Goal: Task Accomplishment & Management: Manage account settings

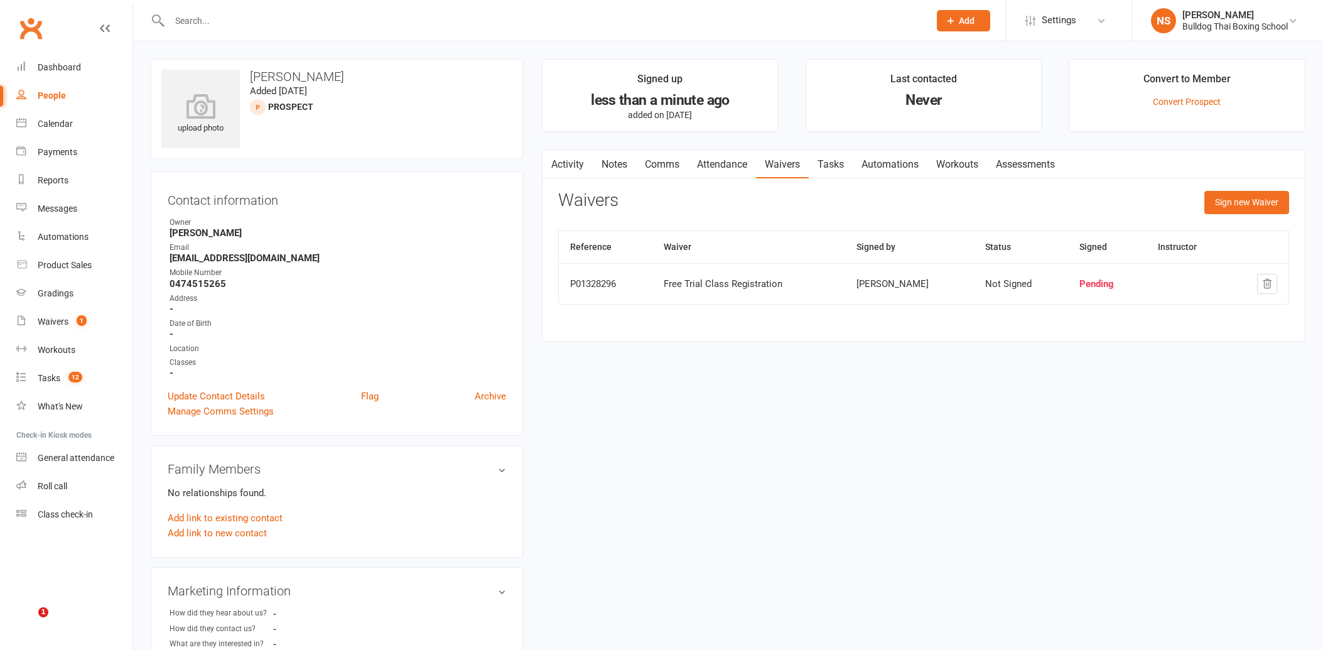
scroll to position [86, 0]
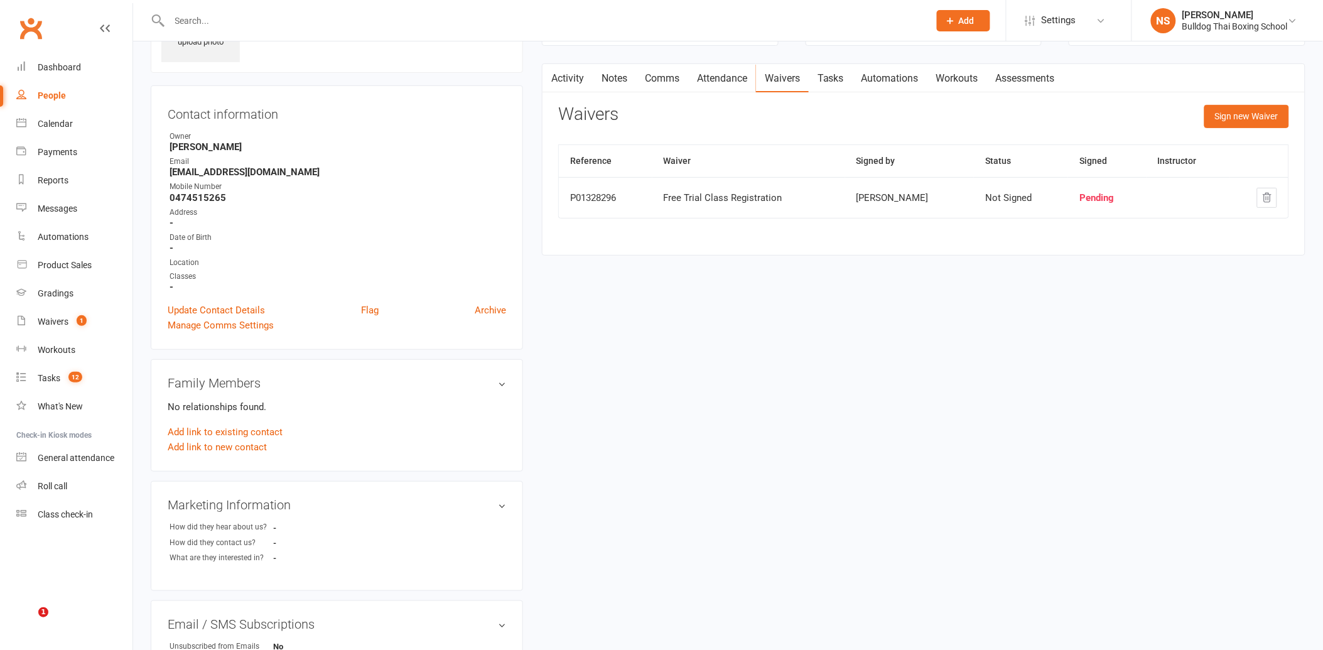
click at [47, 379] on div "Tasks" at bounding box center [49, 378] width 23 height 10
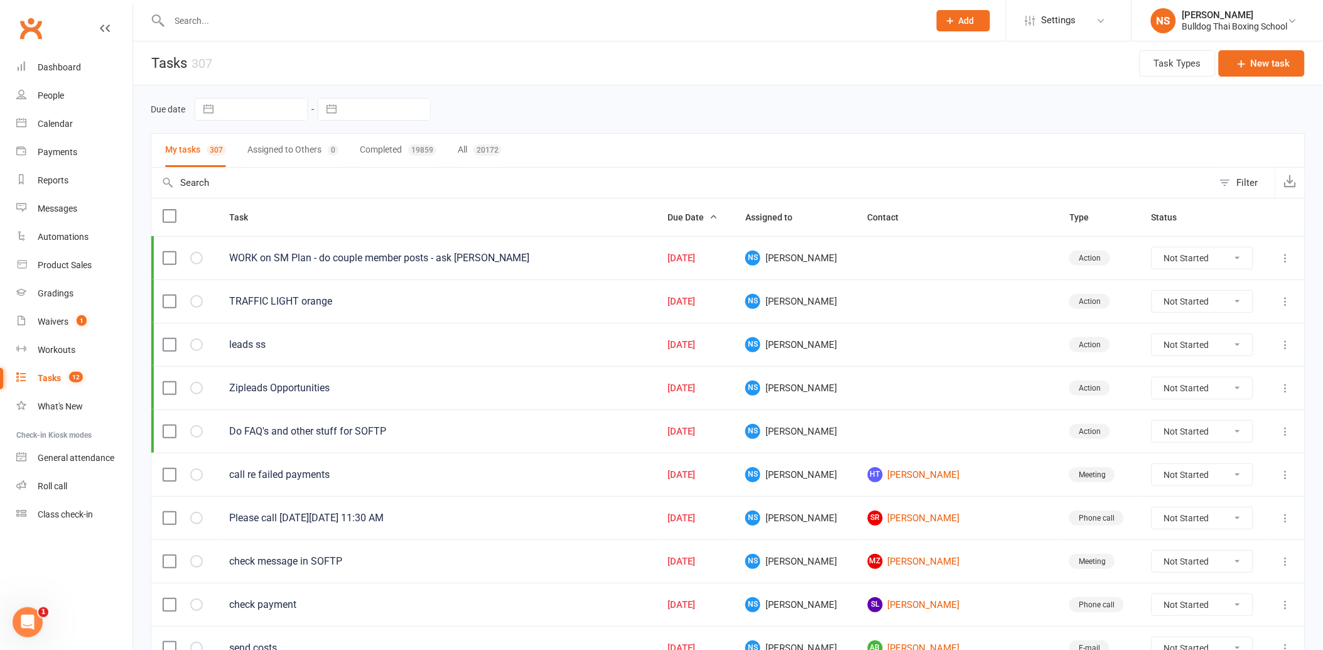
drag, startPoint x: 1234, startPoint y: 433, endPoint x: 1229, endPoint y: 445, distance: 12.4
click at [1234, 435] on select "Not Started In Progress Waiting Complete" at bounding box center [1203, 431] width 100 height 21
click at [1153, 423] on select "Not Started In Progress Waiting Complete" at bounding box center [1203, 431] width 100 height 21
select select "unstarted"
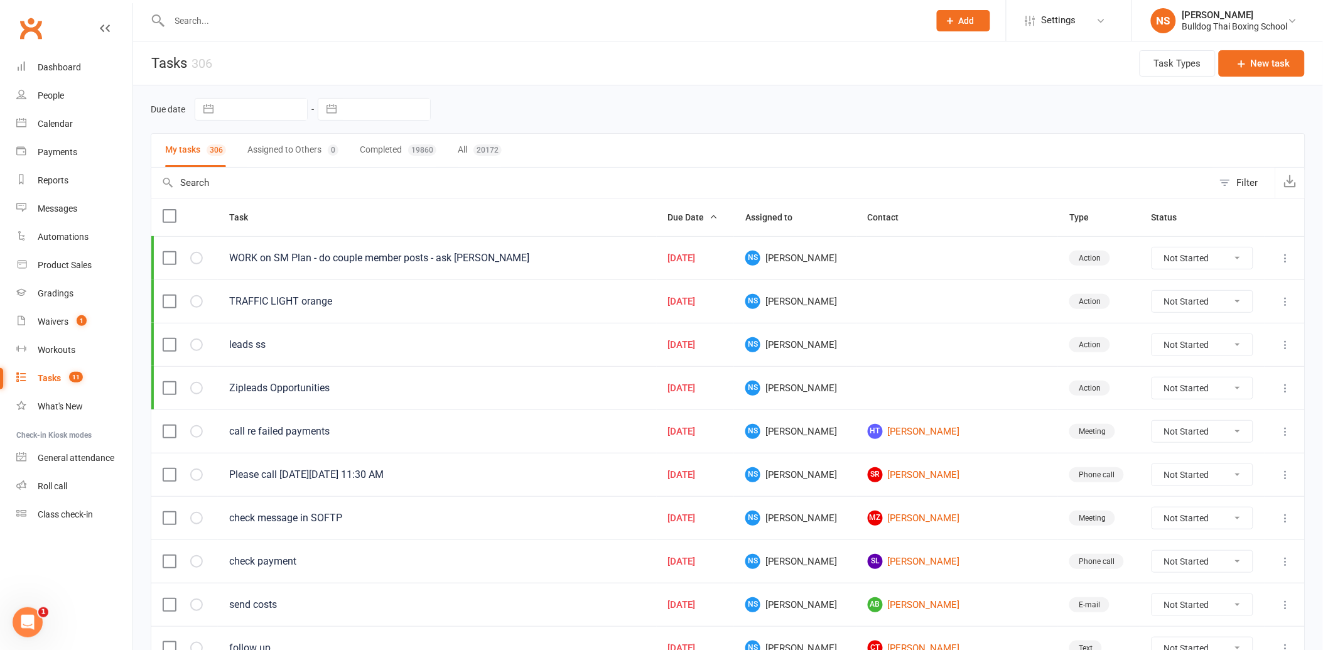
click at [251, 347] on div "leads ss" at bounding box center [437, 345] width 416 height 13
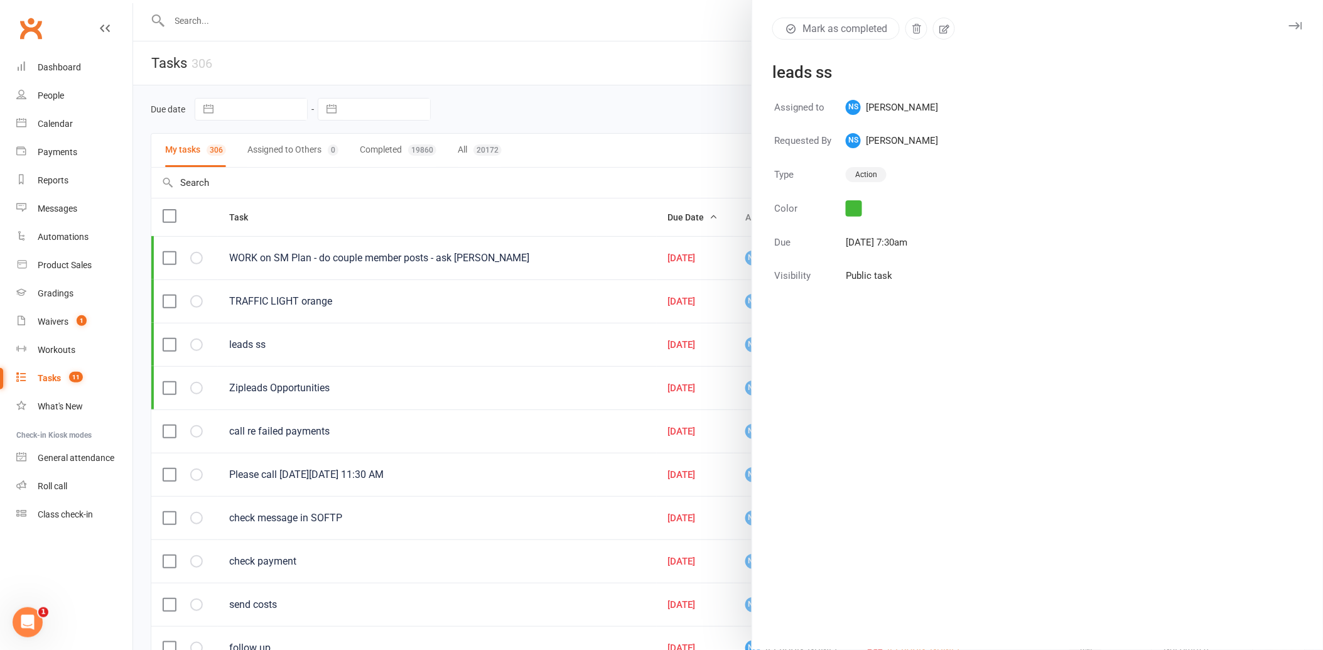
click at [644, 85] on div at bounding box center [728, 325] width 1190 height 650
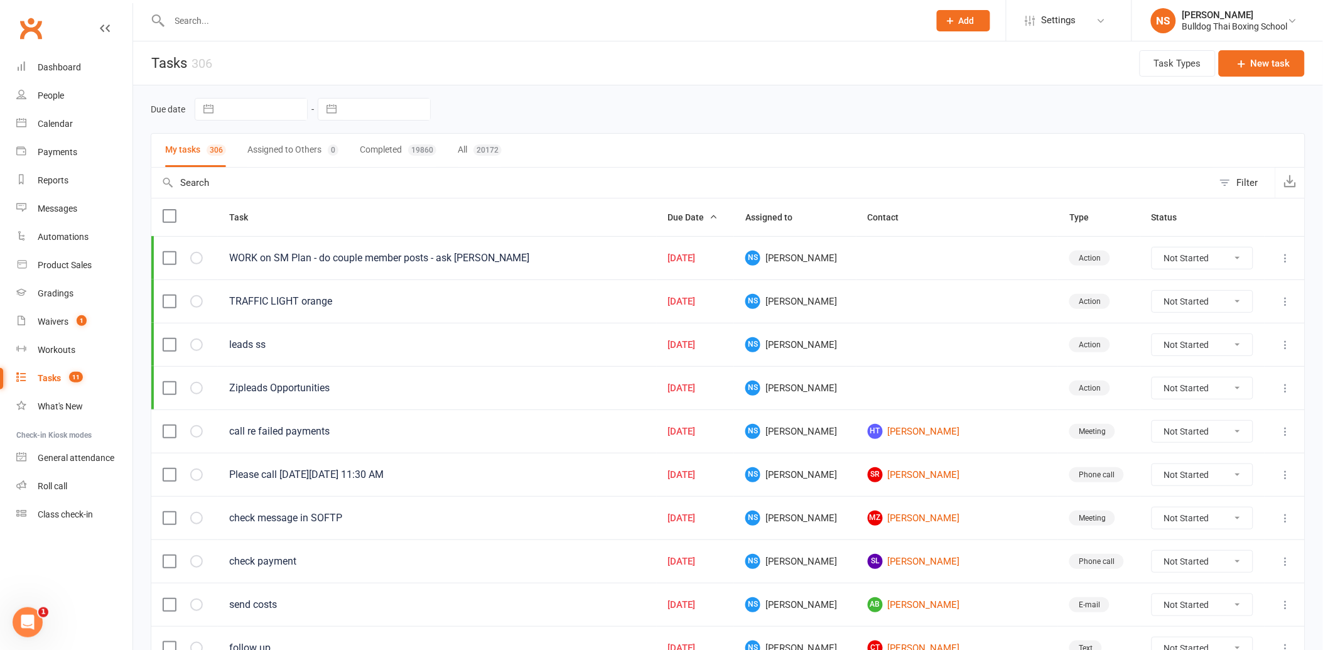
drag, startPoint x: 214, startPoint y: 24, endPoint x: 215, endPoint y: 4, distance: 19.6
click at [215, 10] on div at bounding box center [536, 20] width 770 height 41
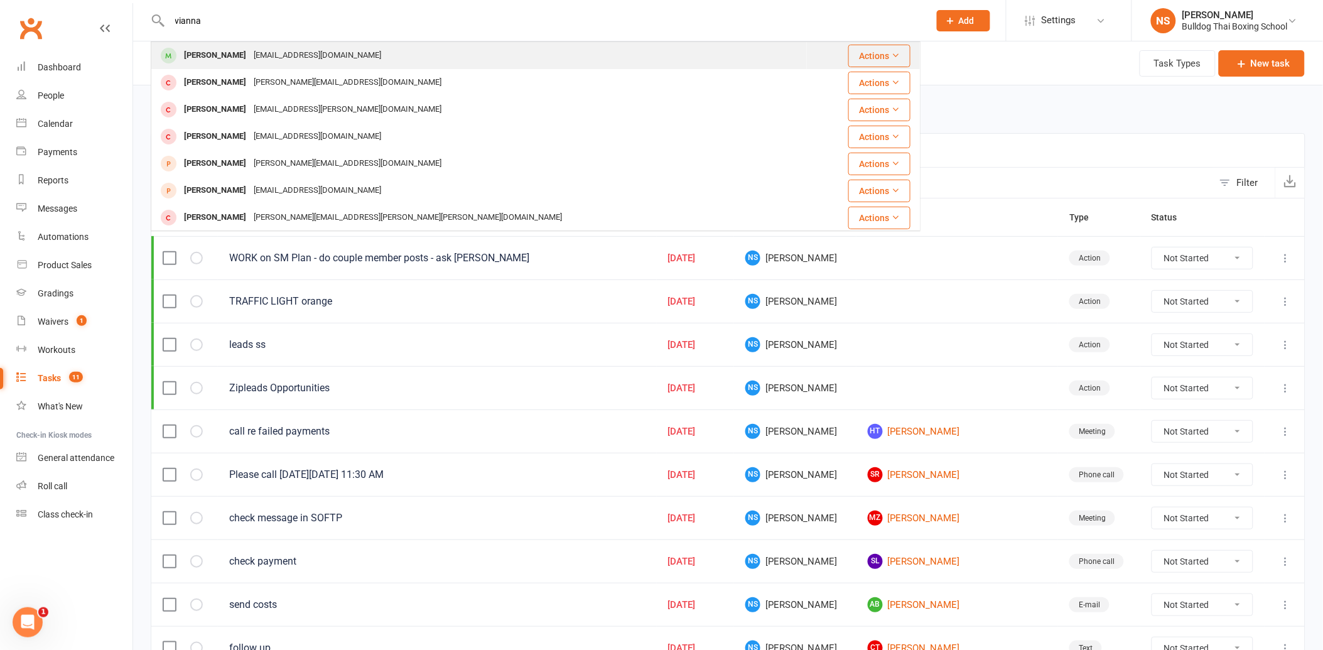
type input "vianna"
click at [256, 53] on div "[EMAIL_ADDRESS][DOMAIN_NAME]" at bounding box center [317, 55] width 135 height 18
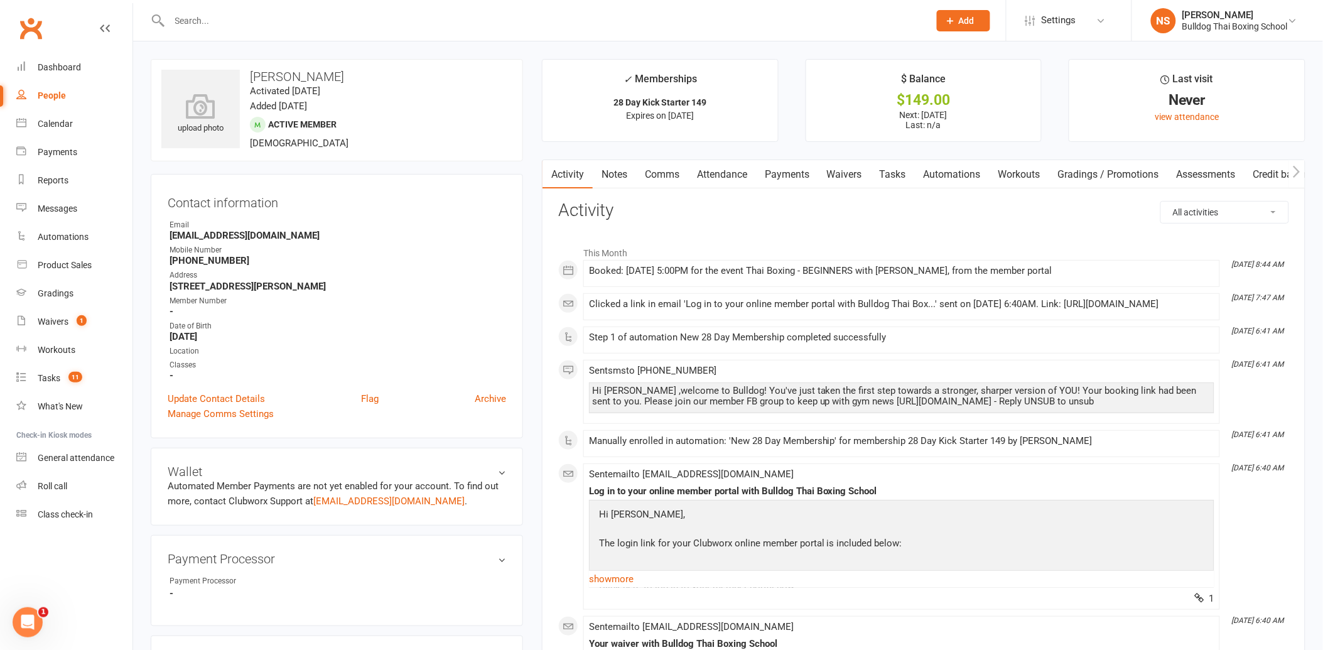
click at [619, 166] on link "Notes" at bounding box center [614, 174] width 43 height 29
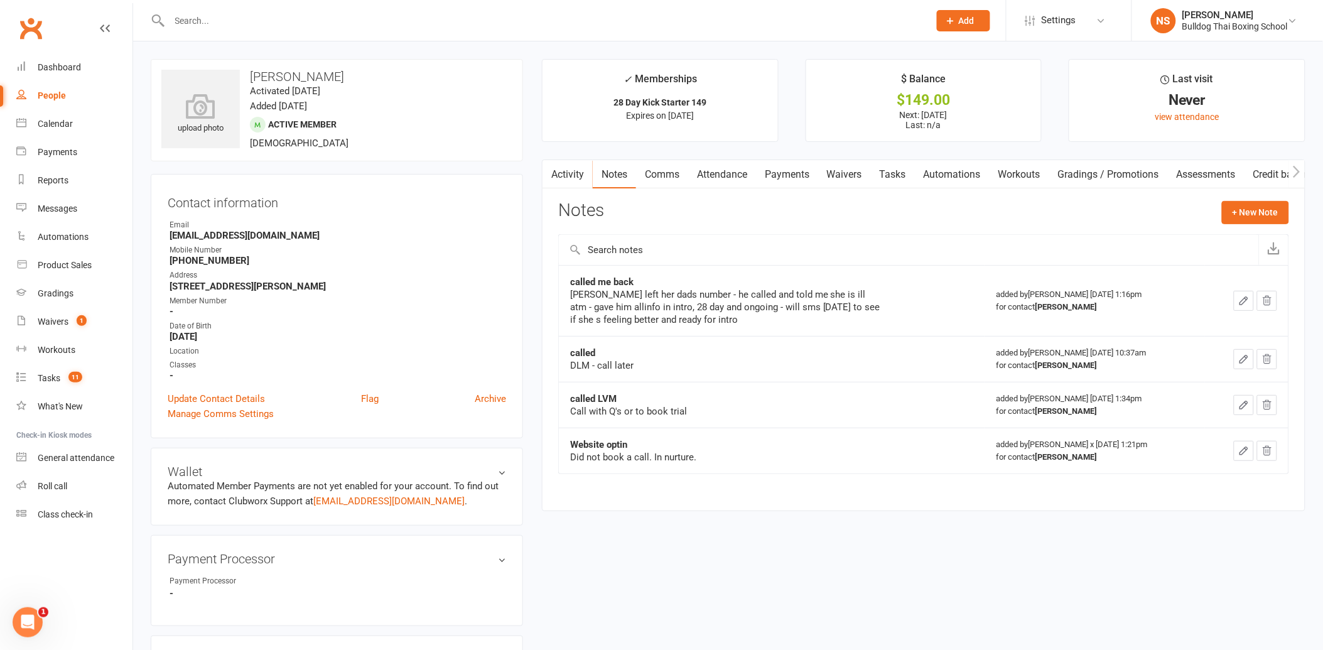
click at [224, 26] on input "text" at bounding box center [543, 21] width 755 height 18
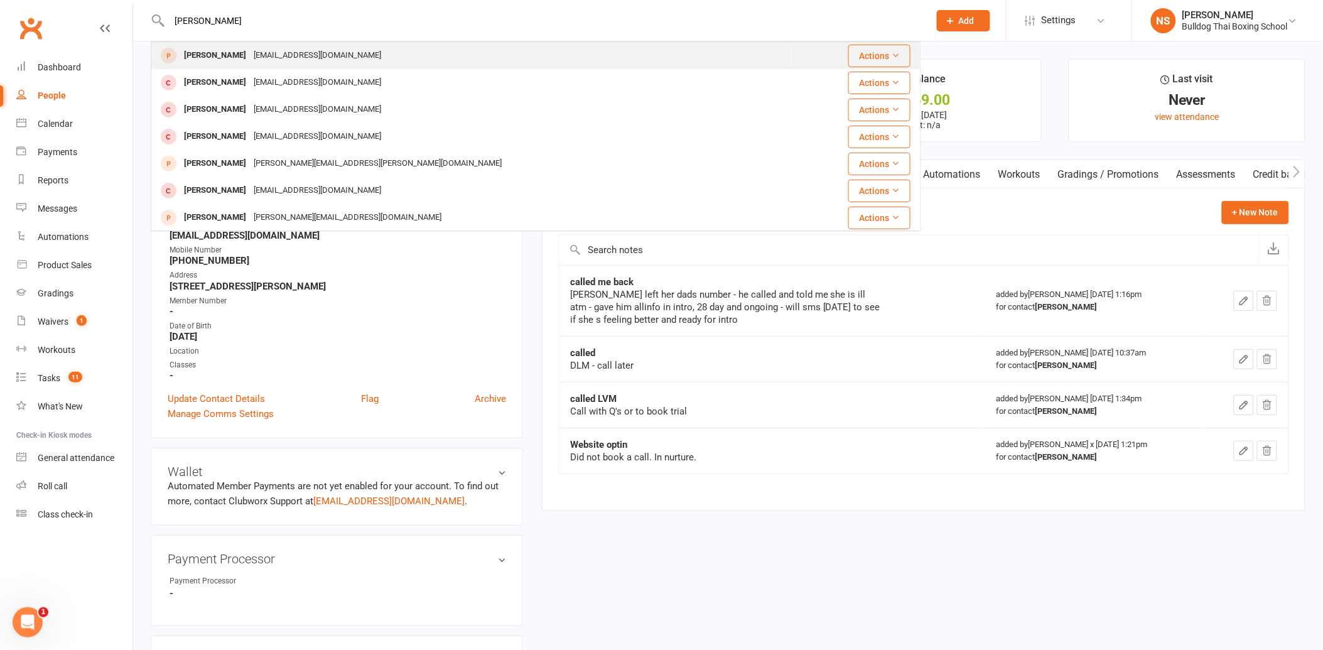
type input "[PERSON_NAME]"
click at [225, 55] on div "[PERSON_NAME]" at bounding box center [215, 55] width 70 height 18
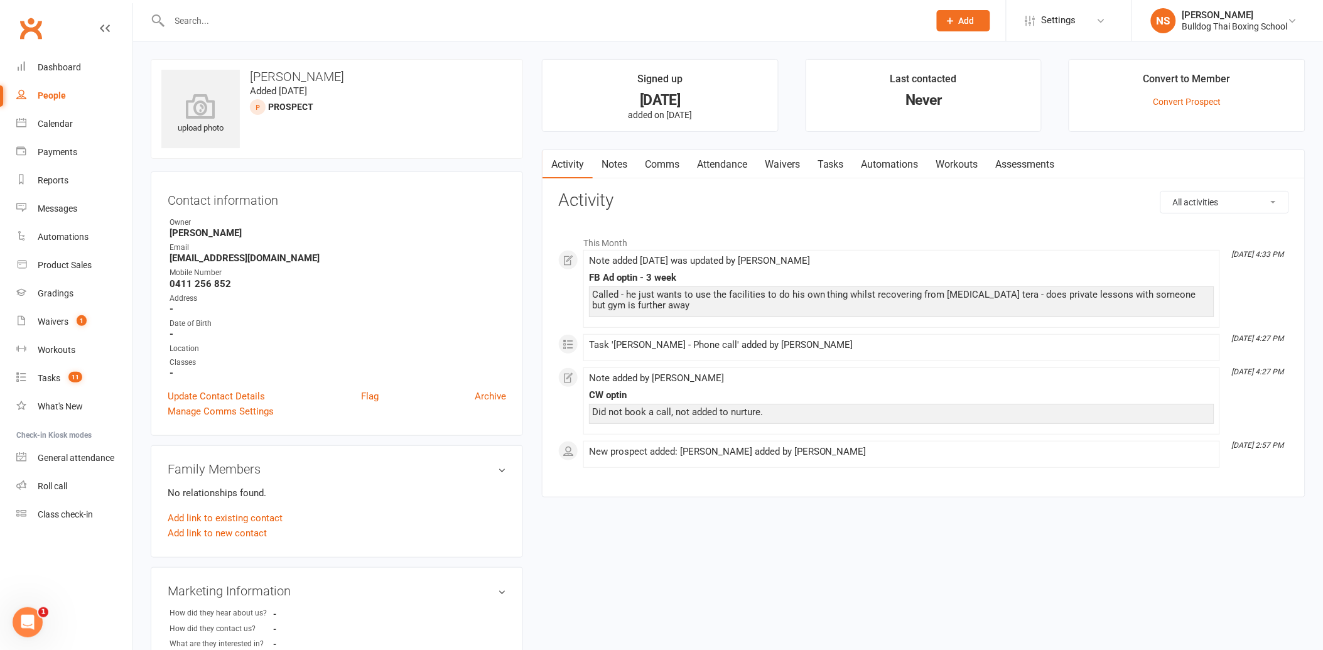
drag, startPoint x: 232, startPoint y: 29, endPoint x: 231, endPoint y: 3, distance: 26.4
click at [232, 28] on div at bounding box center [536, 20] width 770 height 41
drag, startPoint x: 253, startPoint y: 20, endPoint x: 244, endPoint y: 17, distance: 9.9
click at [252, 20] on input "text" at bounding box center [543, 21] width 755 height 18
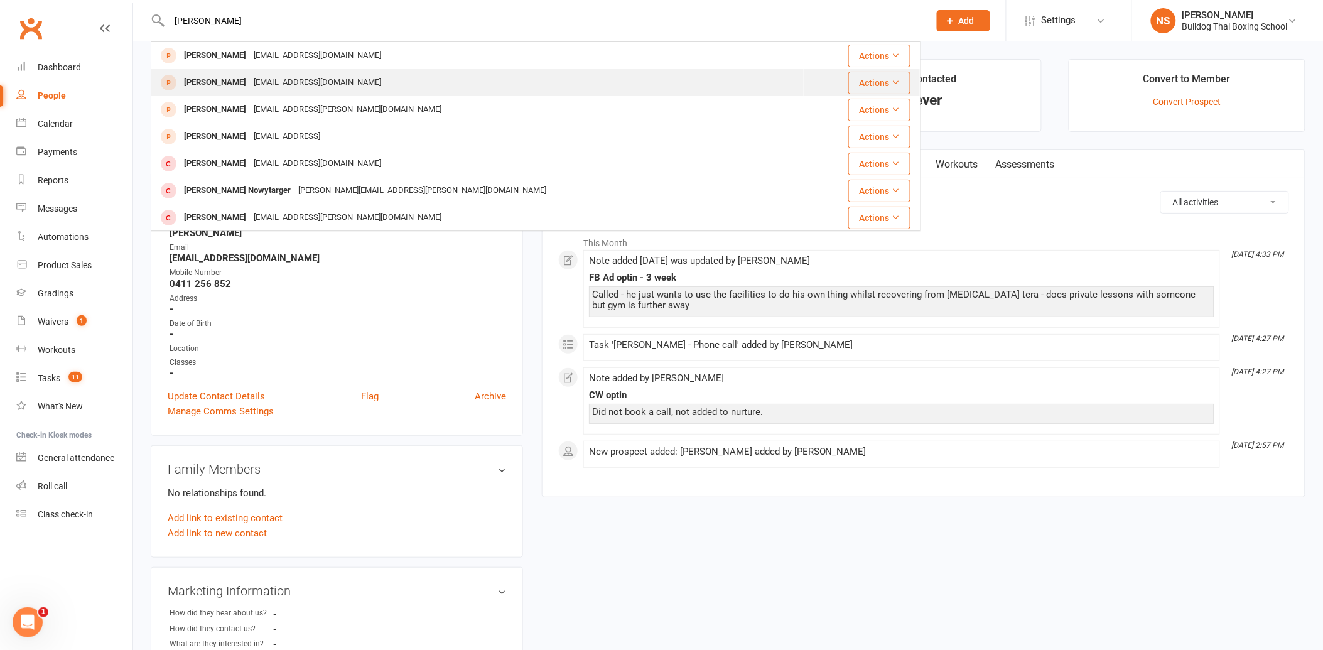
type input "[PERSON_NAME]"
click at [250, 85] on div "[EMAIL_ADDRESS][DOMAIN_NAME]" at bounding box center [317, 82] width 135 height 18
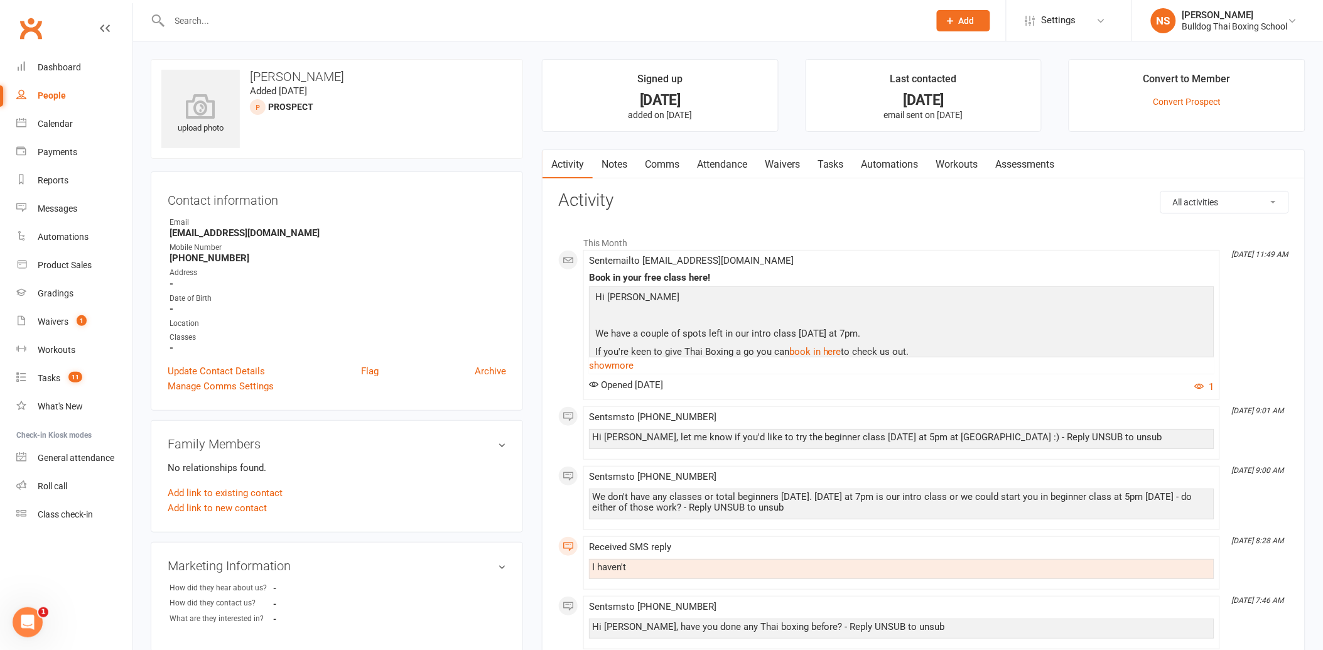
click at [842, 165] on link "Tasks" at bounding box center [831, 164] width 44 height 29
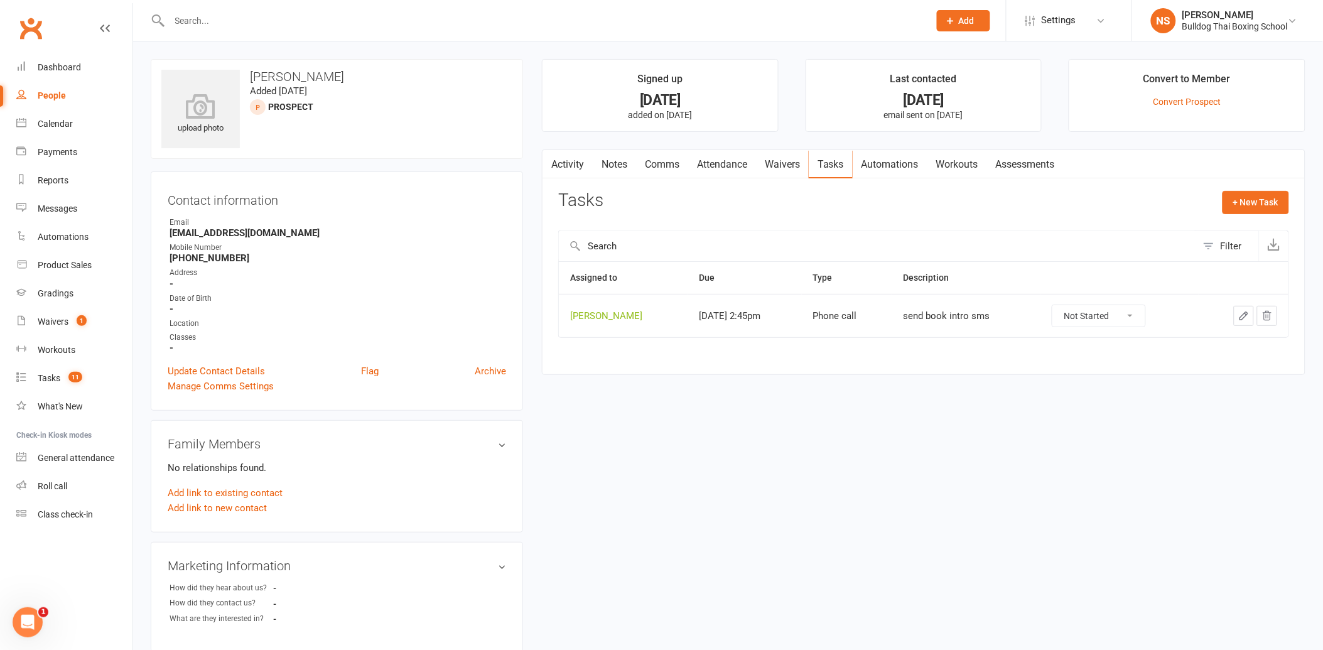
click at [217, 30] on div at bounding box center [536, 20] width 770 height 41
click at [226, 28] on input "text" at bounding box center [543, 21] width 755 height 18
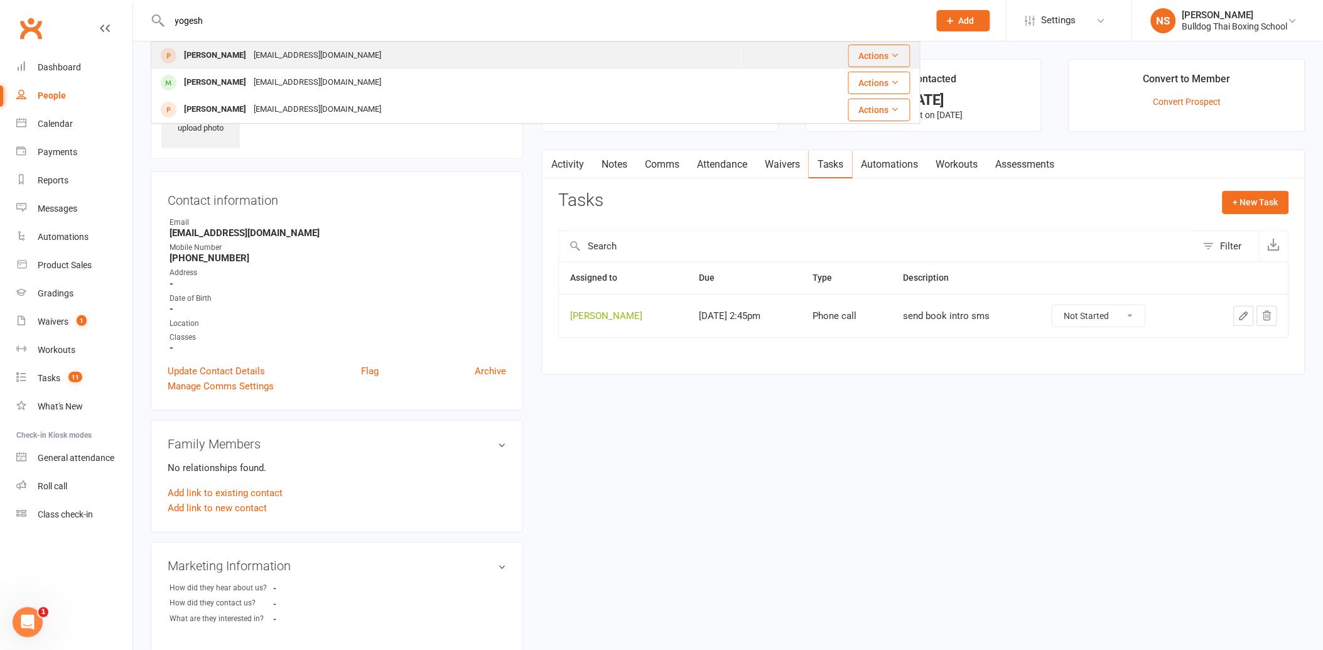
type input "yogesh"
click at [219, 55] on div "[PERSON_NAME]" at bounding box center [215, 55] width 70 height 18
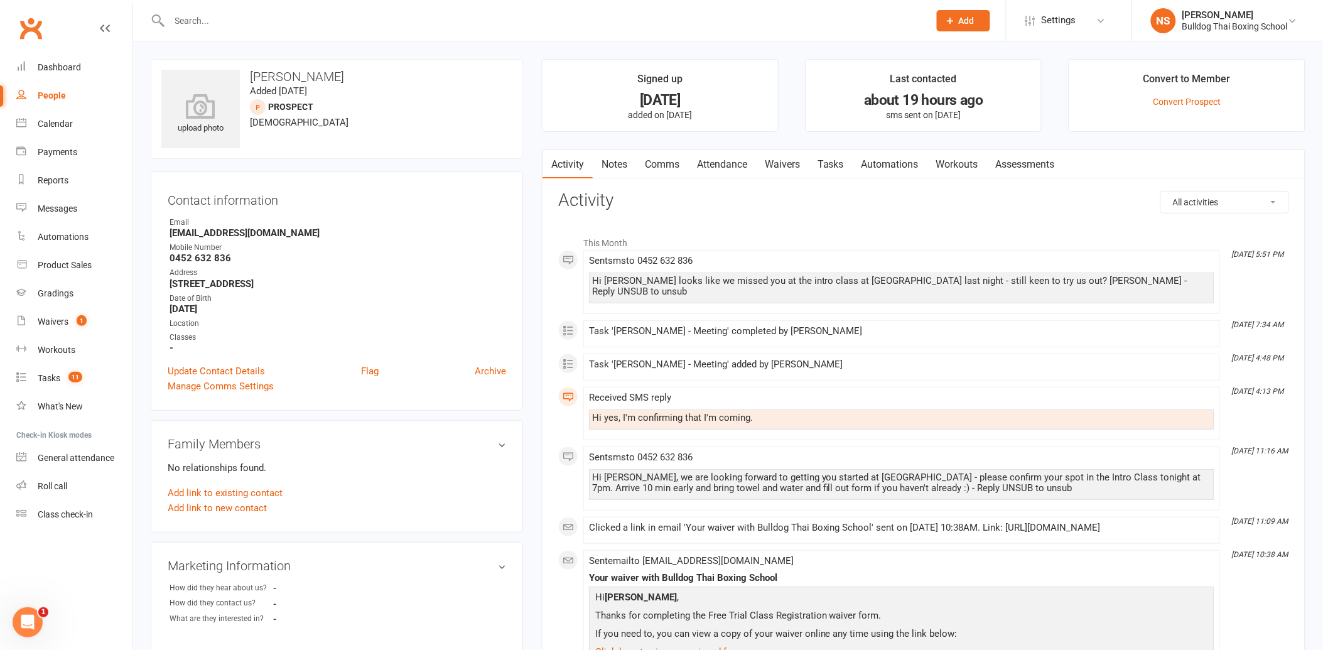
click at [202, 23] on input "text" at bounding box center [543, 21] width 755 height 18
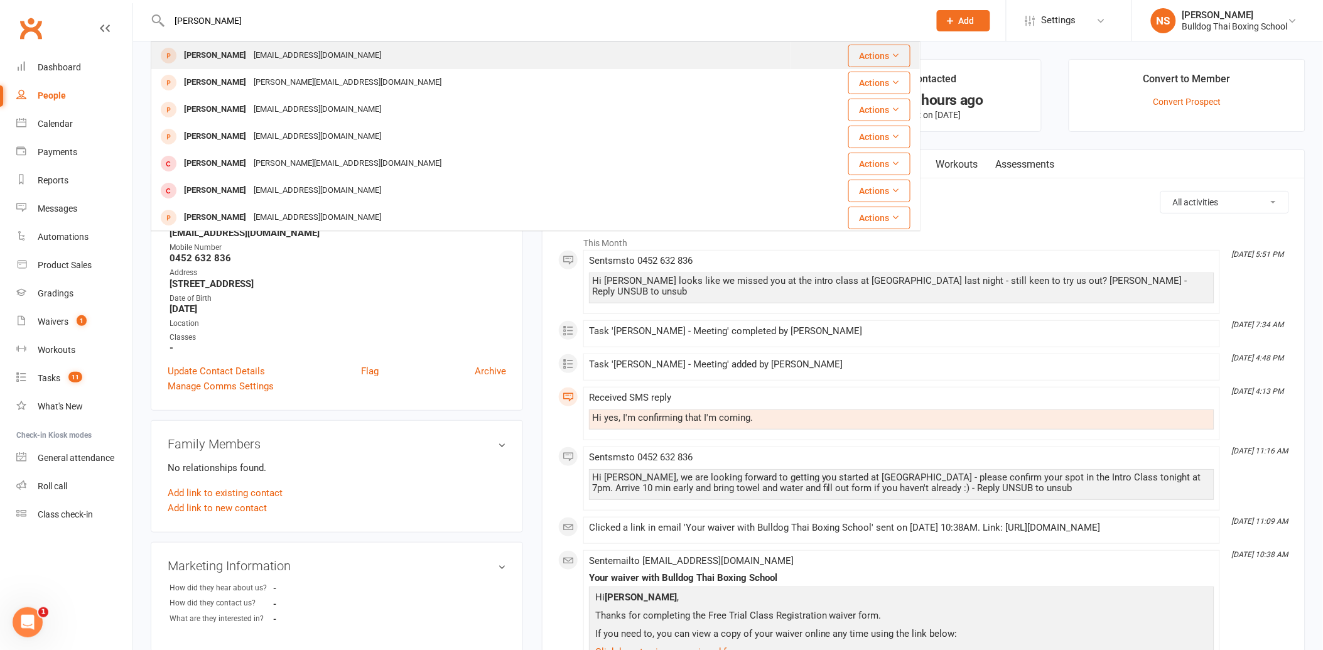
type input "[PERSON_NAME]"
click at [219, 60] on div "[PERSON_NAME]" at bounding box center [215, 55] width 70 height 18
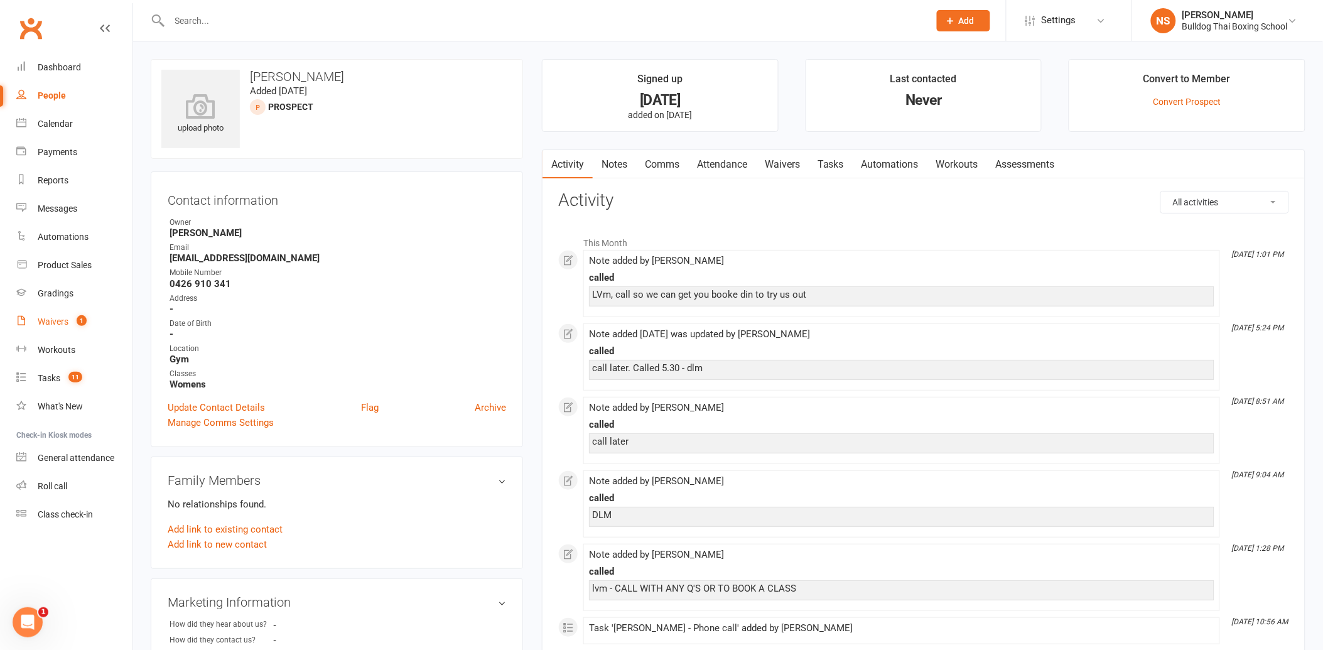
click at [62, 323] on div "Waivers" at bounding box center [53, 322] width 31 height 10
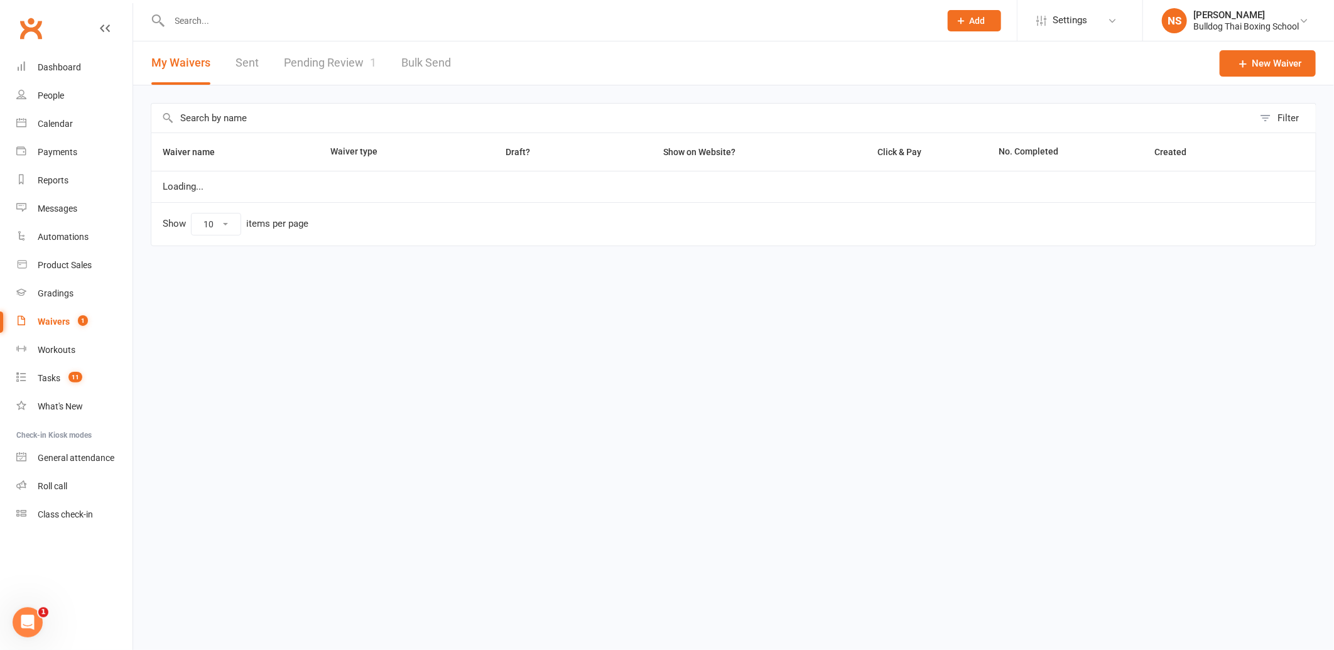
click at [315, 61] on link "Pending Review 1" at bounding box center [330, 62] width 92 height 43
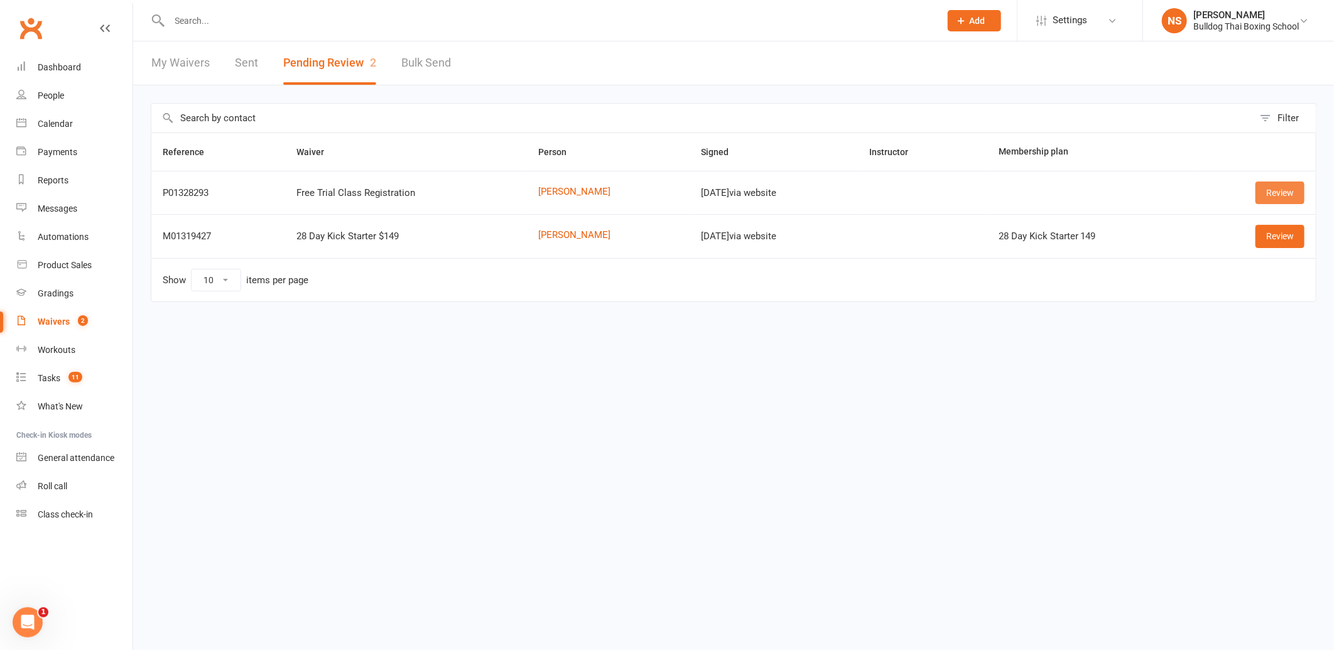
click at [1273, 193] on link "Review" at bounding box center [1280, 193] width 49 height 23
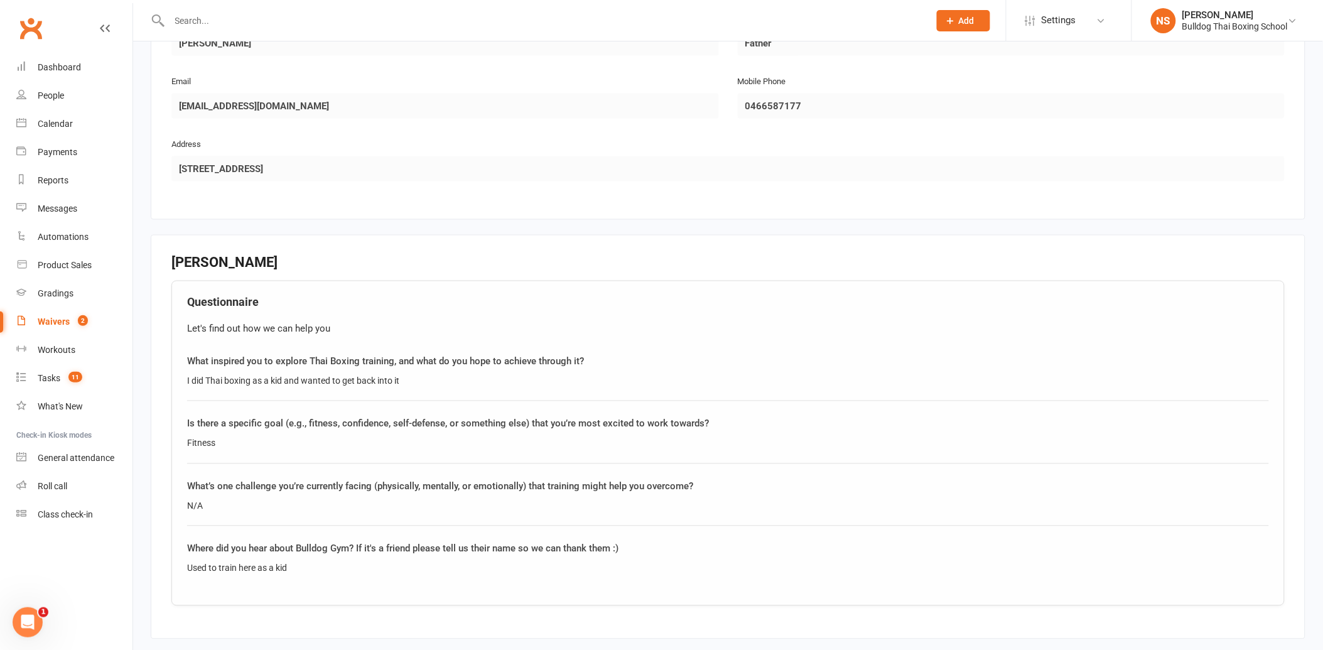
scroll to position [698, 0]
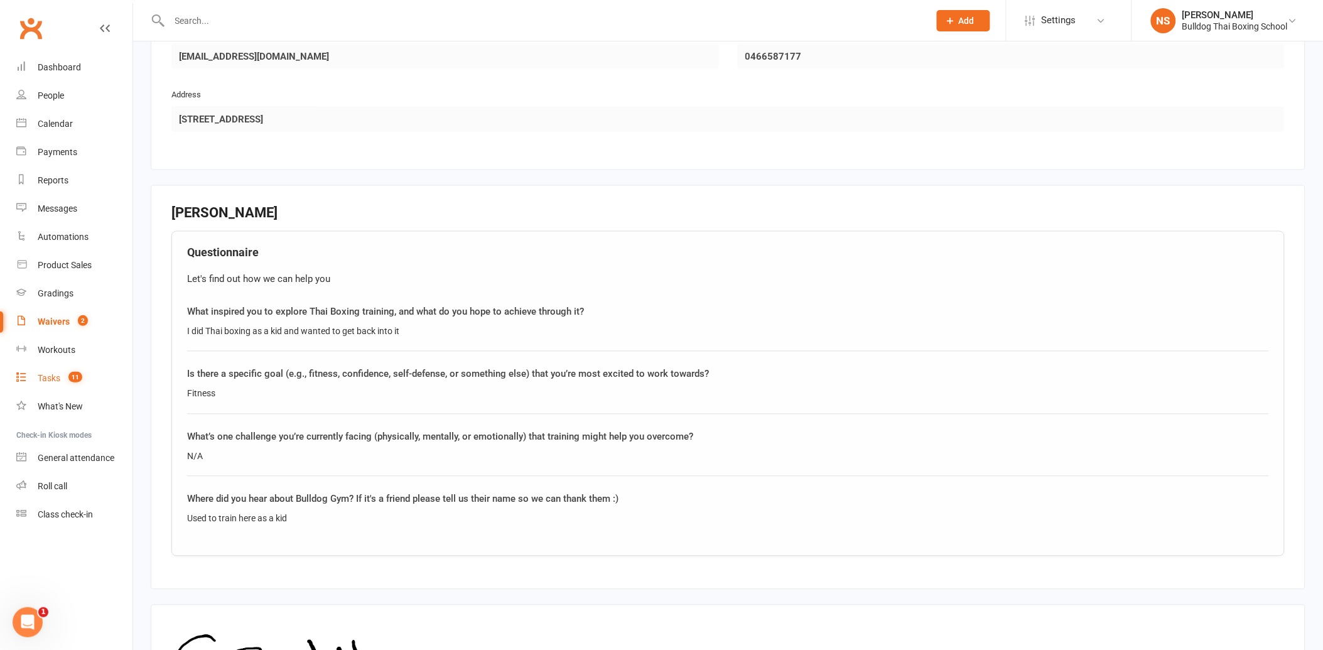
click at [33, 377] on link "Tasks 11" at bounding box center [74, 378] width 116 height 28
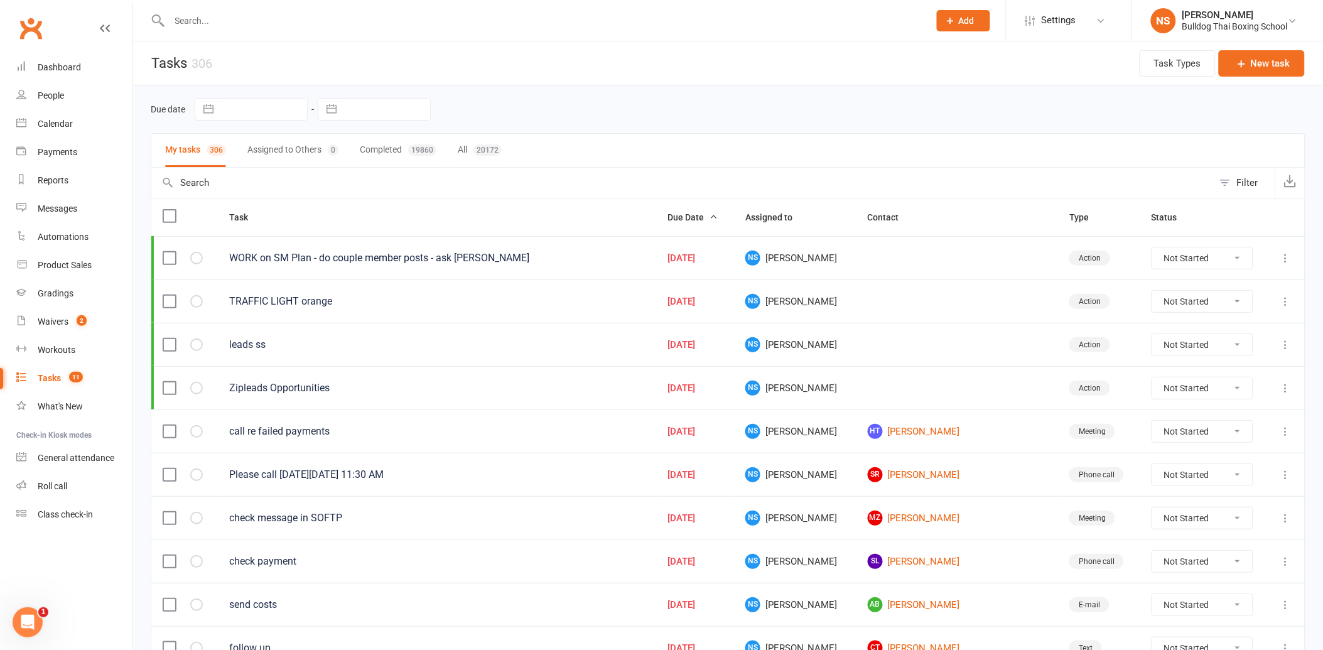
click at [1289, 393] on icon at bounding box center [1286, 388] width 13 height 13
click at [1288, 346] on icon at bounding box center [1286, 345] width 13 height 13
click at [1220, 393] on link "Edit" at bounding box center [1221, 396] width 124 height 25
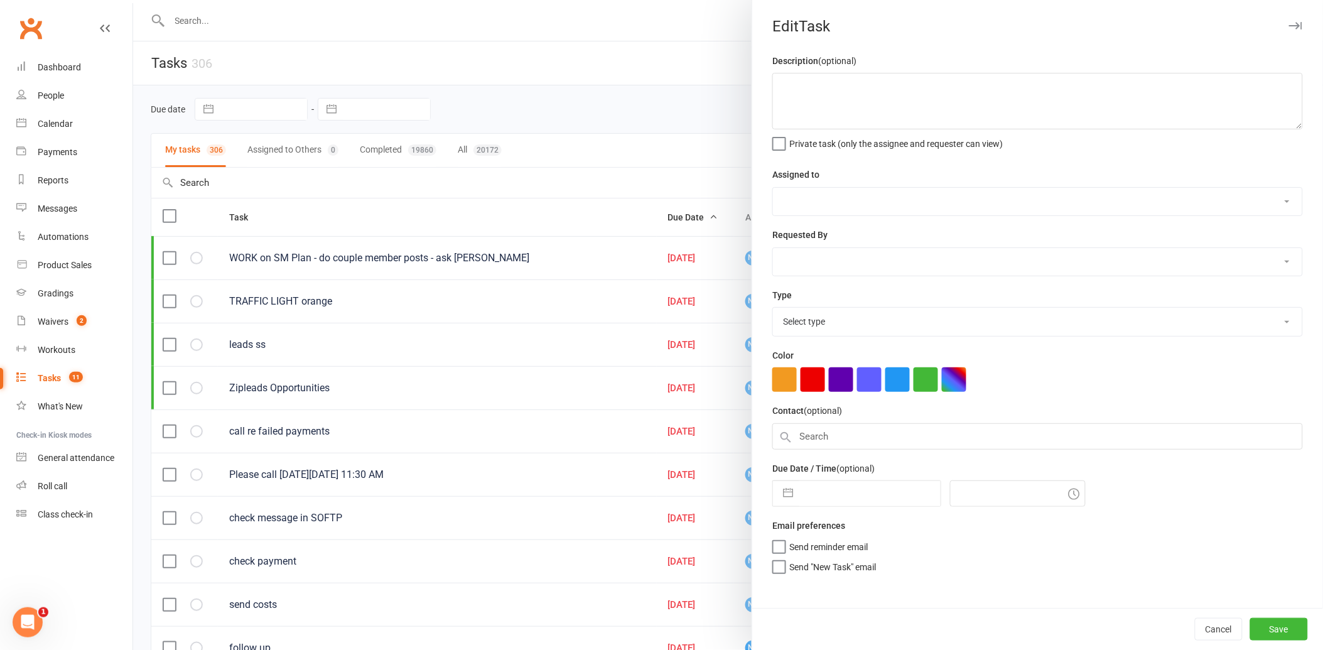
type textarea "leads ss"
select select "12940"
type input "[DATE]"
type input "7:30am"
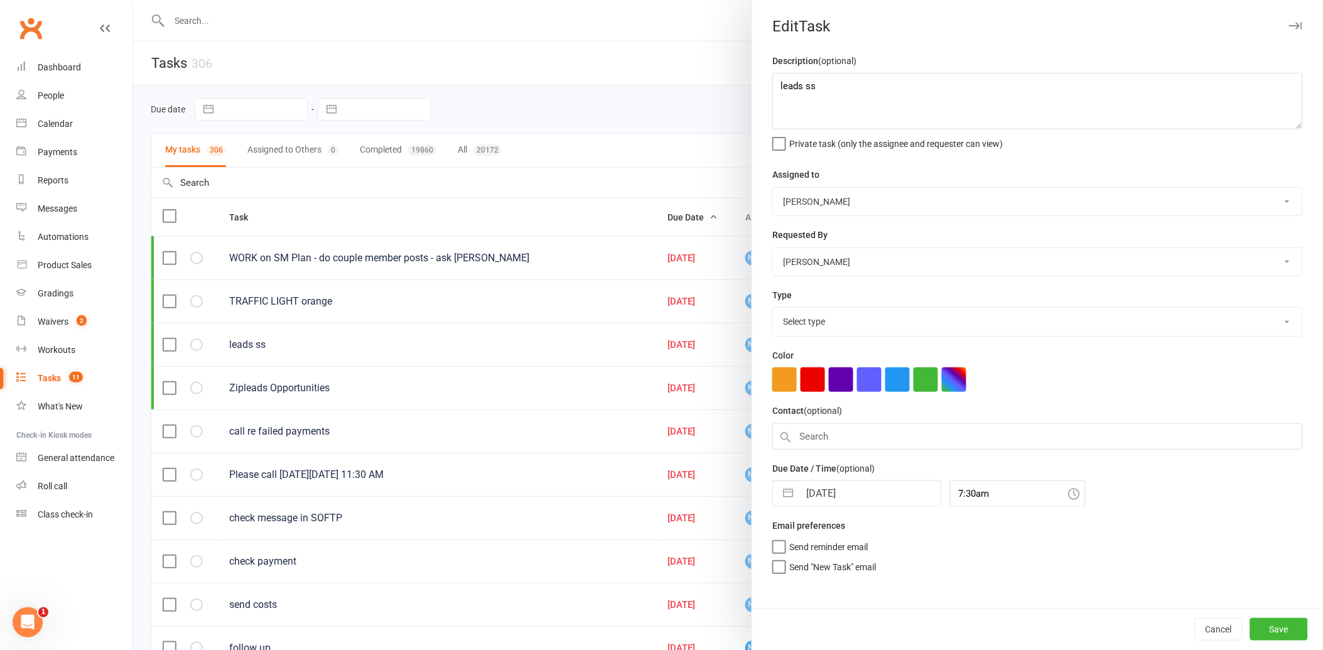
select select "26436"
select select "6"
select select "2025"
select select "7"
select select "2025"
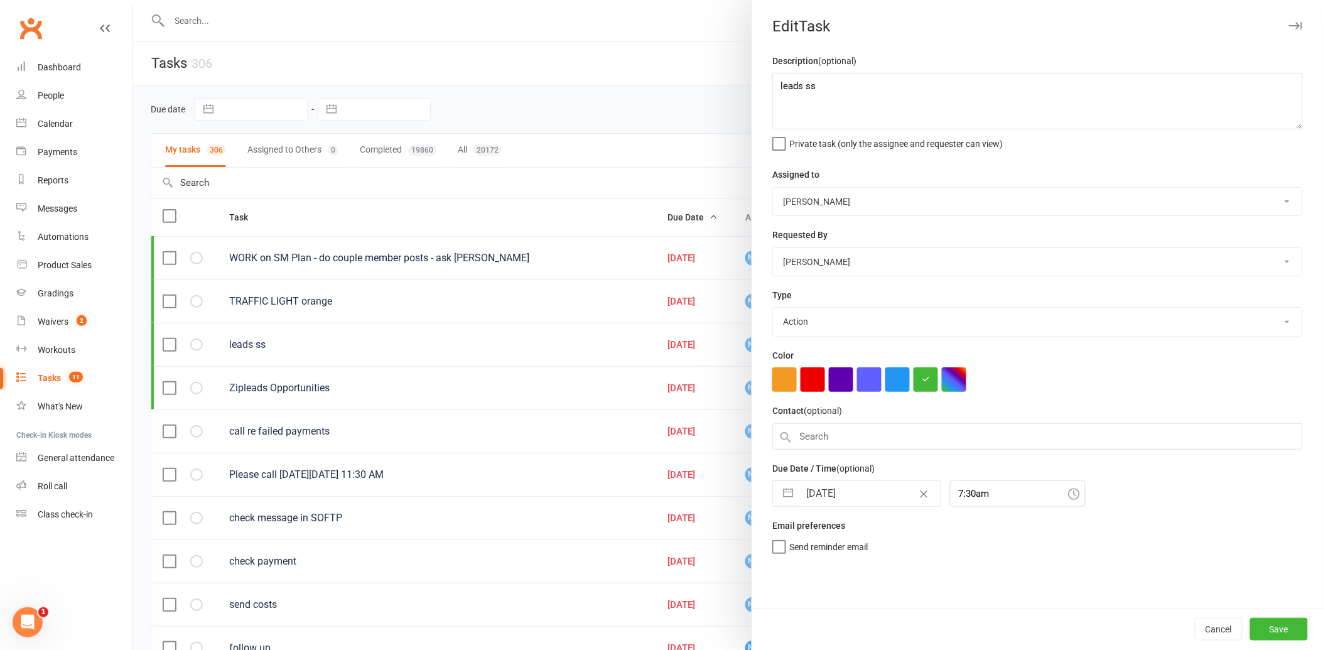
select select "8"
select select "2025"
drag, startPoint x: 857, startPoint y: 494, endPoint x: 852, endPoint y: 501, distance: 8.0
click at [857, 493] on input "[DATE]" at bounding box center [870, 493] width 141 height 25
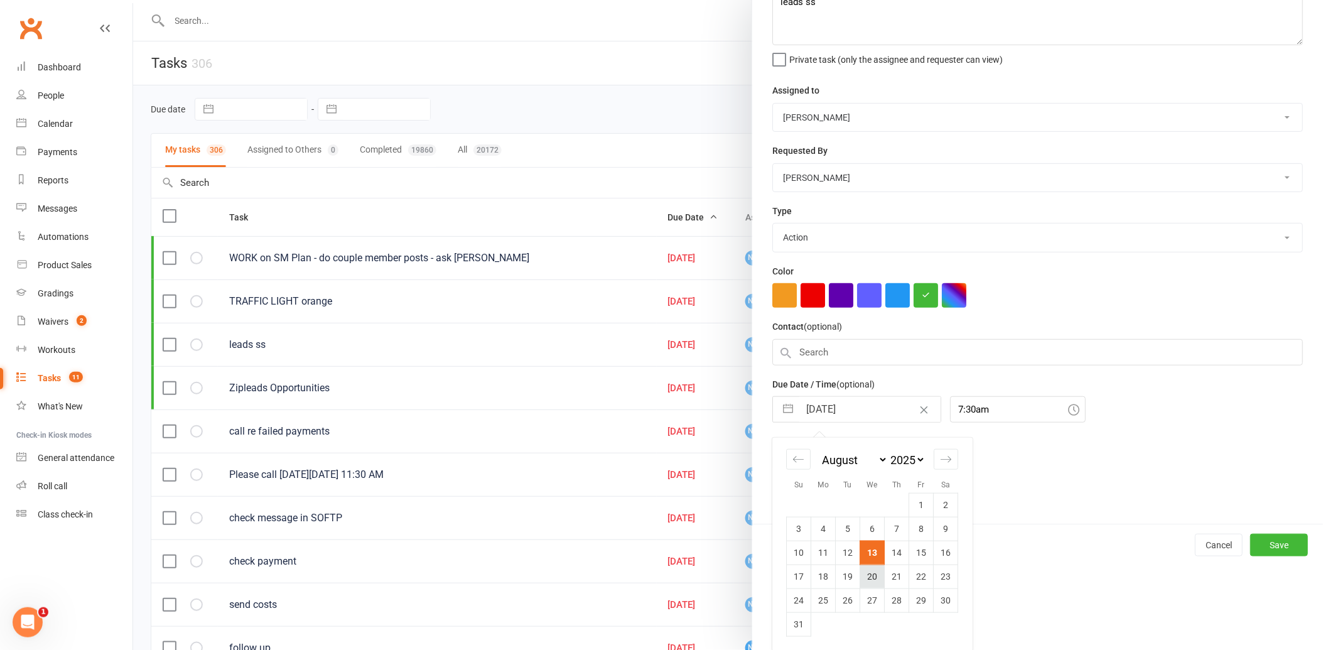
scroll to position [85, 0]
click at [866, 577] on td "20" at bounding box center [872, 575] width 24 height 24
type input "[DATE]"
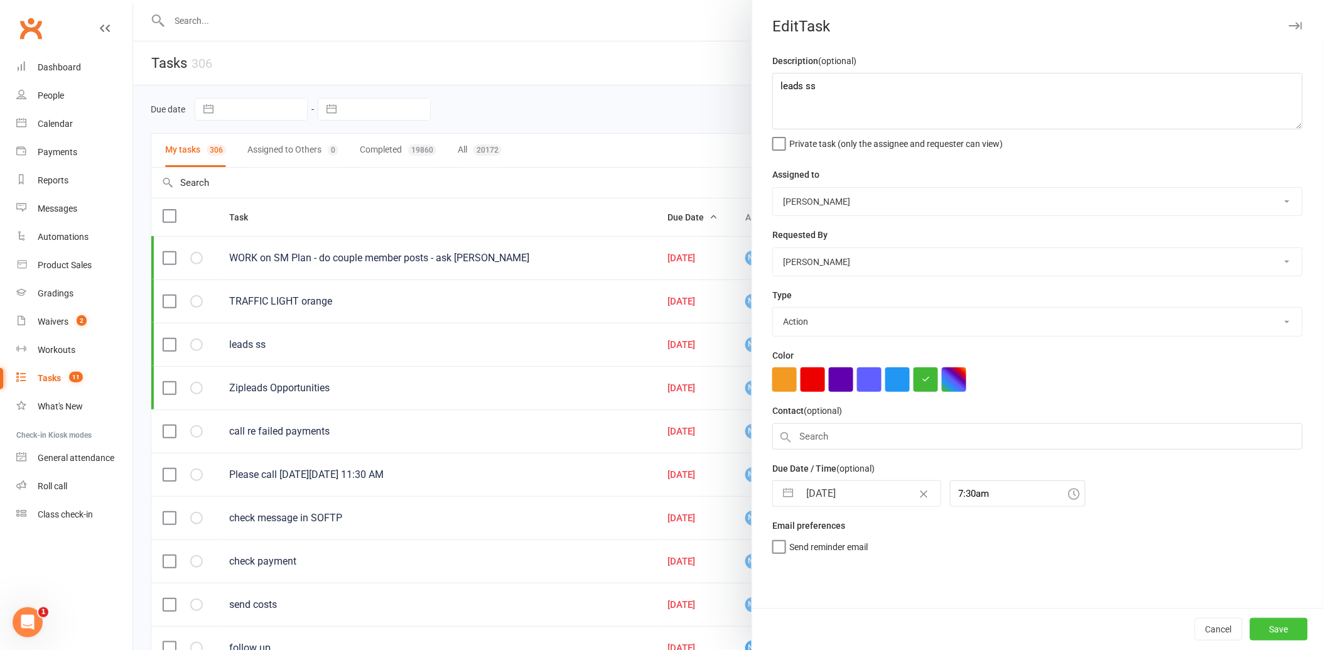
drag, startPoint x: 1263, startPoint y: 631, endPoint x: 1230, endPoint y: 606, distance: 41.7
click at [1262, 626] on button "Save" at bounding box center [1280, 629] width 58 height 23
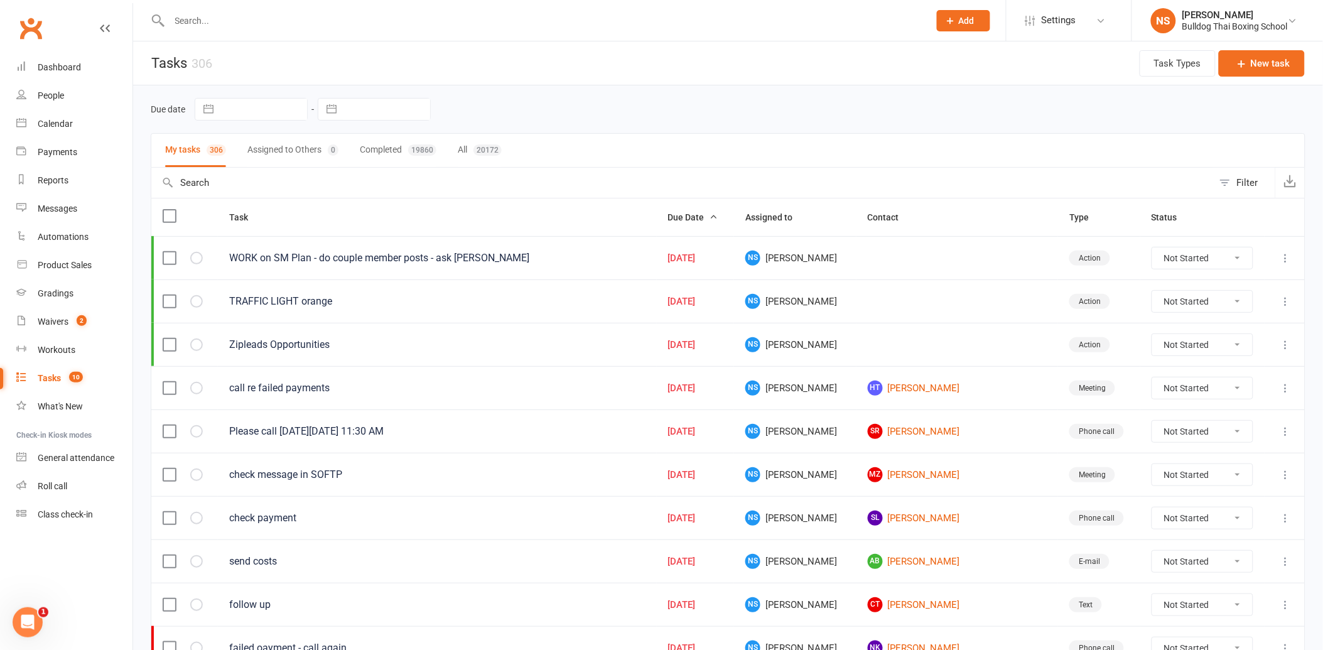
click at [179, 19] on input "text" at bounding box center [543, 21] width 755 height 18
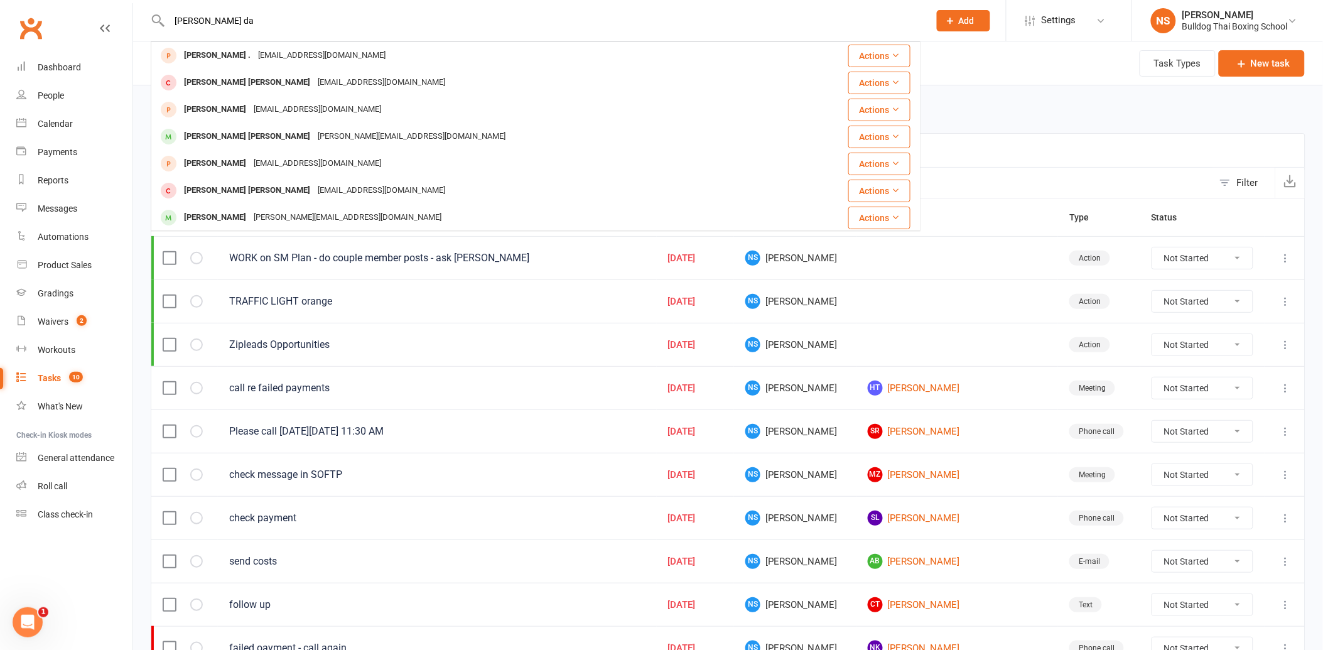
type input "[PERSON_NAME] da"
click at [1137, 99] on div "Due date Navigate forward to interact with the calendar and select a date. Pres…" at bounding box center [728, 109] width 1155 height 23
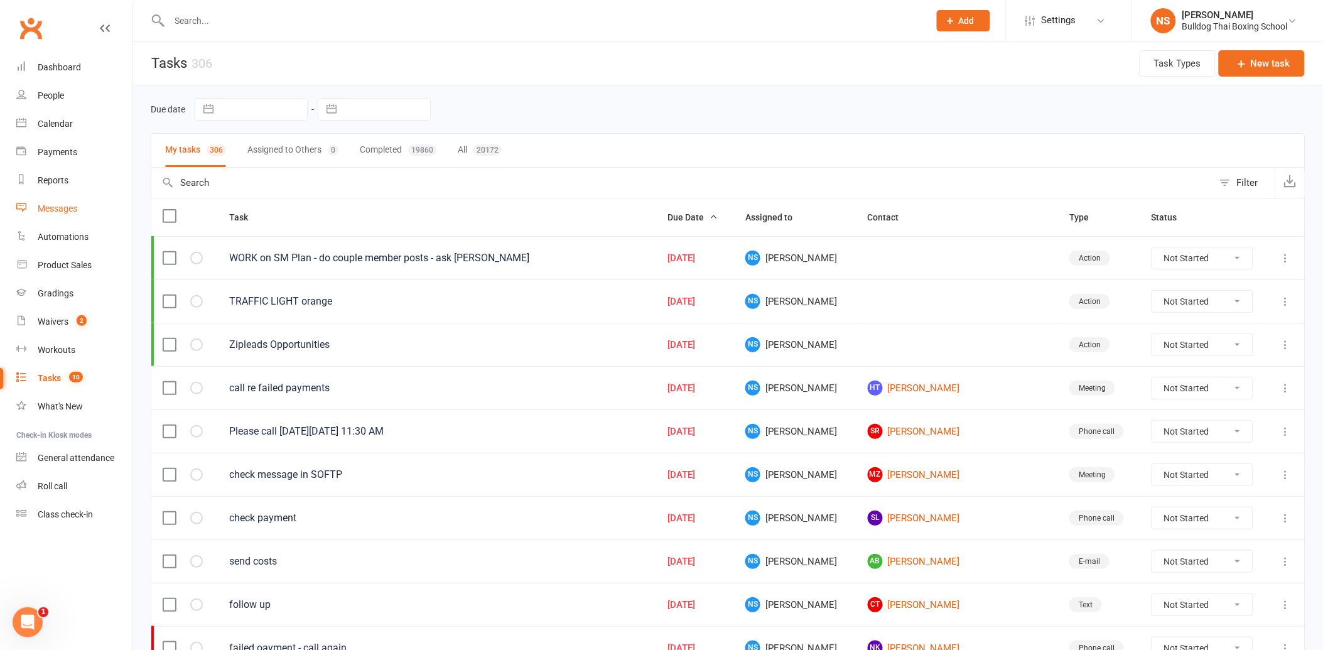
click at [68, 209] on div "Messages" at bounding box center [58, 209] width 40 height 10
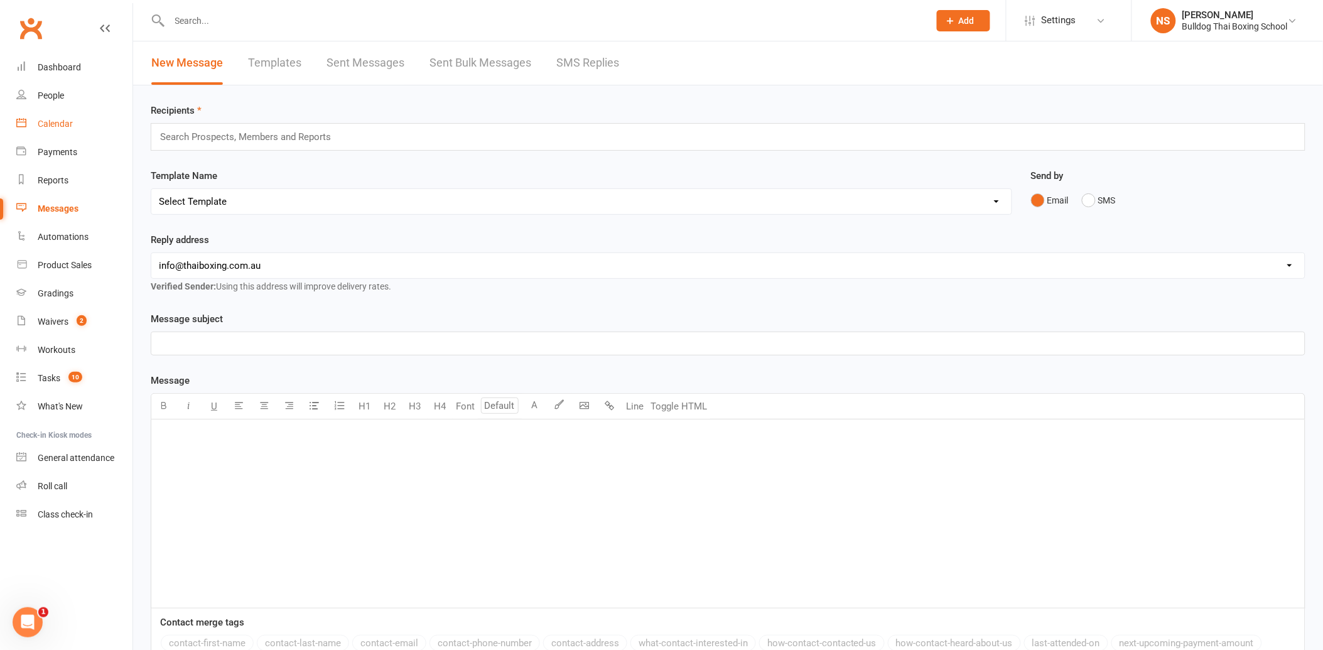
click at [67, 129] on link "Calendar" at bounding box center [74, 124] width 116 height 28
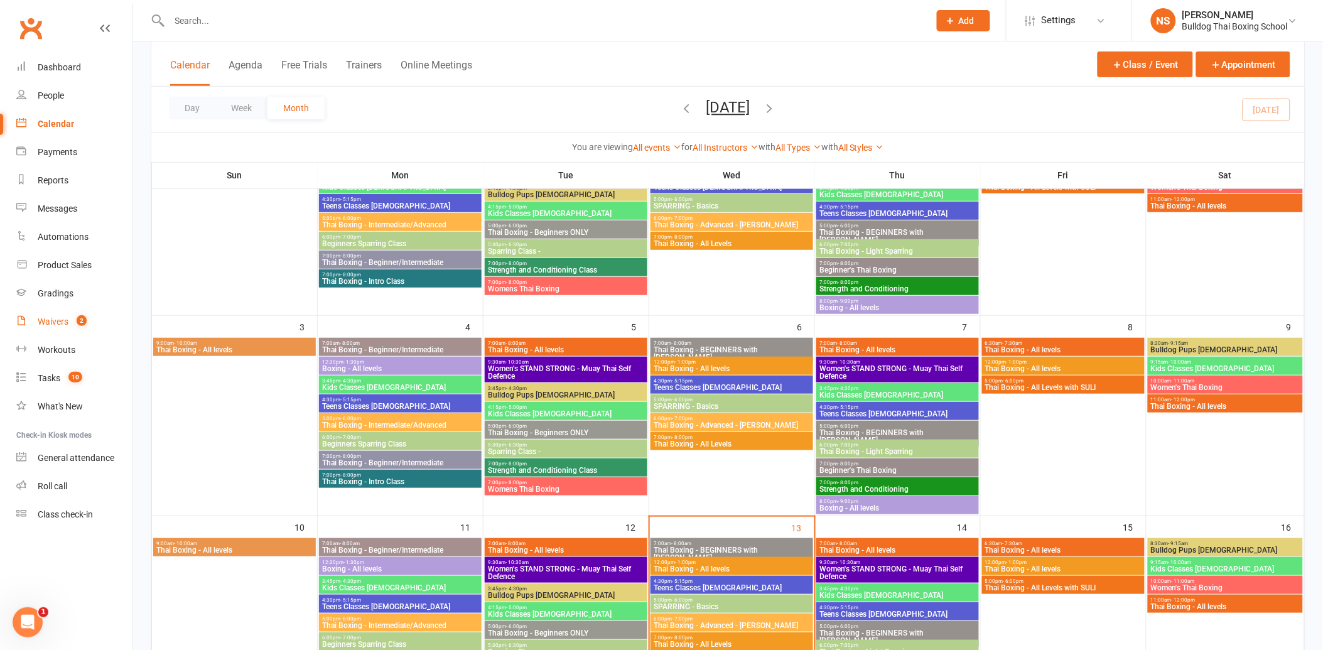
scroll to position [139, 0]
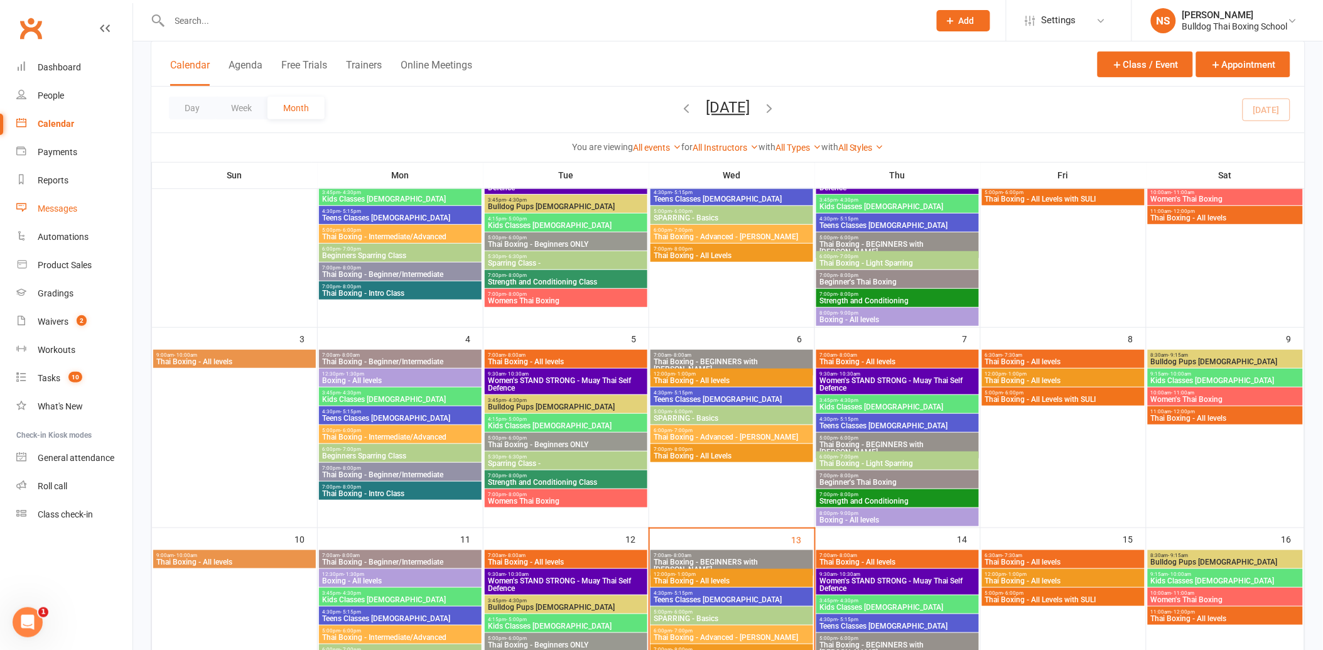
click at [64, 206] on div "Messages" at bounding box center [58, 209] width 40 height 10
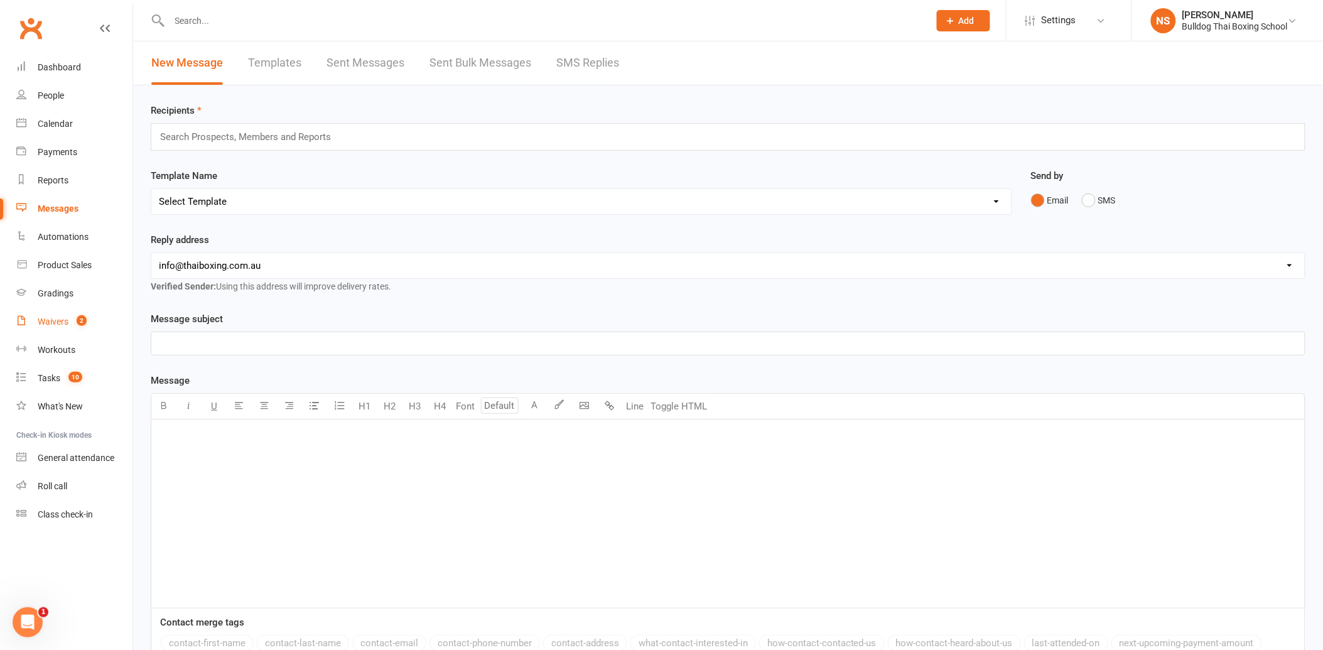
click at [65, 323] on div "Waivers" at bounding box center [53, 322] width 31 height 10
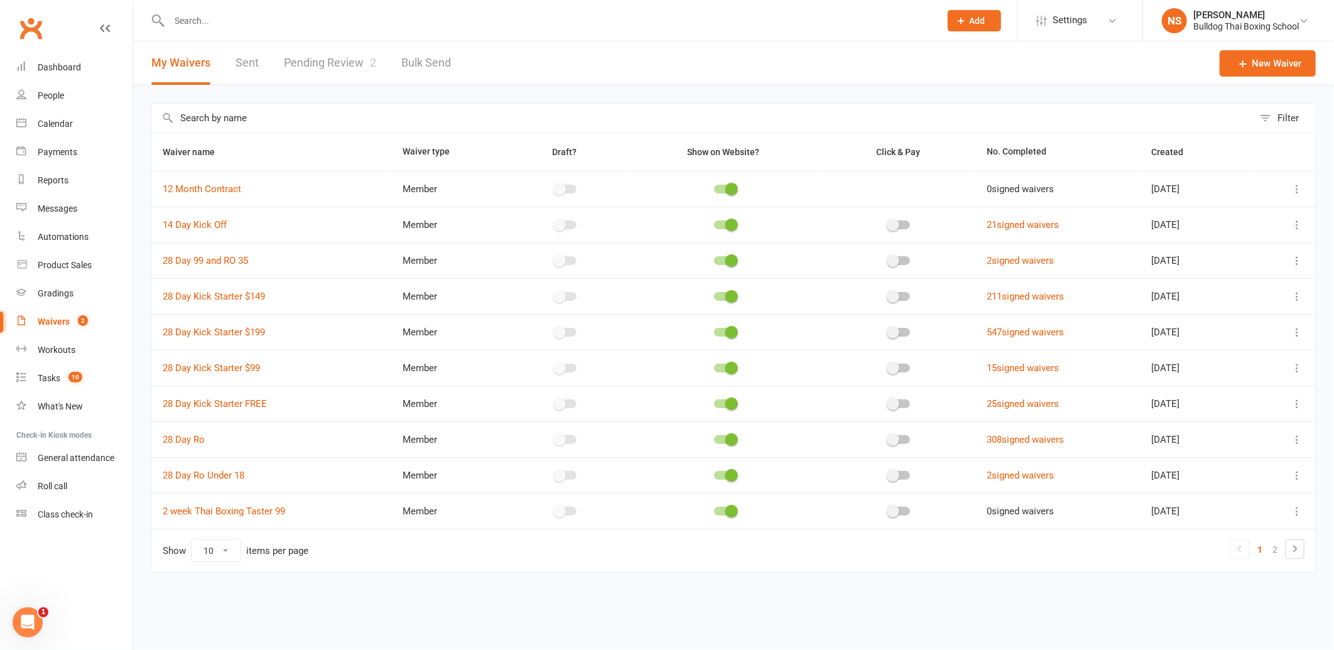
click at [357, 64] on link "Pending Review 2" at bounding box center [330, 62] width 92 height 43
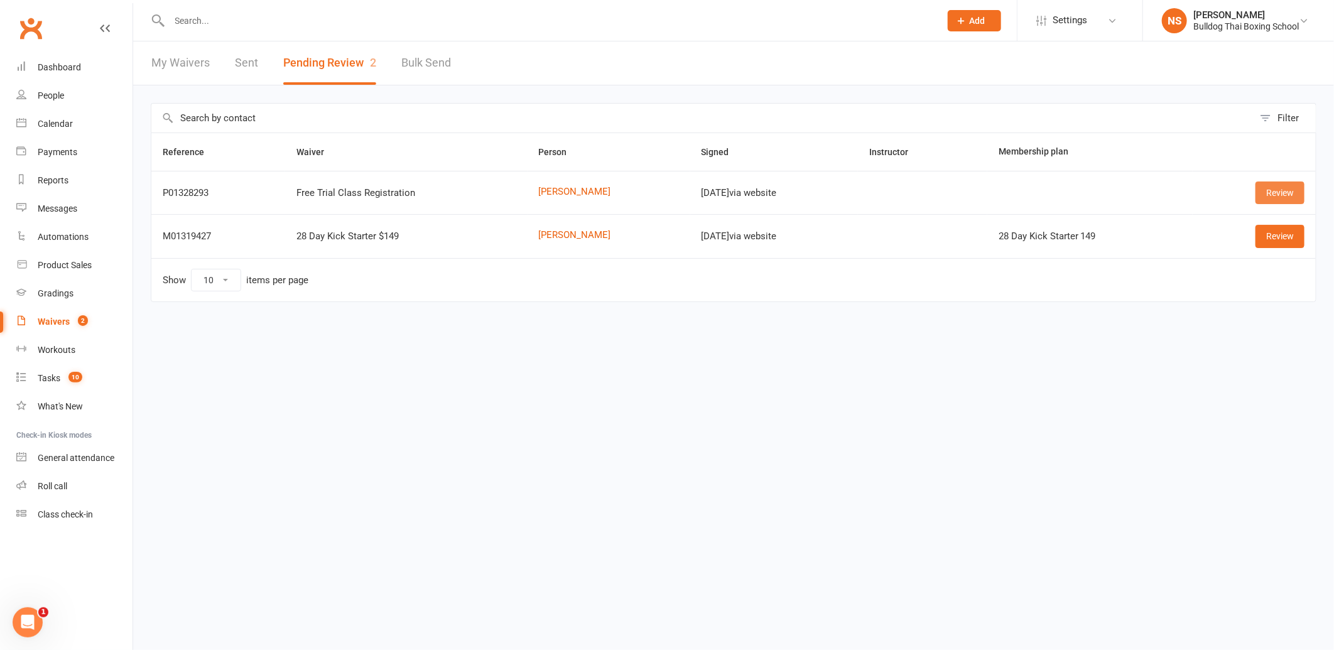
click at [1289, 190] on link "Review" at bounding box center [1280, 193] width 49 height 23
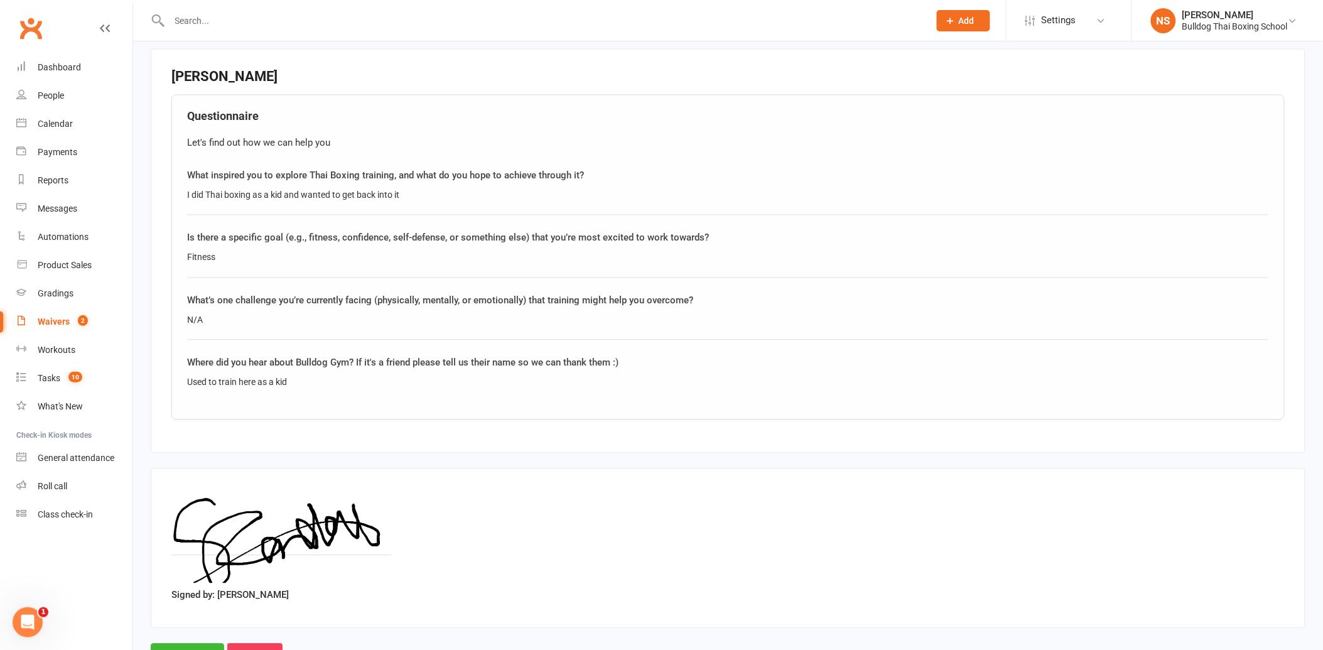
scroll to position [887, 0]
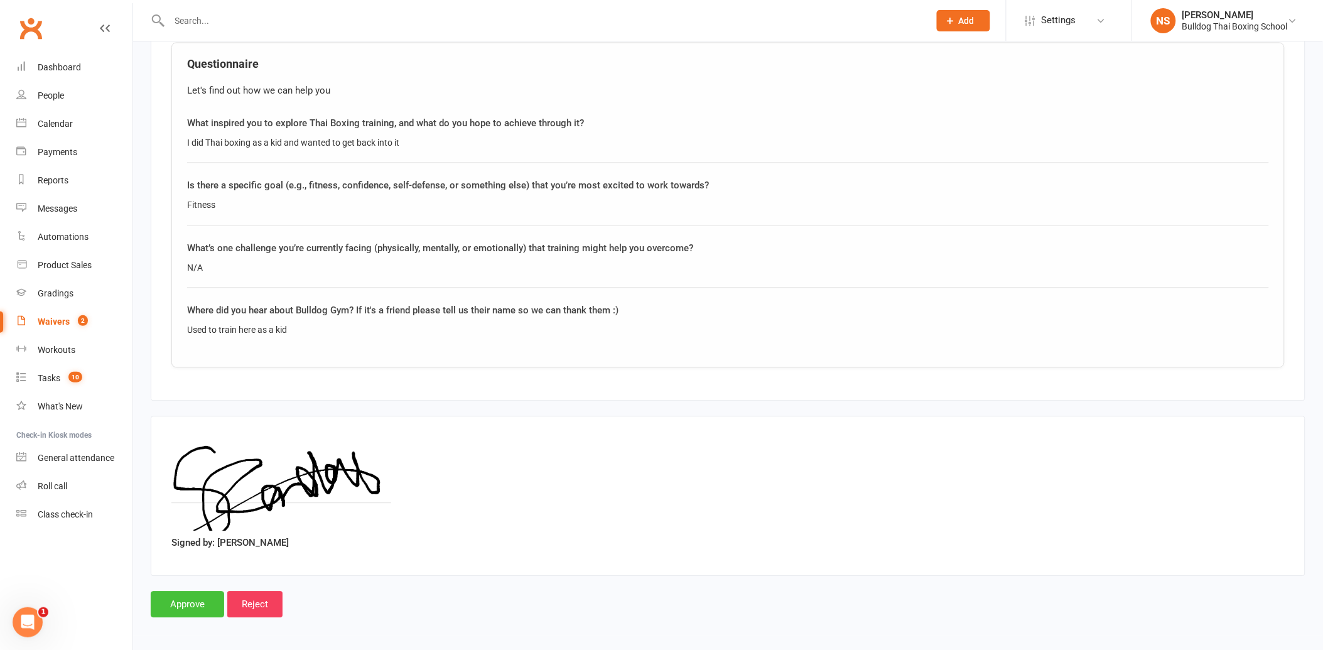
click at [209, 597] on input "Approve" at bounding box center [187, 604] width 73 height 26
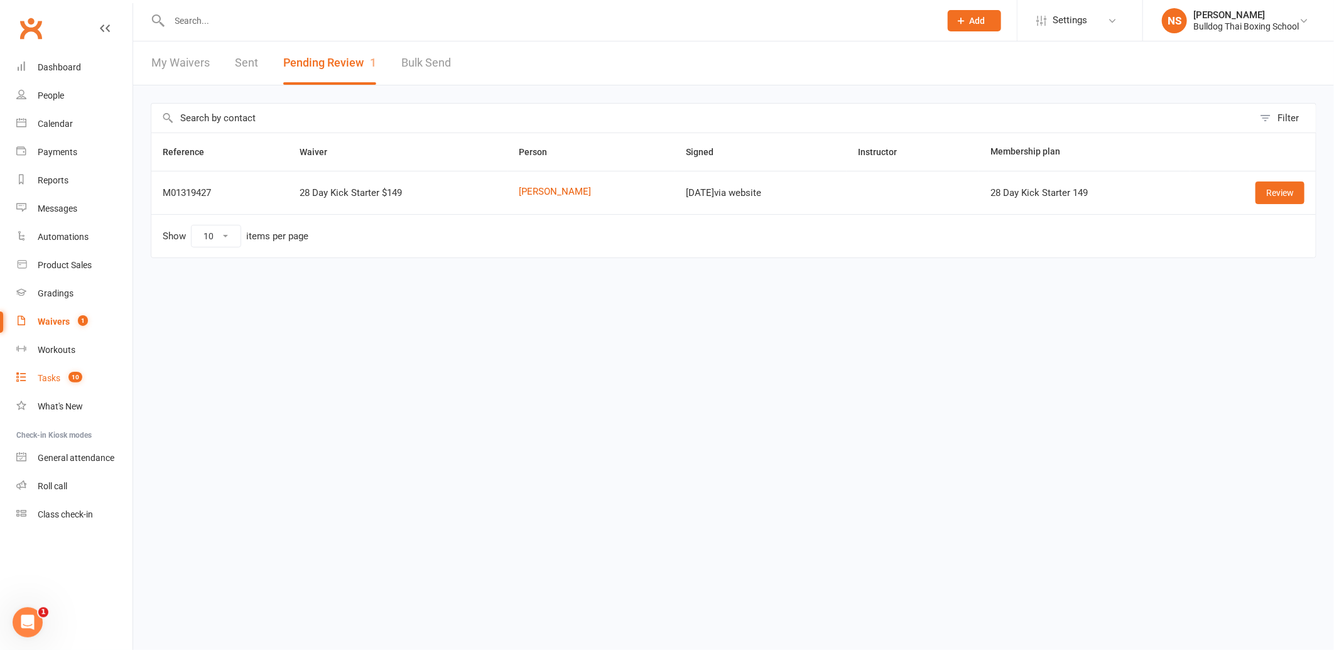
click at [53, 383] on link "Tasks 10" at bounding box center [74, 378] width 116 height 28
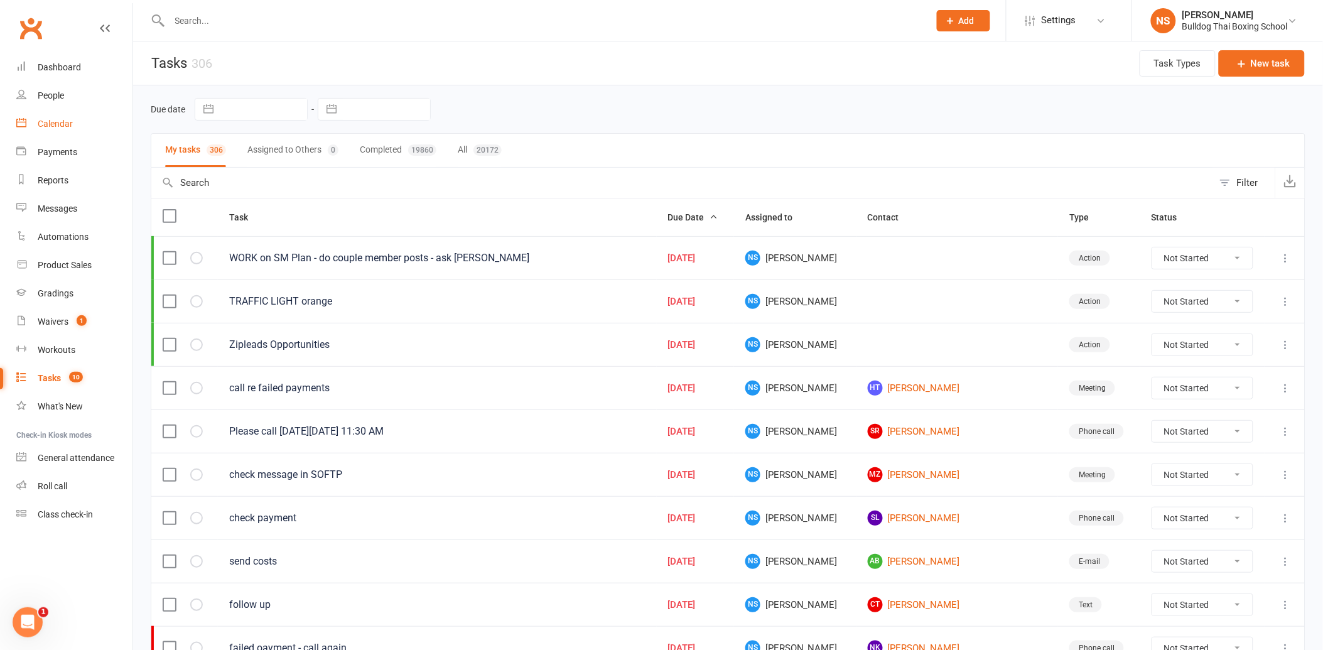
click at [69, 123] on div "Calendar" at bounding box center [55, 124] width 35 height 10
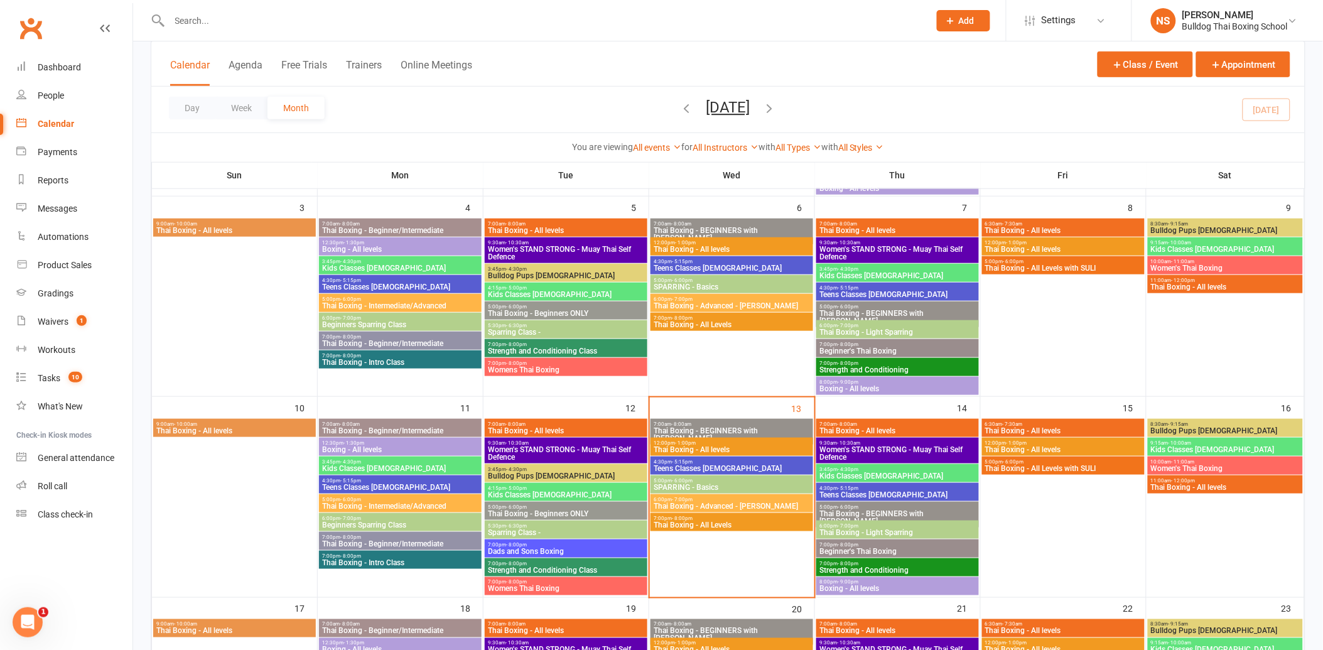
scroll to position [349, 0]
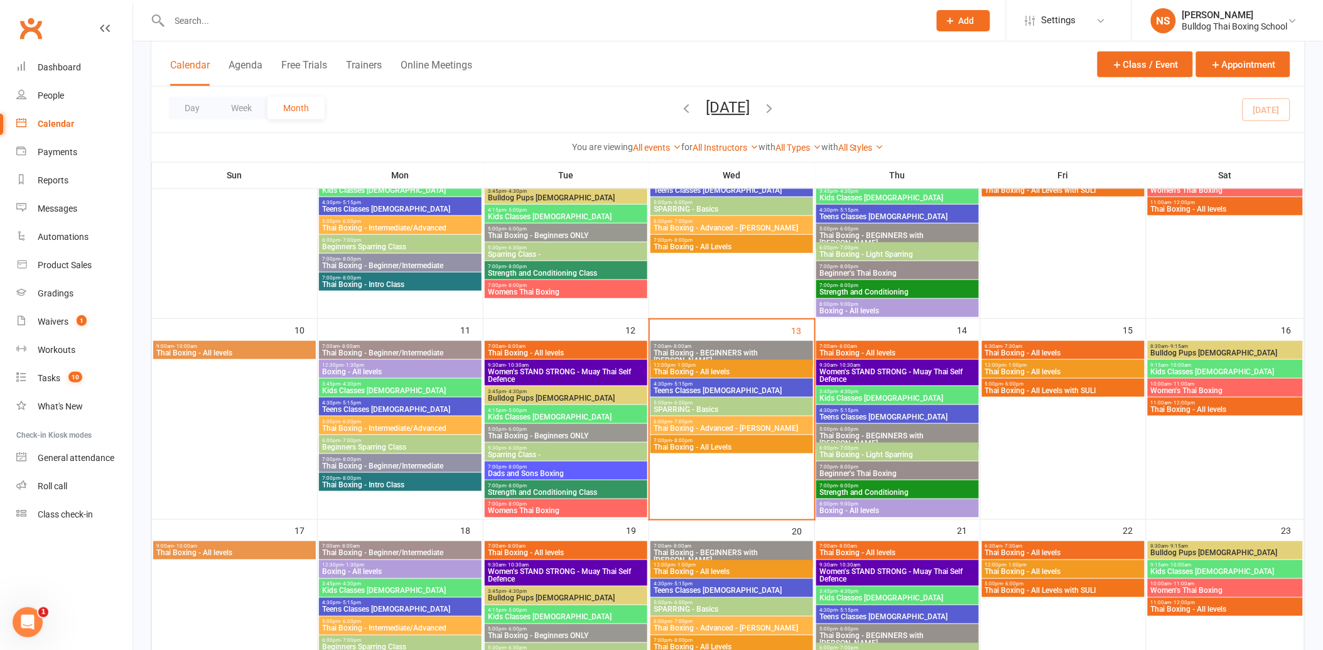
click at [597, 464] on span "7:00pm - 8:00pm" at bounding box center [566, 467] width 158 height 6
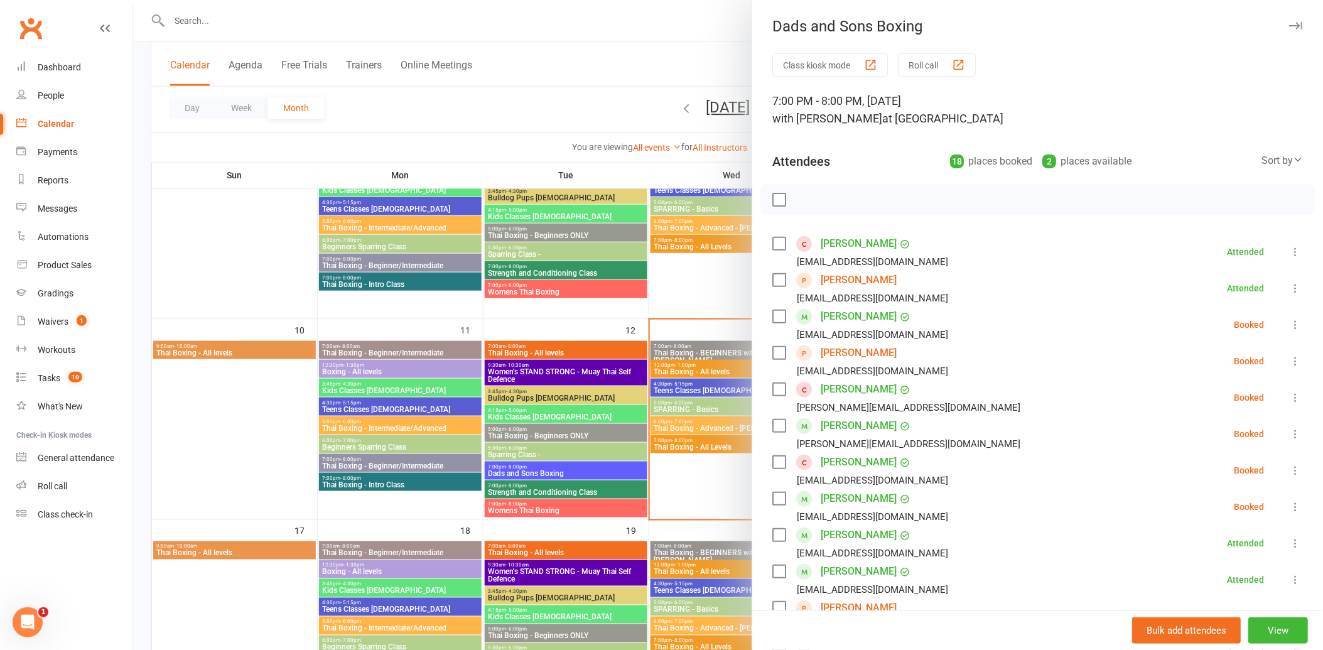
click at [839, 281] on link "[PERSON_NAME]" at bounding box center [859, 280] width 76 height 20
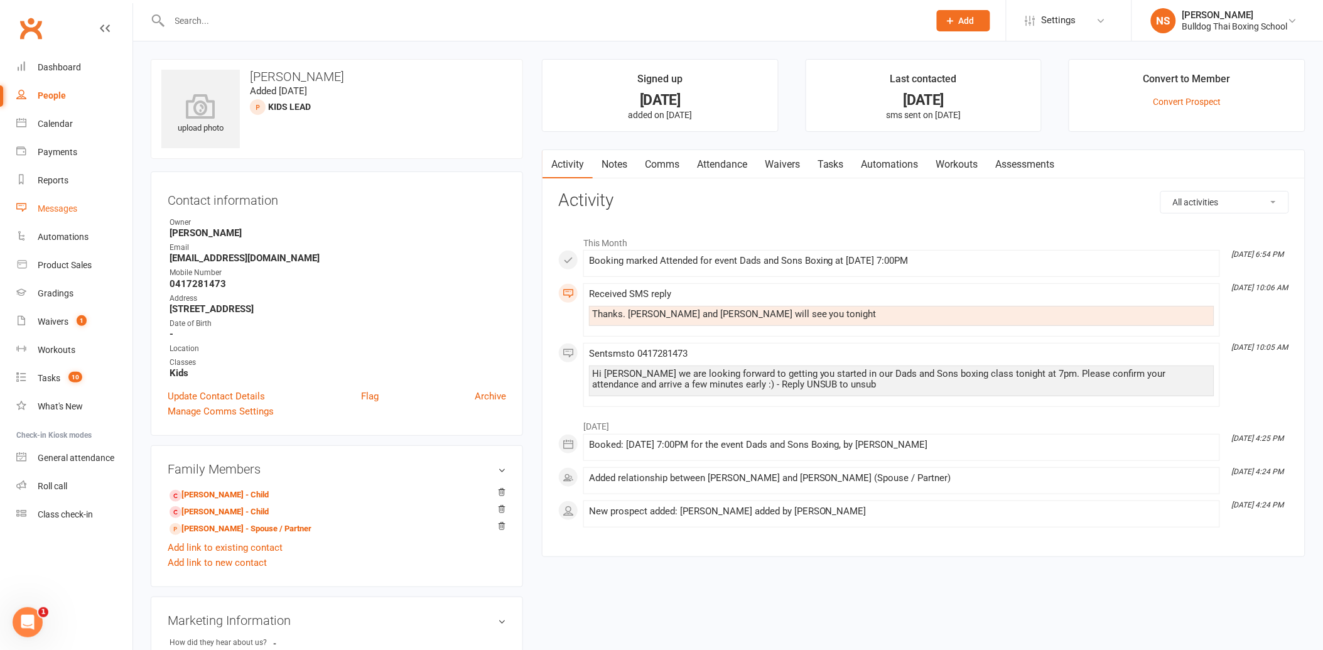
click at [57, 209] on div "Messages" at bounding box center [58, 209] width 40 height 10
click at [66, 204] on link "Messages" at bounding box center [74, 209] width 116 height 28
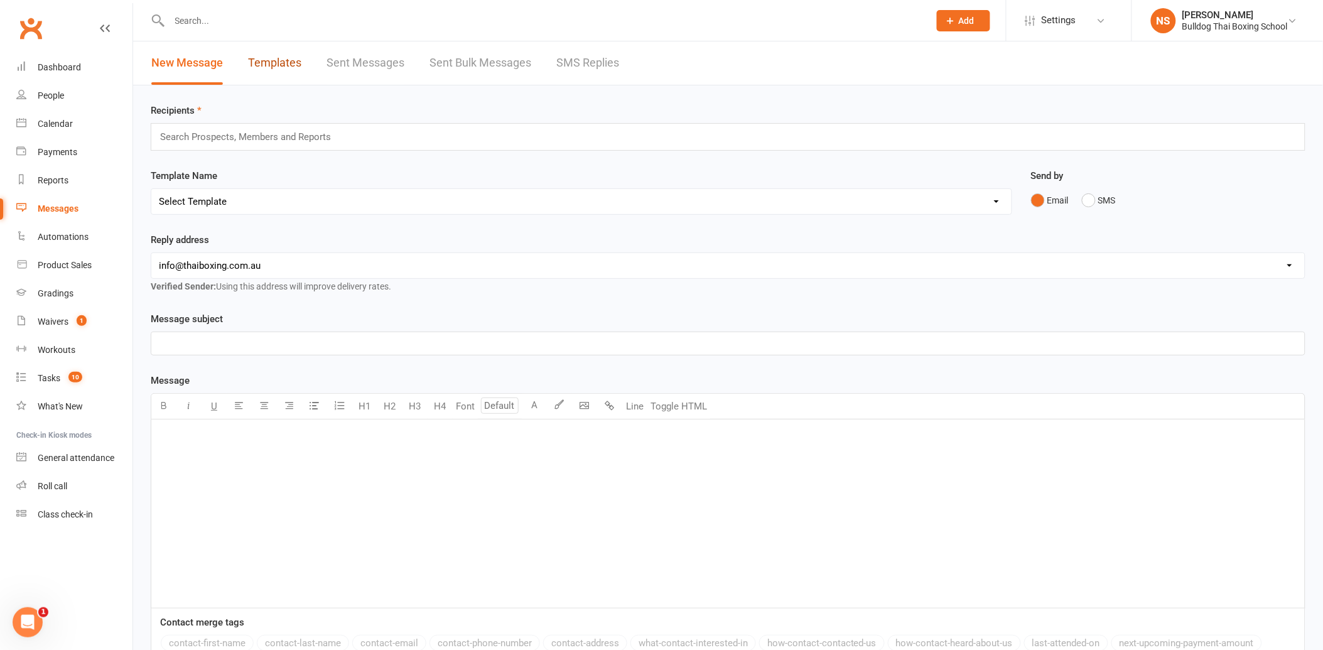
drag, startPoint x: 267, startPoint y: 58, endPoint x: 259, endPoint y: 61, distance: 8.5
click at [266, 58] on link "Templates" at bounding box center [274, 62] width 53 height 43
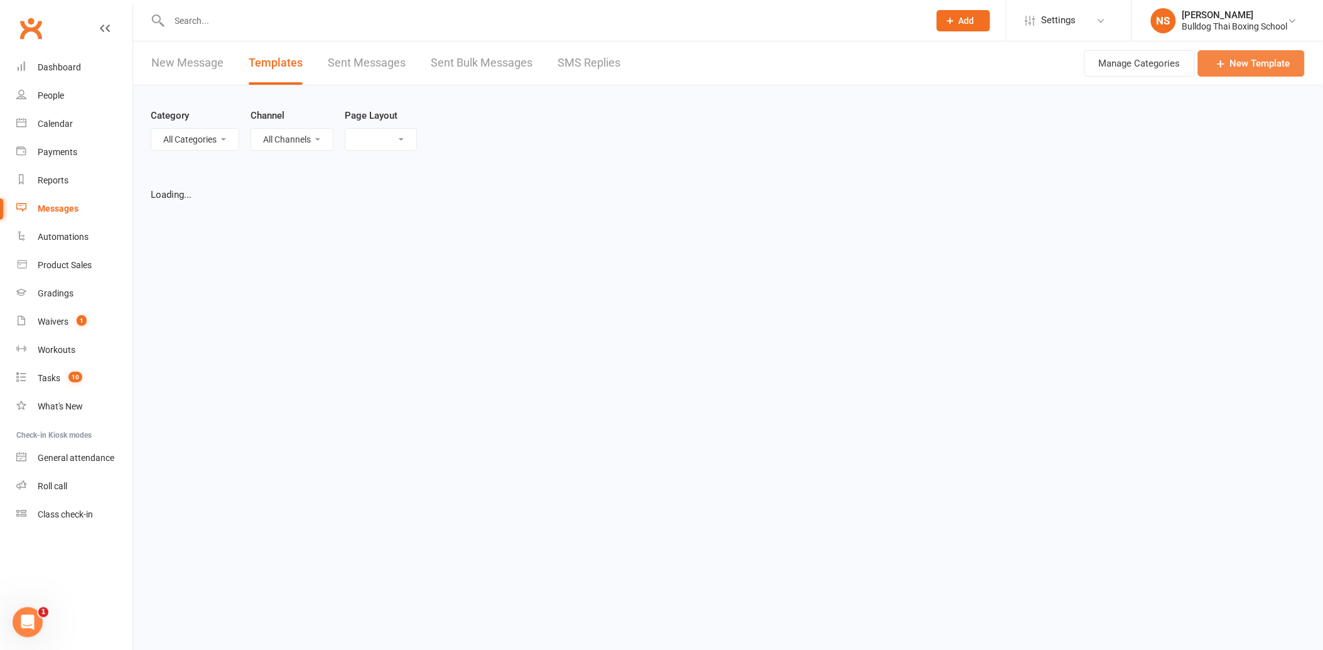
select select "list"
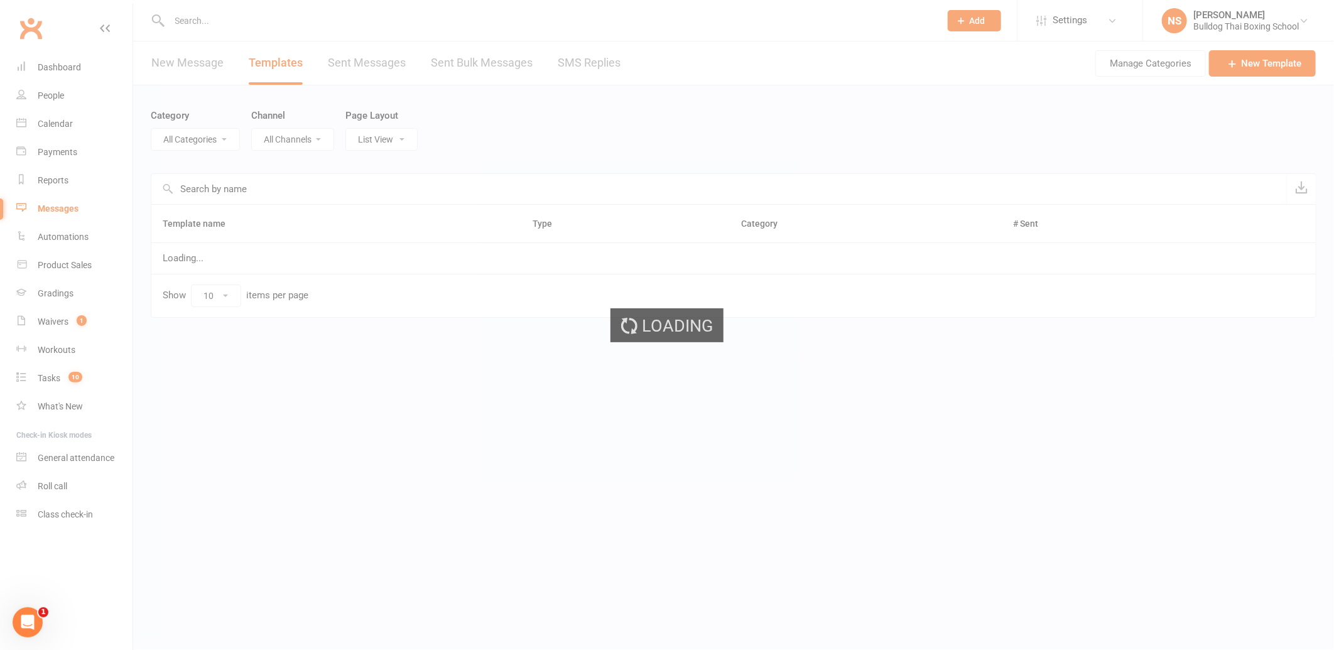
click at [1270, 62] on div "Loading" at bounding box center [667, 325] width 1334 height 650
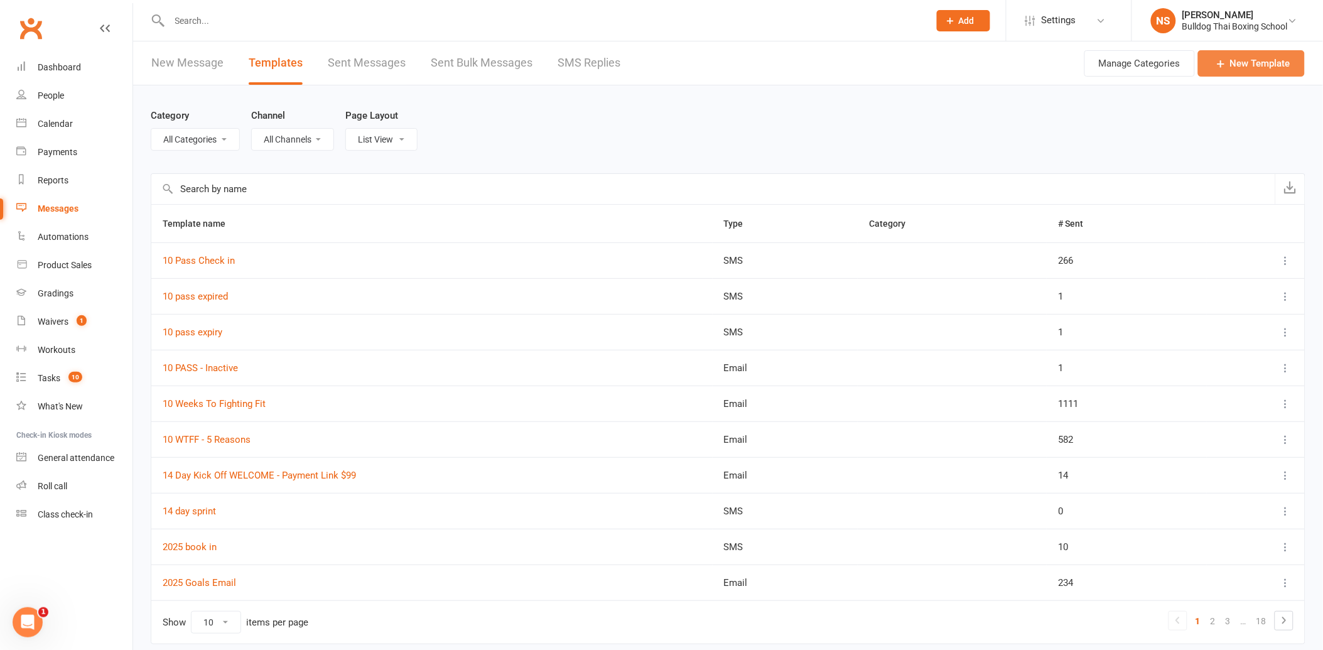
click at [1246, 57] on link "New Template" at bounding box center [1251, 63] width 107 height 26
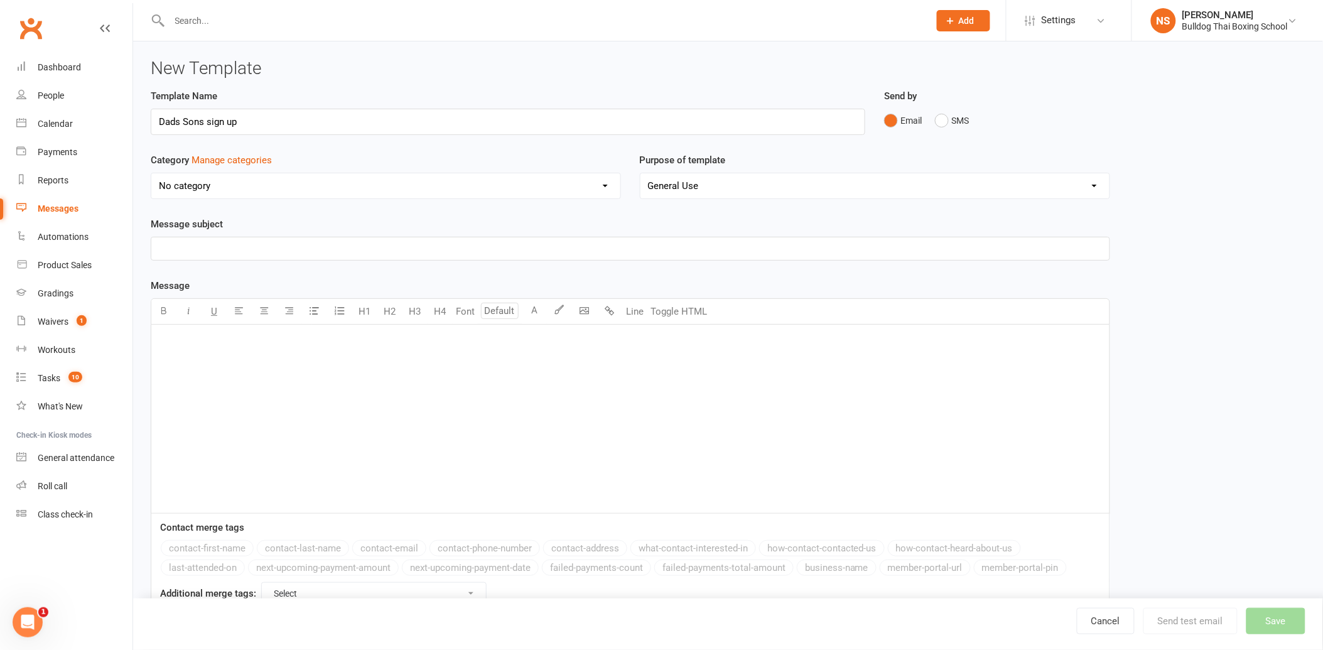
type input "Dads Sons sign up"
drag, startPoint x: 178, startPoint y: 349, endPoint x: 166, endPoint y: 341, distance: 15.0
click at [166, 341] on p "﻿" at bounding box center [630, 340] width 943 height 15
click at [218, 550] on button "contact-first-name" at bounding box center [207, 548] width 93 height 16
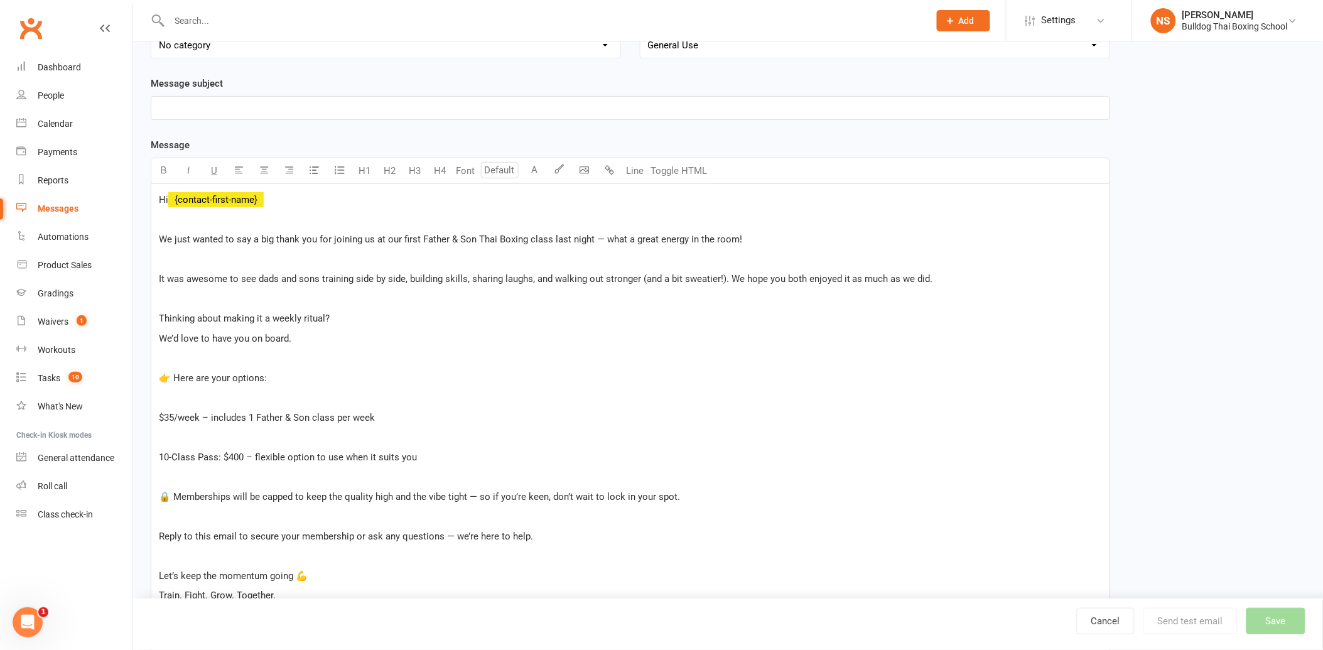
scroll to position [84, 0]
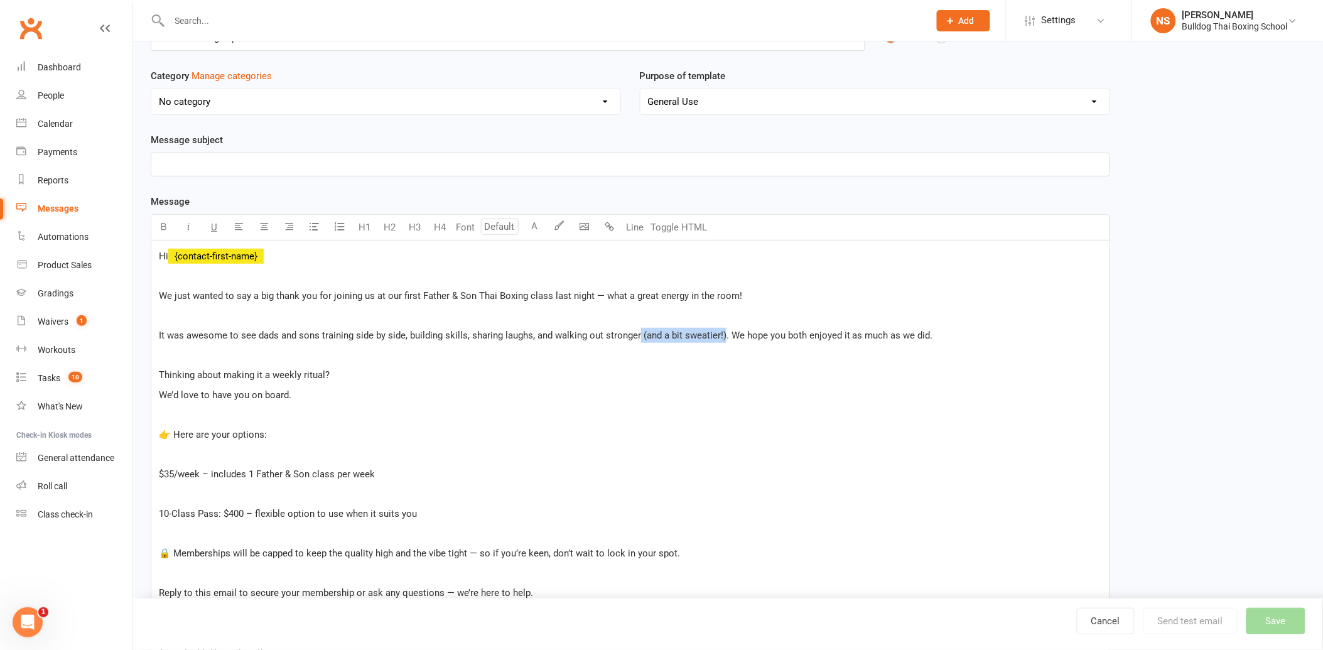
drag, startPoint x: 722, startPoint y: 334, endPoint x: 639, endPoint y: 333, distance: 83.5
click at [639, 333] on span "It was awesome to see dads and sons training side by side, building skills, sha…" at bounding box center [546, 335] width 774 height 11
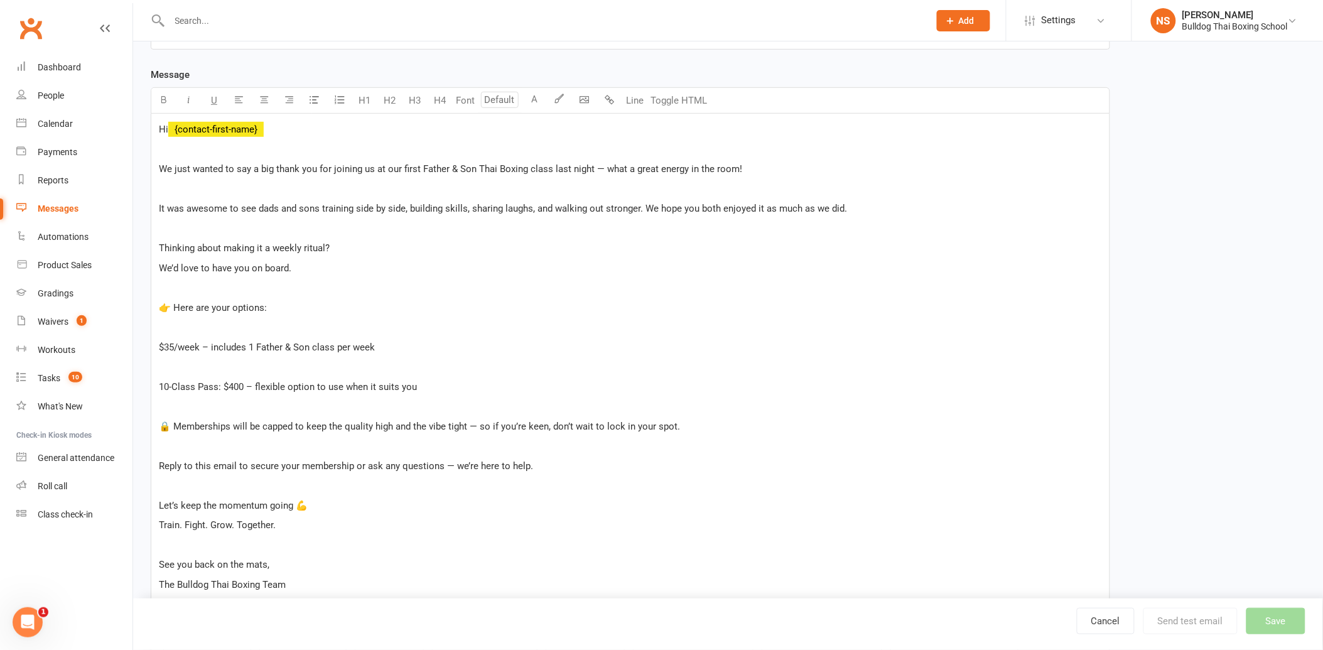
scroll to position [224, 0]
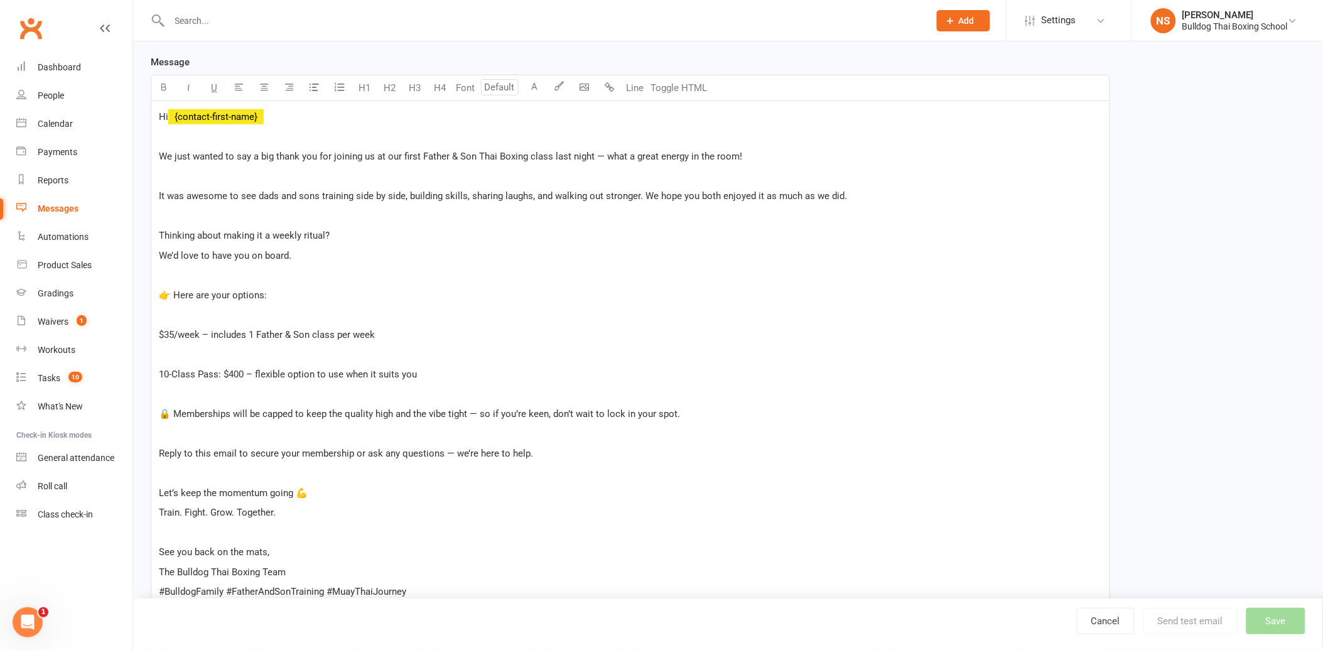
click at [385, 334] on p "$35/week – includes 1 Father & Son class per week" at bounding box center [630, 334] width 943 height 15
drag, startPoint x: 432, startPoint y: 337, endPoint x: 381, endPoint y: 336, distance: 51.5
click at [381, 336] on p "$35/week – includes 1 Father & Son class per week - sign up here" at bounding box center [630, 334] width 943 height 15
drag, startPoint x: 158, startPoint y: 344, endPoint x: 170, endPoint y: 344, distance: 11.3
click at [159, 344] on div "Hi ﻿ {contact-first-name} ﻿ We just wanted to say a big thank you for joining u…" at bounding box center [630, 354] width 958 height 507
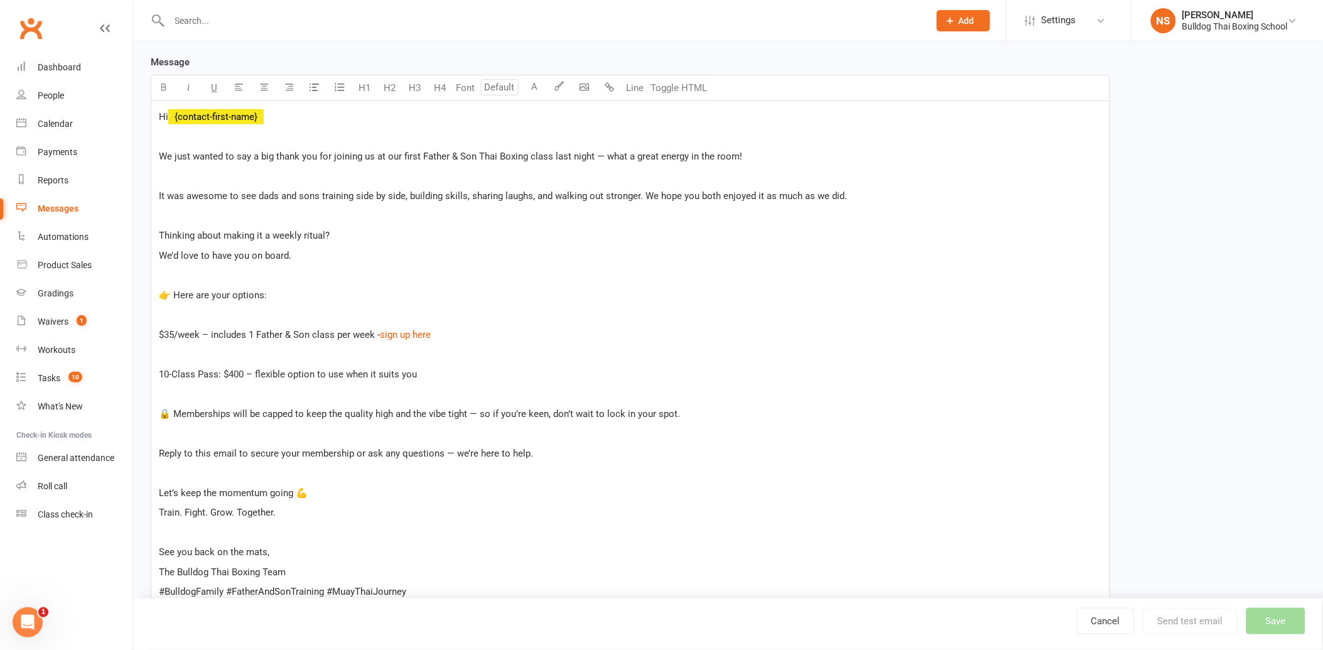
click at [157, 347] on div "Hi ﻿ {contact-first-name} ﻿ We just wanted to say a big thank you for joining u…" at bounding box center [630, 354] width 958 height 507
drag, startPoint x: 421, startPoint y: 373, endPoint x: 258, endPoint y: 373, distance: 162.7
click at [258, 373] on p "10-Class Pass: $400 – flexible option to use when it suits you" at bounding box center [630, 374] width 943 height 15
click at [244, 371] on span "10-Class Pass: $400 if you can't commit to weekly - sign up here" at bounding box center [293, 374] width 269 height 11
drag, startPoint x: 436, startPoint y: 372, endPoint x: 382, endPoint y: 371, distance: 54.0
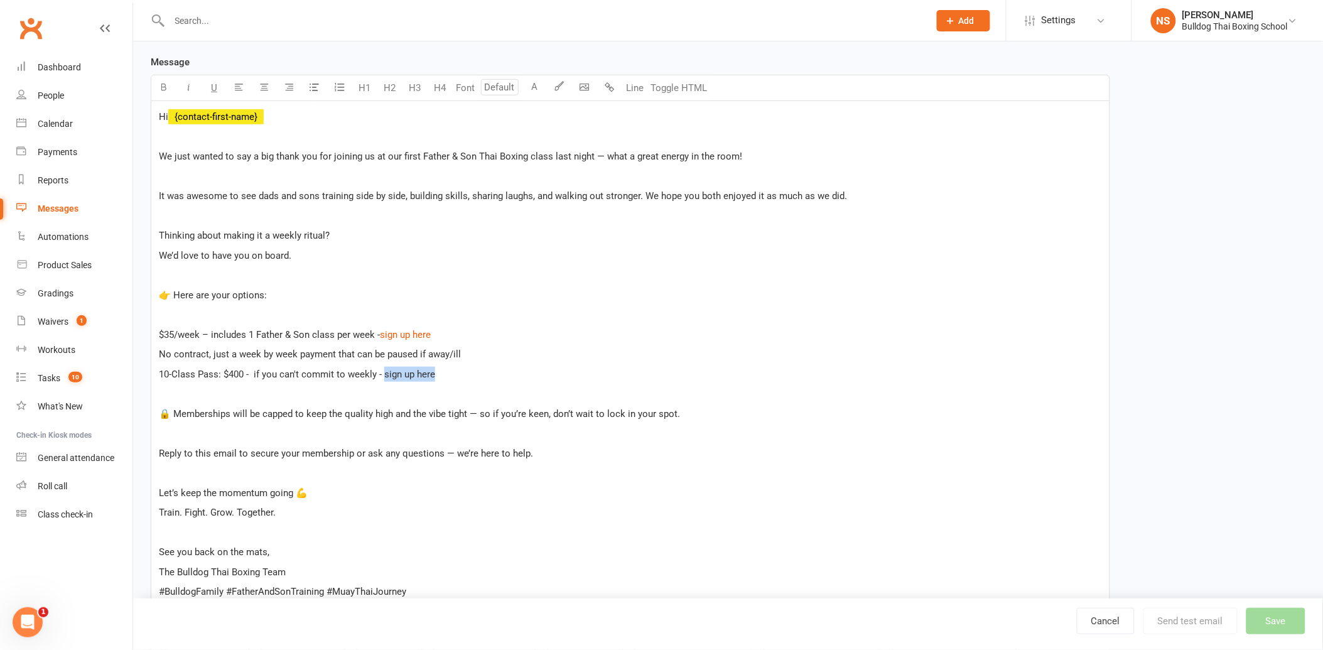
click at [382, 371] on p "10-Class Pass: $400 - if you can't commit to weekly - sign up here" at bounding box center [630, 374] width 943 height 15
click at [814, 407] on p "🔒 Memberships will be capped to keep the quality high and the vibe tight — so i…" at bounding box center [630, 413] width 943 height 15
drag, startPoint x: 474, startPoint y: 352, endPoint x: 337, endPoint y: 354, distance: 136.3
click at [337, 354] on p "No contract, just a week by week payment that can be paused if away/ill" at bounding box center [630, 354] width 943 height 15
click at [160, 349] on span "No contract, just a week by week payment." at bounding box center [249, 354] width 180 height 11
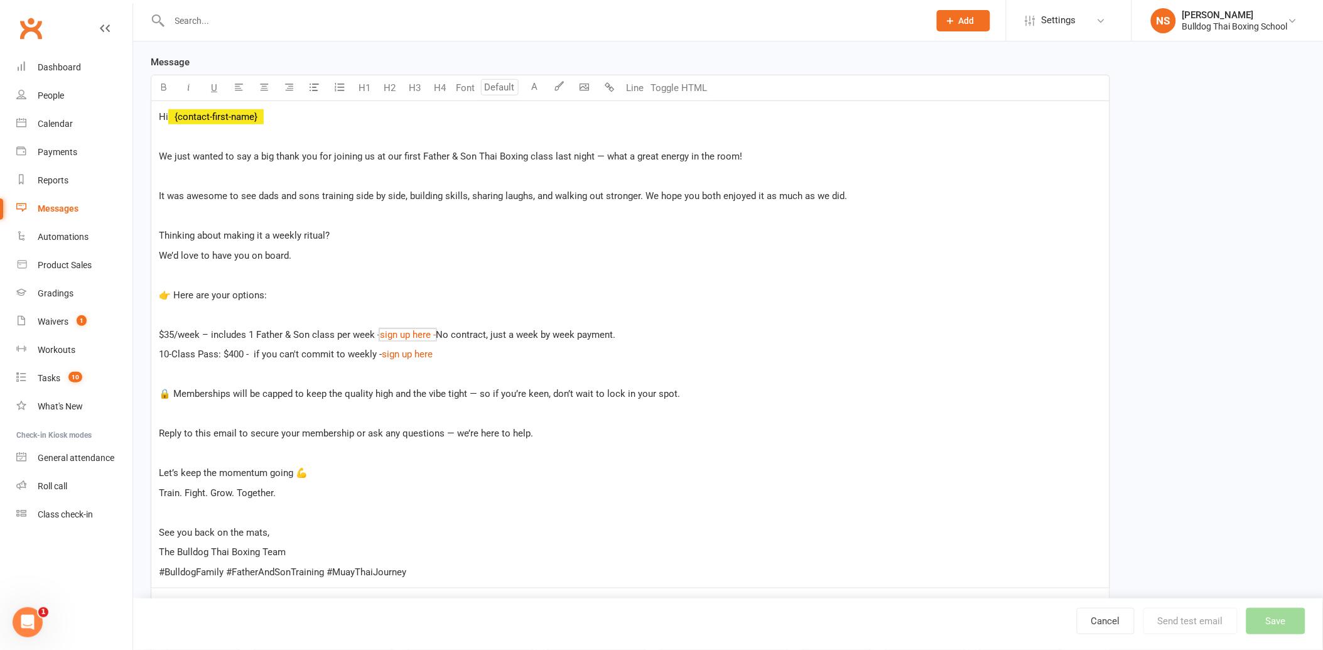
click at [637, 332] on p "$35/week – includes 1 Father & Son class per week - $ sign up here - $ No contr…" at bounding box center [630, 334] width 943 height 15
drag, startPoint x: 363, startPoint y: 431, endPoint x: 247, endPoint y: 428, distance: 115.6
click at [247, 428] on span "Reply to this email to secure your membership or ask any questions — we’re here…" at bounding box center [346, 433] width 374 height 11
click at [239, 431] on span "Reply to this email to ask any questions — we’re here to help." at bounding box center [288, 433] width 259 height 11
drag, startPoint x: 291, startPoint y: 432, endPoint x: 266, endPoint y: 430, distance: 25.8
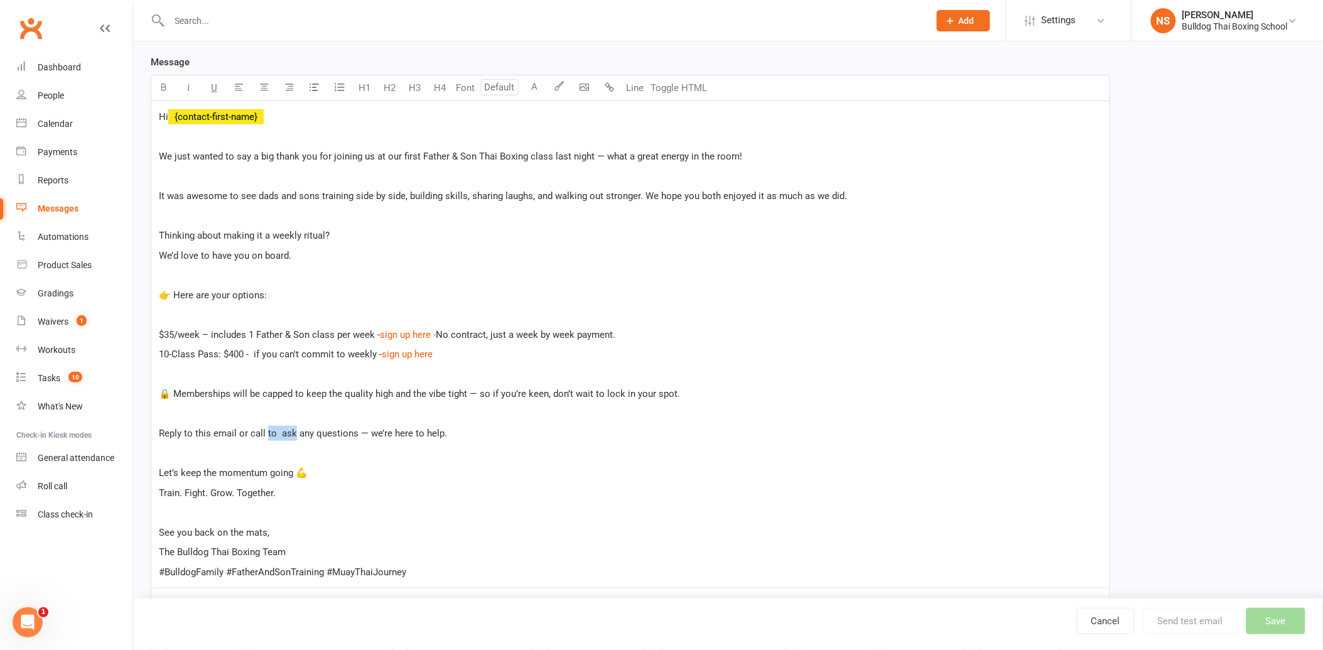
click at [266, 430] on span "Reply to this email or call to ask any questions — we’re here to help." at bounding box center [303, 433] width 288 height 11
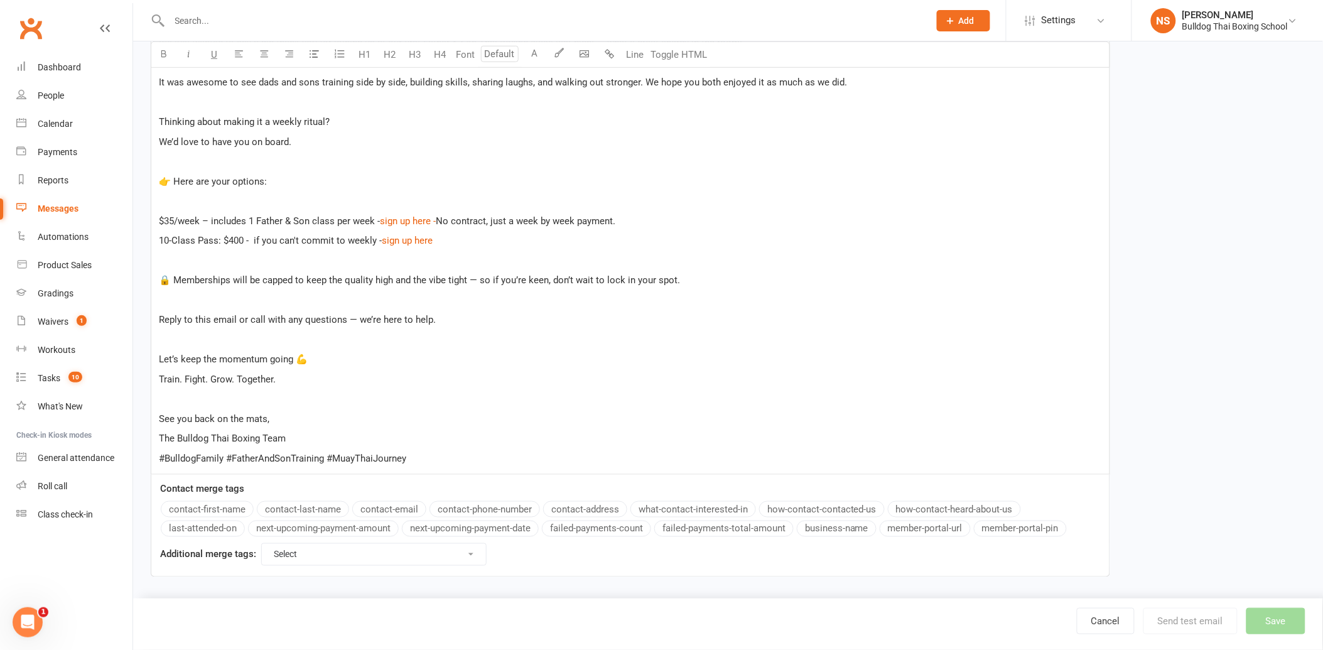
scroll to position [343, 0]
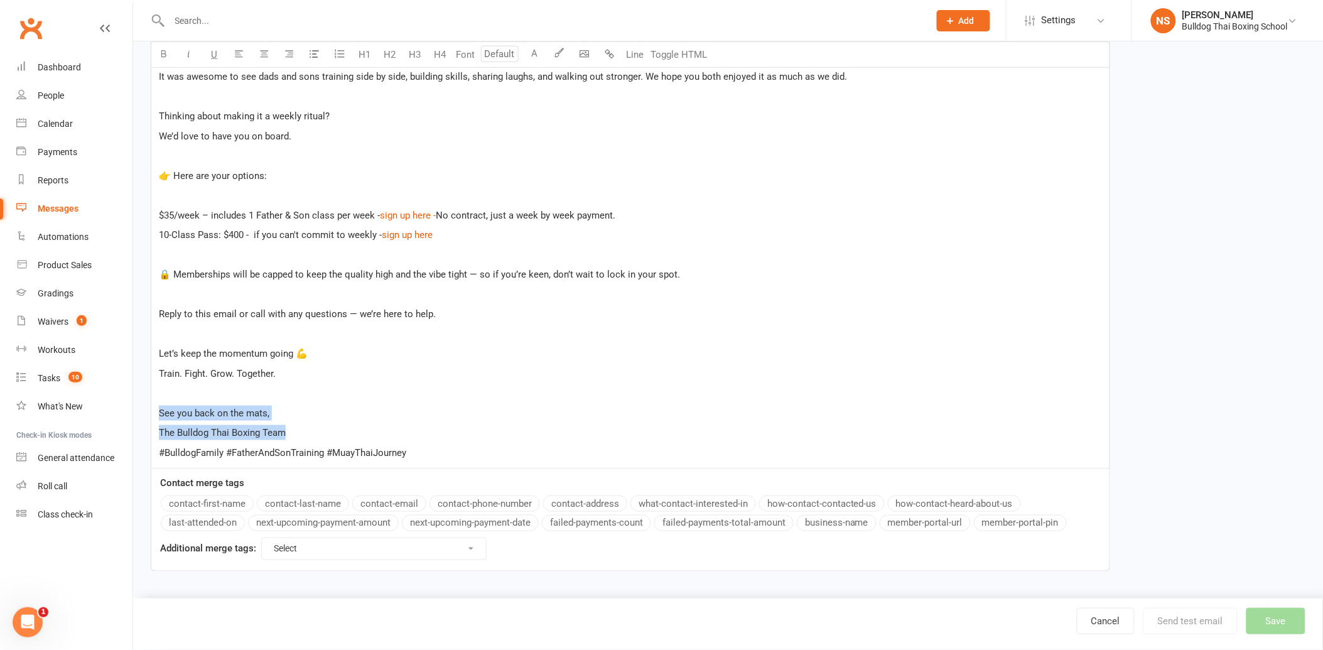
drag, startPoint x: 294, startPoint y: 429, endPoint x: 135, endPoint y: 402, distance: 161.2
click at [147, 406] on div "Template Name Dads Sons sign up Send by Email SMS Category Manage categories No…" at bounding box center [630, 168] width 979 height 844
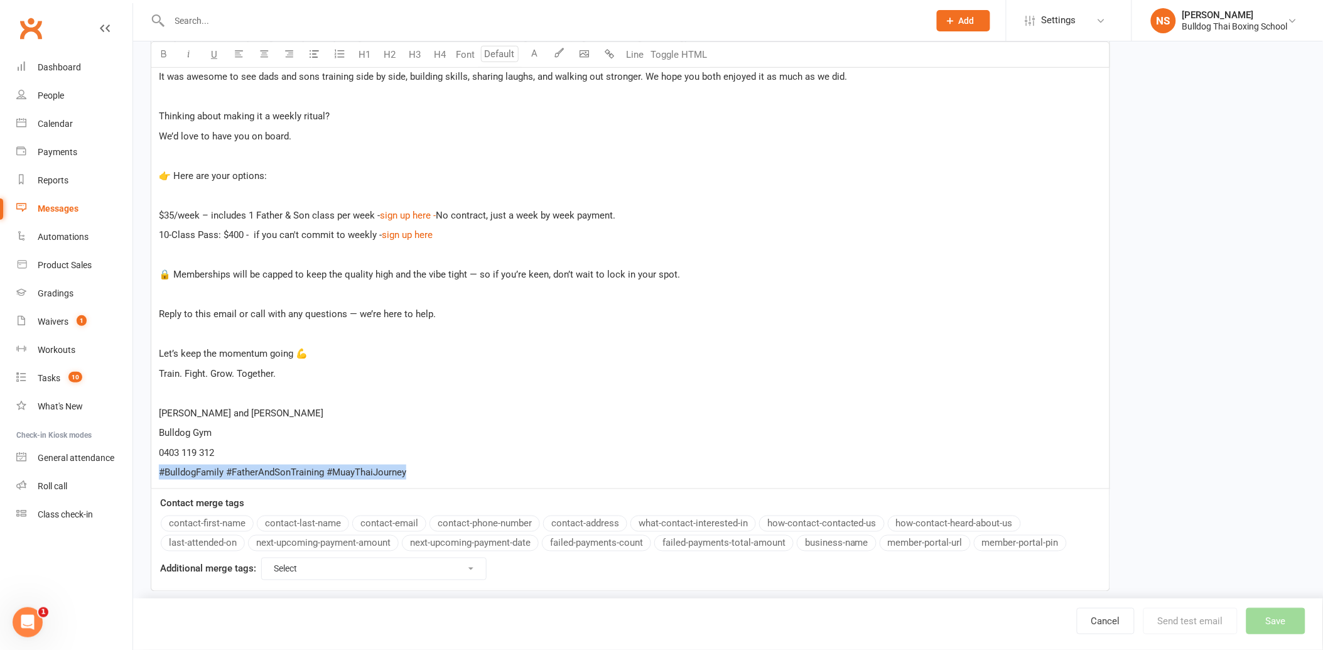
drag, startPoint x: 425, startPoint y: 472, endPoint x: 151, endPoint y: 469, distance: 273.9
click at [151, 469] on div "Hi ﻿ {contact-first-name} ﻿ We just wanted to say a big thank you for joining u…" at bounding box center [630, 235] width 958 height 507
click at [456, 234] on p "10-Class Pass: $400 - if you can't commit to weekly - $ sign up here $ ﻿" at bounding box center [630, 234] width 943 height 15
click at [183, 247] on p "﻿" at bounding box center [630, 254] width 943 height 15
drag, startPoint x: 226, startPoint y: 252, endPoint x: 159, endPoint y: 252, distance: 67.2
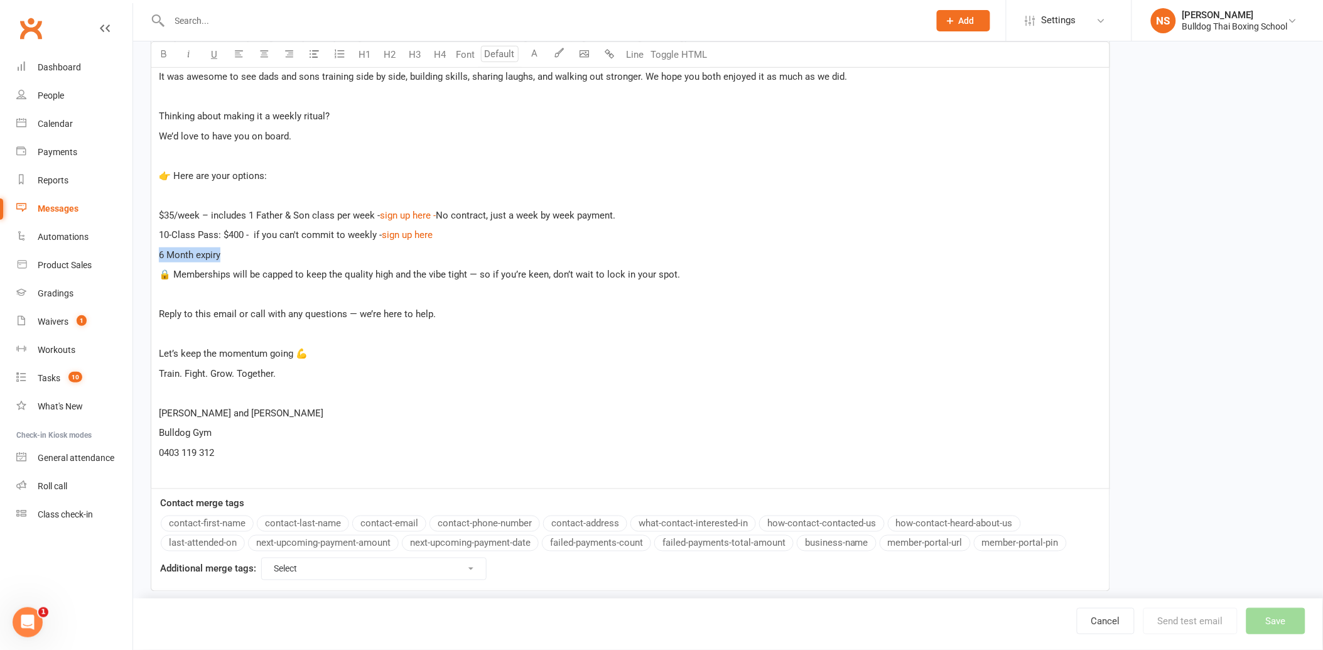
click at [159, 252] on p "6 Month expiry" at bounding box center [630, 254] width 943 height 15
click at [158, 250] on div "Hi ﻿ {contact-first-name} ﻿ We just wanted to say a big thank you for joining u…" at bounding box center [630, 235] width 958 height 507
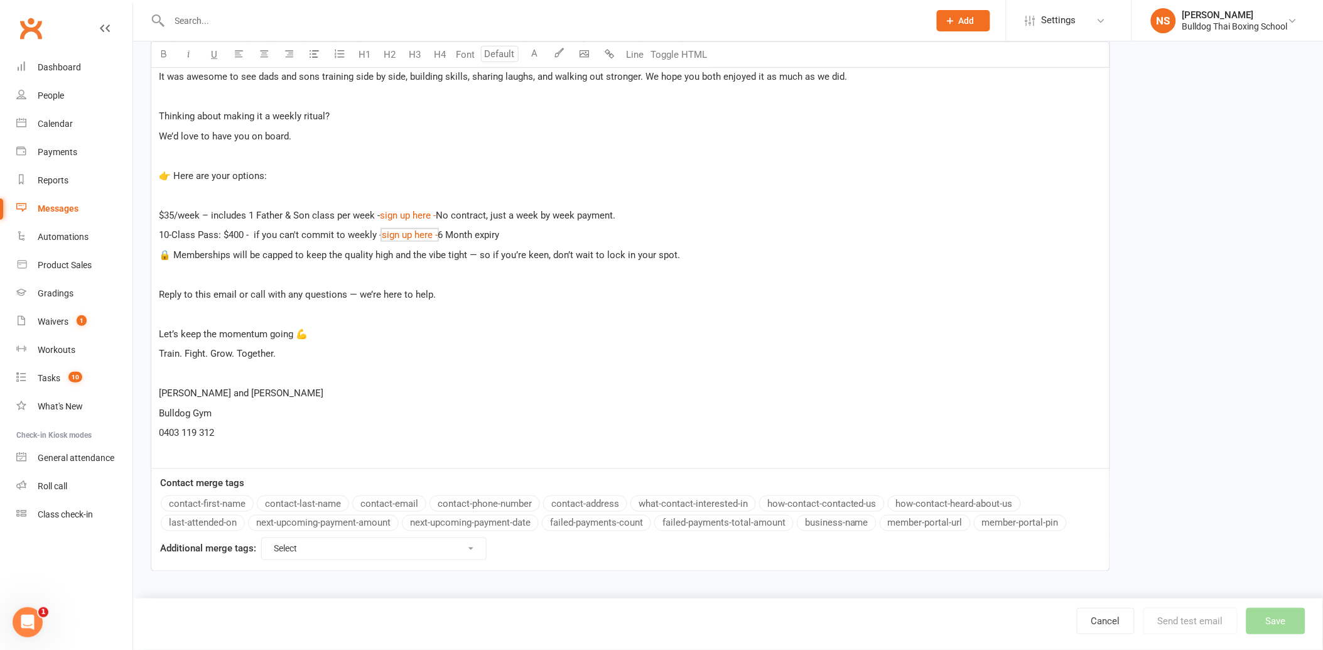
click at [535, 229] on p "10-Class Pass: $400 - if you can't commit to weekly - $ sign up here - $ 6 Mont…" at bounding box center [630, 234] width 943 height 15
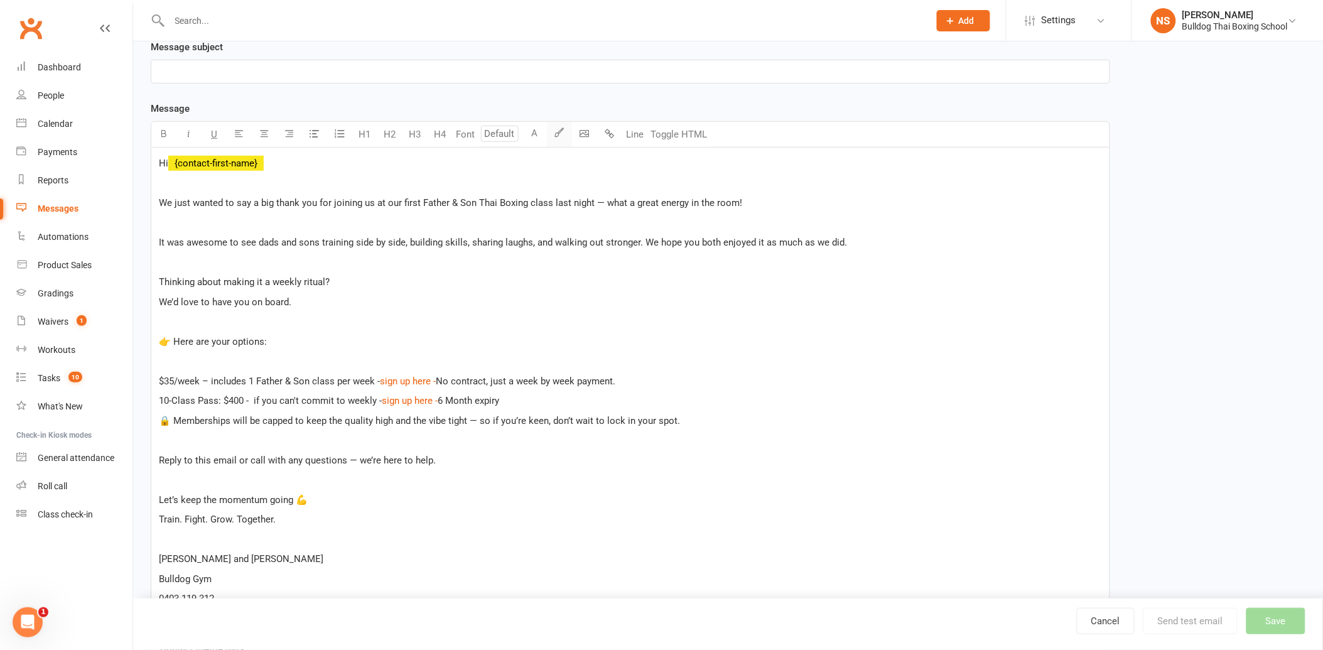
scroll to position [134, 0]
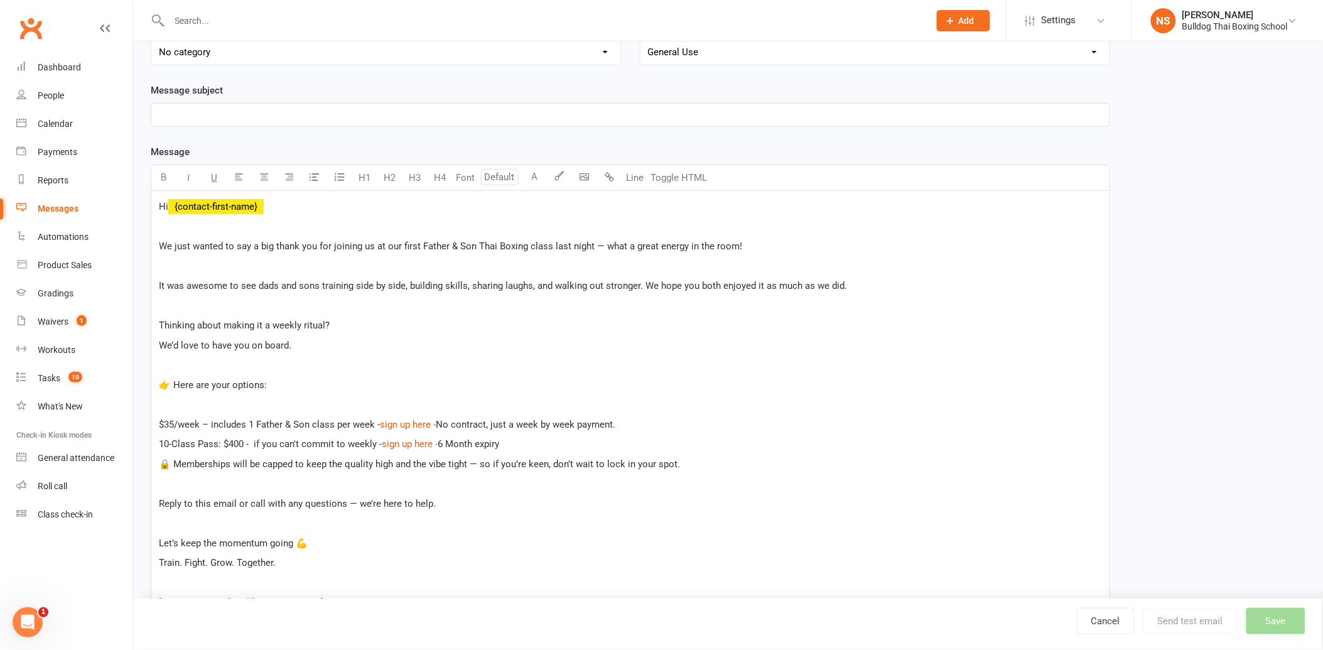
click at [189, 114] on p "﻿" at bounding box center [630, 114] width 943 height 15
click at [1282, 614] on button "Save" at bounding box center [1276, 621] width 59 height 26
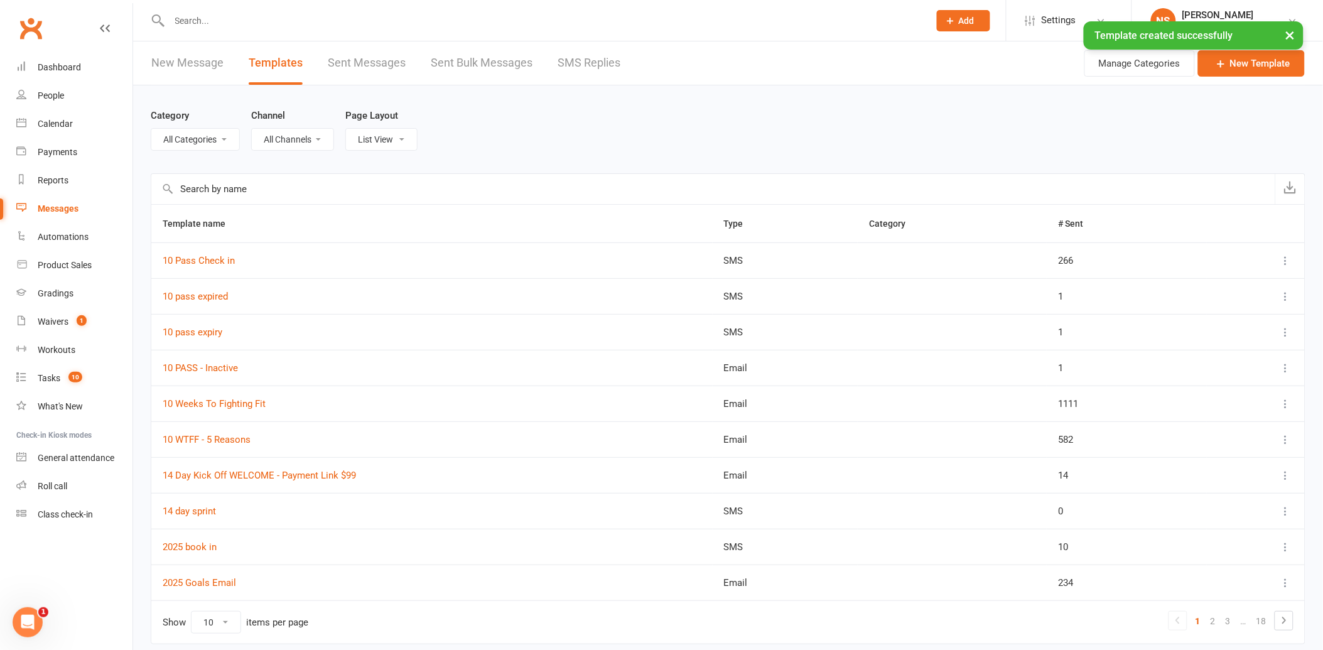
click at [195, 21] on div "× Template created successfully" at bounding box center [653, 21] width 1307 height 0
click at [200, 21] on div "× Template created successfully" at bounding box center [653, 21] width 1307 height 0
drag, startPoint x: 235, startPoint y: 7, endPoint x: 221, endPoint y: 24, distance: 21.9
click at [235, 8] on div at bounding box center [536, 20] width 770 height 41
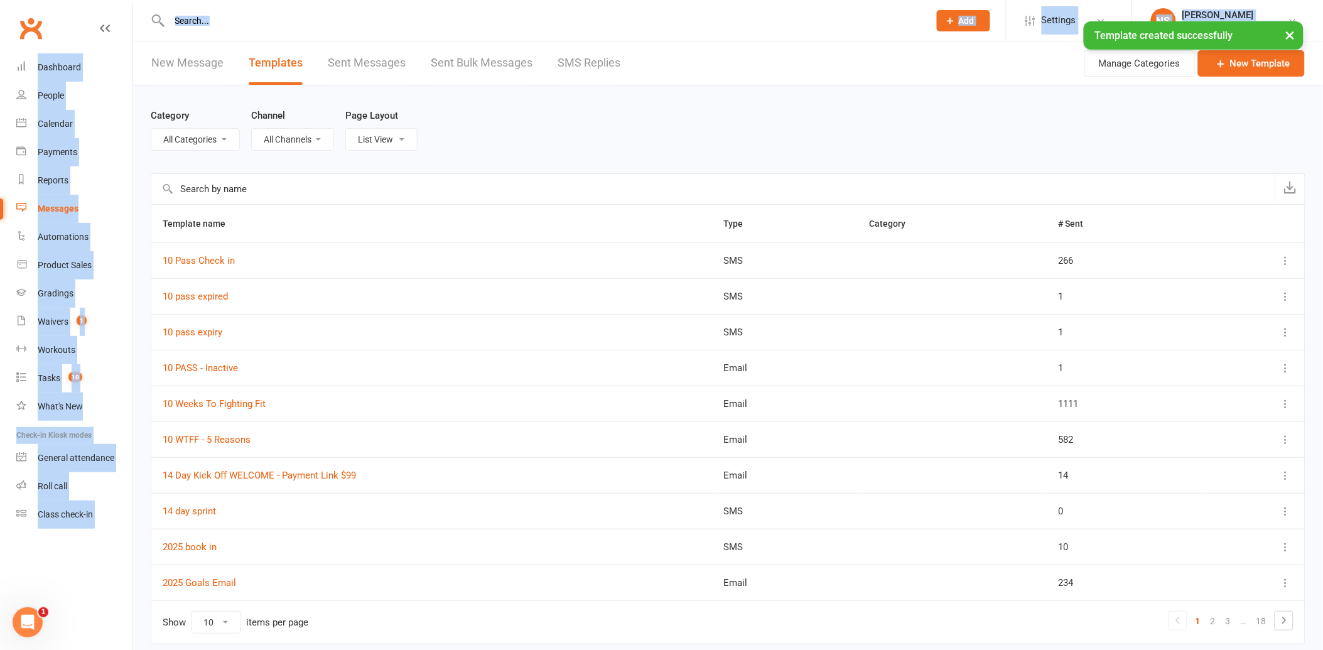
click at [220, 20] on ui-view "Prospect Member Non-attending contact Class / event Appointment Grading event T…" at bounding box center [661, 341] width 1323 height 676
click at [183, 19] on input "text" at bounding box center [543, 21] width 755 height 18
click at [198, 22] on input "text" at bounding box center [543, 21] width 755 height 18
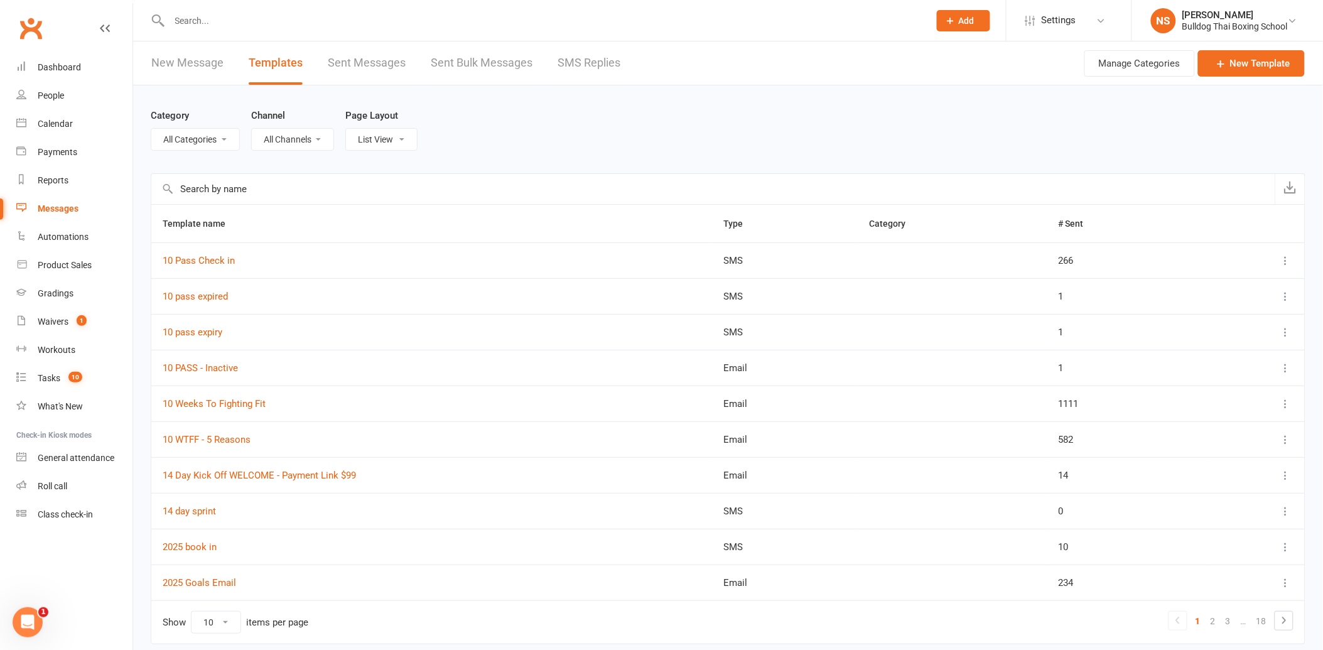
click at [504, 274] on td "10 Pass Check in" at bounding box center [432, 260] width 562 height 36
click at [187, 17] on input "text" at bounding box center [543, 21] width 755 height 18
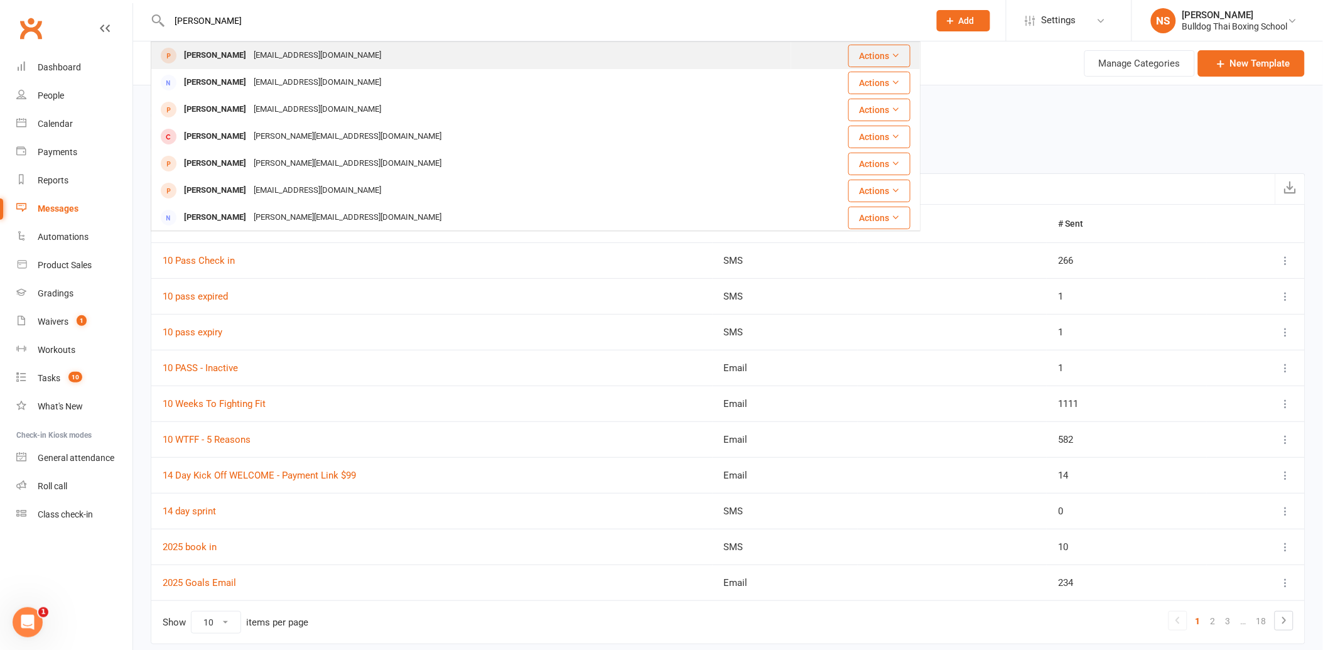
type input "[PERSON_NAME]"
click at [258, 57] on div "[EMAIL_ADDRESS][DOMAIN_NAME]" at bounding box center [317, 55] width 135 height 18
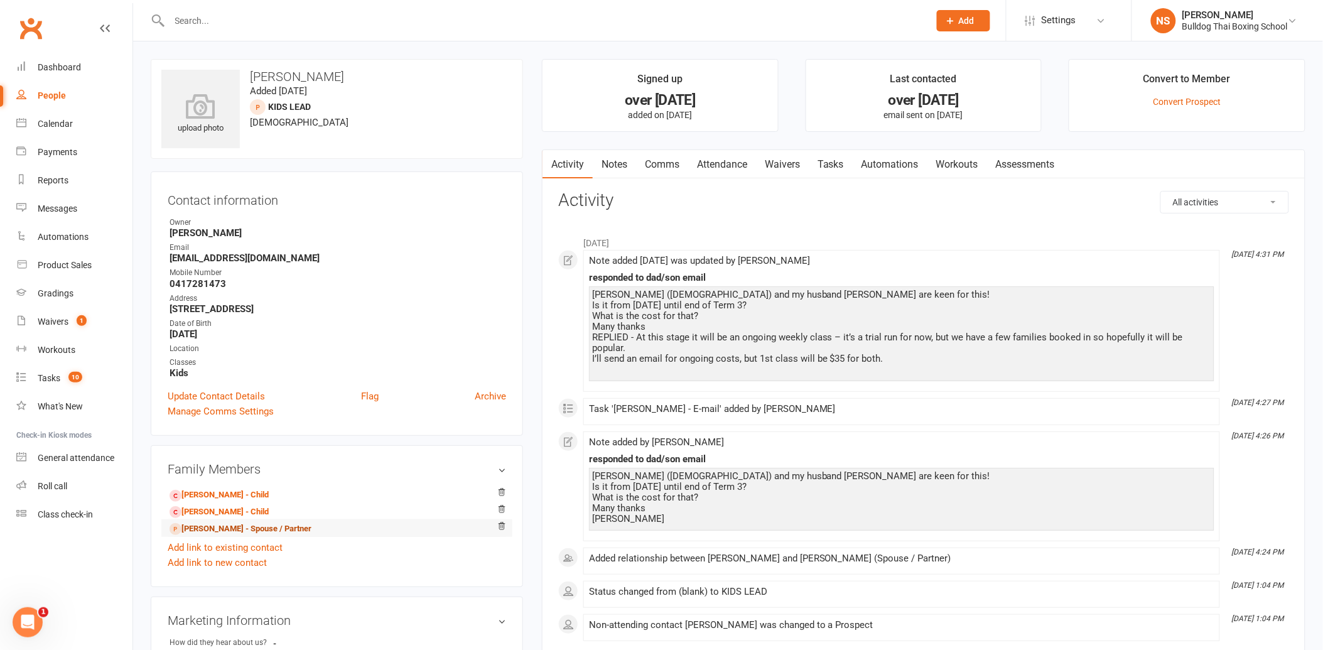
click at [232, 530] on link "[PERSON_NAME] - Spouse / Partner" at bounding box center [241, 529] width 142 height 13
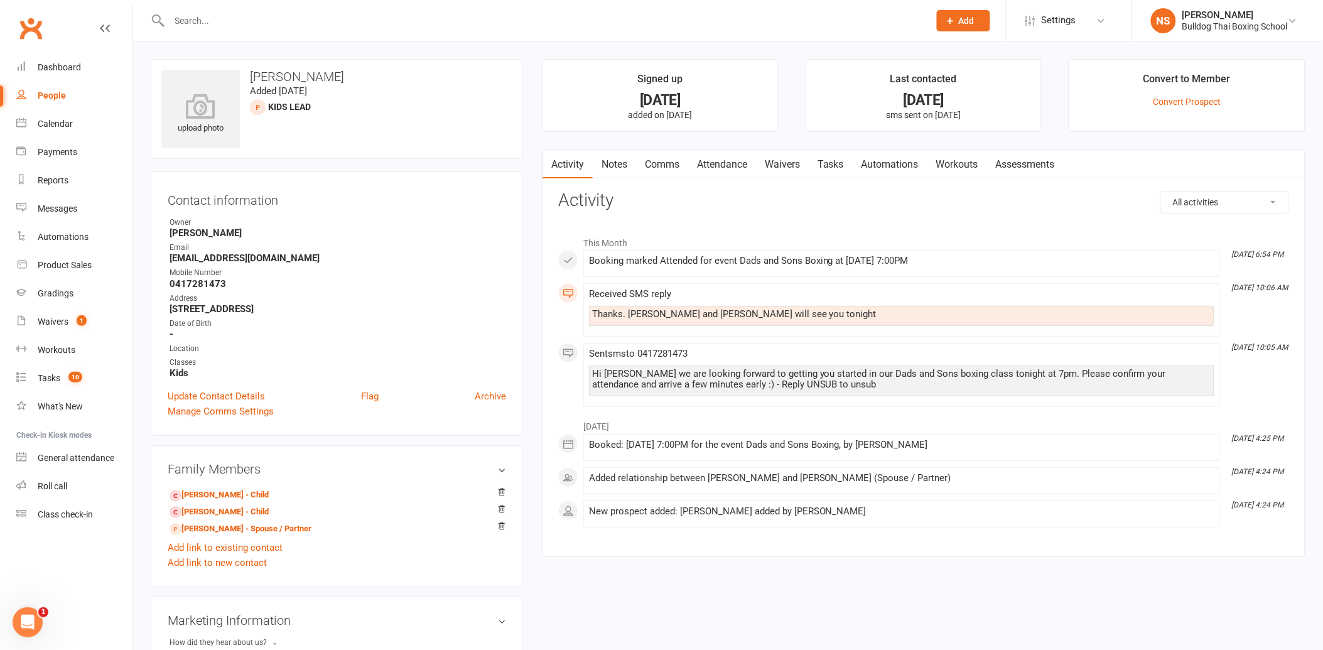
click at [663, 166] on link "Comms" at bounding box center [662, 164] width 52 height 29
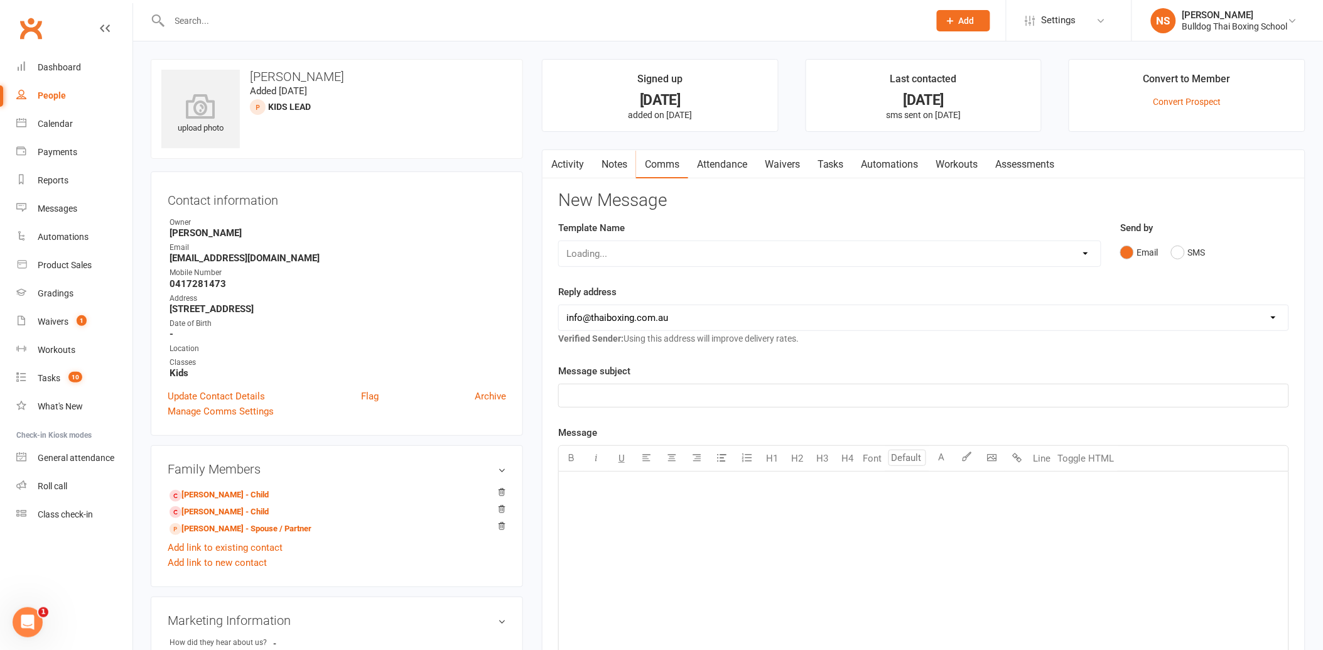
click at [639, 254] on div "Loading..." at bounding box center [829, 254] width 543 height 26
click at [648, 250] on select "Select Template [Email] Price Increase 28 Day Kick starter [SMS] 10 Pass Check …" at bounding box center [830, 253] width 542 height 25
select select "60"
click at [559, 241] on select "Select Template [Email] Price Increase 28 Day Kick starter [SMS] 10 Pass Check …" at bounding box center [830, 253] width 542 height 25
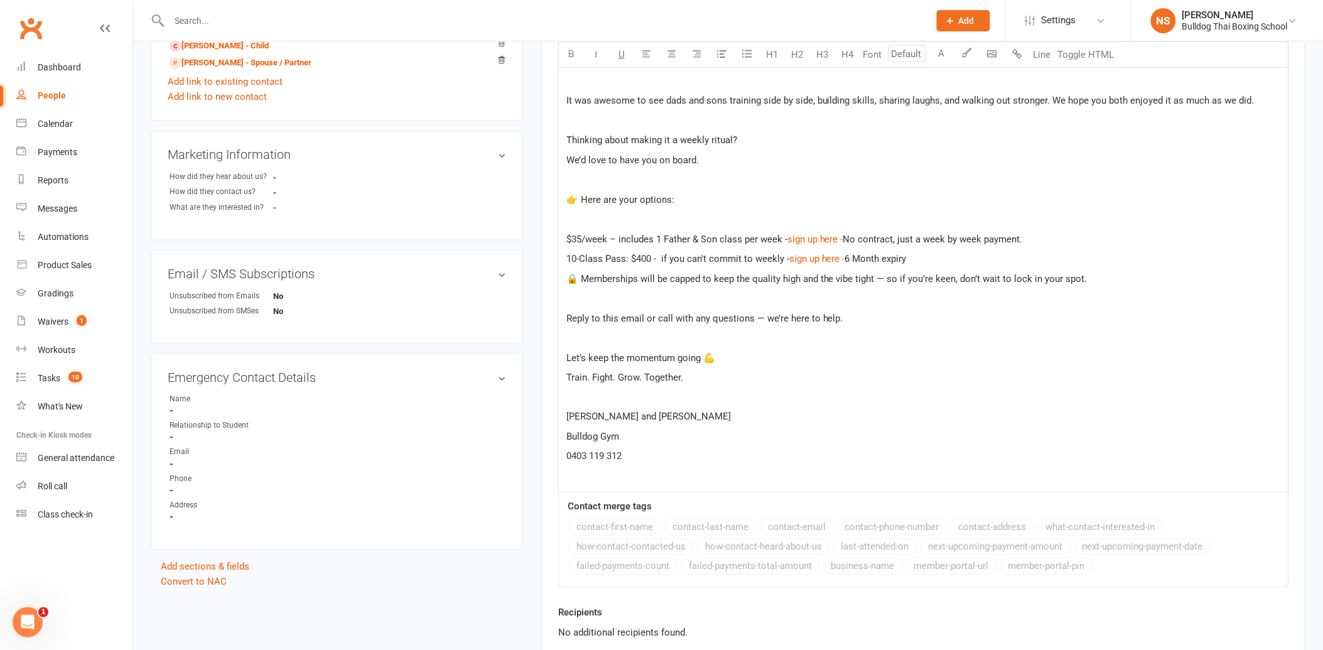
scroll to position [600, 0]
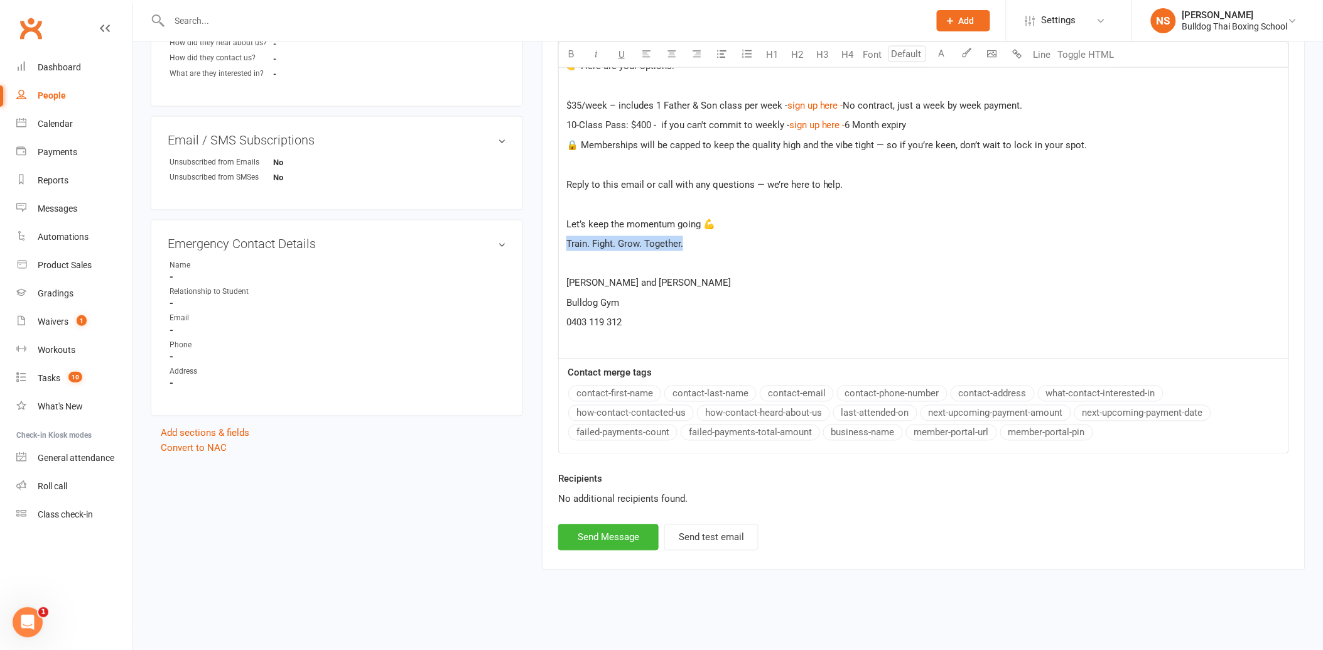
drag, startPoint x: 691, startPoint y: 243, endPoint x: 567, endPoint y: 245, distance: 124.4
click at [567, 245] on p "Train. Fight. Grow. Together." at bounding box center [924, 243] width 715 height 15
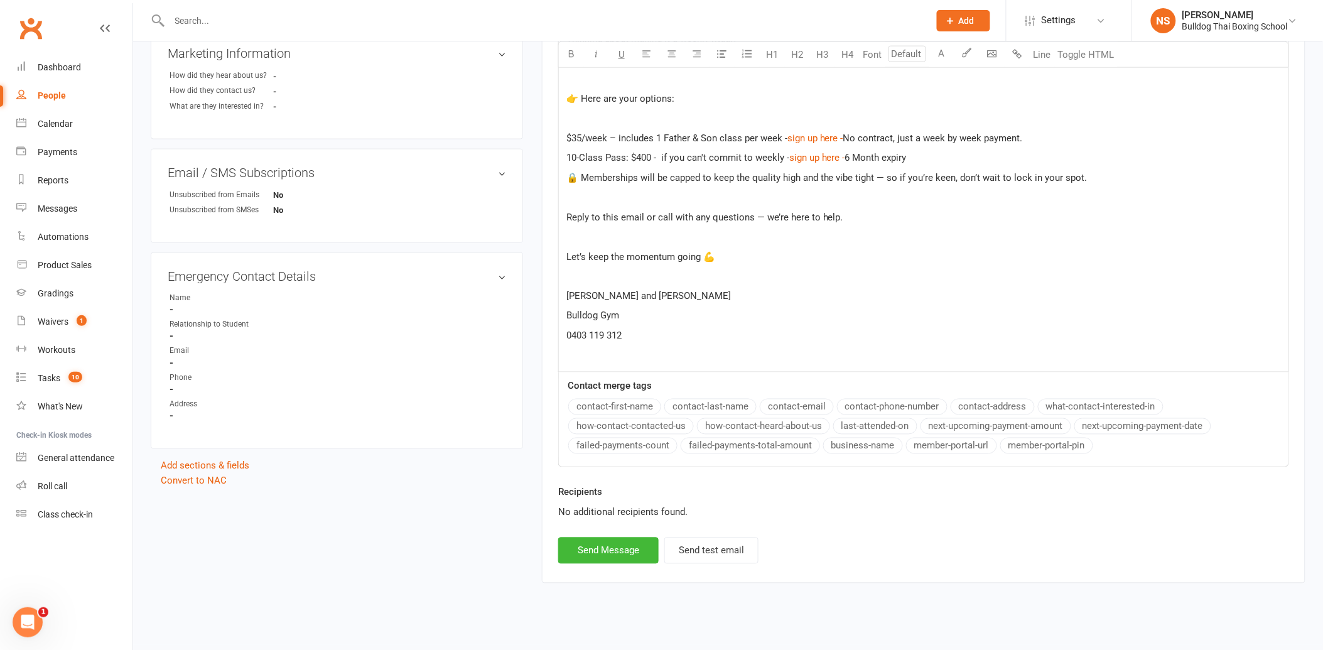
scroll to position [581, 0]
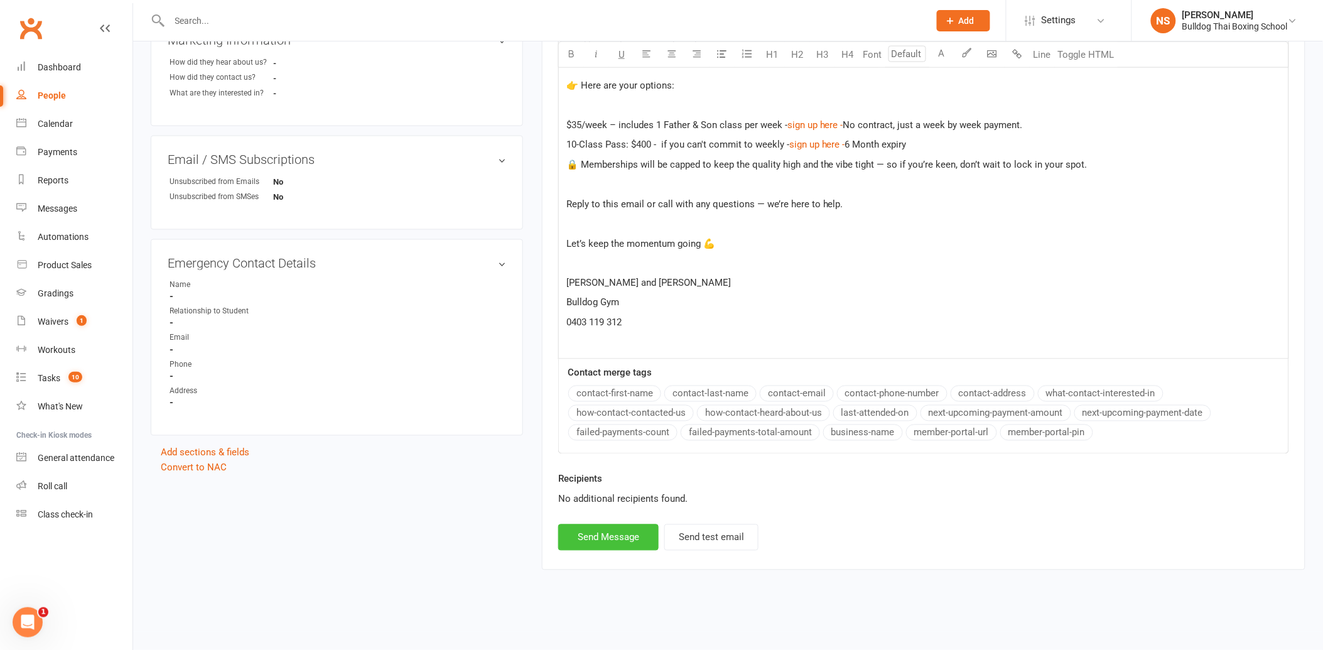
click at [629, 541] on button "Send Message" at bounding box center [608, 537] width 100 height 26
select select
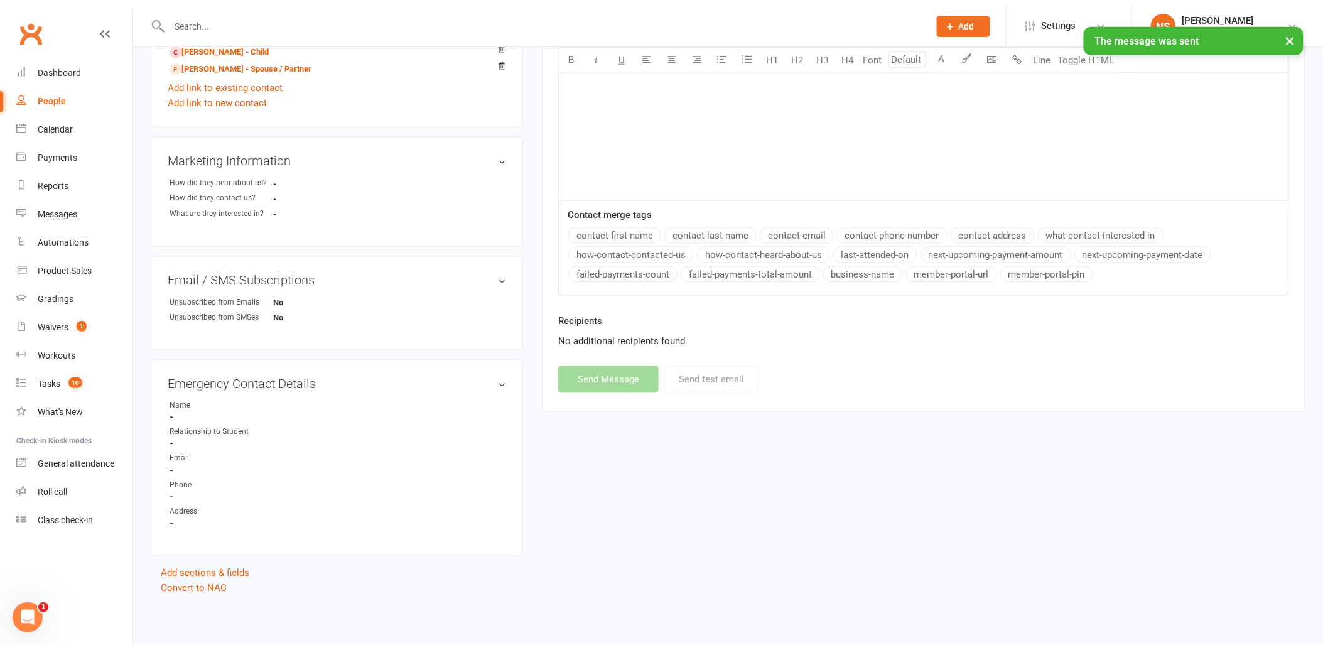
scroll to position [455, 0]
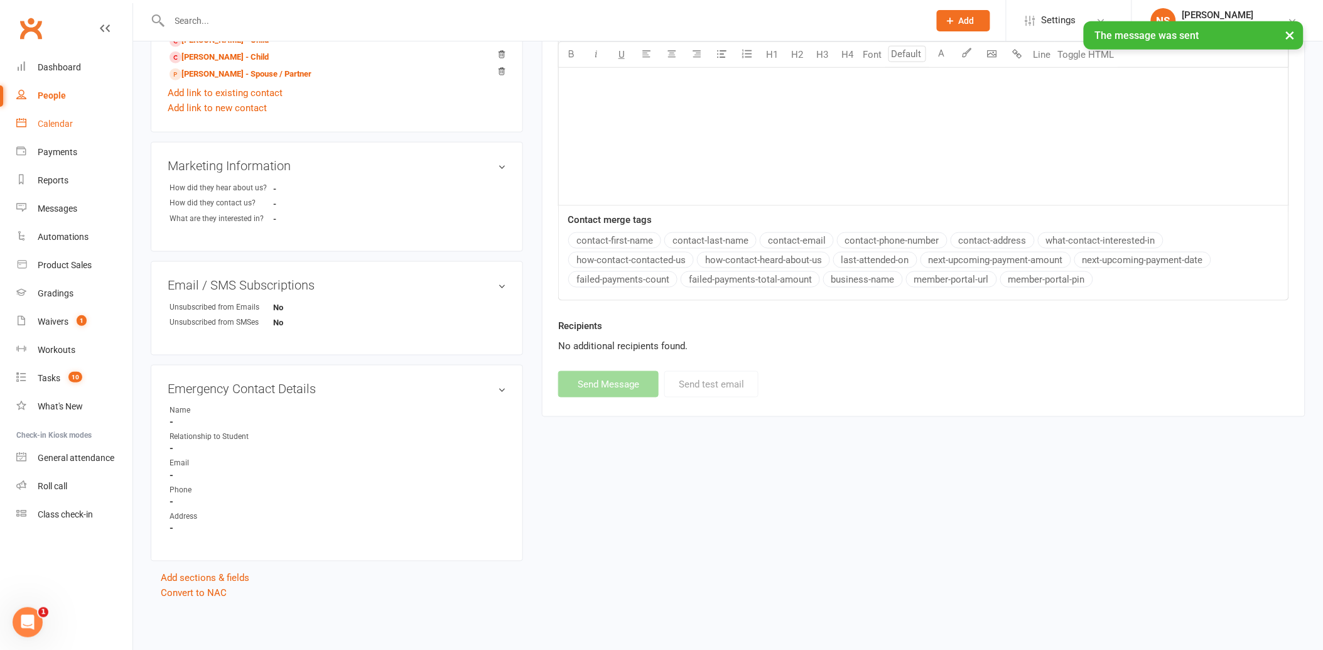
click at [48, 124] on div "Calendar" at bounding box center [55, 124] width 35 height 10
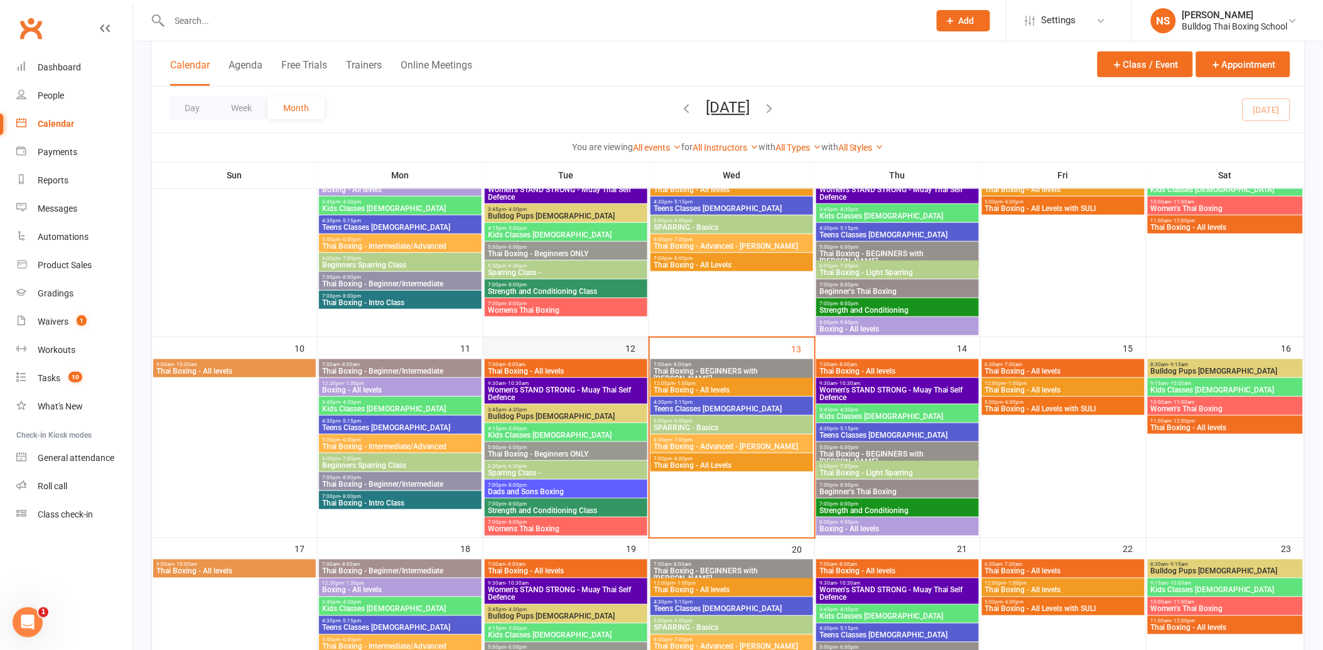
scroll to position [349, 0]
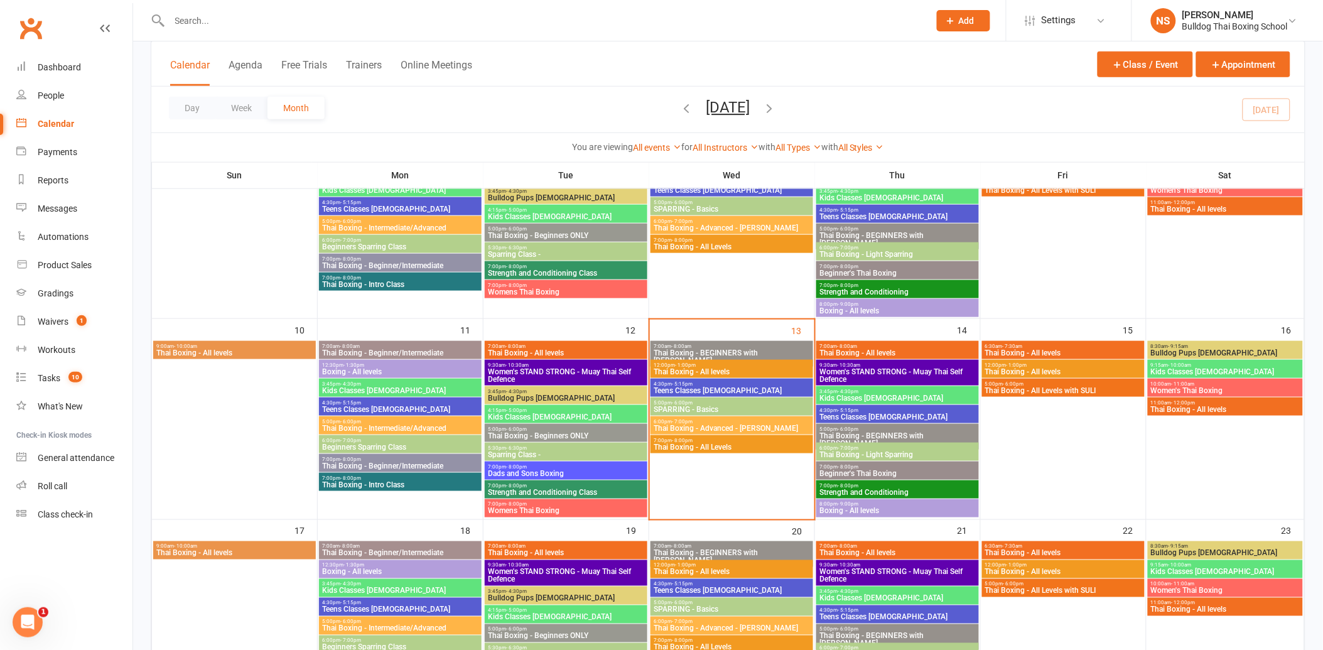
click at [561, 464] on span "7:00pm - 8:00pm" at bounding box center [566, 467] width 158 height 6
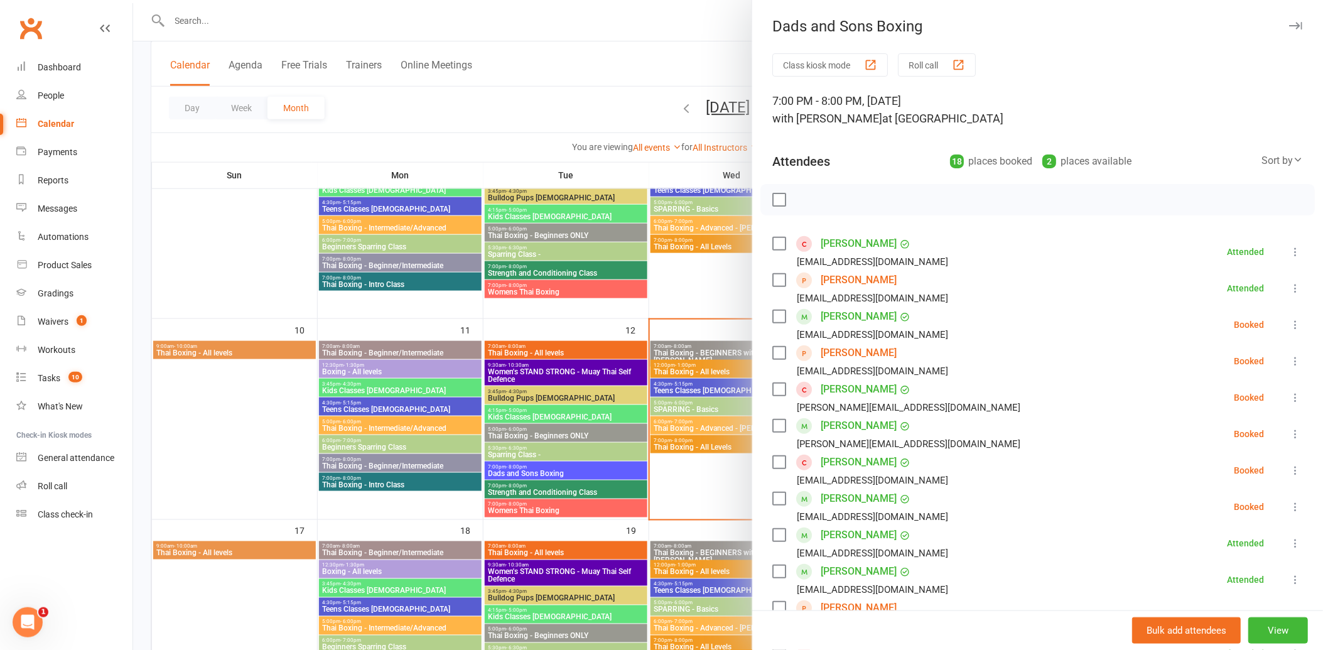
click at [840, 352] on link "[PERSON_NAME]" at bounding box center [859, 353] width 76 height 20
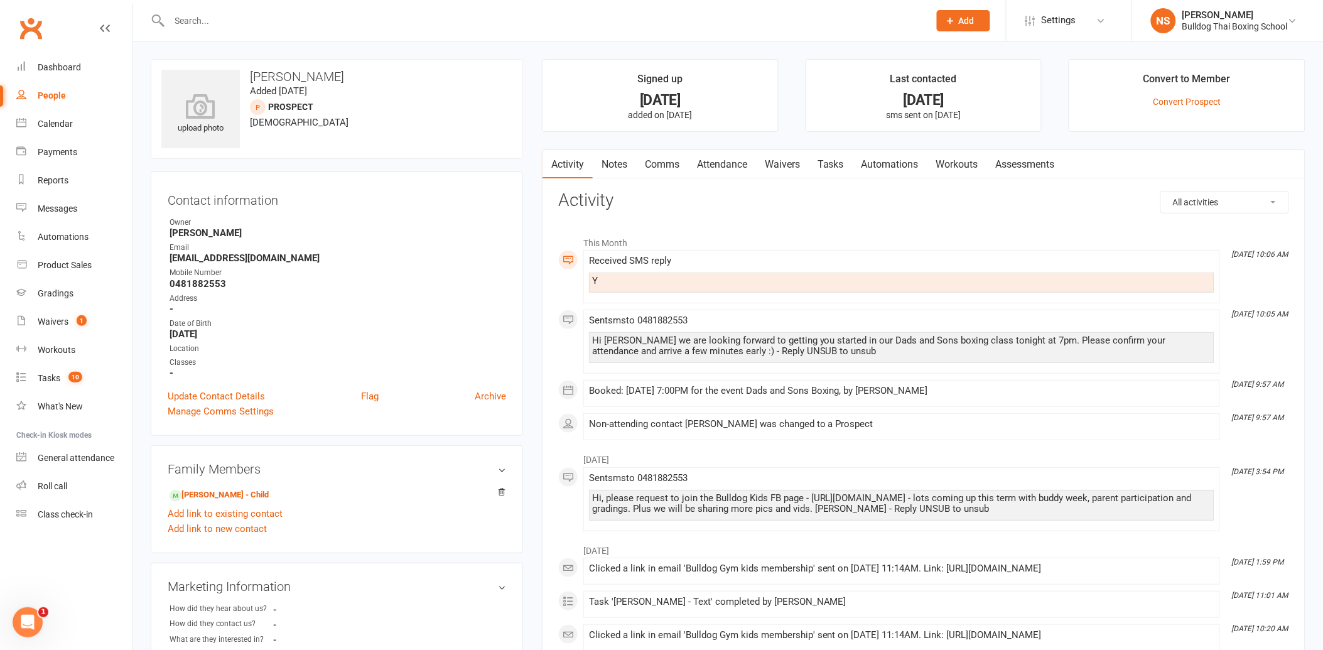
click at [833, 162] on link "Tasks" at bounding box center [831, 164] width 44 height 29
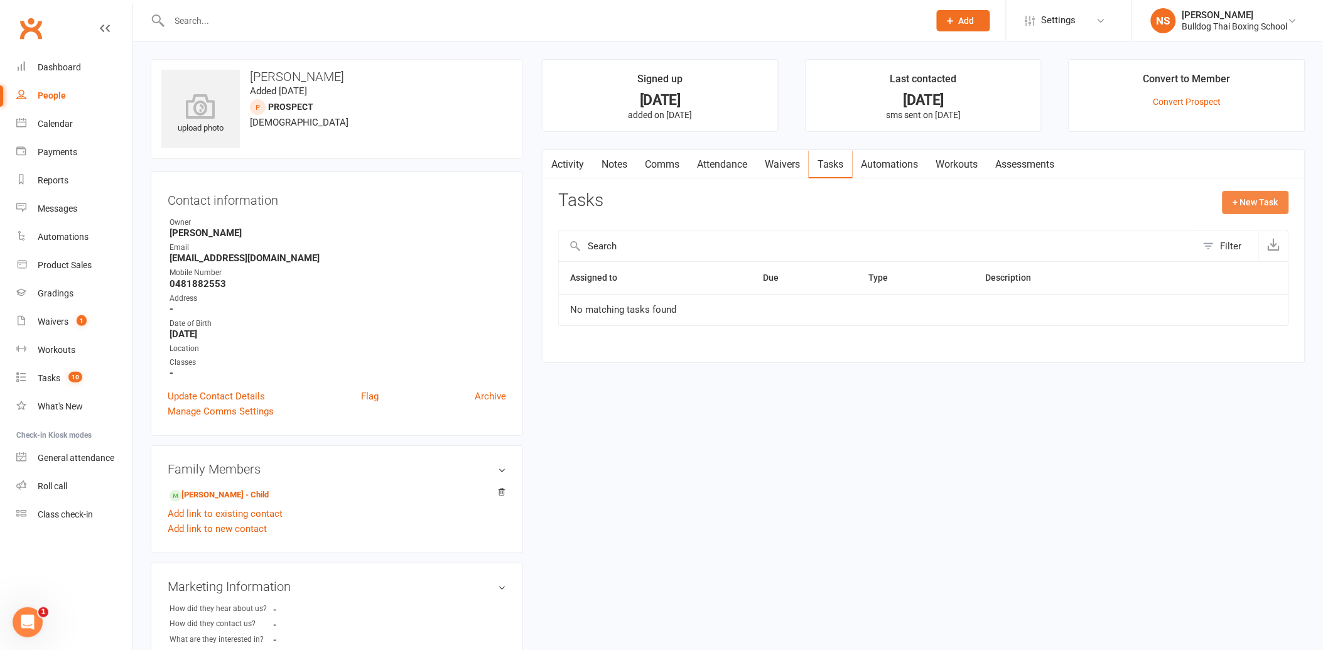
click at [1251, 199] on button "+ New Task" at bounding box center [1256, 202] width 67 height 23
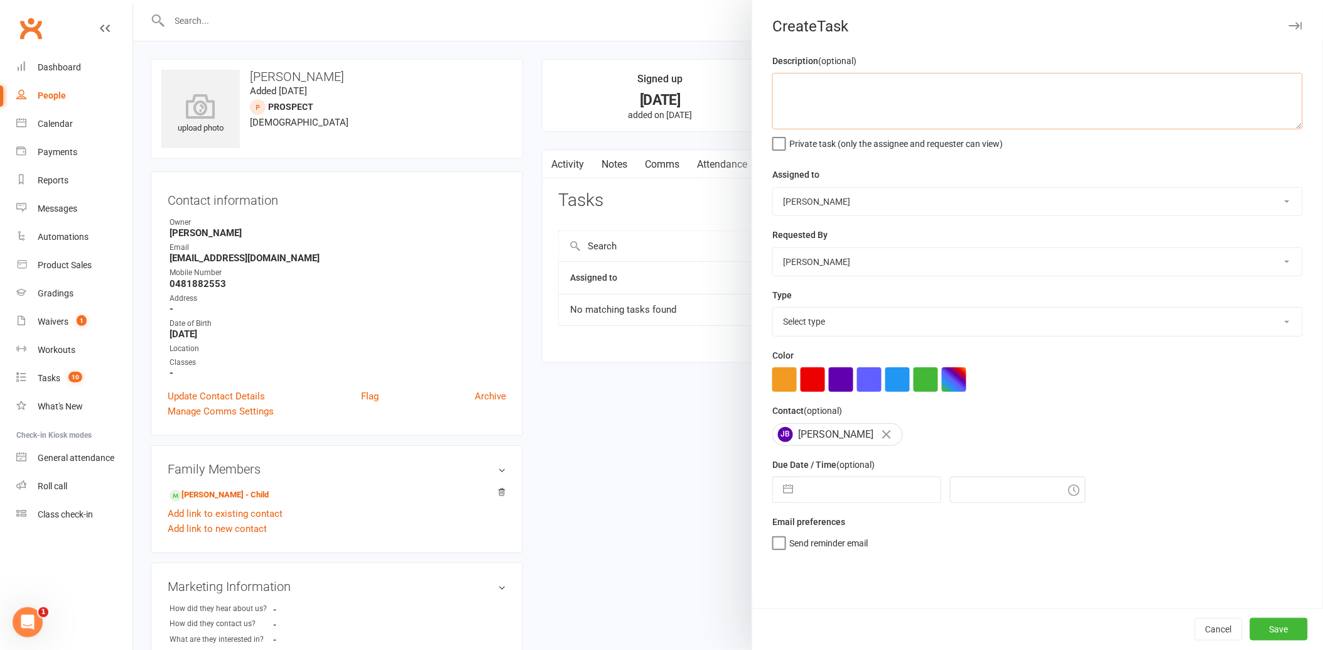
drag, startPoint x: 780, startPoint y: 93, endPoint x: 786, endPoint y: 90, distance: 6.5
click at [783, 91] on textarea at bounding box center [1038, 101] width 531 height 57
type textarea "call again"
click at [802, 324] on select "Select type Action E-mail Meeting Phone call Text Add new task type" at bounding box center [1037, 322] width 529 height 28
select select "12048"
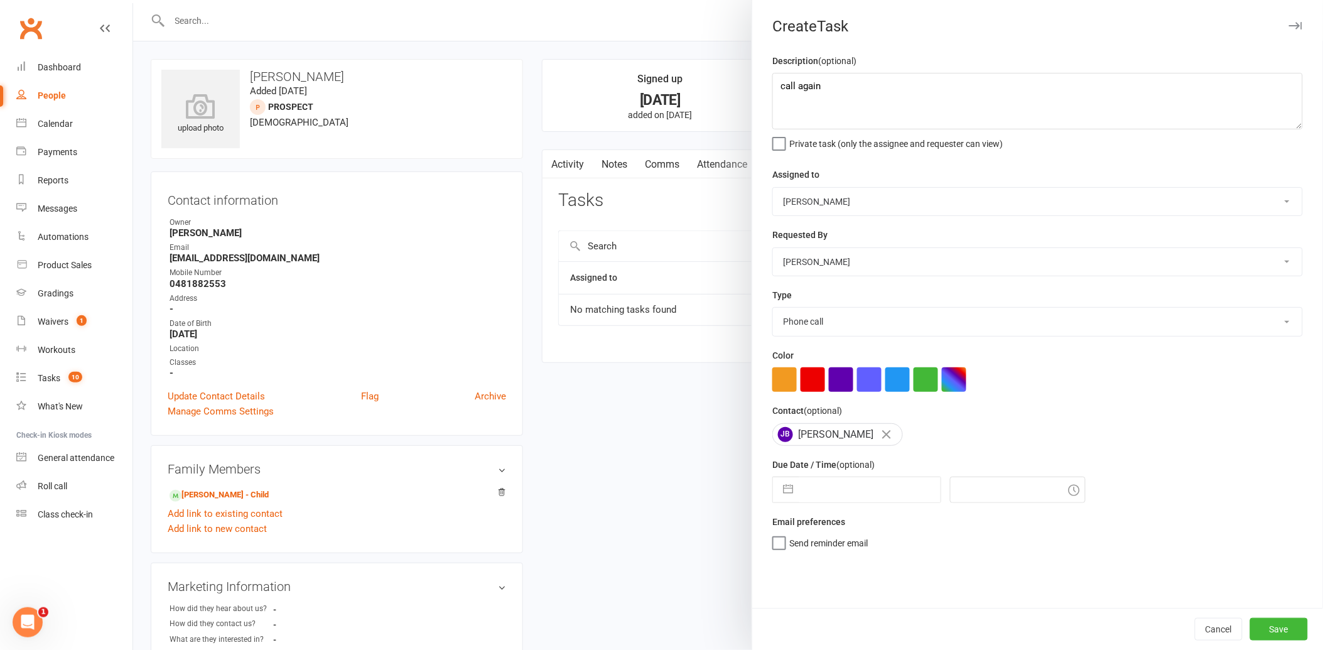
click at [773, 308] on select "Select type Action E-mail Meeting Phone call Text Add new task type" at bounding box center [1037, 322] width 529 height 28
click at [827, 491] on input "text" at bounding box center [870, 489] width 141 height 25
select select "6"
select select "2025"
select select "7"
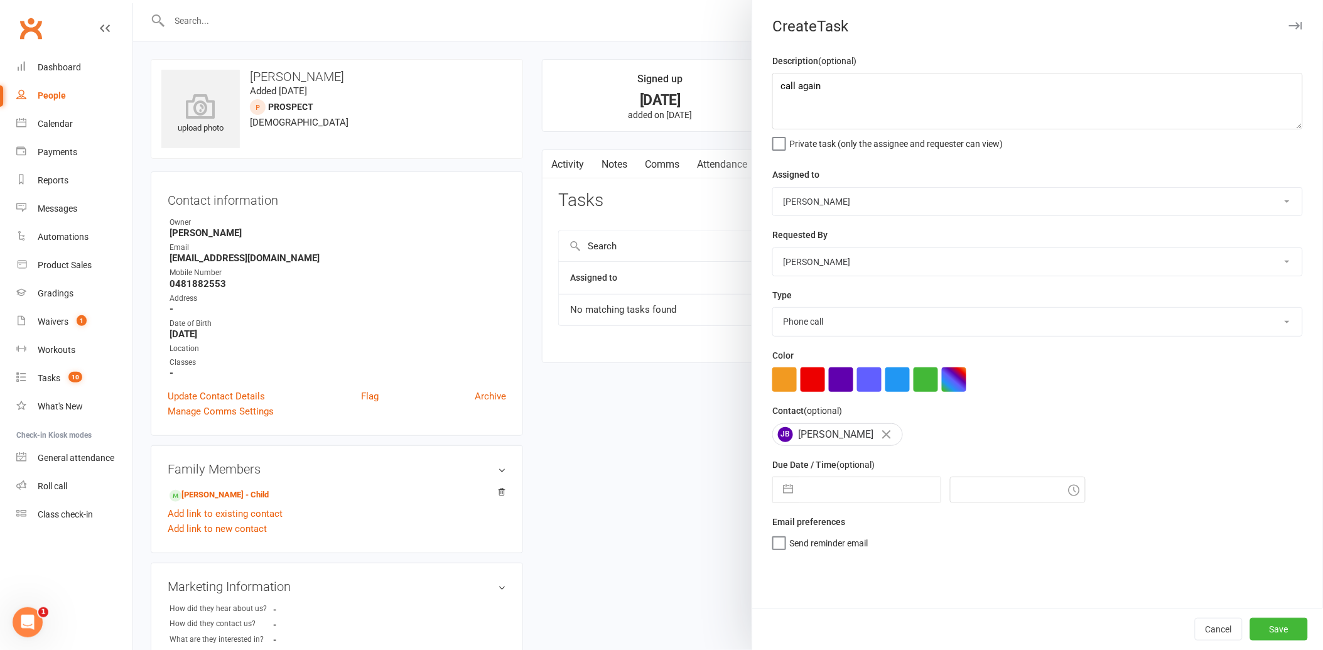
select select "2025"
select select "8"
select select "2025"
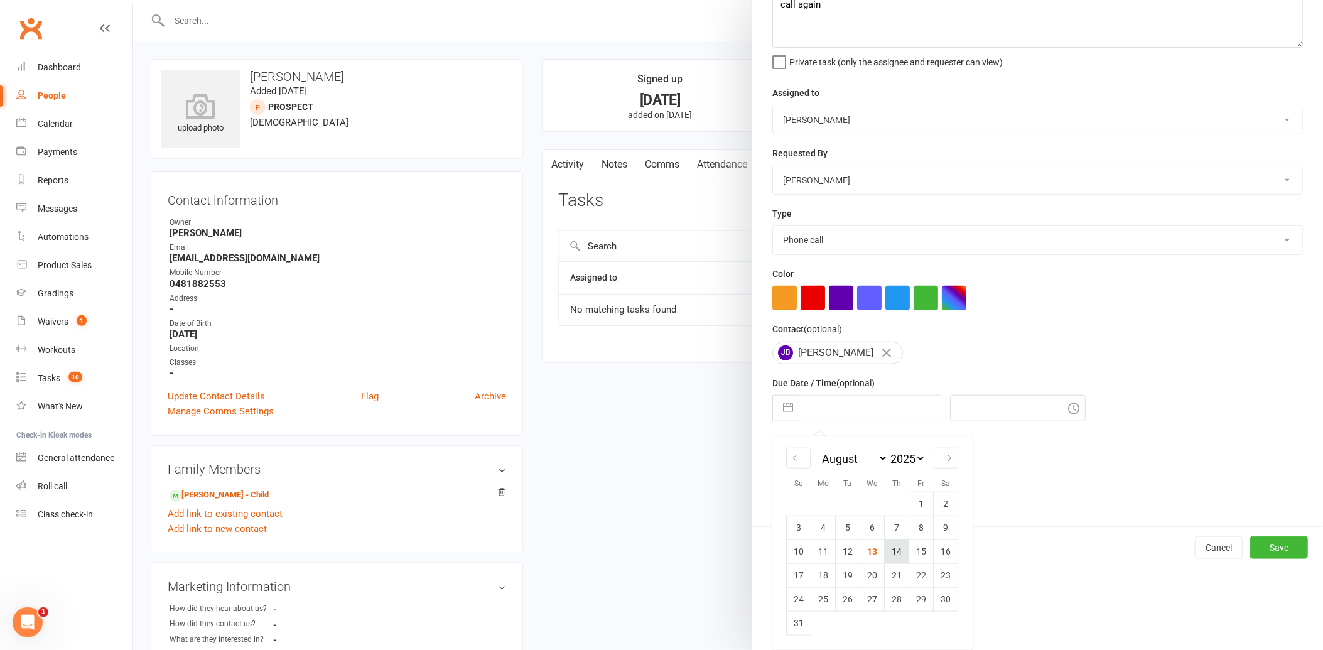
click at [894, 551] on td "14" at bounding box center [897, 552] width 24 height 24
type input "[DATE]"
type input "1:00pm"
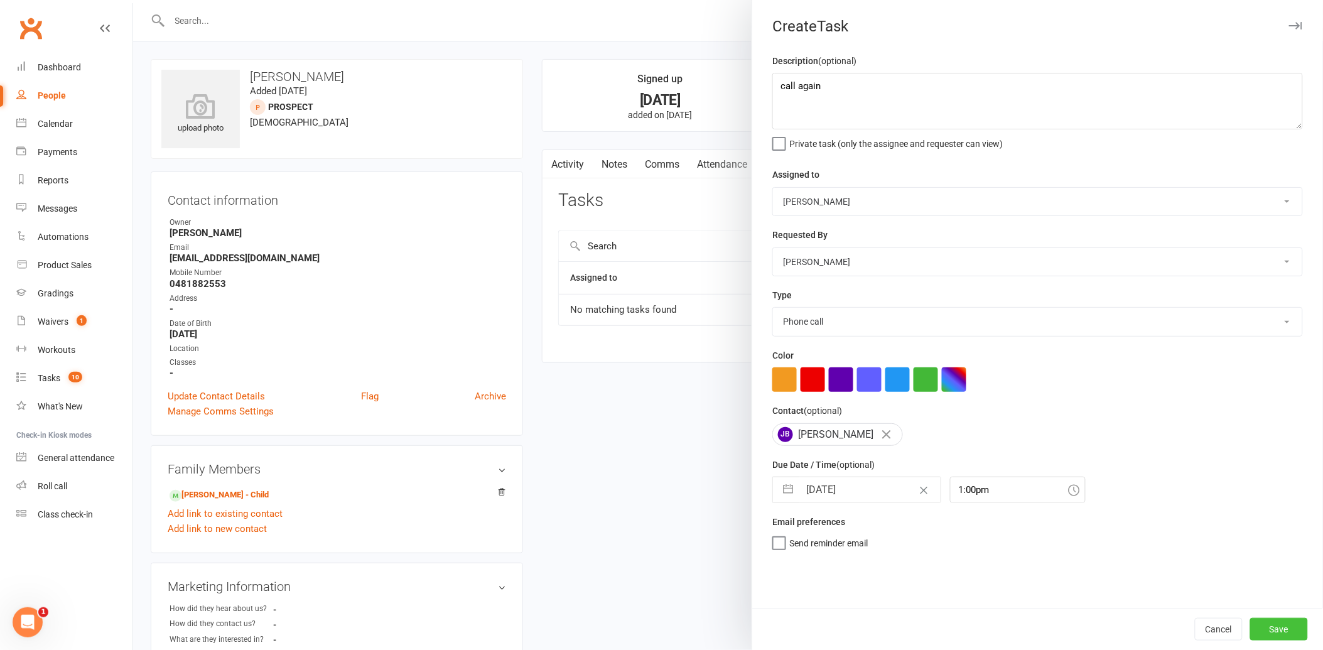
click at [1274, 624] on button "Save" at bounding box center [1280, 629] width 58 height 23
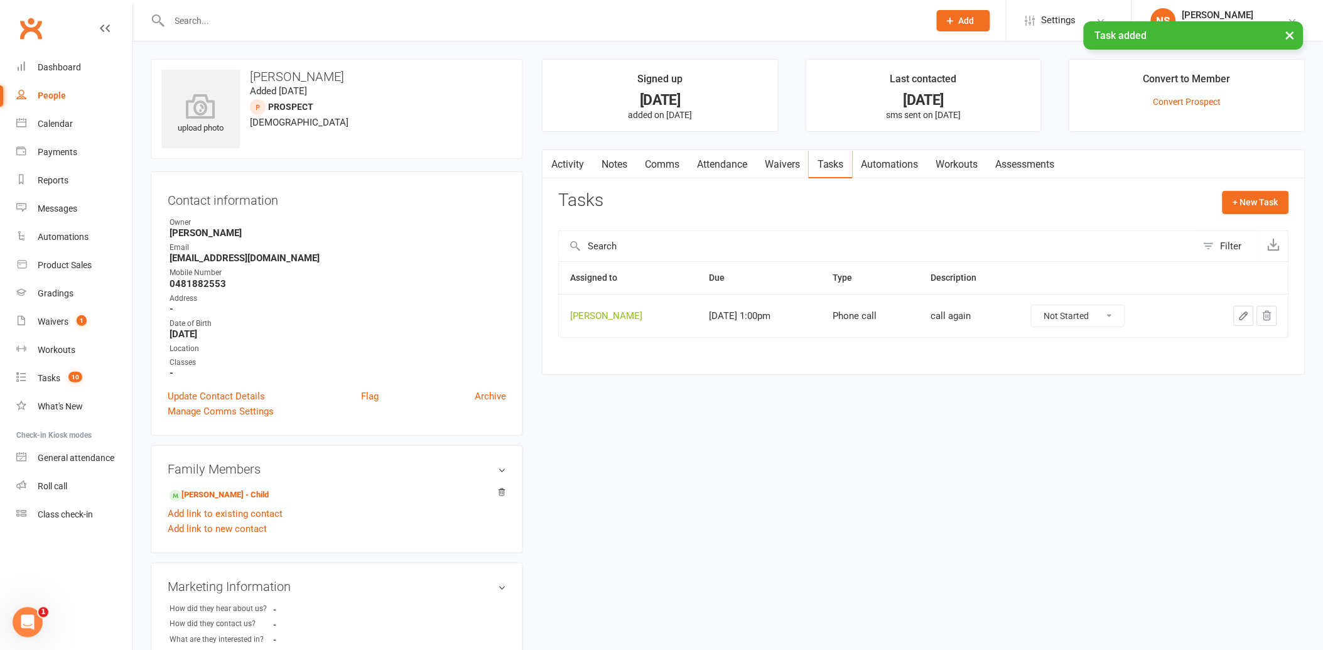
click at [613, 163] on link "Notes" at bounding box center [614, 164] width 43 height 29
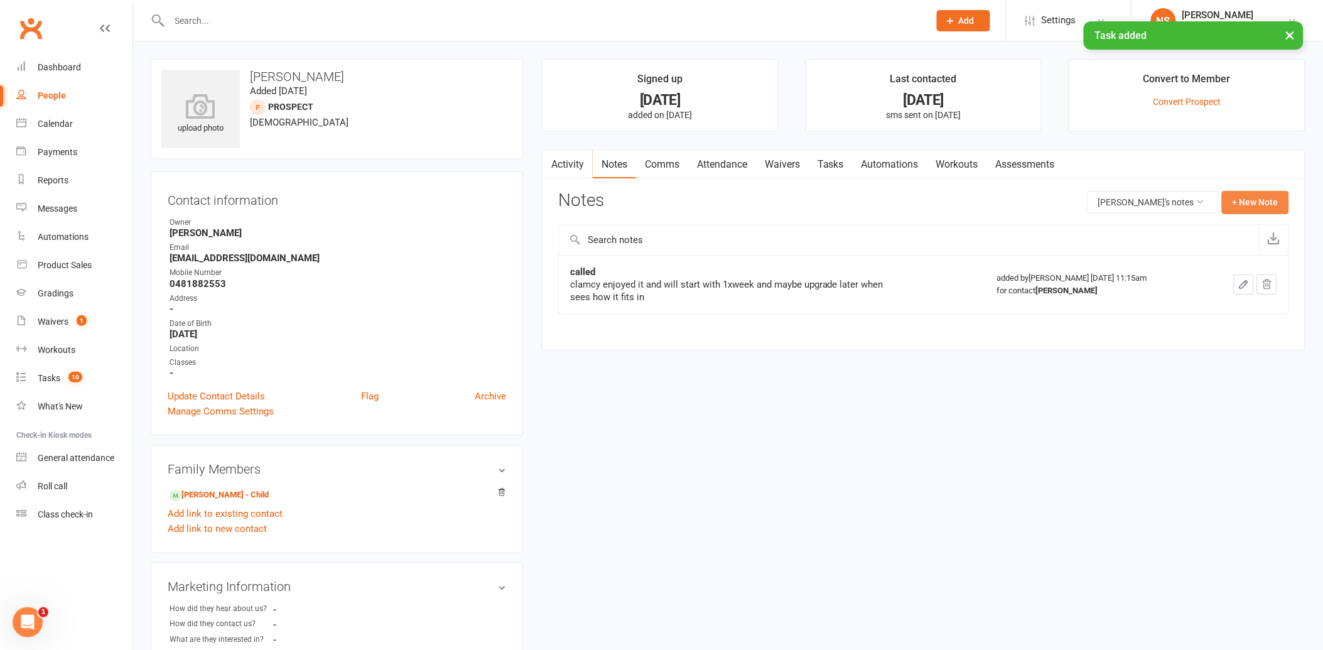
click at [1257, 198] on button "+ New Note" at bounding box center [1255, 202] width 67 height 23
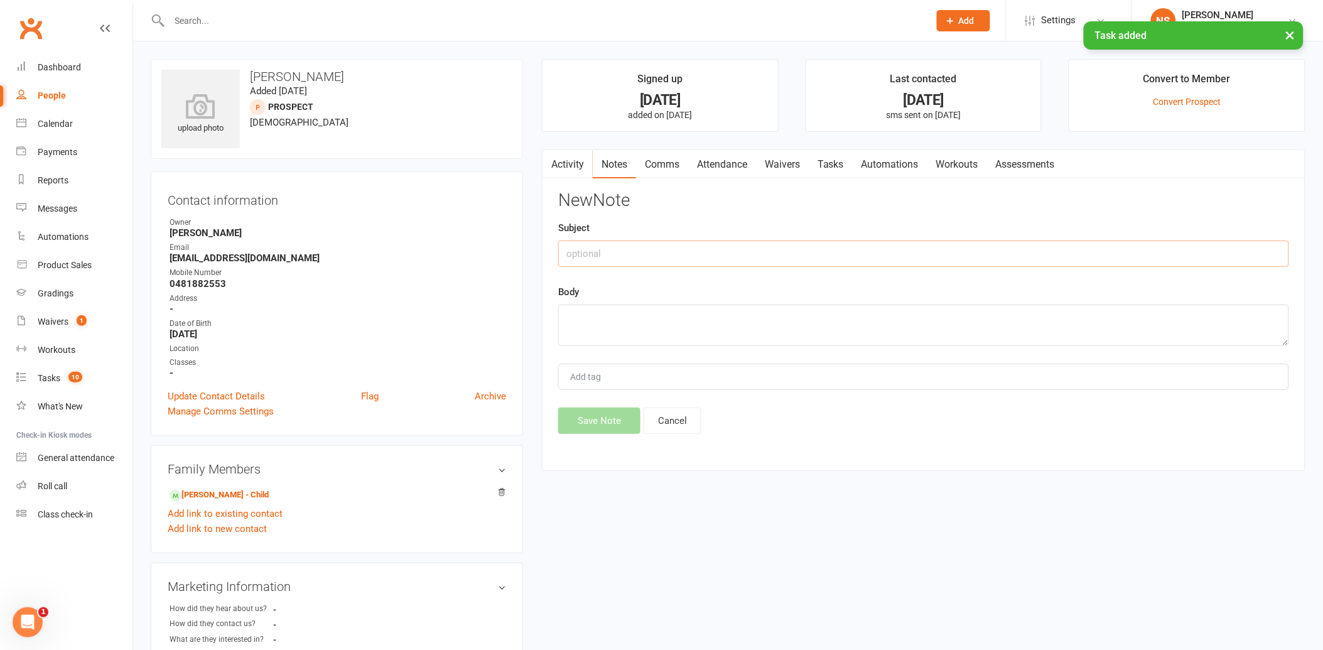
drag, startPoint x: 644, startPoint y: 262, endPoint x: 644, endPoint y: 256, distance: 6.3
click at [644, 256] on input "text" at bounding box center [923, 254] width 731 height 26
type input "called"
click at [607, 324] on textarea at bounding box center [923, 325] width 731 height 41
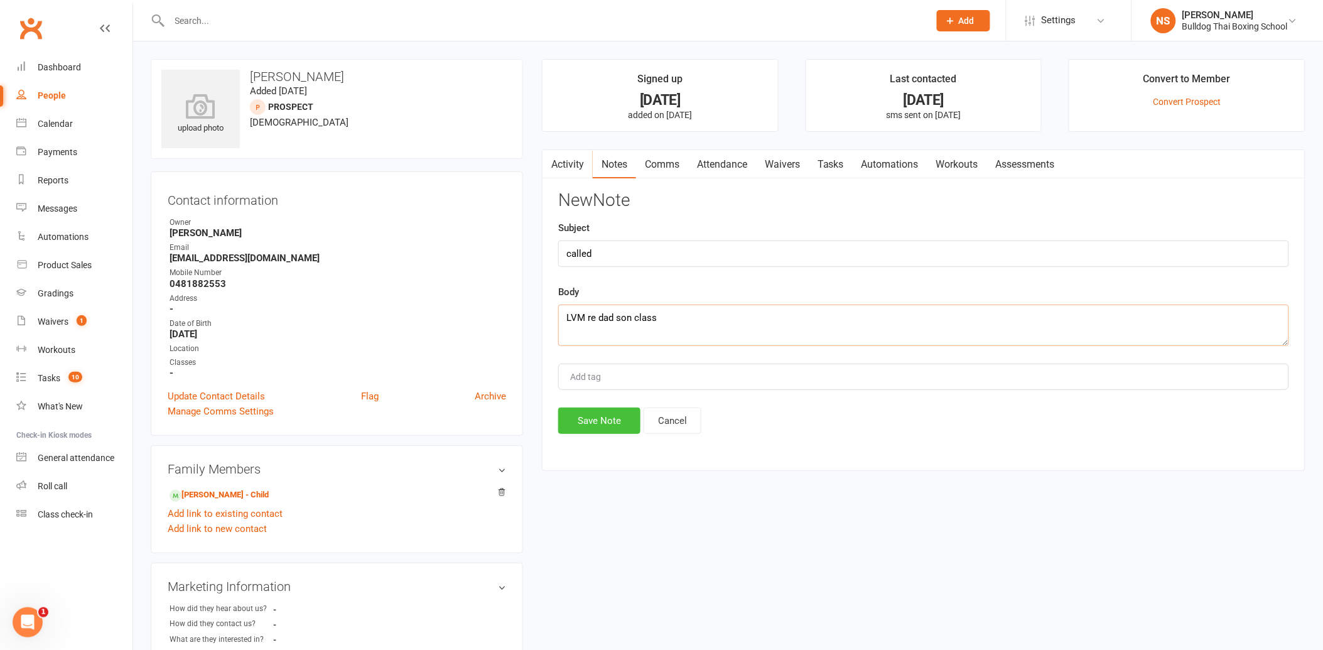
type textarea "LVM re dad son class"
click at [612, 418] on button "Save Note" at bounding box center [599, 421] width 82 height 26
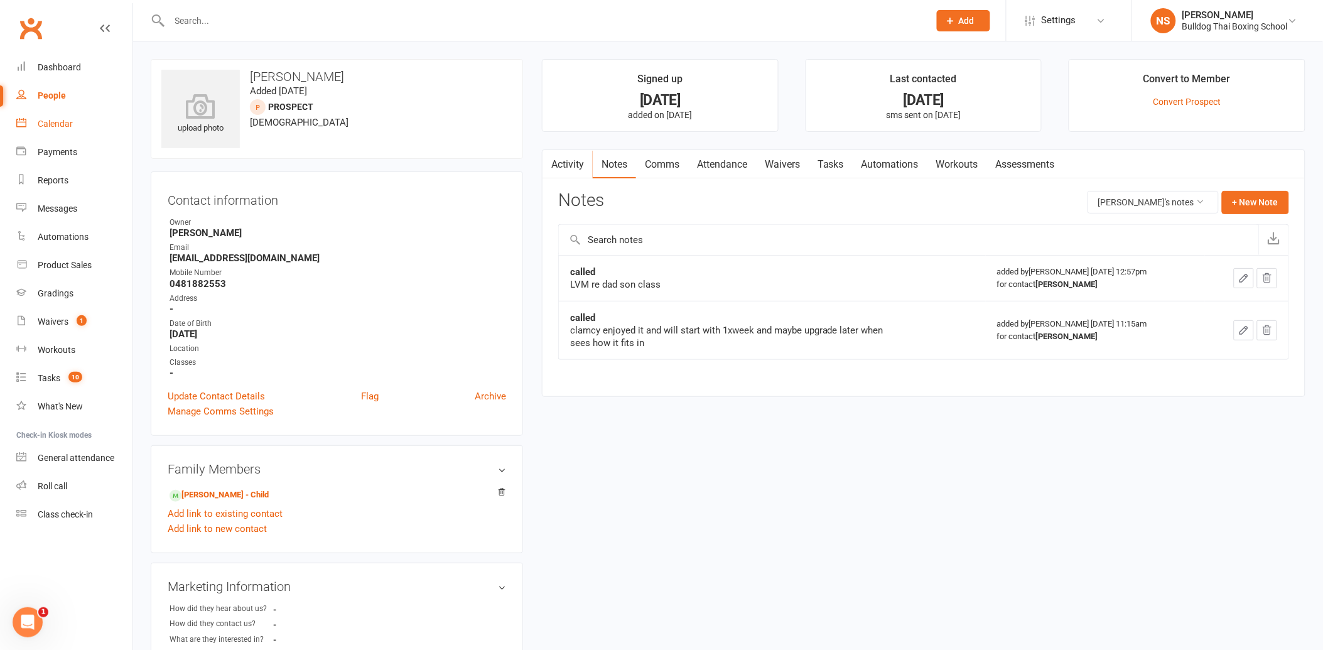
click at [51, 127] on div "Calendar" at bounding box center [55, 124] width 35 height 10
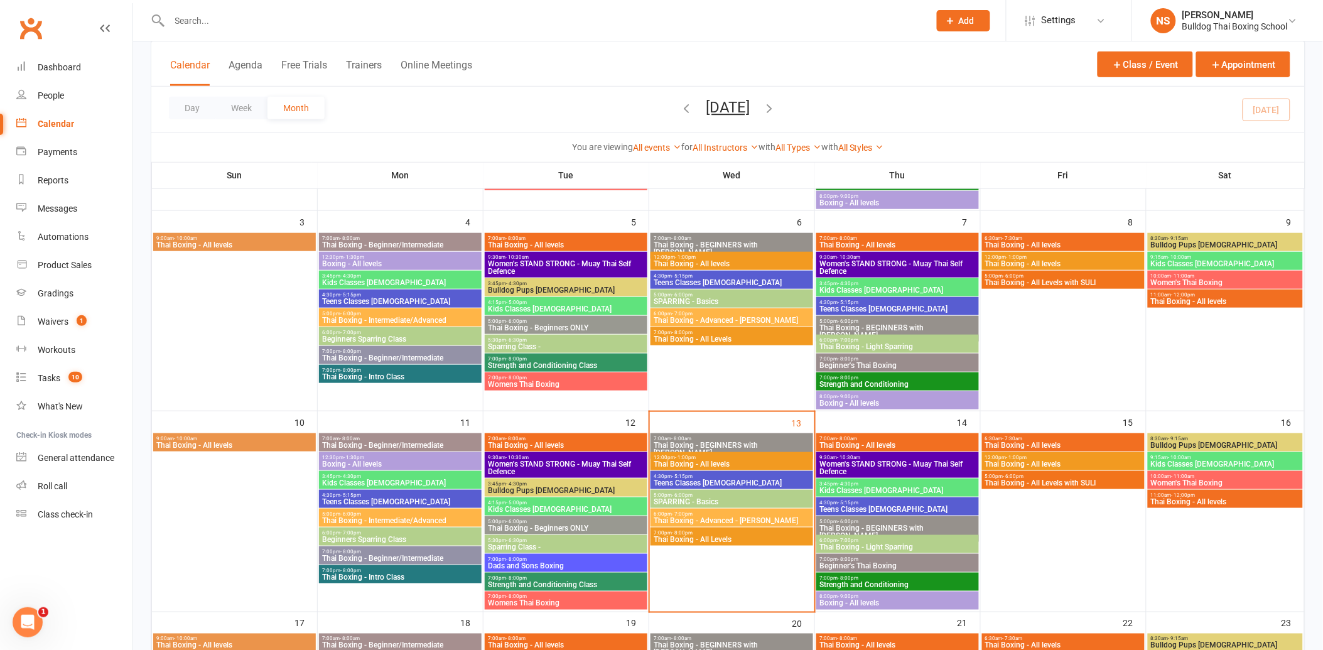
scroll to position [418, 0]
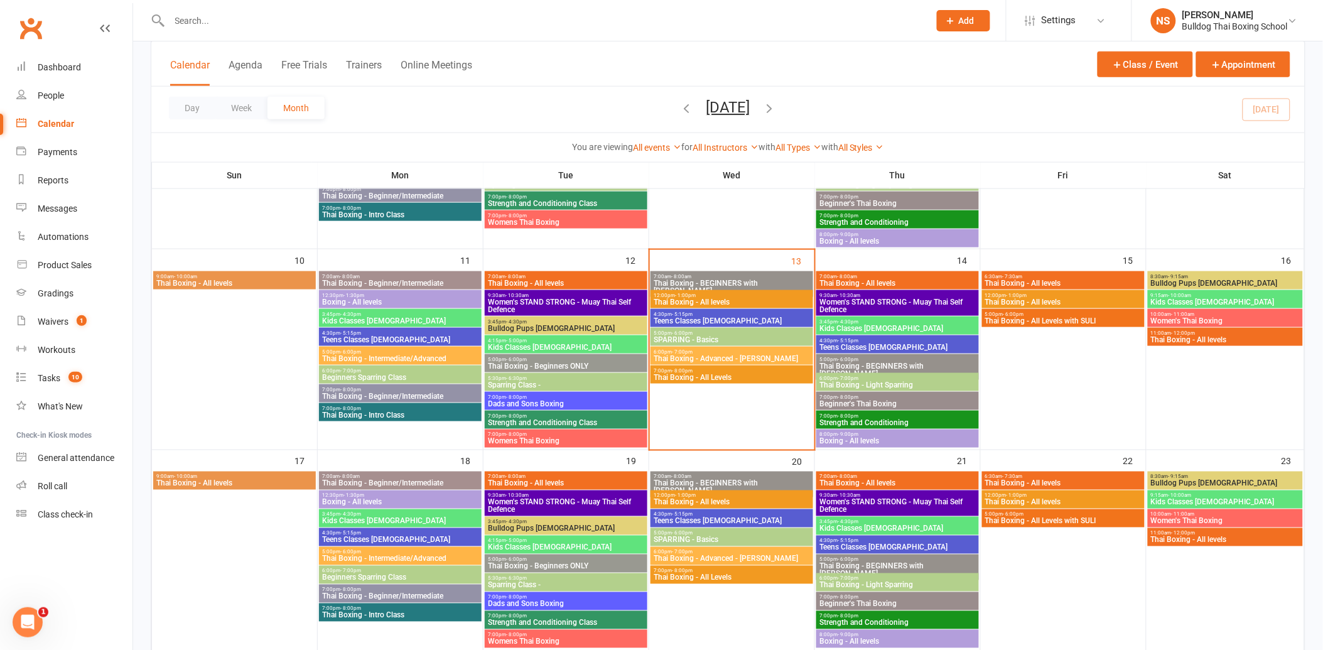
click at [591, 398] on span "7:00pm - 8:00pm" at bounding box center [566, 397] width 158 height 6
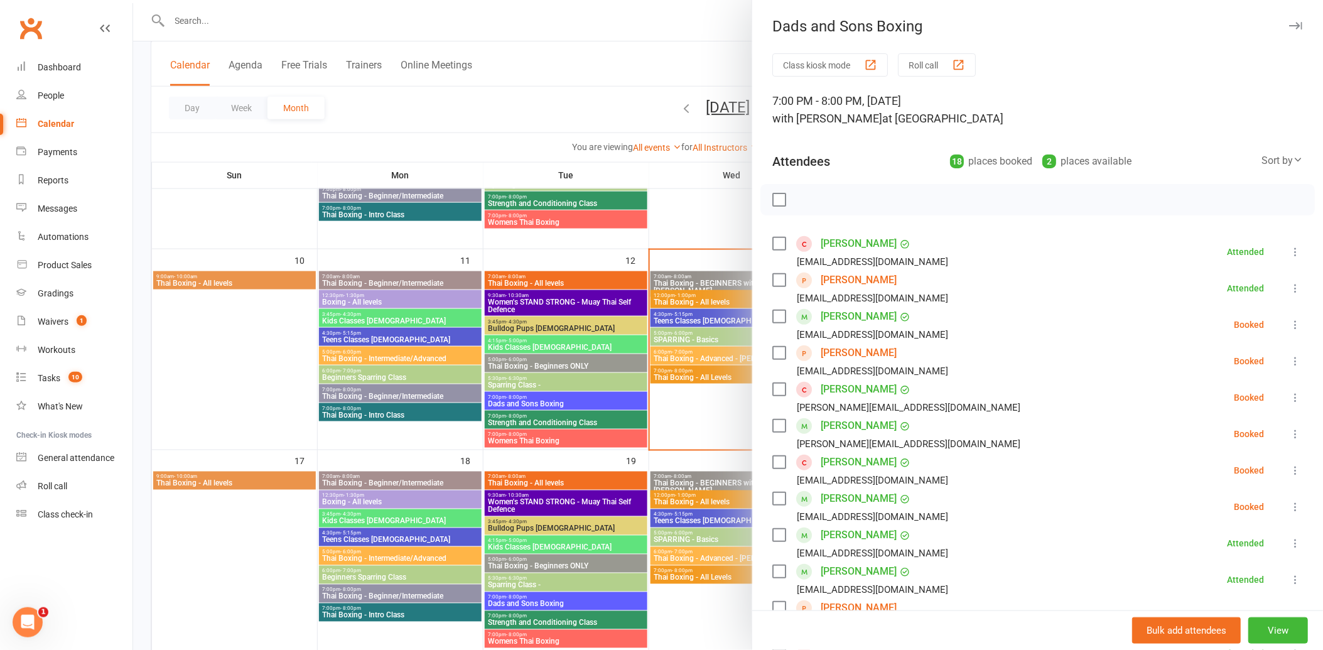
click at [844, 389] on link "[PERSON_NAME]" at bounding box center [859, 389] width 76 height 20
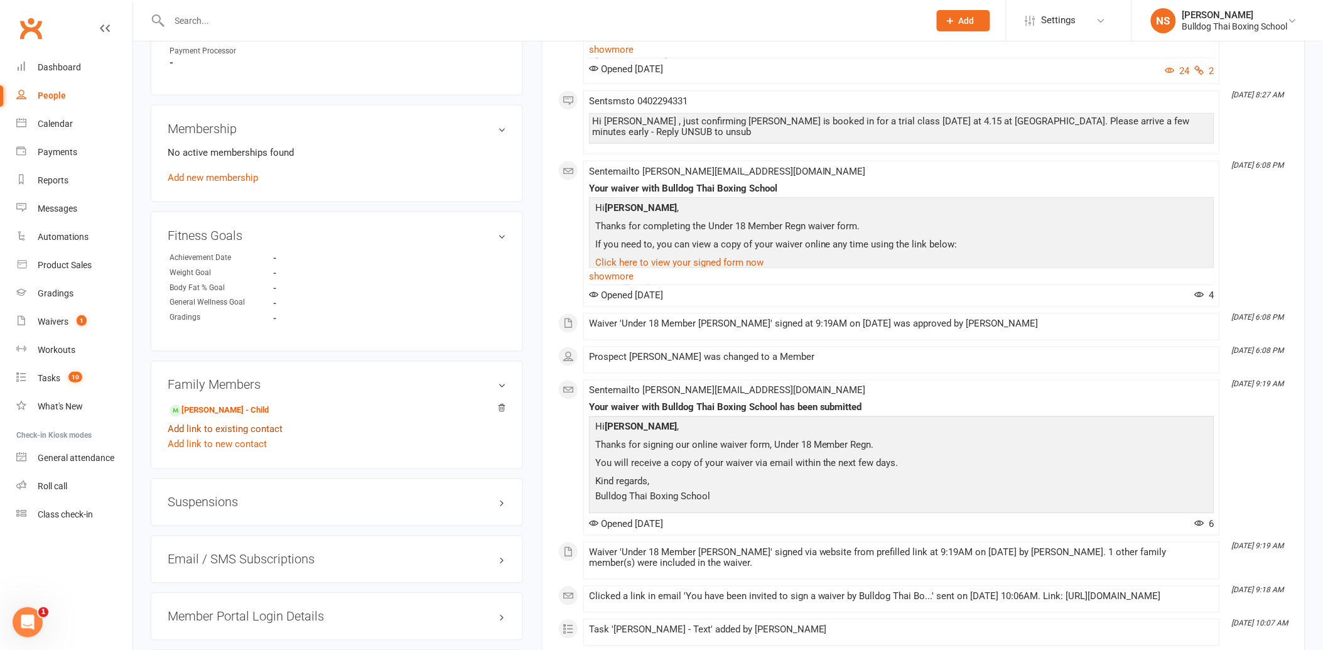
scroll to position [628, 0]
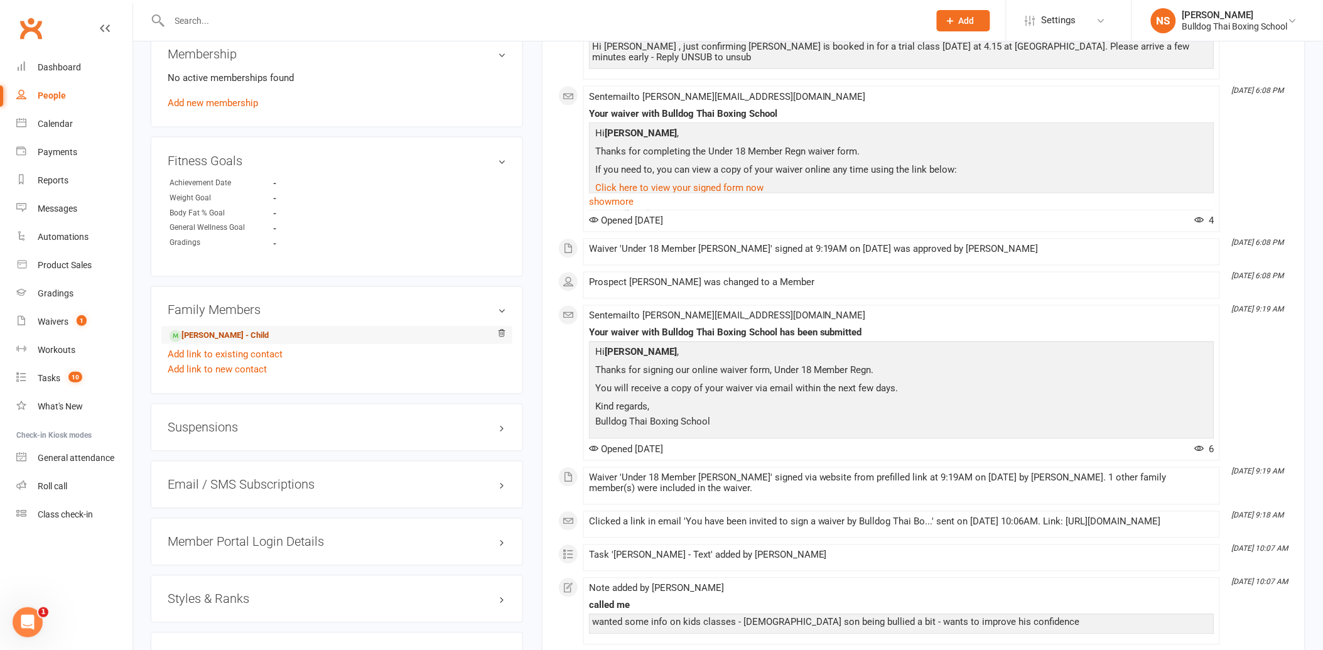
click at [210, 335] on link "[PERSON_NAME] - Child" at bounding box center [219, 336] width 99 height 13
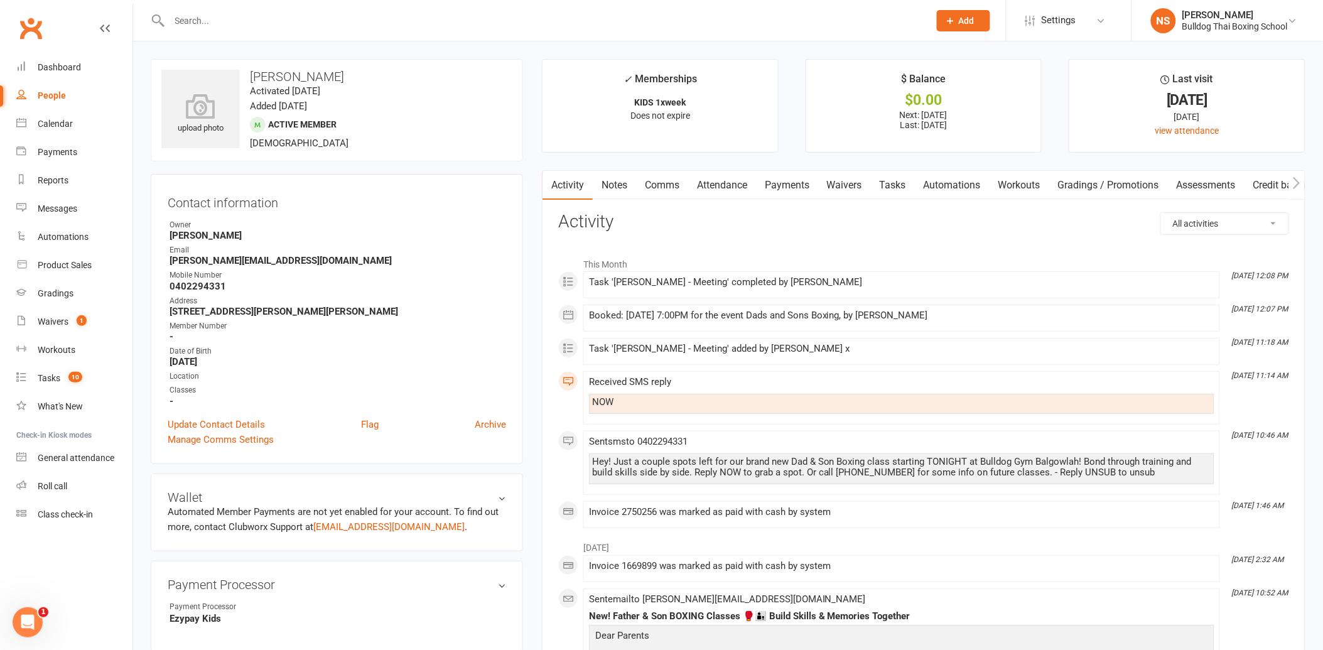
click at [627, 403] on div "NOW" at bounding box center [901, 402] width 619 height 11
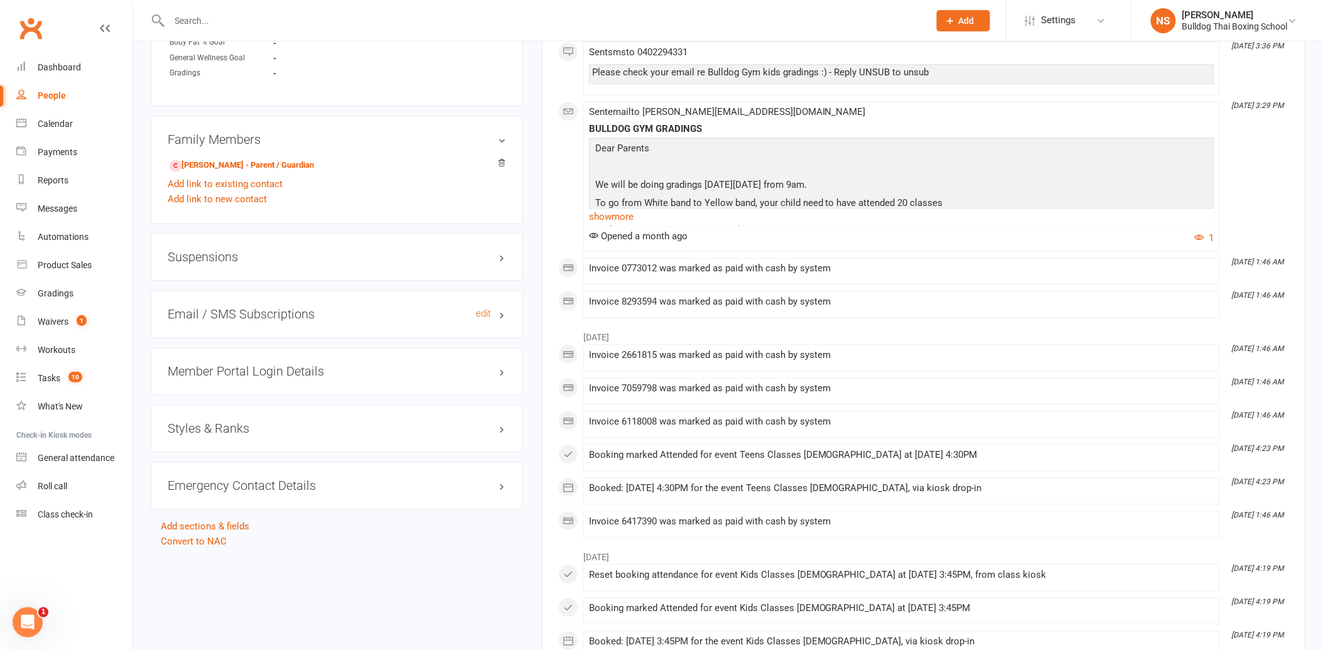
scroll to position [837, 0]
click at [241, 365] on h3 "Member Portal Login Details" at bounding box center [337, 371] width 339 height 14
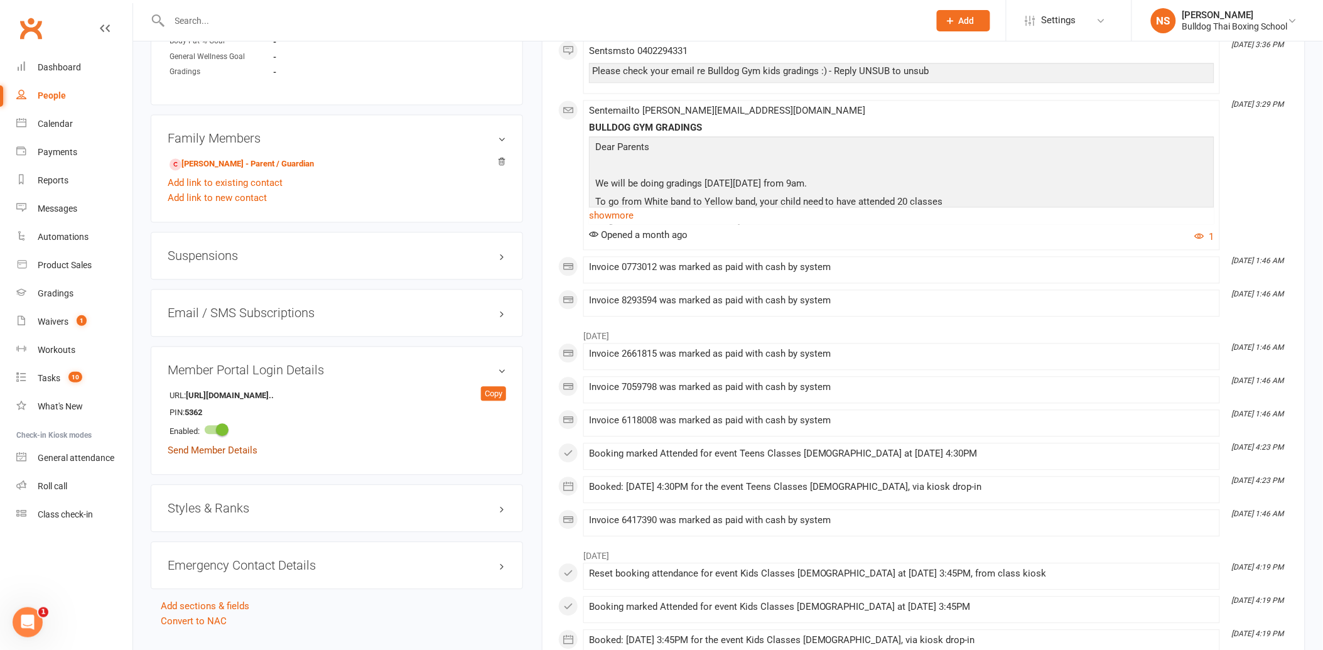
click at [241, 448] on link "Send Member Details" at bounding box center [213, 450] width 90 height 11
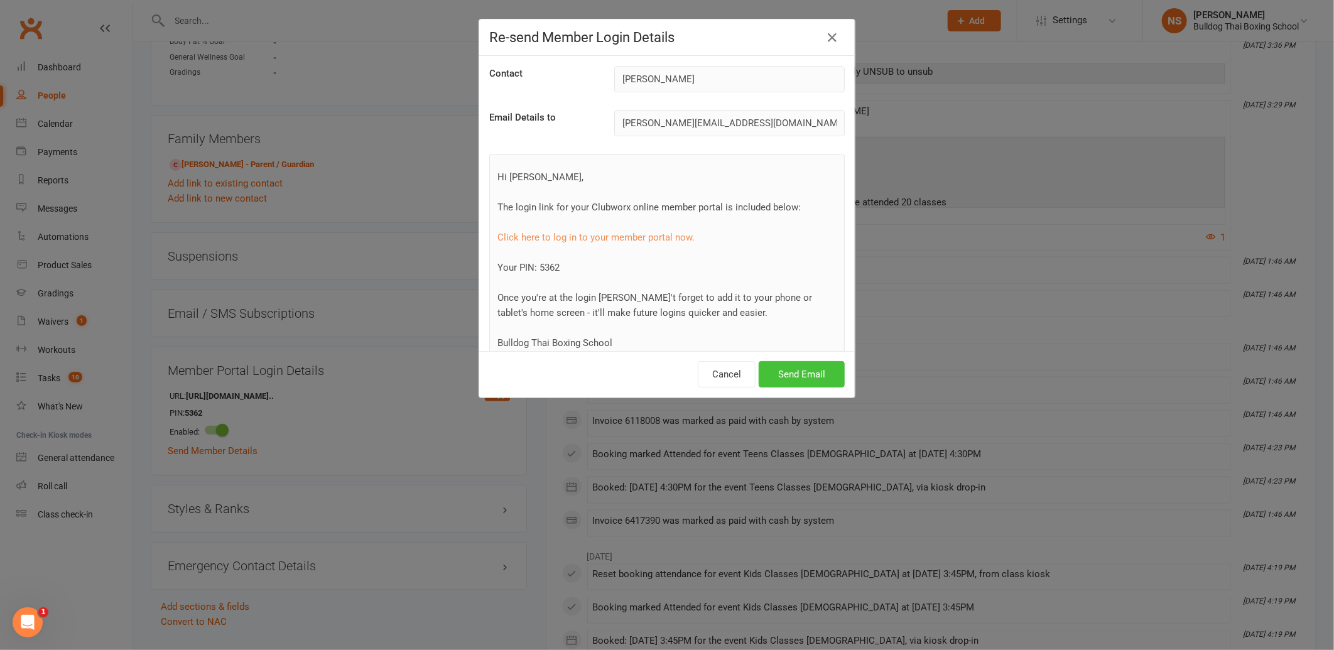
click at [779, 372] on button "Send Email" at bounding box center [802, 374] width 86 height 26
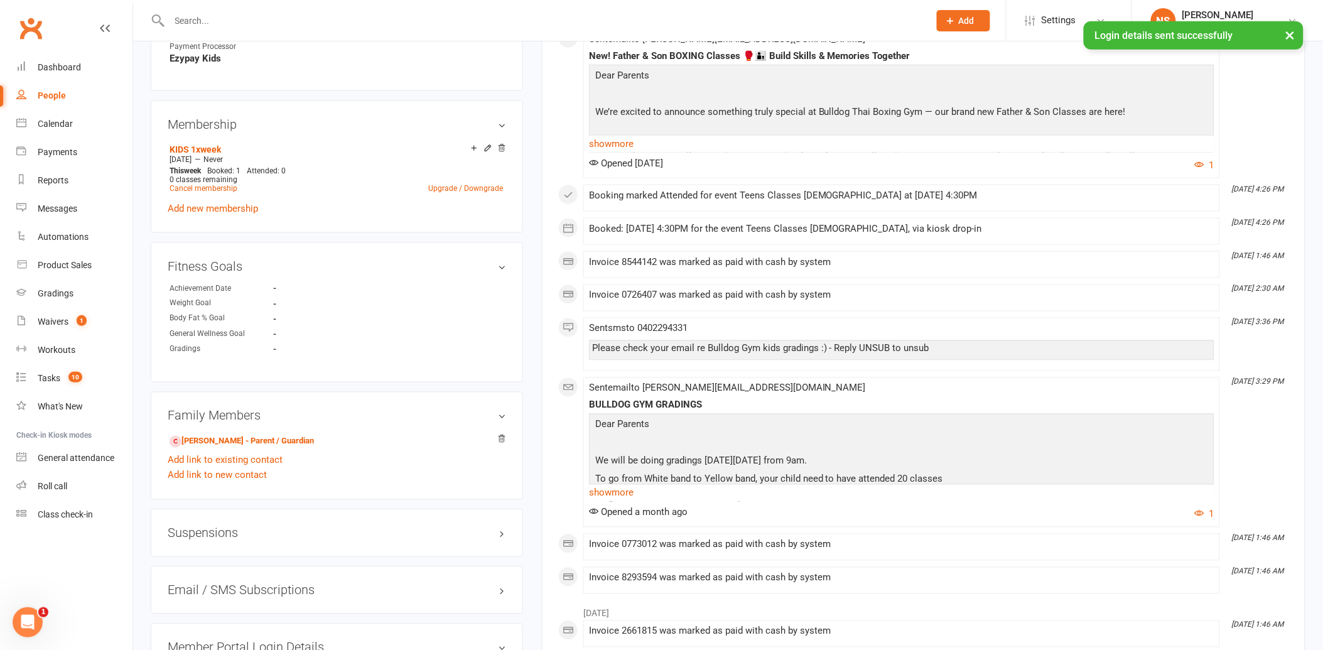
scroll to position [558, 0]
click at [217, 20] on input "text" at bounding box center [543, 21] width 755 height 18
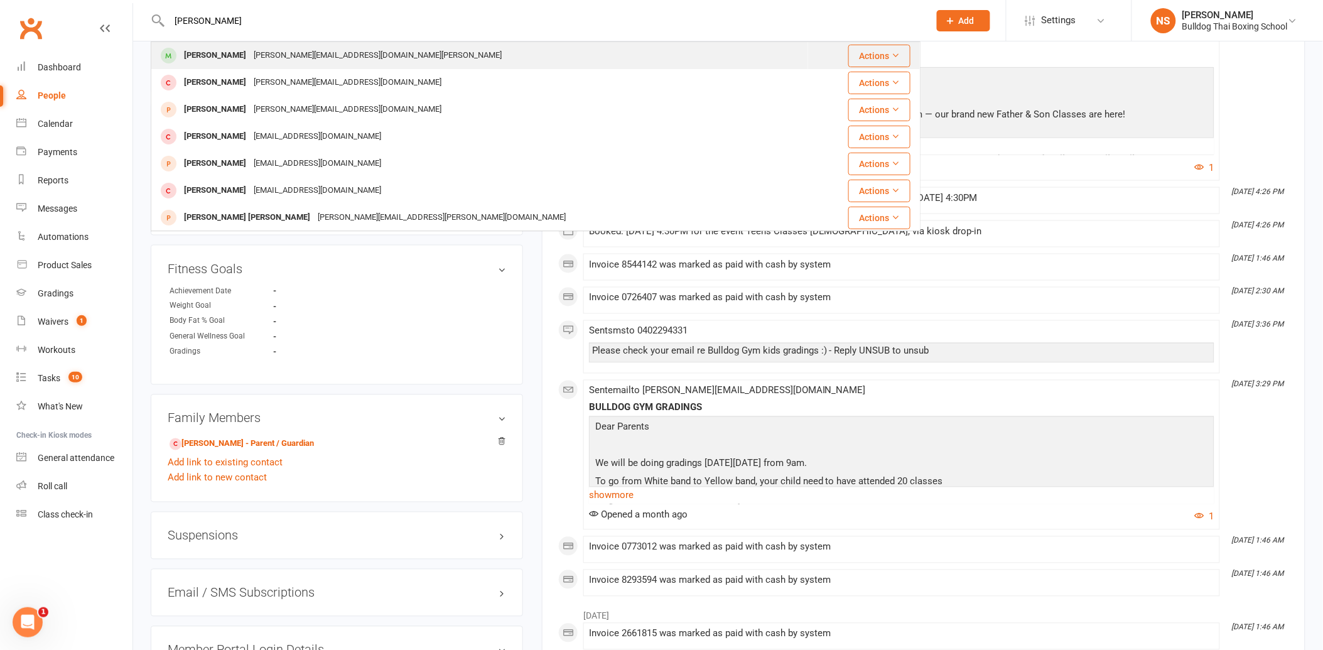
type input "[PERSON_NAME]"
click at [250, 55] on div "[PERSON_NAME][EMAIL_ADDRESS][DOMAIN_NAME][PERSON_NAME]" at bounding box center [378, 55] width 256 height 18
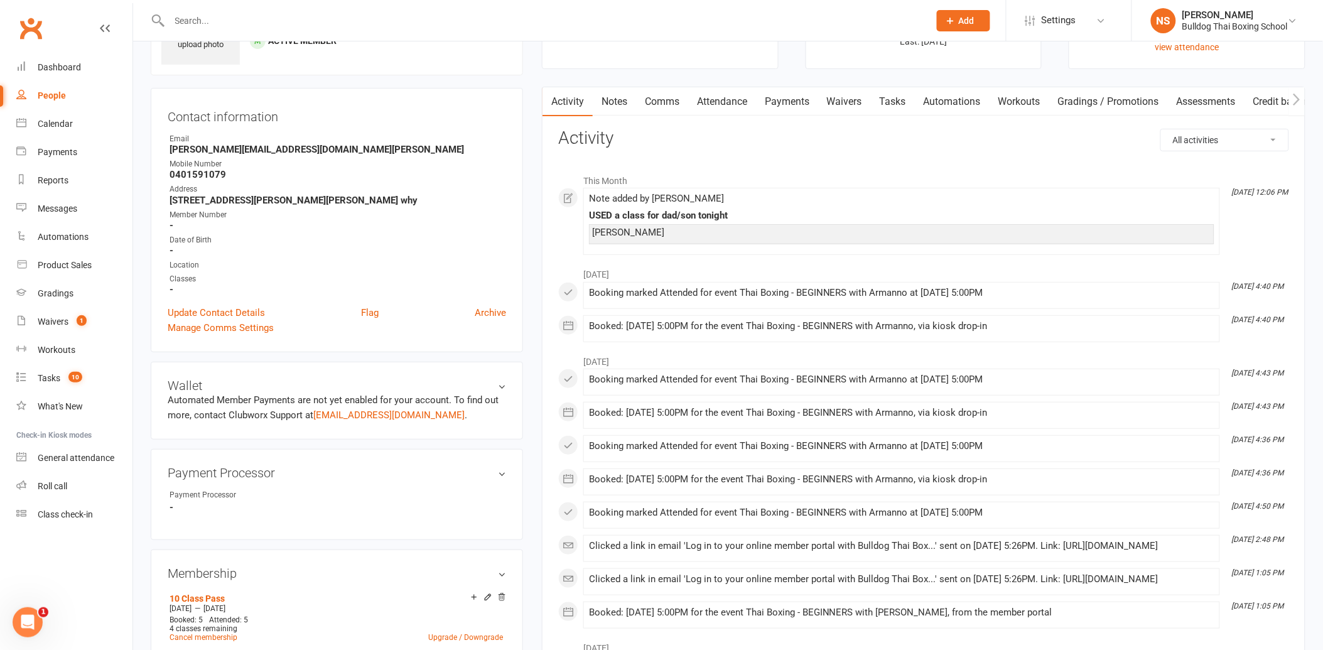
scroll to position [70, 0]
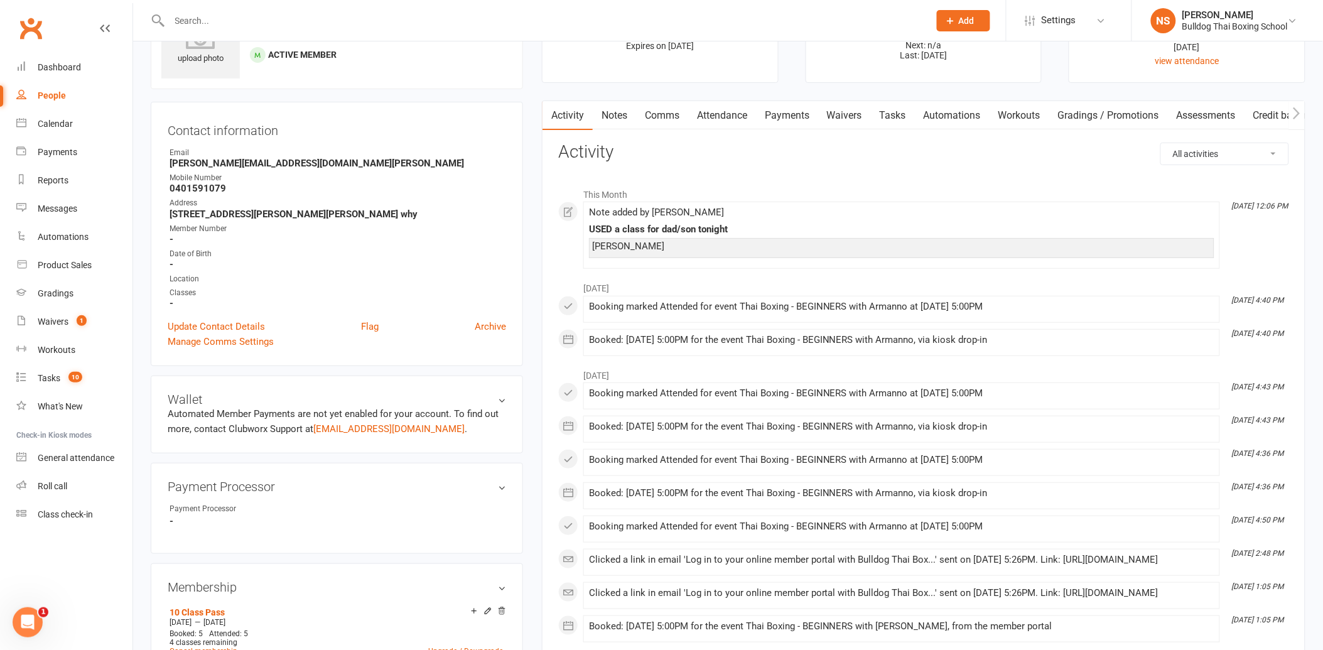
click at [611, 109] on link "Notes" at bounding box center [614, 115] width 43 height 29
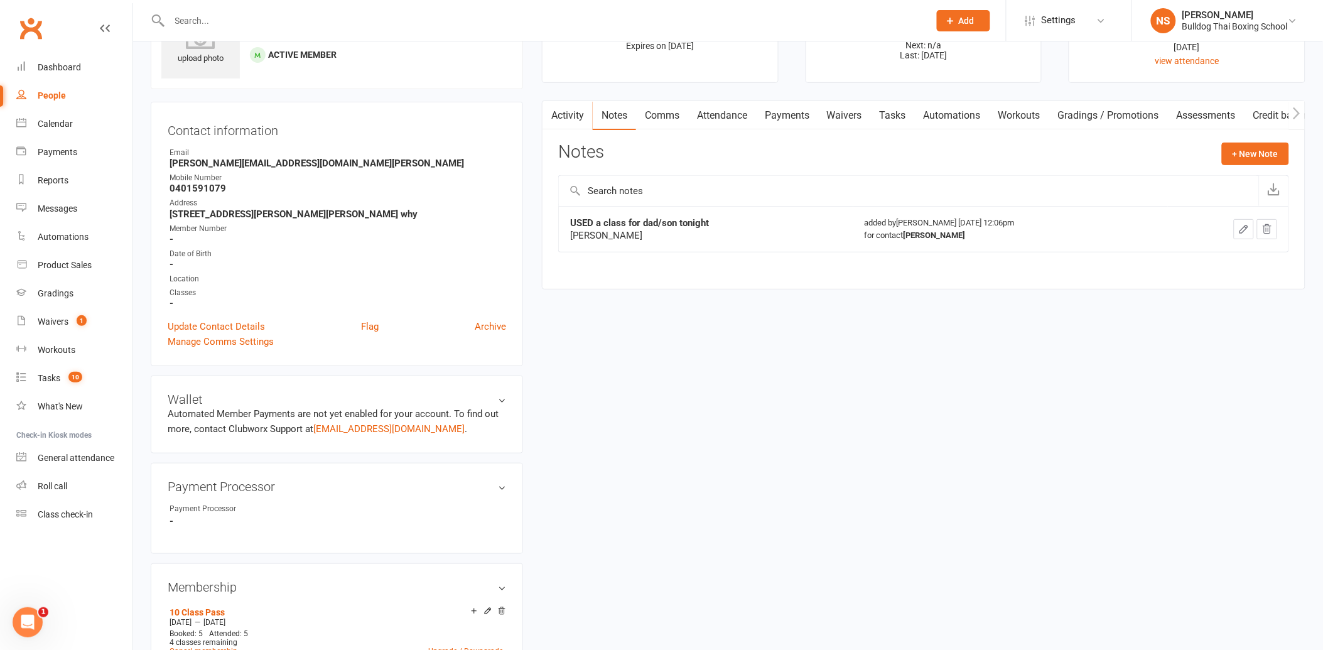
click at [1245, 226] on icon "button" at bounding box center [1244, 229] width 11 height 11
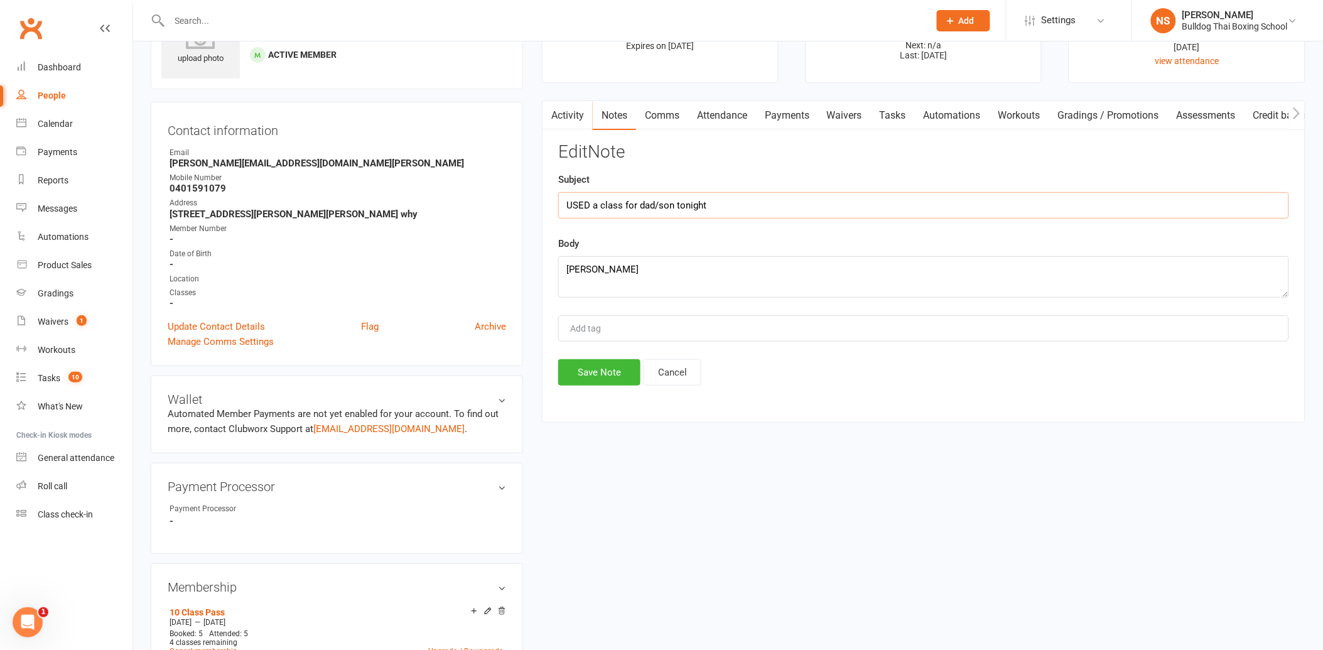
click at [594, 204] on input "USED a class for dad/son tonight" at bounding box center [923, 205] width 731 height 26
drag, startPoint x: 597, startPoint y: 204, endPoint x: 582, endPoint y: 183, distance: 25.6
click at [595, 203] on input "USED a class for dad/son tonight" at bounding box center [923, 205] width 731 height 26
click at [620, 205] on input "USED 3 class for dad/son tonight" at bounding box center [923, 205] width 731 height 26
type input "USED 3 classes for dad/son tonight"
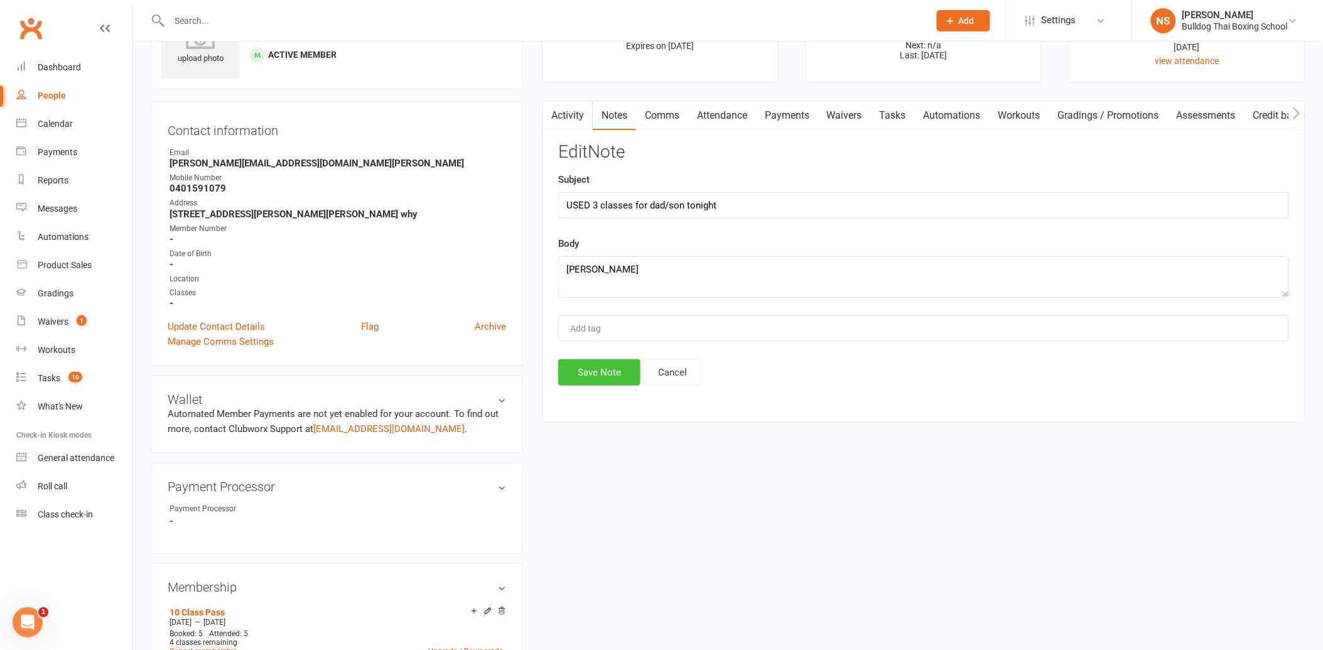
click at [601, 375] on button "Save Note" at bounding box center [599, 372] width 82 height 26
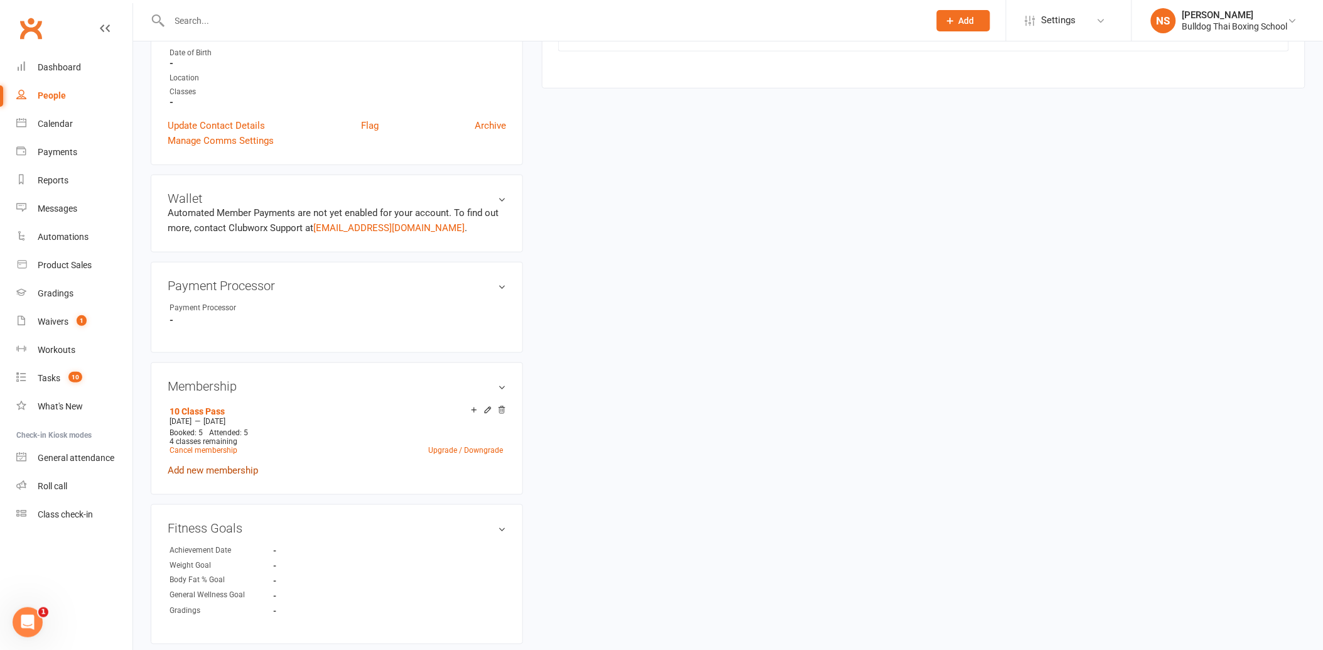
scroll to position [279, 0]
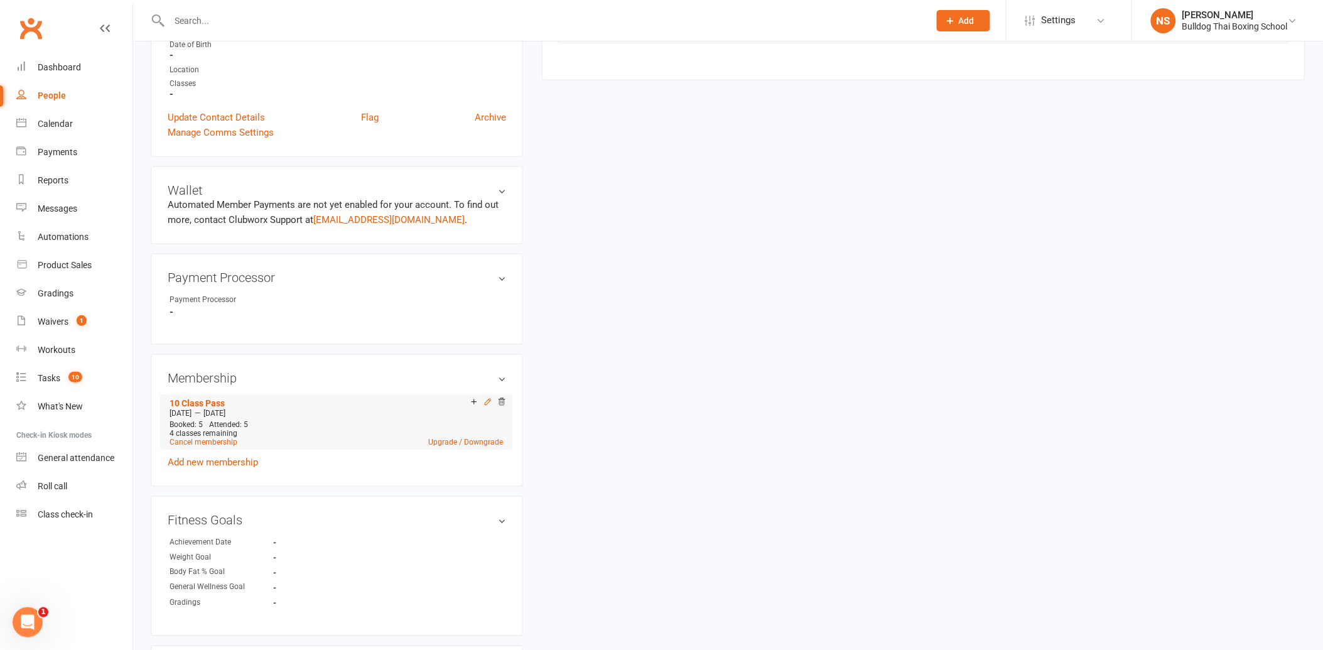
click at [488, 399] on icon at bounding box center [488, 402] width 6 height 6
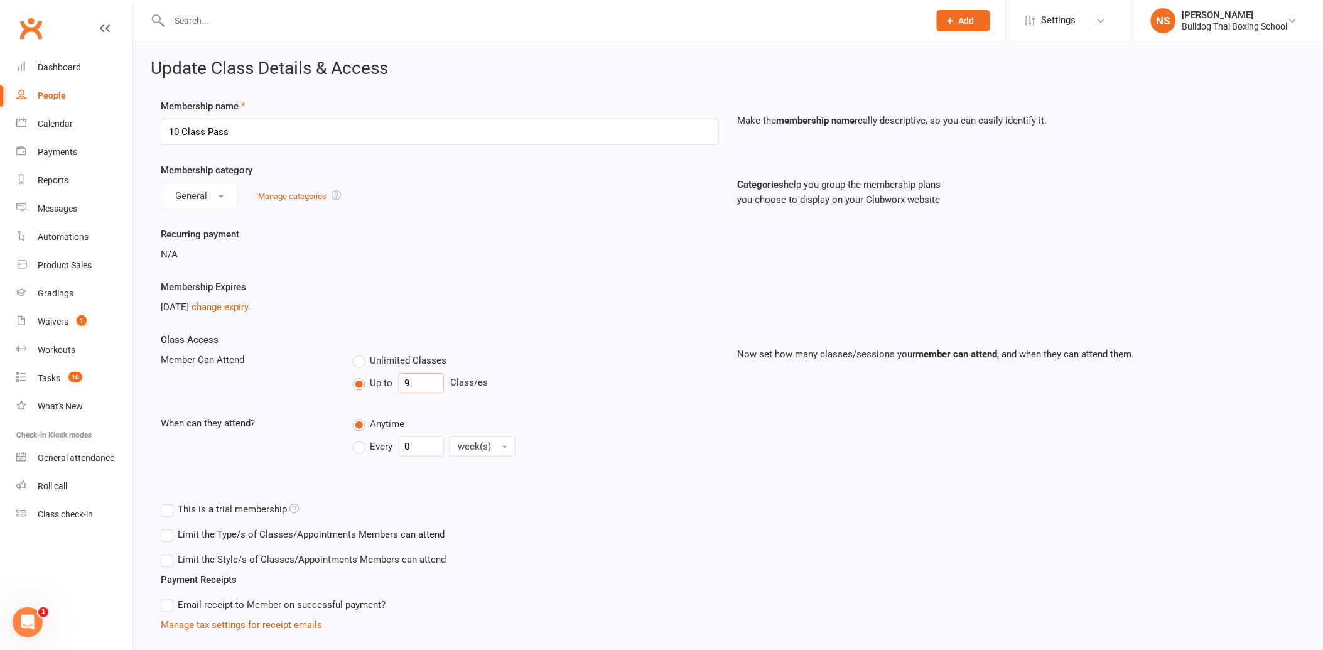
drag, startPoint x: 416, startPoint y: 381, endPoint x: 384, endPoint y: 376, distance: 32.5
click at [386, 377] on div "Up to 9 Class/es" at bounding box center [536, 383] width 366 height 20
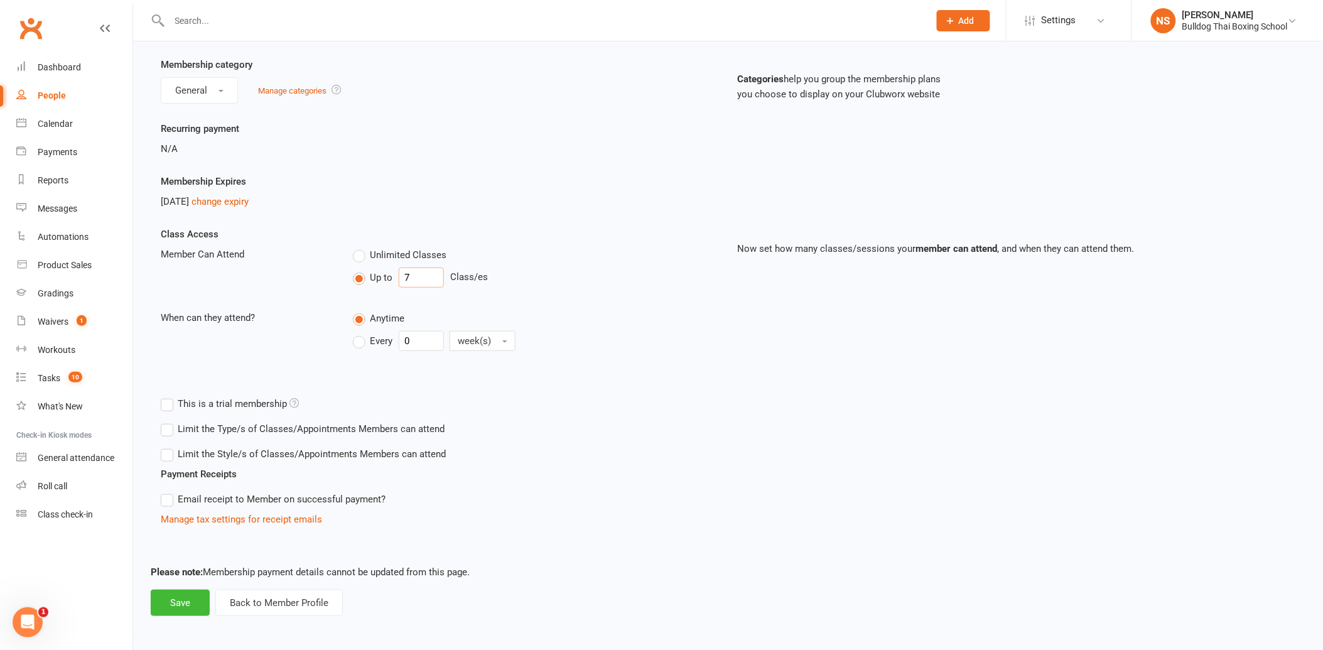
scroll to position [107, 0]
type input "7"
click at [183, 607] on button "Save" at bounding box center [180, 602] width 59 height 26
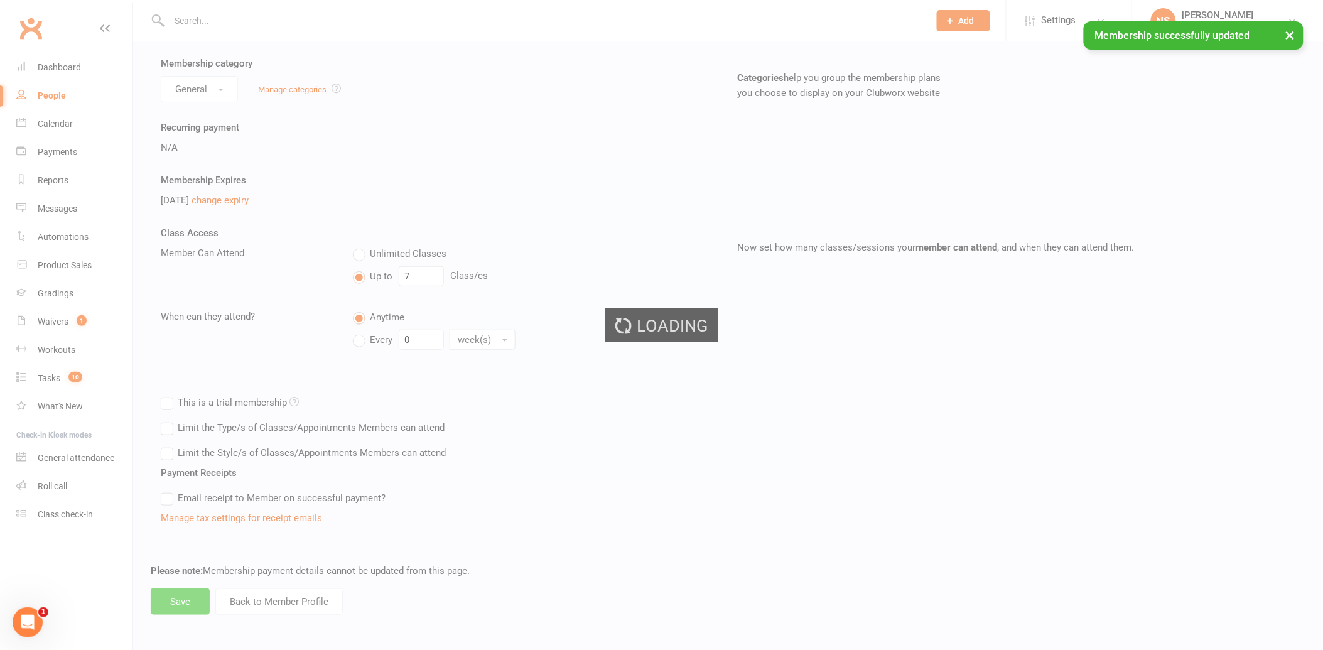
scroll to position [59, 0]
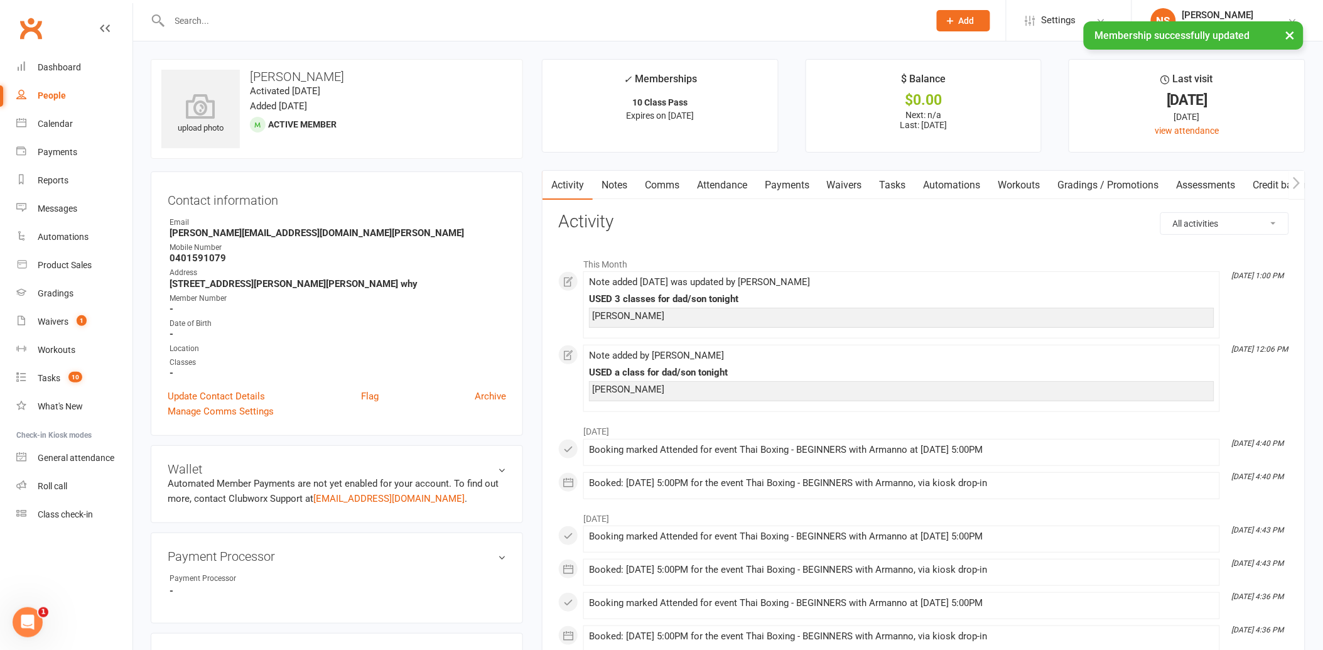
click at [214, 16] on input "text" at bounding box center [543, 21] width 755 height 18
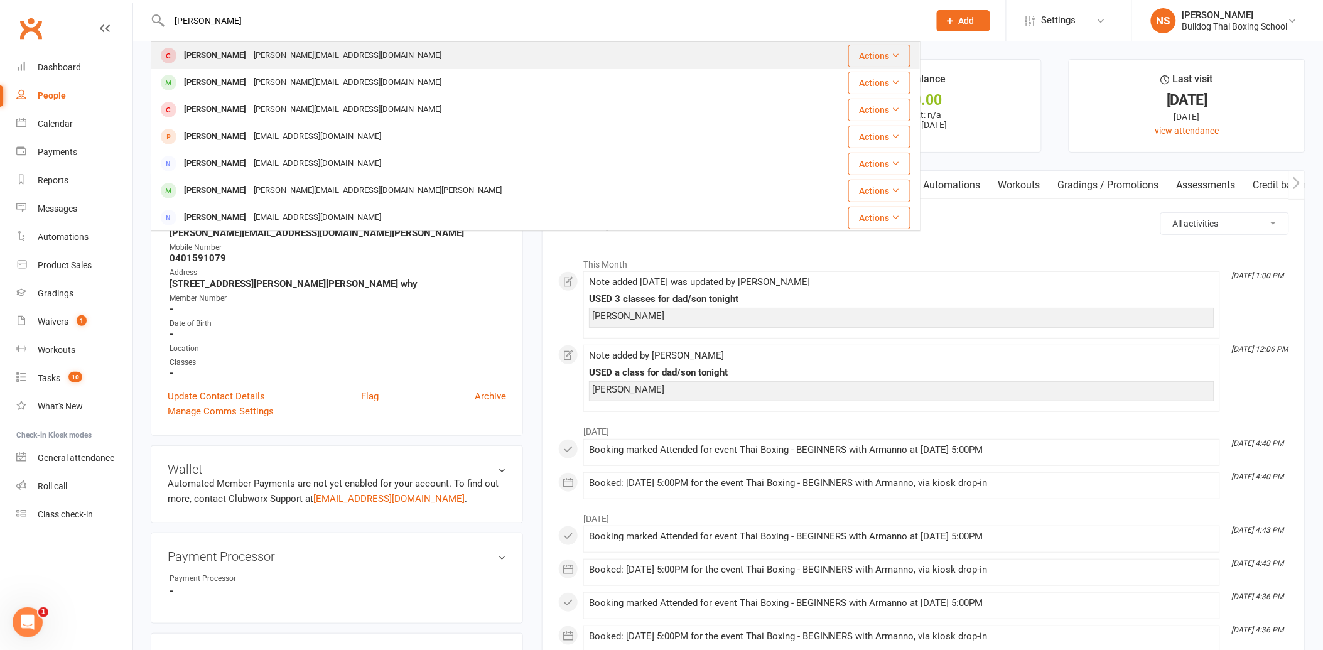
type input "[PERSON_NAME]"
click at [225, 60] on div "[PERSON_NAME]" at bounding box center [215, 55] width 70 height 18
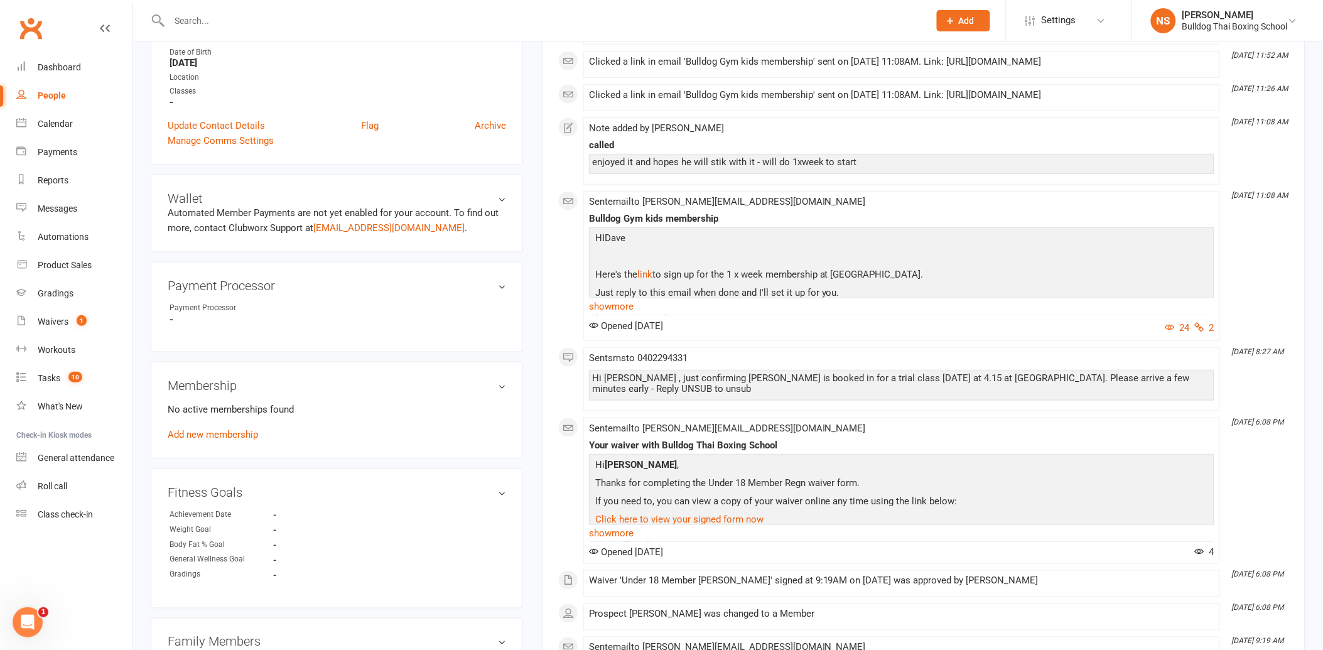
scroll to position [349, 0]
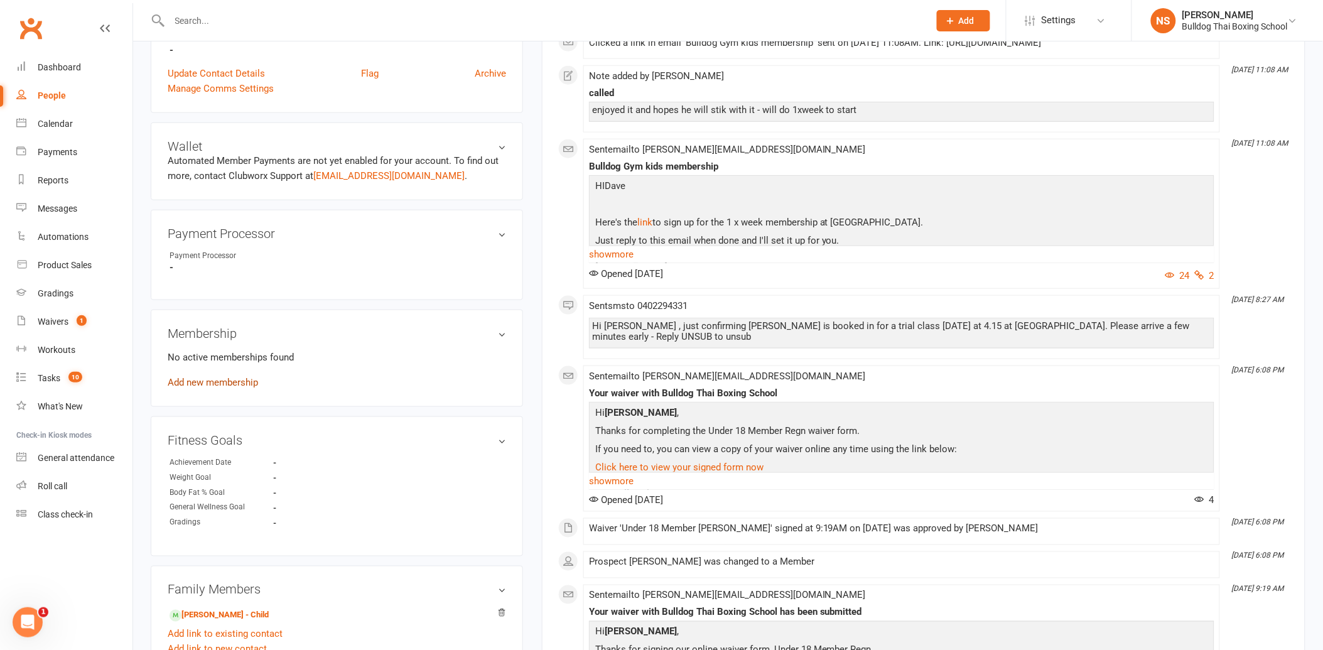
click at [215, 381] on link "Add new membership" at bounding box center [213, 382] width 90 height 11
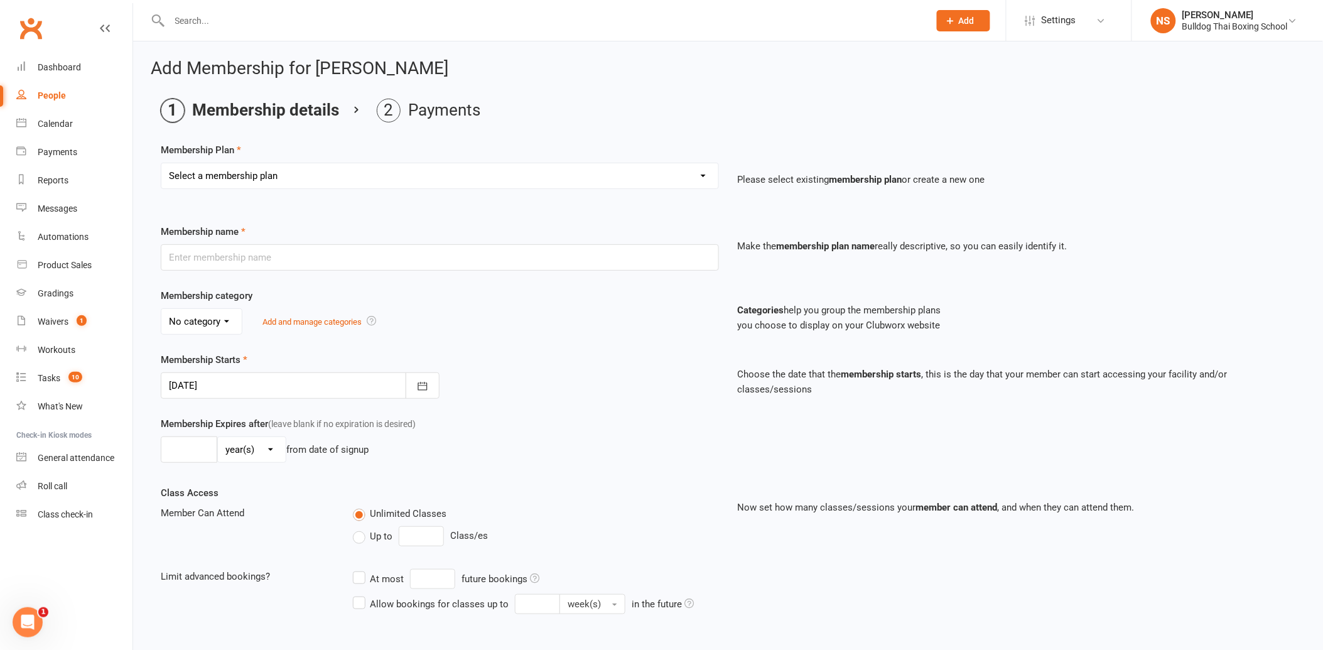
click at [266, 178] on select "Select a membership plan Create new Membership Plan 2 X WEEK MSHIP 1xWeek 25/we…" at bounding box center [439, 175] width 557 height 25
select select "8"
click at [161, 163] on select "Select a membership plan Create new Membership Plan 2 X WEEK MSHIP 1xWeek 25/we…" at bounding box center [439, 175] width 557 height 25
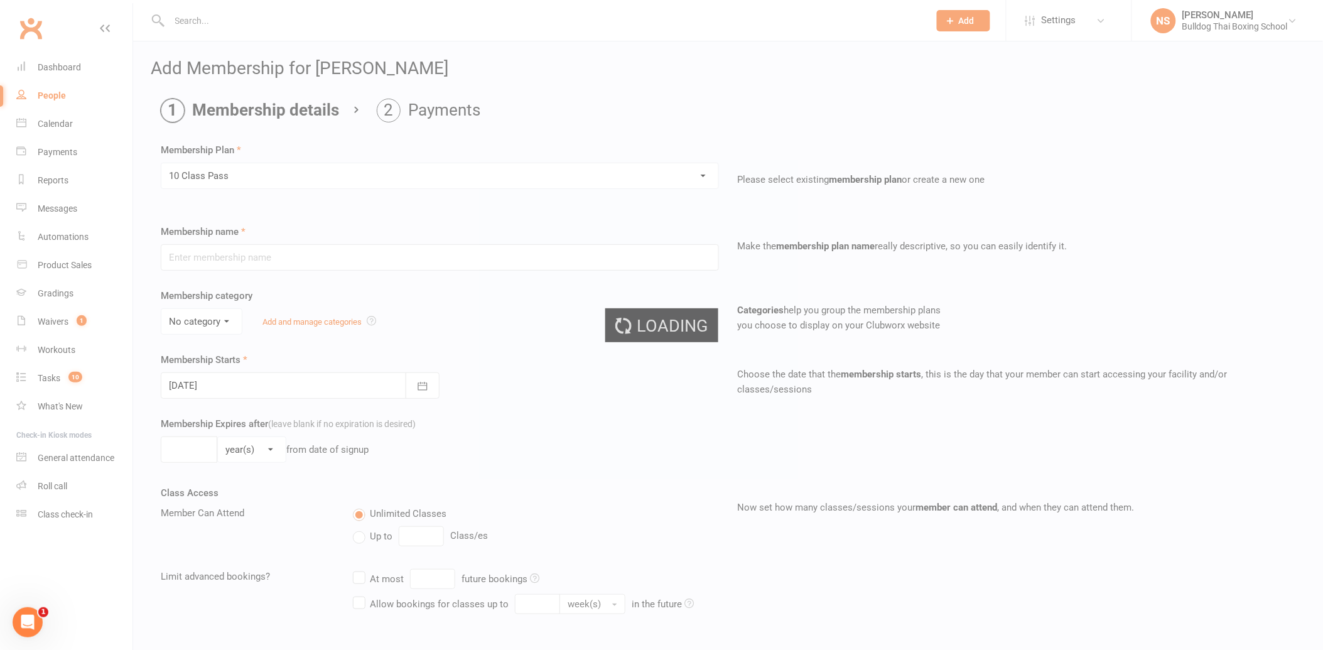
type input "10 Class Pass"
select select "0"
type input "6"
select select "2"
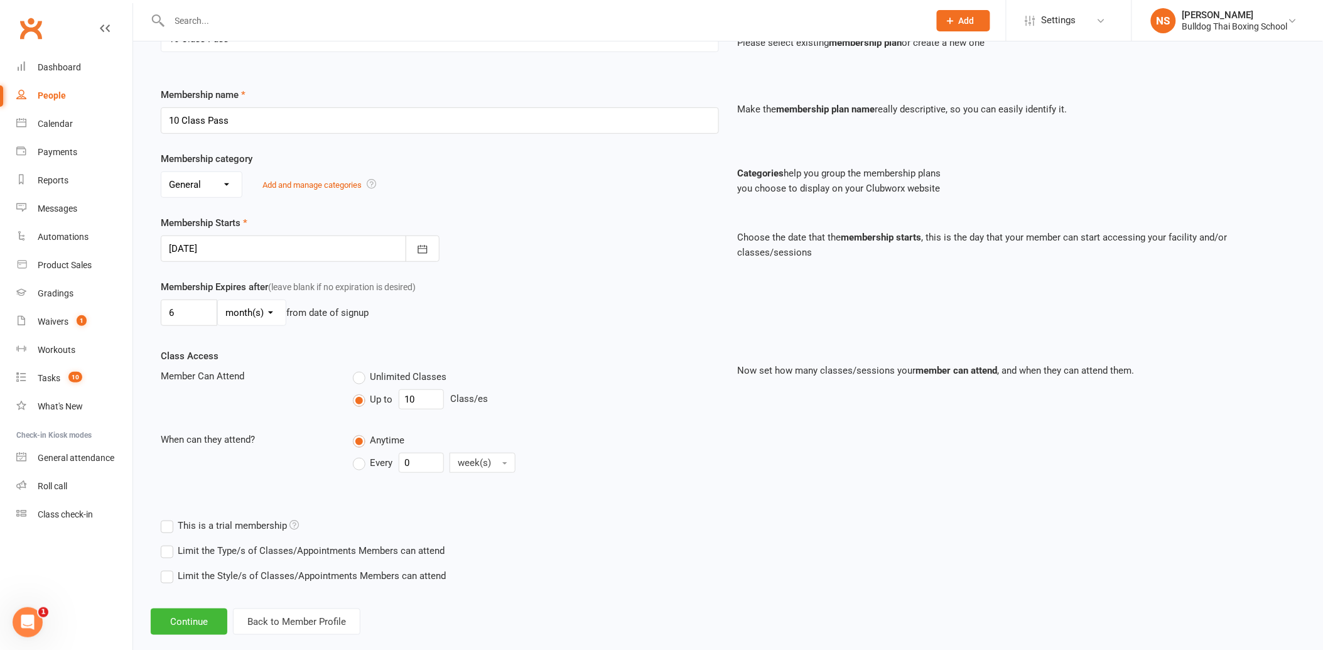
scroll to position [158, 0]
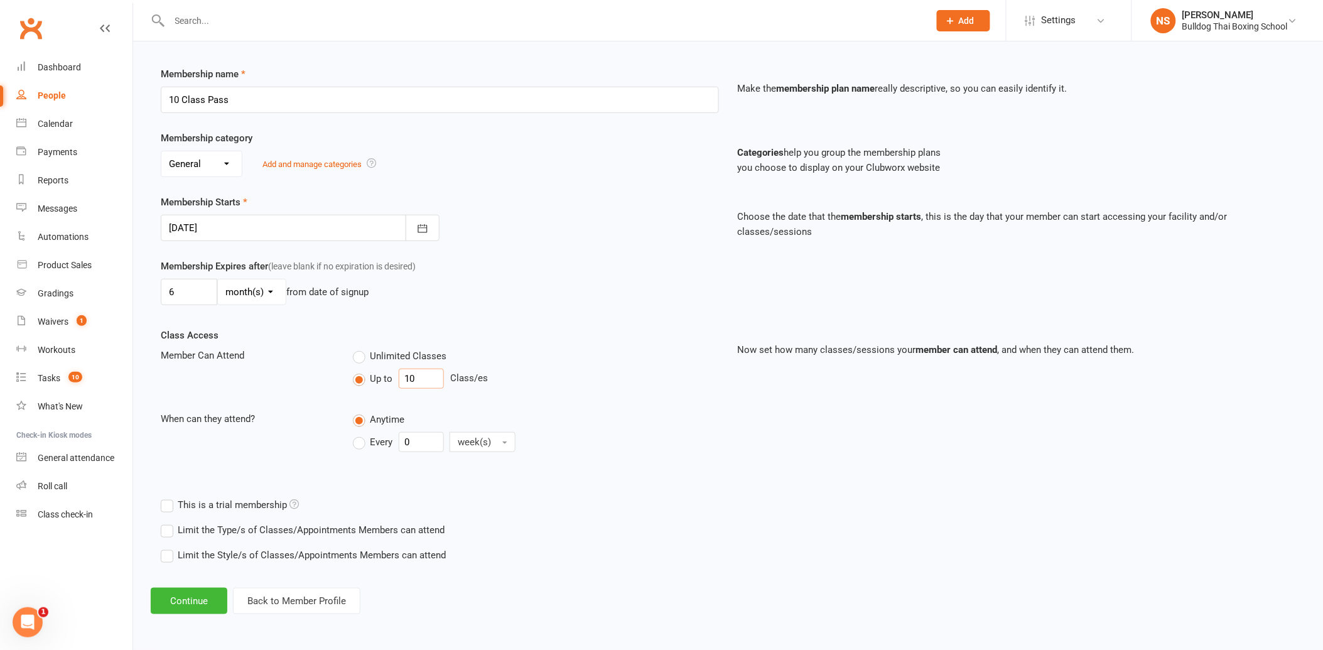
drag, startPoint x: 415, startPoint y: 380, endPoint x: 377, endPoint y: 375, distance: 38.6
click at [381, 377] on div "Up to 10 Class/es" at bounding box center [536, 379] width 366 height 20
type input "2"
click at [191, 603] on button "Continue" at bounding box center [189, 601] width 77 height 26
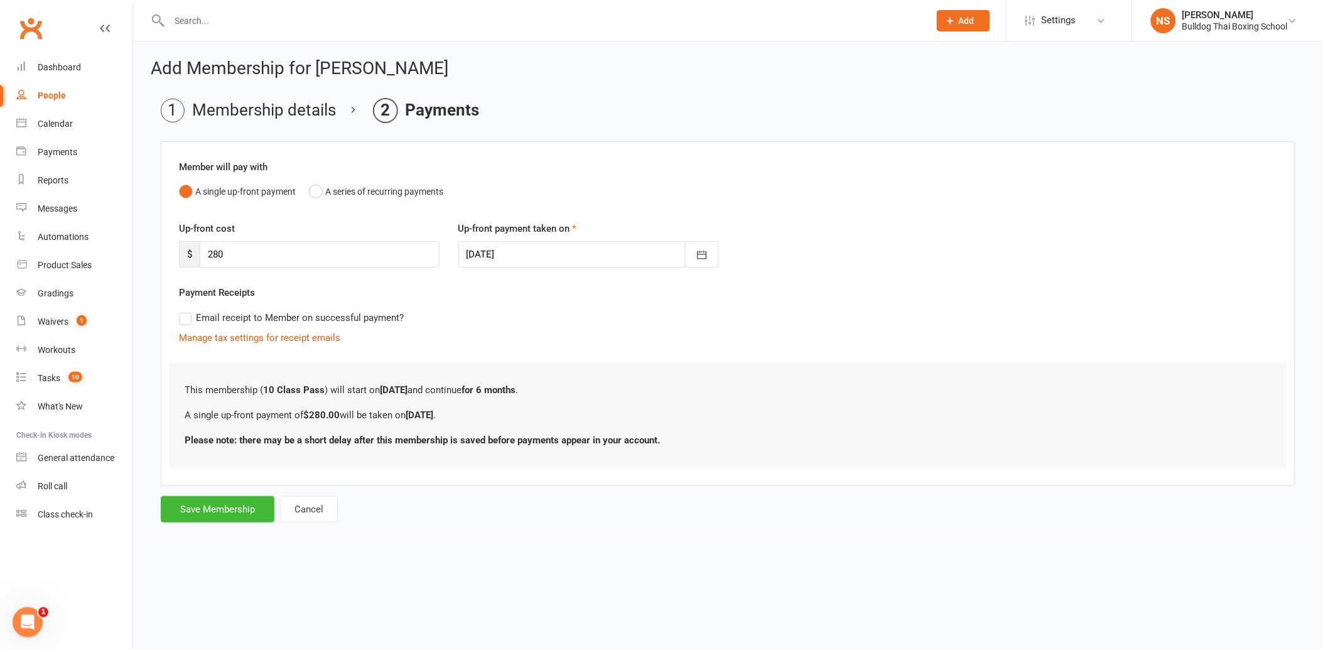
scroll to position [0, 0]
drag, startPoint x: 227, startPoint y: 247, endPoint x: 176, endPoint y: 247, distance: 51.5
click at [187, 247] on div "$ 280" at bounding box center [310, 254] width 263 height 26
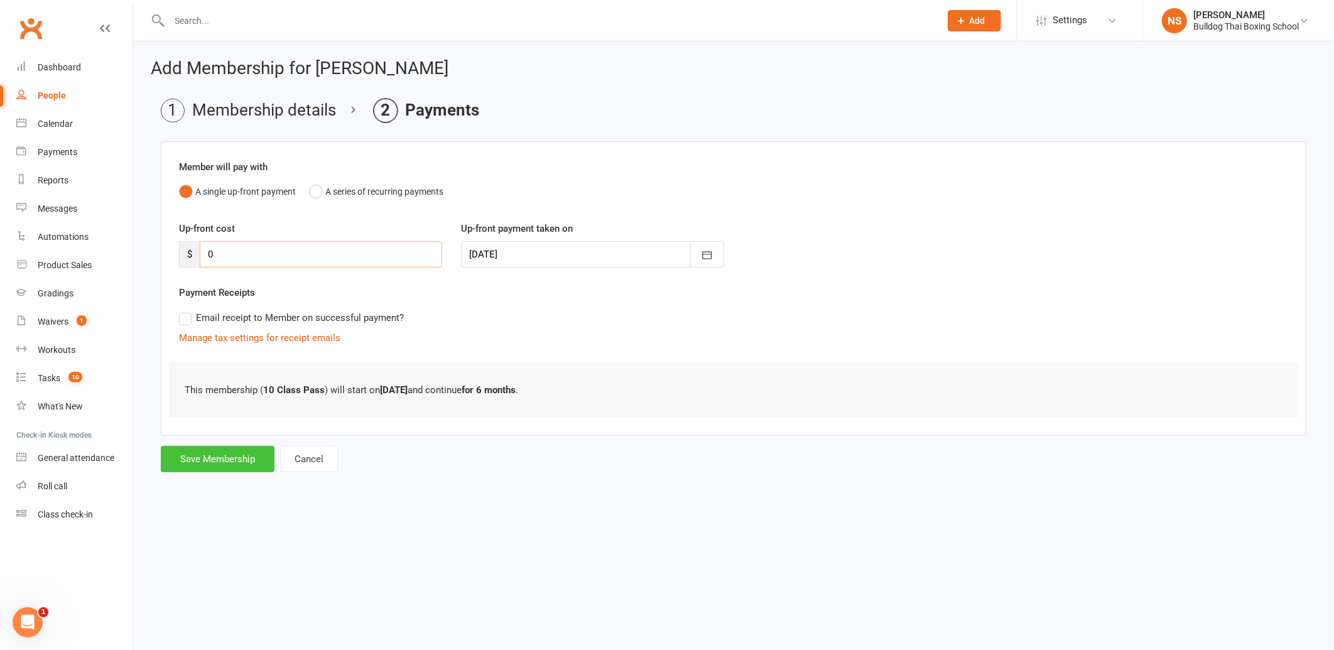
type input "0"
click at [216, 447] on button "Save Membership" at bounding box center [218, 459] width 114 height 26
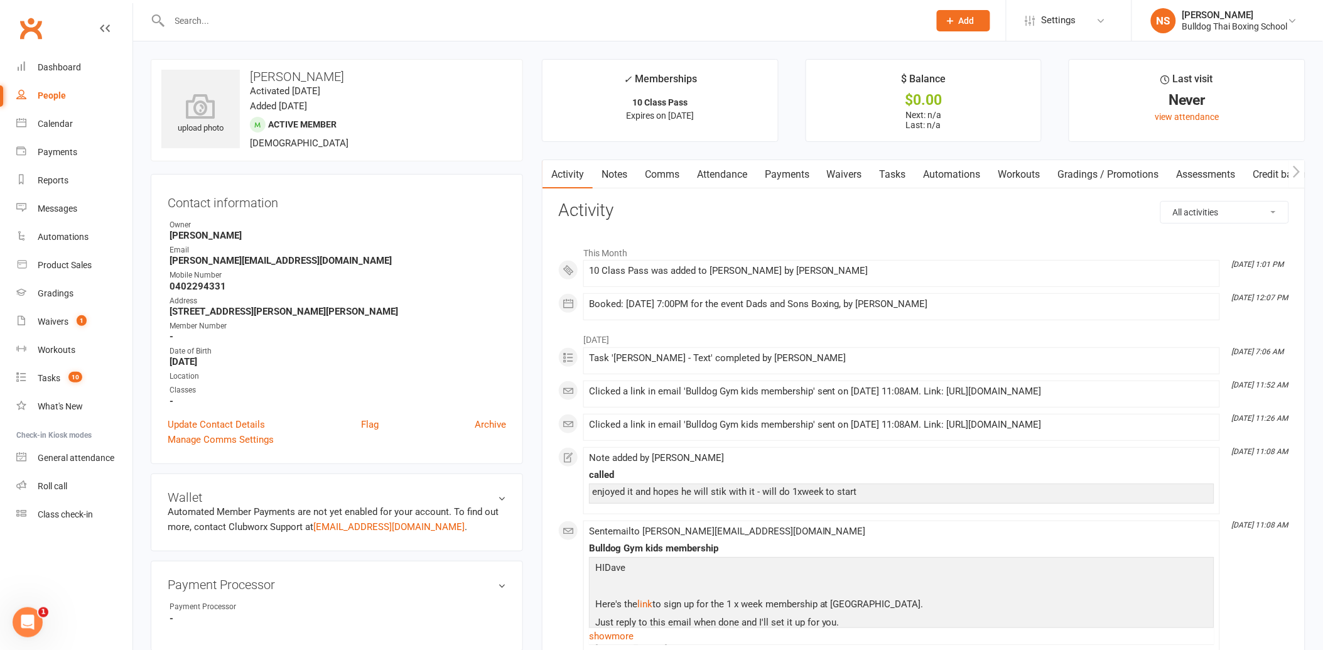
click at [905, 170] on link "Tasks" at bounding box center [893, 174] width 44 height 29
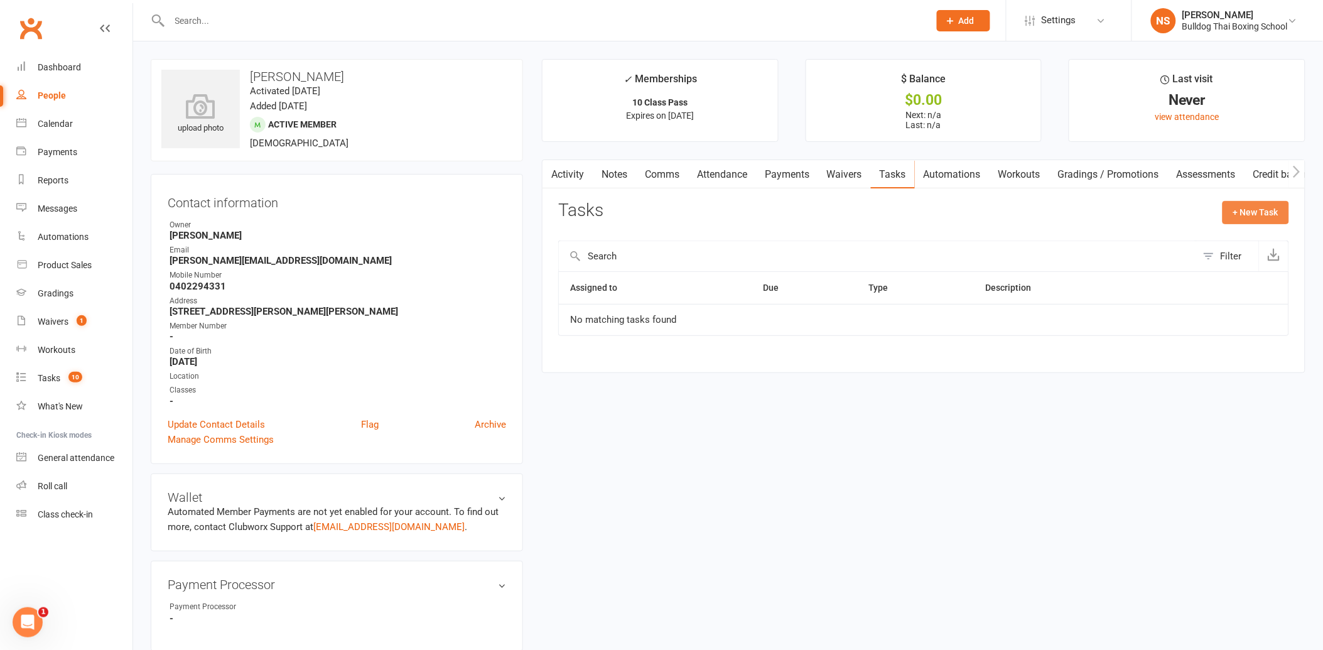
click at [1269, 204] on button "+ New Task" at bounding box center [1256, 212] width 67 height 23
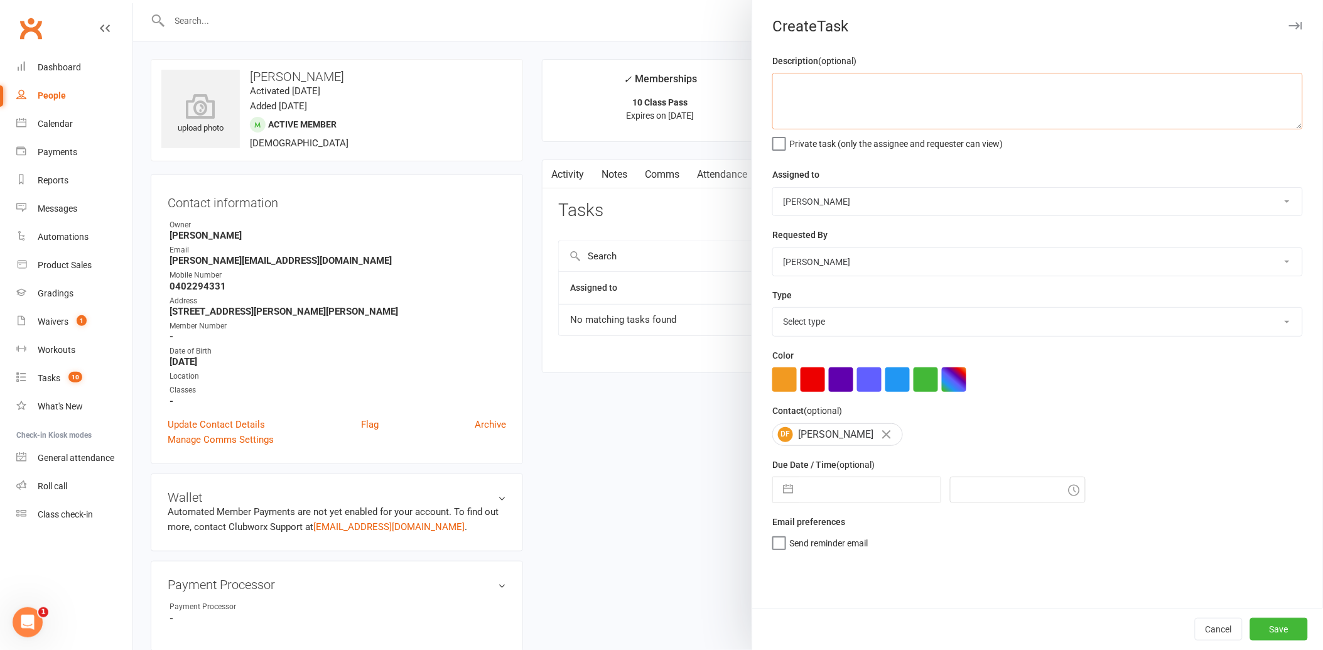
click at [806, 97] on textarea at bounding box center [1038, 101] width 531 height 57
type textarea "book in dads and sons"
click at [810, 321] on select "Select type Action E-mail Meeting Phone call Text Add new task type" at bounding box center [1037, 322] width 529 height 28
select select "13825"
click at [773, 308] on select "Select type Action E-mail Meeting Phone call Text Add new task type" at bounding box center [1037, 322] width 529 height 28
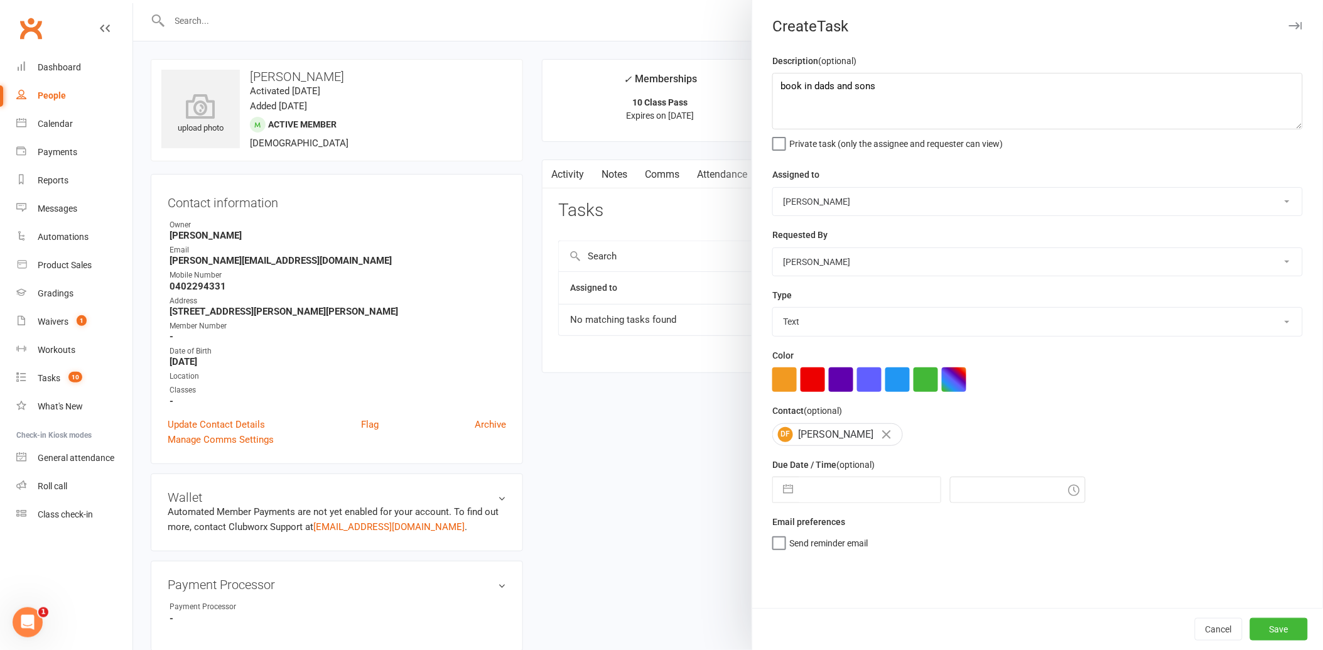
select select "6"
select select "2025"
select select "7"
select select "2025"
select select "8"
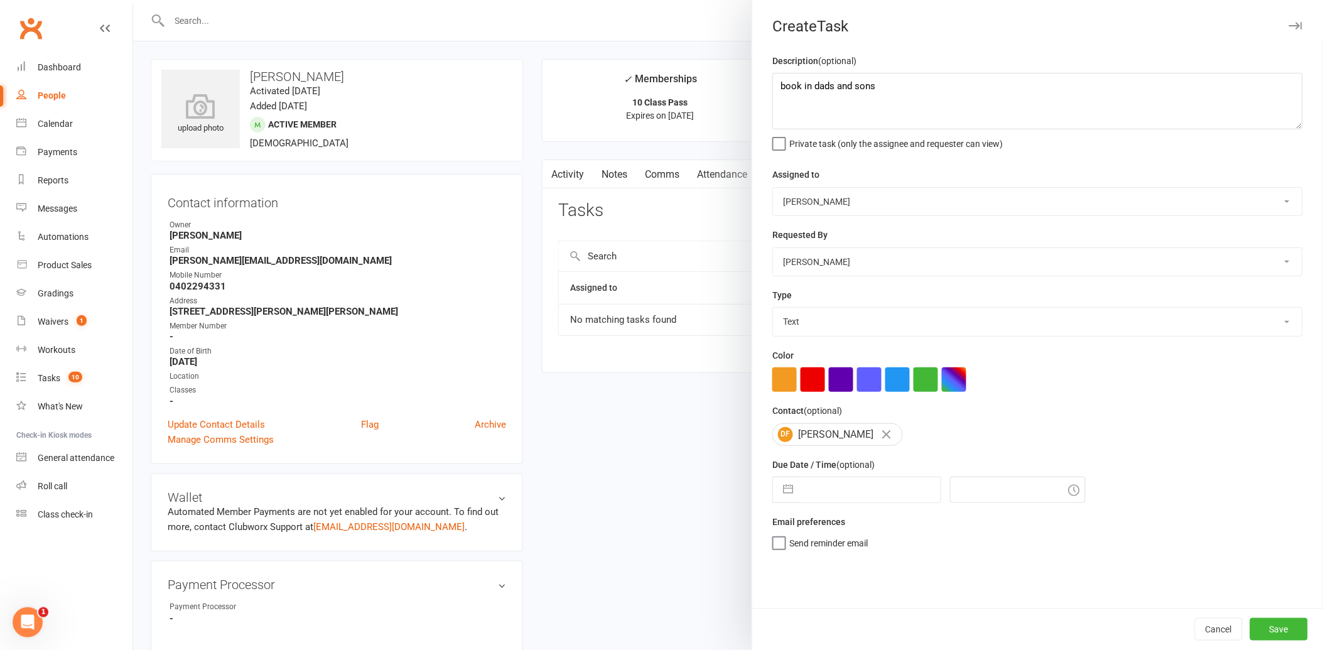
select select "2025"
drag, startPoint x: 825, startPoint y: 496, endPoint x: 825, endPoint y: 490, distance: 6.3
click at [825, 491] on input "text" at bounding box center [870, 489] width 141 height 25
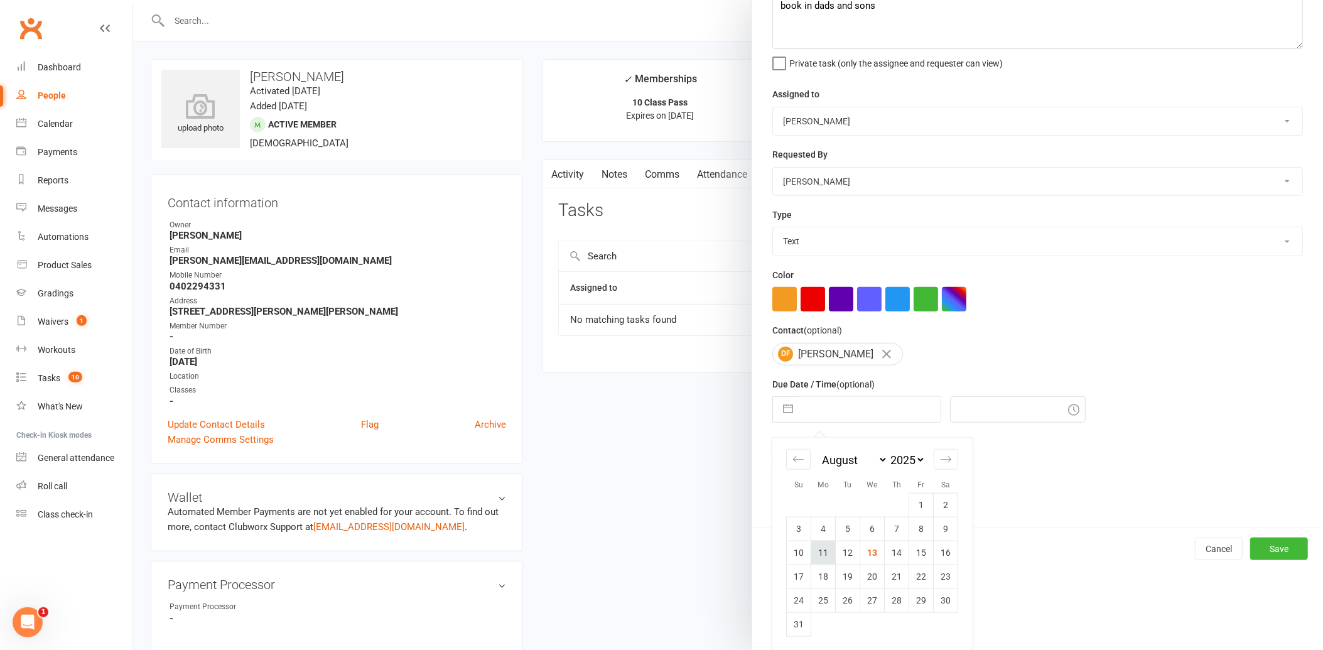
scroll to position [82, 0]
click at [840, 573] on td "19" at bounding box center [848, 575] width 24 height 24
type input "[DATE]"
type input "1:15pm"
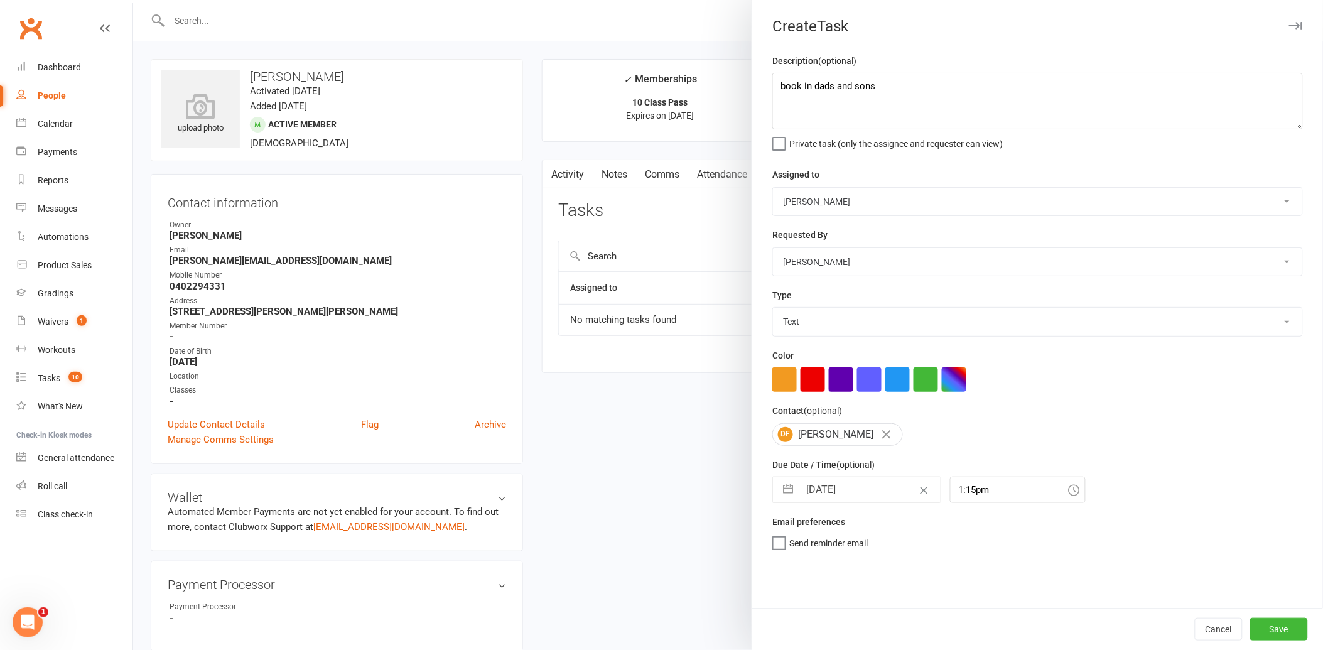
scroll to position [0, 0]
click at [1267, 629] on button "Save" at bounding box center [1280, 629] width 58 height 23
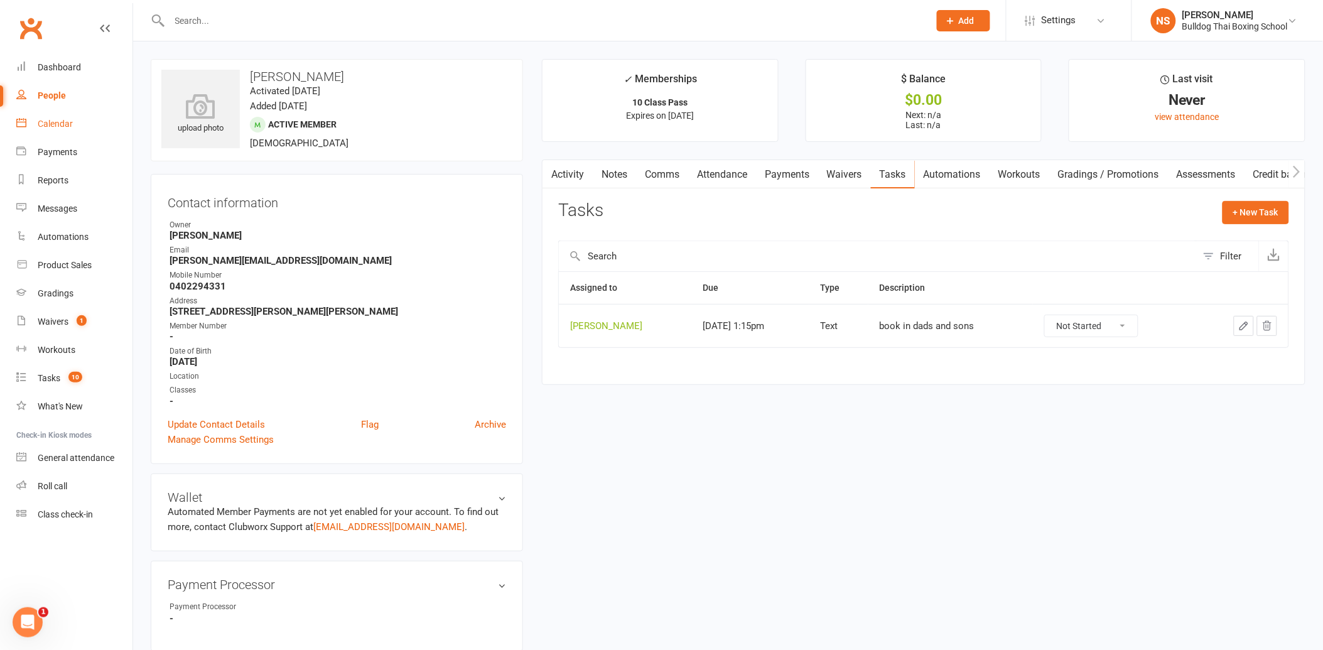
click at [57, 124] on div "Calendar" at bounding box center [55, 124] width 35 height 10
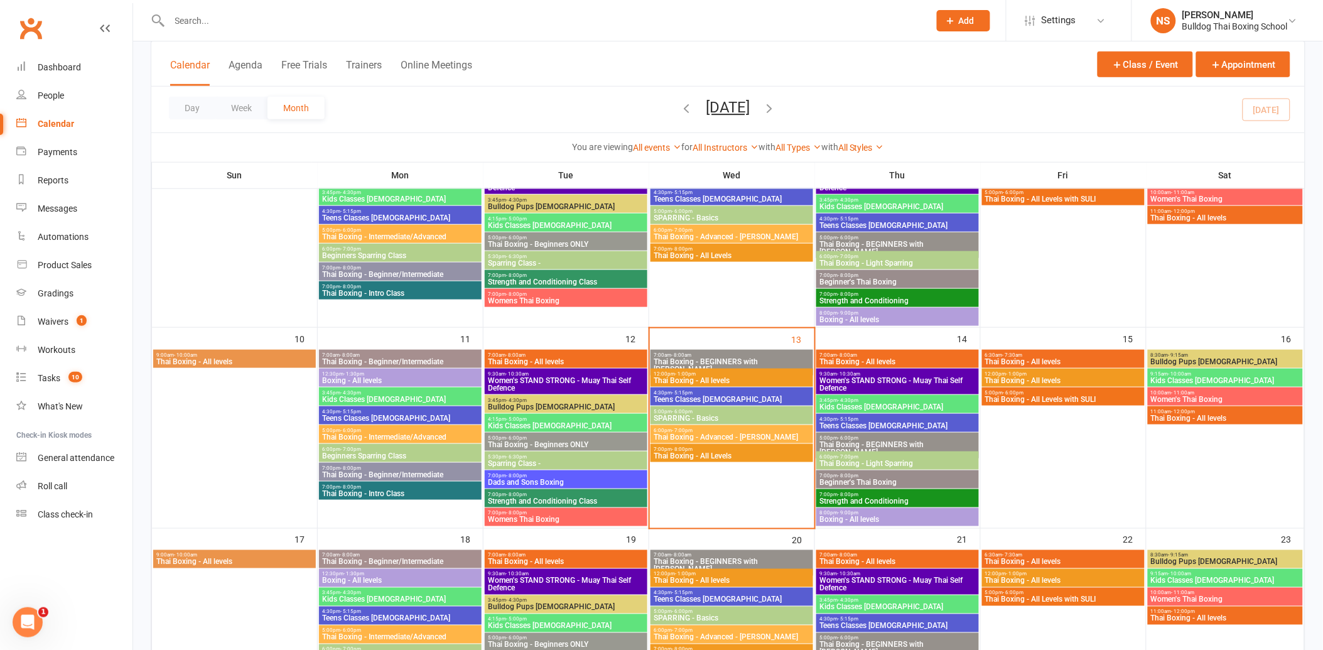
scroll to position [488, 0]
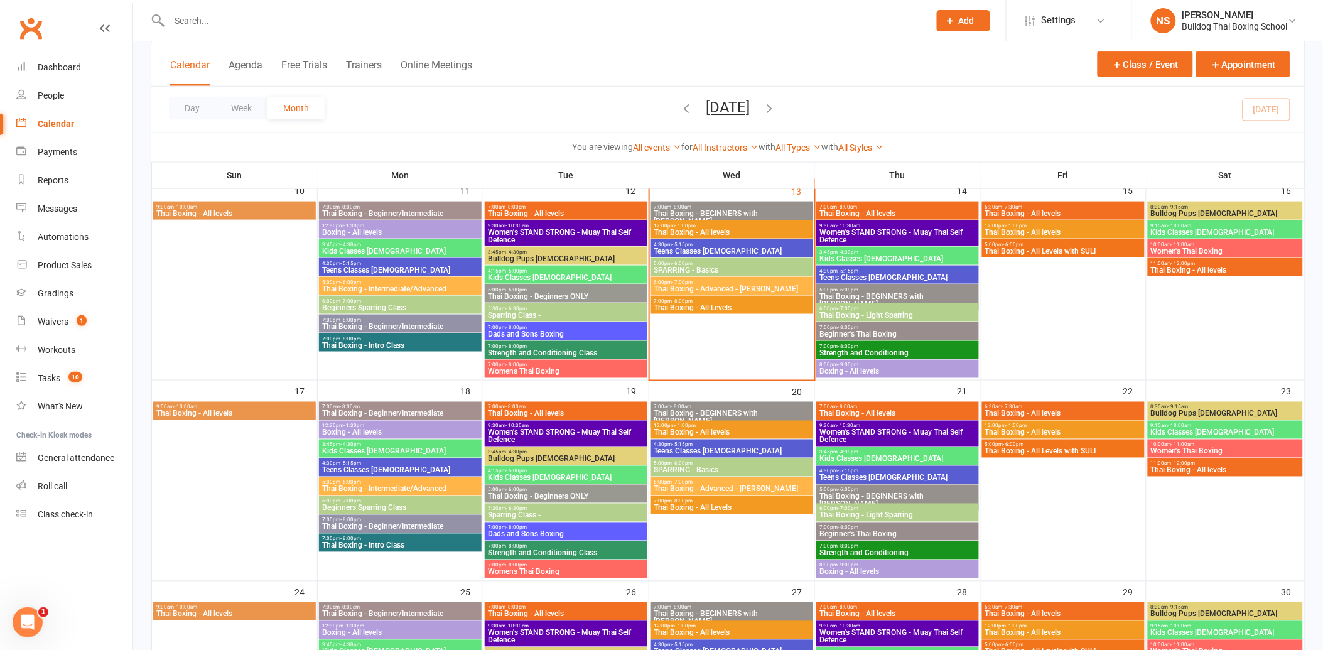
click at [559, 325] on span "7:00pm - 8:00pm" at bounding box center [566, 328] width 158 height 6
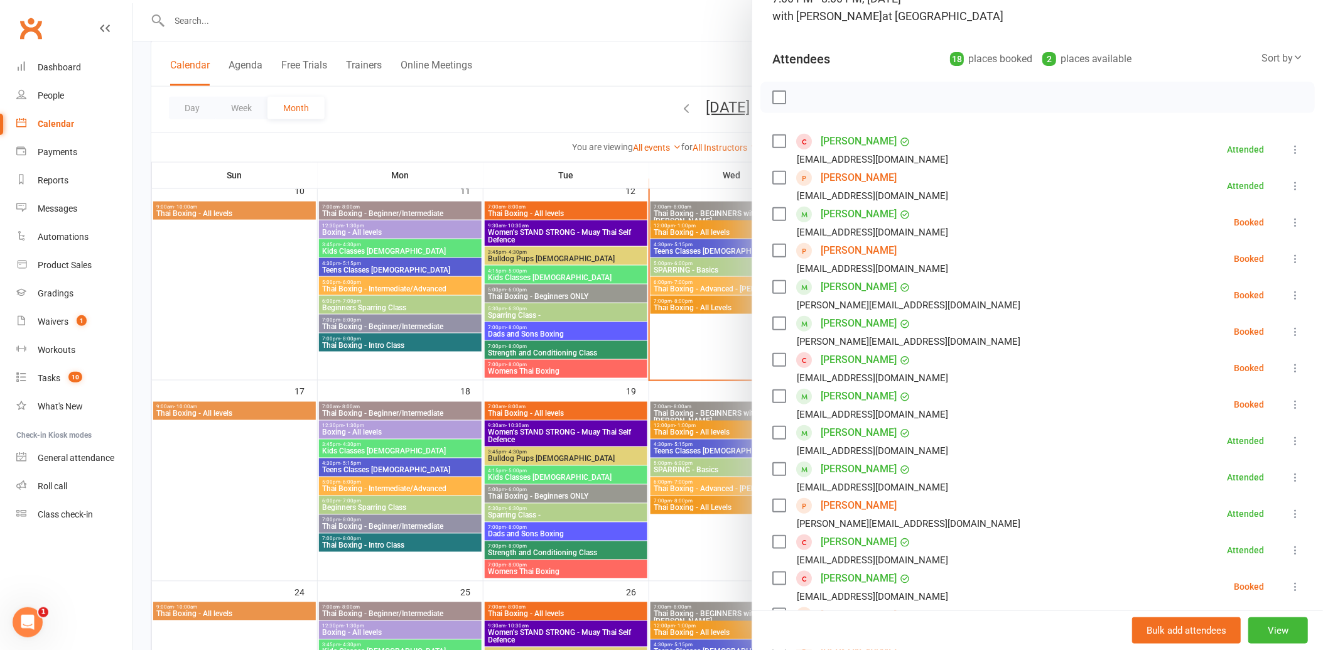
scroll to position [139, 0]
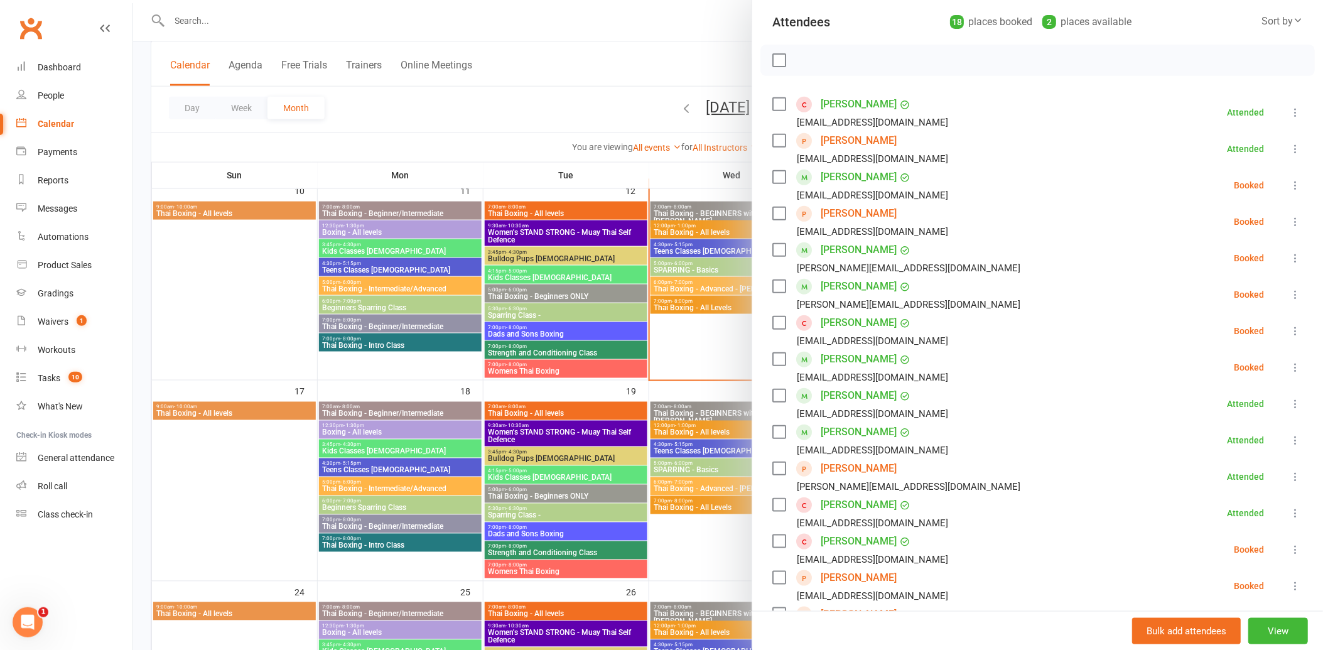
click at [850, 361] on link "[PERSON_NAME]" at bounding box center [859, 359] width 76 height 20
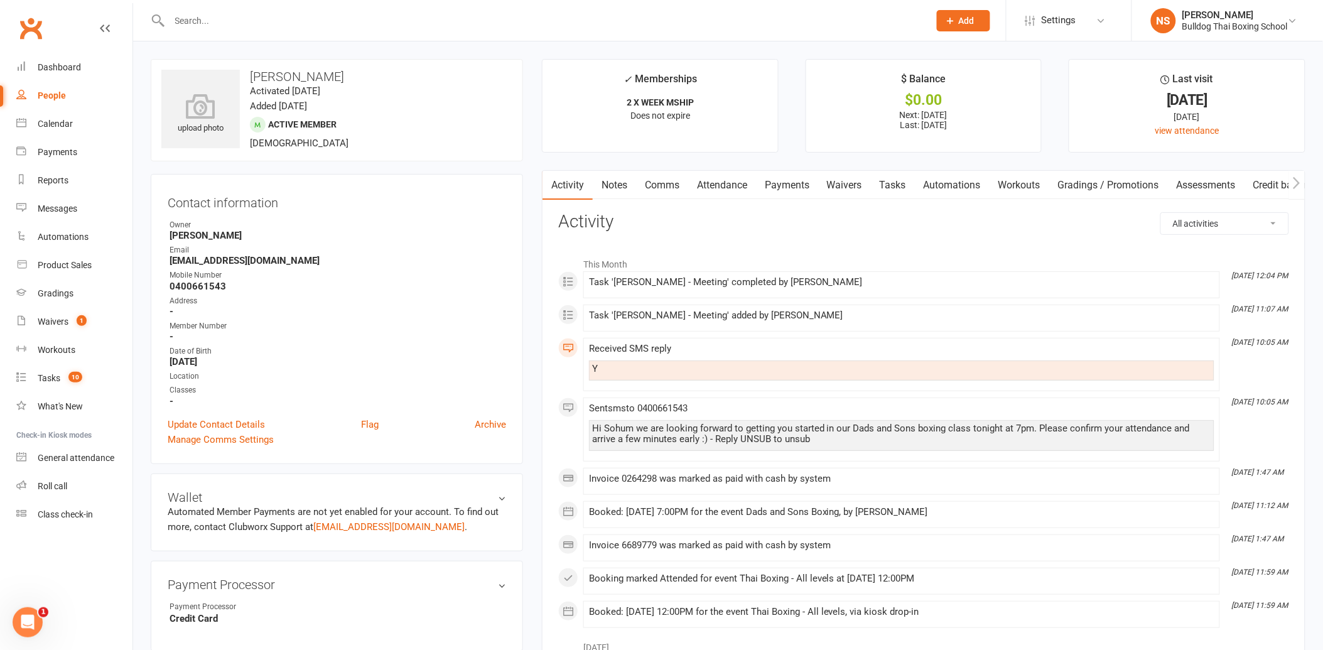
click at [892, 185] on link "Tasks" at bounding box center [893, 185] width 44 height 29
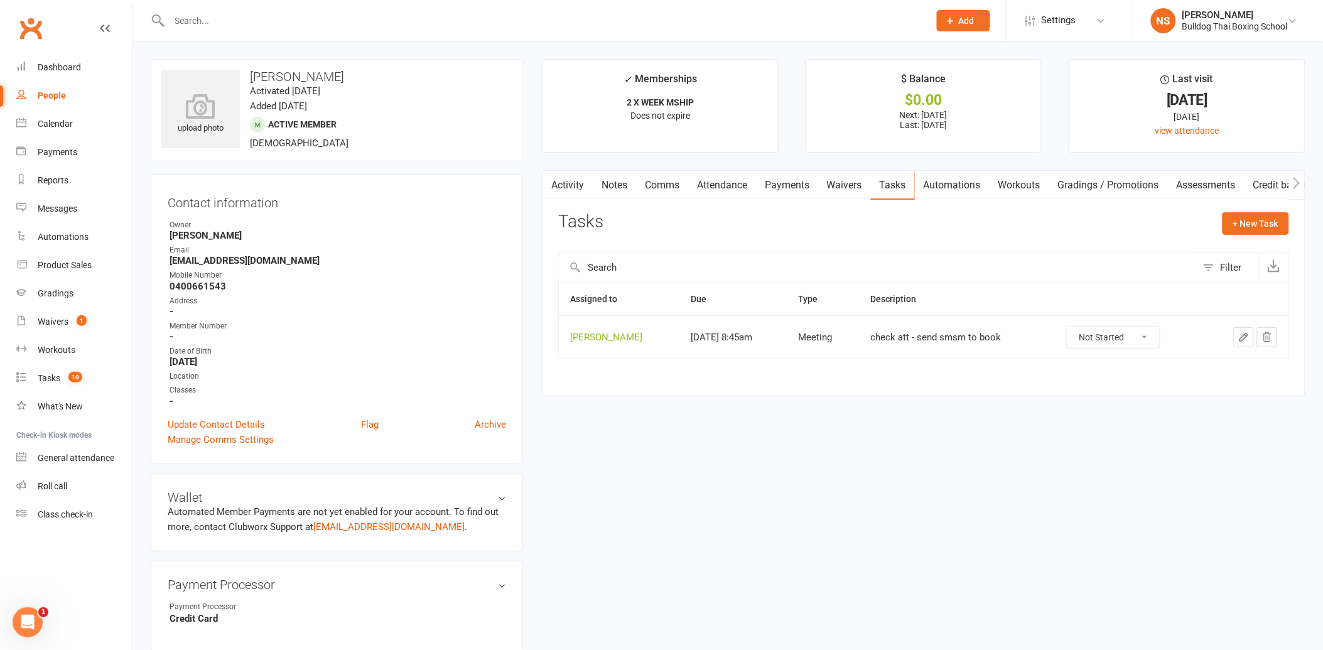
click at [1244, 334] on icon "button" at bounding box center [1244, 337] width 11 height 11
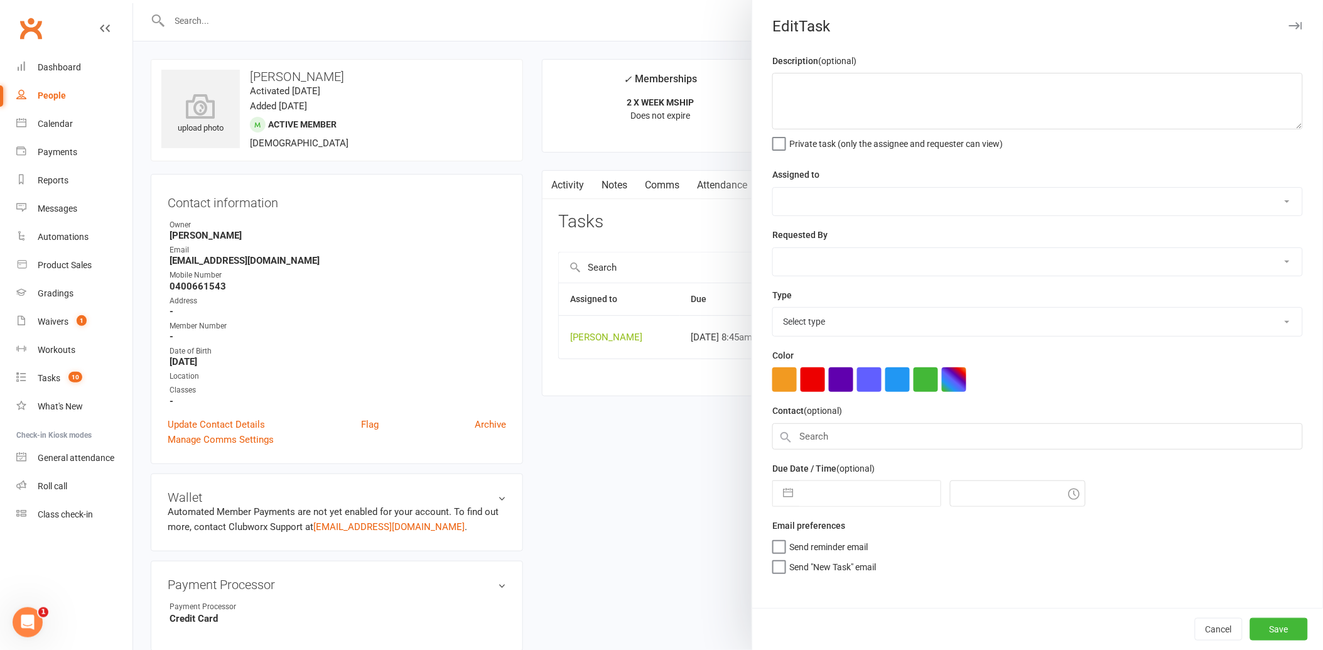
type textarea "check att - send smsm to book"
select select "12940"
type input "[DATE]"
type input "8:45am"
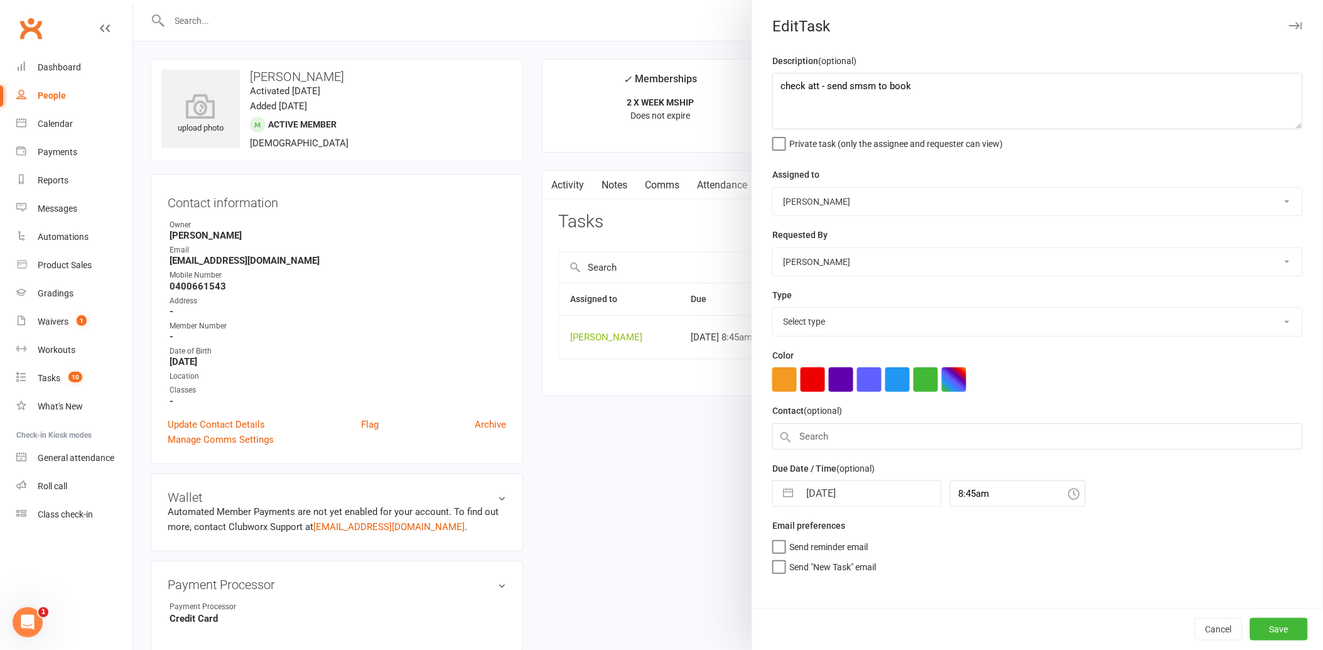
select select "12049"
drag, startPoint x: 917, startPoint y: 86, endPoint x: 730, endPoint y: 93, distance: 187.3
click at [133, 0] on react-component "Edit Task Description (optional) check att - send smsm to book Private task (on…" at bounding box center [133, 0] width 0 height 0
type textarea "call again re dad son class"
drag, startPoint x: 817, startPoint y: 315, endPoint x: 817, endPoint y: 322, distance: 7.5
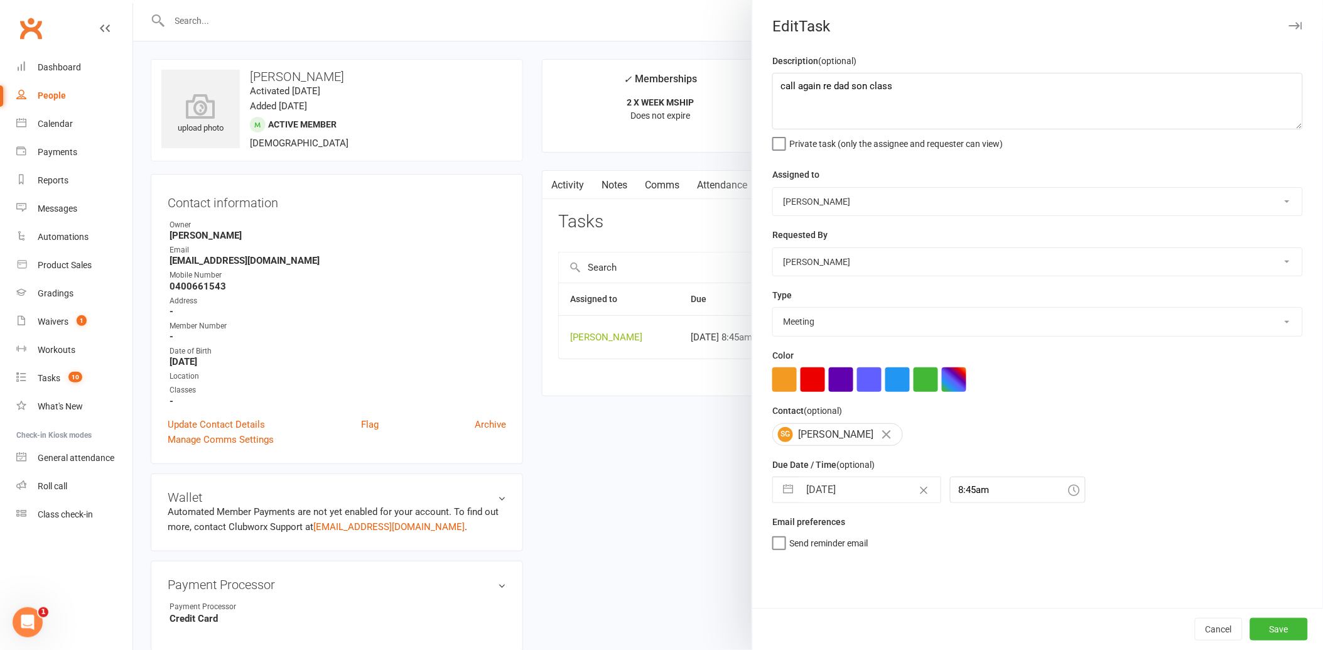
click at [817, 315] on select "Action E-mail Meeting Phone call Text Add new task type" at bounding box center [1037, 322] width 529 height 28
select select "12048"
click at [773, 308] on select "Action E-mail Meeting Phone call Text Add new task type" at bounding box center [1037, 322] width 529 height 28
click at [857, 486] on input "[DATE]" at bounding box center [870, 489] width 141 height 25
select select "6"
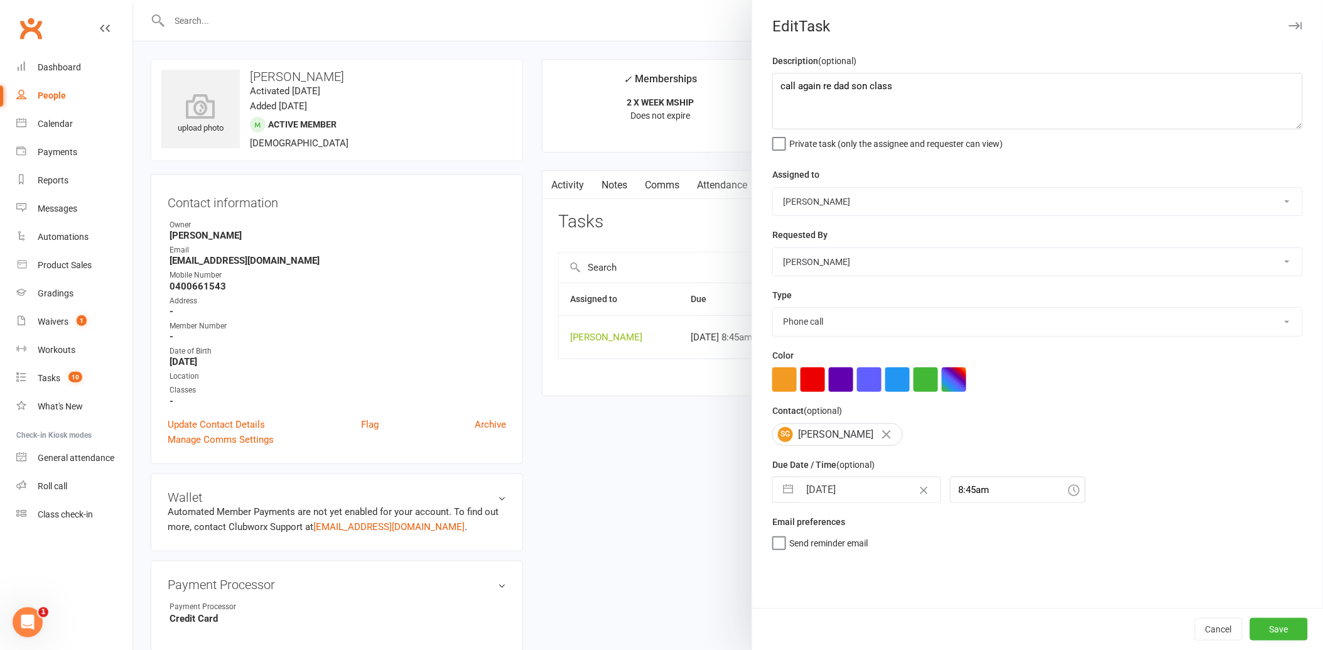
select select "2025"
select select "7"
select select "2025"
select select "8"
select select "2025"
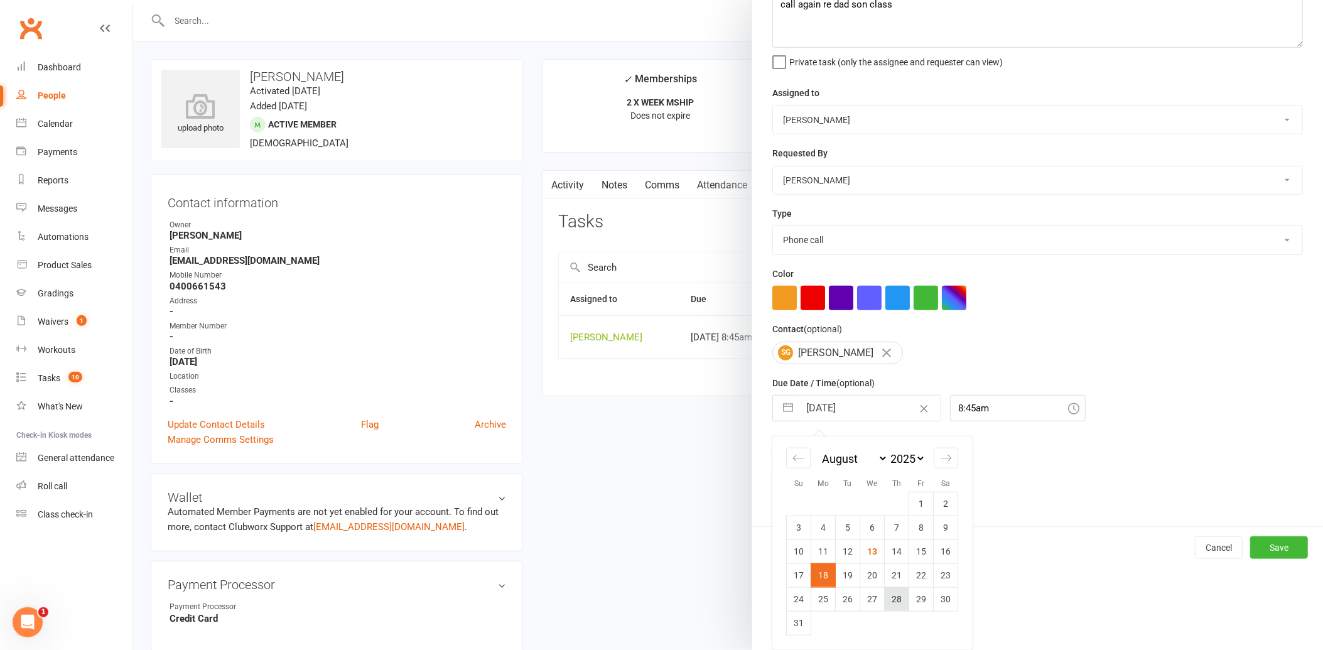
scroll to position [82, 0]
click at [895, 551] on td "14" at bounding box center [897, 552] width 24 height 24
type input "[DATE]"
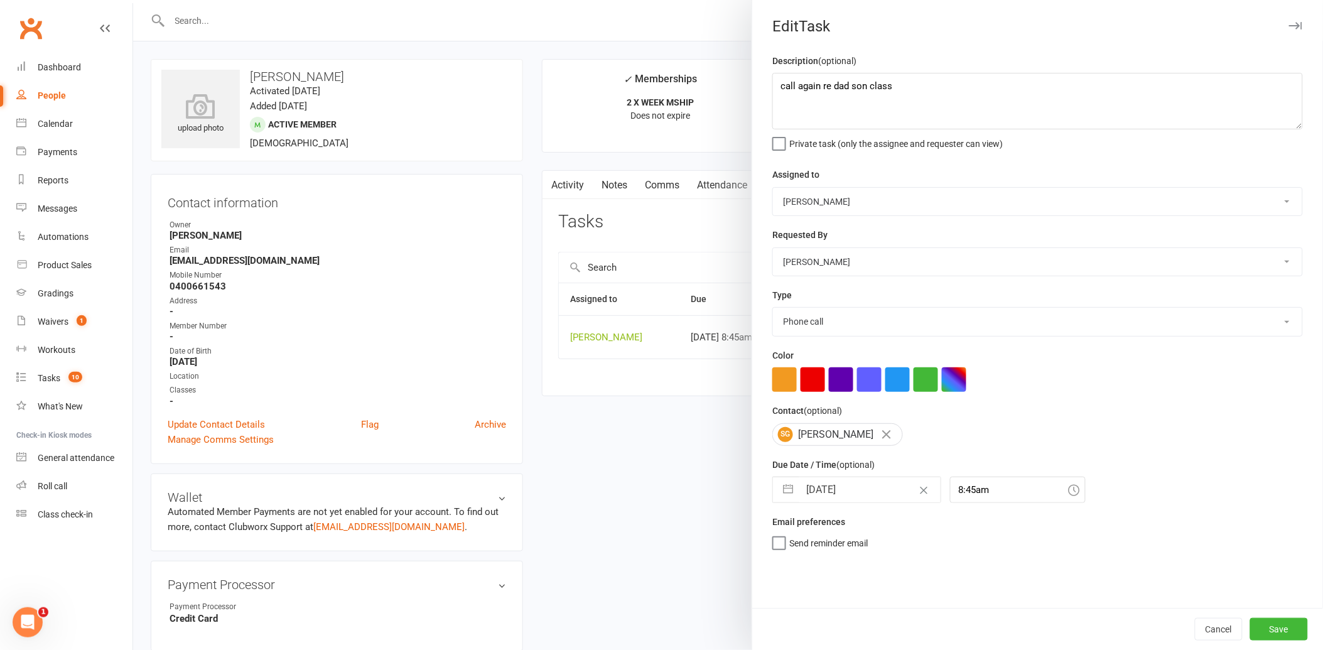
scroll to position [0, 0]
drag, startPoint x: 1257, startPoint y: 625, endPoint x: 1221, endPoint y: 594, distance: 47.2
click at [1256, 624] on button "Save" at bounding box center [1280, 629] width 58 height 23
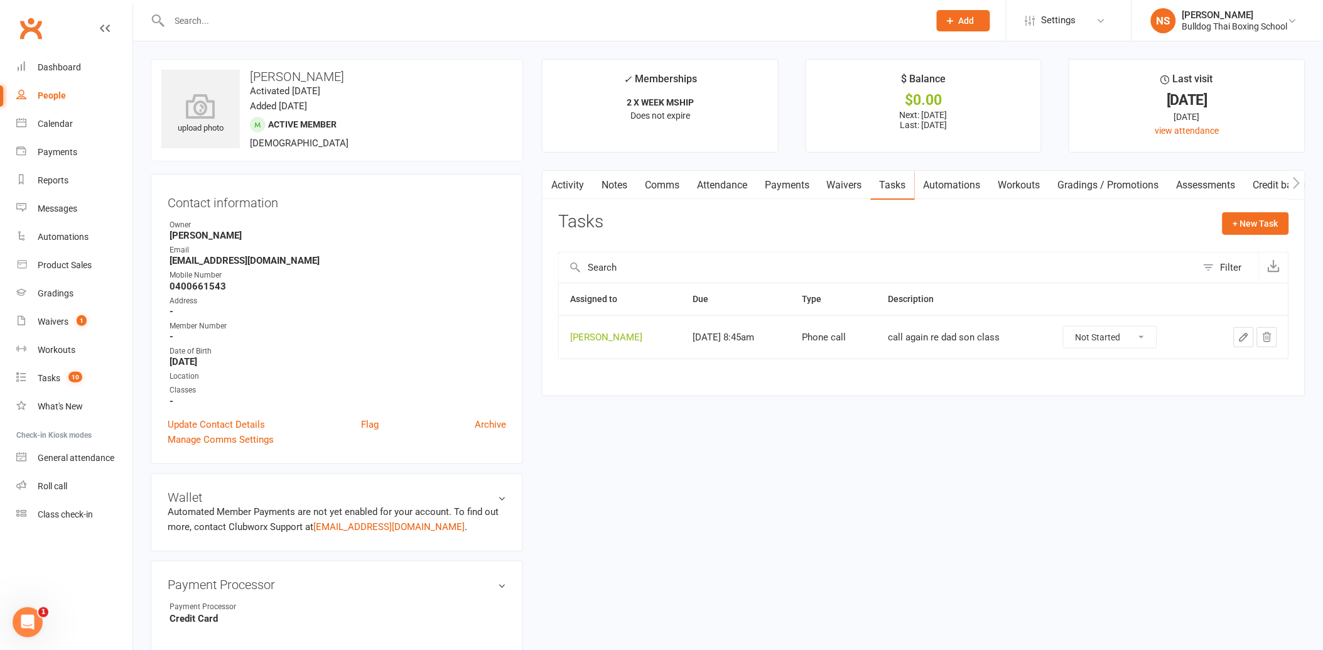
click at [619, 184] on link "Notes" at bounding box center [614, 185] width 43 height 29
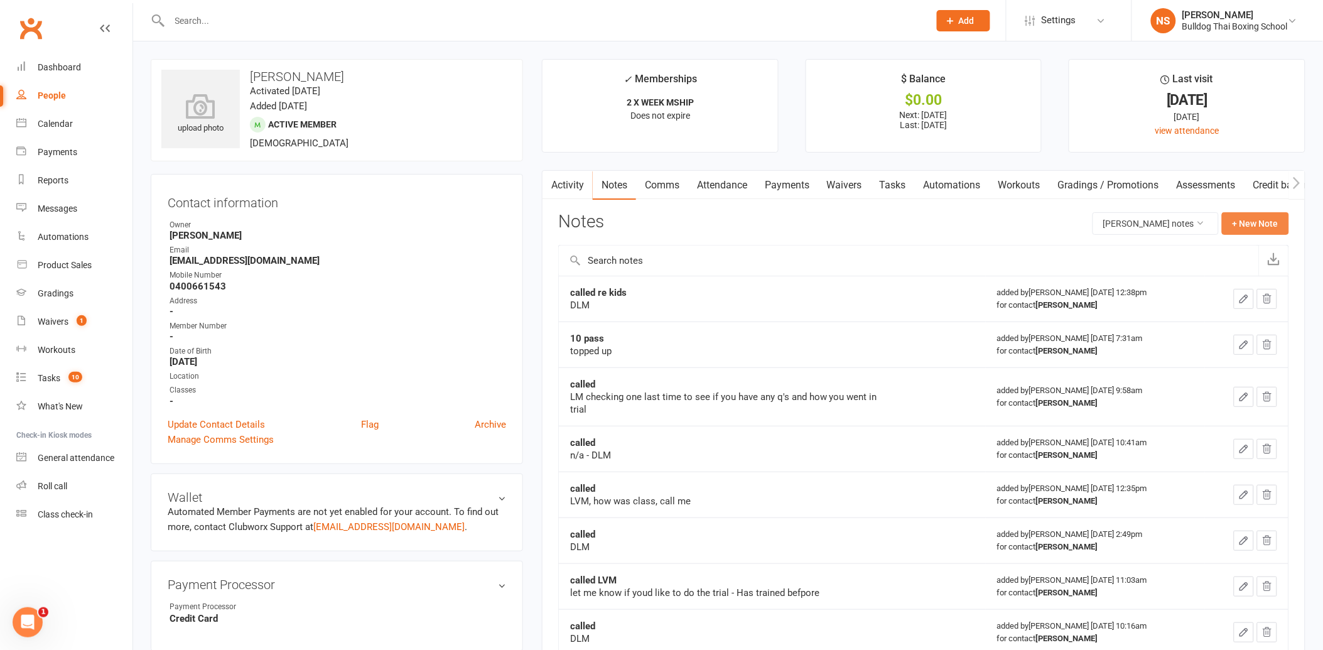
click at [1242, 217] on button "+ New Note" at bounding box center [1255, 223] width 67 height 23
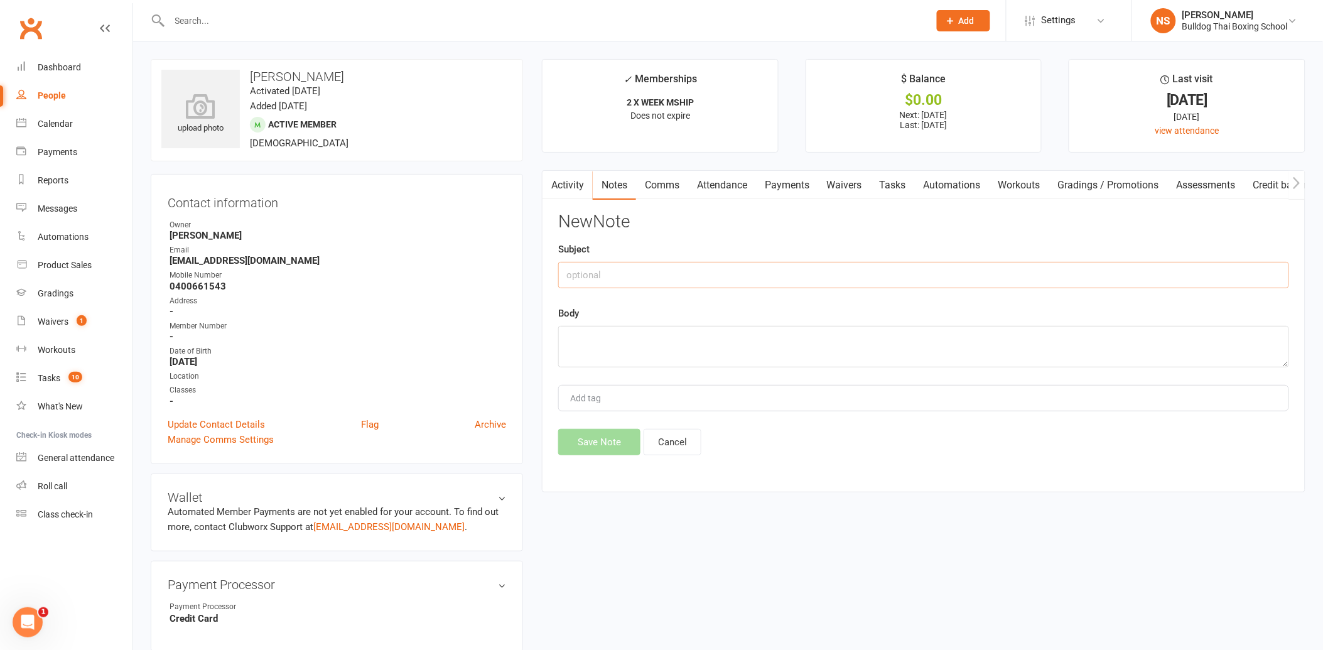
click at [587, 267] on input "text" at bounding box center [923, 275] width 731 height 26
type input "called LVM"
click at [643, 350] on textarea at bounding box center [923, 346] width 731 height 41
type textarea "re dad son class"
click at [588, 438] on button "Save Note" at bounding box center [599, 442] width 82 height 26
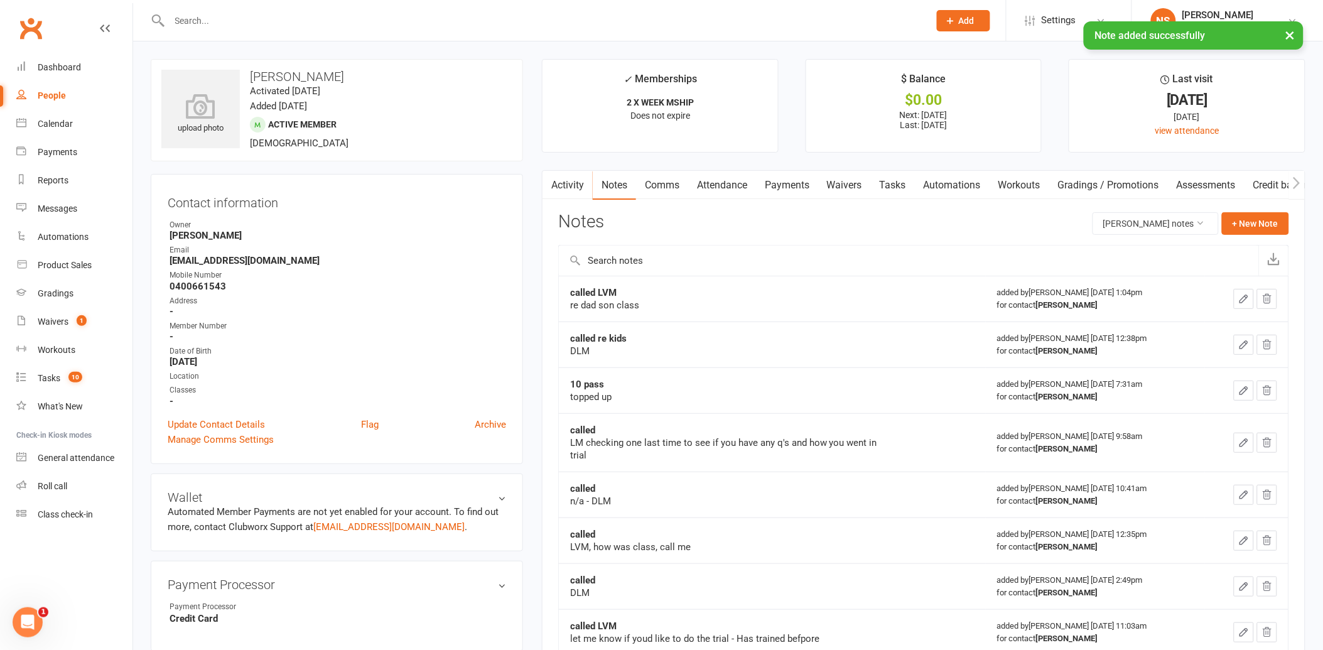
click at [897, 185] on link "Tasks" at bounding box center [893, 185] width 44 height 29
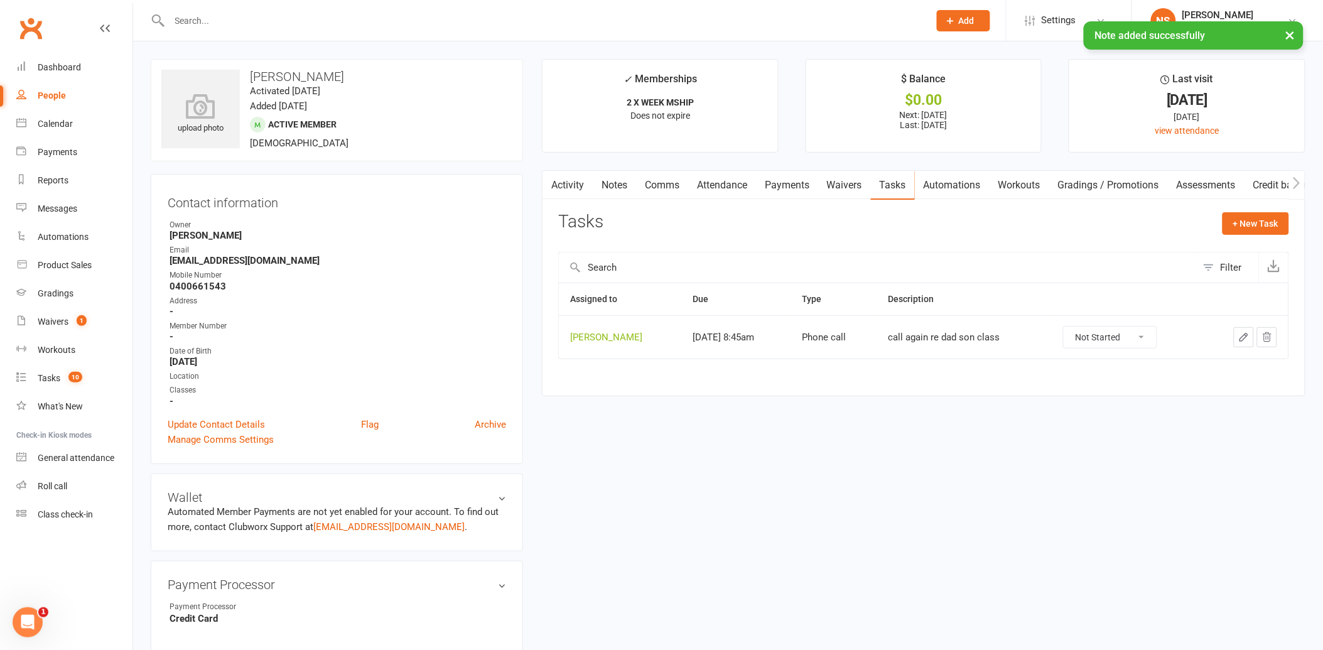
click at [1245, 331] on button "button" at bounding box center [1244, 337] width 20 height 20
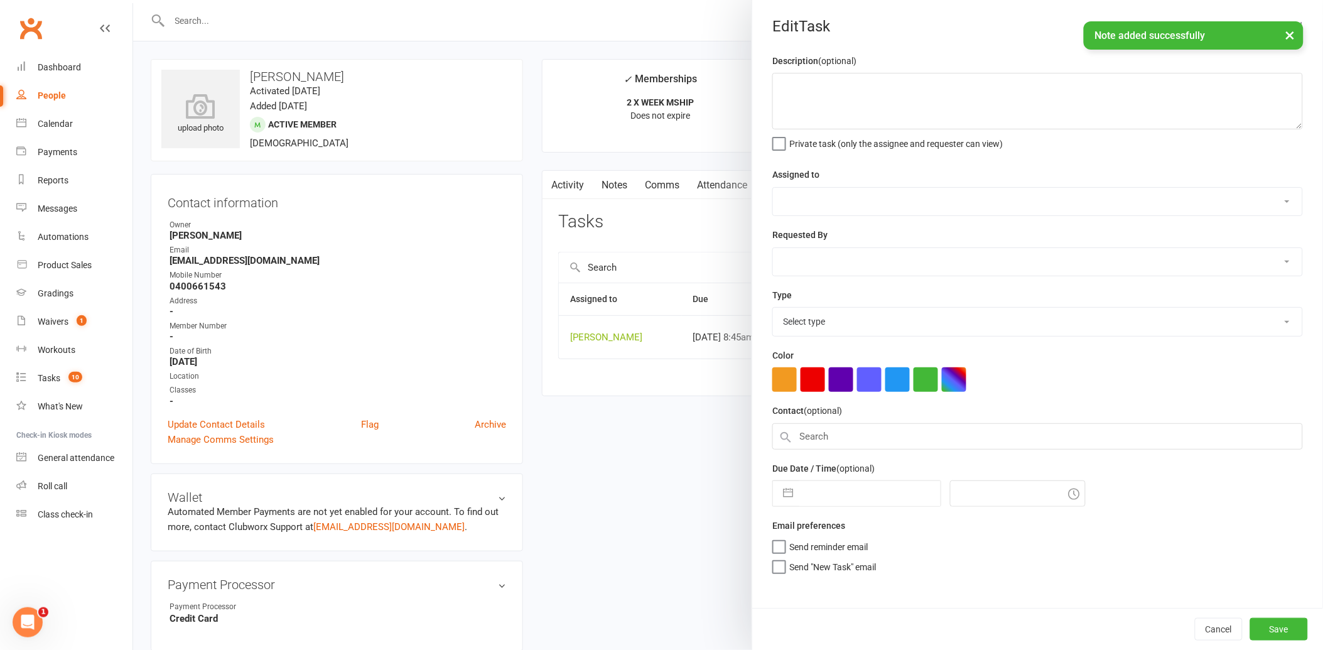
type textarea "call again re dad son class"
select select "12940"
type input "[DATE]"
type input "8:45am"
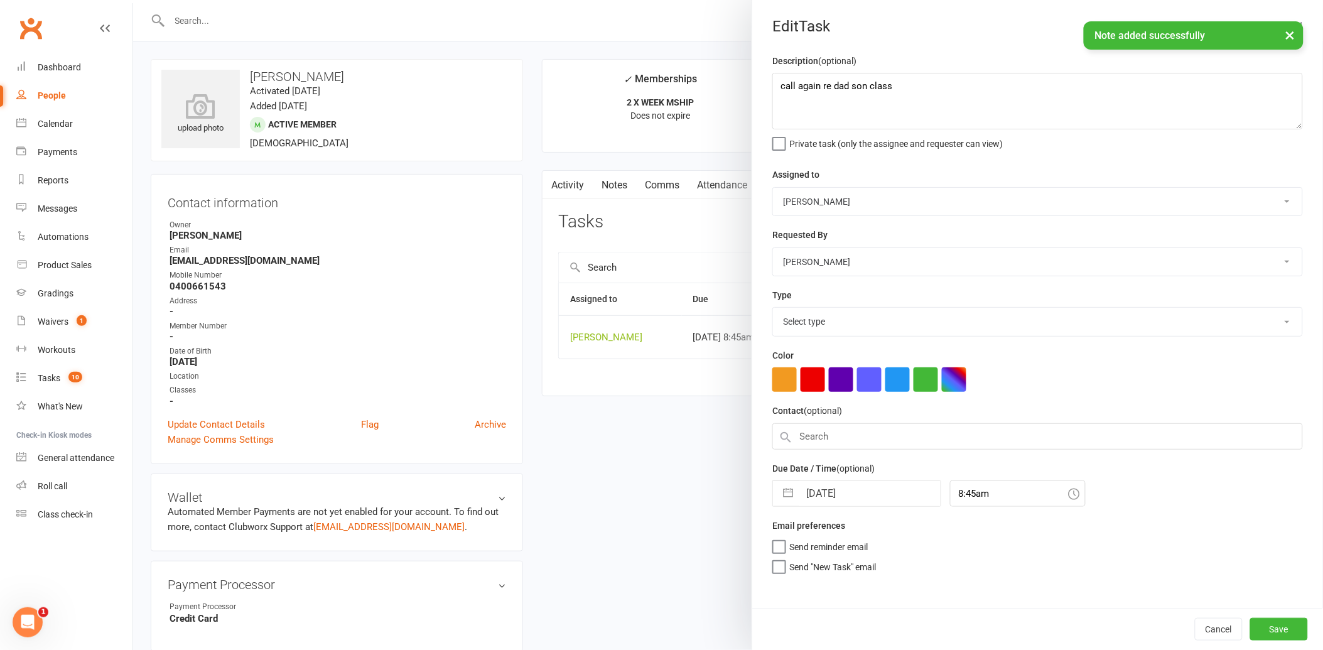
select select "12048"
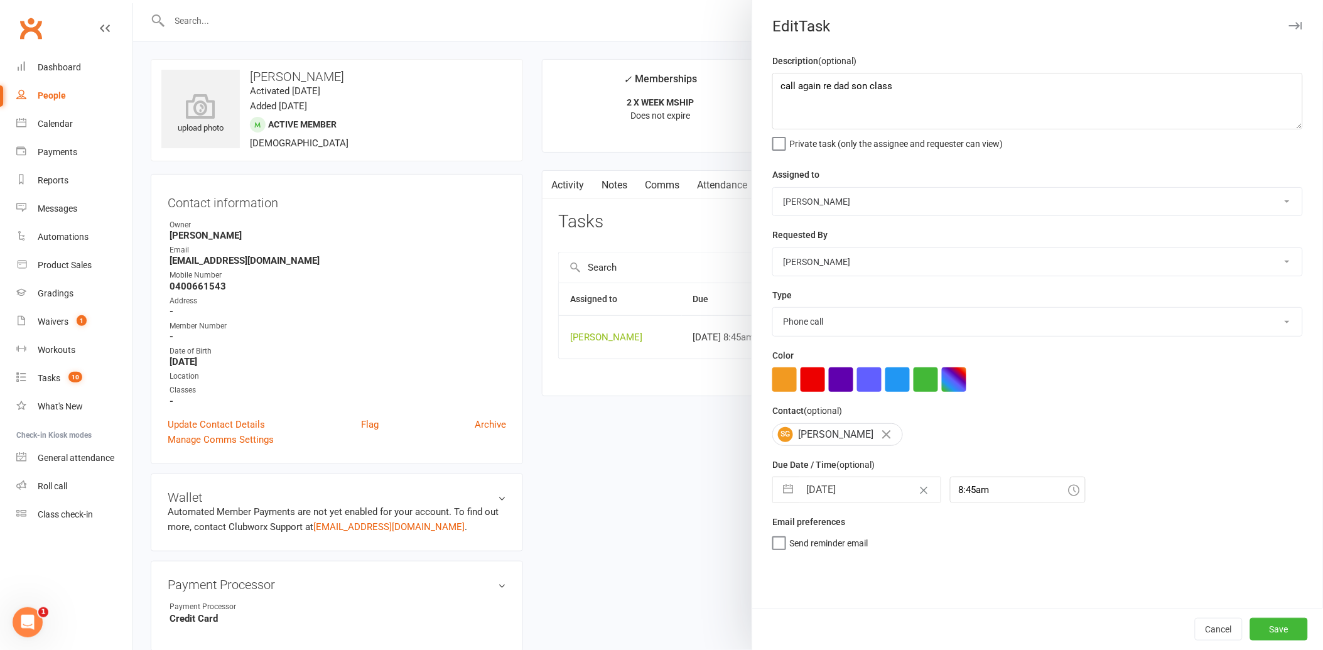
drag, startPoint x: 691, startPoint y: 548, endPoint x: 633, endPoint y: 482, distance: 88.2
click at [691, 548] on div at bounding box center [728, 325] width 1190 height 650
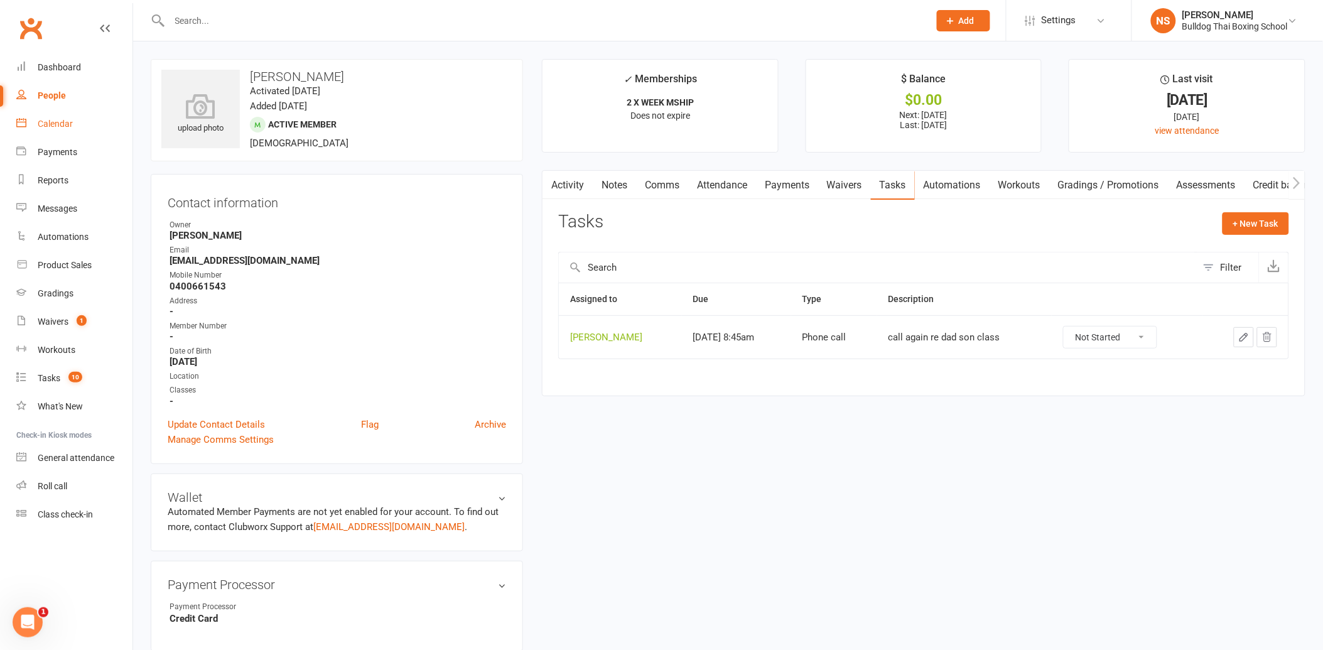
click at [57, 124] on div "Calendar" at bounding box center [55, 124] width 35 height 10
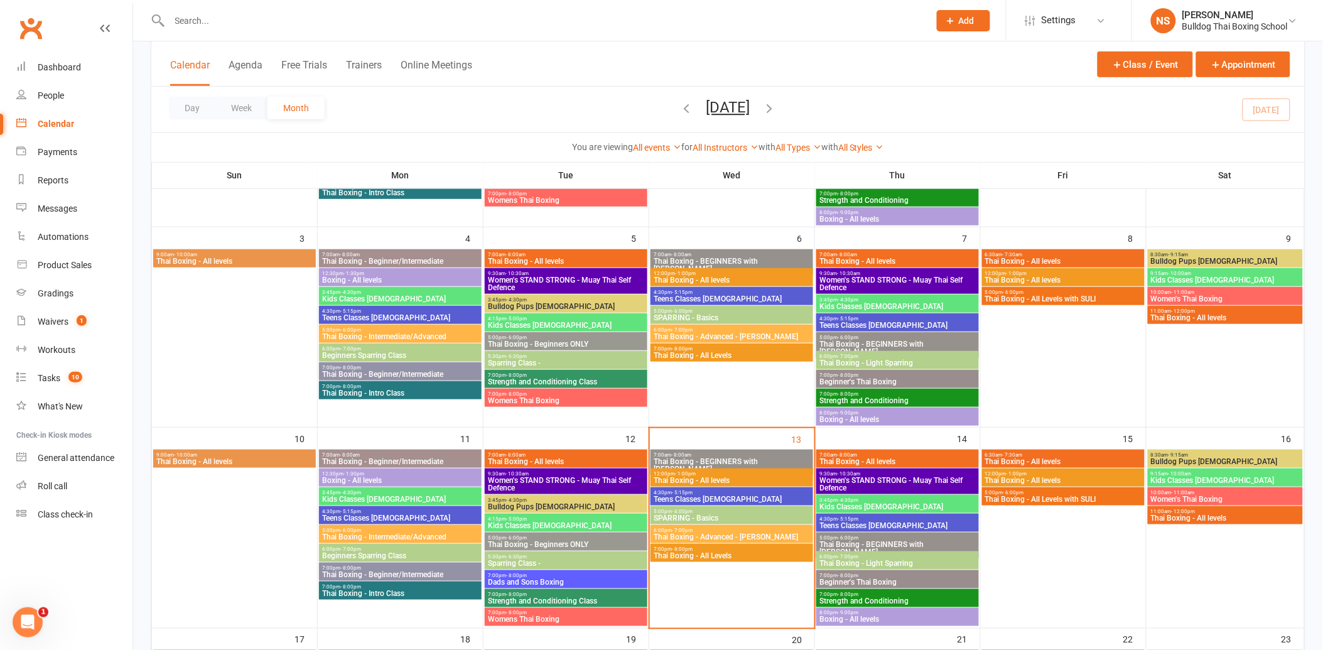
scroll to position [279, 0]
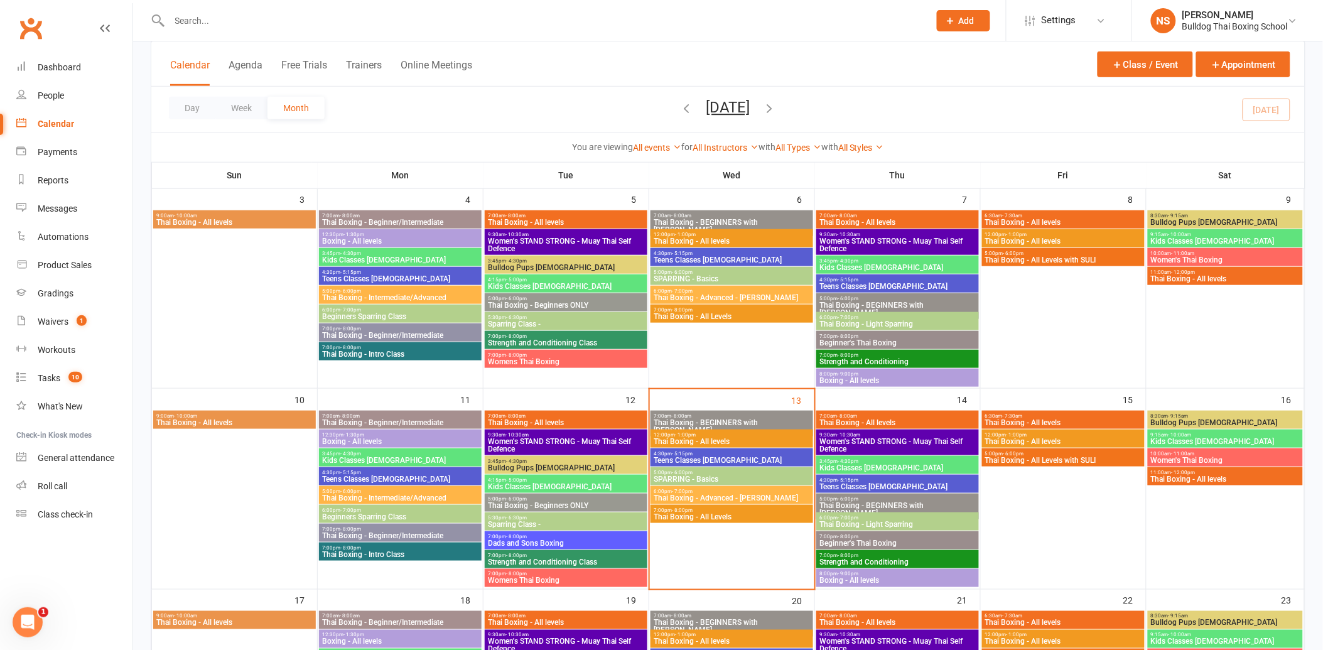
click at [609, 540] on span "Dads and Sons Boxing" at bounding box center [566, 544] width 158 height 8
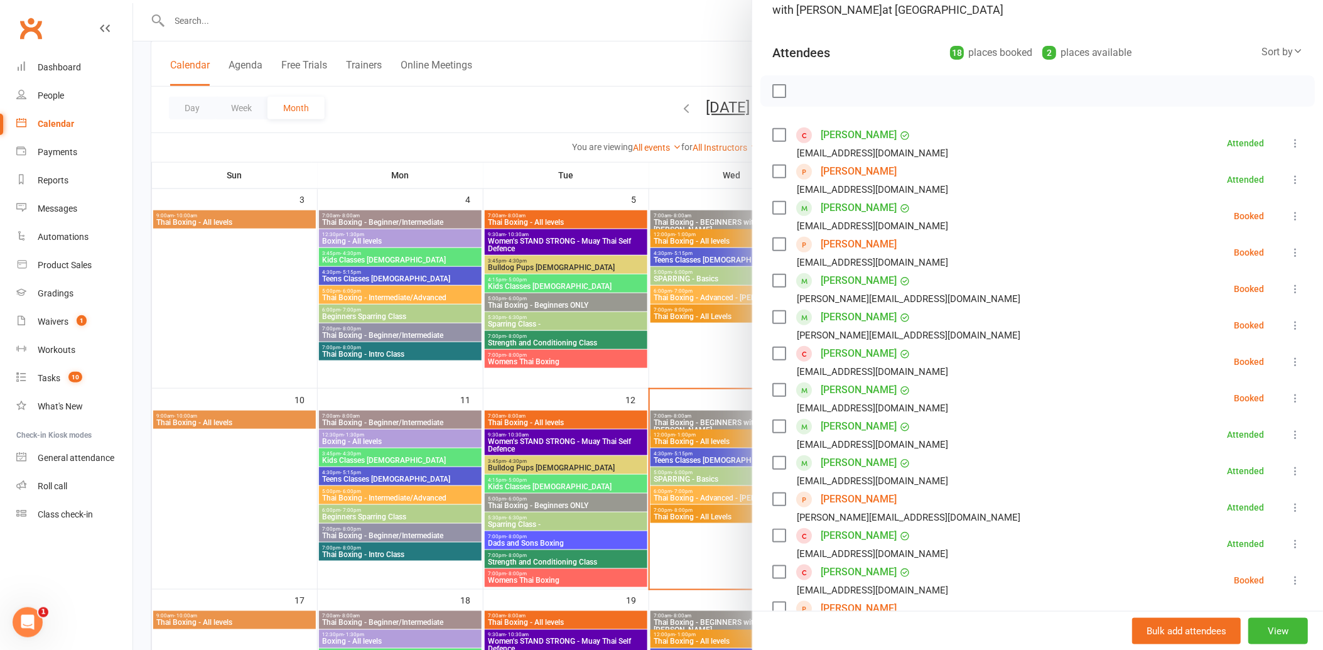
scroll to position [209, 0]
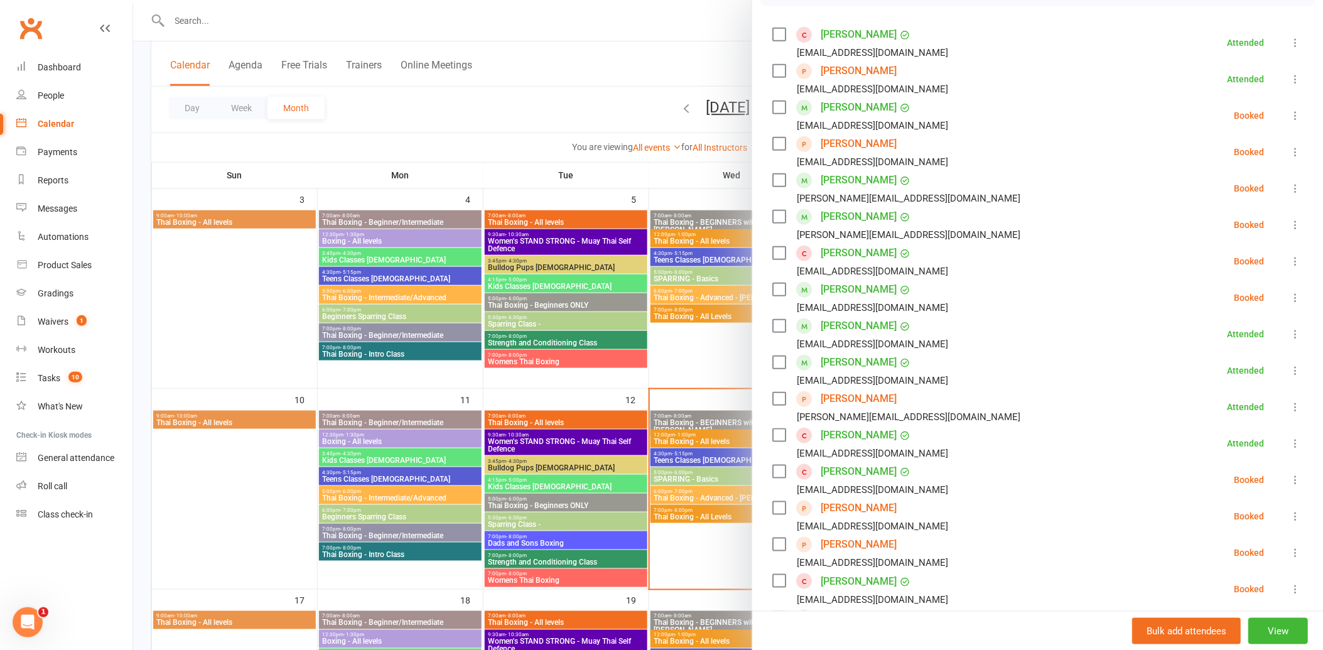
click at [857, 361] on link "[PERSON_NAME]" at bounding box center [859, 362] width 76 height 20
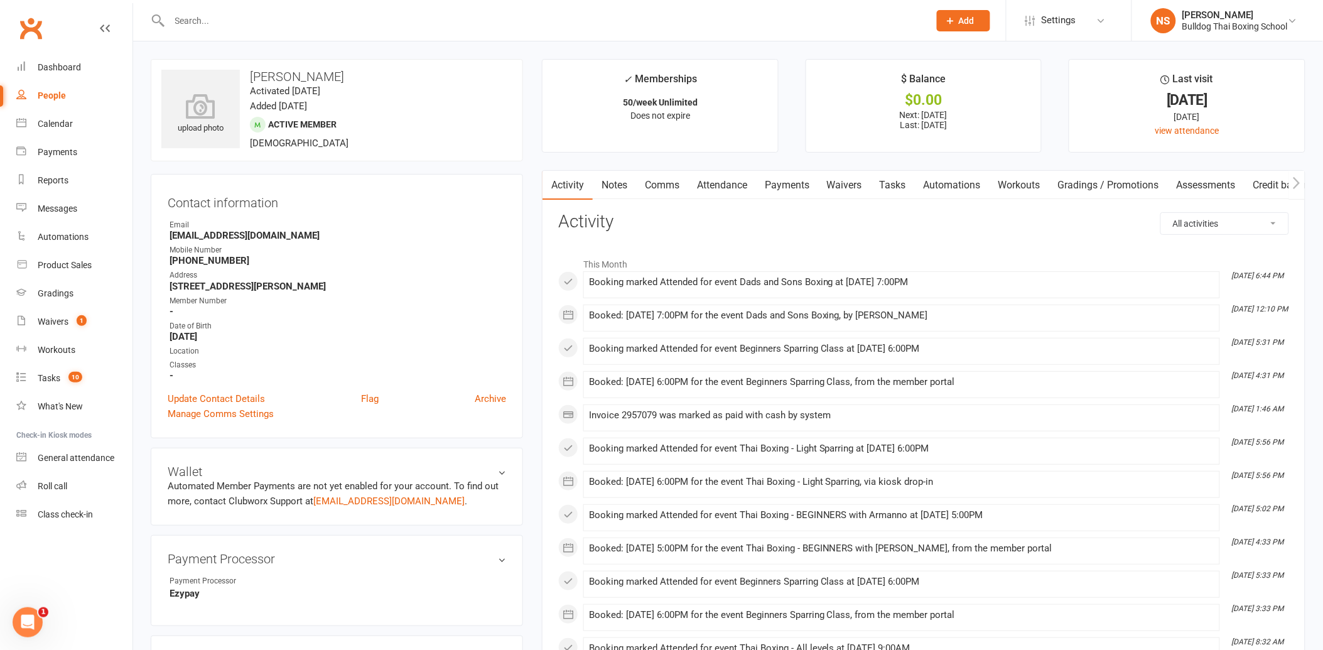
click at [617, 179] on link "Notes" at bounding box center [614, 185] width 43 height 29
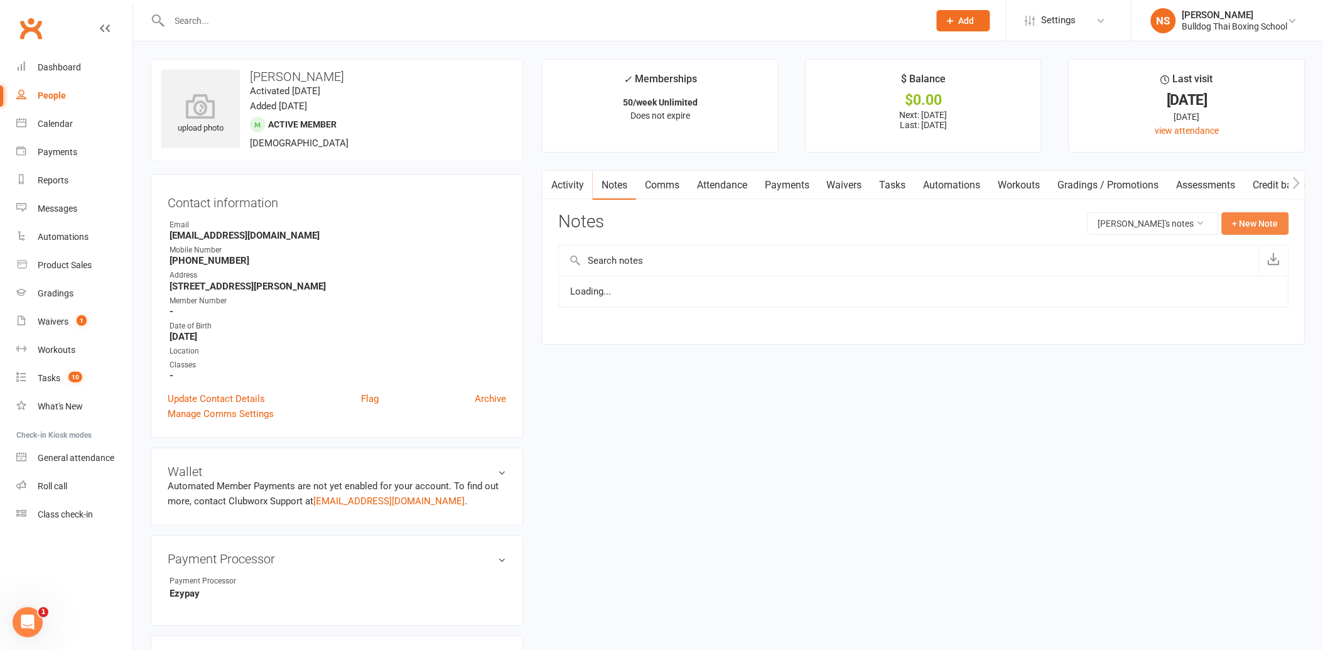
drag, startPoint x: 1252, startPoint y: 217, endPoint x: 1200, endPoint y: 207, distance: 53.7
click at [1252, 214] on button "+ New Note" at bounding box center [1255, 223] width 67 height 23
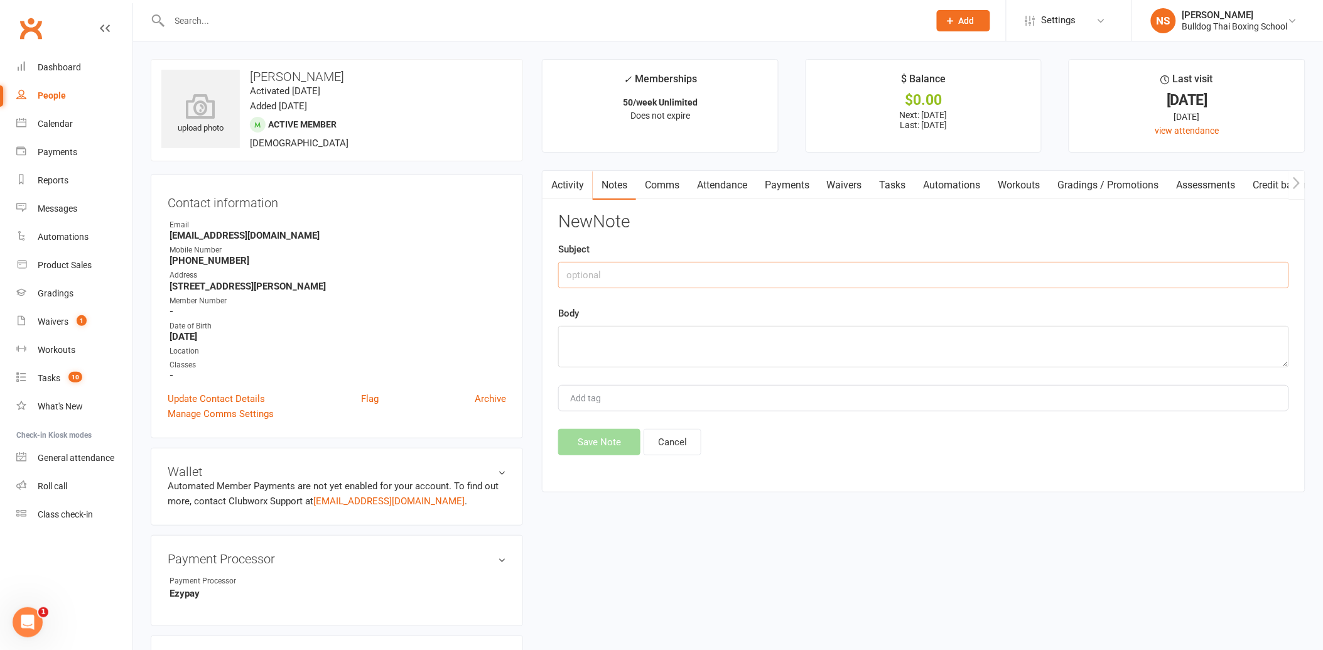
click at [705, 272] on input "text" at bounding box center [923, 275] width 731 height 26
type input "called re"
drag, startPoint x: 688, startPoint y: 342, endPoint x: 683, endPoint y: 336, distance: 7.6
click at [687, 342] on textarea at bounding box center [923, 346] width 731 height 41
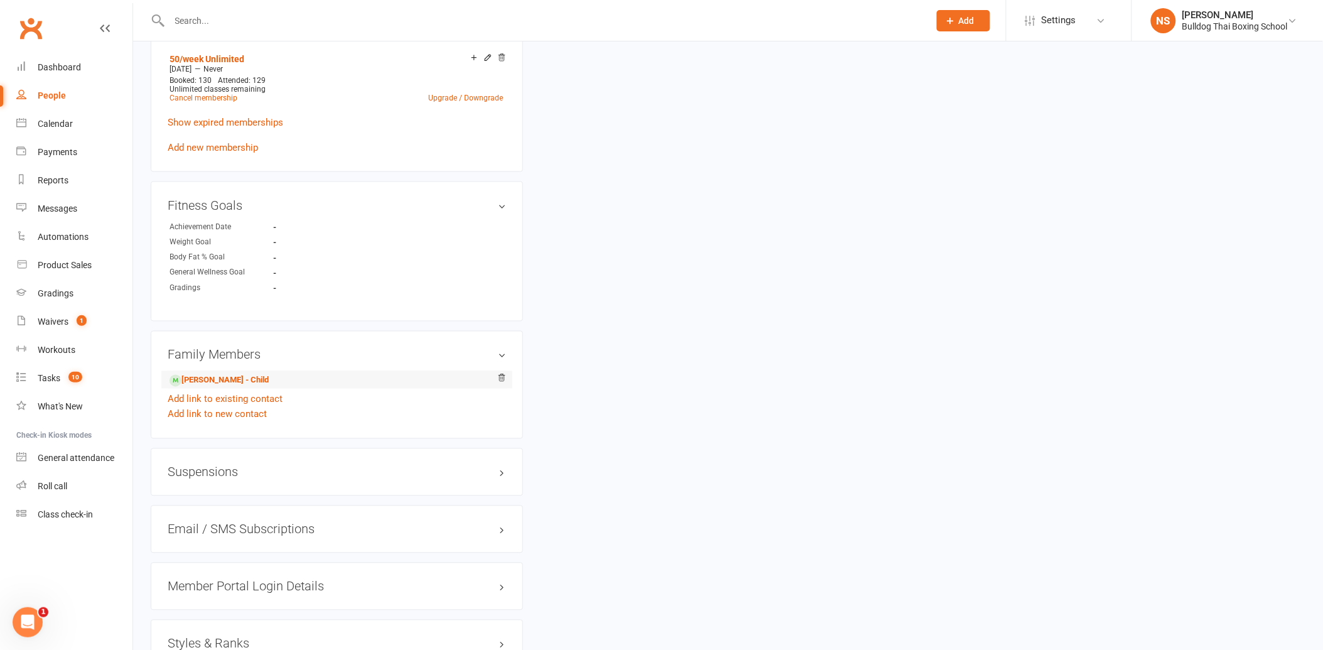
scroll to position [628, 0]
type textarea "dad son class - dlm"
drag, startPoint x: 277, startPoint y: 416, endPoint x: 163, endPoint y: 340, distance: 136.7
click at [163, 340] on div "Family Members [PERSON_NAME] - Child Add link to existing contact Add link to n…" at bounding box center [337, 382] width 372 height 108
drag, startPoint x: 163, startPoint y: 340, endPoint x: 139, endPoint y: 357, distance: 28.9
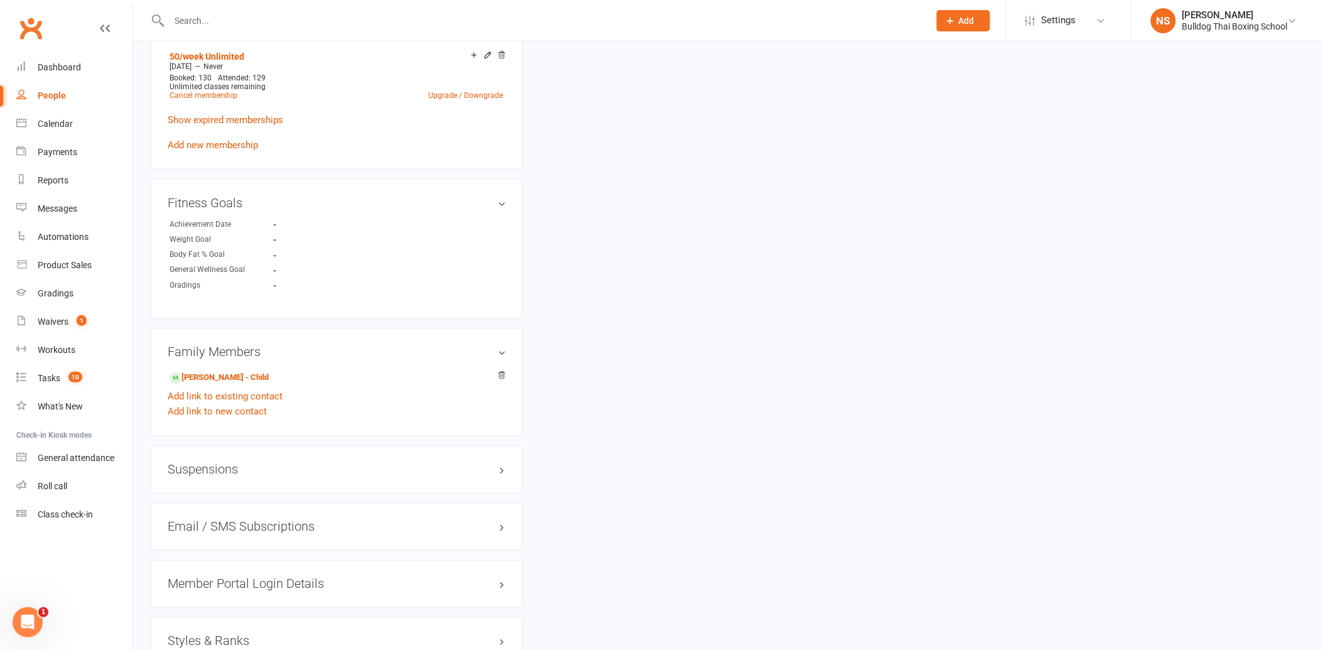
click at [139, 357] on div "upload photo [PERSON_NAME] Activated [DATE] Added [DATE] Active member [DEMOGRA…" at bounding box center [728, 87] width 1190 height 1349
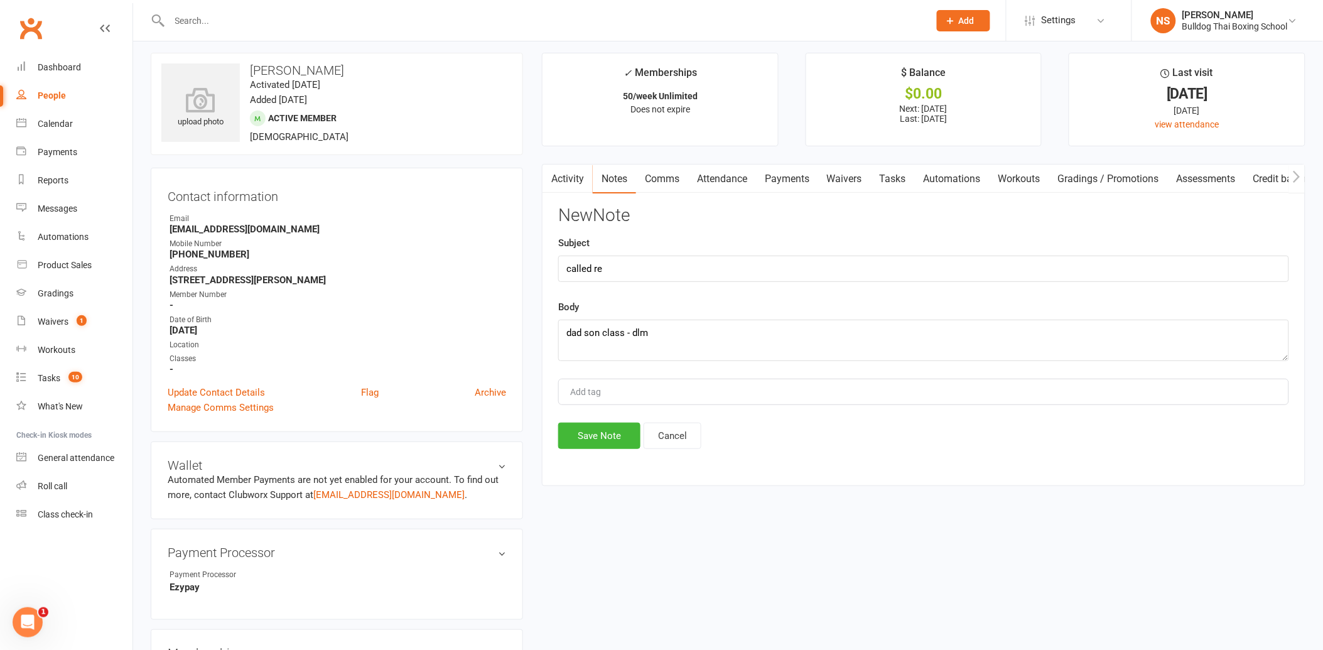
scroll to position [0, 0]
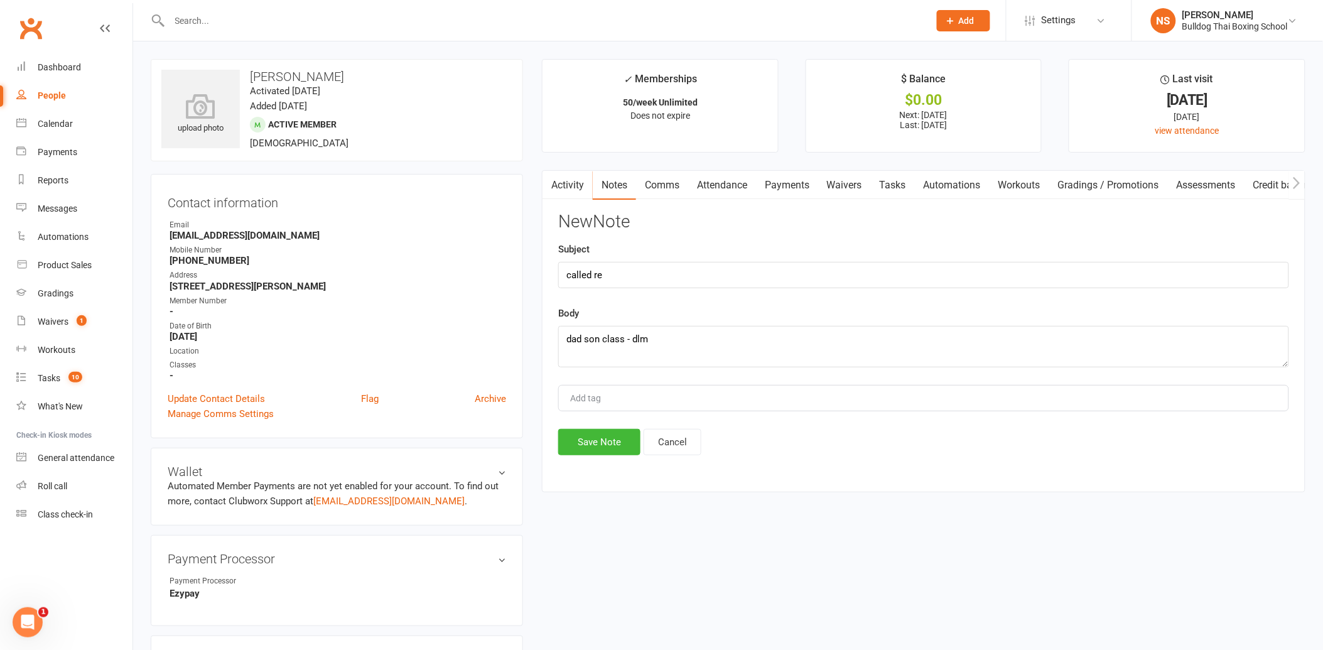
click at [521, 110] on div "upload photo [PERSON_NAME] Activated [DATE] Added [DATE] Active member [DEMOGRA…" at bounding box center [337, 110] width 372 height 102
drag, startPoint x: 659, startPoint y: 335, endPoint x: 553, endPoint y: 334, distance: 106.8
click at [556, 334] on div "Activity Notes Comms Attendance Payments Waivers Tasks Automations Workouts Gra…" at bounding box center [924, 331] width 764 height 322
drag, startPoint x: 676, startPoint y: 441, endPoint x: 683, endPoint y: 433, distance: 10.7
click at [676, 438] on button "Cancel" at bounding box center [673, 442] width 58 height 26
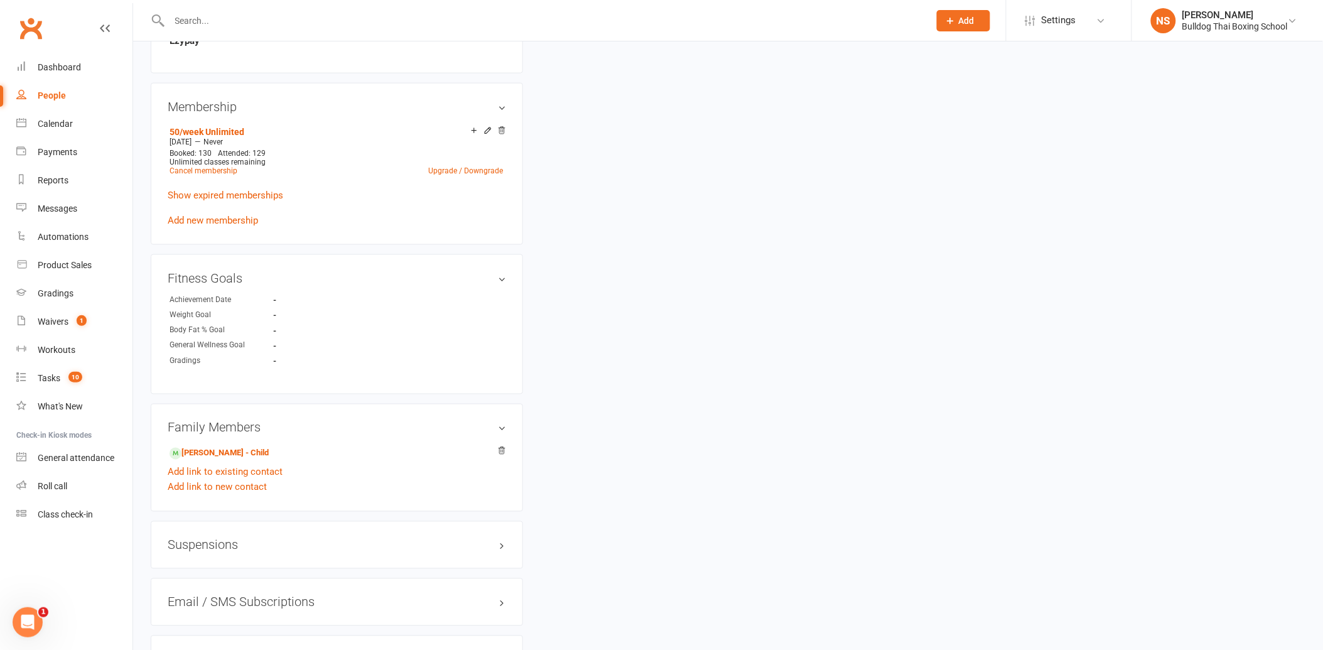
scroll to position [558, 0]
click at [212, 484] on link "Add link to new contact" at bounding box center [217, 482] width 99 height 15
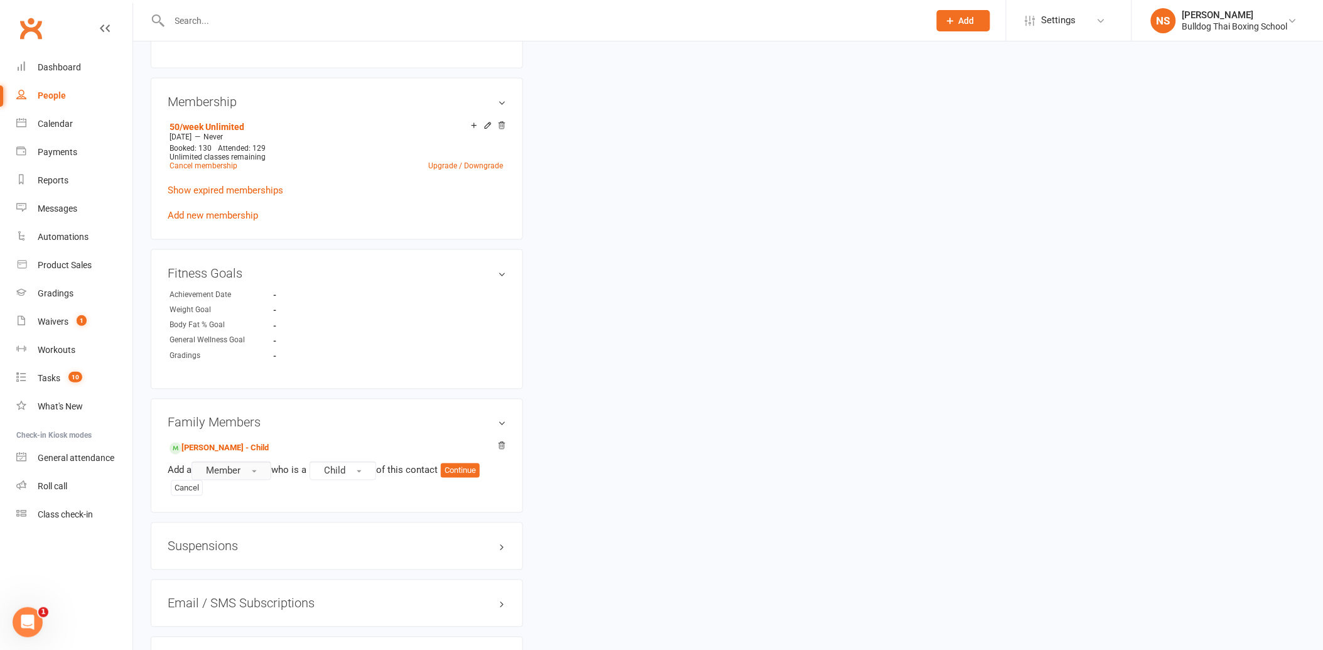
click at [248, 470] on button "Member" at bounding box center [232, 471] width 80 height 19
click at [247, 516] on link "Prospect" at bounding box center [254, 522] width 124 height 25
click at [473, 469] on button "Continue" at bounding box center [463, 471] width 39 height 15
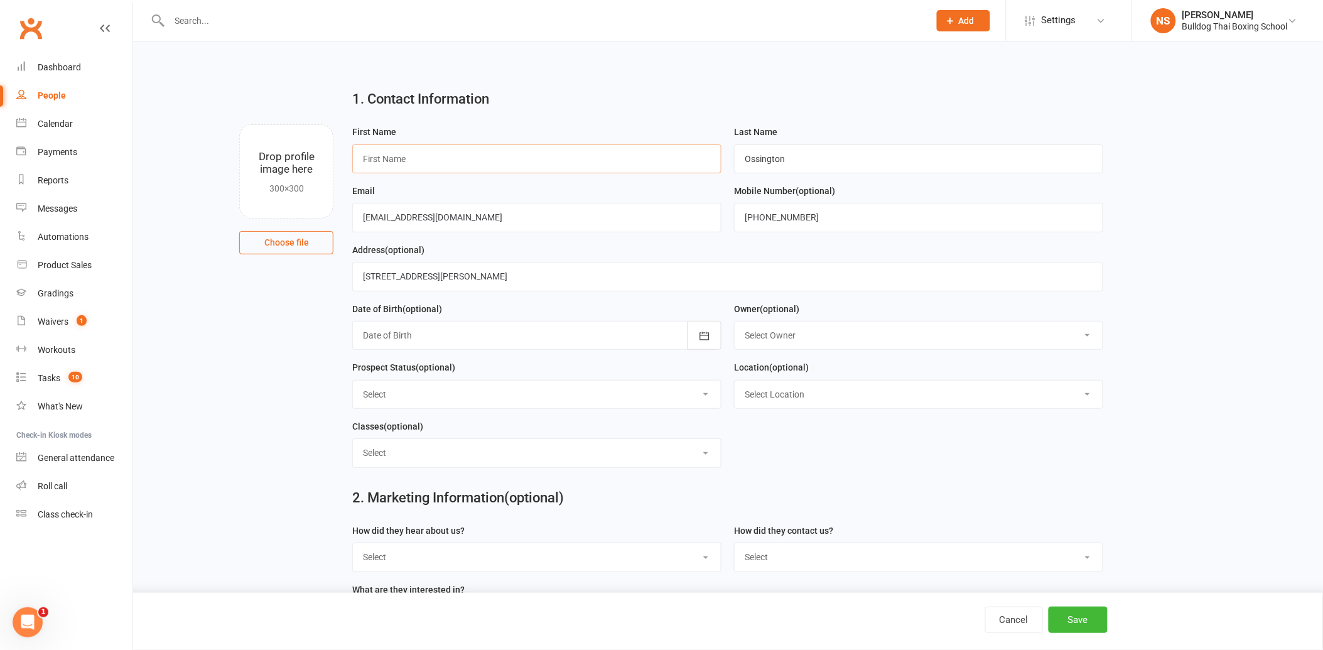
click at [392, 160] on input "text" at bounding box center [536, 158] width 369 height 29
type input "Mila"
click at [1087, 621] on button "Save" at bounding box center [1078, 620] width 59 height 26
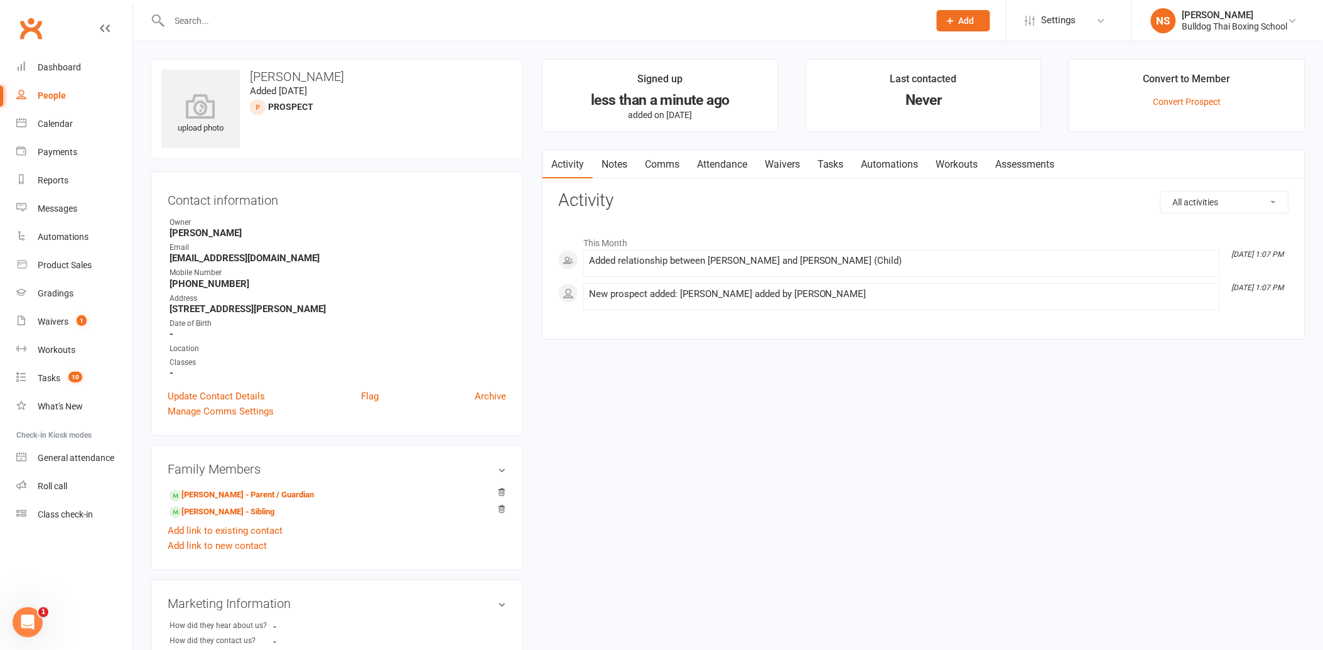
click at [717, 159] on link "Attendance" at bounding box center [722, 164] width 68 height 29
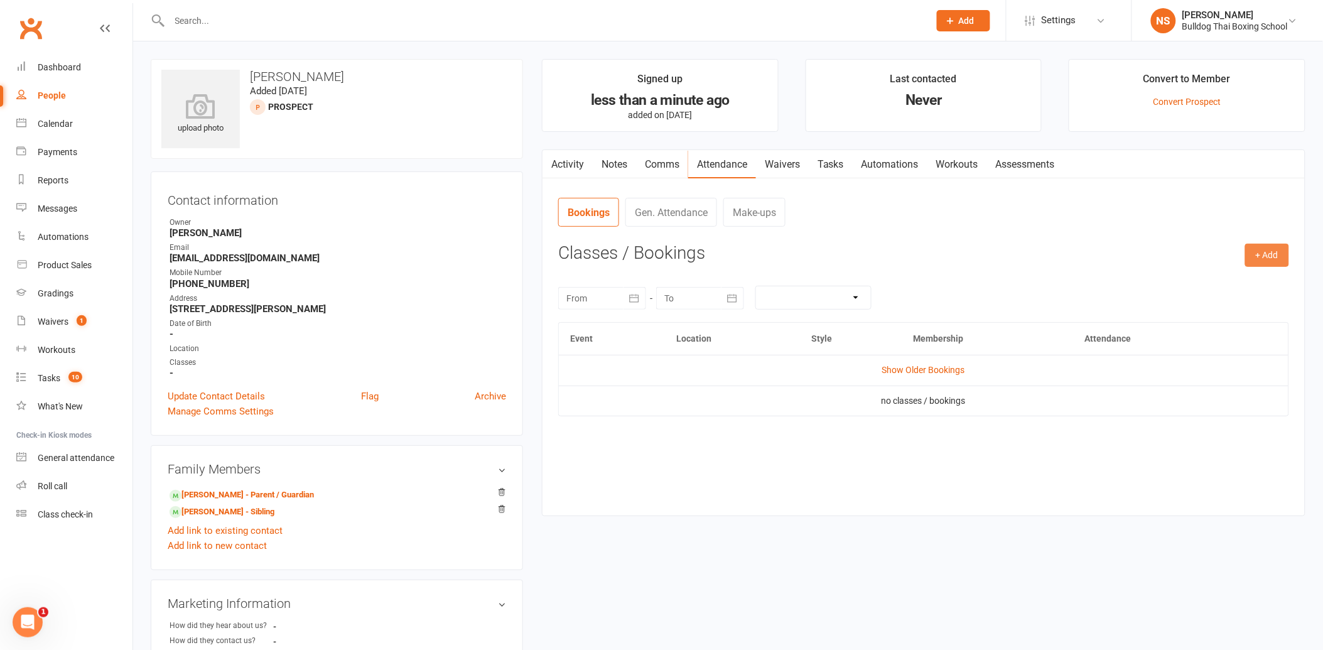
click at [1259, 252] on button "+ Add" at bounding box center [1268, 255] width 44 height 23
click at [1229, 280] on link "Book Event" at bounding box center [1226, 283] width 124 height 25
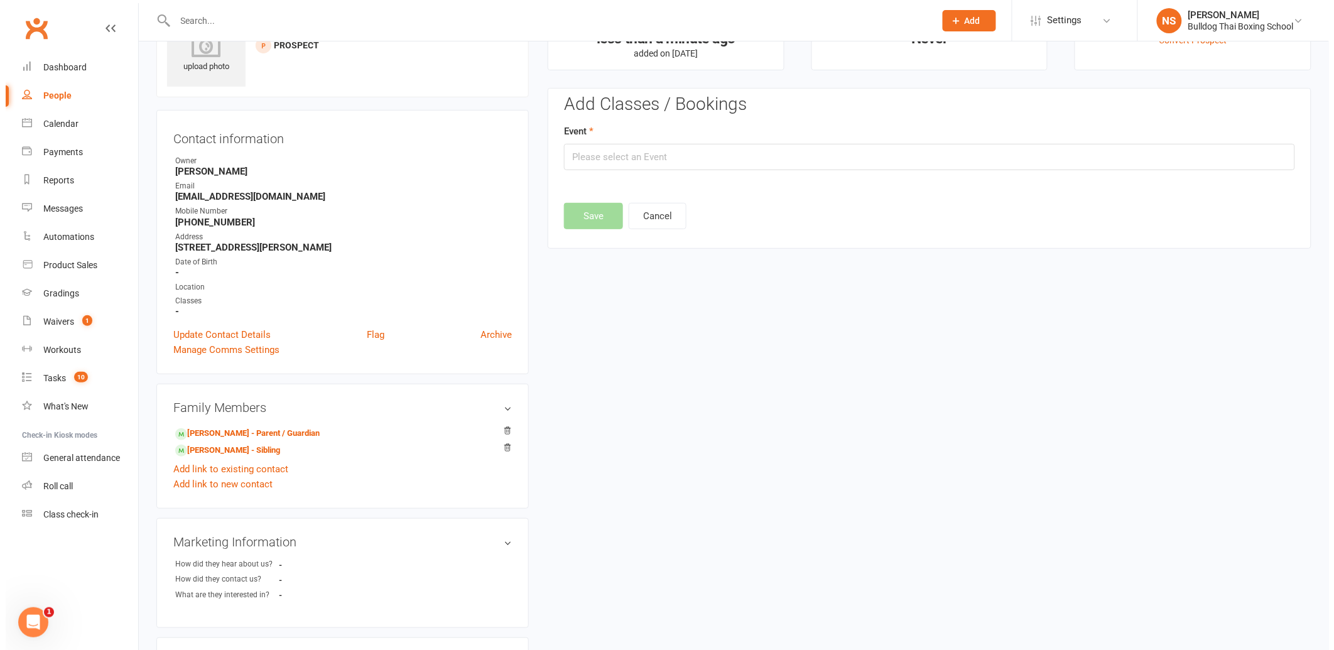
scroll to position [86, 0]
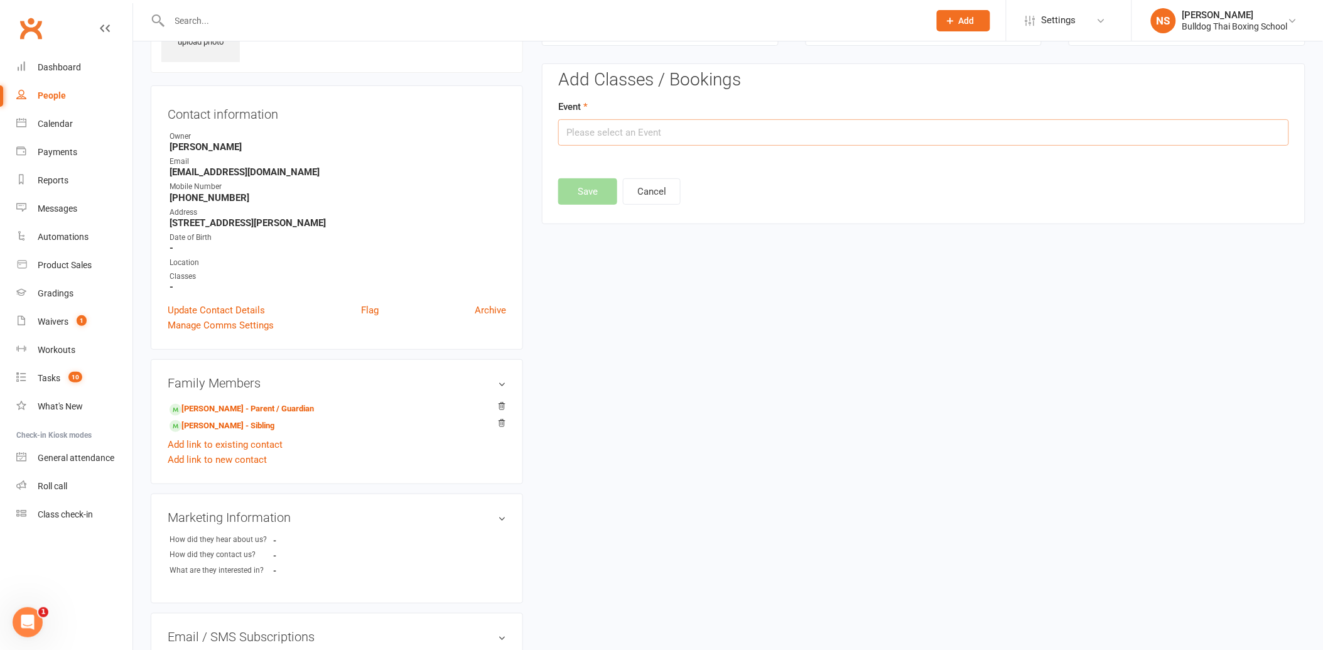
click at [700, 135] on input "text" at bounding box center [923, 132] width 731 height 26
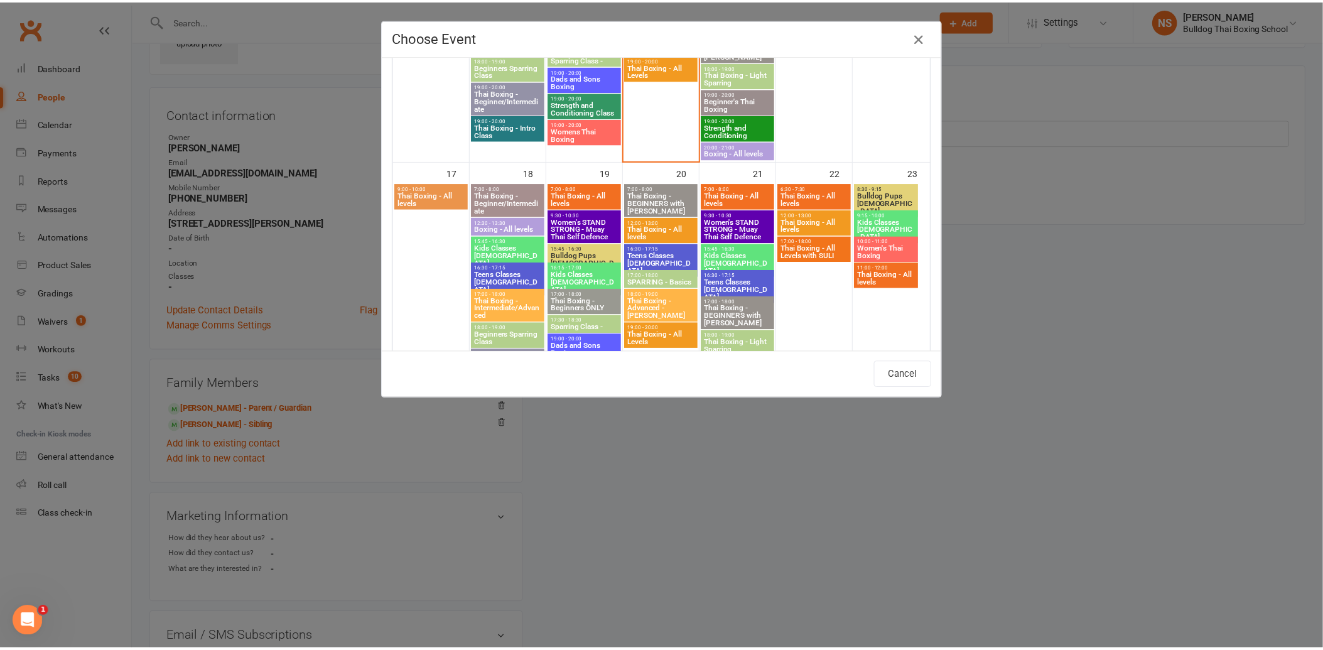
scroll to position [800, 0]
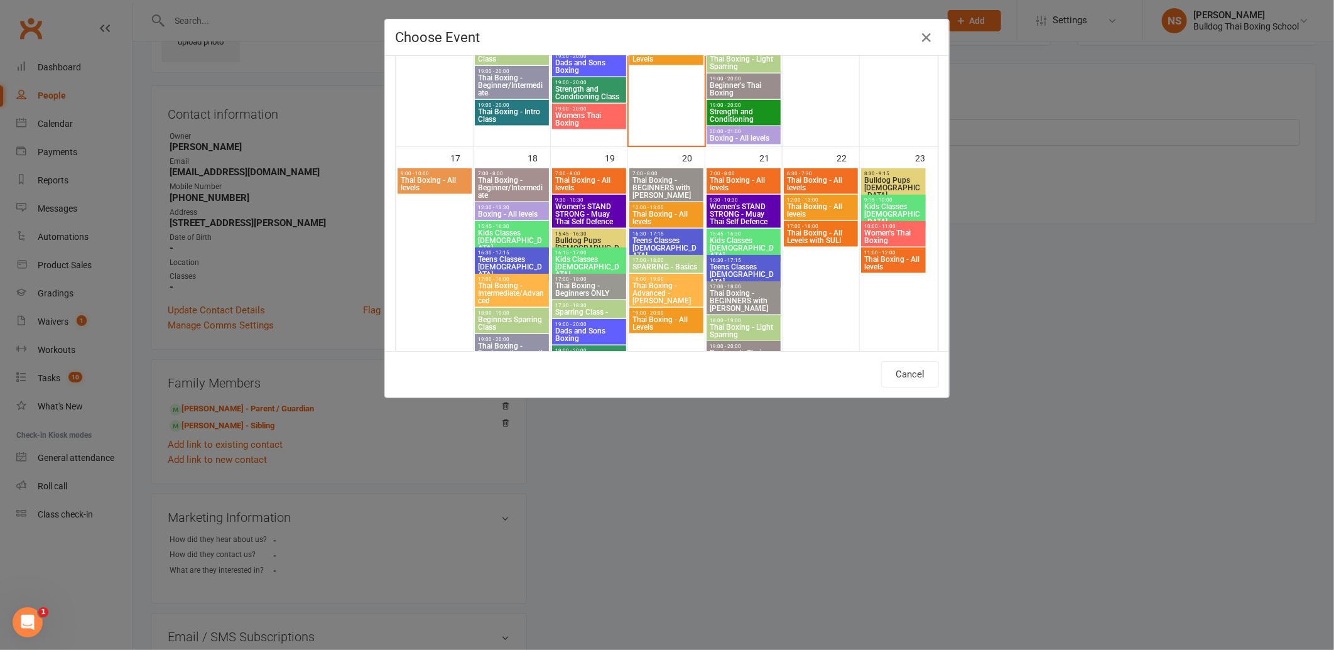
click at [889, 178] on span "Bulldog Pups [DEMOGRAPHIC_DATA]" at bounding box center [894, 187] width 60 height 23
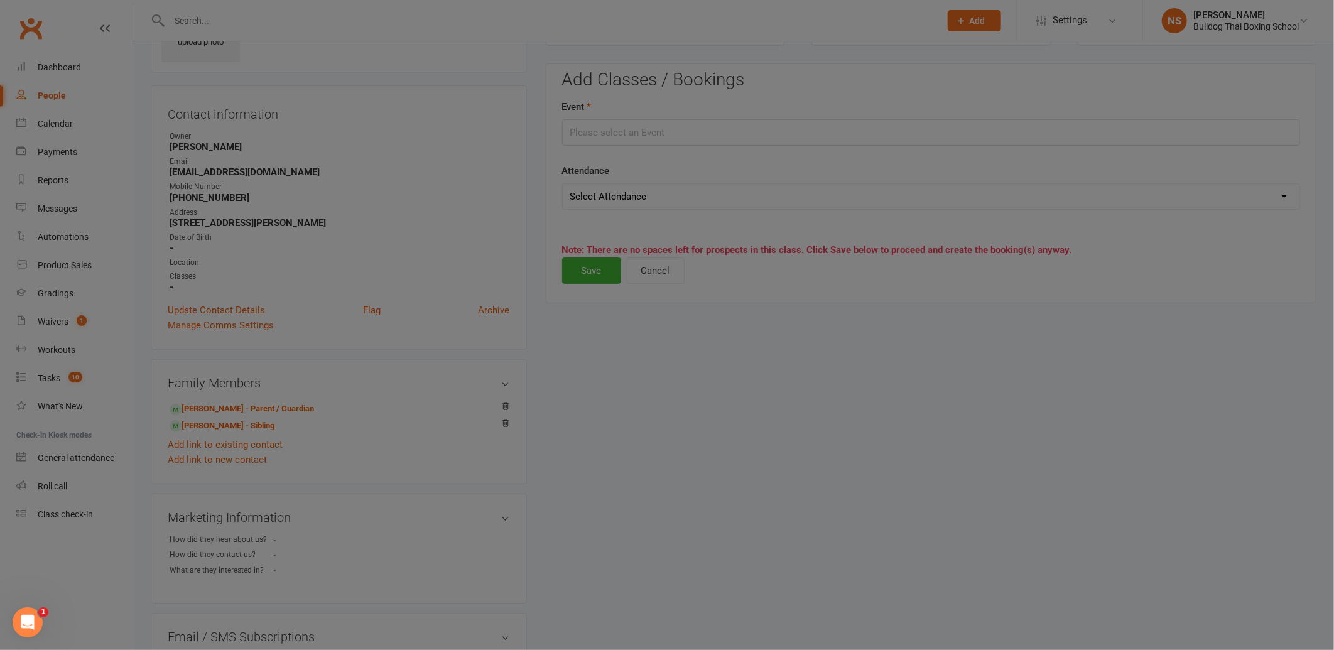
type input "Bulldog Pups [DEMOGRAPHIC_DATA] - [DATE] 8:30:00 AM"
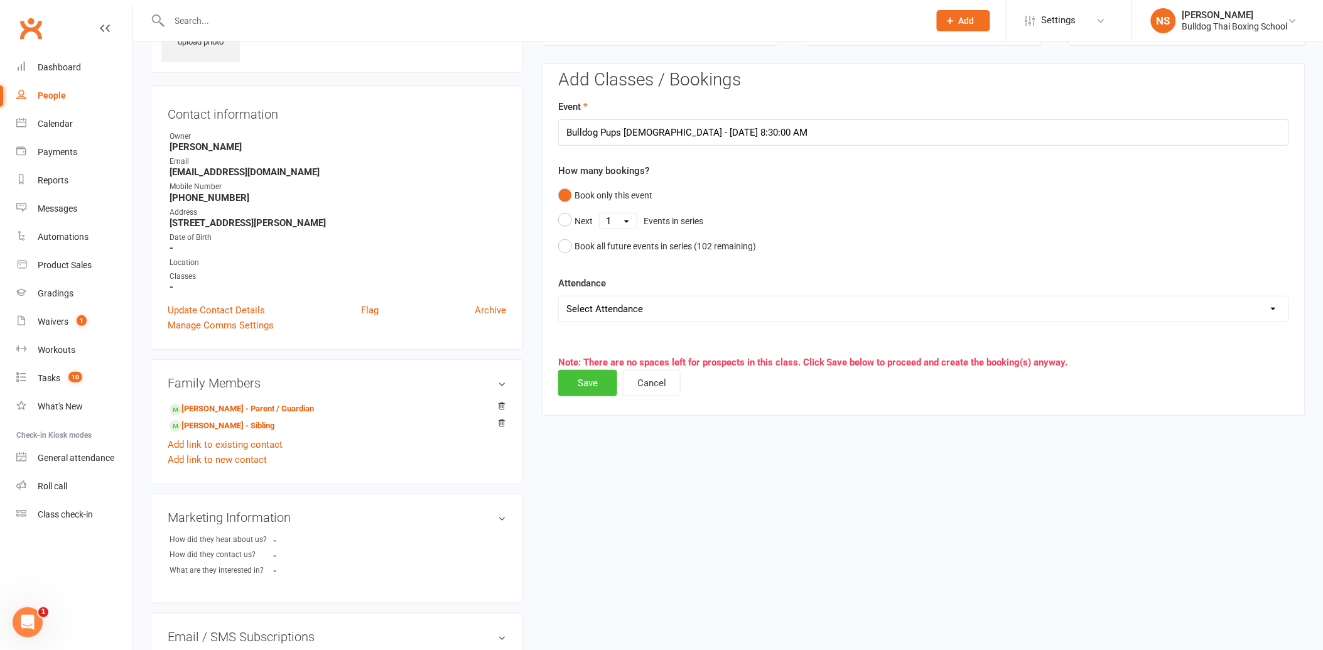
click at [581, 383] on button "Save" at bounding box center [587, 383] width 59 height 26
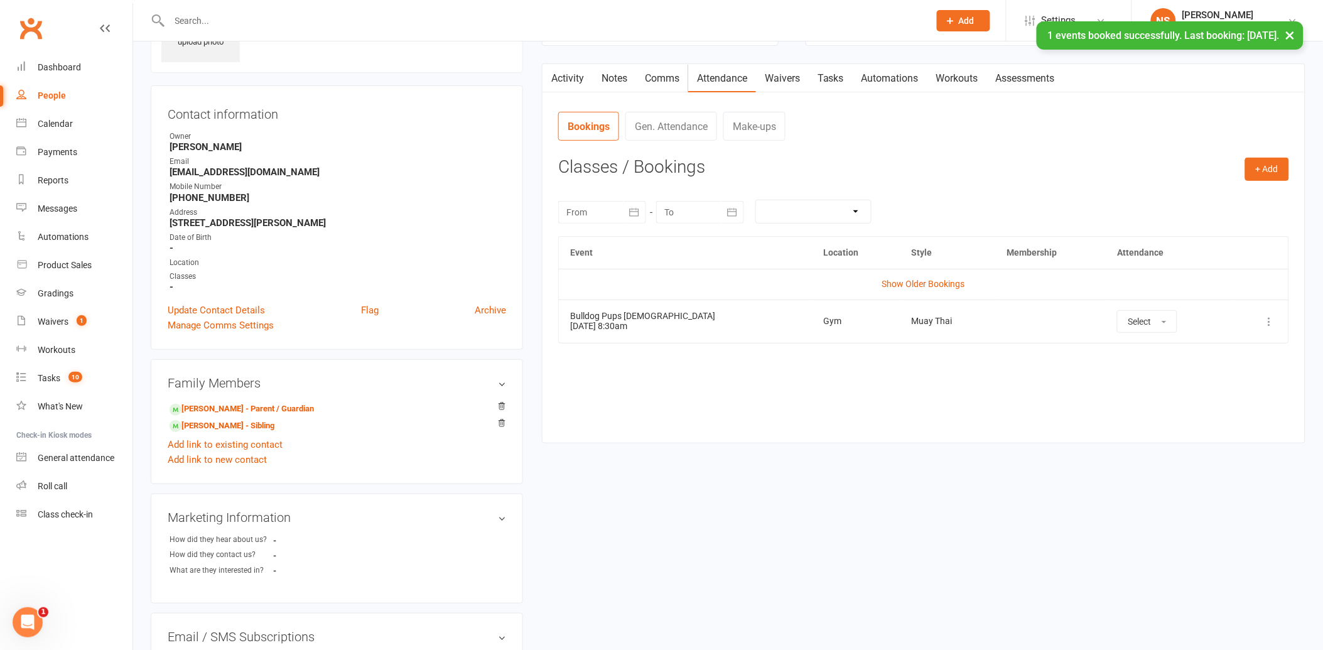
drag, startPoint x: 835, startPoint y: 74, endPoint x: 835, endPoint y: 82, distance: 8.2
click at [838, 74] on link "Tasks" at bounding box center [831, 78] width 44 height 29
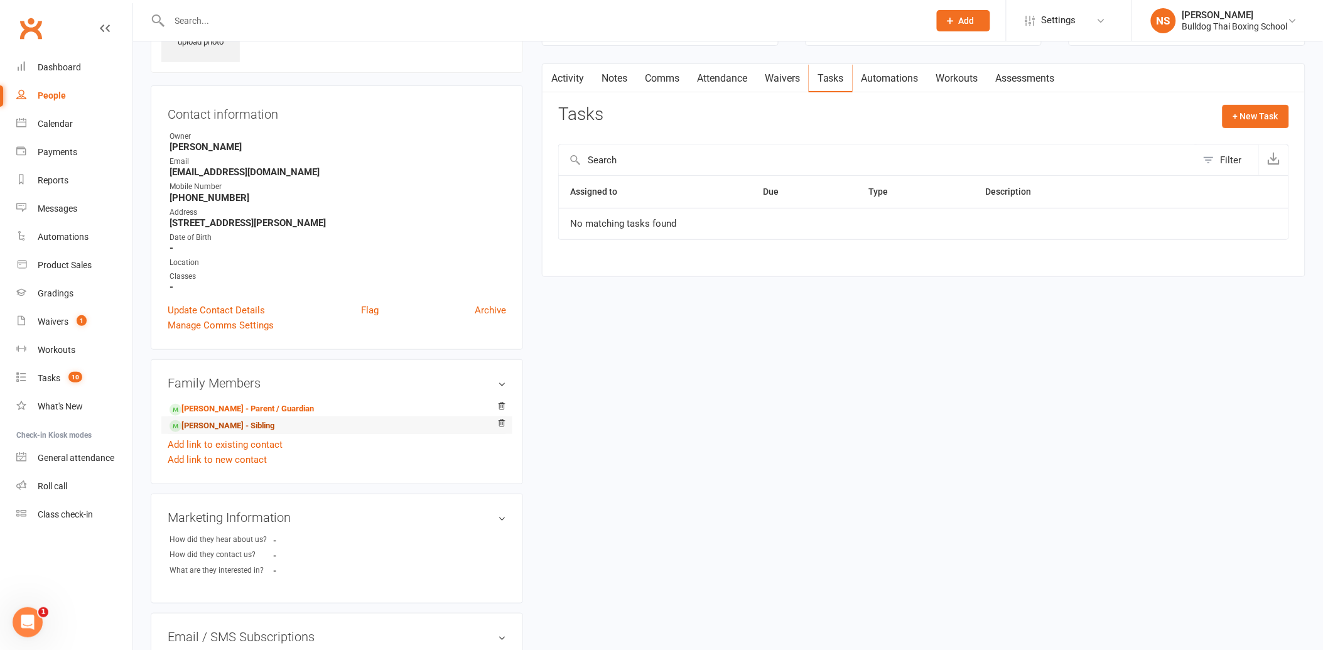
click at [208, 424] on link "[PERSON_NAME] - Sibling" at bounding box center [222, 426] width 105 height 13
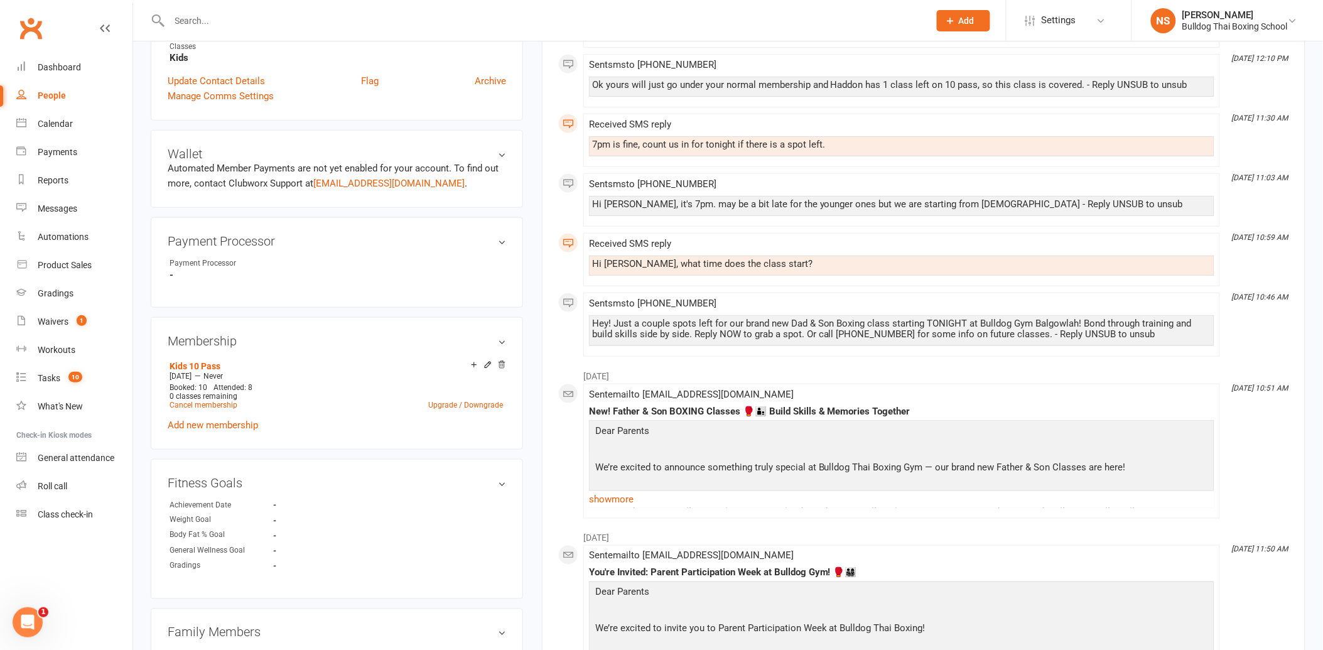
scroll to position [349, 0]
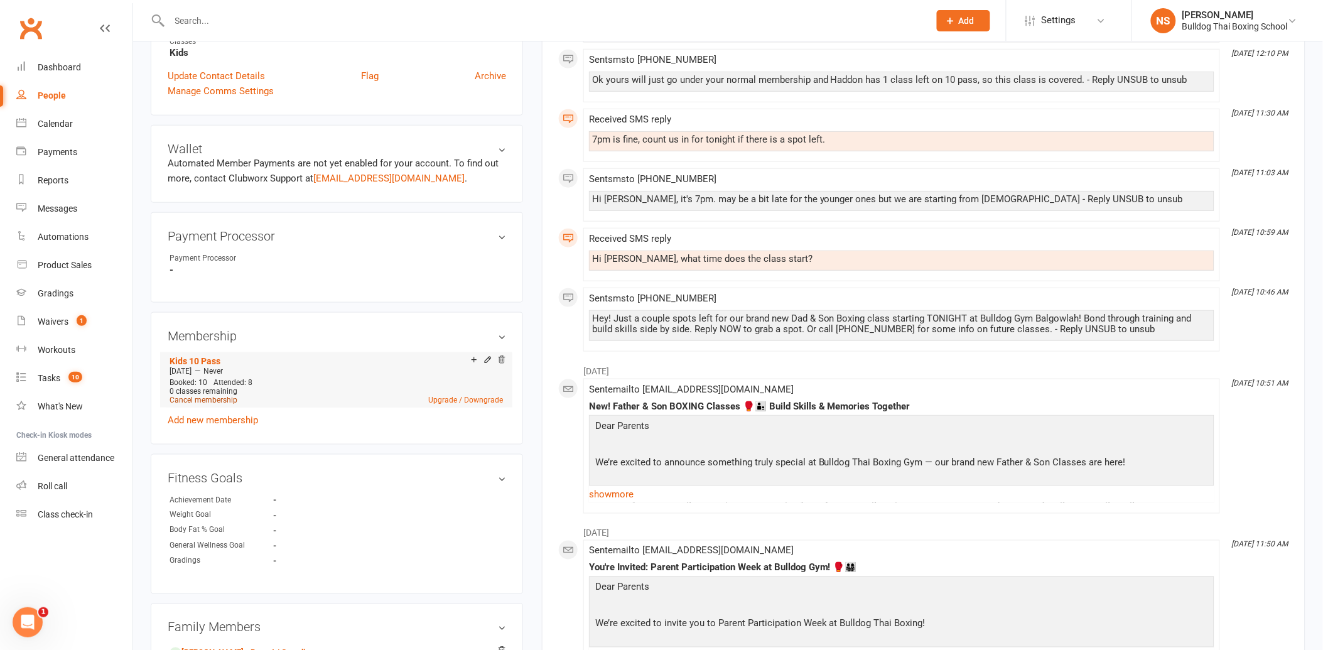
click at [220, 398] on link "Cancel membership" at bounding box center [204, 400] width 68 height 9
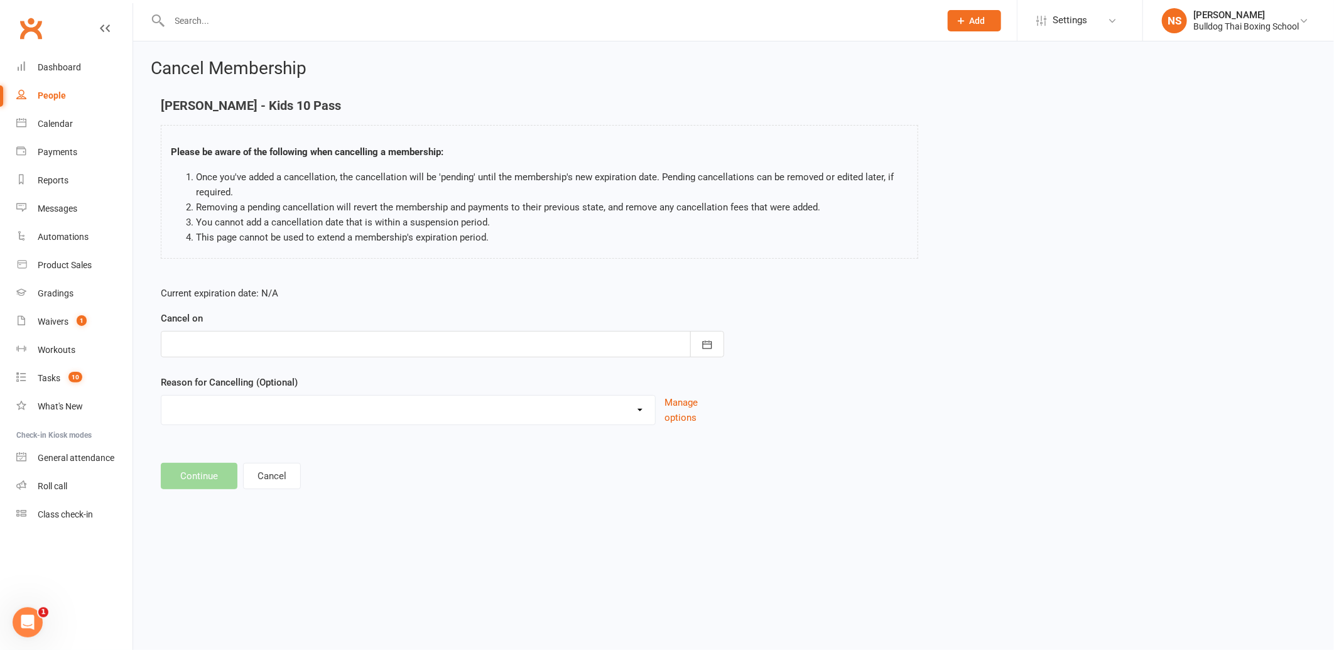
click at [230, 342] on div at bounding box center [442, 344] width 563 height 26
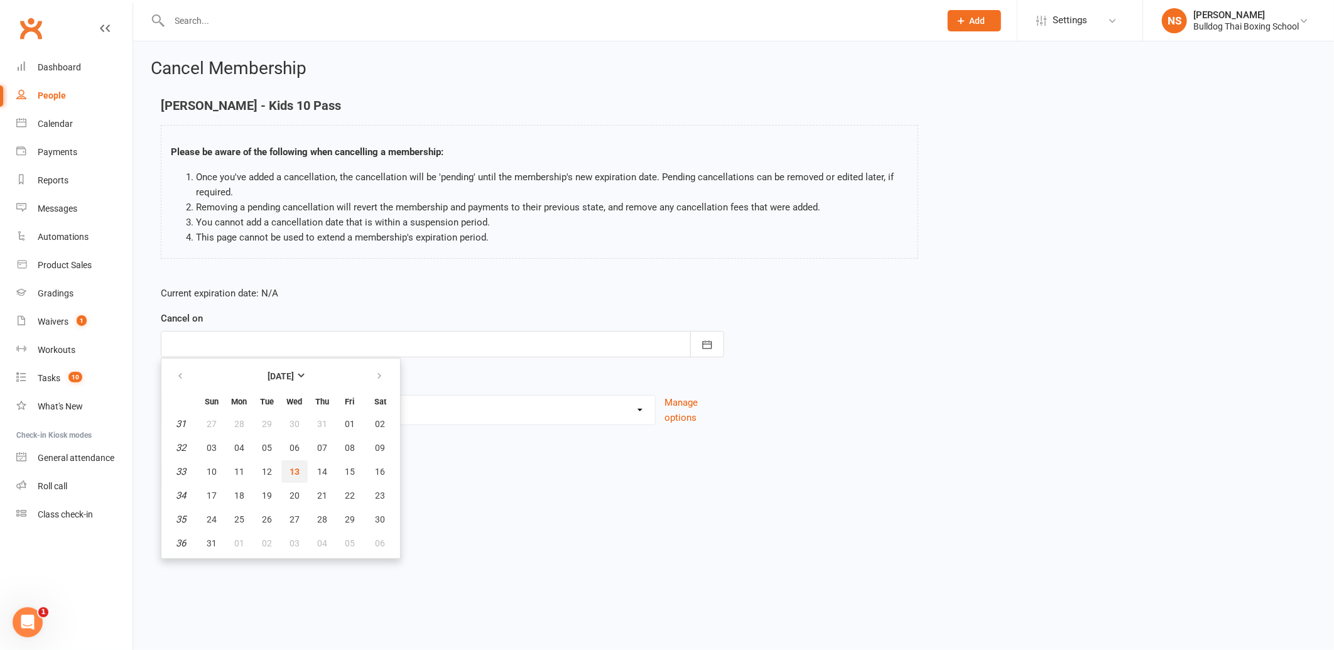
click at [294, 467] on span "13" at bounding box center [295, 472] width 10 height 10
type input "[DATE]"
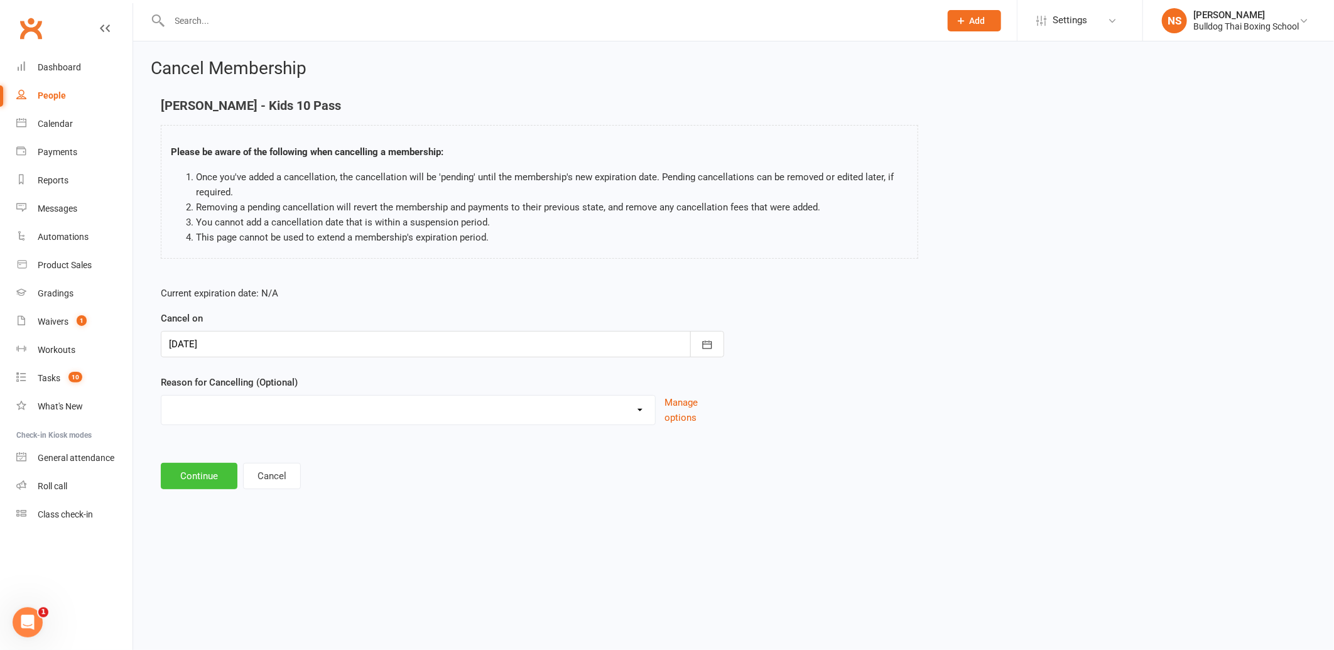
click at [214, 472] on button "Continue" at bounding box center [199, 476] width 77 height 26
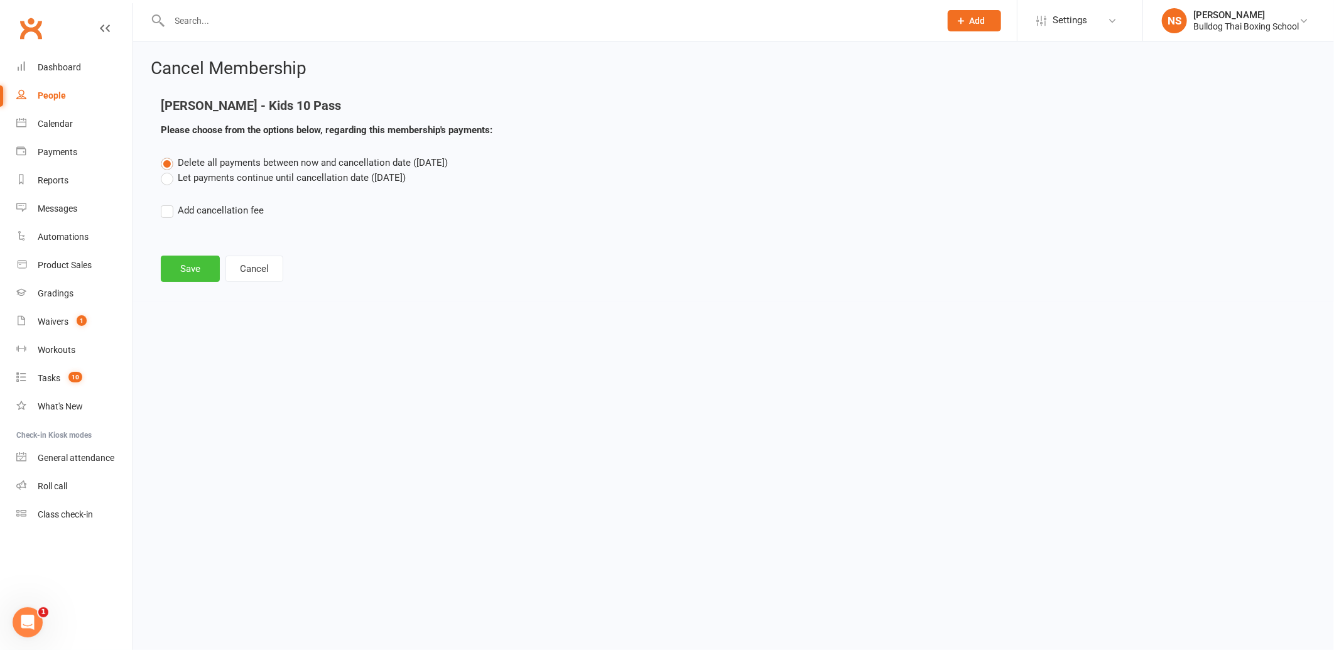
click at [185, 266] on button "Save" at bounding box center [190, 269] width 59 height 26
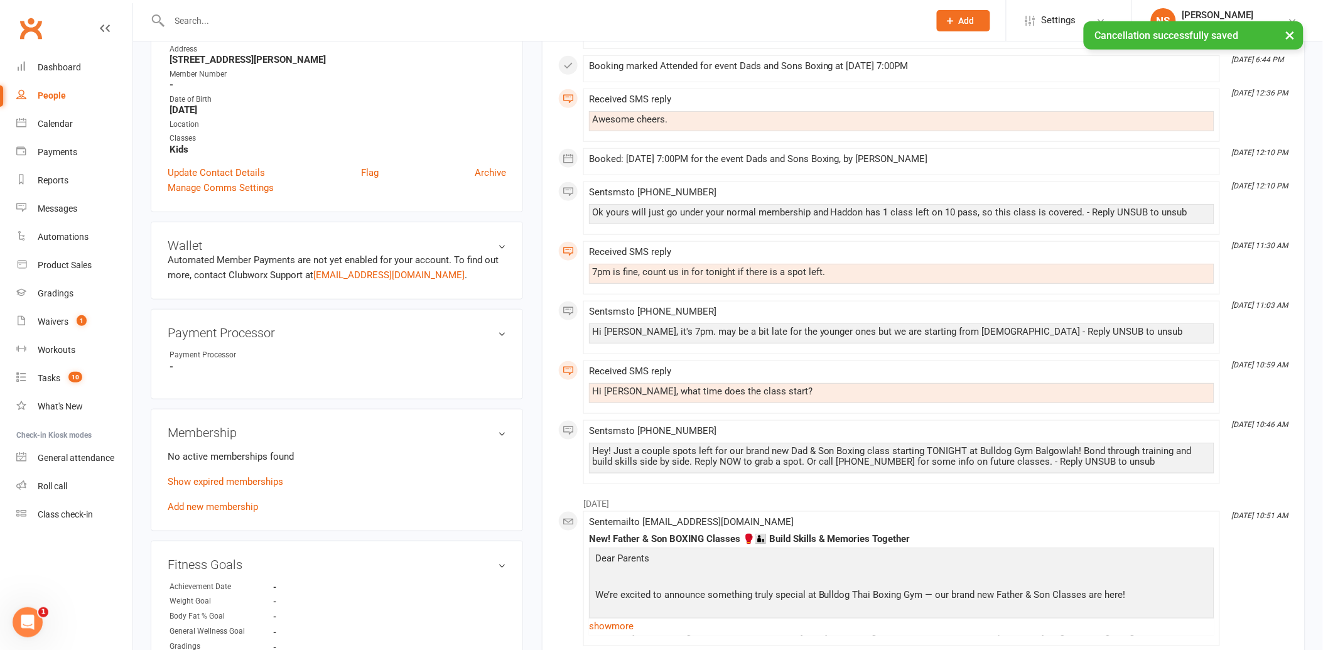
scroll to position [279, 0]
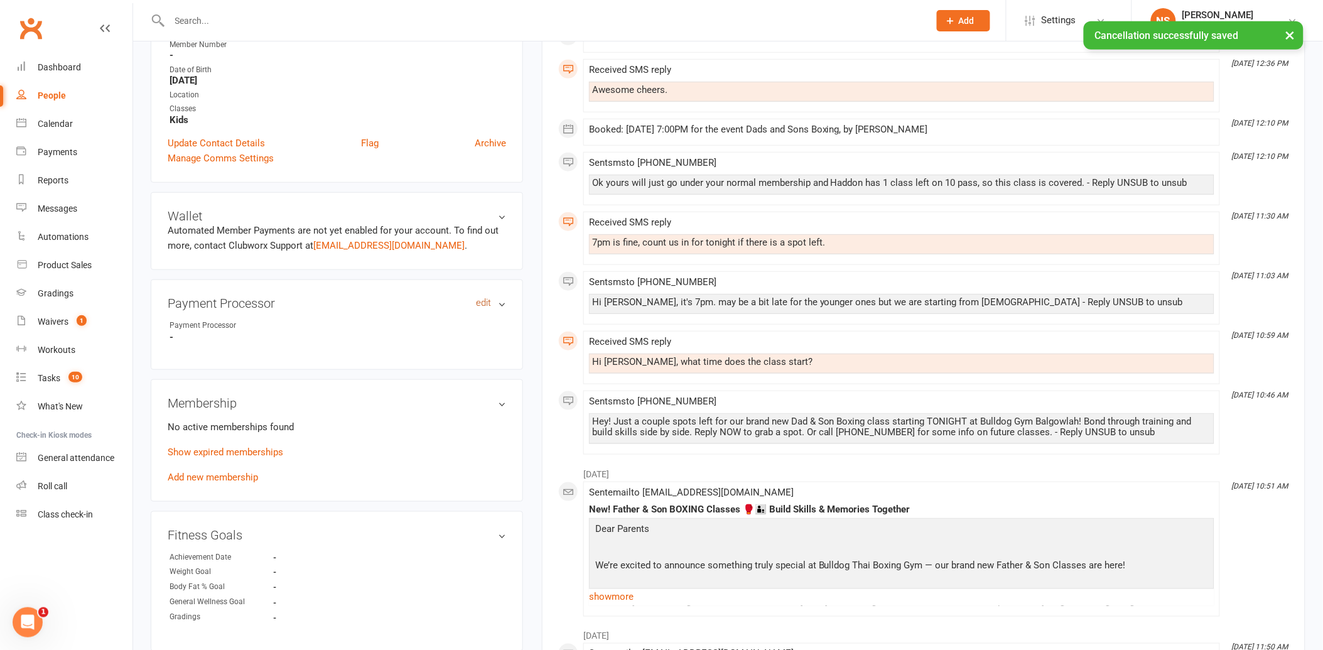
click at [487, 302] on link "edit" at bounding box center [483, 303] width 15 height 11
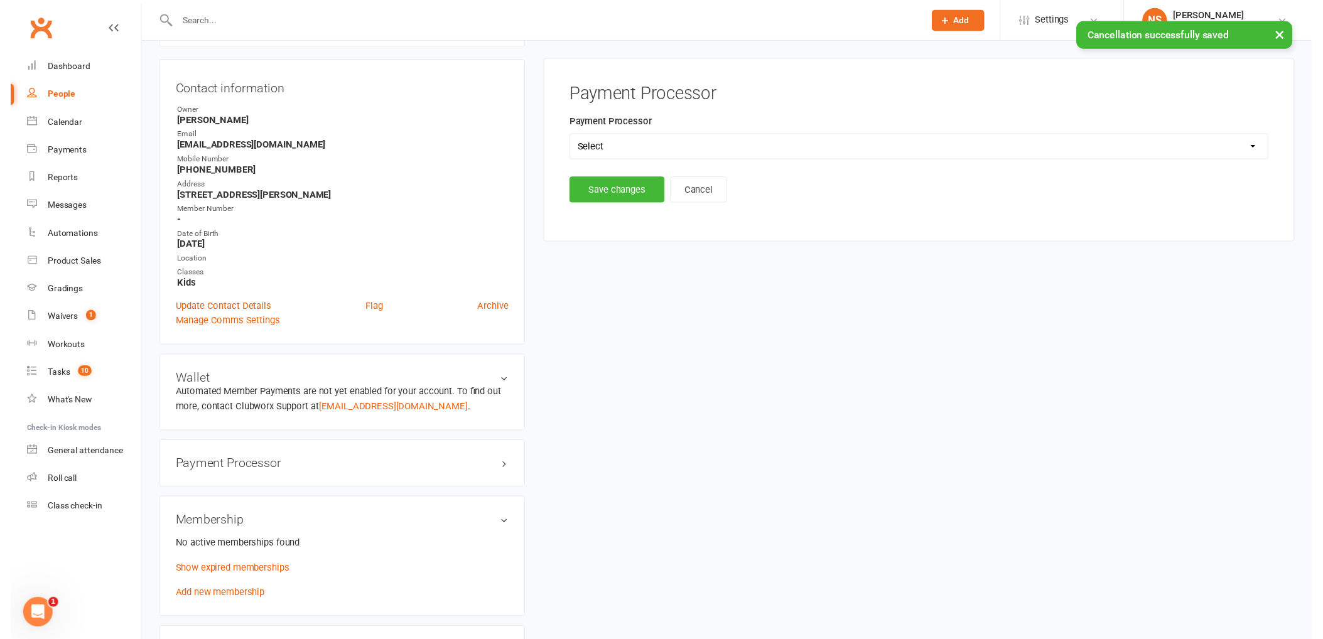
scroll to position [107, 0]
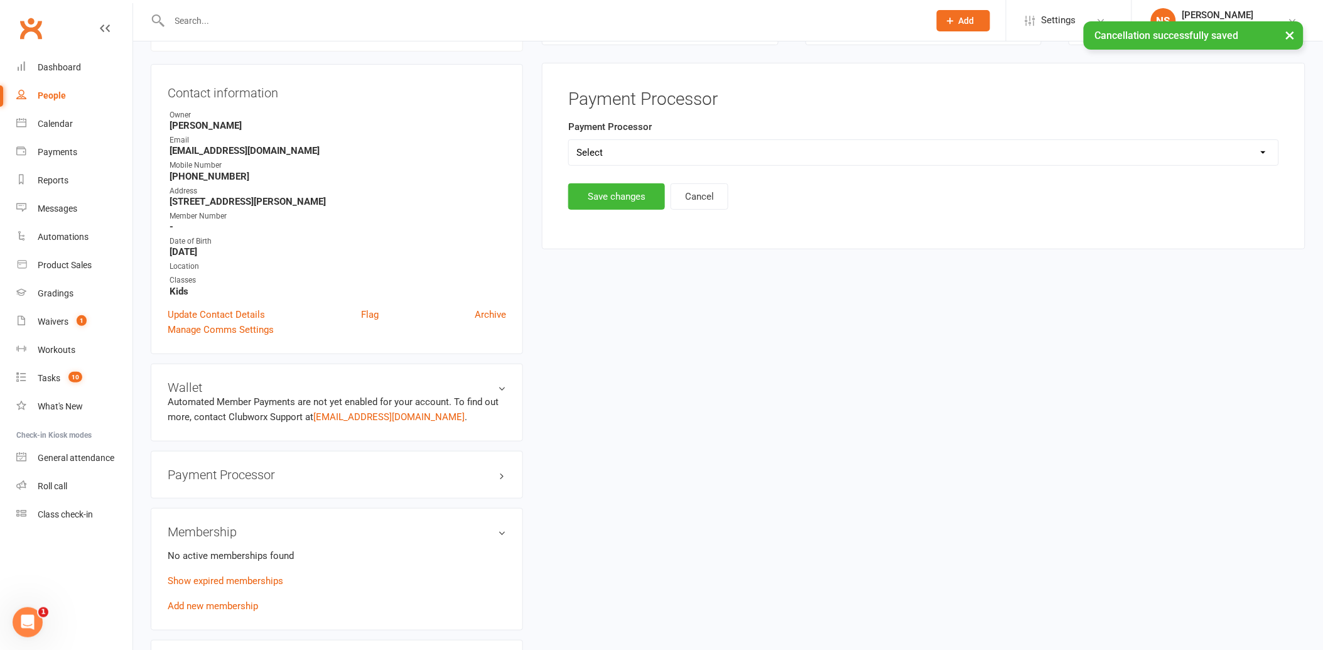
click at [610, 149] on select "Select Ezypay Ezidebit Cash Credit Card Ezypay Kids" at bounding box center [924, 152] width 710 height 25
select select "Ezypay Kids"
click at [569, 140] on select "Select Ezypay Ezidebit Cash Credit Card Ezypay Kids" at bounding box center [924, 152] width 710 height 25
click at [622, 195] on button "Save changes" at bounding box center [616, 196] width 97 height 26
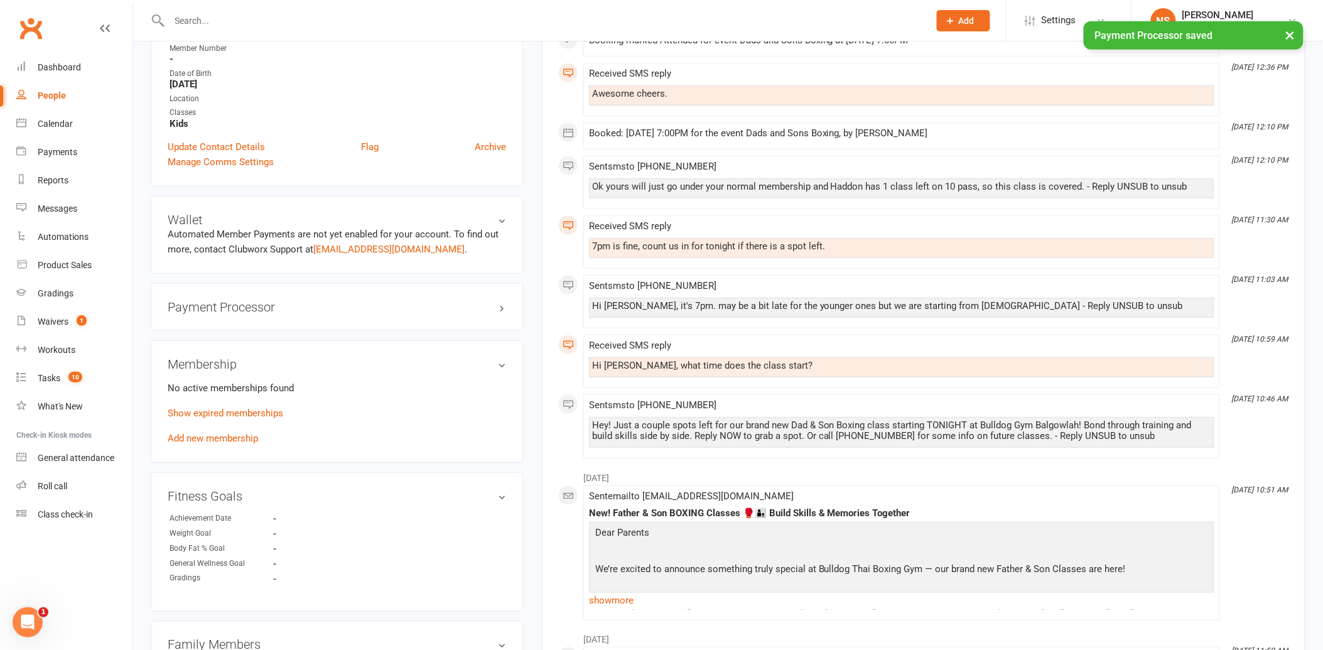
scroll to position [317, 0]
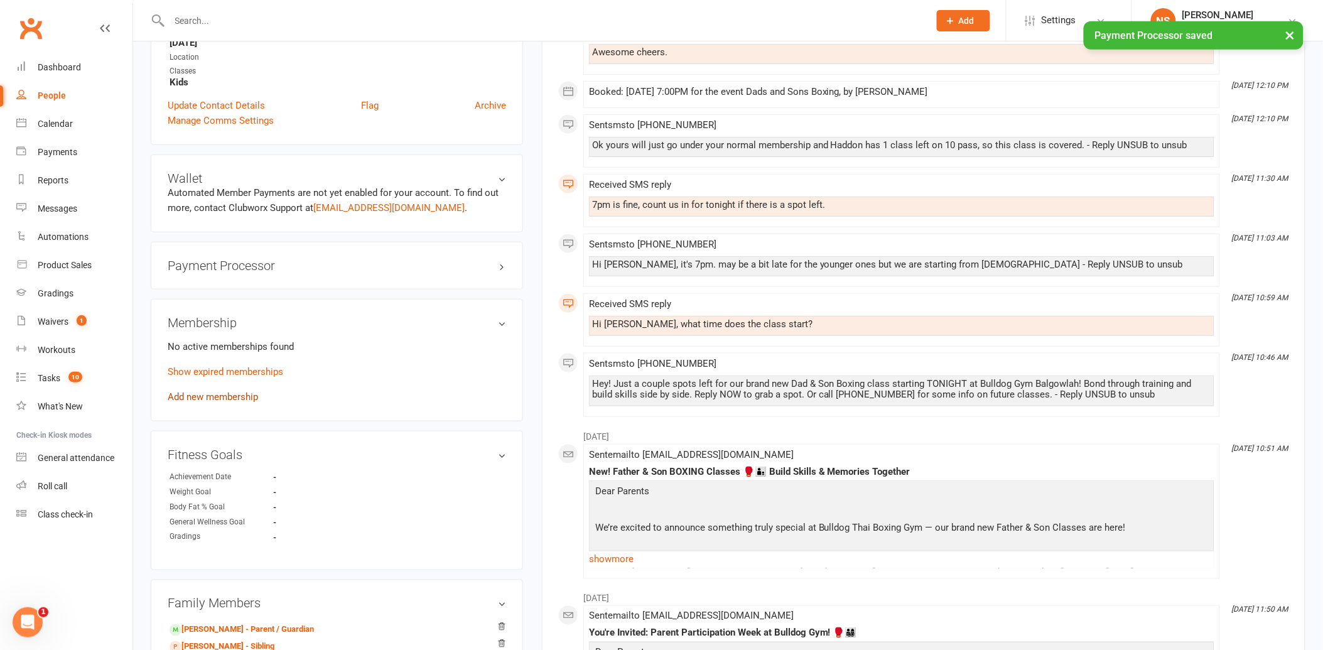
click at [225, 397] on link "Add new membership" at bounding box center [213, 396] width 90 height 11
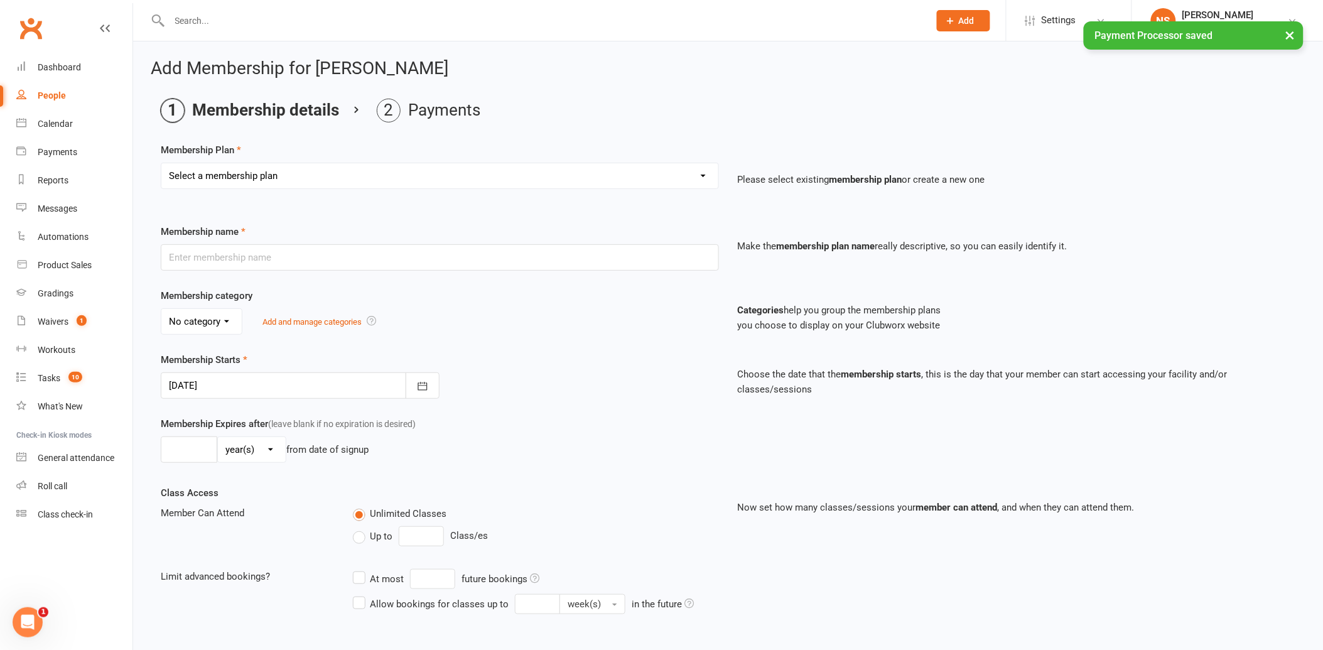
click at [285, 173] on select "Select a membership plan Create new Membership Plan 2 X WEEK MSHIP 1xWeek 25/we…" at bounding box center [439, 175] width 557 height 25
select select "28"
click at [161, 163] on select "Select a membership plan Create new Membership Plan 2 X WEEK MSHIP 1xWeek 25/we…" at bounding box center [439, 175] width 557 height 25
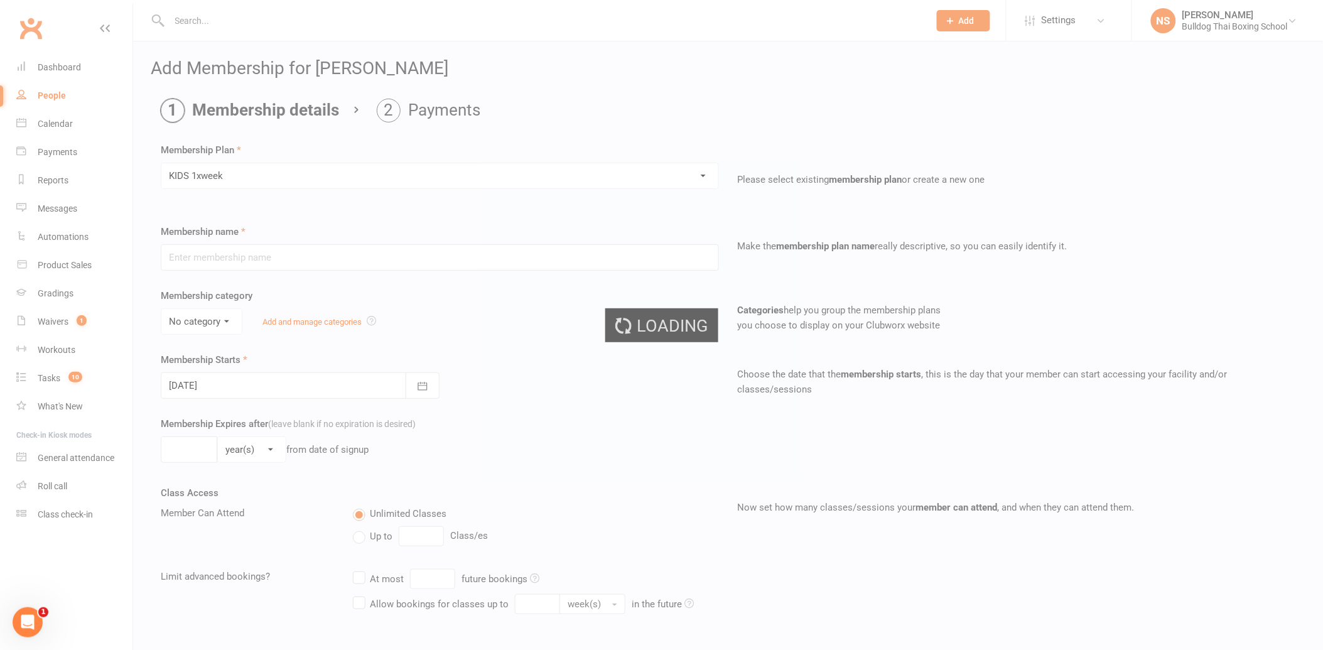
type input "KIDS 1xweek"
type input "0"
type input "1"
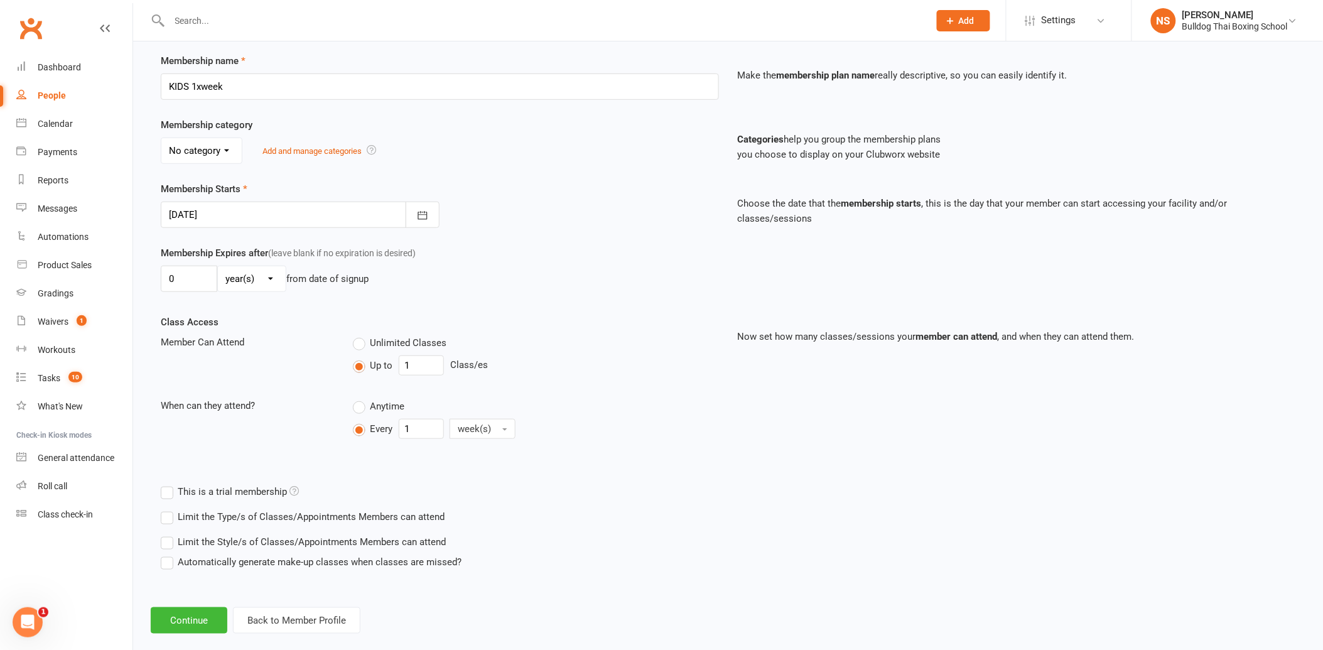
scroll to position [190, 0]
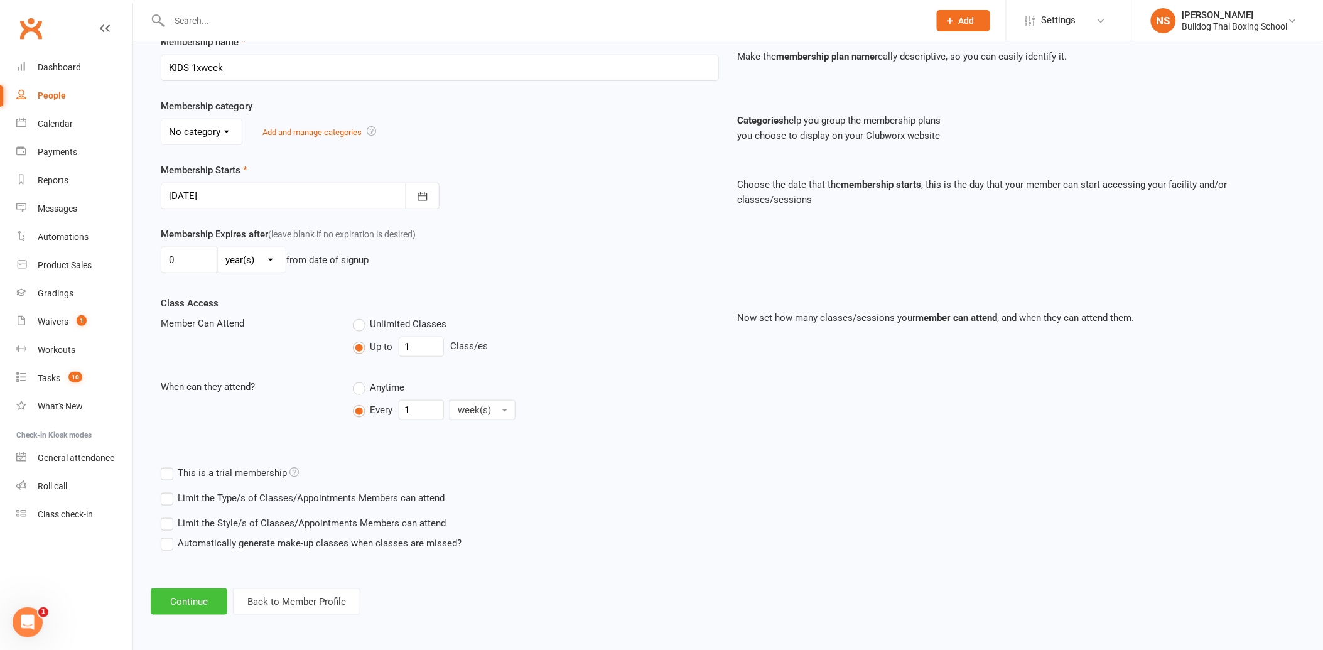
click at [198, 599] on button "Continue" at bounding box center [189, 602] width 77 height 26
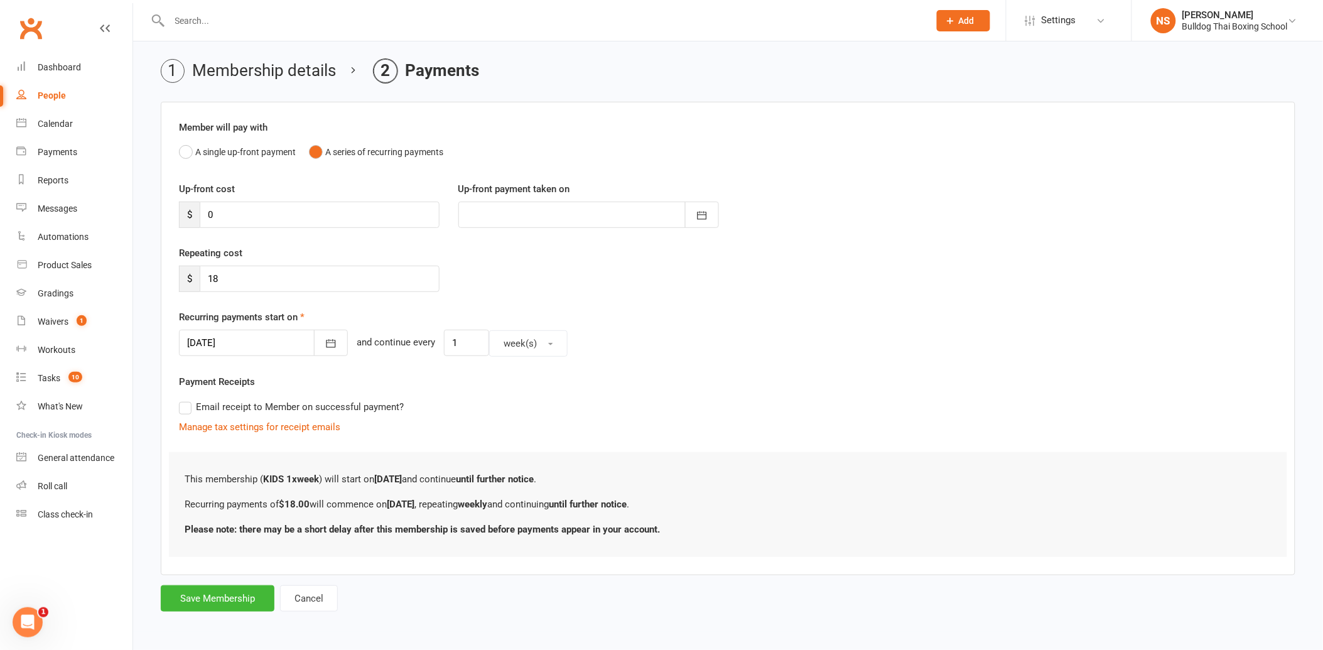
scroll to position [0, 0]
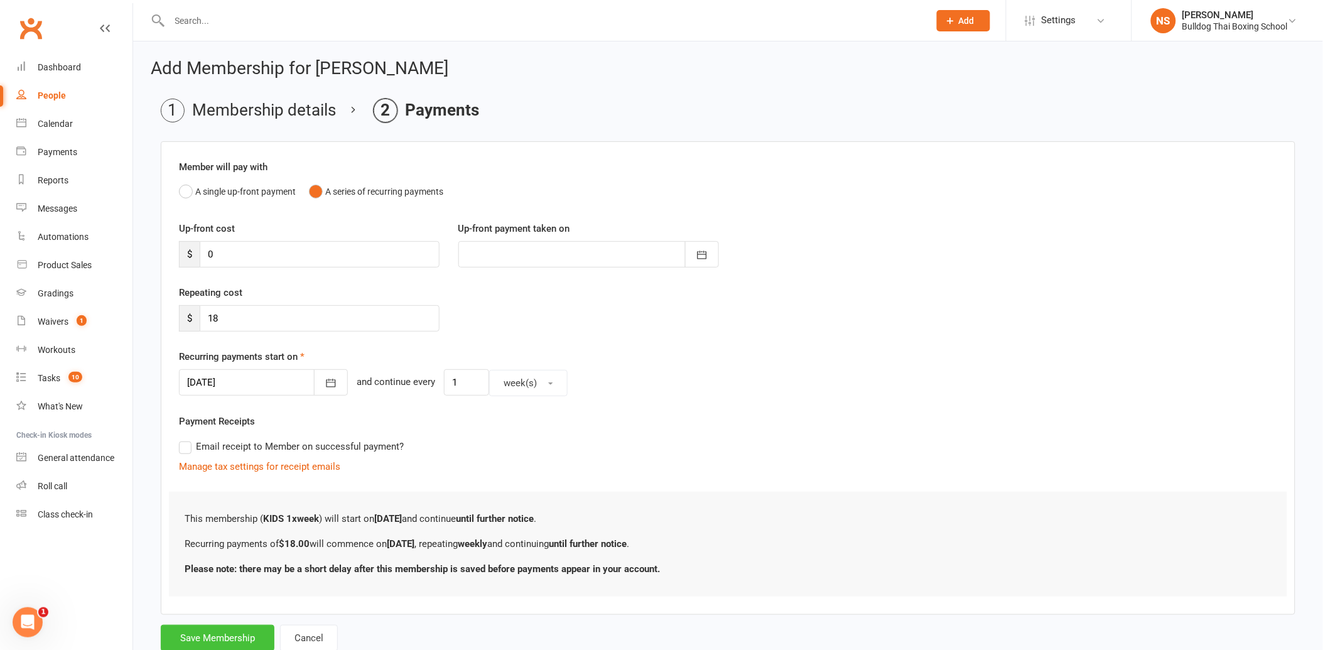
click at [236, 636] on button "Save Membership" at bounding box center [218, 638] width 114 height 26
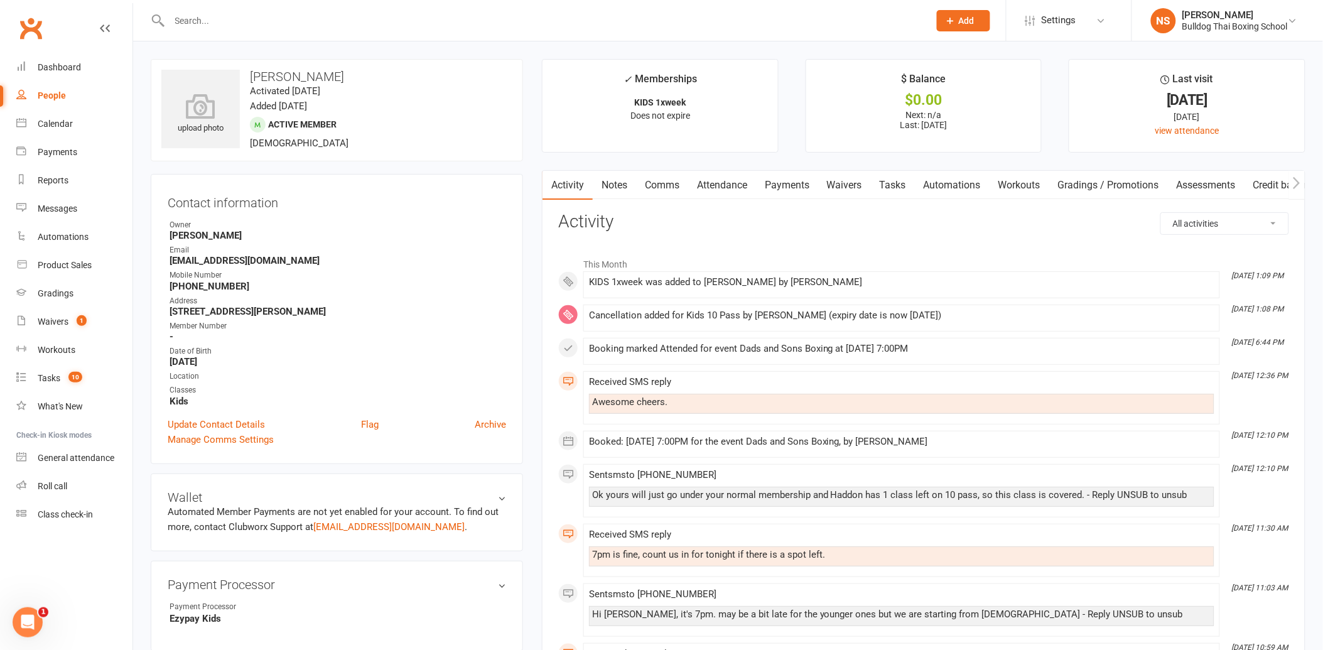
click at [617, 186] on link "Notes" at bounding box center [614, 185] width 43 height 29
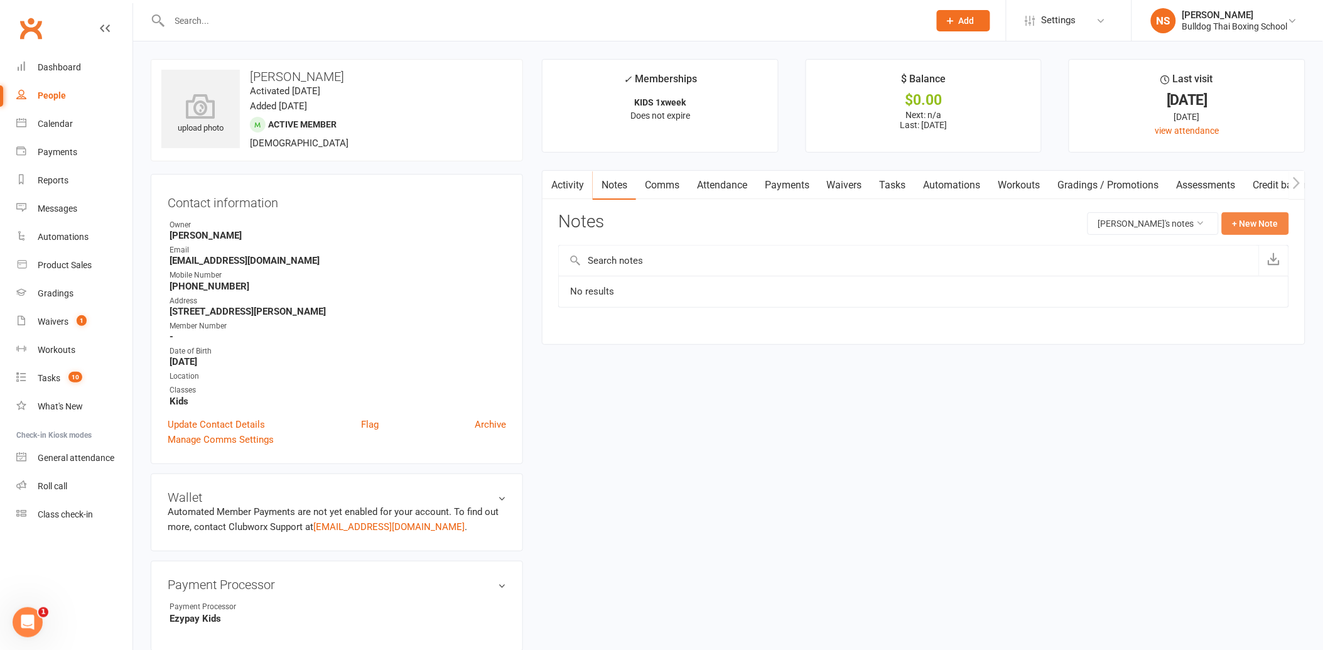
click at [1248, 227] on button "+ New Note" at bounding box center [1255, 223] width 67 height 23
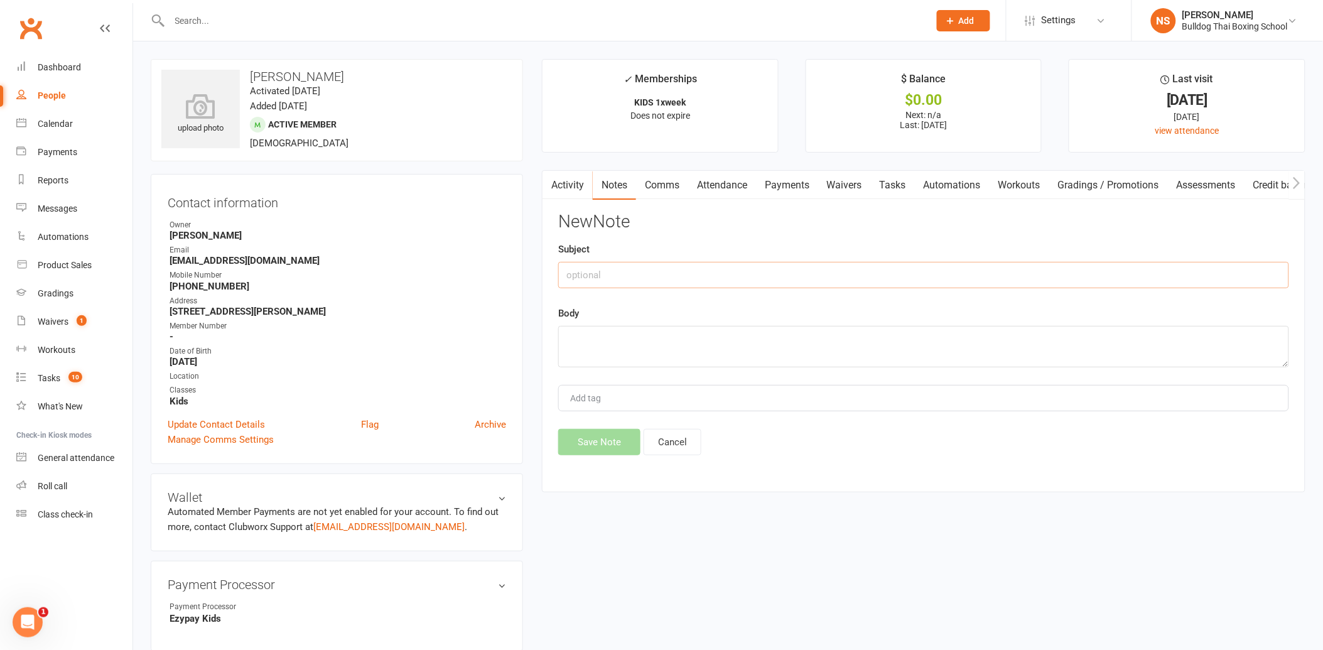
click at [661, 278] on input "text" at bounding box center [923, 275] width 731 height 26
type input "[PERSON_NAME] joined"
click at [641, 335] on textarea at bounding box center [923, 346] width 731 height 41
type textarea "to do dad and sons class"
click at [621, 442] on button "Save Note" at bounding box center [599, 442] width 82 height 26
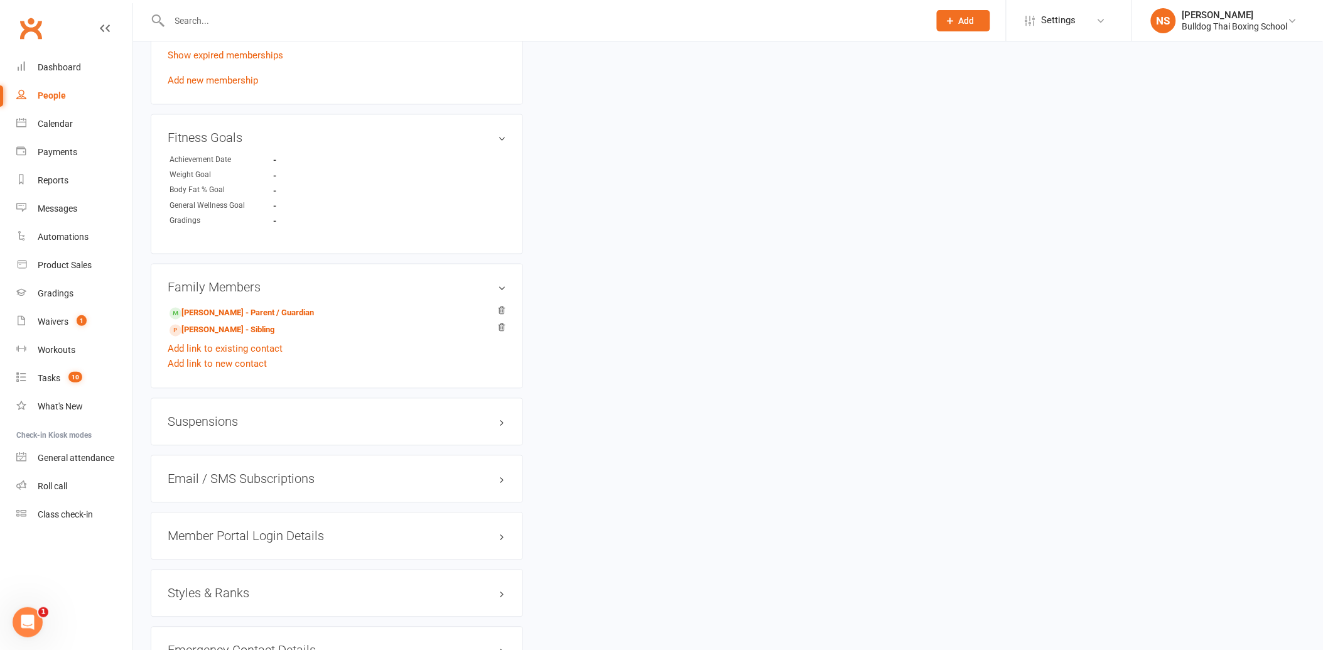
scroll to position [768, 0]
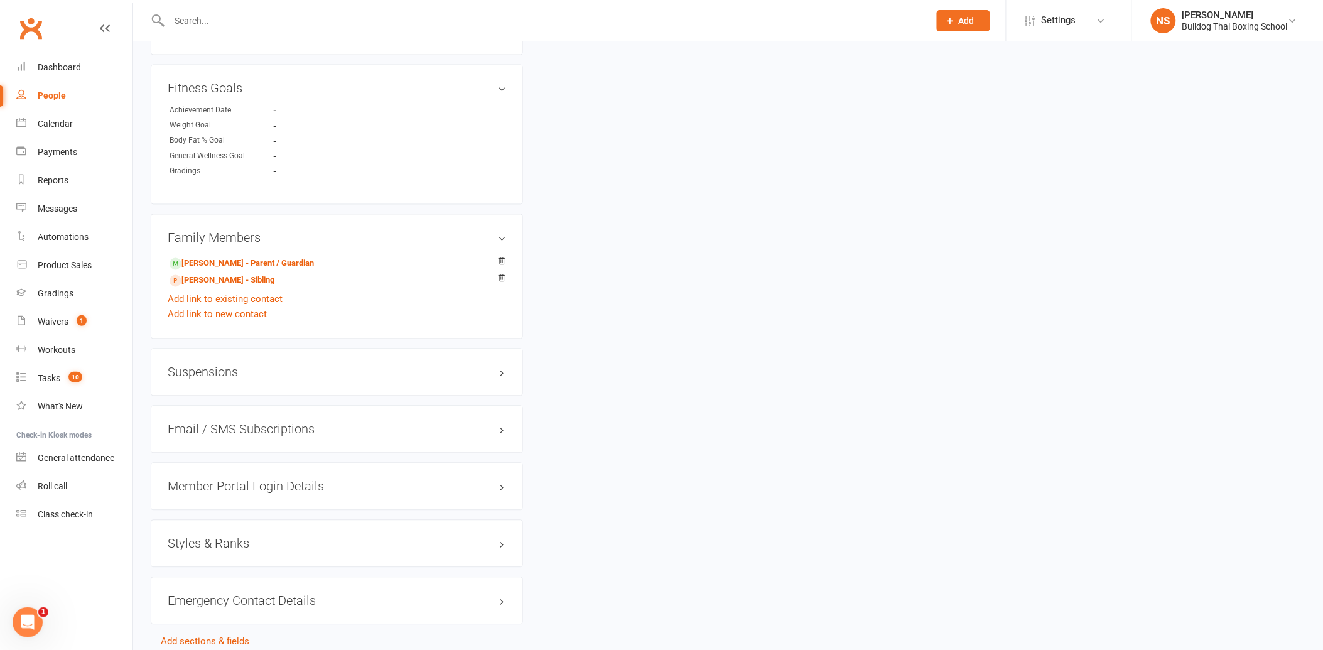
click at [217, 491] on h3 "Member Portal Login Details" at bounding box center [337, 487] width 339 height 14
click at [229, 570] on link "Send Member Details" at bounding box center [213, 567] width 90 height 11
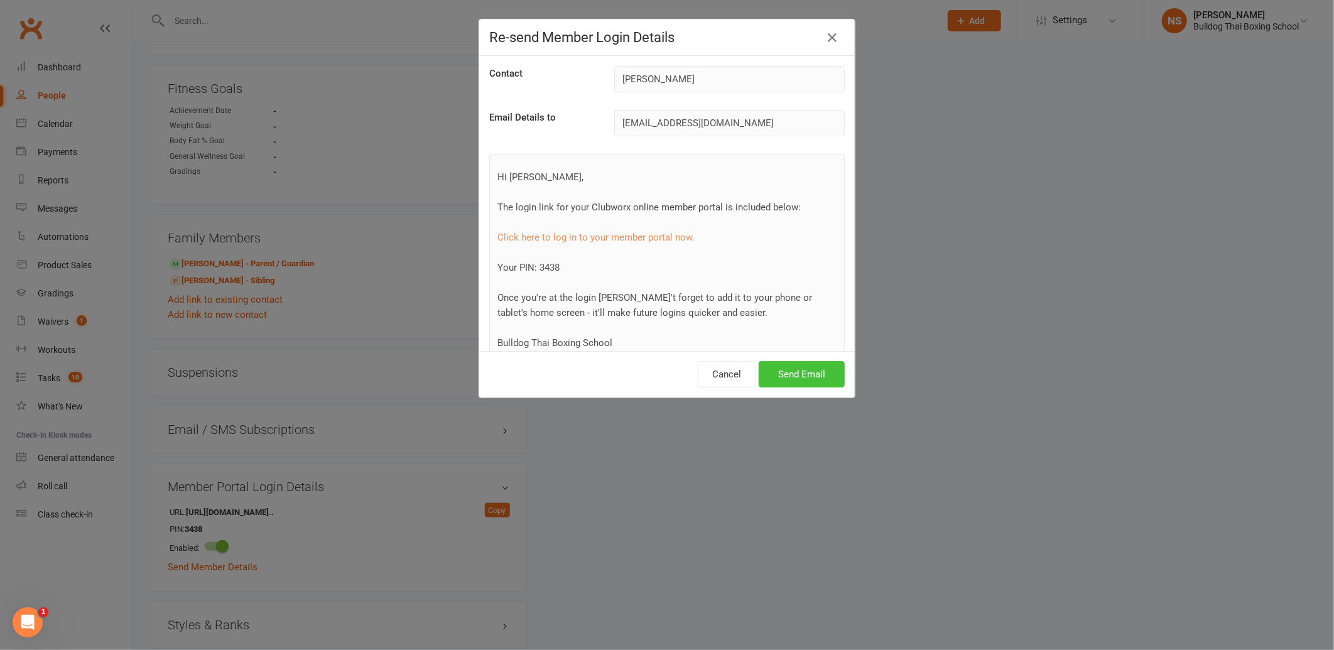
click at [818, 372] on button "Send Email" at bounding box center [802, 374] width 86 height 26
click at [781, 374] on button "Send Email" at bounding box center [802, 374] width 86 height 26
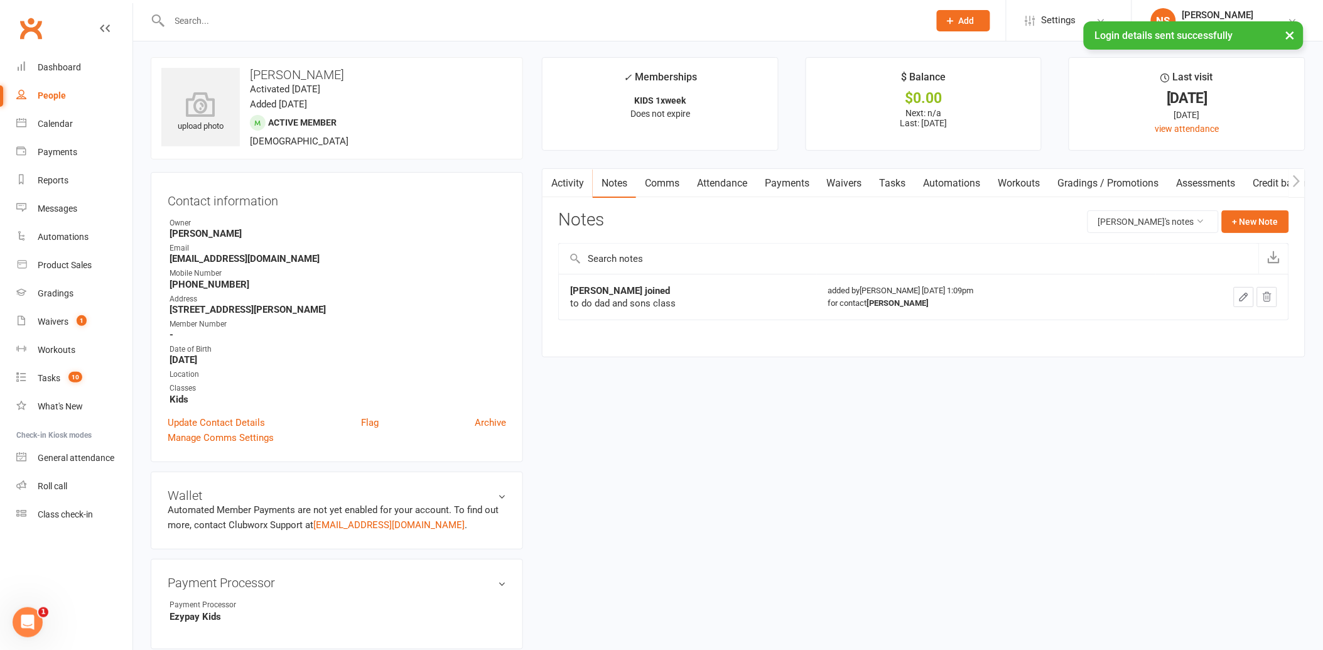
scroll to position [0, 0]
click at [899, 181] on link "Tasks" at bounding box center [893, 185] width 44 height 29
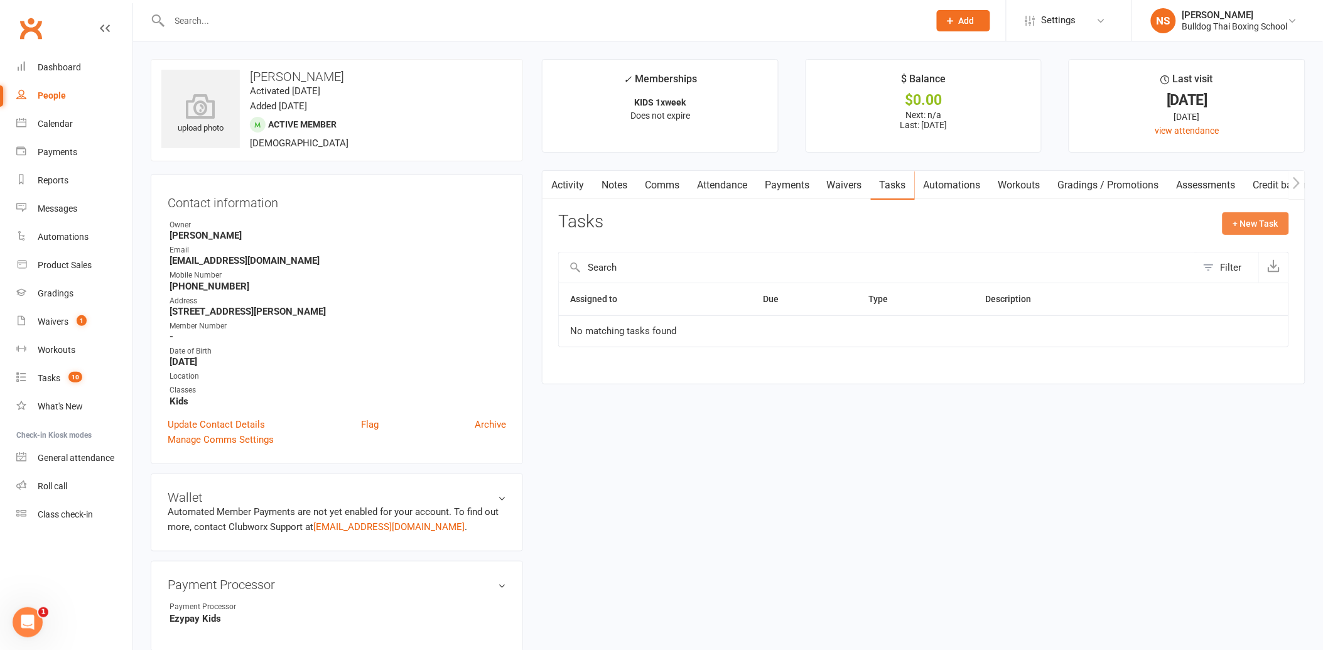
click at [1255, 217] on button "+ New Task" at bounding box center [1256, 223] width 67 height 23
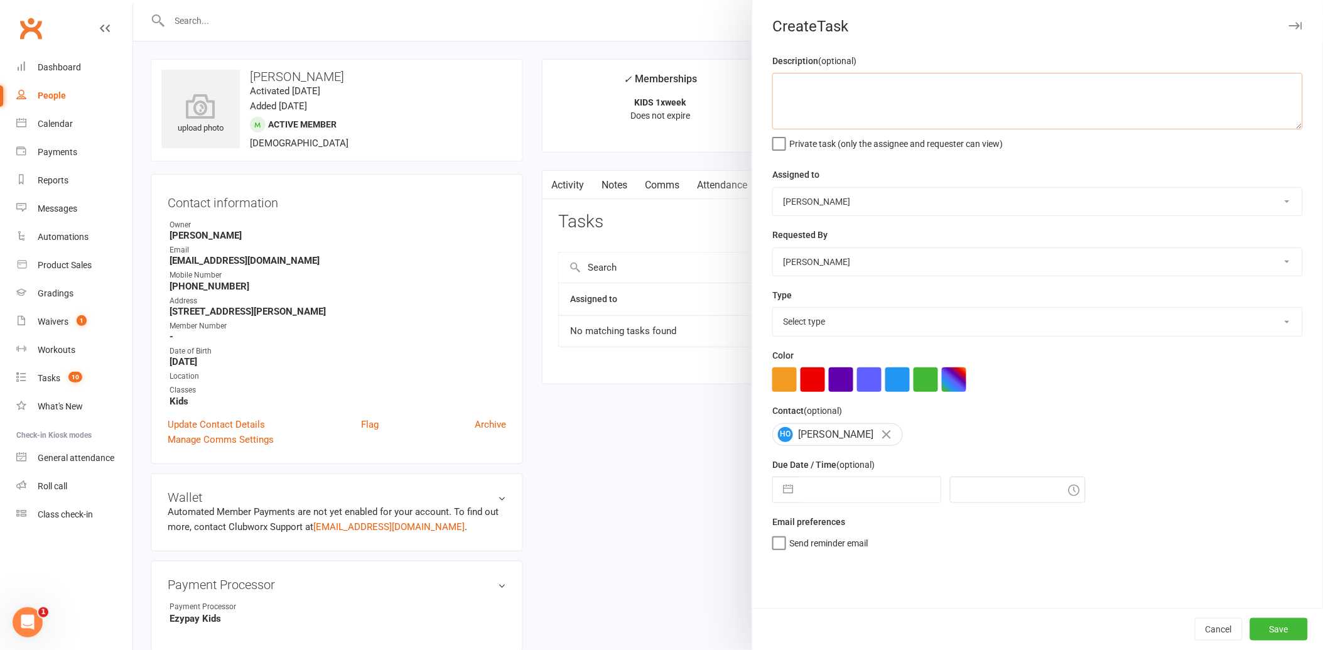
click at [806, 77] on textarea at bounding box center [1038, 101] width 531 height 57
type textarea "c"
type textarea "book in dad son"
click at [814, 320] on select "Select type Action E-mail Meeting Phone call Text Add new task type" at bounding box center [1037, 322] width 529 height 28
select select "12049"
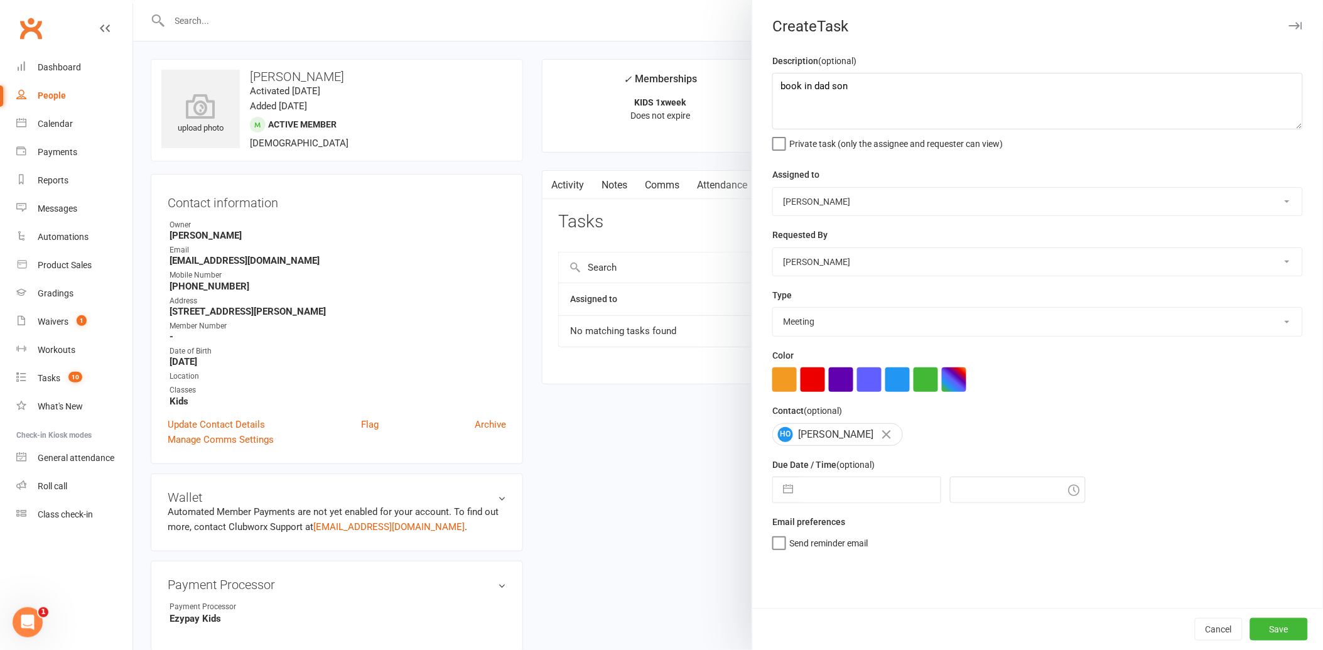
click at [773, 308] on select "Select type Action E-mail Meeting Phone call Text Add new task type" at bounding box center [1037, 322] width 529 height 28
click at [823, 484] on input "text" at bounding box center [870, 489] width 141 height 25
select select "6"
select select "2025"
select select "7"
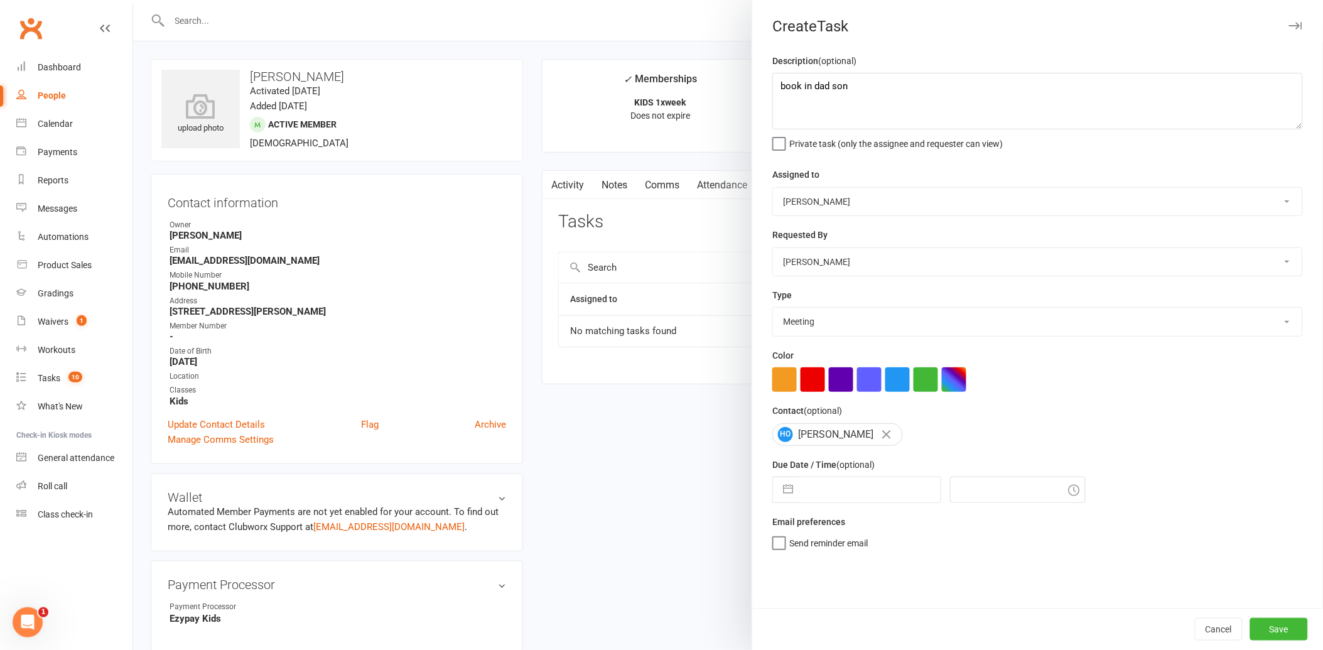
select select "2025"
select select "8"
select select "2025"
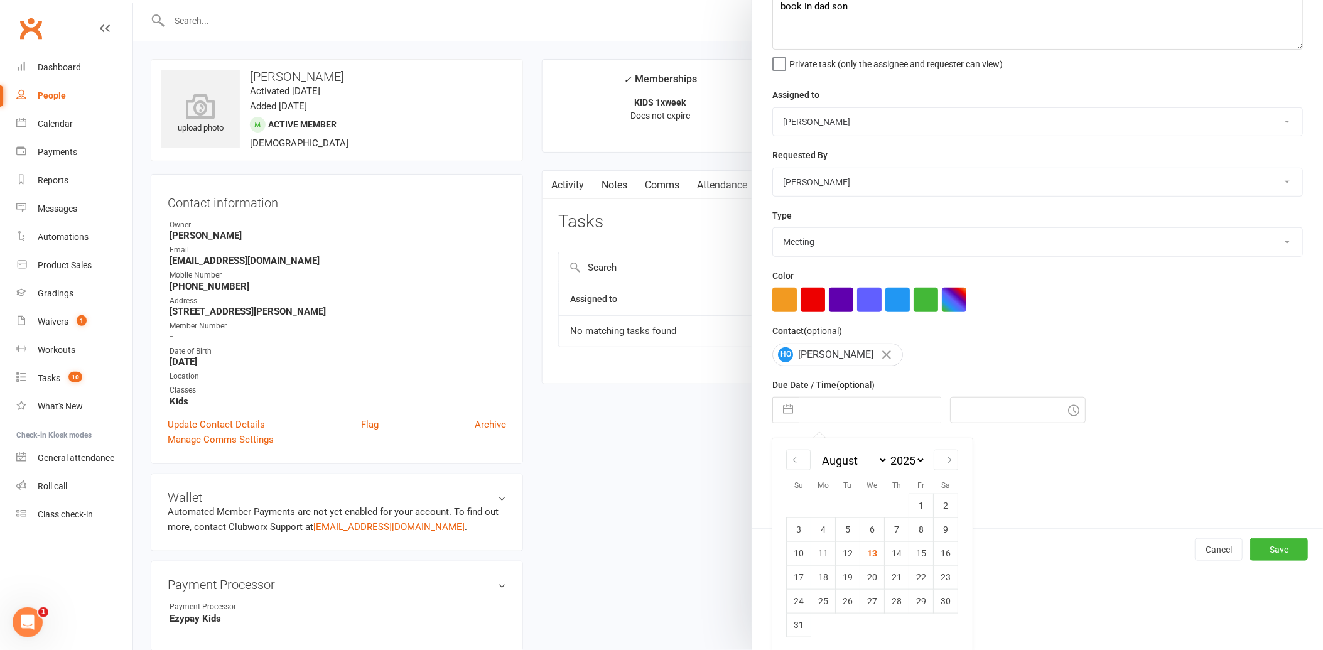
scroll to position [82, 0]
click at [843, 569] on td "19" at bounding box center [848, 575] width 24 height 24
type input "[DATE]"
type input "1:15pm"
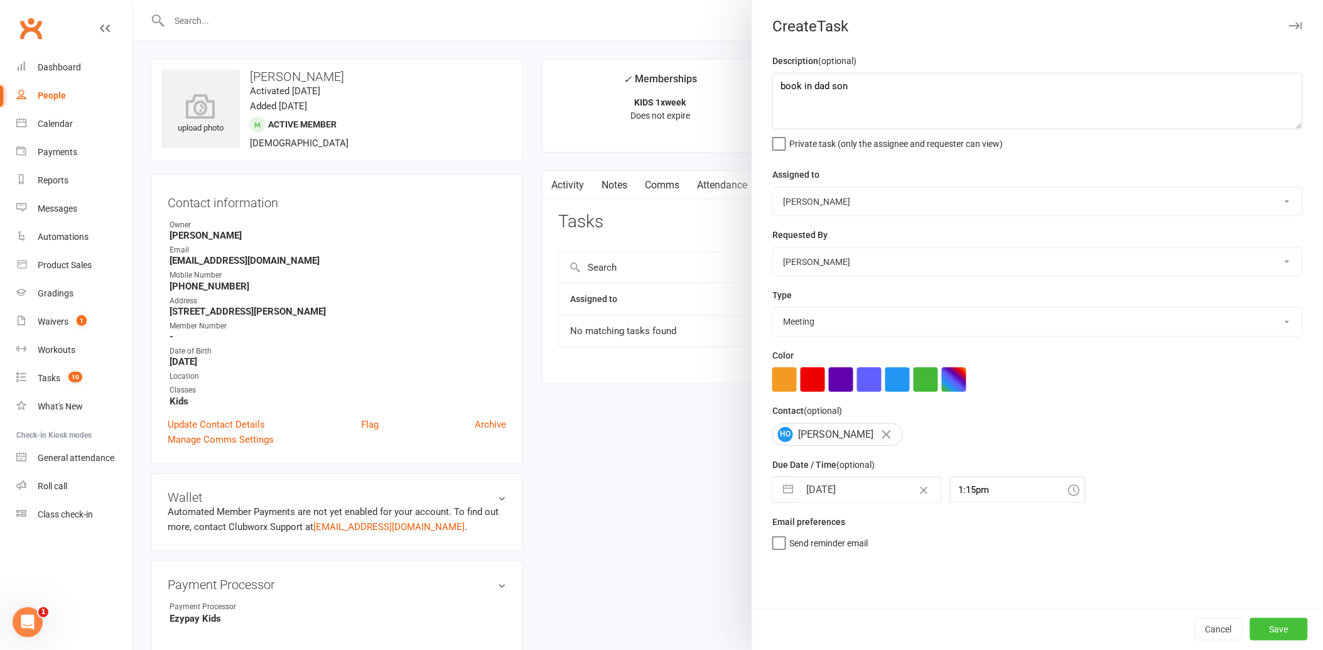
drag, startPoint x: 1264, startPoint y: 626, endPoint x: 1241, endPoint y: 584, distance: 47.2
click at [1262, 623] on button "Save" at bounding box center [1280, 629] width 58 height 23
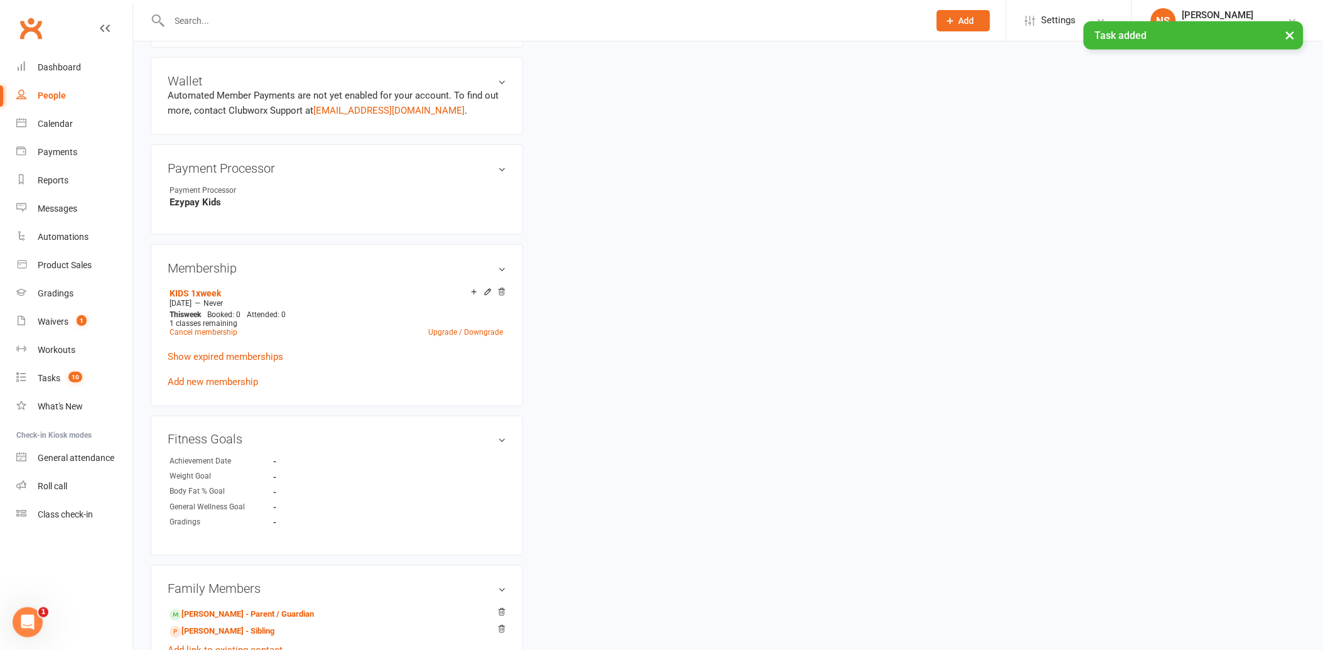
scroll to position [418, 0]
click at [225, 626] on link "[PERSON_NAME] - Sibling" at bounding box center [222, 630] width 105 height 13
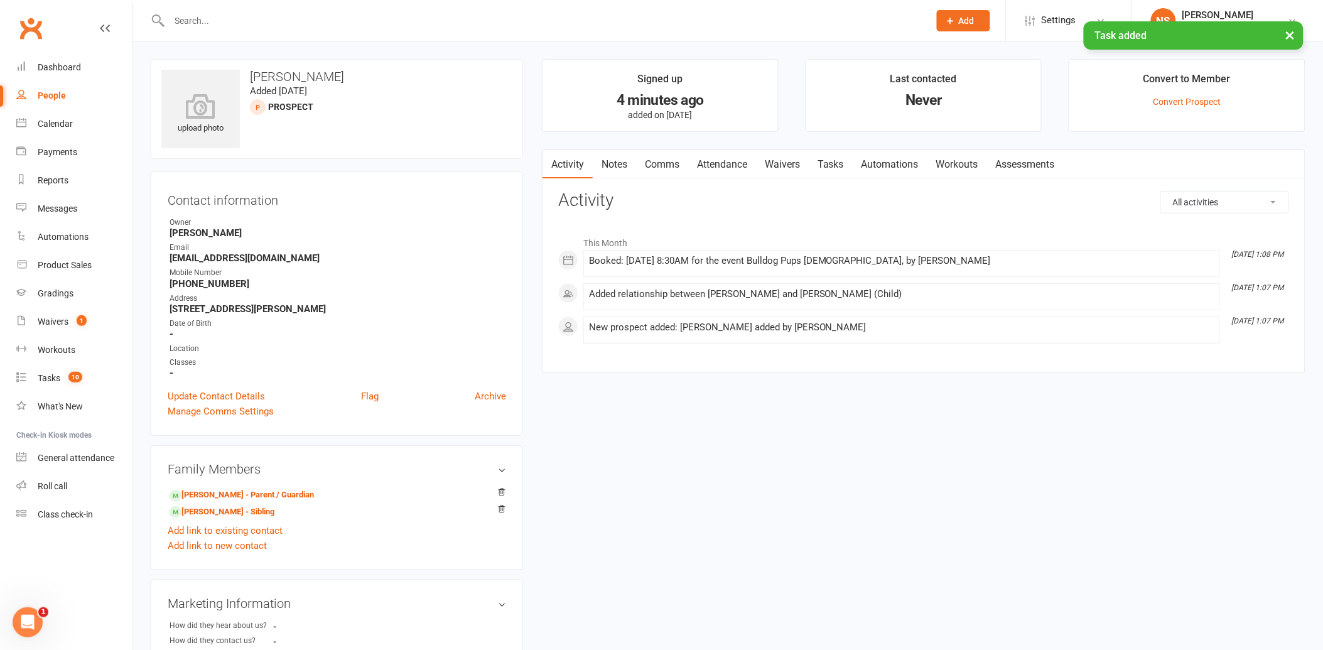
drag, startPoint x: 718, startPoint y: 168, endPoint x: 788, endPoint y: 177, distance: 70.9
click at [719, 168] on link "Attendance" at bounding box center [722, 164] width 68 height 29
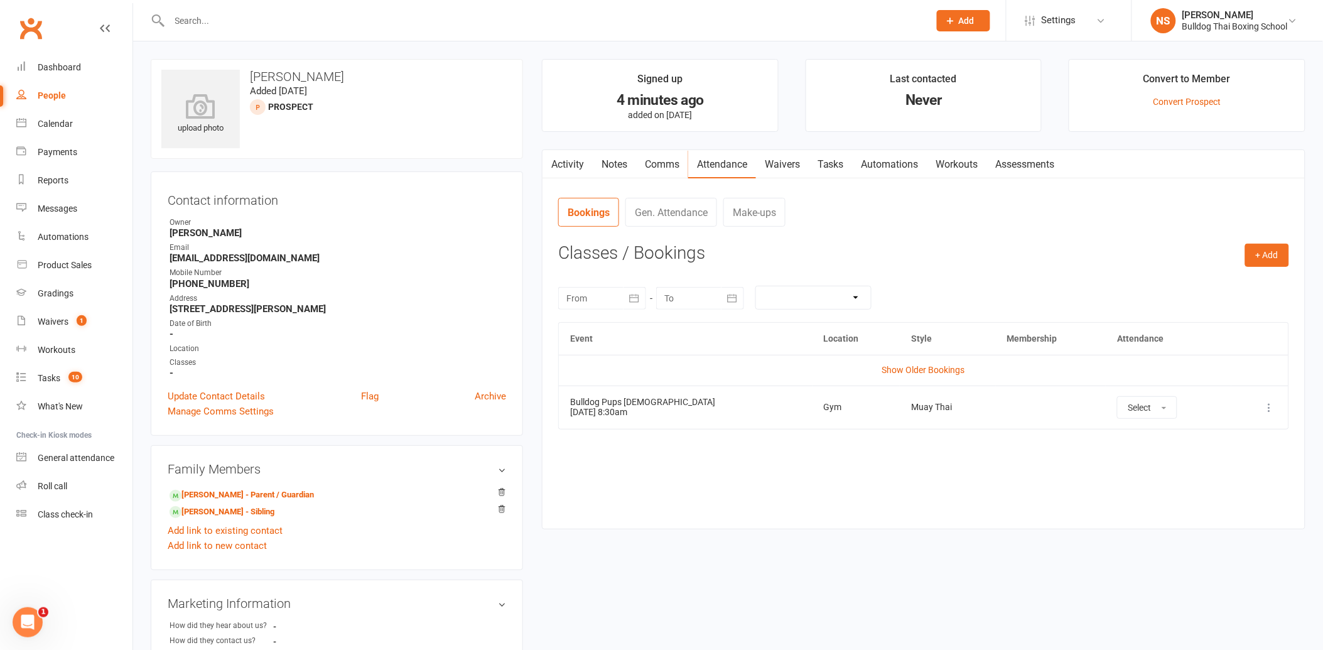
click at [1271, 409] on icon at bounding box center [1270, 407] width 13 height 13
click at [1205, 480] on link "Remove booking" at bounding box center [1215, 482] width 124 height 25
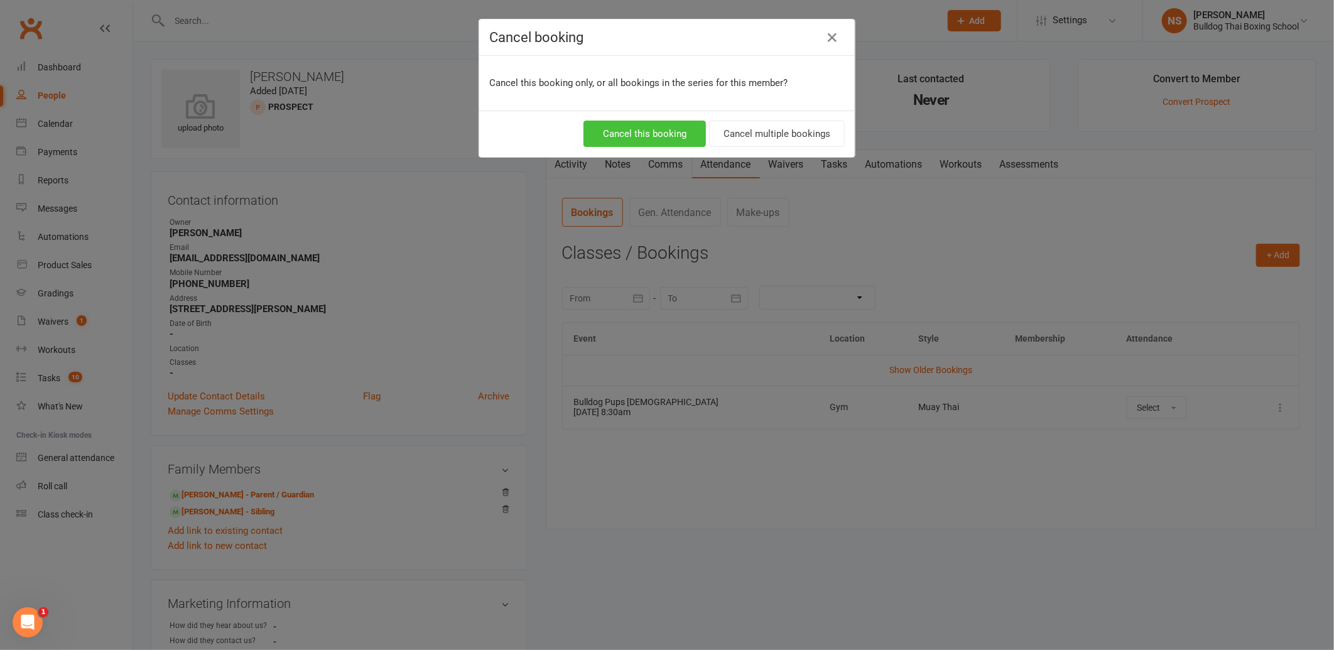
click at [644, 132] on button "Cancel this booking" at bounding box center [644, 134] width 122 height 26
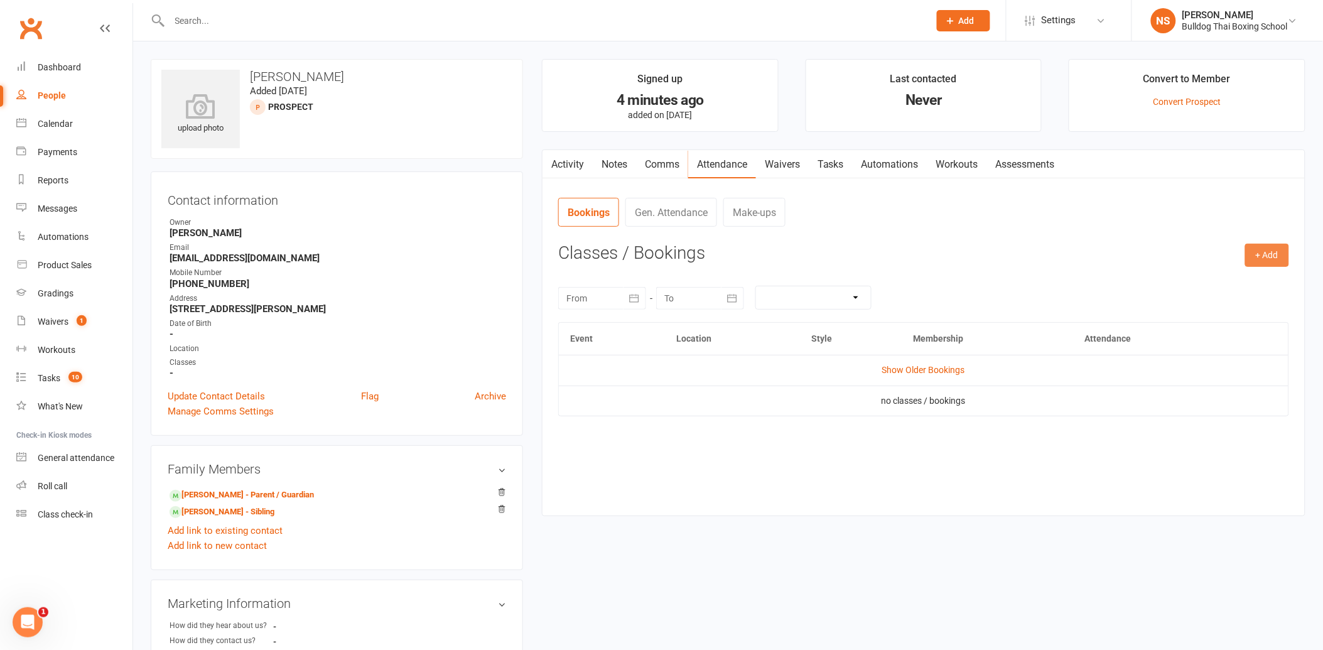
click at [1264, 249] on button "+ Add" at bounding box center [1268, 255] width 44 height 23
click at [1227, 277] on link "Book Event" at bounding box center [1226, 283] width 124 height 25
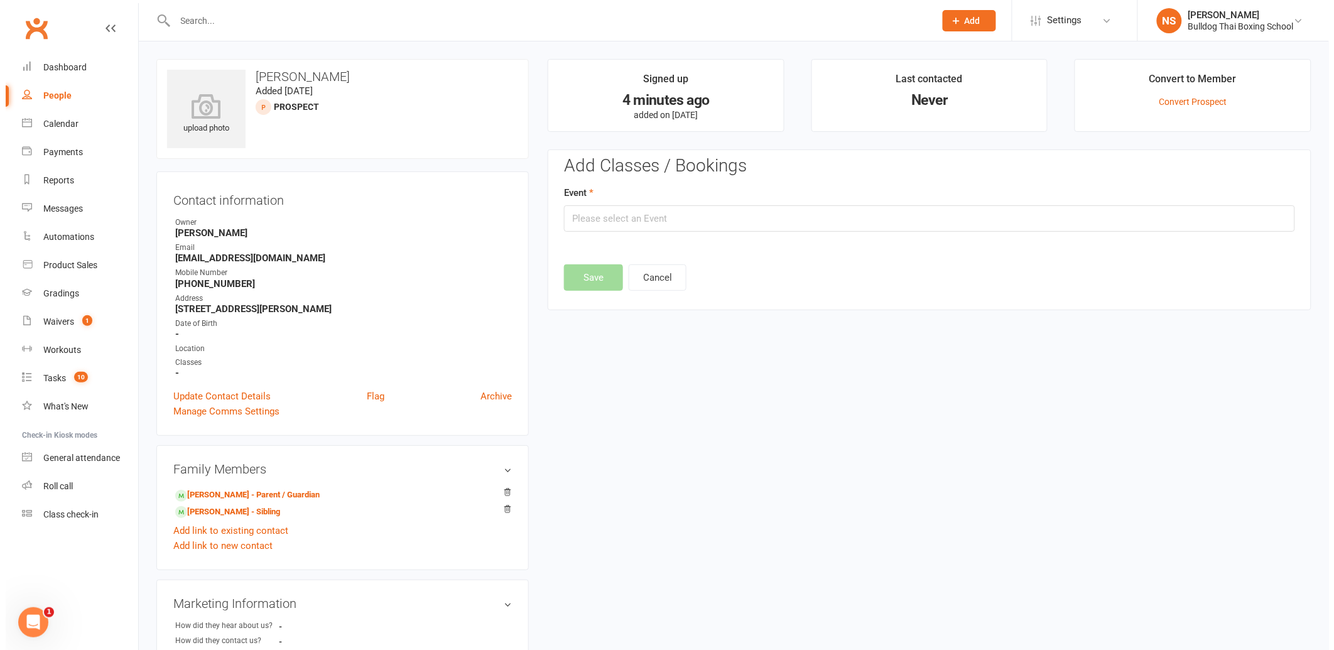
scroll to position [86, 0]
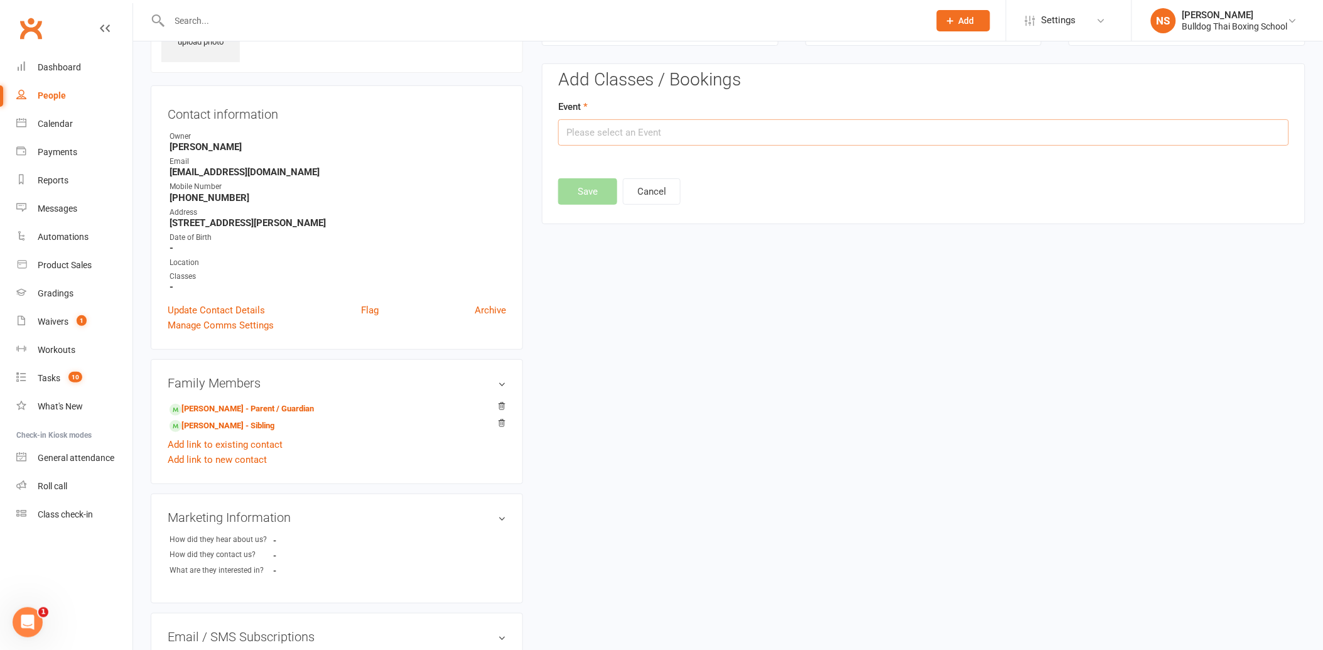
click at [665, 123] on input "text" at bounding box center [923, 132] width 731 height 26
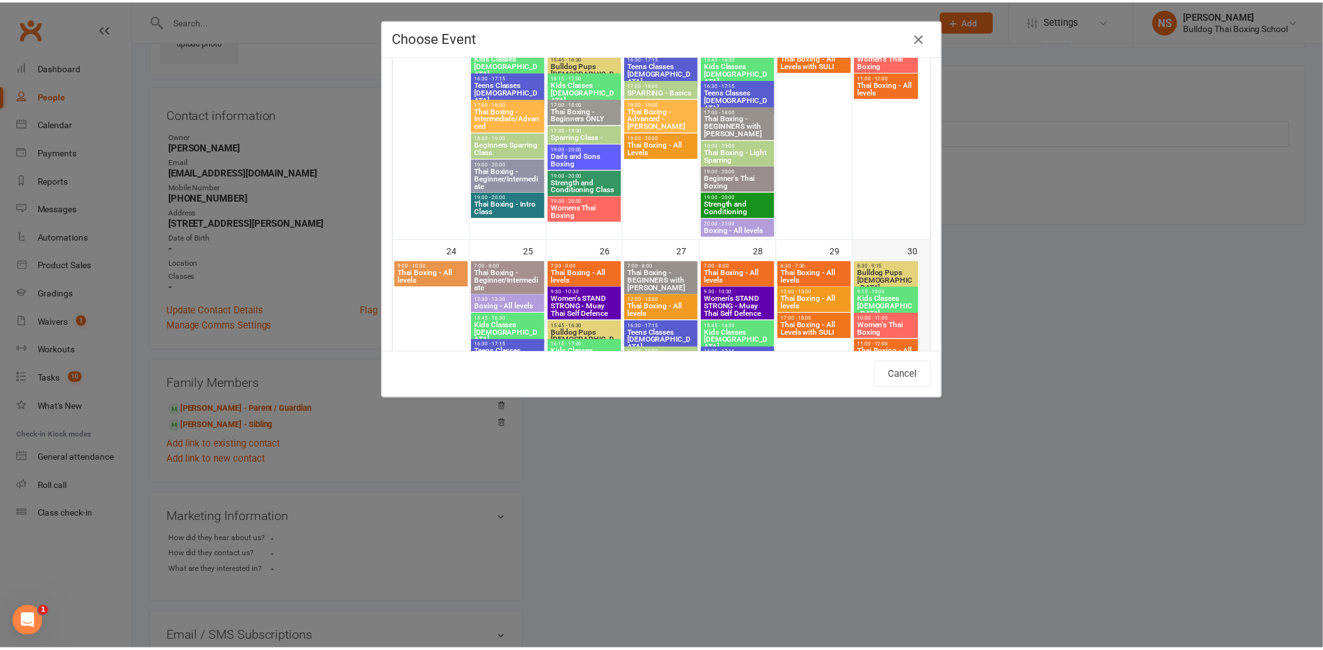
scroll to position [977, 0]
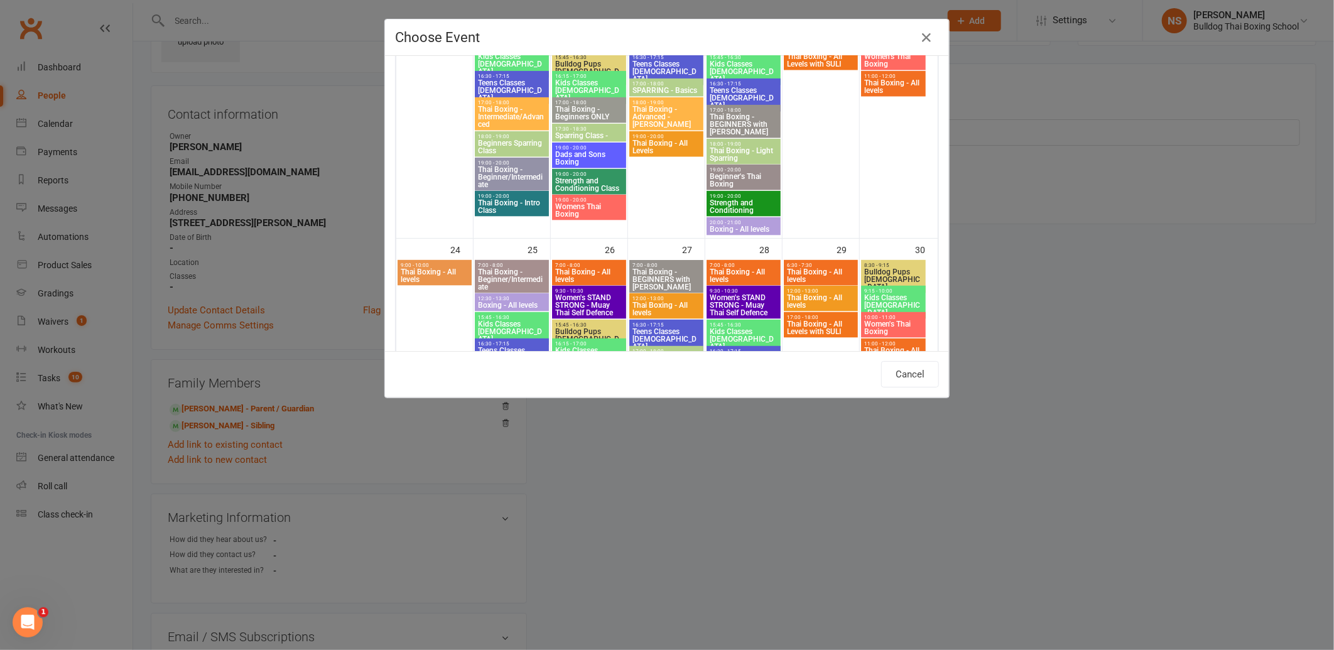
click at [887, 276] on span "Bulldog Pups [DEMOGRAPHIC_DATA]" at bounding box center [894, 279] width 60 height 23
type input "Bulldog Pups [DEMOGRAPHIC_DATA] - [DATE] 8:30:00 AM"
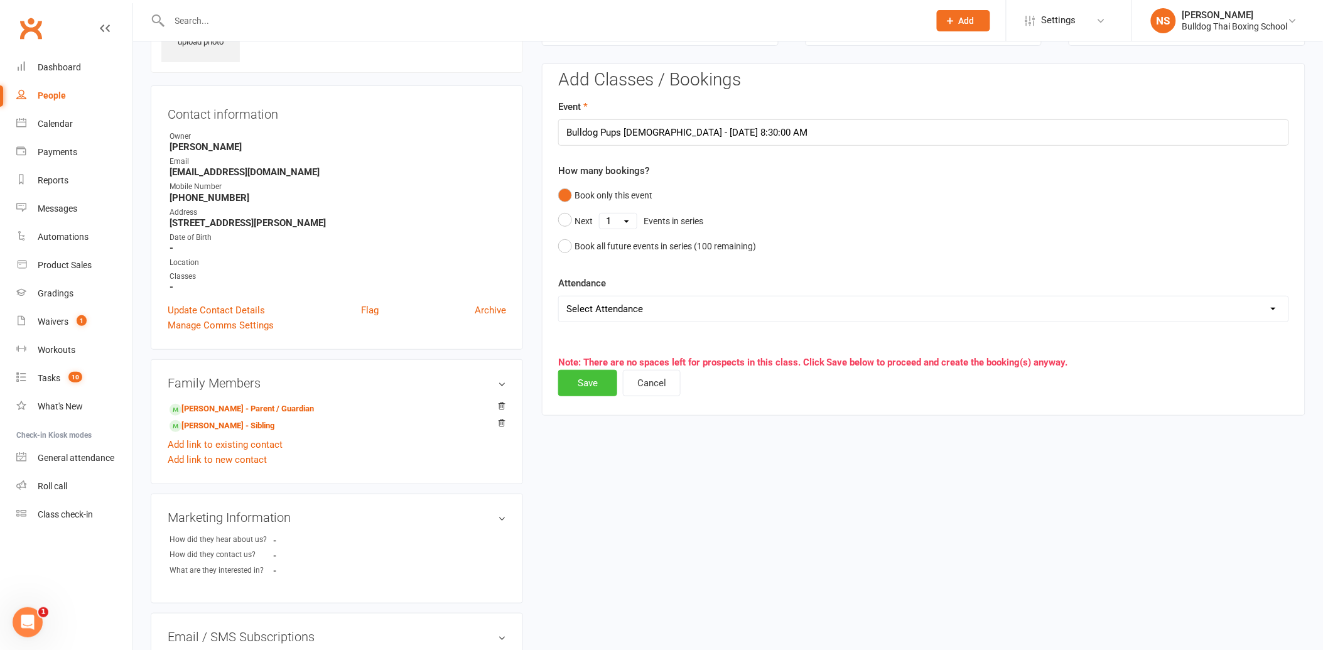
click at [587, 384] on button "Save" at bounding box center [587, 383] width 59 height 26
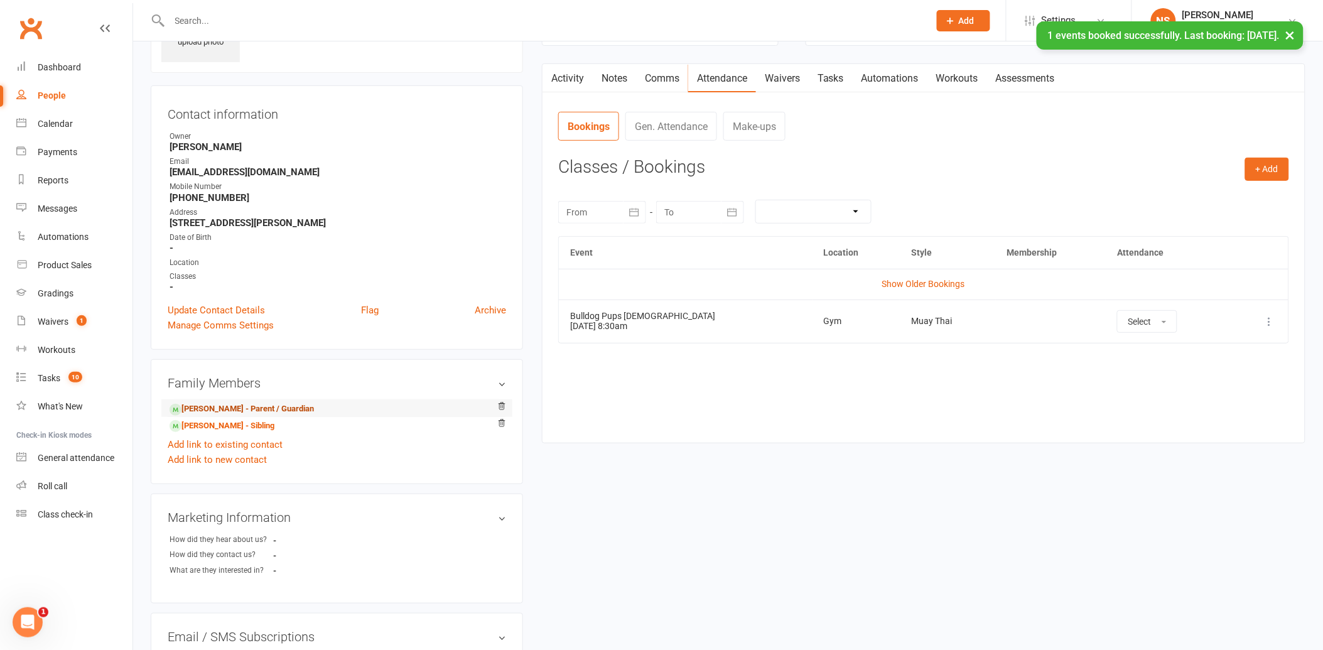
click at [214, 410] on link "[PERSON_NAME] - Parent / Guardian" at bounding box center [242, 409] width 144 height 13
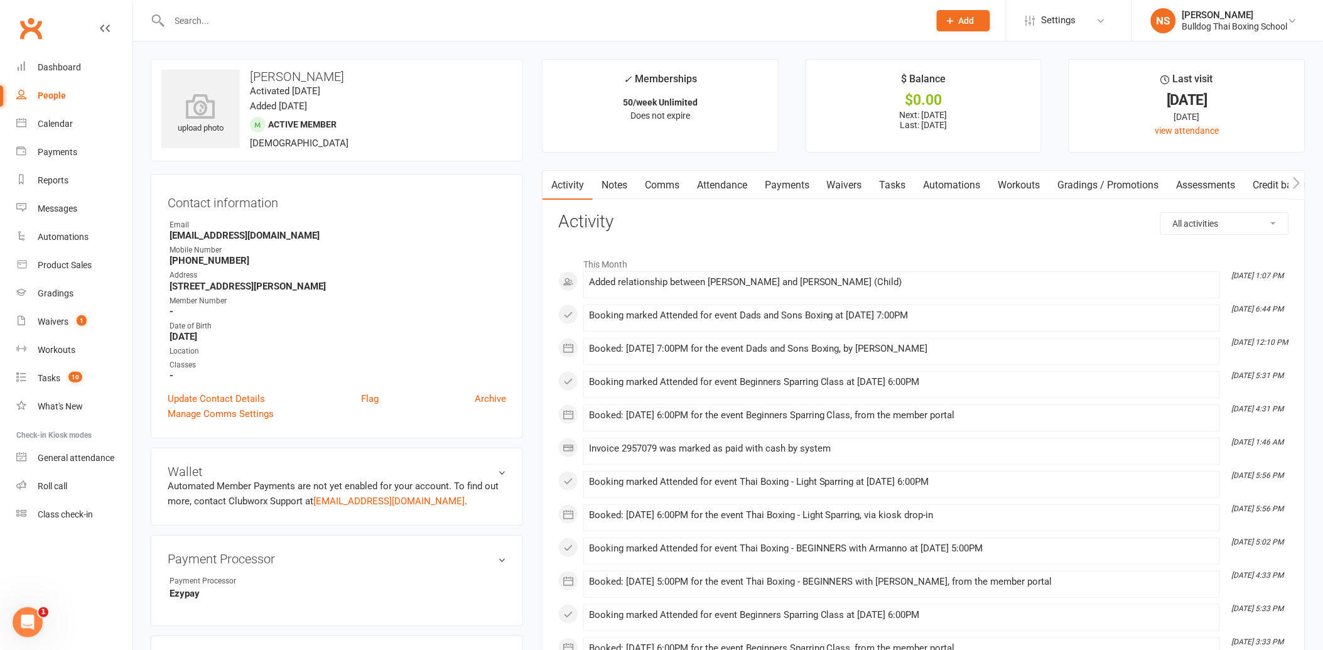
click at [894, 187] on link "Tasks" at bounding box center [893, 185] width 44 height 29
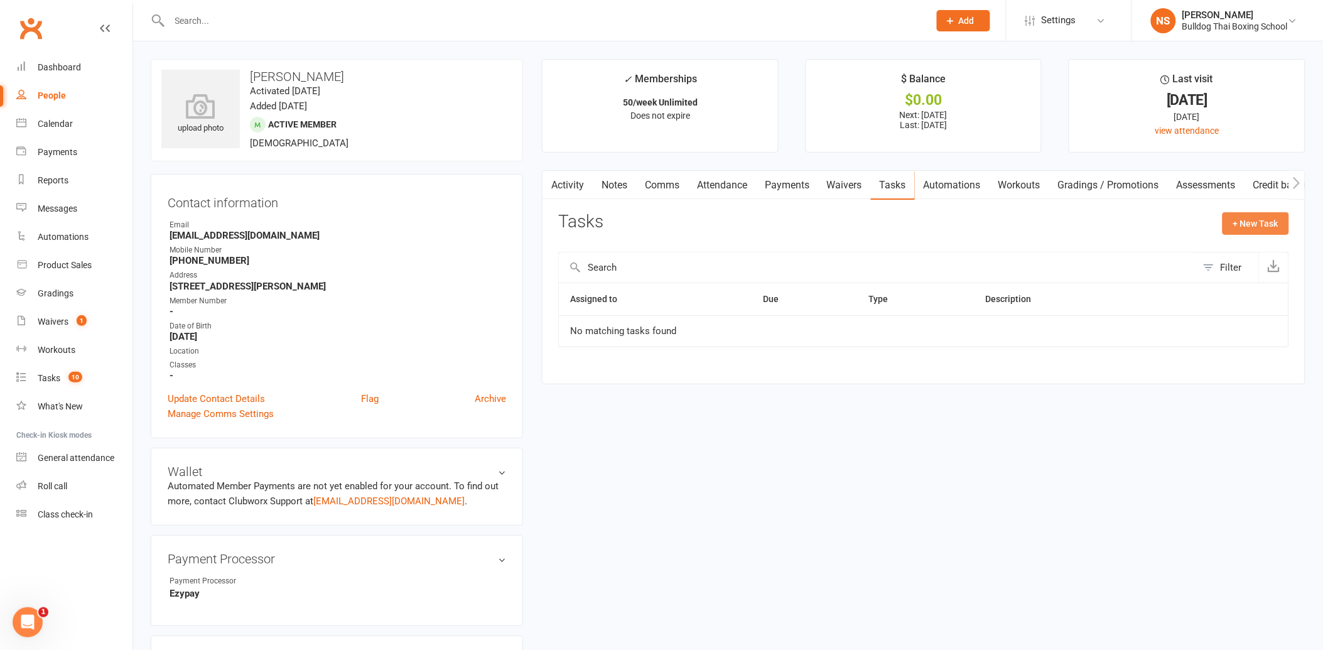
click at [1249, 215] on button "+ New Task" at bounding box center [1256, 223] width 67 height 23
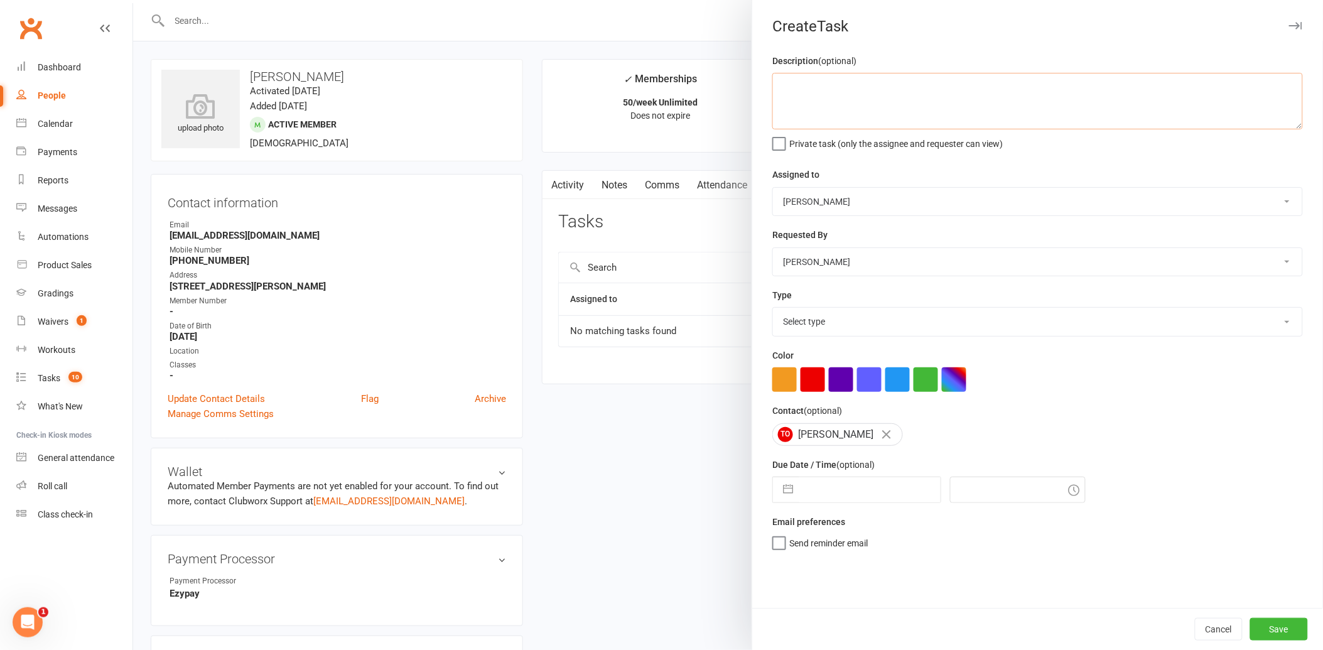
click at [850, 79] on textarea at bounding box center [1038, 101] width 531 height 57
type textarea "class reminder - [PERSON_NAME]"
drag, startPoint x: 792, startPoint y: 330, endPoint x: 793, endPoint y: 337, distance: 6.9
click at [793, 335] on select "Select type Action E-mail Meeting Phone call Text Add new task type" at bounding box center [1037, 322] width 529 height 28
select select "13825"
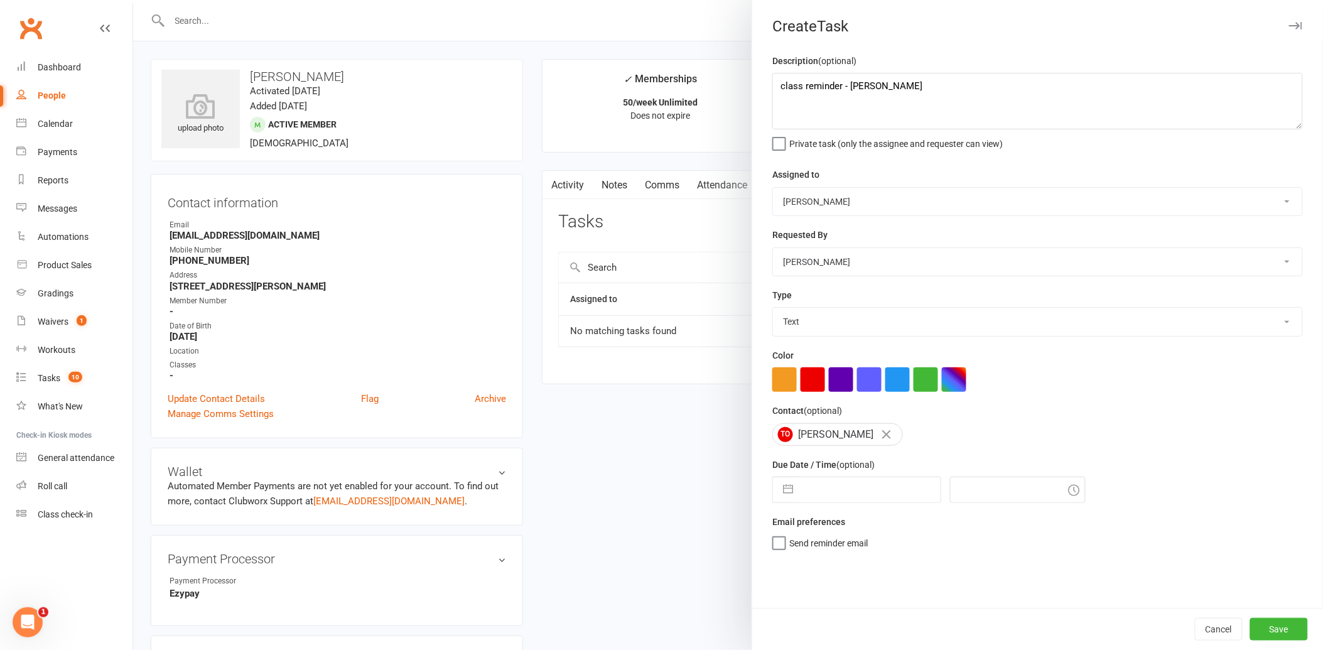
click at [773, 308] on select "Select type Action E-mail Meeting Phone call Text Add new task type" at bounding box center [1037, 322] width 529 height 28
select select "6"
select select "2025"
select select "7"
select select "2025"
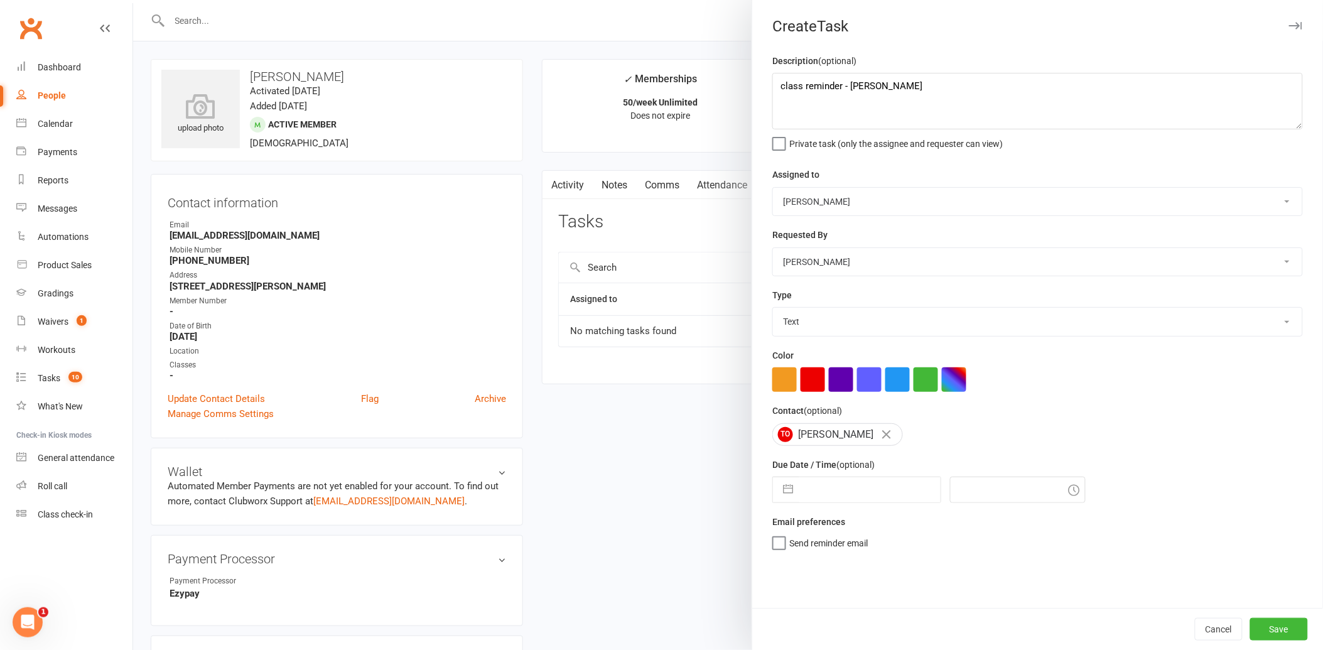
select select "8"
select select "2025"
click at [815, 495] on input "text" at bounding box center [870, 489] width 141 height 25
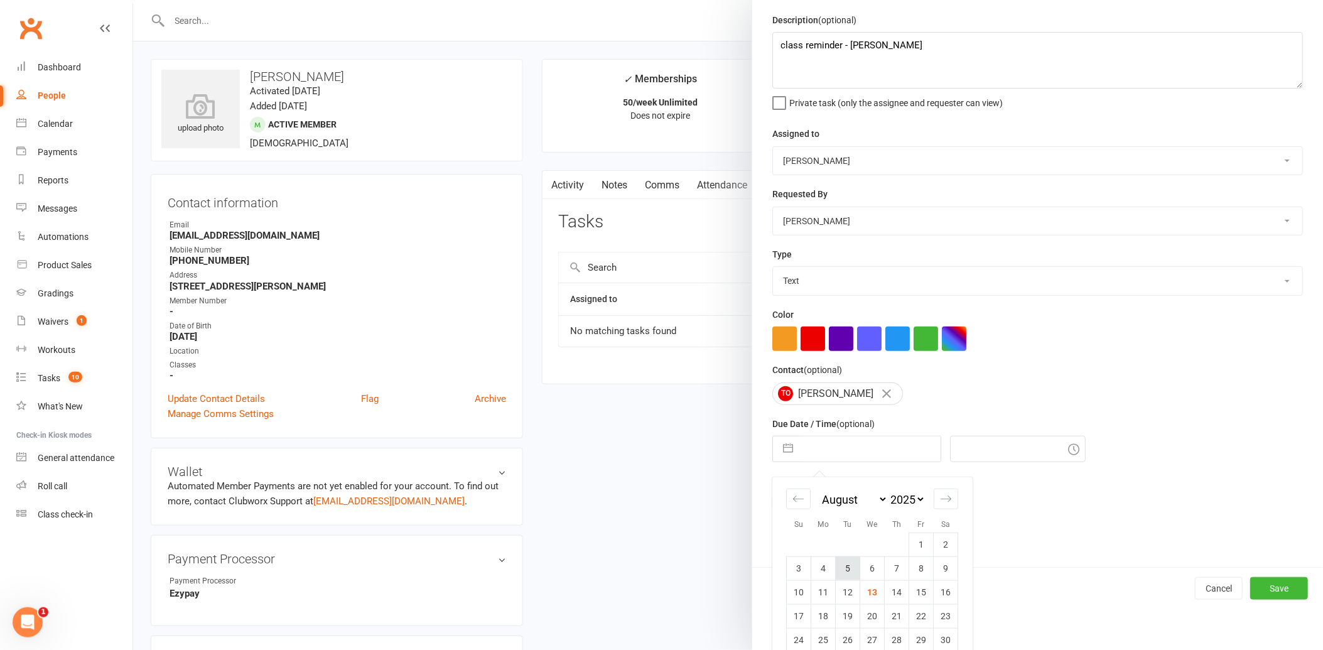
scroll to position [82, 0]
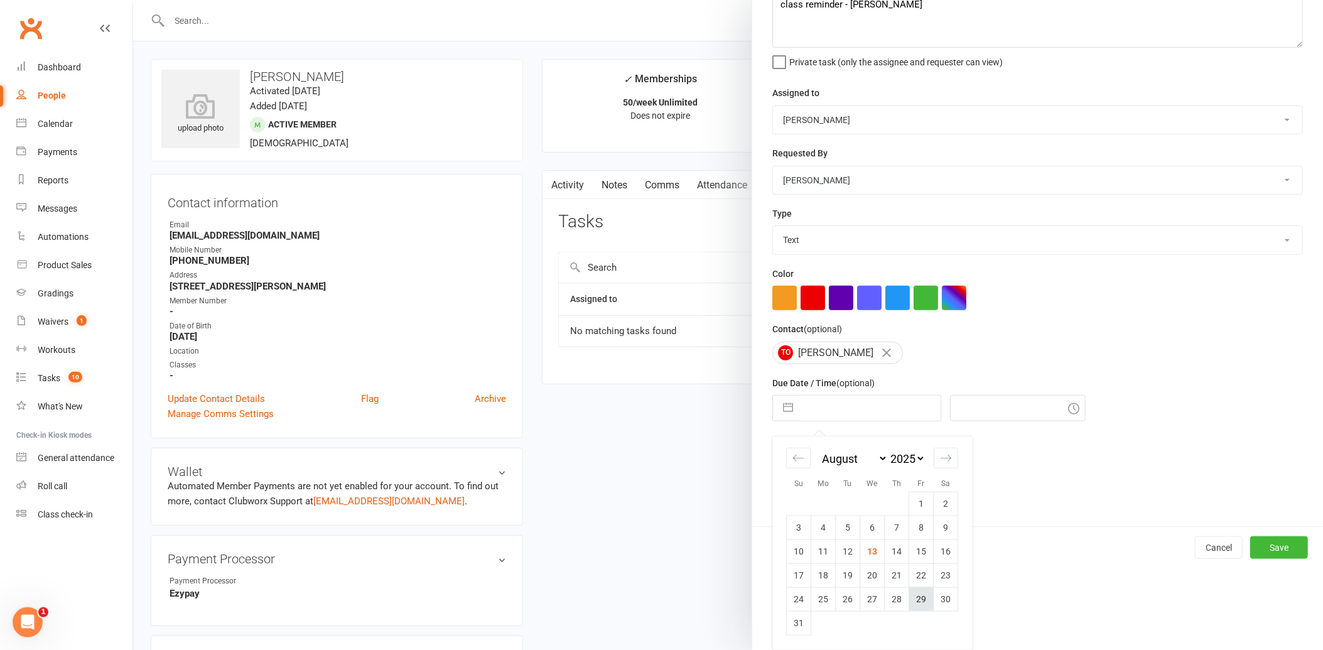
click at [915, 598] on td "29" at bounding box center [921, 599] width 24 height 24
type input "[DATE]"
type input "1:15pm"
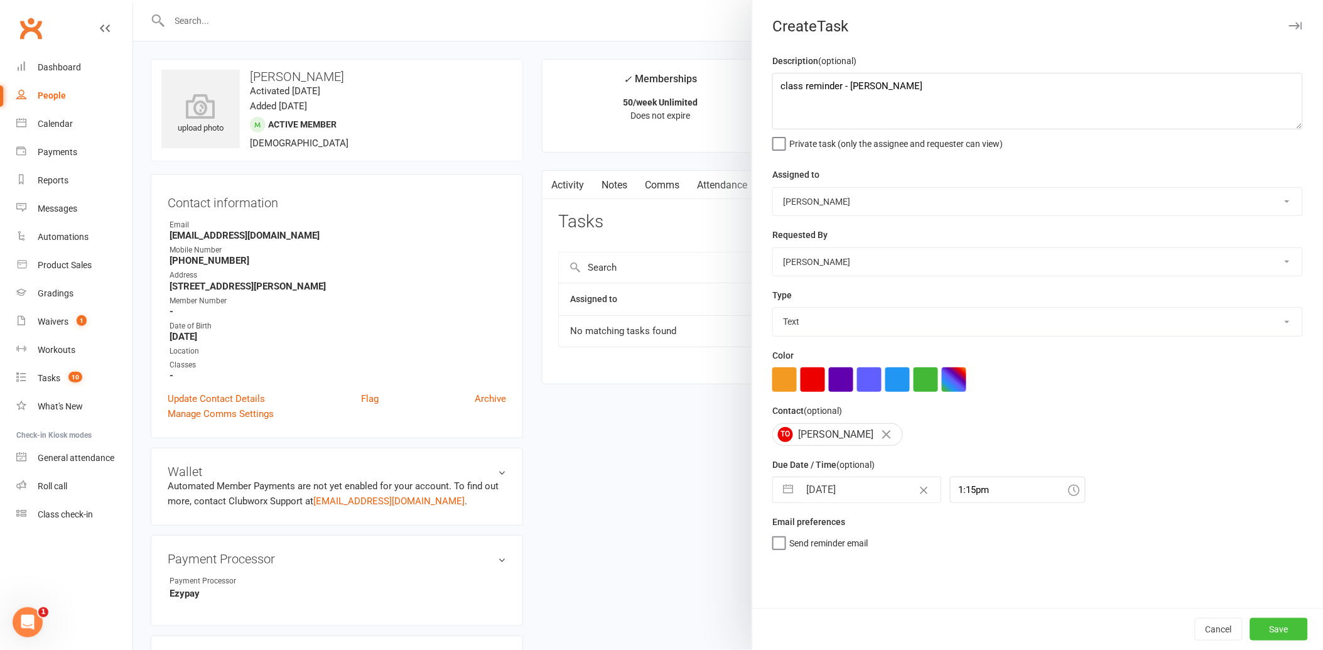
click at [1261, 625] on button "Save" at bounding box center [1280, 629] width 58 height 23
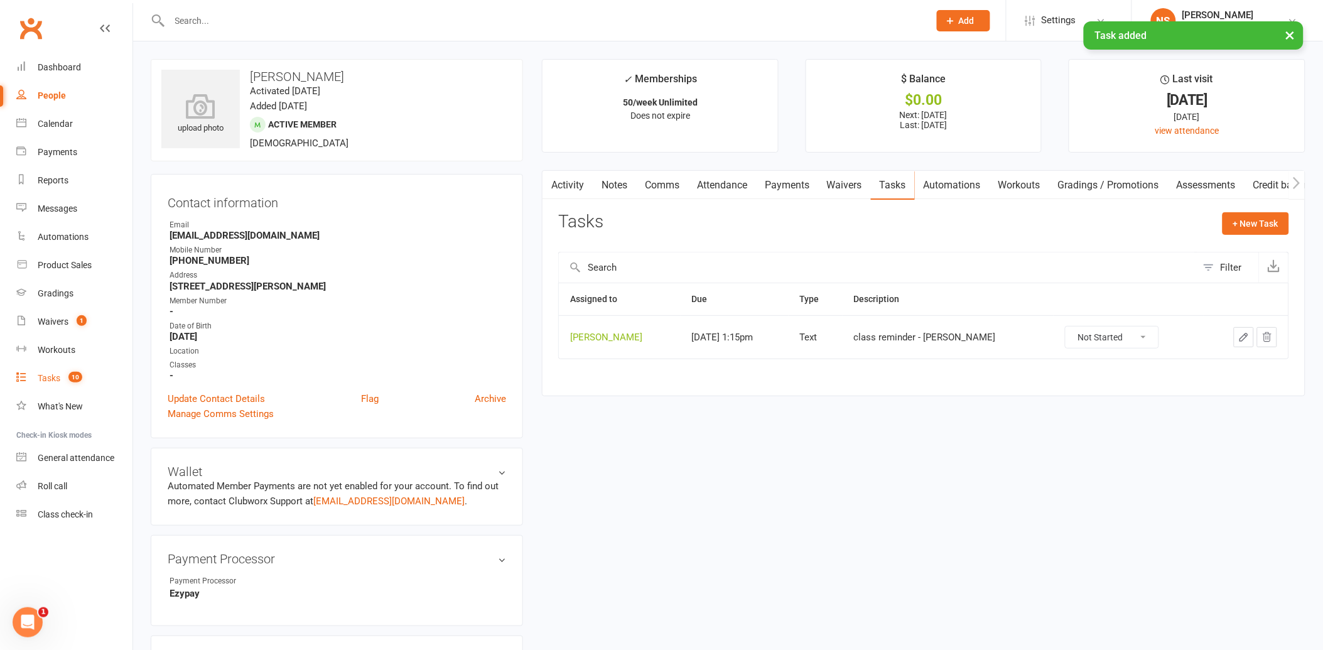
click at [52, 379] on div "Tasks" at bounding box center [49, 378] width 23 height 10
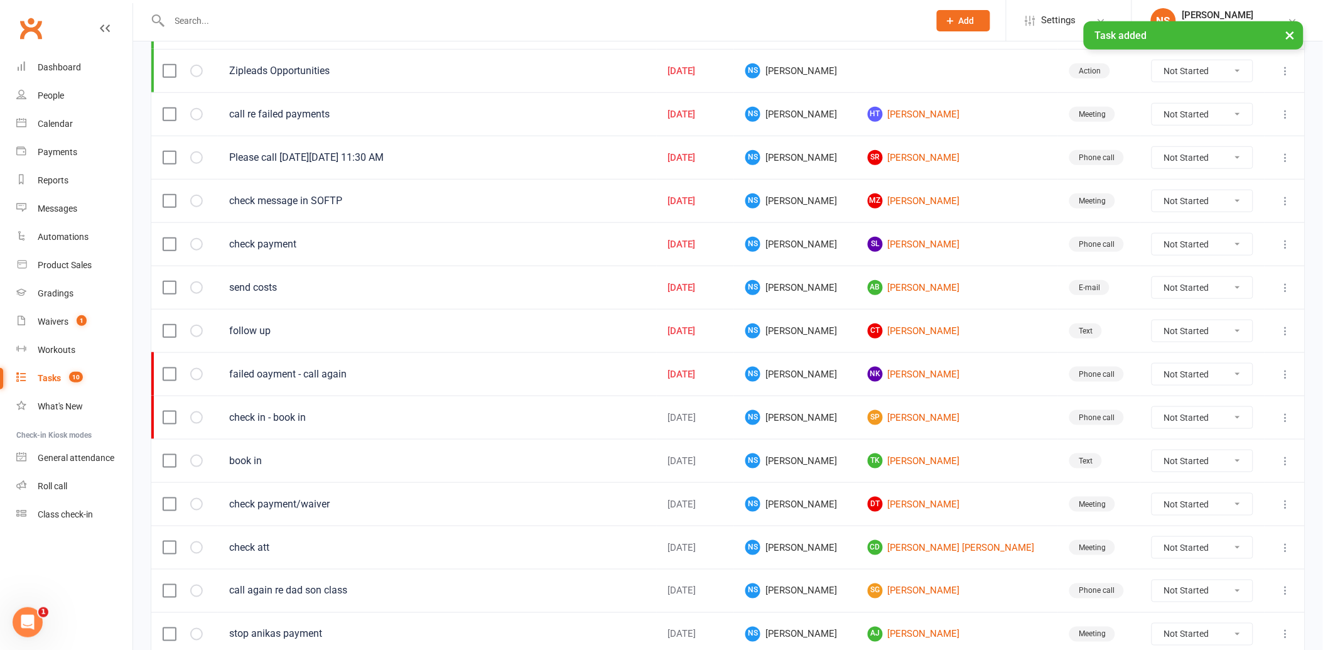
scroll to position [279, 0]
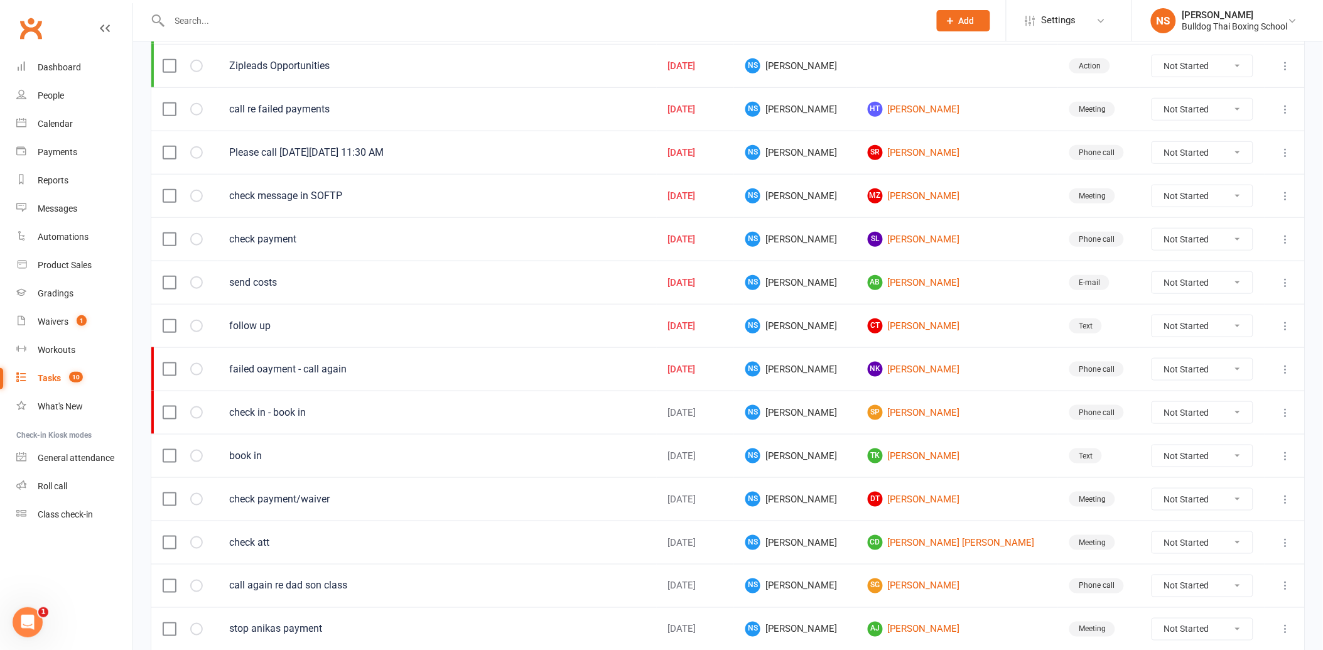
click at [1236, 281] on select "Not Started In Progress Waiting Complete" at bounding box center [1203, 282] width 100 height 21
click at [1153, 274] on select "Not Started In Progress Waiting Complete" at bounding box center [1203, 282] width 100 height 21
select select "unstarted"
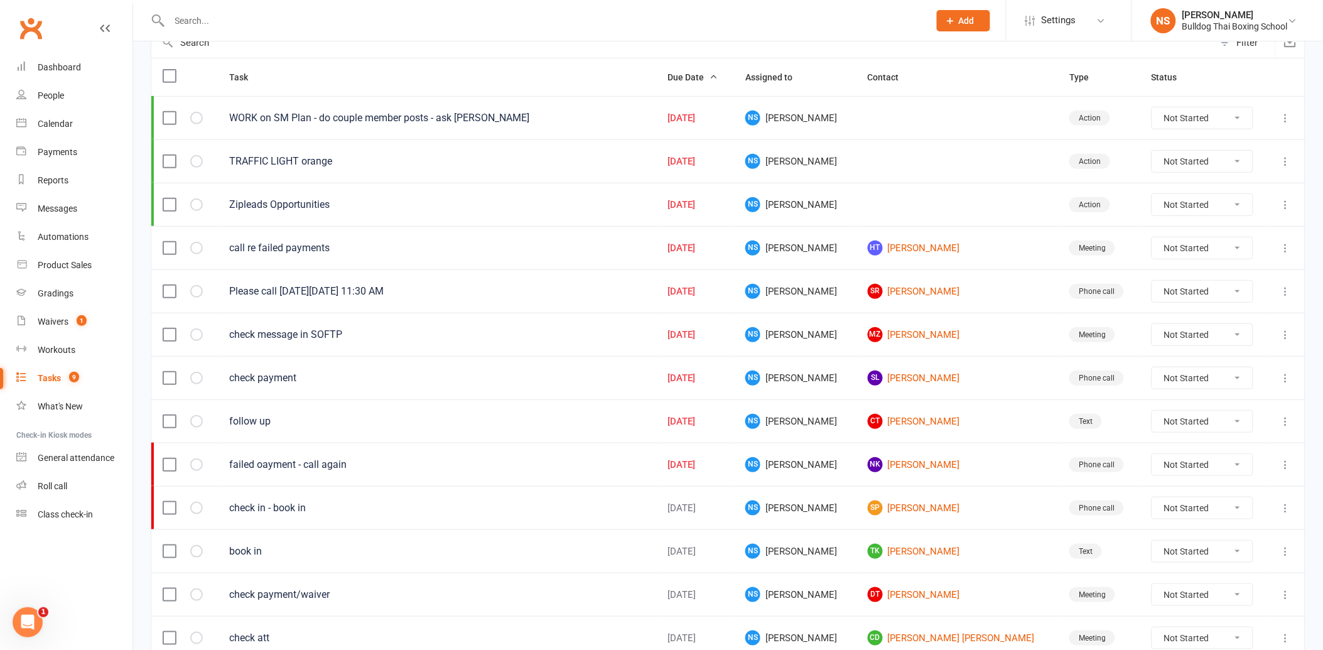
scroll to position [139, 0]
drag, startPoint x: 1290, startPoint y: 292, endPoint x: 1276, endPoint y: 298, distance: 14.9
click at [1288, 292] on icon at bounding box center [1286, 292] width 13 height 13
click at [1230, 337] on link "Edit" at bounding box center [1221, 343] width 124 height 25
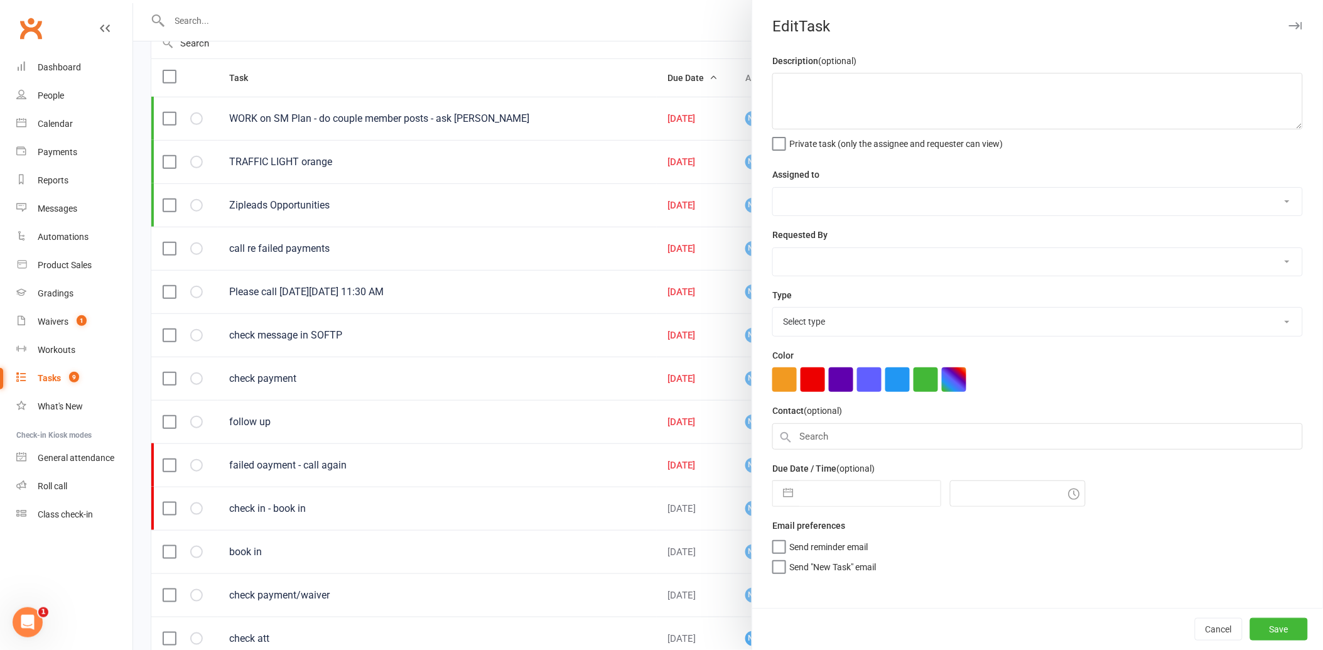
type textarea "Please call [DATE][DATE] 11:30 AM"
select select "12940"
select select "45795"
type input "[DATE]"
type input "11:30am"
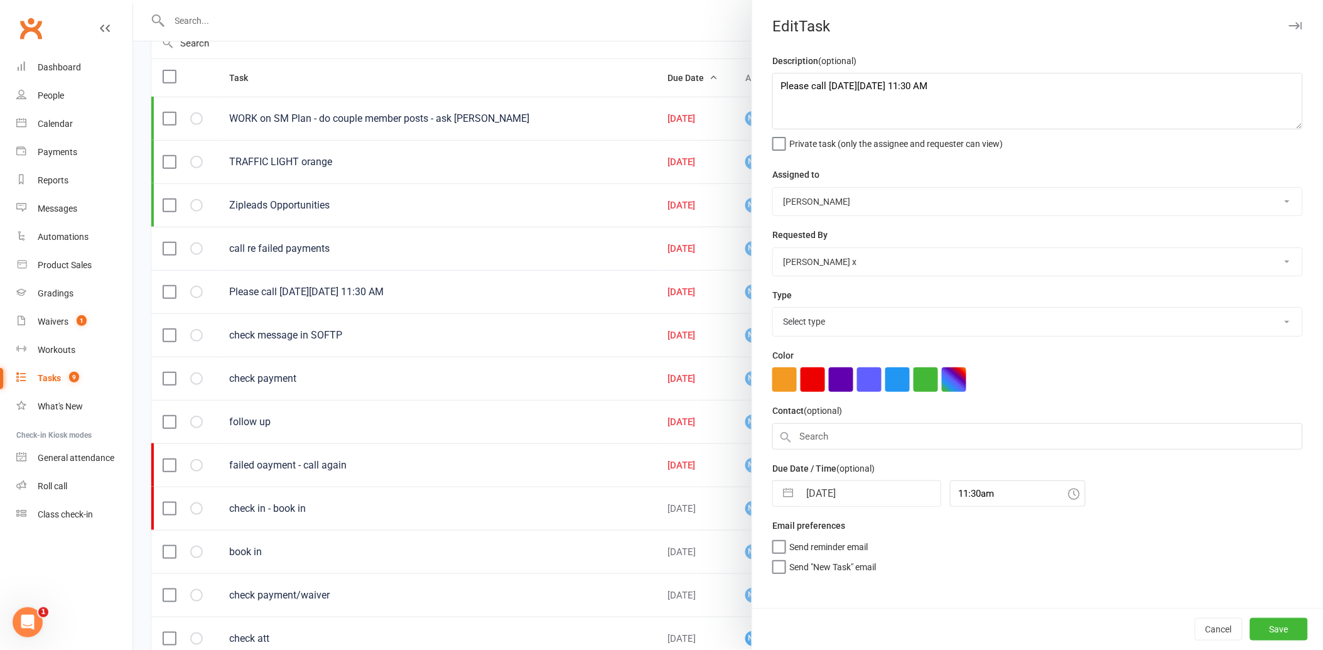
select select "12048"
drag, startPoint x: 1041, startPoint y: 82, endPoint x: 732, endPoint y: 80, distance: 308.4
click at [133, 0] on react-component "Edit Task Description (optional) Please call [DATE][DATE] 11:30 AM Private task…" at bounding box center [133, 0] width 0 height 0
type textarea "follow up"
click at [870, 491] on input "[DATE]" at bounding box center [870, 489] width 141 height 25
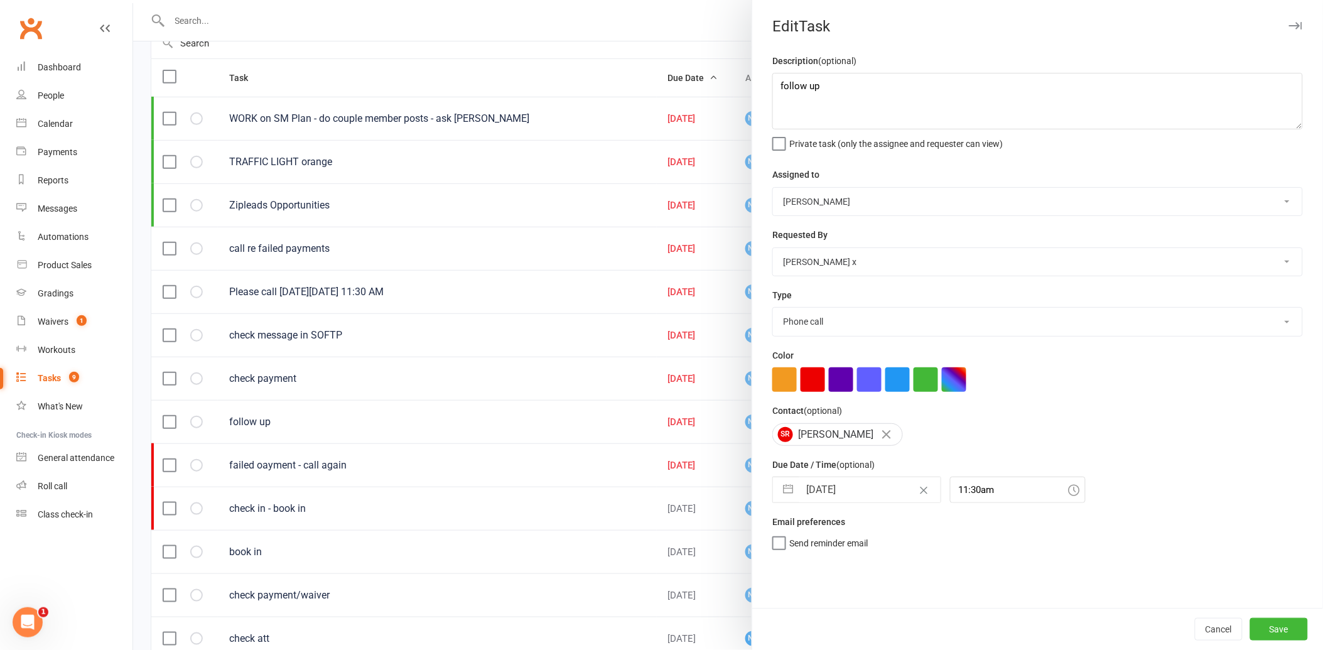
select select "6"
select select "2025"
select select "7"
select select "2025"
select select "8"
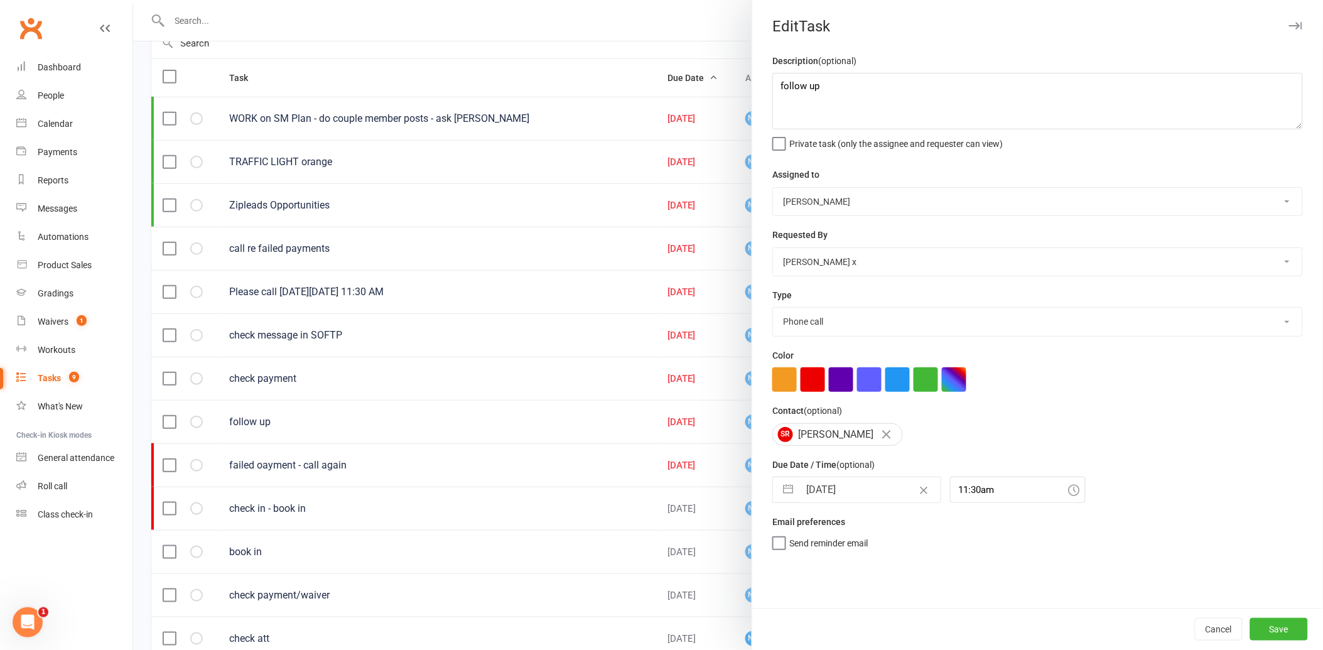
select select "2025"
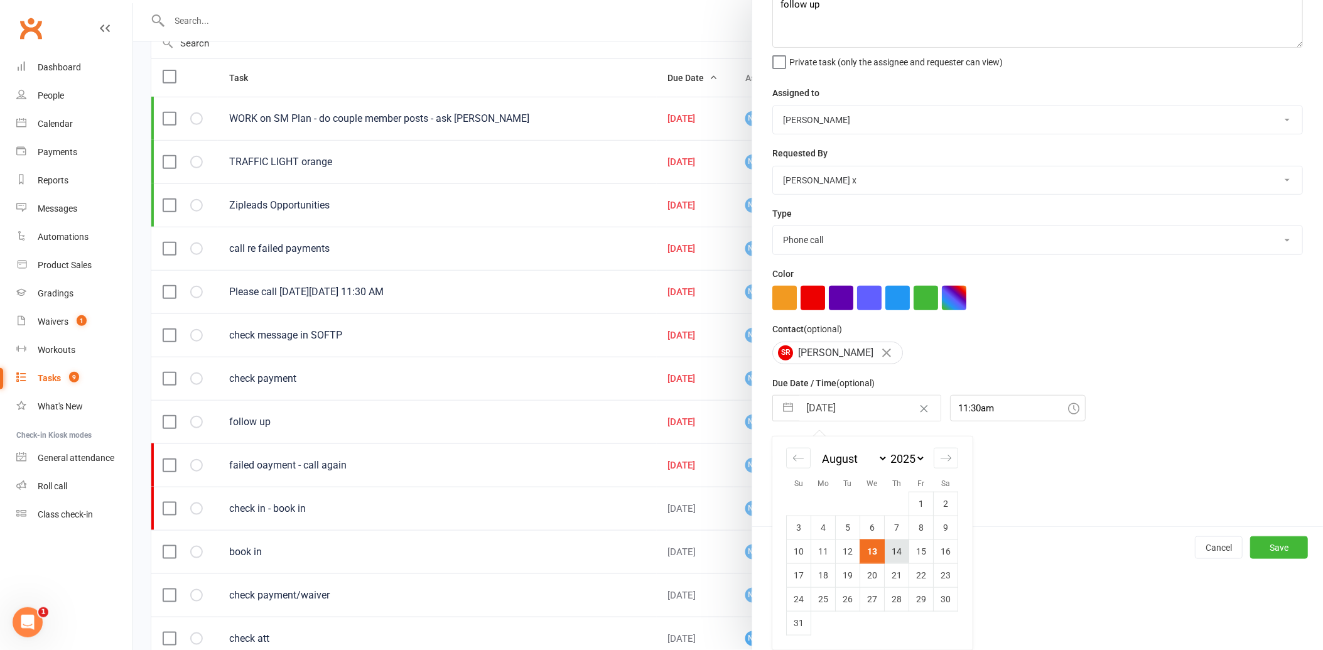
scroll to position [82, 0]
drag, startPoint x: 889, startPoint y: 555, endPoint x: 899, endPoint y: 558, distance: 10.5
click at [891, 555] on td "14" at bounding box center [897, 552] width 24 height 24
type input "[DATE]"
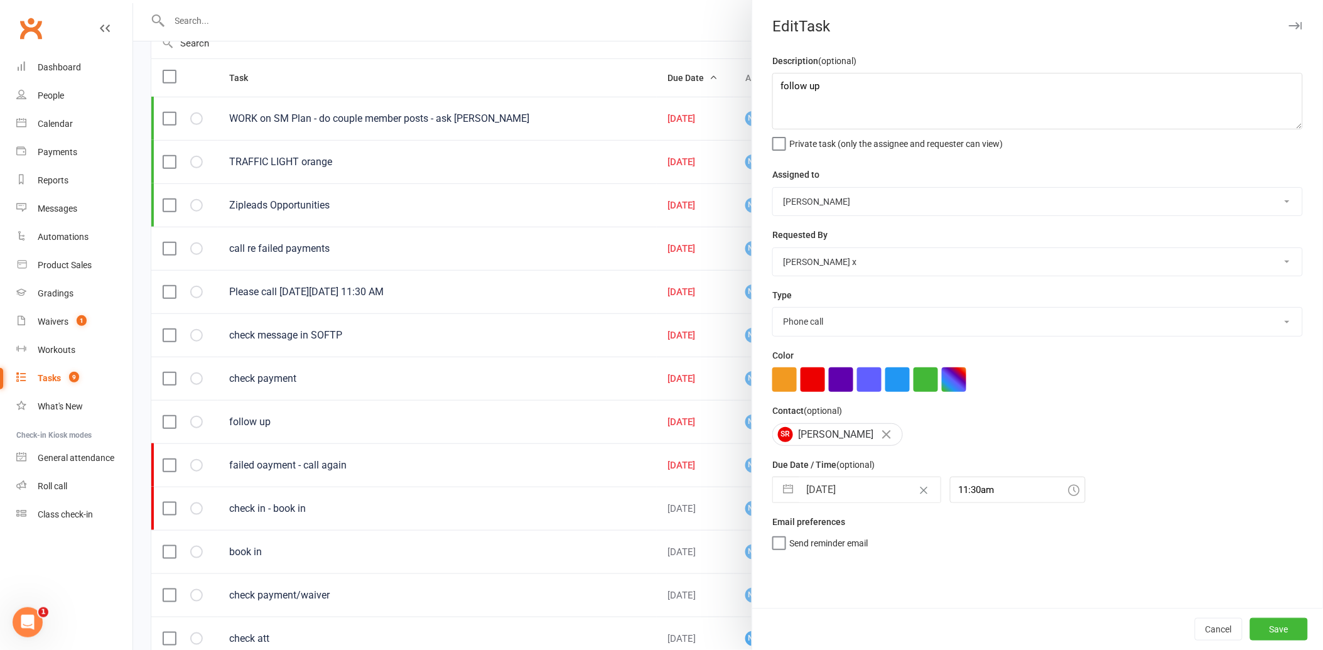
scroll to position [0, 0]
click at [1266, 625] on button "Save" at bounding box center [1280, 629] width 58 height 23
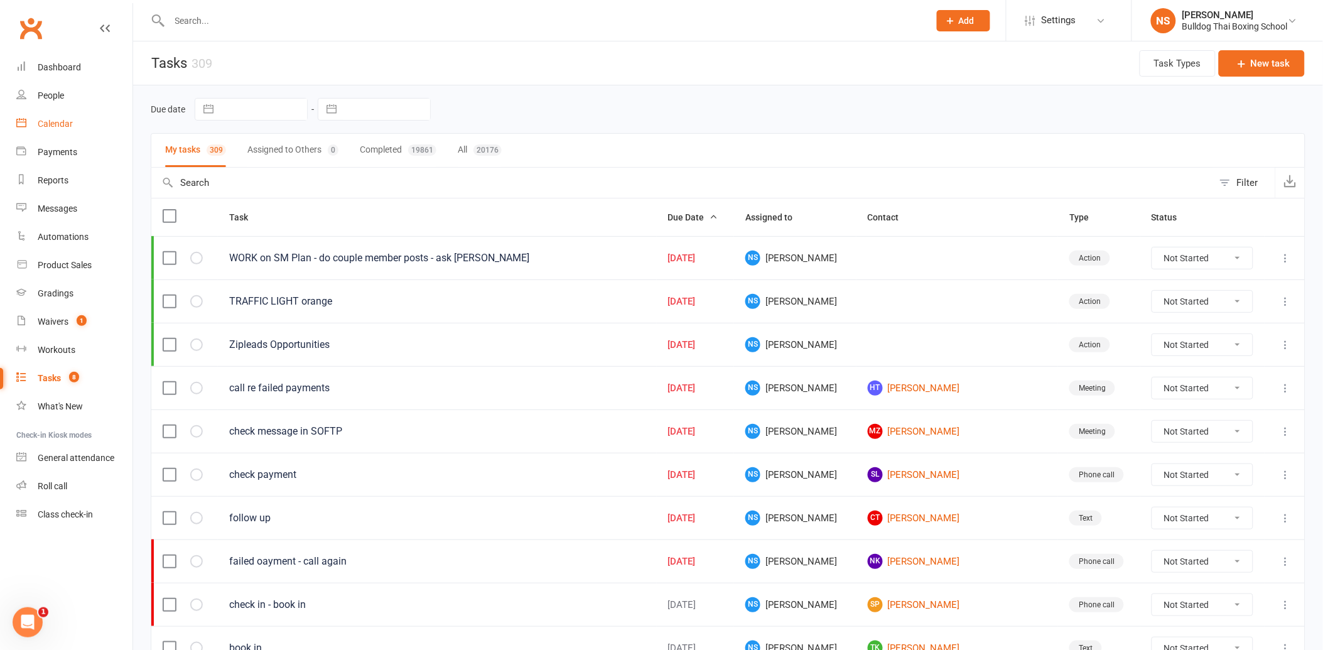
click at [45, 121] on div "Calendar" at bounding box center [55, 124] width 35 height 10
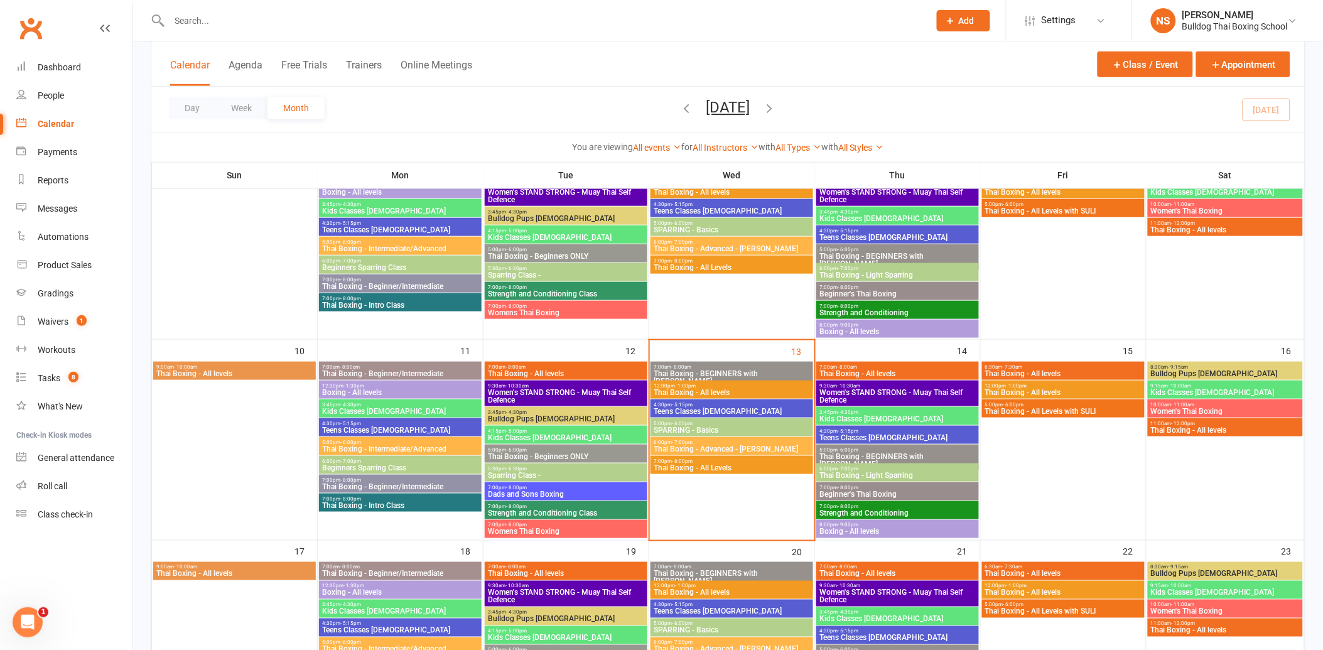
scroll to position [418, 0]
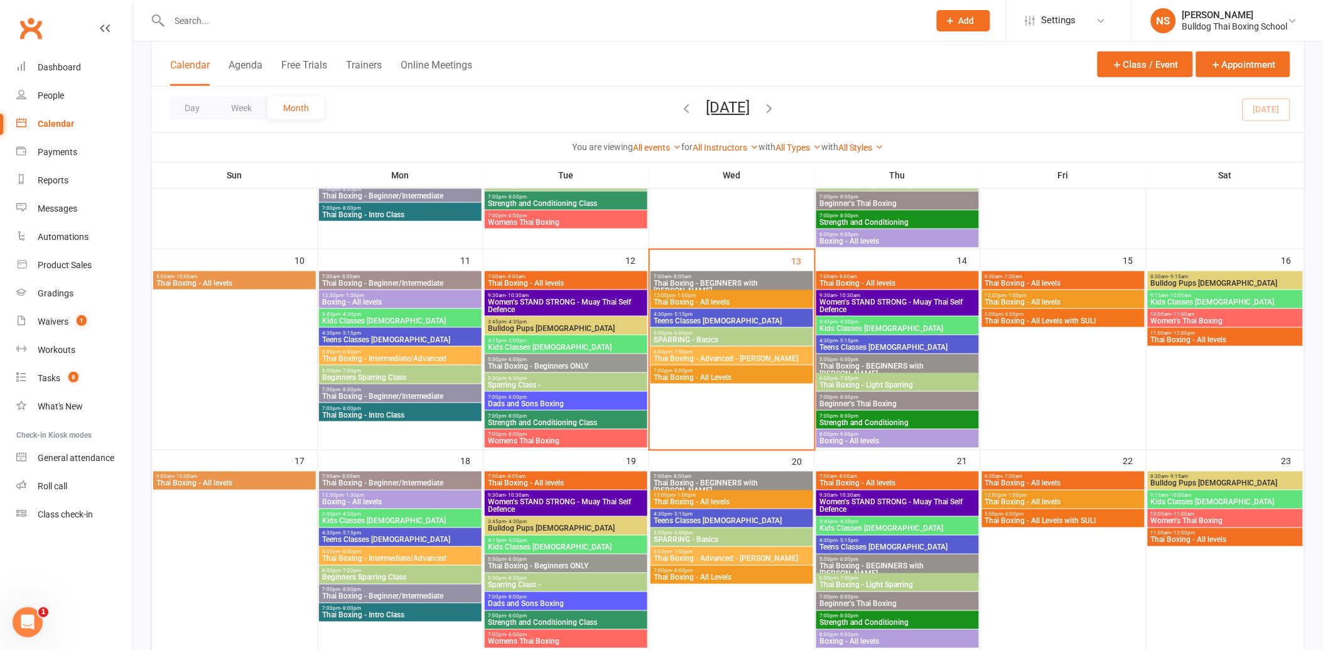
click at [572, 398] on span "7:00pm - 8:00pm" at bounding box center [566, 397] width 158 height 6
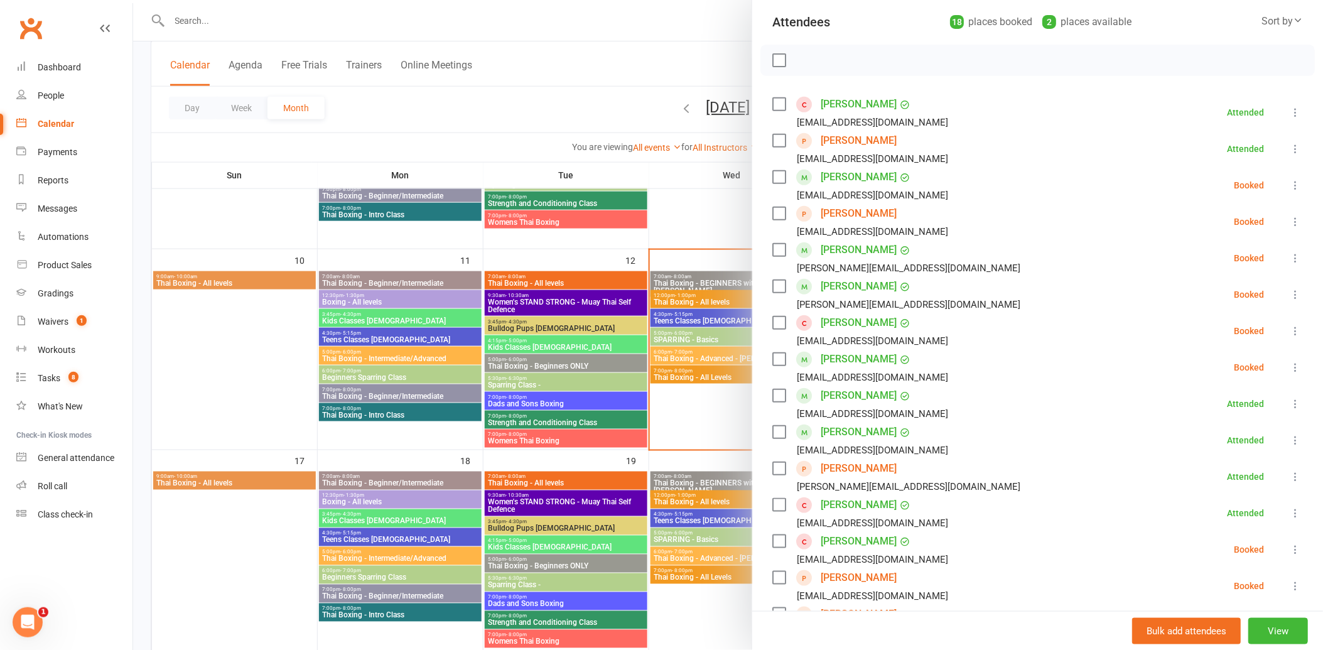
scroll to position [209, 0]
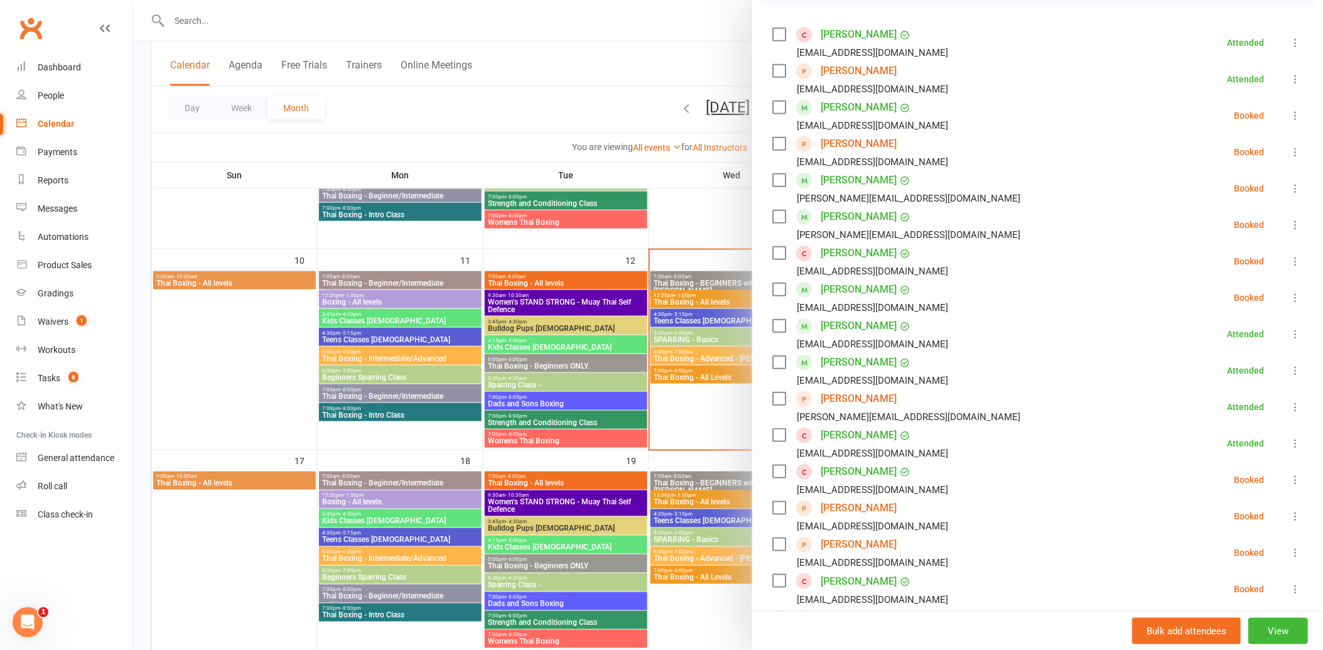
click at [830, 399] on link "[PERSON_NAME]" at bounding box center [859, 399] width 76 height 20
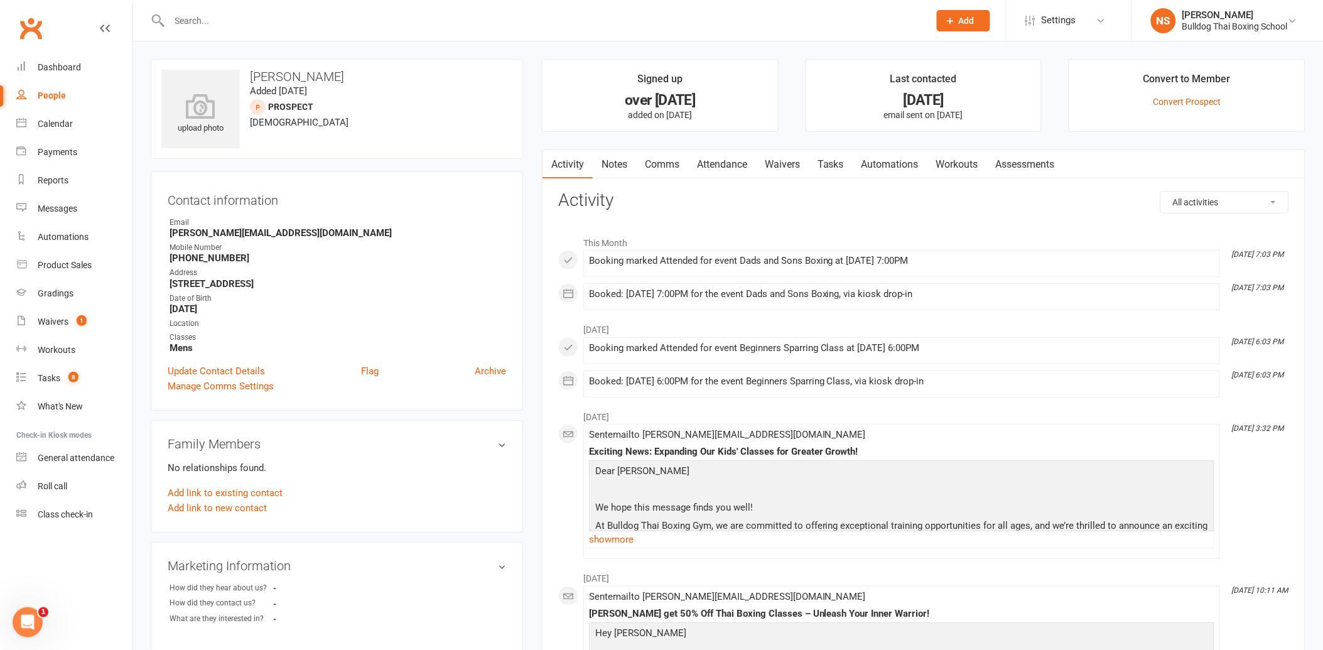
click at [739, 164] on link "Attendance" at bounding box center [722, 164] width 68 height 29
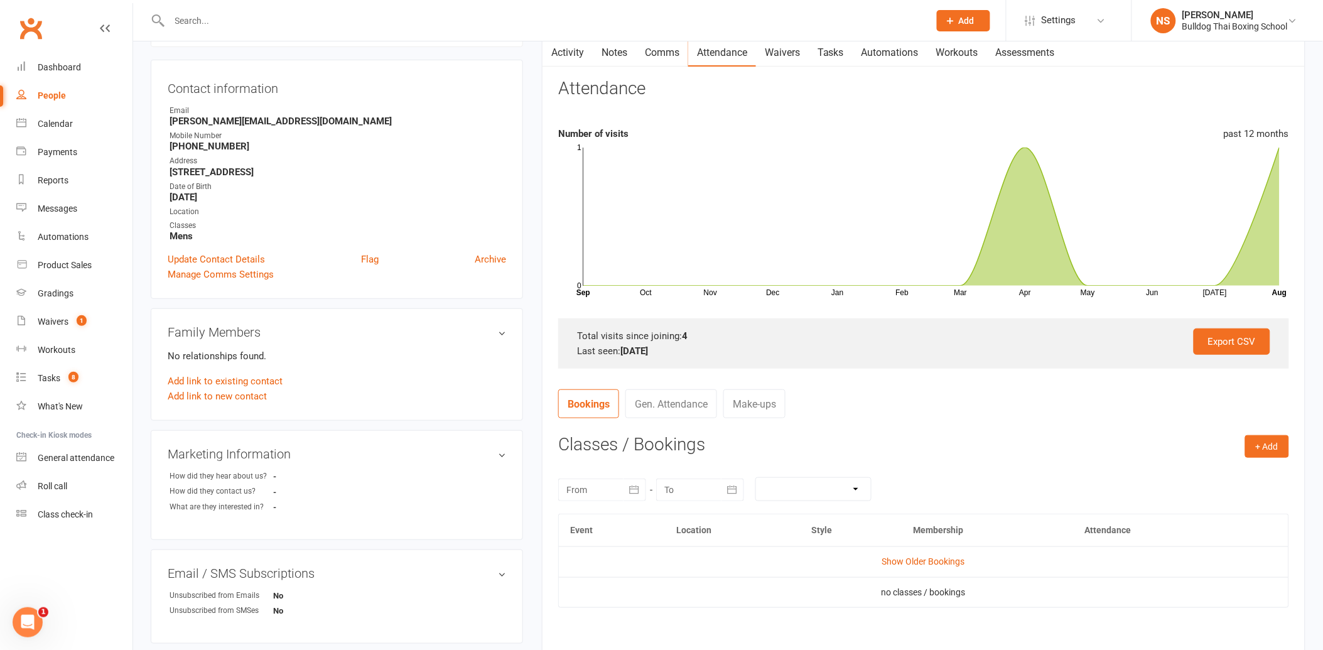
scroll to position [279, 0]
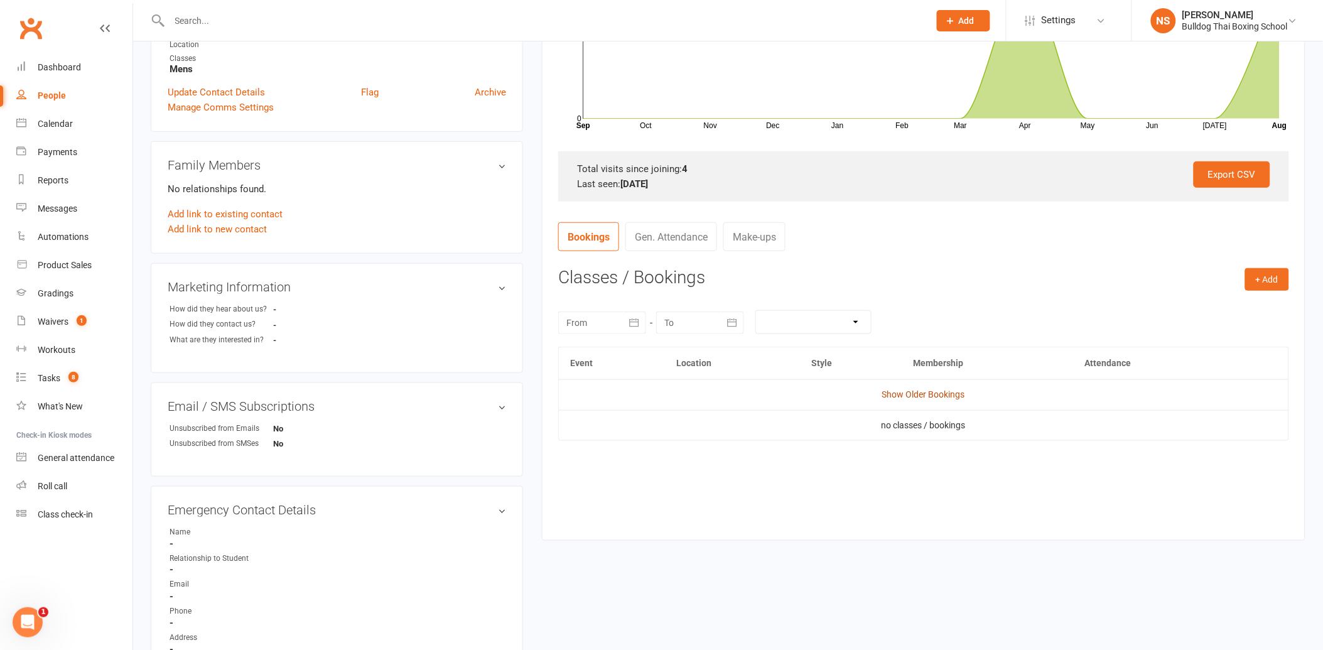
click at [928, 393] on link "Show Older Bookings" at bounding box center [923, 394] width 83 height 10
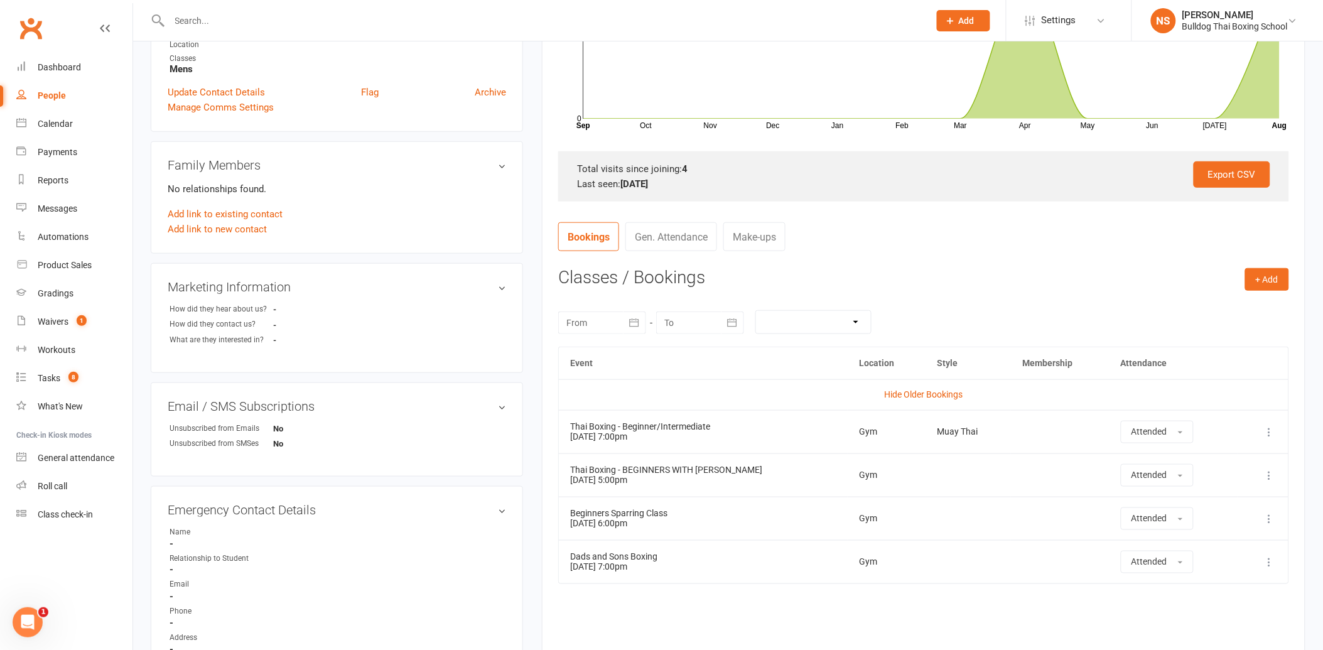
click at [1269, 565] on icon at bounding box center [1270, 562] width 13 height 13
click at [1216, 639] on link "Delete booking" at bounding box center [1215, 636] width 124 height 25
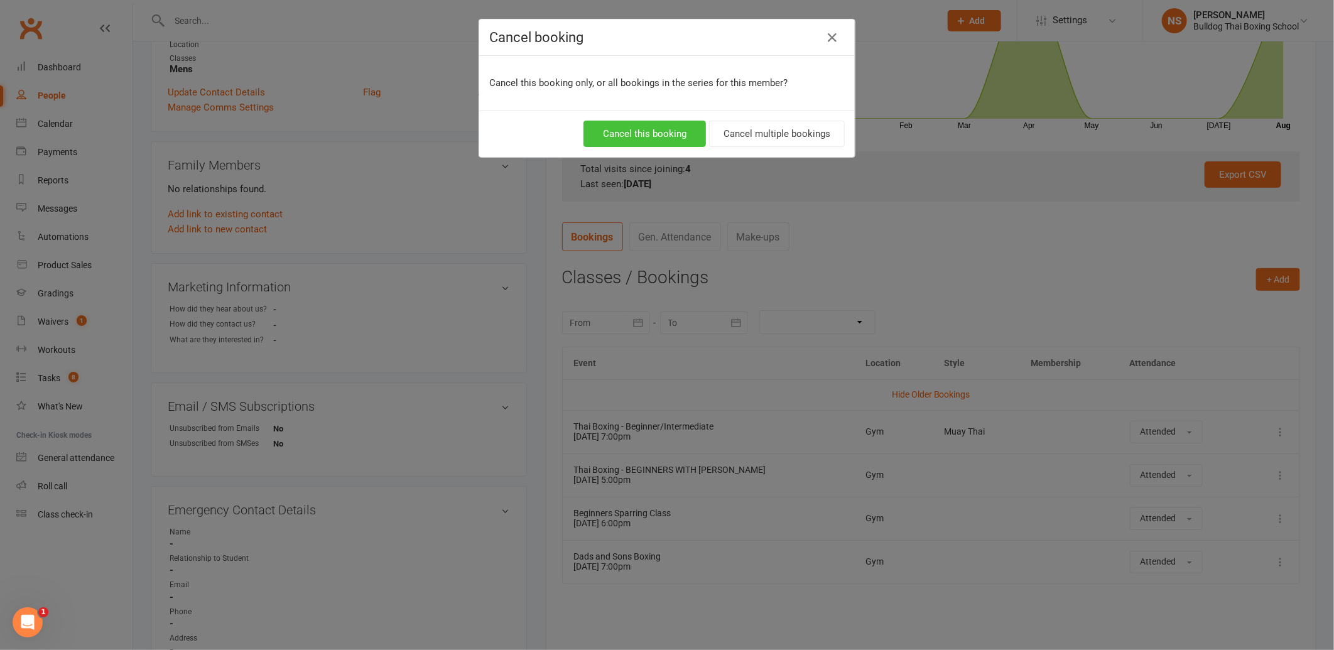
click at [626, 131] on button "Cancel this booking" at bounding box center [644, 134] width 122 height 26
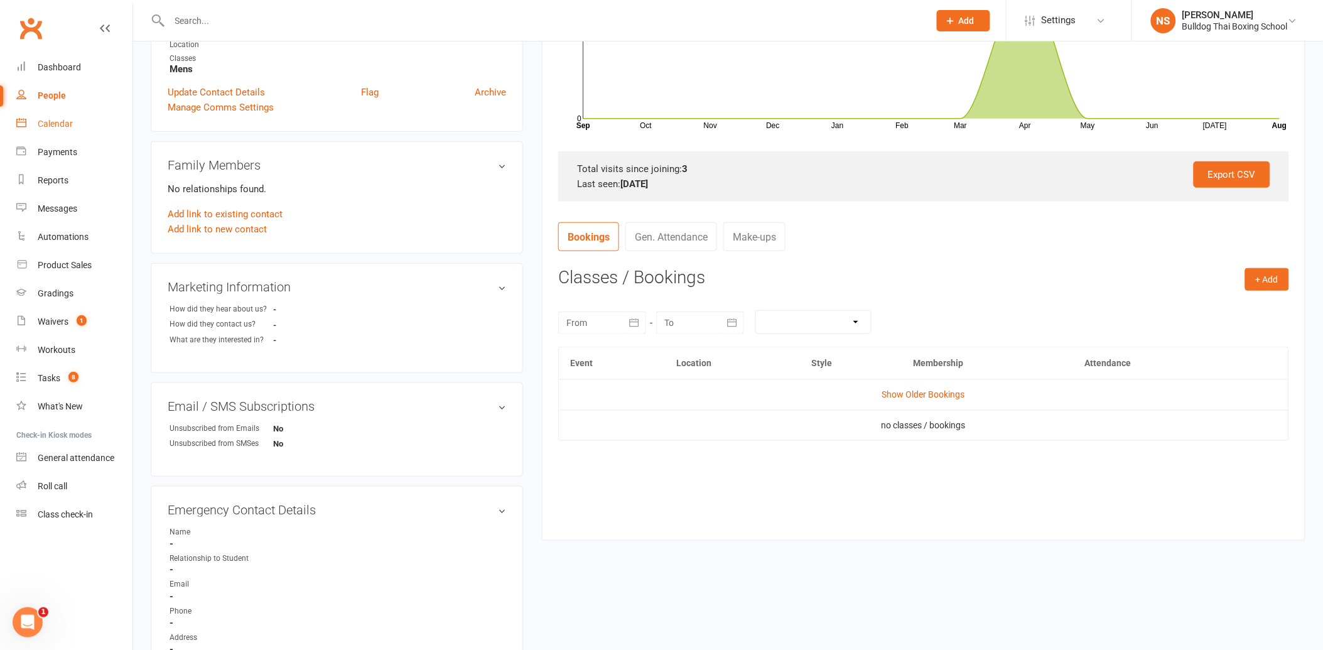
click at [65, 126] on div "Calendar" at bounding box center [55, 124] width 35 height 10
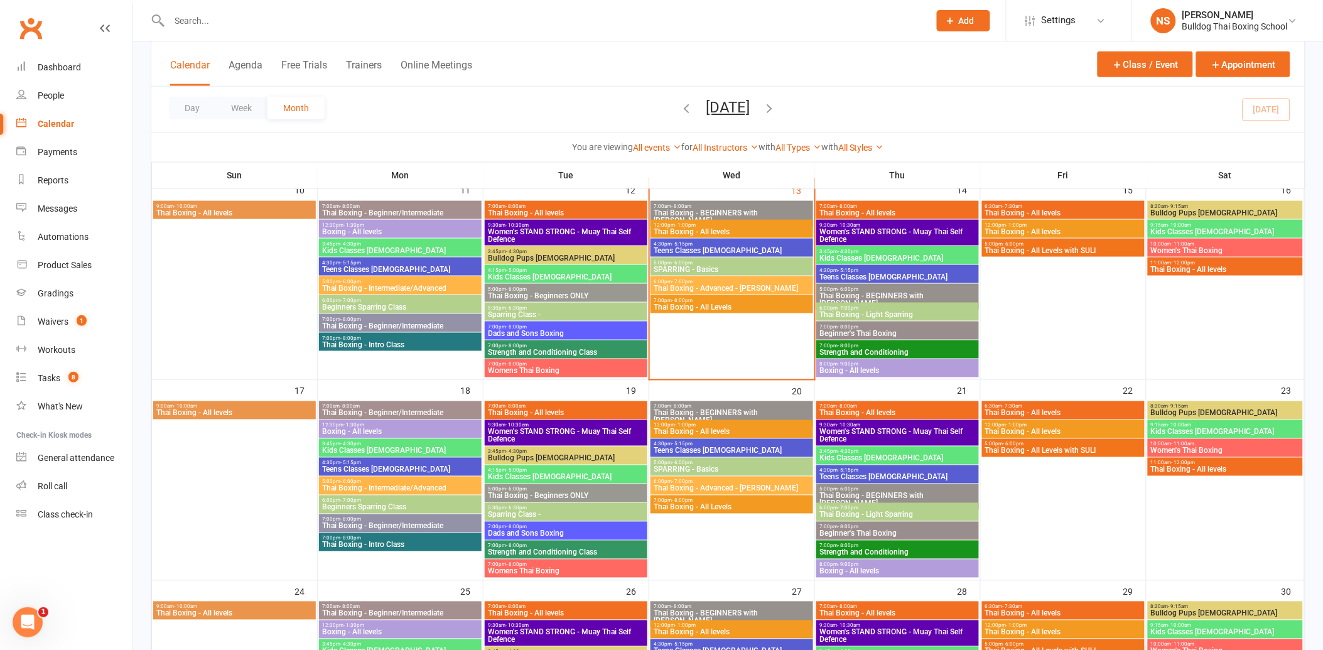
scroll to position [488, 0]
click at [581, 325] on span "7:00pm - 8:00pm" at bounding box center [566, 328] width 158 height 6
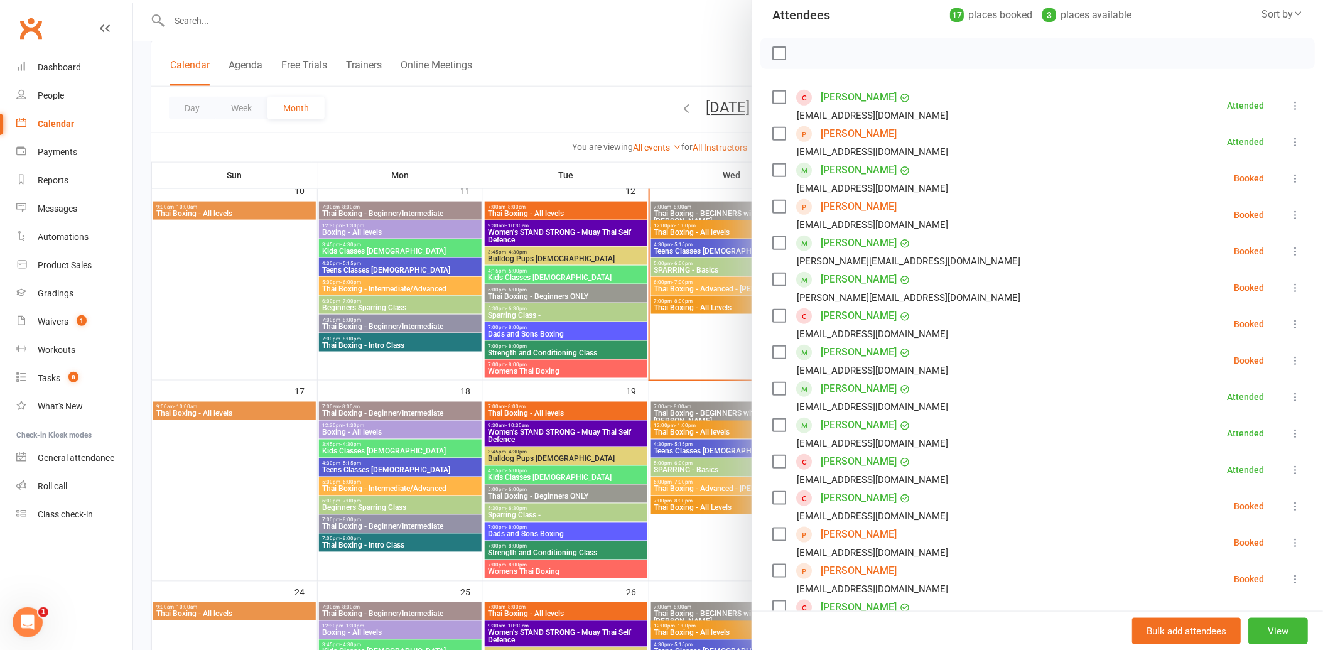
scroll to position [209, 0]
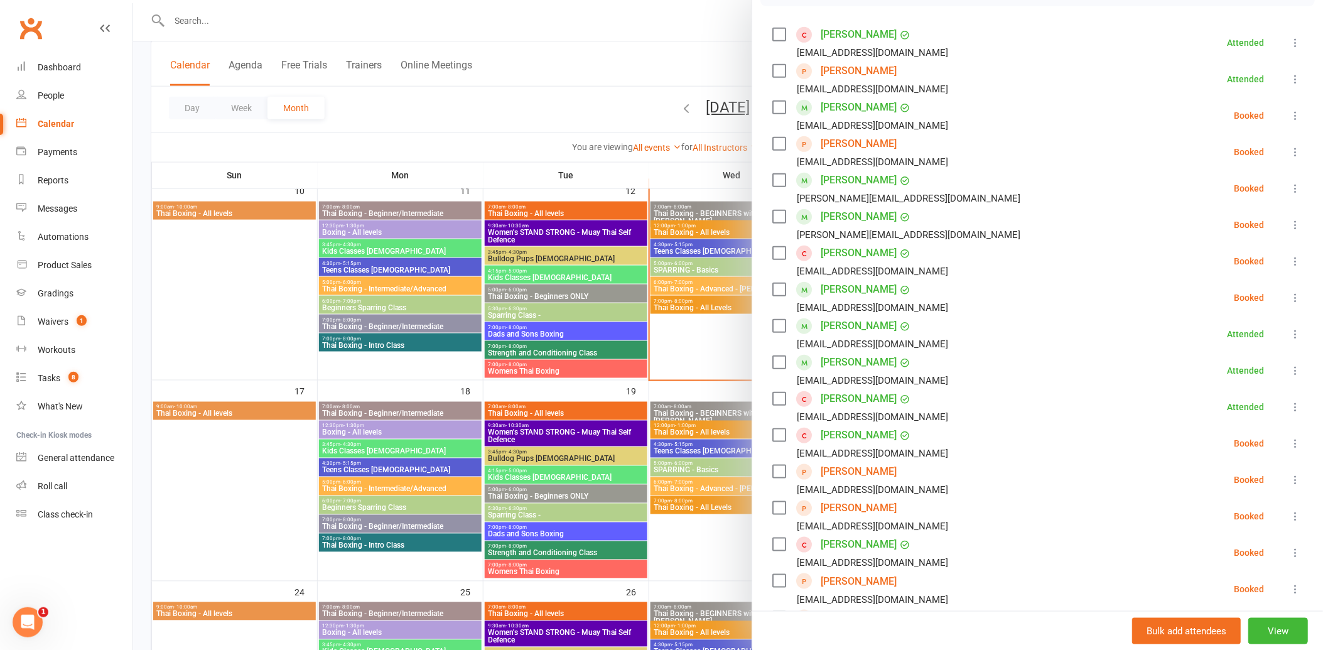
click at [881, 472] on link "[PERSON_NAME]" at bounding box center [859, 472] width 76 height 20
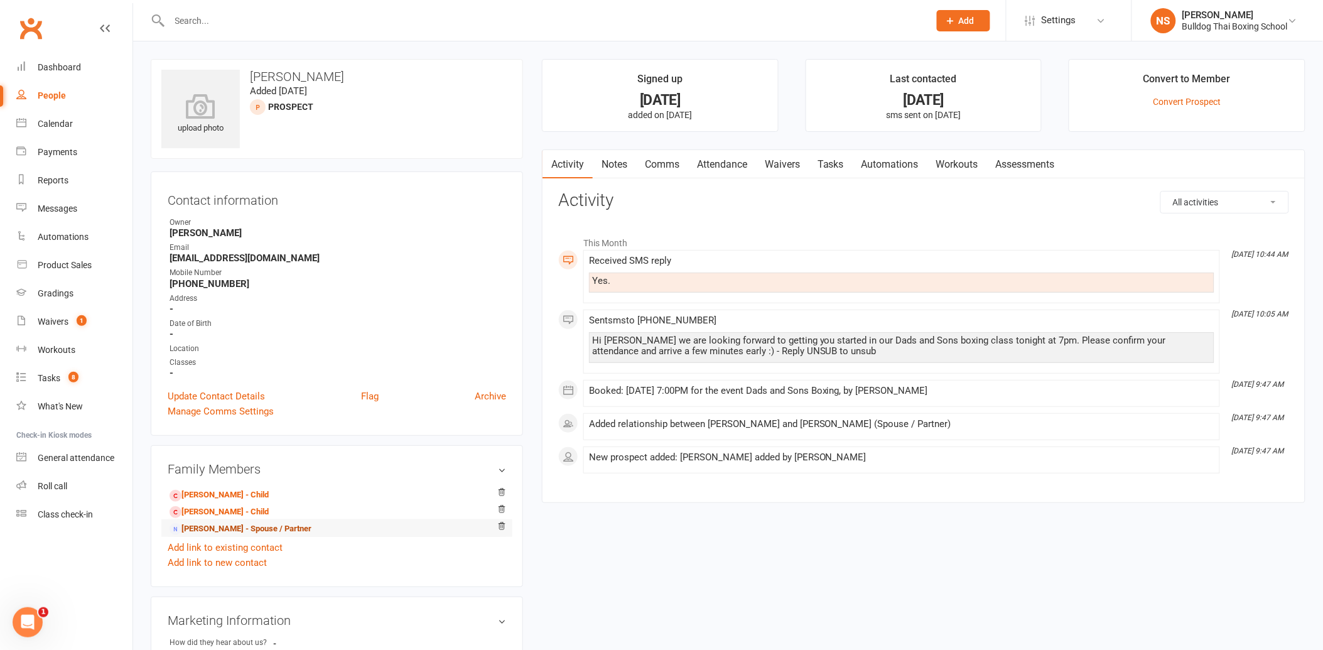
click at [226, 529] on link "[PERSON_NAME] - Spouse / Partner" at bounding box center [241, 529] width 142 height 13
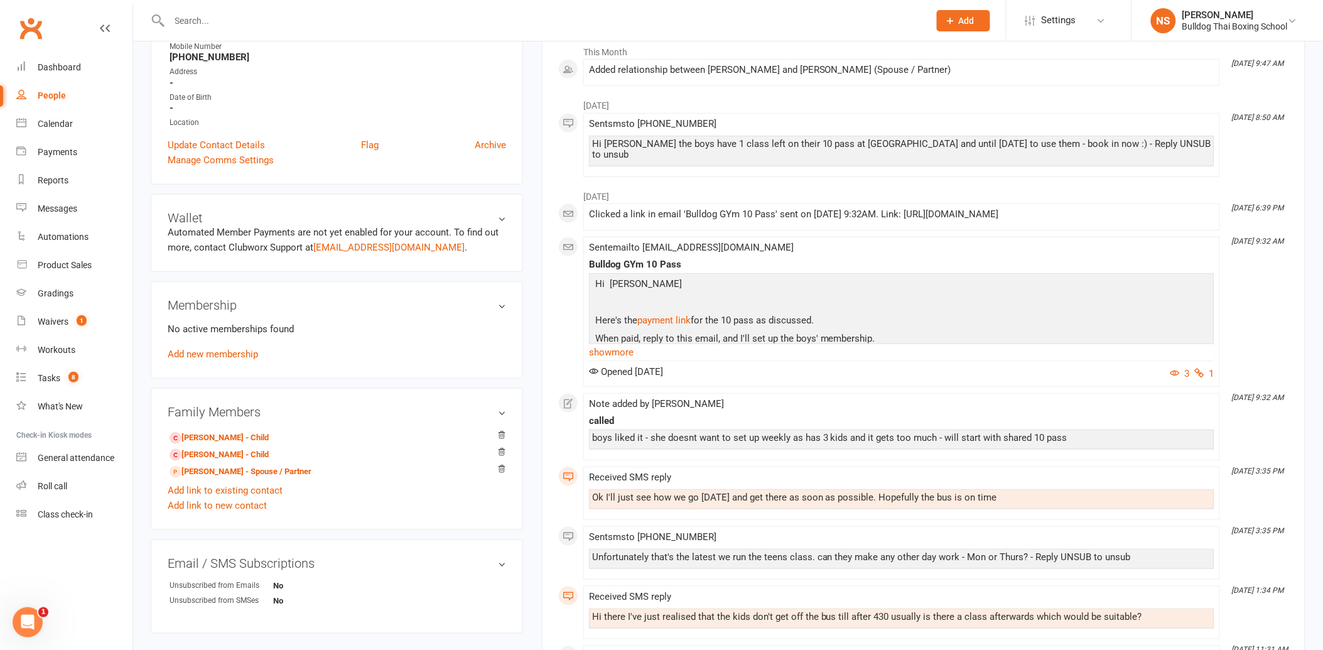
scroll to position [209, 0]
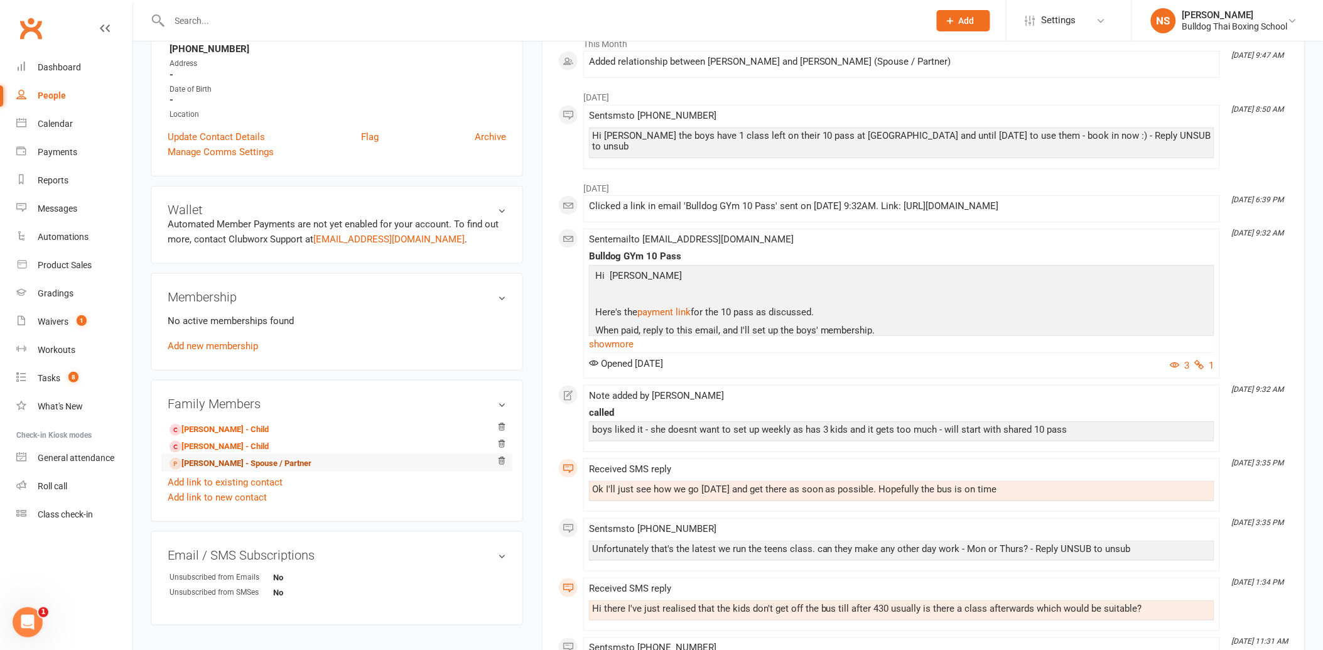
click at [193, 464] on link "[PERSON_NAME] - Spouse / Partner" at bounding box center [241, 463] width 142 height 13
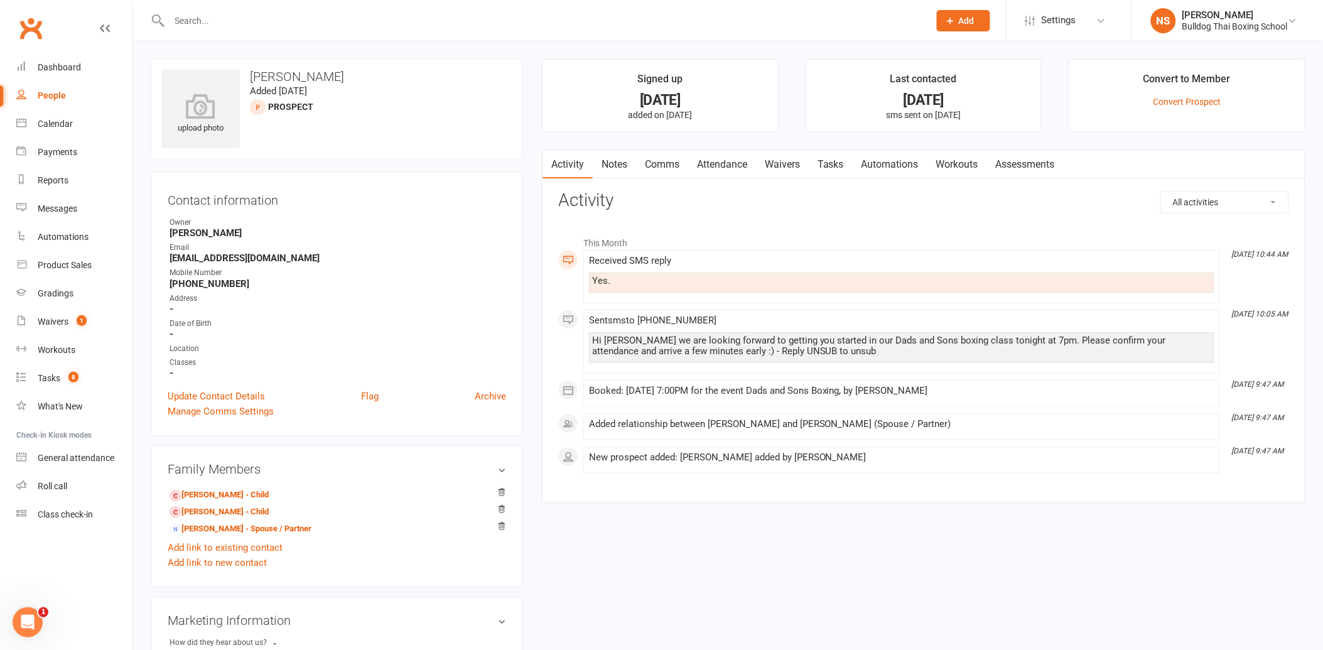
drag, startPoint x: 609, startPoint y: 160, endPoint x: 619, endPoint y: 175, distance: 17.2
click at [610, 161] on link "Notes" at bounding box center [614, 164] width 43 height 29
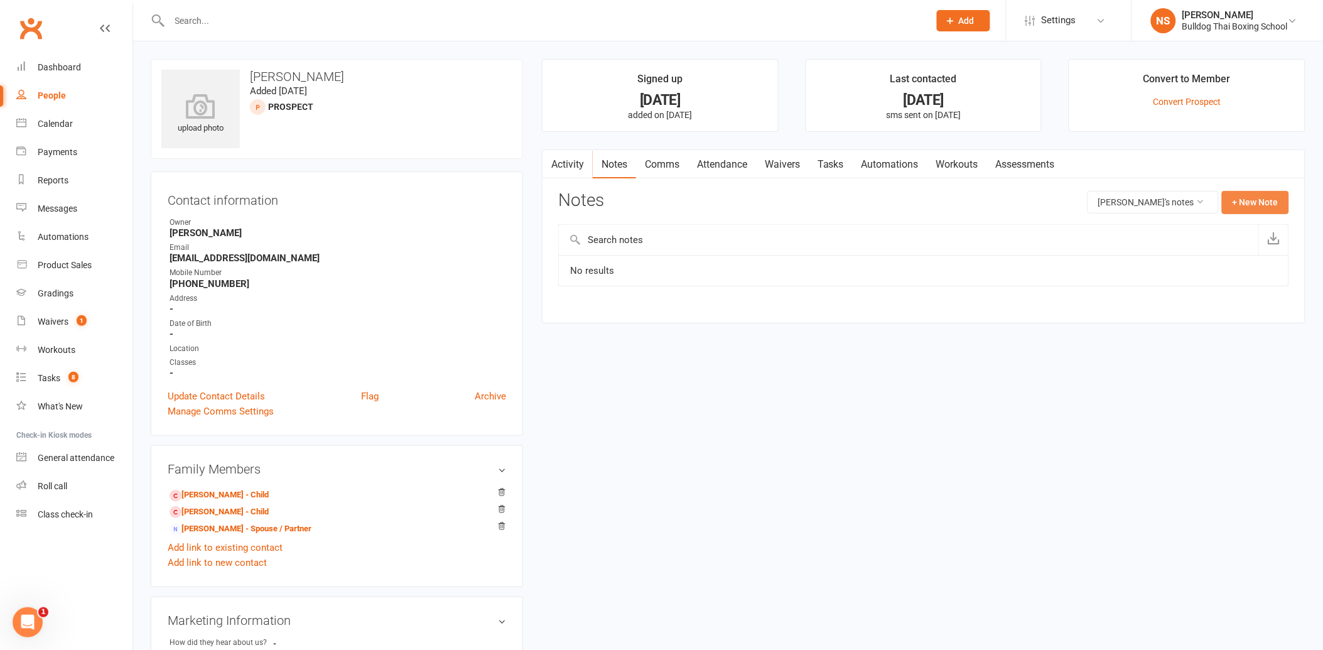
click at [1235, 199] on button "+ New Note" at bounding box center [1255, 202] width 67 height 23
click at [738, 237] on div "Subject" at bounding box center [923, 243] width 731 height 46
drag, startPoint x: 577, startPoint y: 258, endPoint x: 578, endPoint y: 242, distance: 15.2
click at [577, 256] on input "text" at bounding box center [923, 254] width 731 height 26
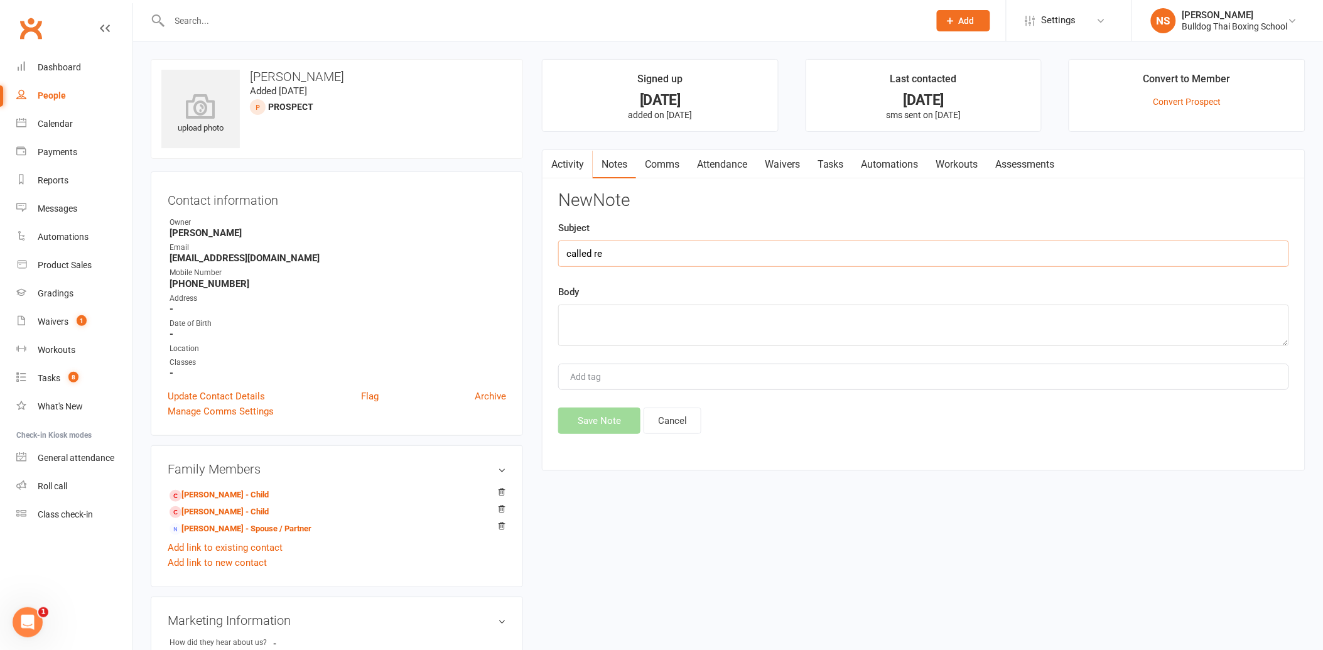
type input "called re"
click at [616, 328] on textarea at bounding box center [923, 325] width 731 height 41
type textarea "dad and son class - lvm"
click at [622, 418] on button "Save Note" at bounding box center [599, 421] width 82 height 26
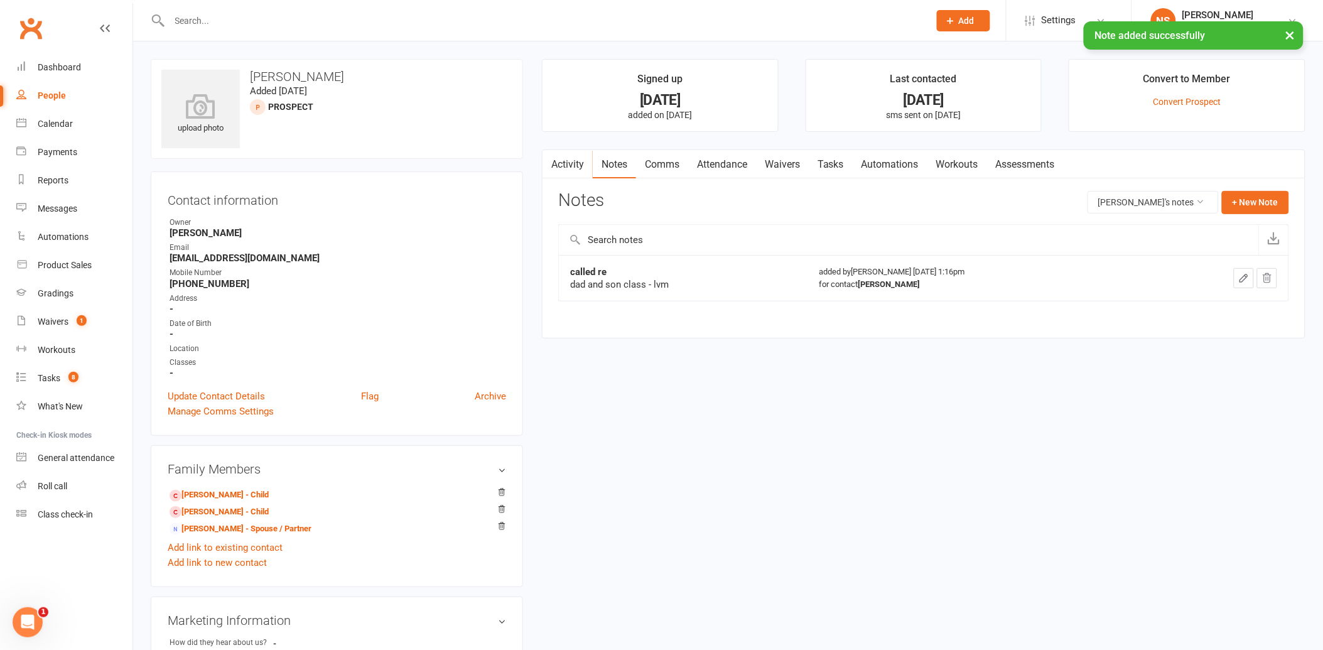
click at [833, 165] on link "Tasks" at bounding box center [831, 164] width 44 height 29
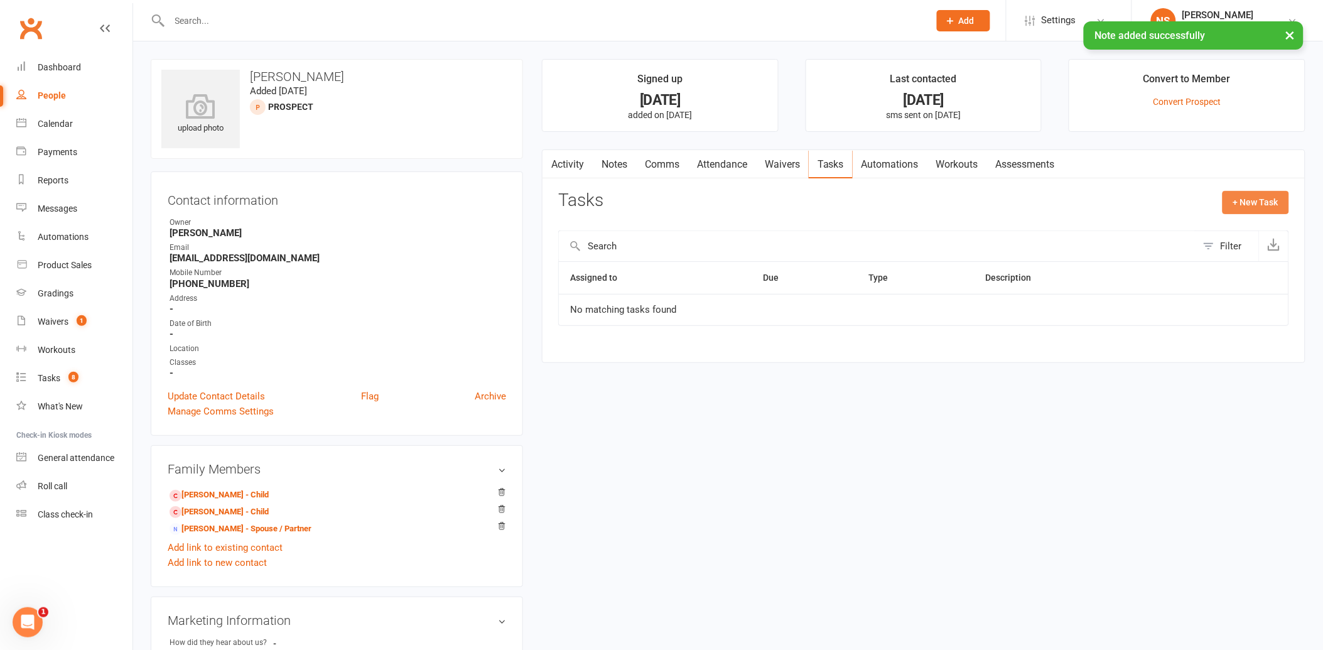
click at [1263, 195] on button "+ New Task" at bounding box center [1256, 202] width 67 height 23
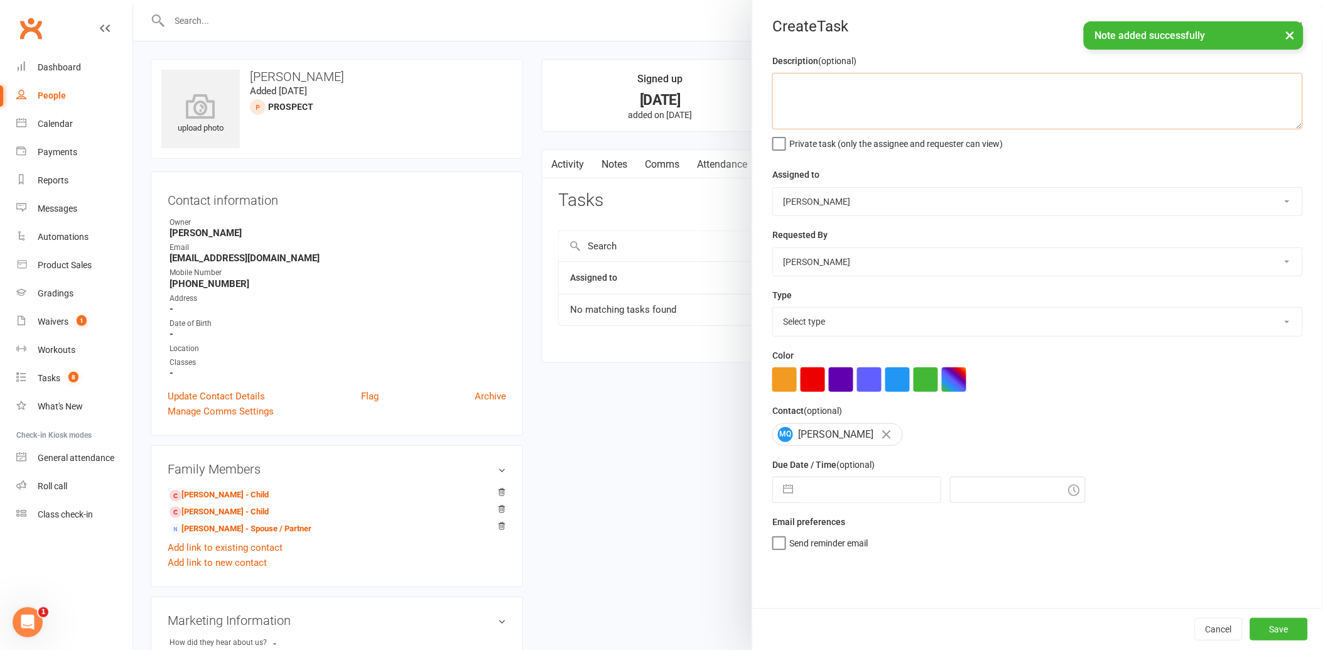
click at [793, 85] on textarea at bounding box center [1038, 101] width 531 height 57
type textarea "call again"
drag, startPoint x: 819, startPoint y: 317, endPoint x: 819, endPoint y: 336, distance: 19.5
click at [819, 317] on select "Select type Action E-mail Meeting Phone call Text Add new task type" at bounding box center [1037, 322] width 529 height 28
select select "12048"
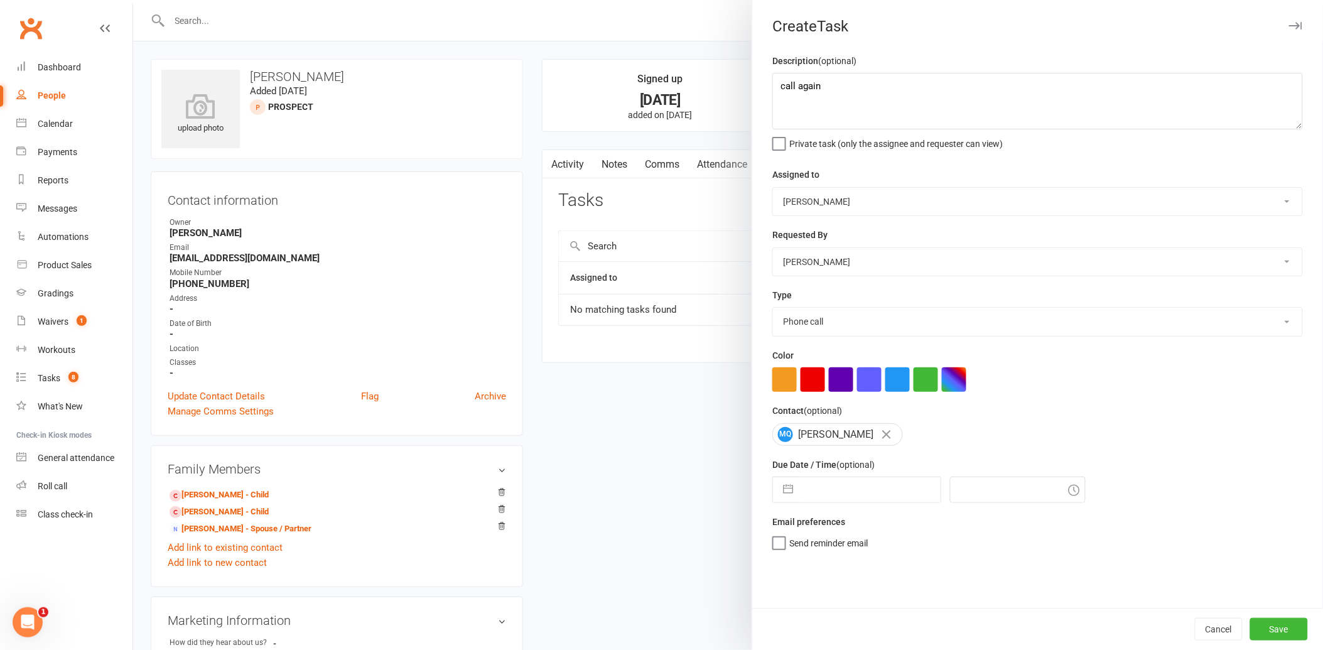
click at [773, 308] on select "Select type Action E-mail Meeting Phone call Text Add new task type" at bounding box center [1037, 322] width 529 height 28
click at [836, 480] on input "text" at bounding box center [870, 489] width 141 height 25
select select "6"
select select "2025"
select select "7"
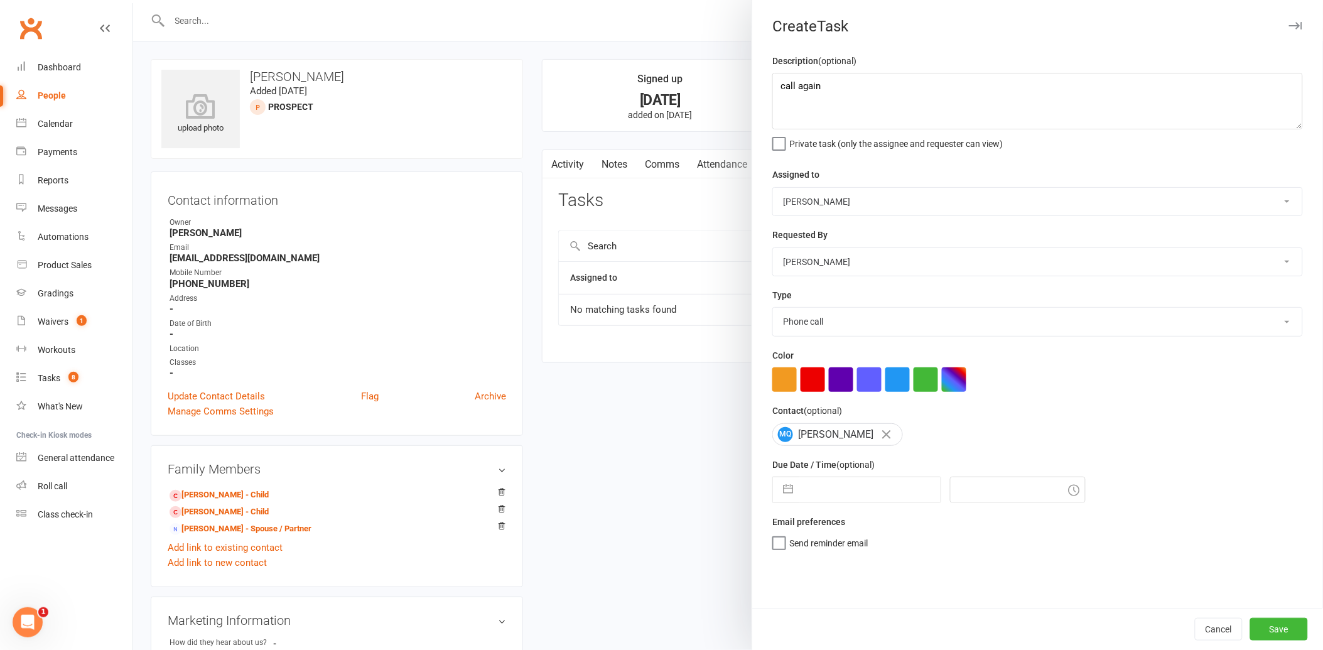
select select "2025"
select select "8"
select select "2025"
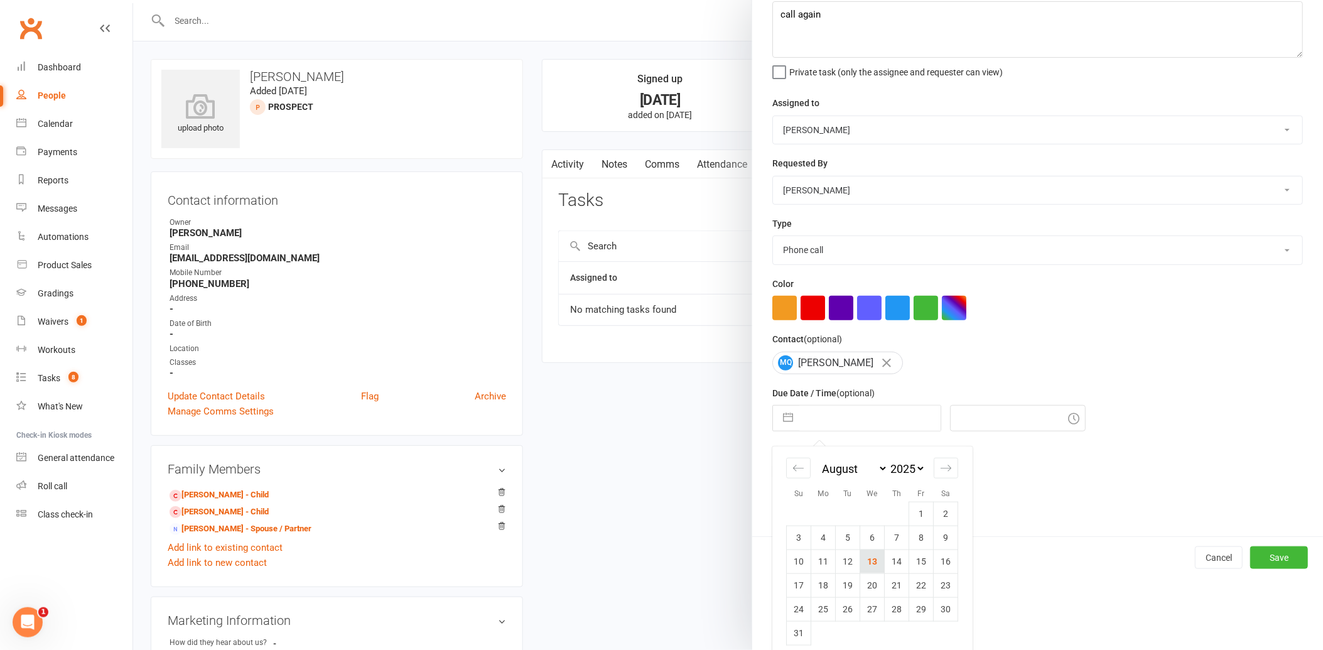
scroll to position [82, 0]
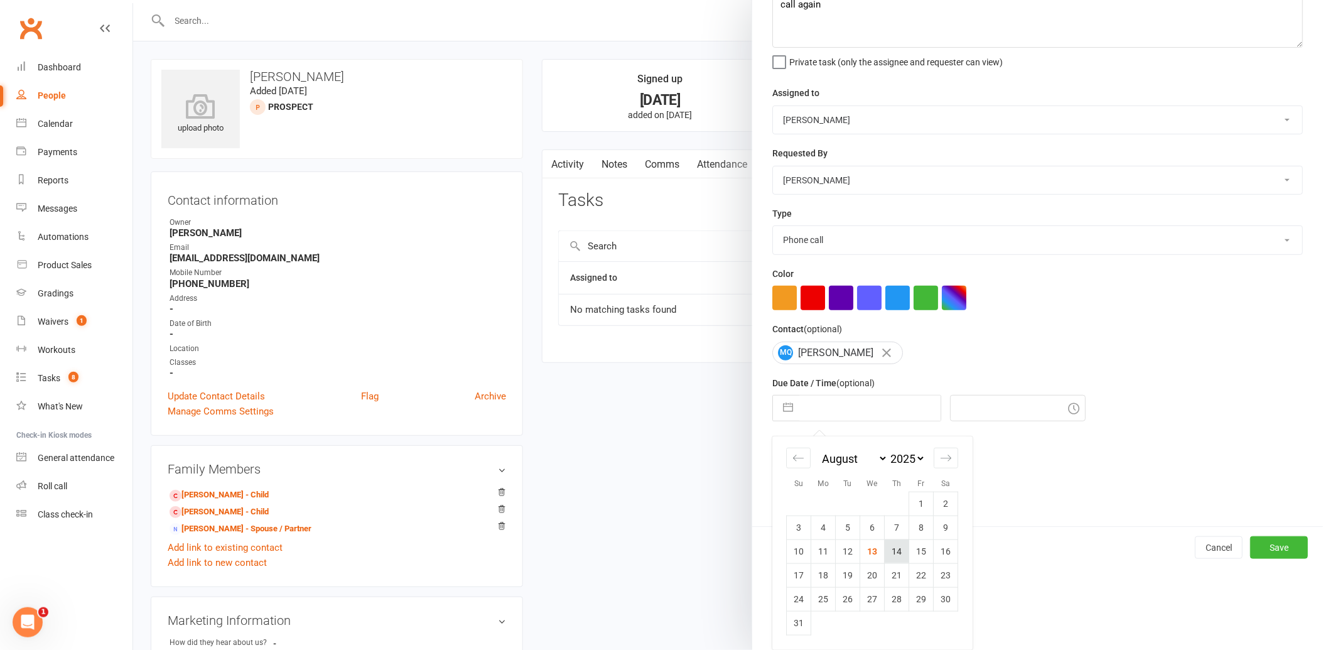
click at [894, 550] on td "14" at bounding box center [897, 552] width 24 height 24
type input "[DATE]"
type input "1:30pm"
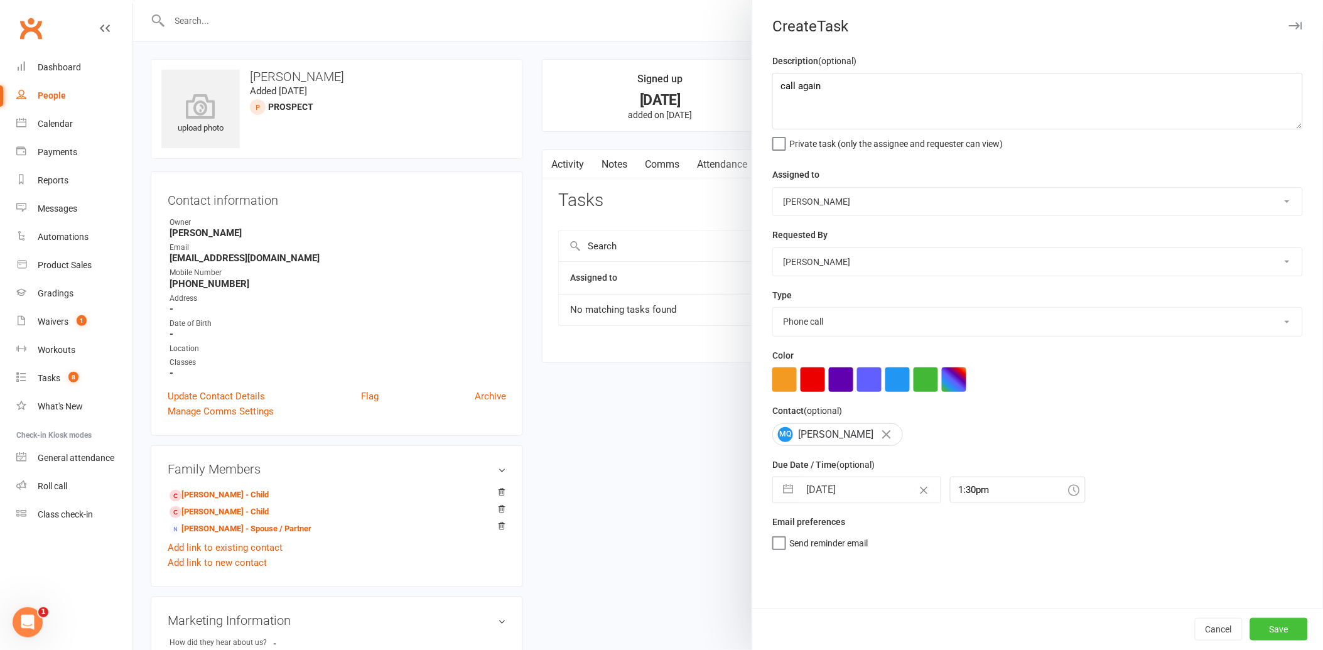
drag, startPoint x: 1256, startPoint y: 624, endPoint x: 1181, endPoint y: 582, distance: 86.3
click at [1254, 624] on button "Save" at bounding box center [1280, 629] width 58 height 23
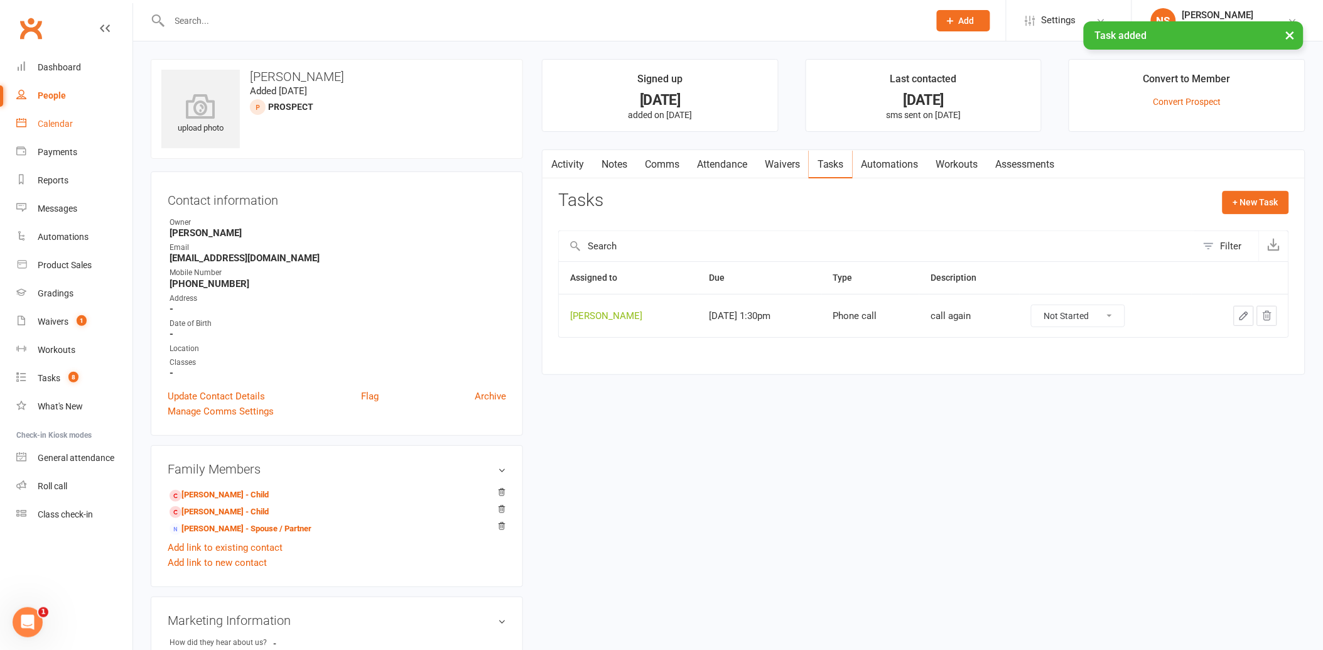
click at [58, 126] on div "Calendar" at bounding box center [55, 124] width 35 height 10
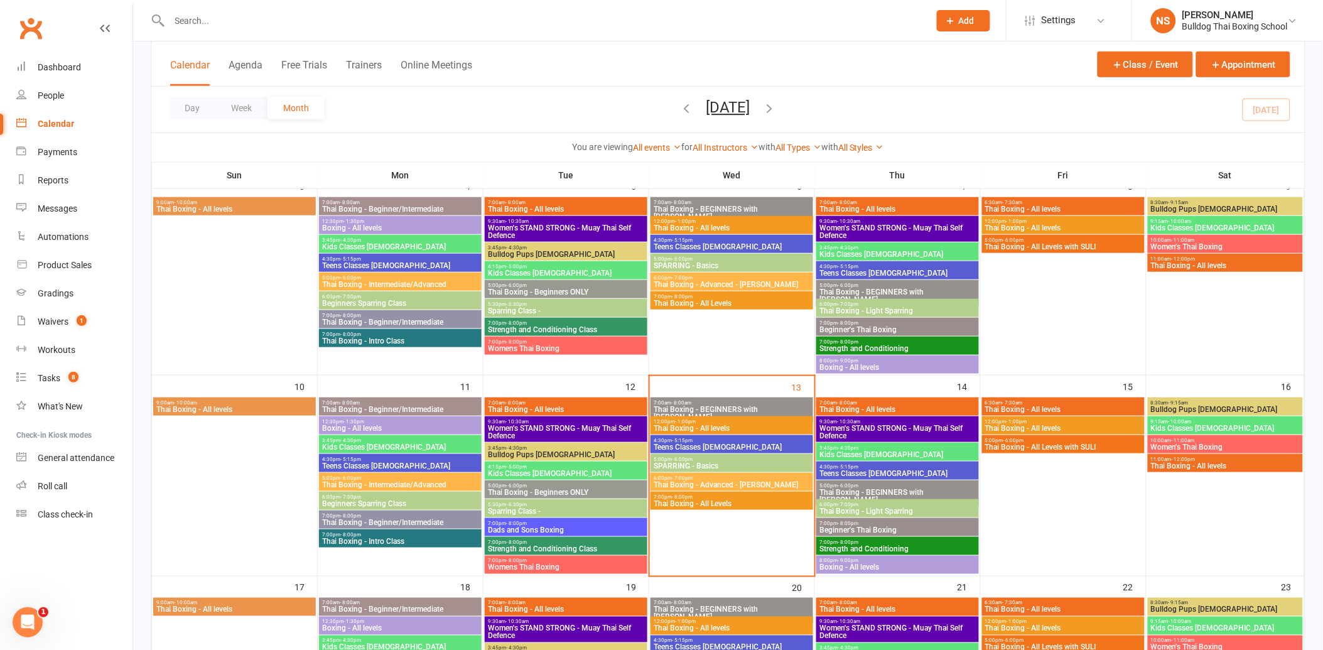
scroll to position [349, 0]
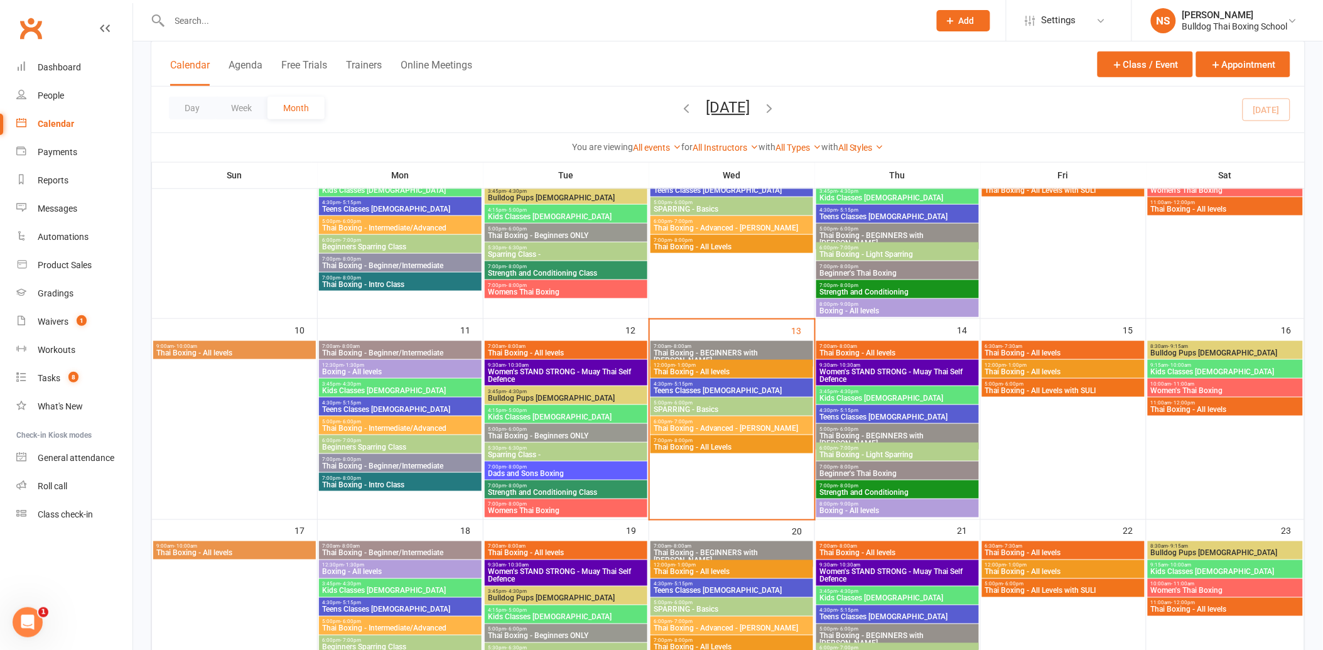
click at [570, 464] on span "7:00pm - 8:00pm" at bounding box center [566, 467] width 158 height 6
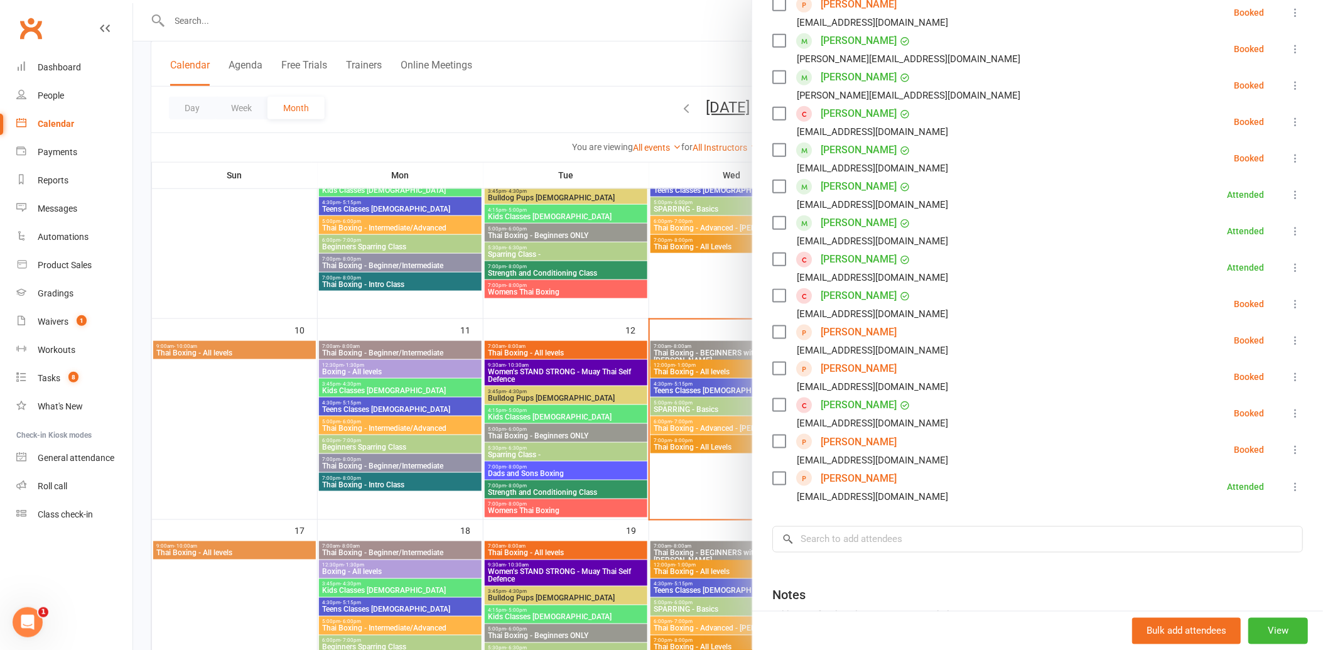
click at [852, 371] on link "[PERSON_NAME]" at bounding box center [859, 369] width 76 height 20
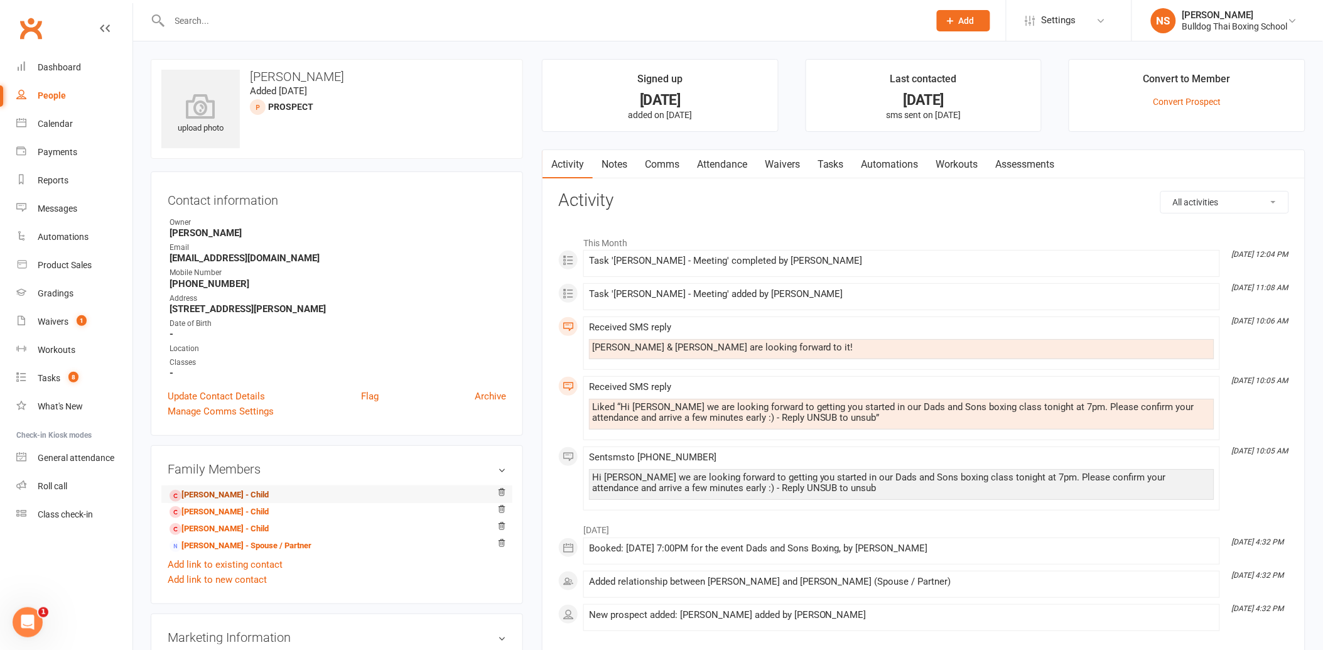
click at [223, 493] on link "[PERSON_NAME] - Child" at bounding box center [219, 495] width 99 height 13
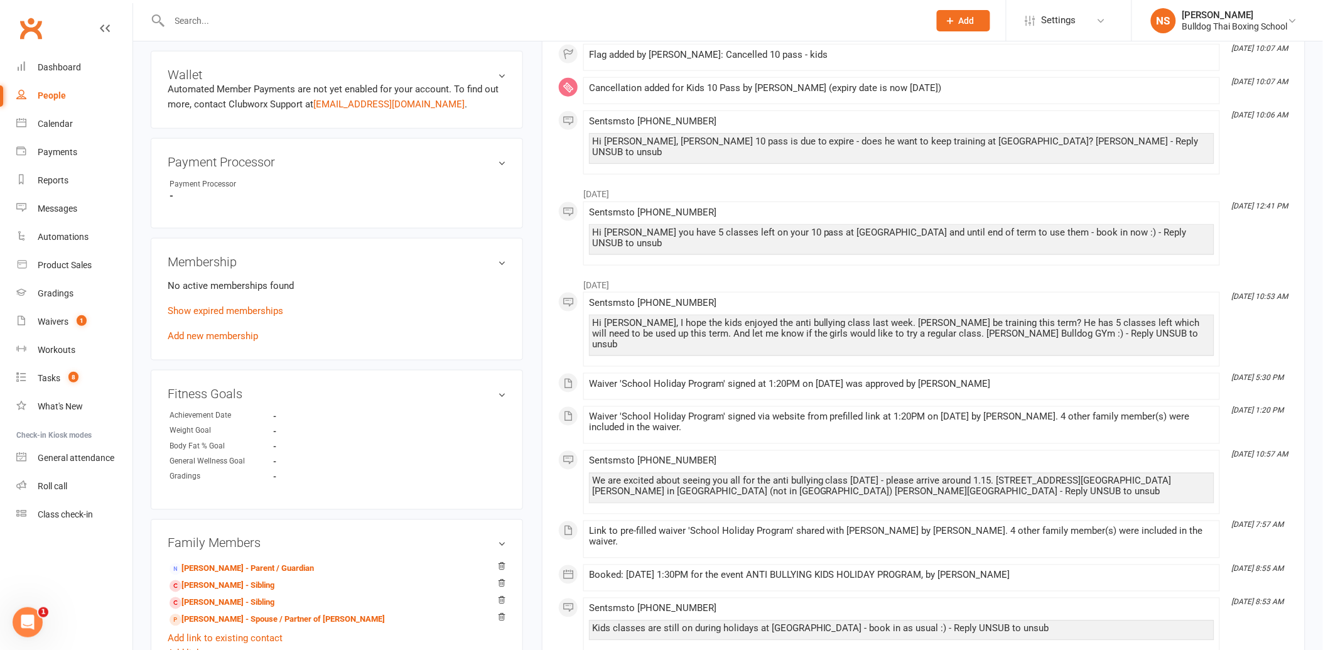
scroll to position [488, 0]
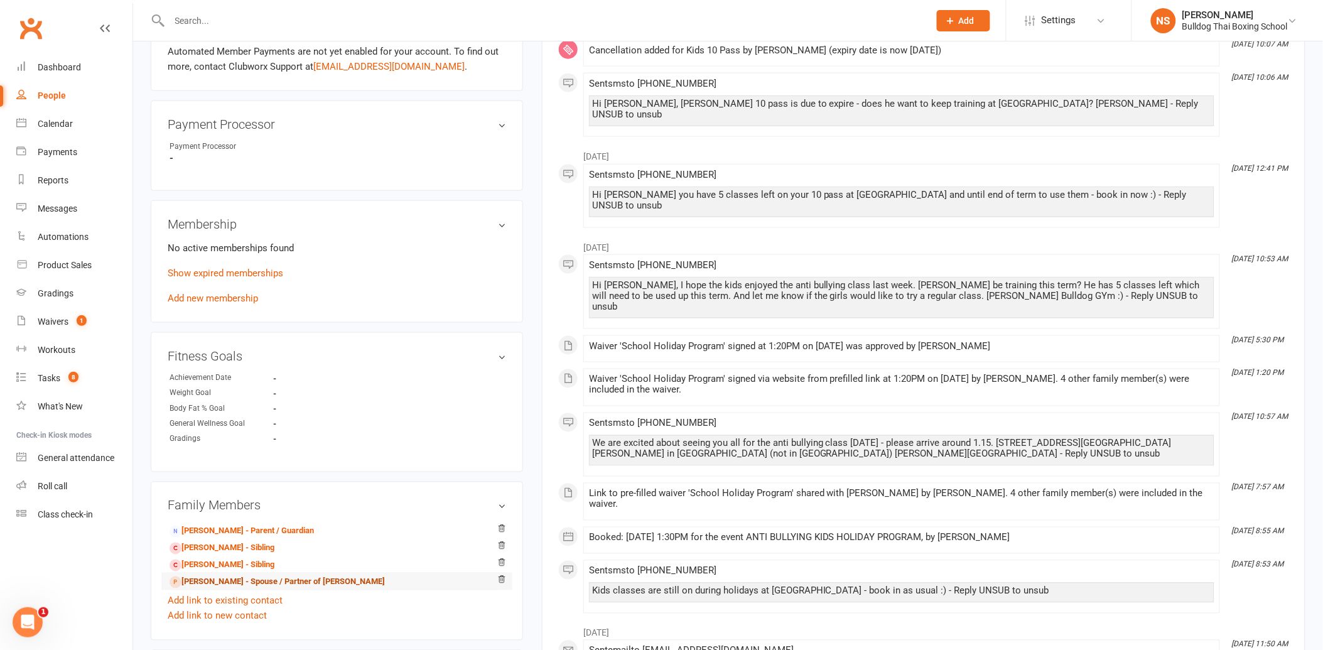
click at [256, 583] on link "[PERSON_NAME] - Spouse / Partner of [PERSON_NAME]" at bounding box center [277, 582] width 215 height 13
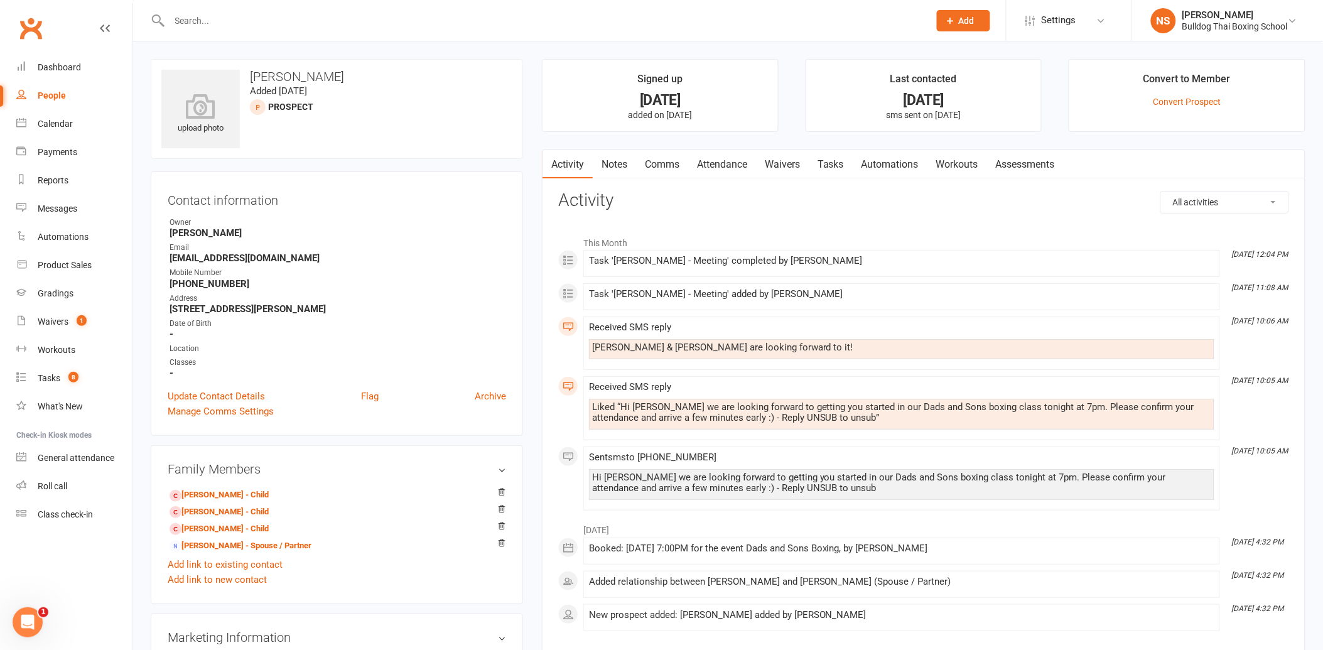
click at [617, 165] on link "Notes" at bounding box center [614, 164] width 43 height 29
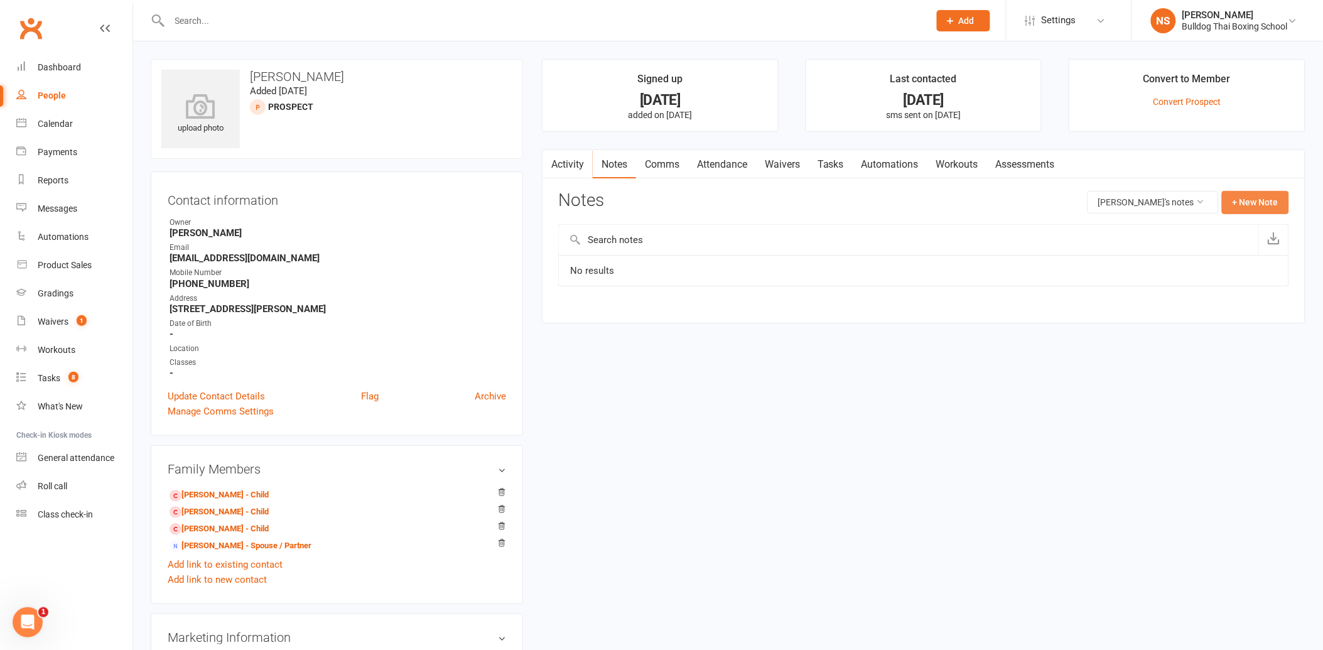
click at [1261, 205] on button "+ New Note" at bounding box center [1255, 202] width 67 height 23
click at [683, 261] on input "text" at bounding box center [923, 254] width 731 height 26
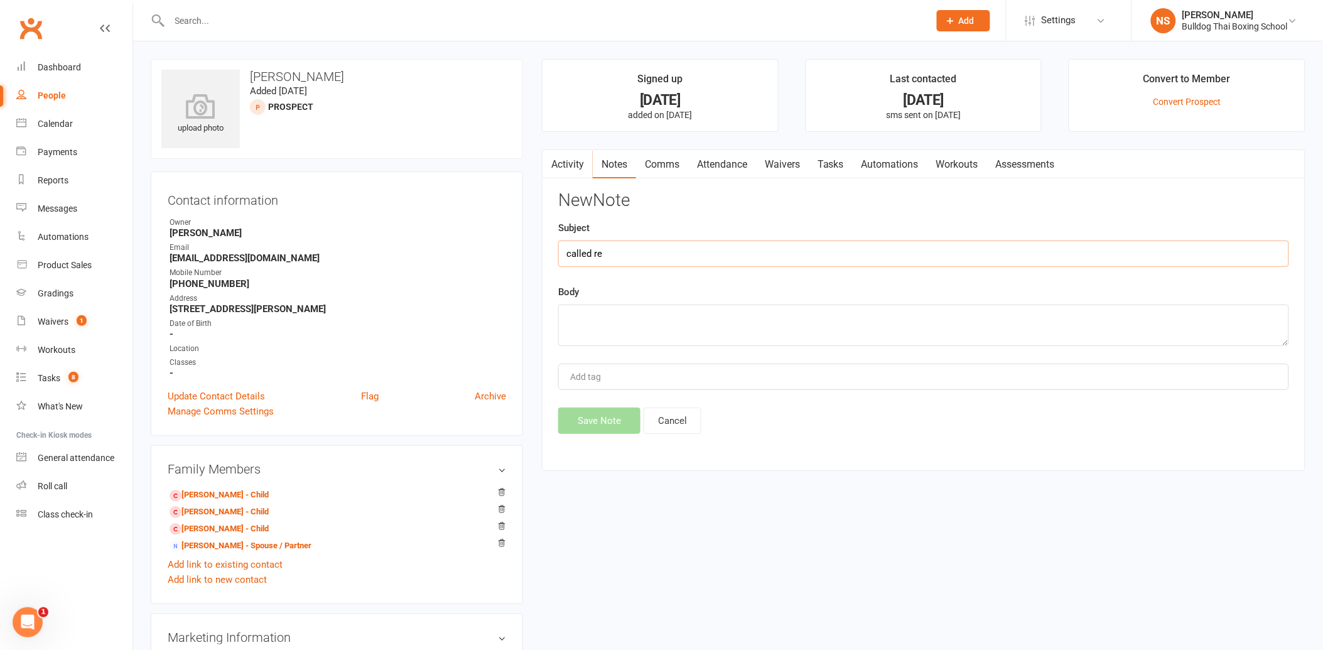
type input "called re"
click at [595, 309] on textarea at bounding box center [923, 325] width 731 height 41
type textarea "dad and son class - lvm"
click at [599, 419] on button "Save Note" at bounding box center [599, 421] width 82 height 26
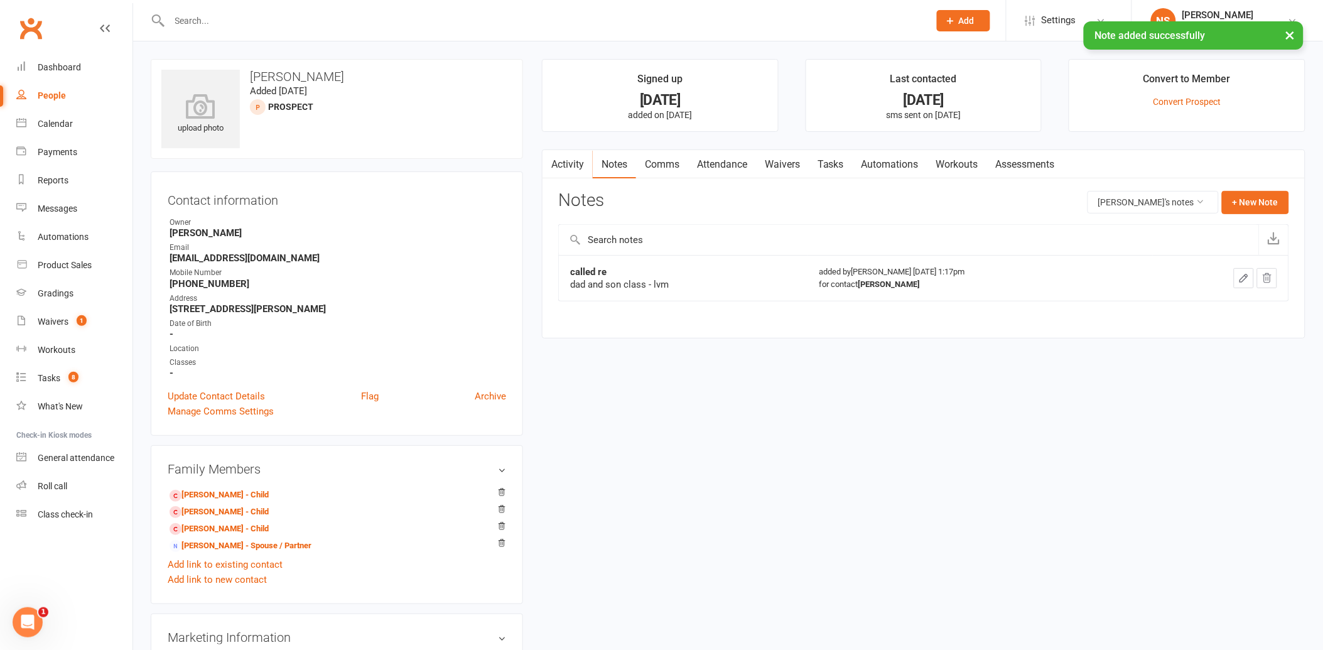
click at [837, 167] on link "Tasks" at bounding box center [831, 164] width 44 height 29
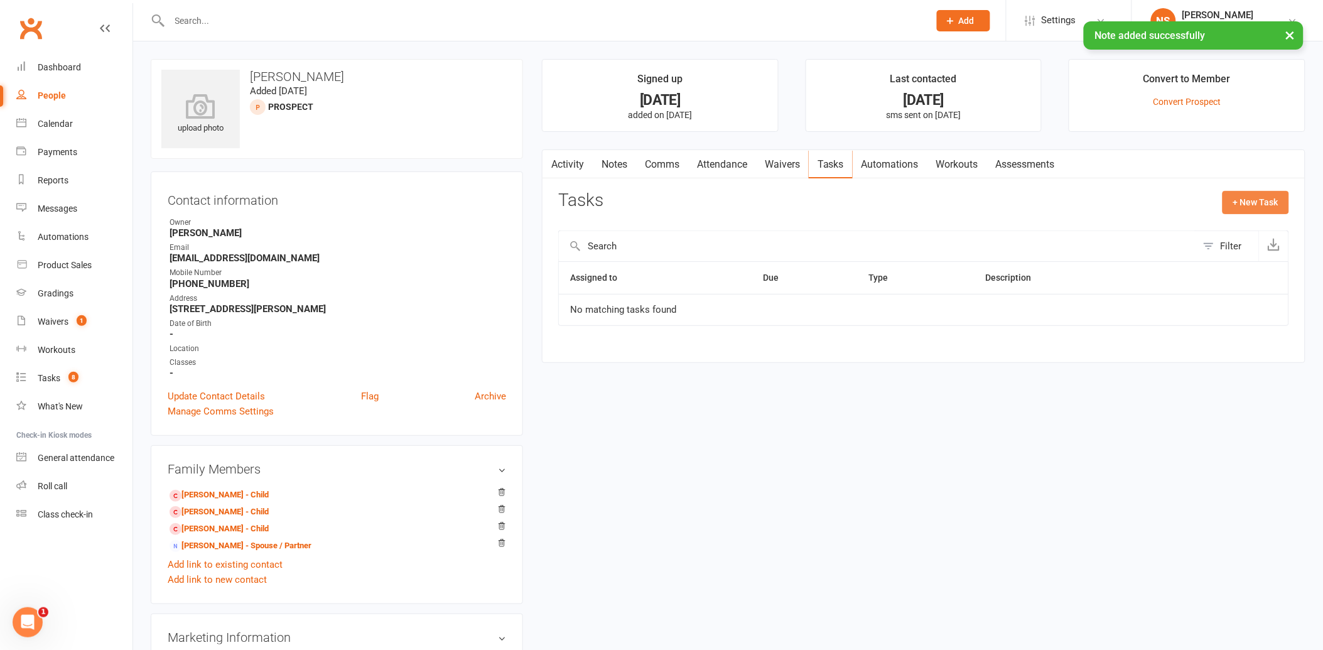
click at [1247, 195] on button "+ New Task" at bounding box center [1256, 202] width 67 height 23
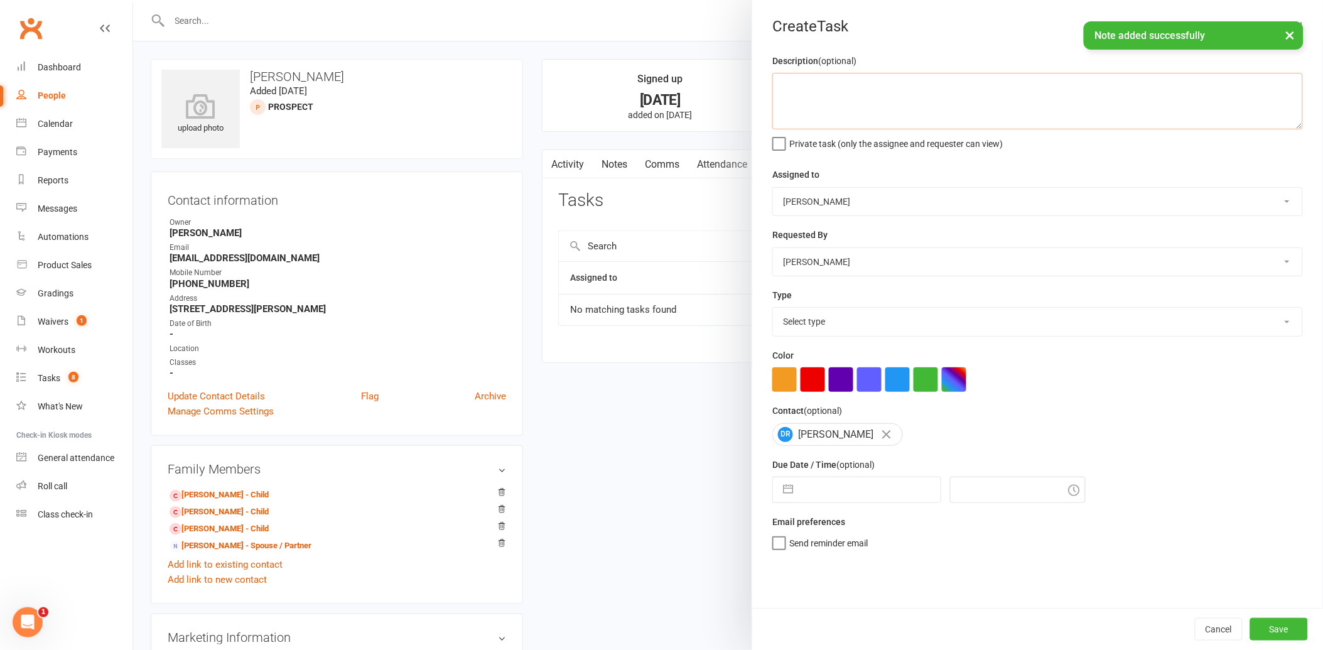
click at [869, 94] on textarea at bounding box center [1038, 101] width 531 height 57
paste textarea "Thanks for Coming Last Night 👊 Ready to Make It a Weekly Thing?"
type textarea "Thanks for Coming Last Night 👊 Ready to Make It a Weekly Thing?"
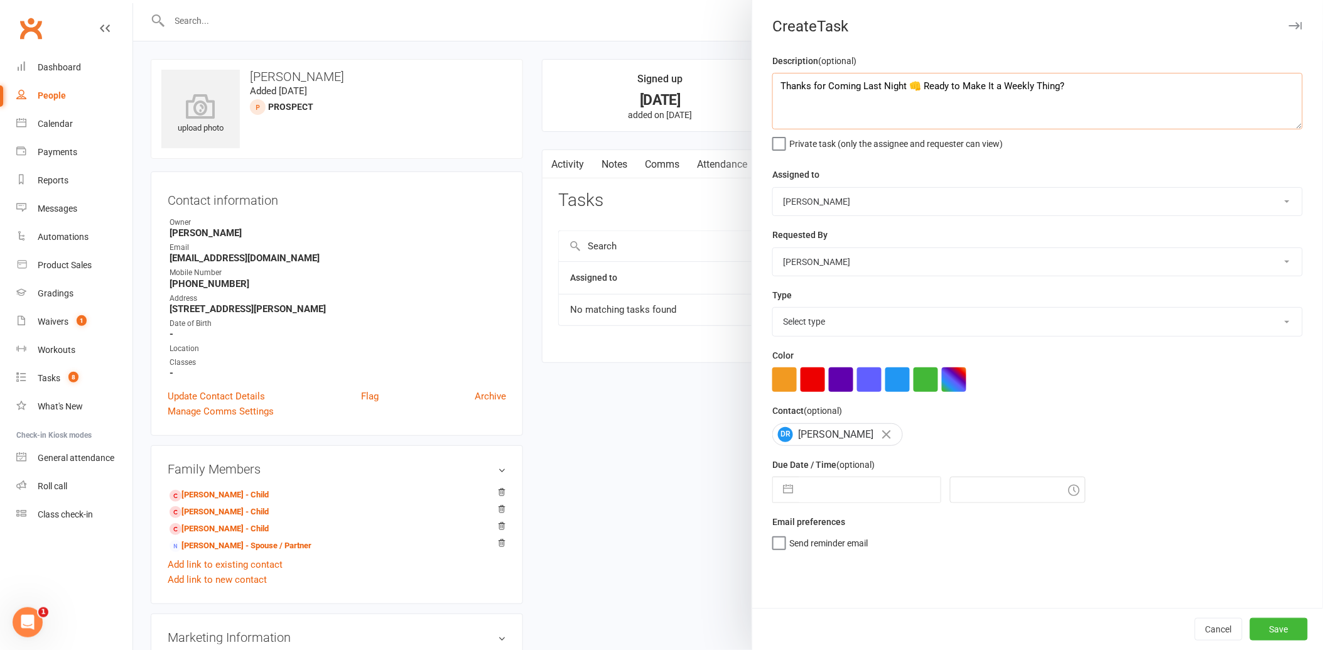
drag, startPoint x: 1070, startPoint y: 82, endPoint x: 763, endPoint y: 88, distance: 307.8
click at [763, 88] on div "Description (optional) Thanks for Coming Last Night 👊 Ready to Make It a Weekly…" at bounding box center [1037, 330] width 571 height 555
type textarea "call again"
click at [857, 318] on select "Select type Action E-mail Meeting Phone call Text Add new task type" at bounding box center [1037, 322] width 529 height 28
select select "12048"
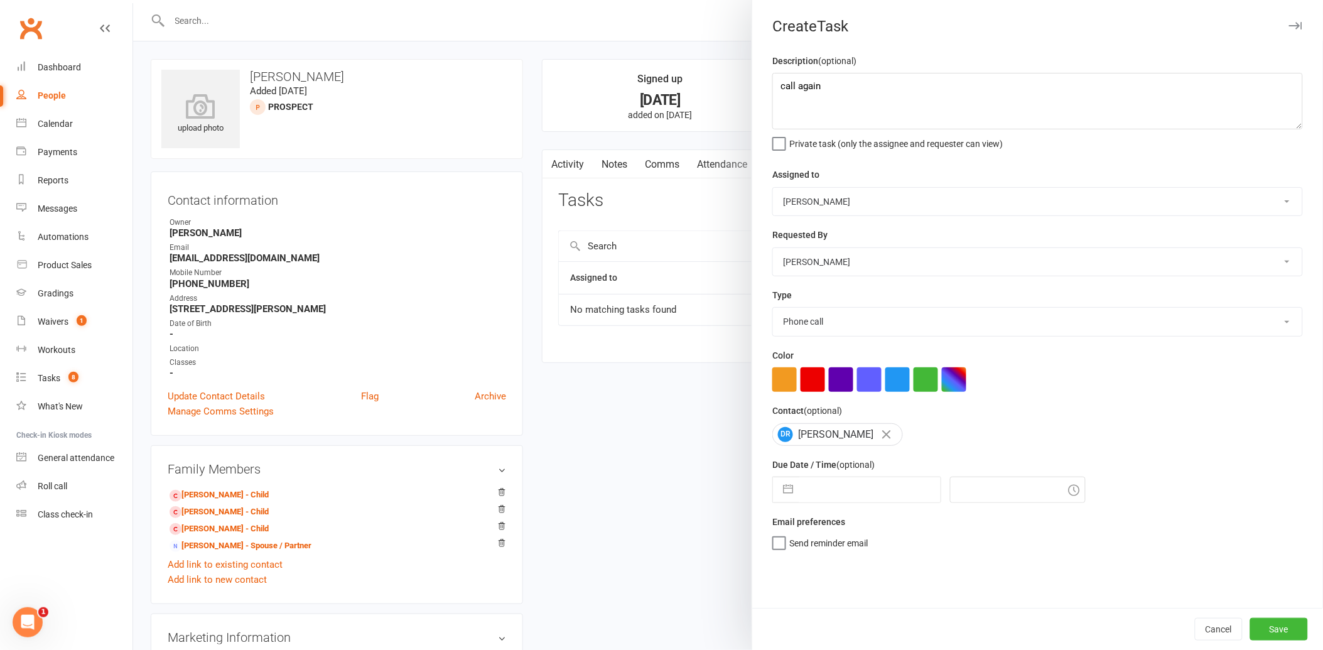
click at [773, 308] on select "Select type Action E-mail Meeting Phone call Text Add new task type" at bounding box center [1037, 322] width 529 height 28
click at [845, 492] on input "text" at bounding box center [870, 489] width 141 height 25
select select "6"
select select "2025"
select select "7"
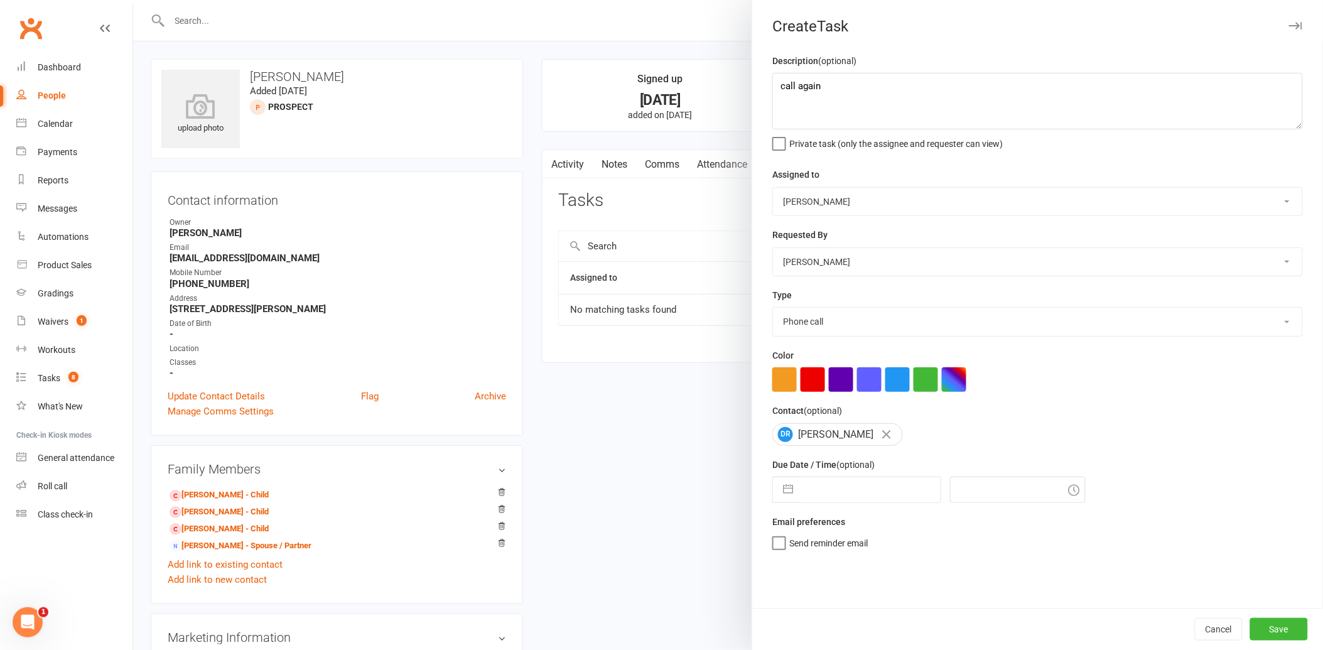
select select "2025"
select select "8"
select select "2025"
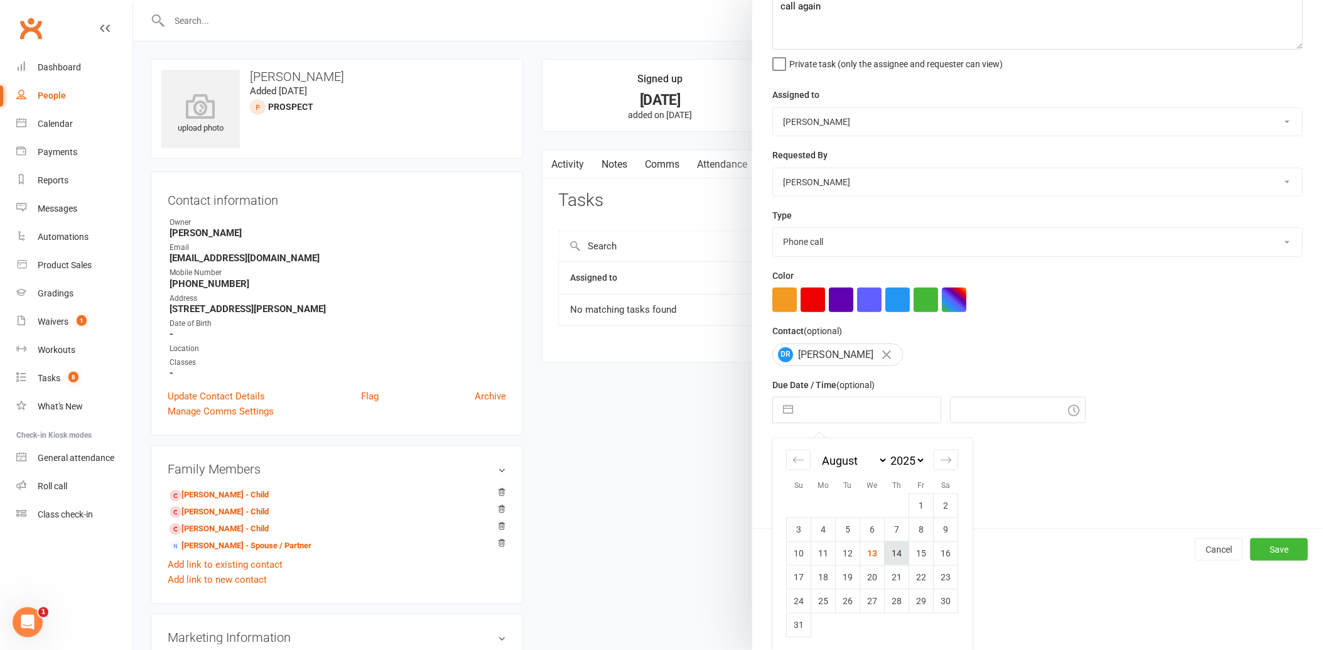
scroll to position [82, 0]
click at [894, 551] on td "14" at bounding box center [897, 552] width 24 height 24
type input "[DATE]"
type input "1:30pm"
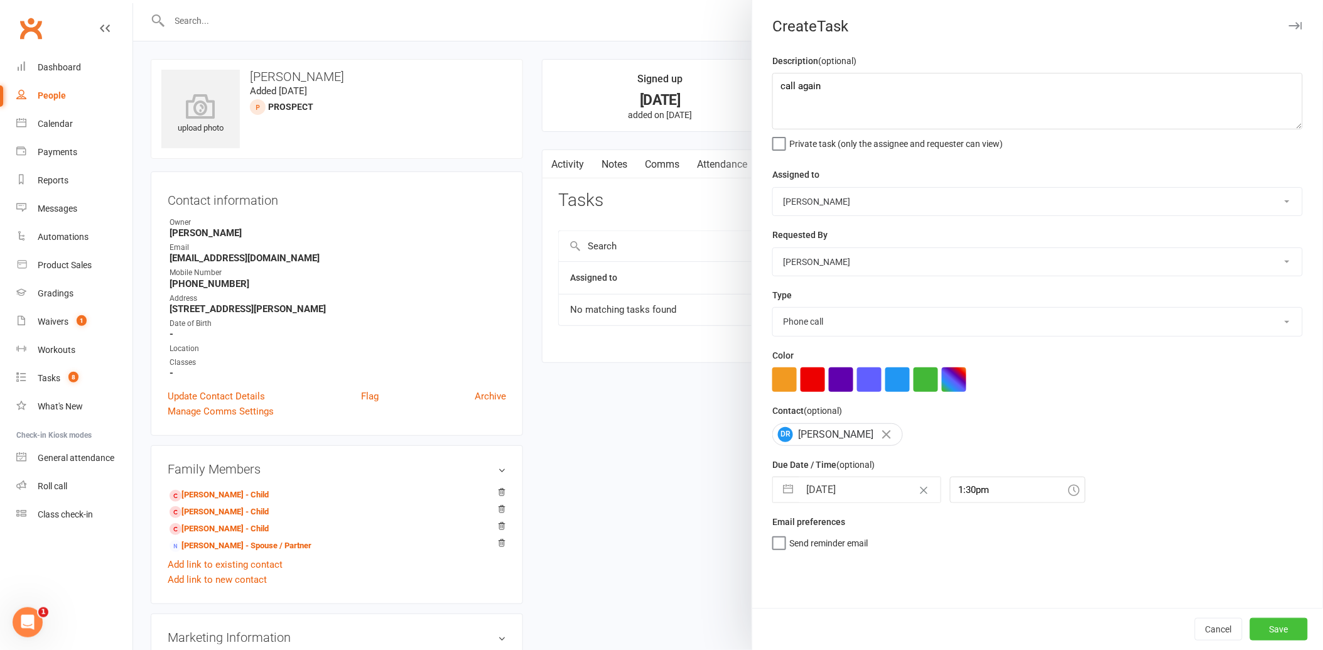
drag, startPoint x: 1261, startPoint y: 627, endPoint x: 1254, endPoint y: 623, distance: 8.4
click at [1261, 626] on button "Save" at bounding box center [1280, 629] width 58 height 23
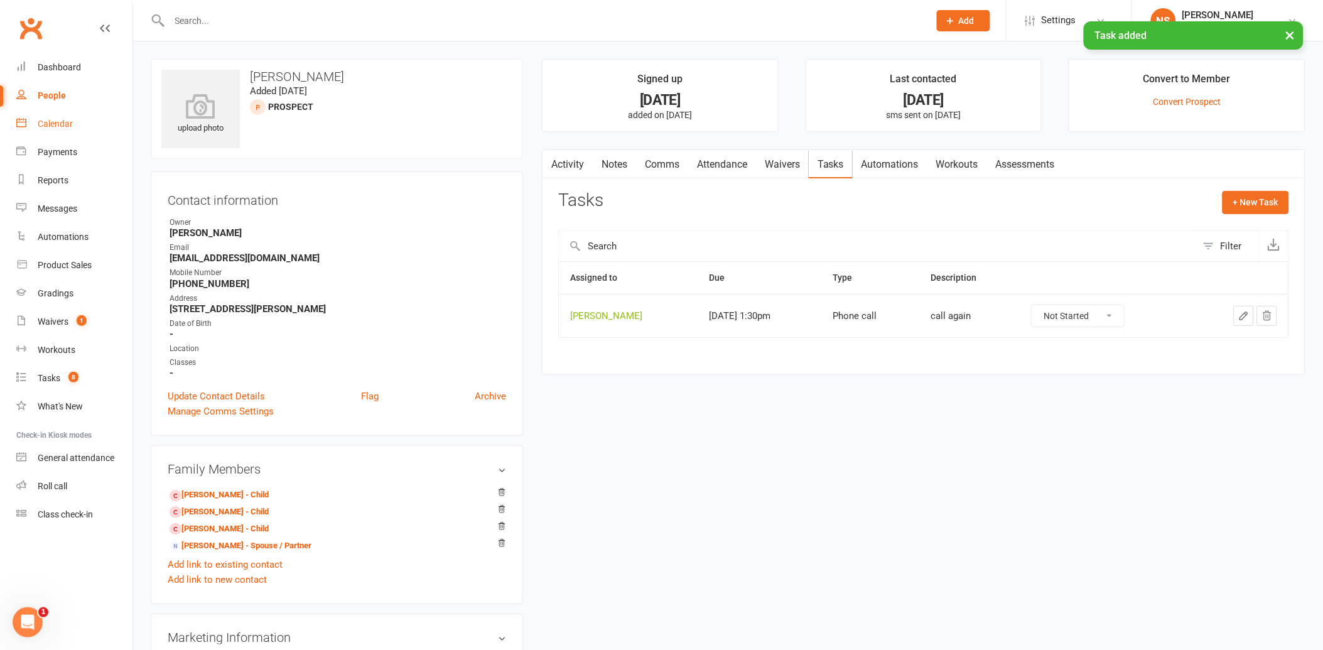
click at [63, 122] on div "Calendar" at bounding box center [55, 124] width 35 height 10
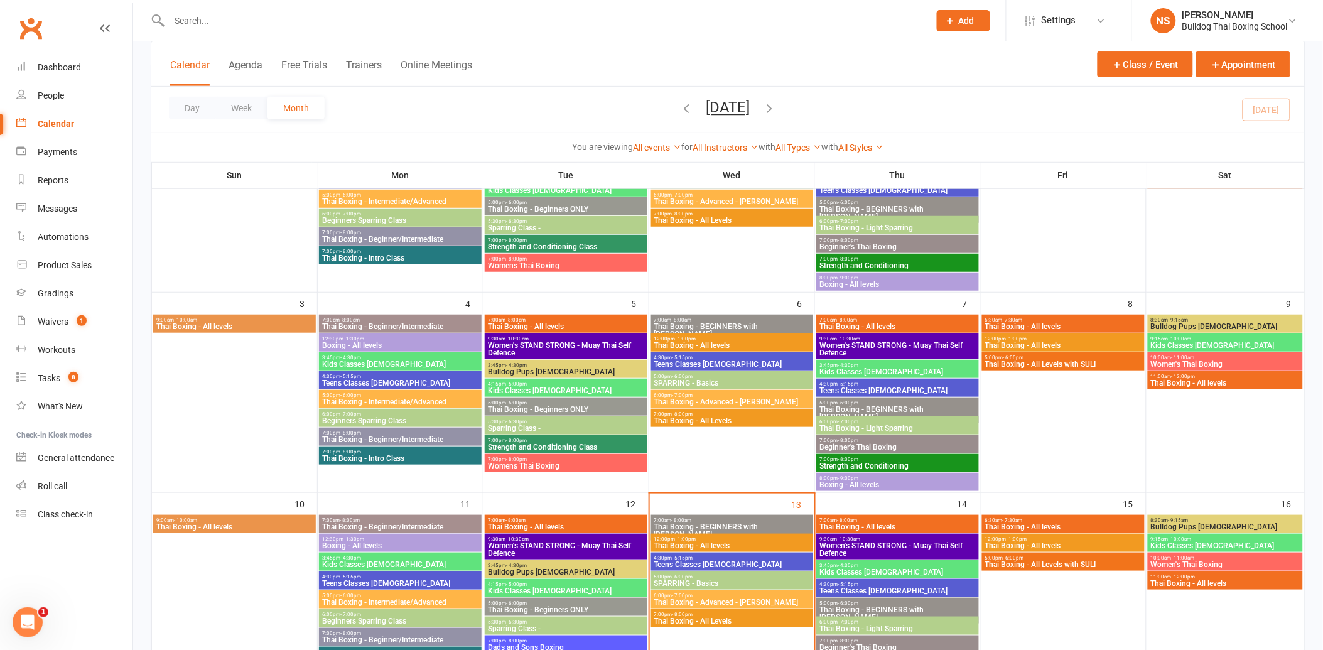
scroll to position [349, 0]
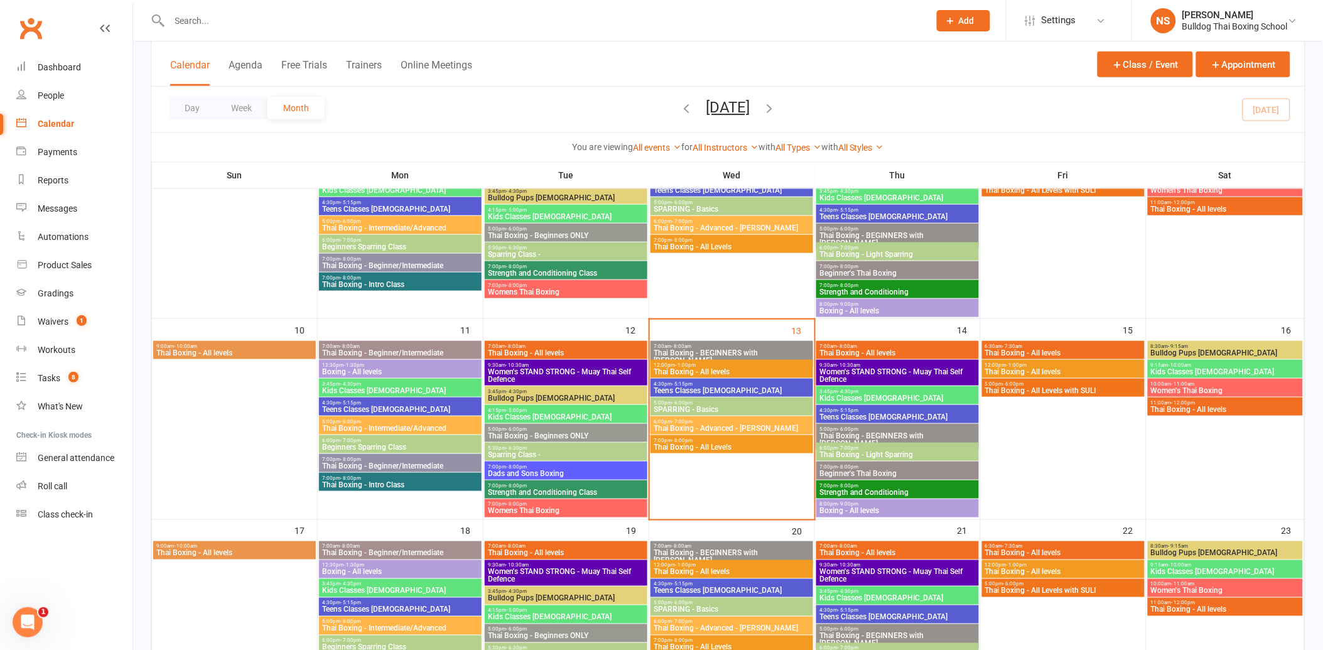
click at [535, 472] on span "Dads and Sons Boxing" at bounding box center [566, 474] width 158 height 8
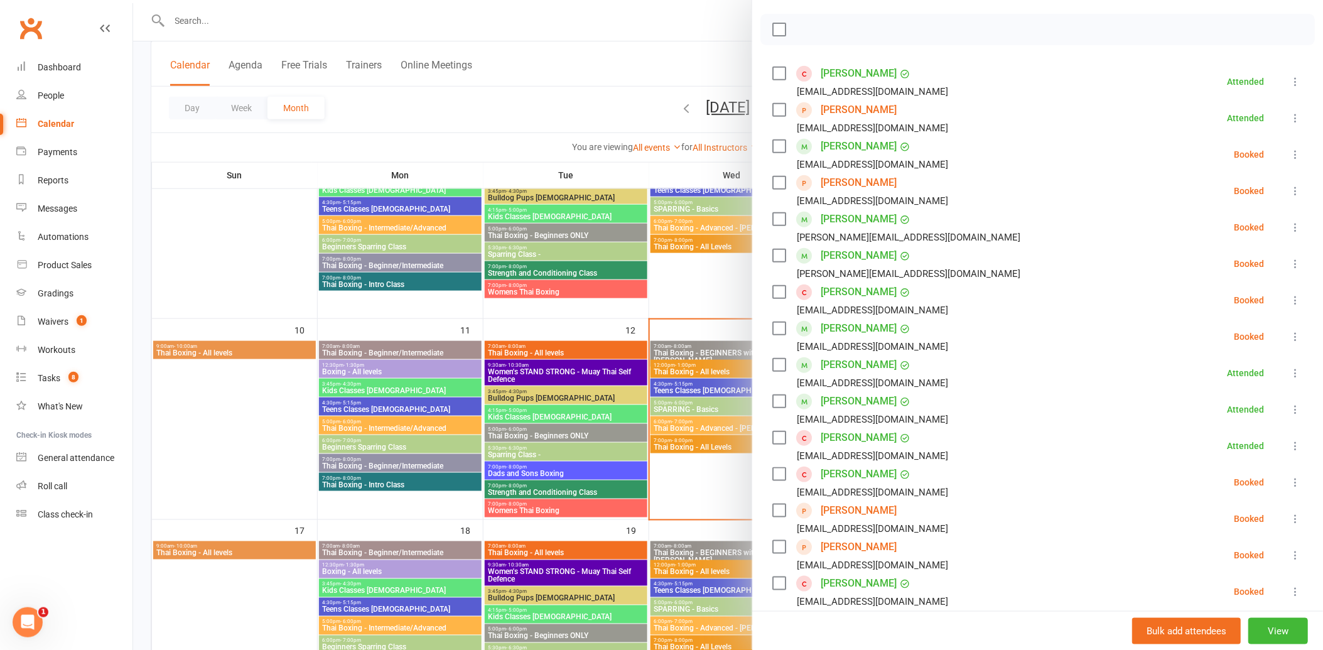
scroll to position [279, 0]
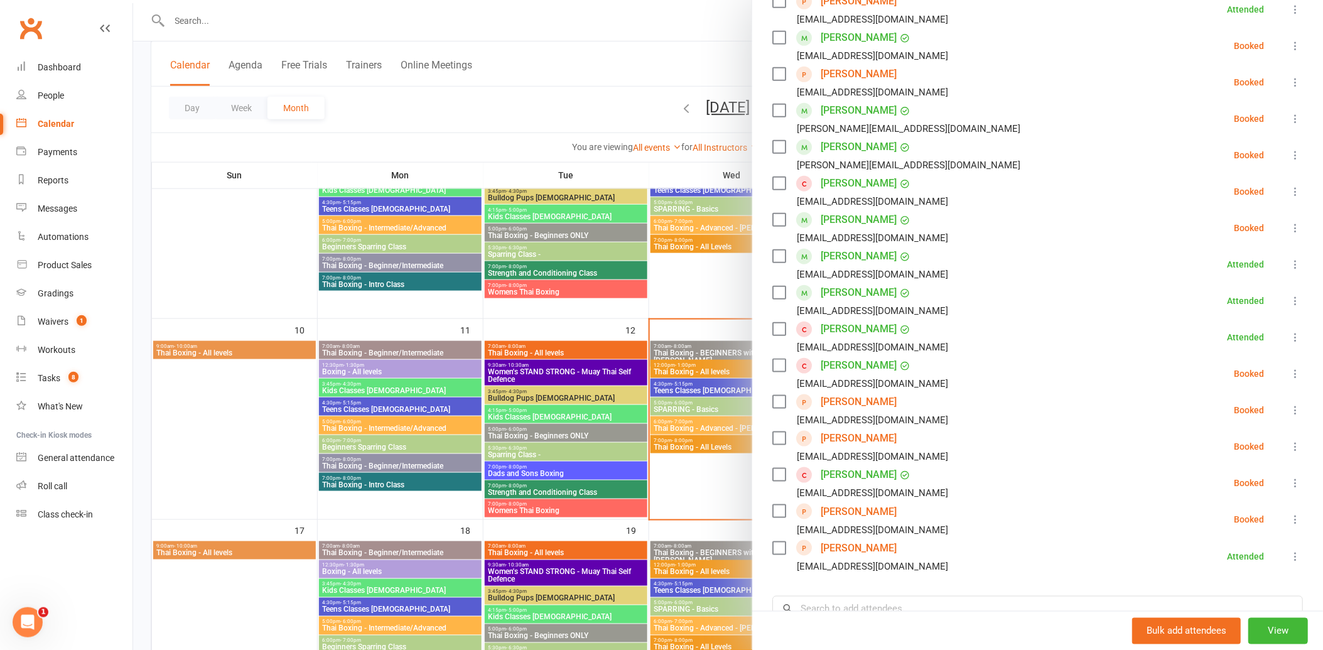
click at [857, 509] on link "[PERSON_NAME]" at bounding box center [859, 512] width 76 height 20
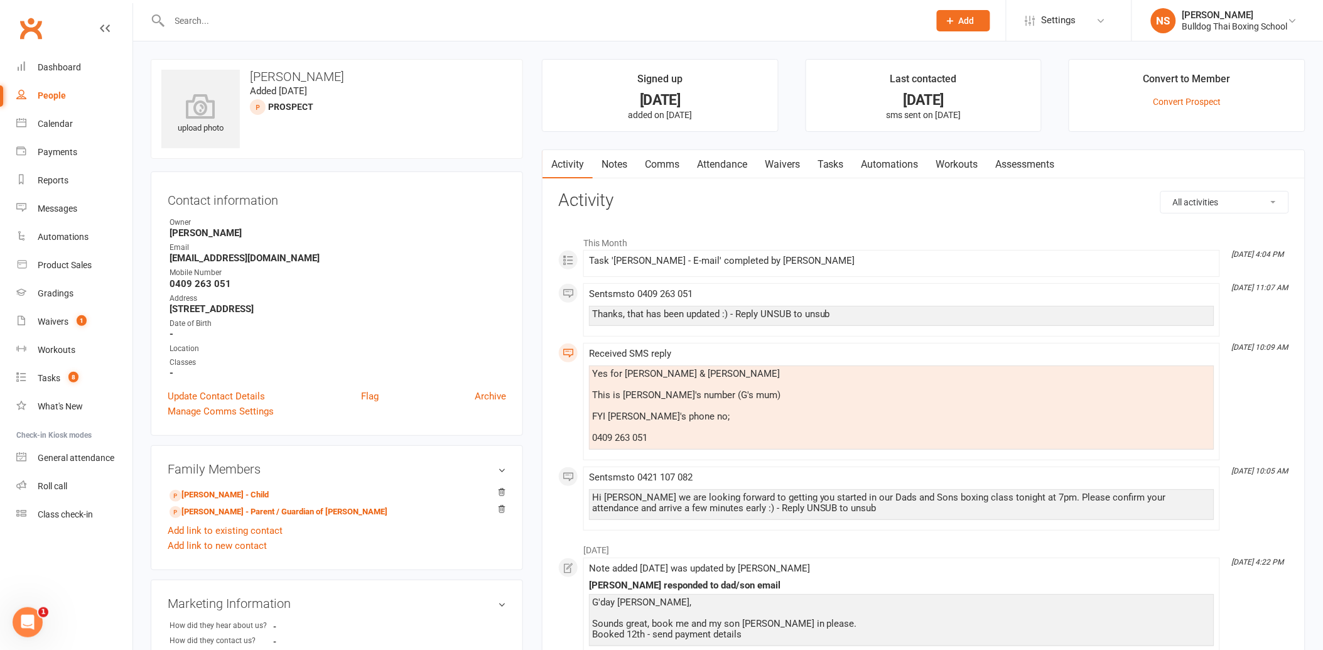
click at [675, 162] on link "Comms" at bounding box center [662, 164] width 52 height 29
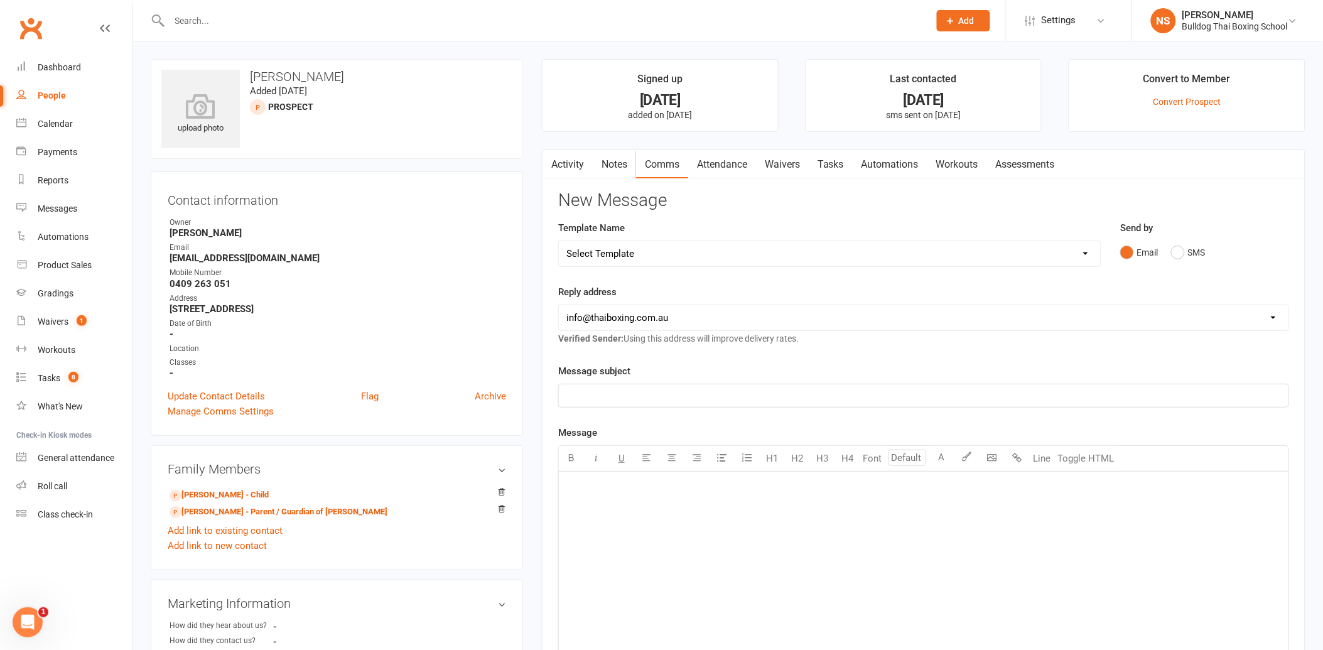
click at [632, 252] on select "Select Template [Email] Price Increase 28 Day Kick starter [SMS] 10 Pass Check …" at bounding box center [830, 253] width 542 height 25
select select "60"
click at [559, 241] on select "Select Template [Email] Price Increase 28 Day Kick starter [SMS] 10 Pass Check …" at bounding box center [830, 253] width 542 height 25
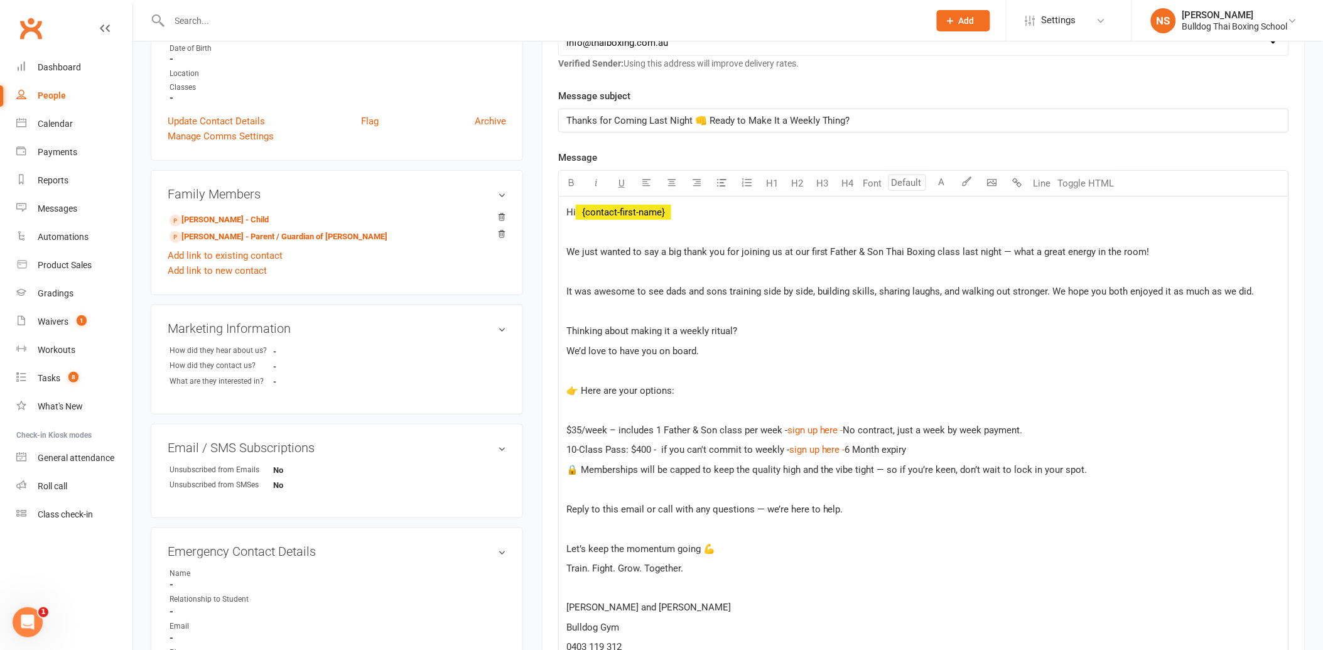
scroll to position [279, 0]
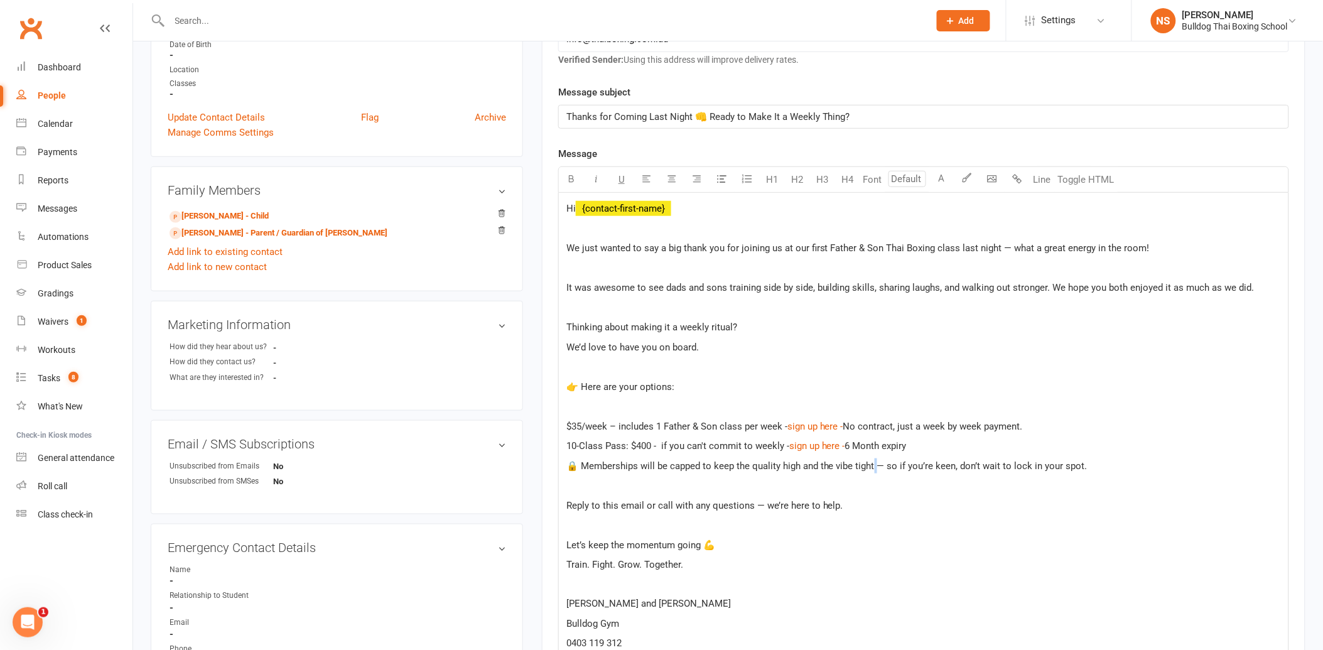
click at [875, 460] on span "🔒 Memberships will be capped to keep the quality high and the vibe tight — so i…" at bounding box center [827, 465] width 521 height 11
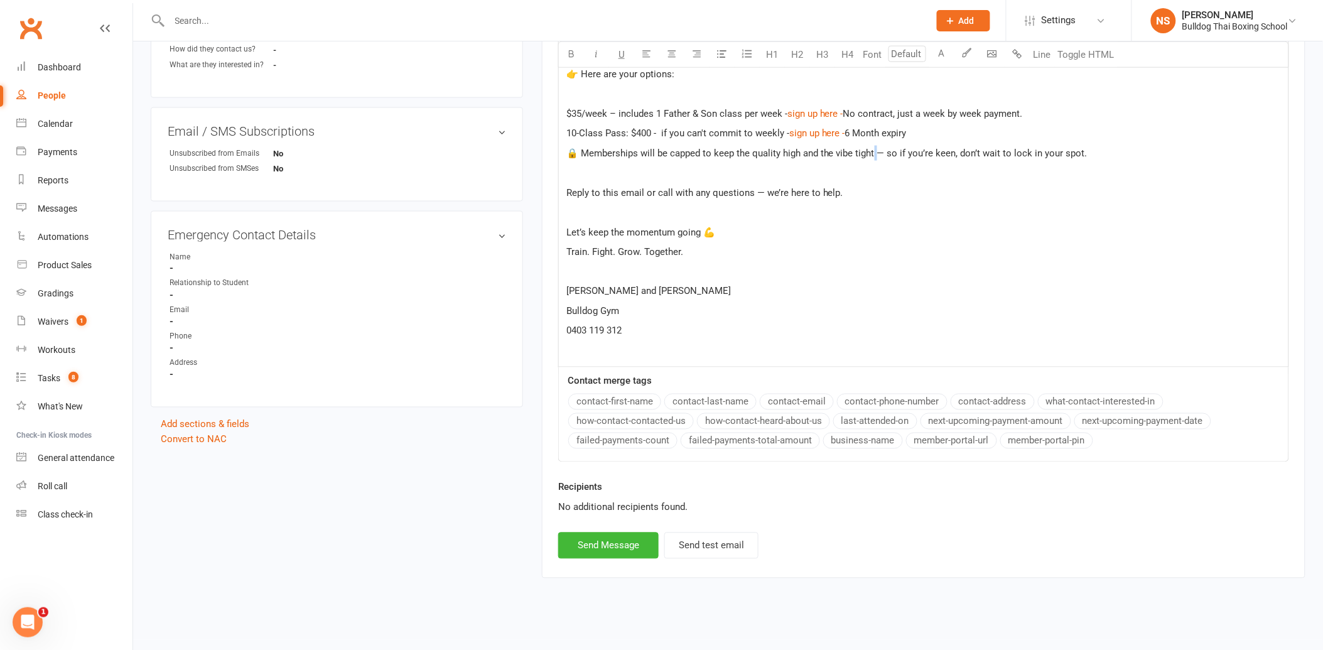
scroll to position [600, 0]
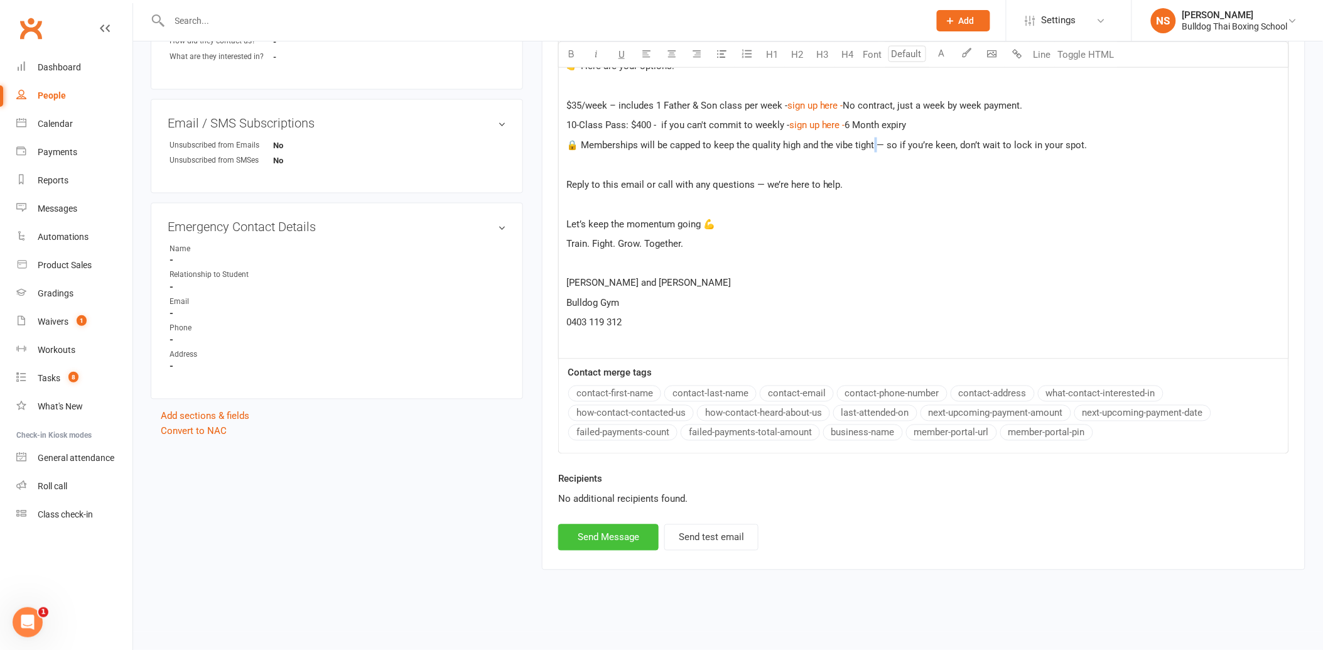
click at [600, 548] on button "Send Message" at bounding box center [608, 537] width 100 height 26
select select
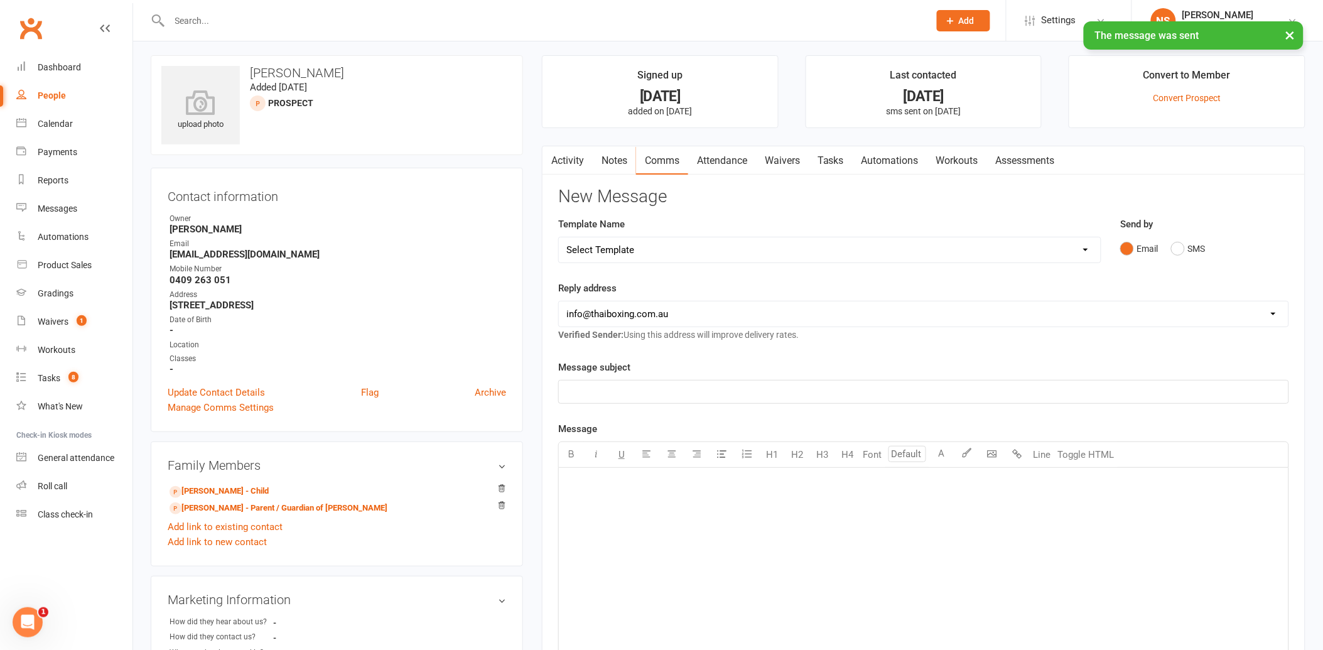
scroll to position [0, 0]
click at [832, 165] on link "Tasks" at bounding box center [831, 164] width 44 height 29
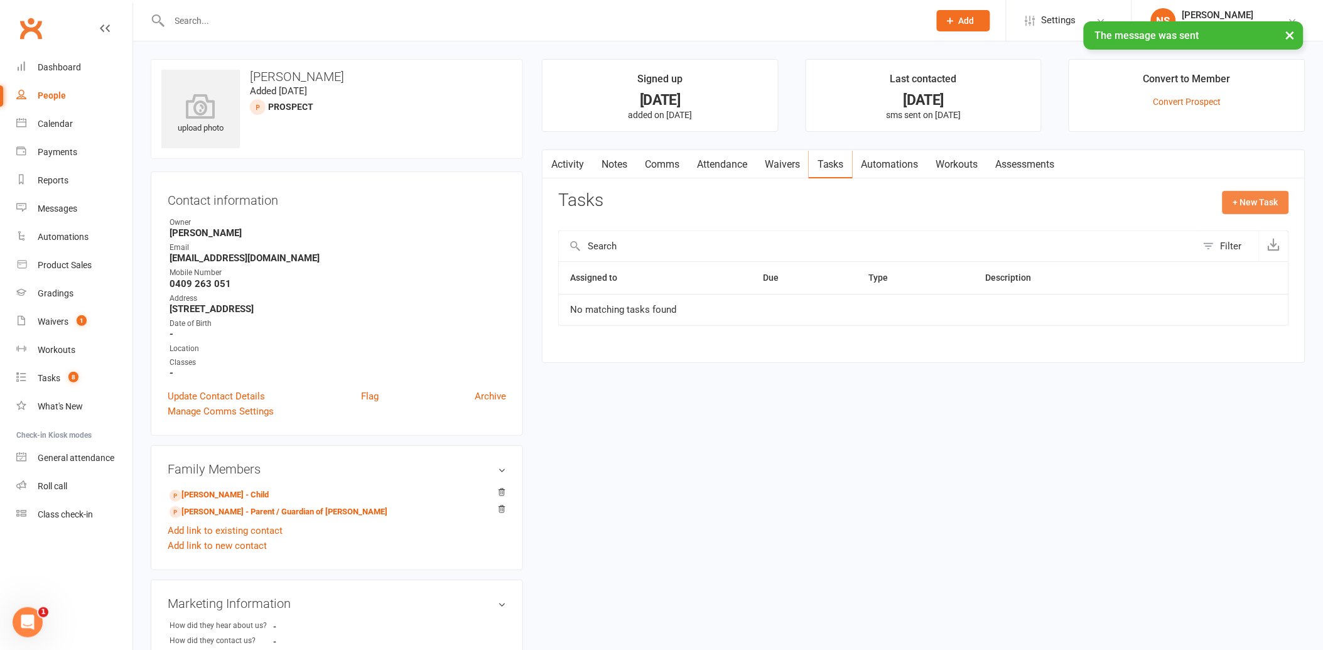
click at [1272, 198] on button "+ New Task" at bounding box center [1256, 202] width 67 height 23
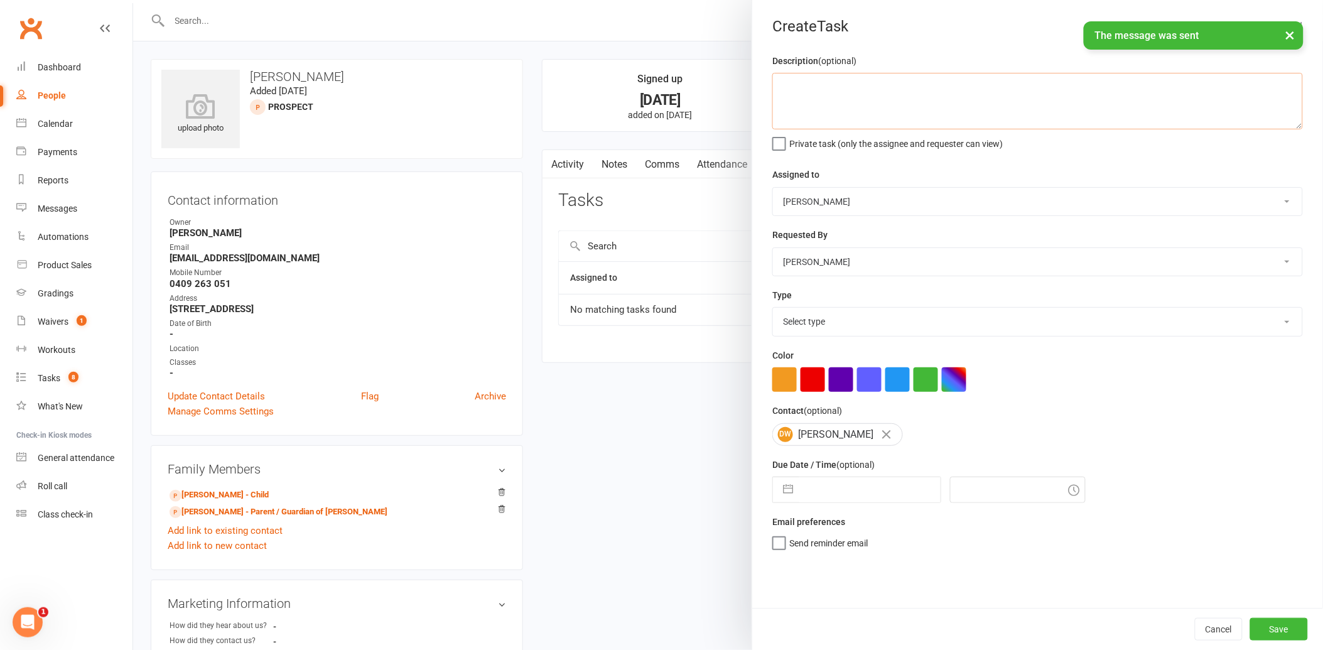
click at [786, 84] on textarea at bounding box center [1038, 101] width 531 height 57
type textarea "check payemnt"
click at [817, 328] on select "Select type Action E-mail Meeting Phone call Text Add new task type" at bounding box center [1037, 322] width 529 height 28
select select "12049"
click at [773, 308] on select "Select type Action E-mail Meeting Phone call Text Add new task type" at bounding box center [1037, 322] width 529 height 28
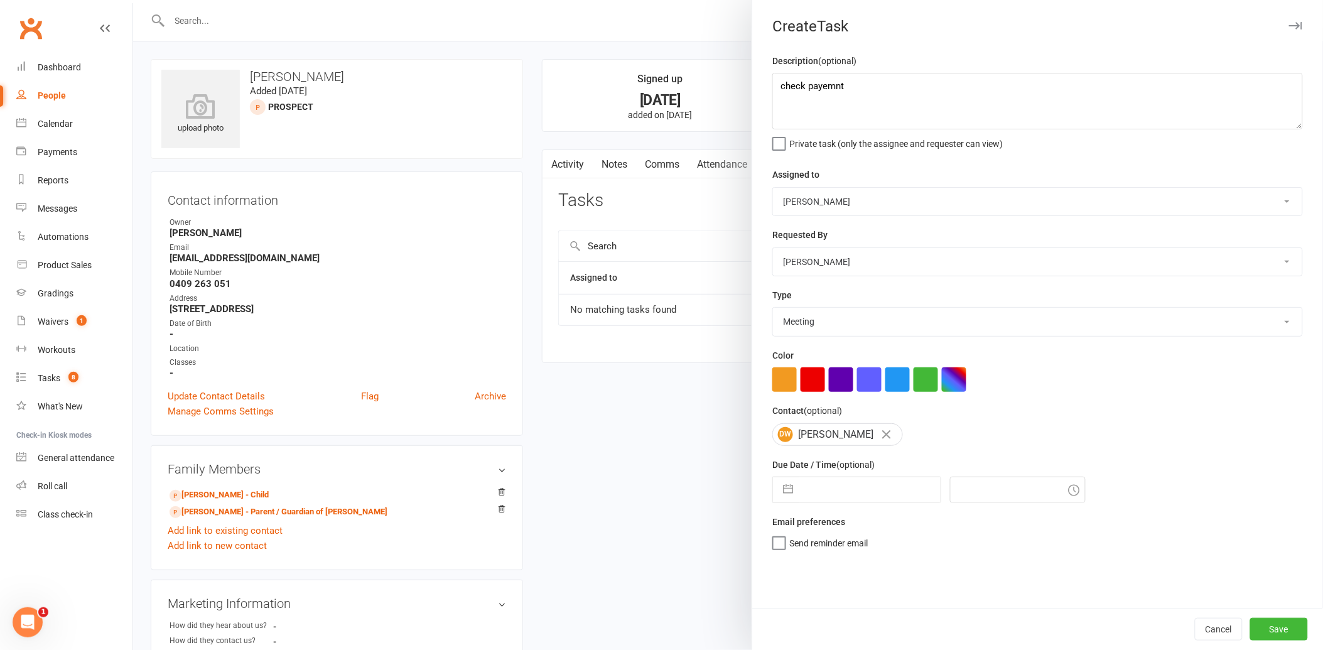
select select "6"
select select "2025"
select select "7"
select select "2025"
select select "8"
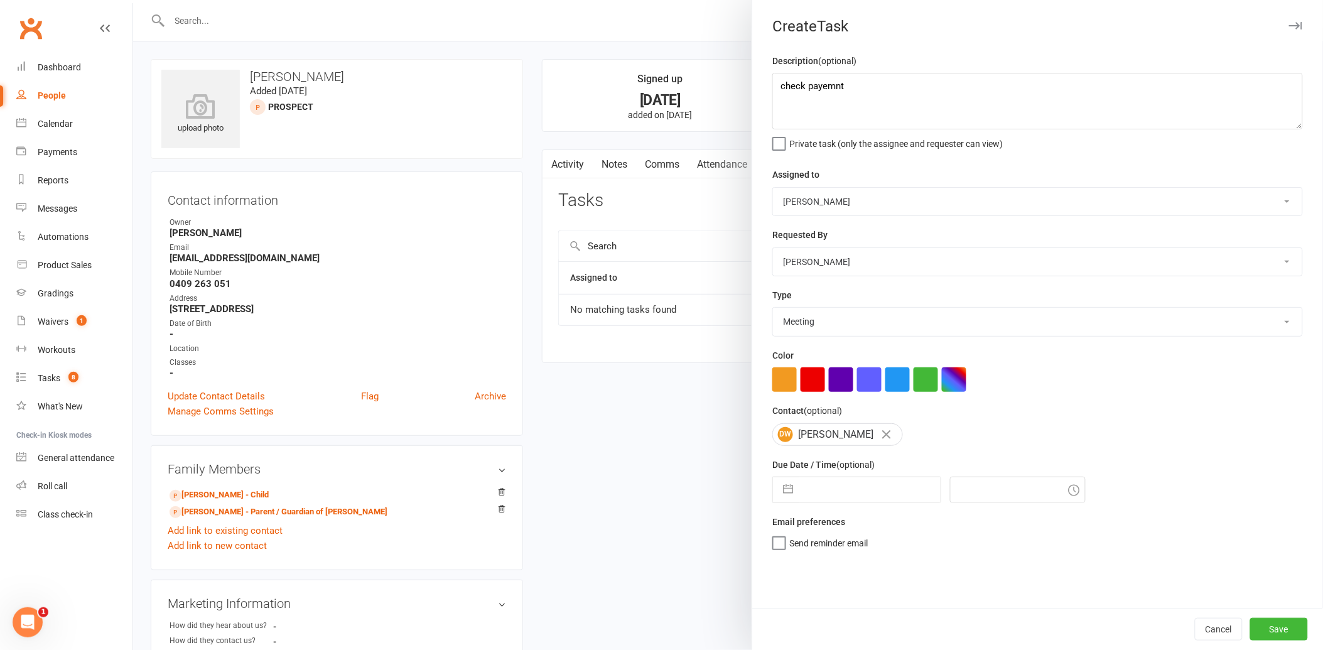
select select "2025"
click at [846, 482] on input "text" at bounding box center [870, 489] width 141 height 25
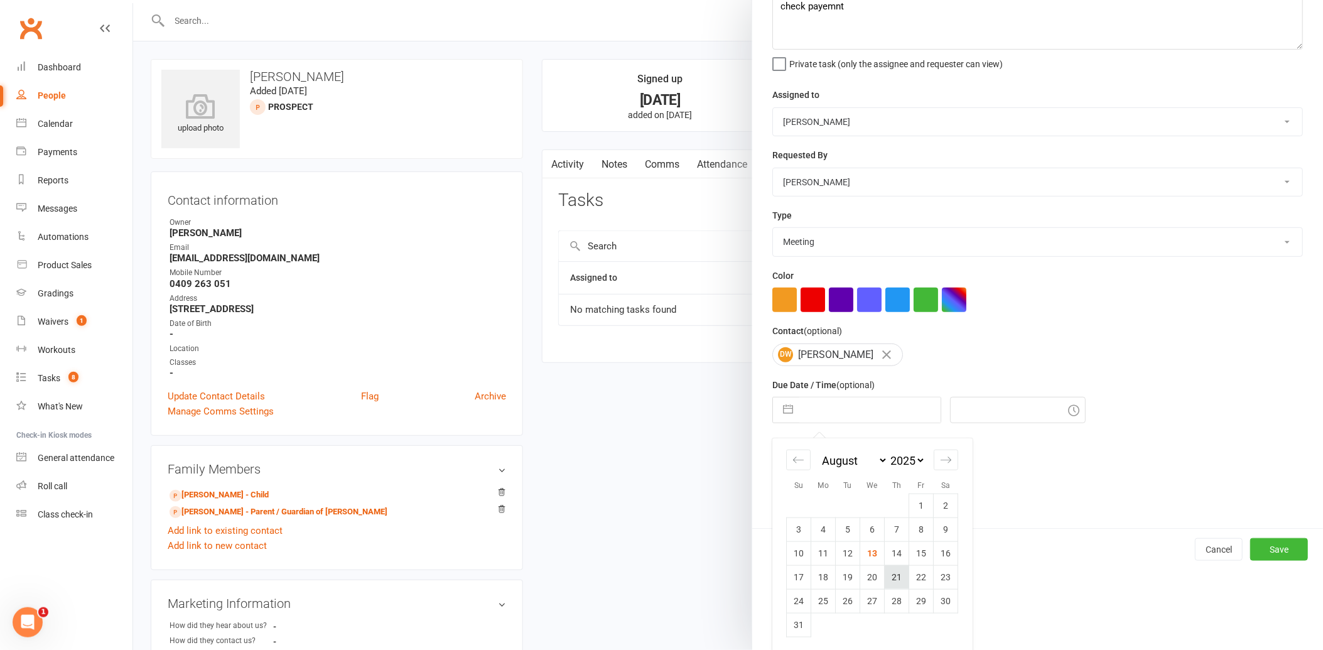
scroll to position [82, 0]
click at [918, 553] on td "15" at bounding box center [921, 552] width 24 height 24
type input "[DATE]"
type input "1:30pm"
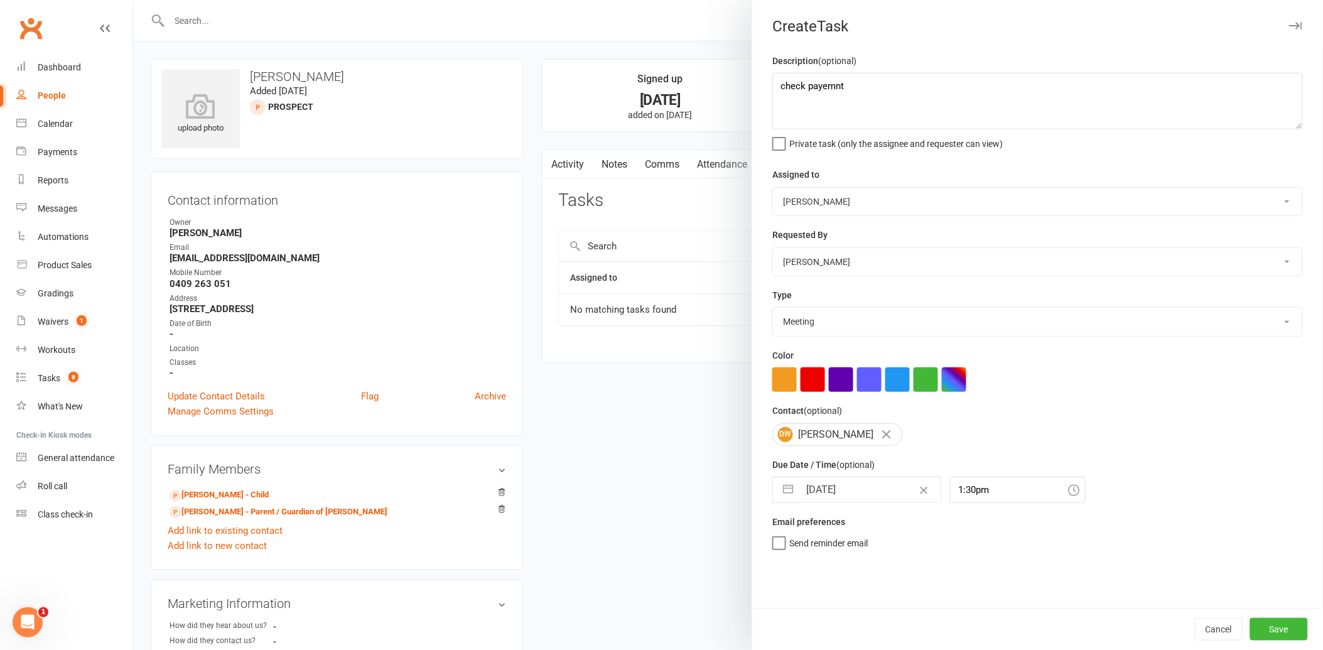
scroll to position [0, 0]
click at [1279, 628] on button "Save" at bounding box center [1280, 629] width 58 height 23
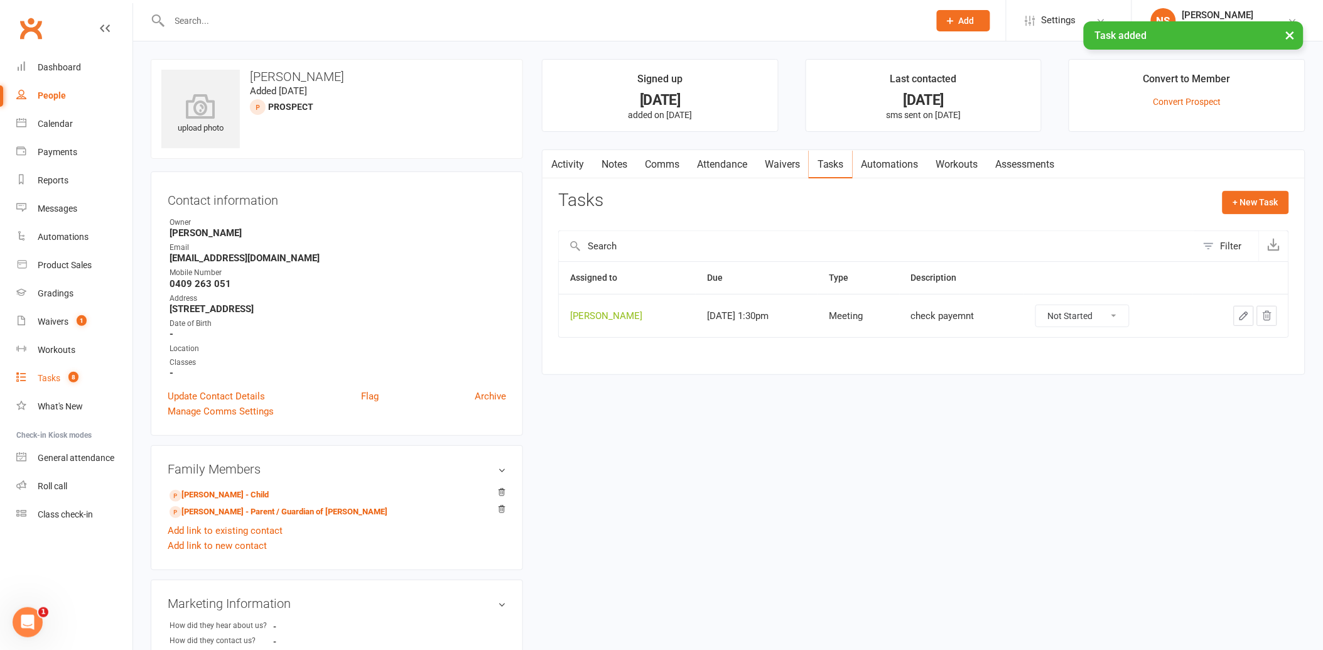
click at [33, 376] on link "Tasks 8" at bounding box center [74, 378] width 116 height 28
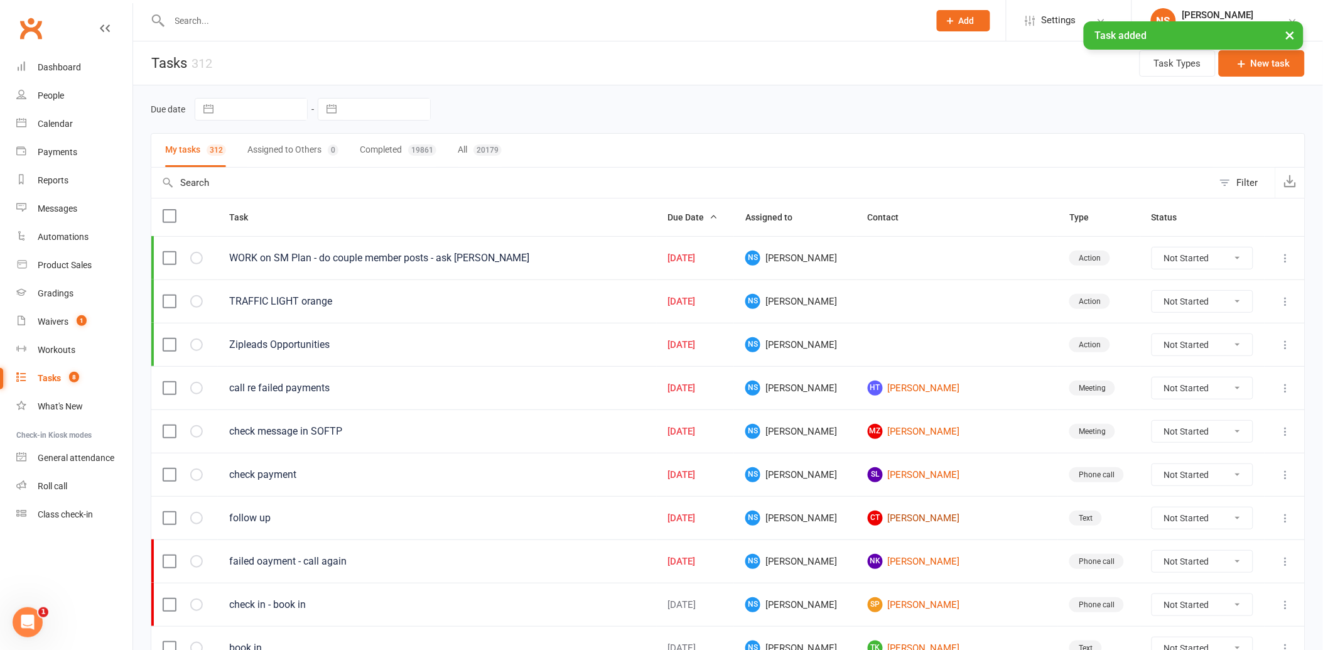
click at [920, 524] on link "CT [PERSON_NAME]" at bounding box center [957, 518] width 179 height 15
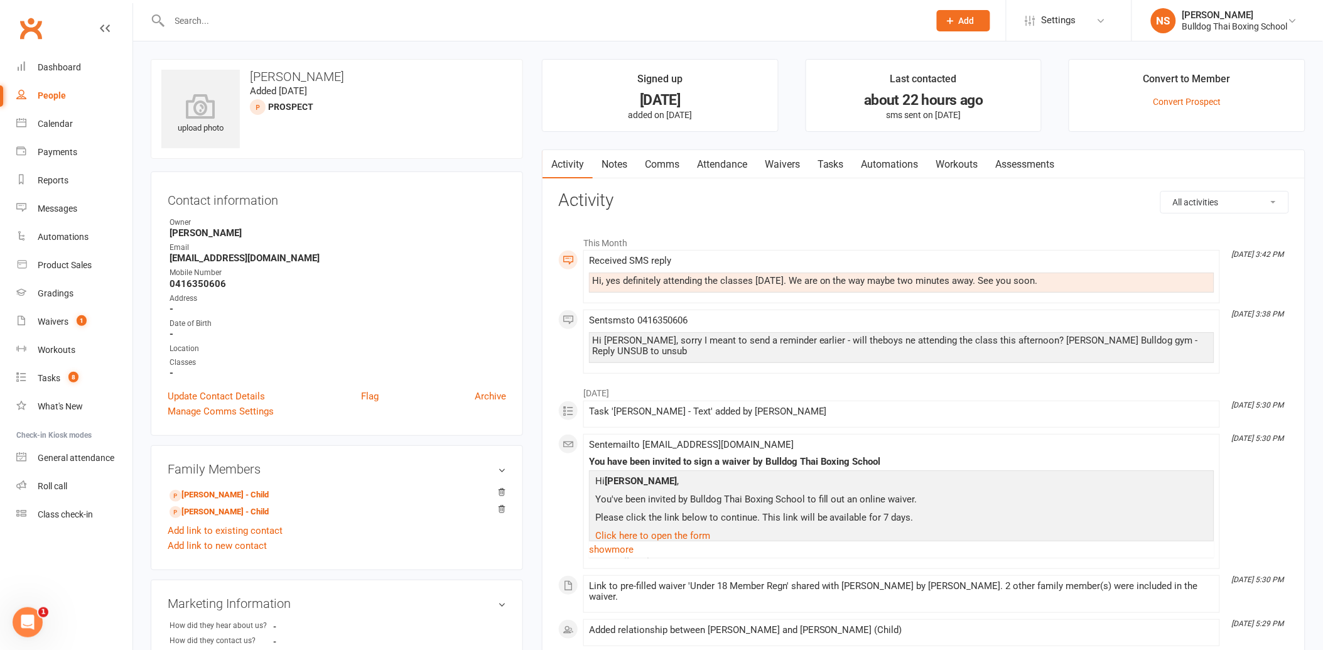
click at [610, 166] on link "Notes" at bounding box center [614, 164] width 43 height 29
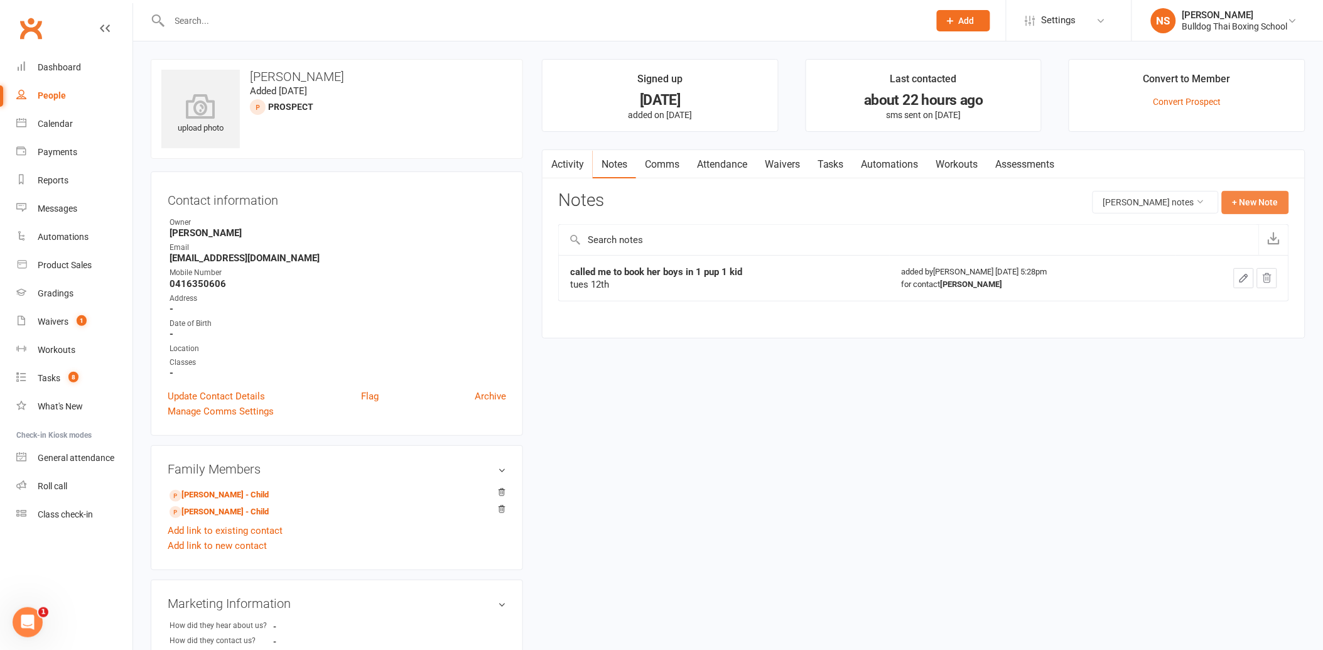
click at [1270, 198] on button "+ New Note" at bounding box center [1255, 202] width 67 height 23
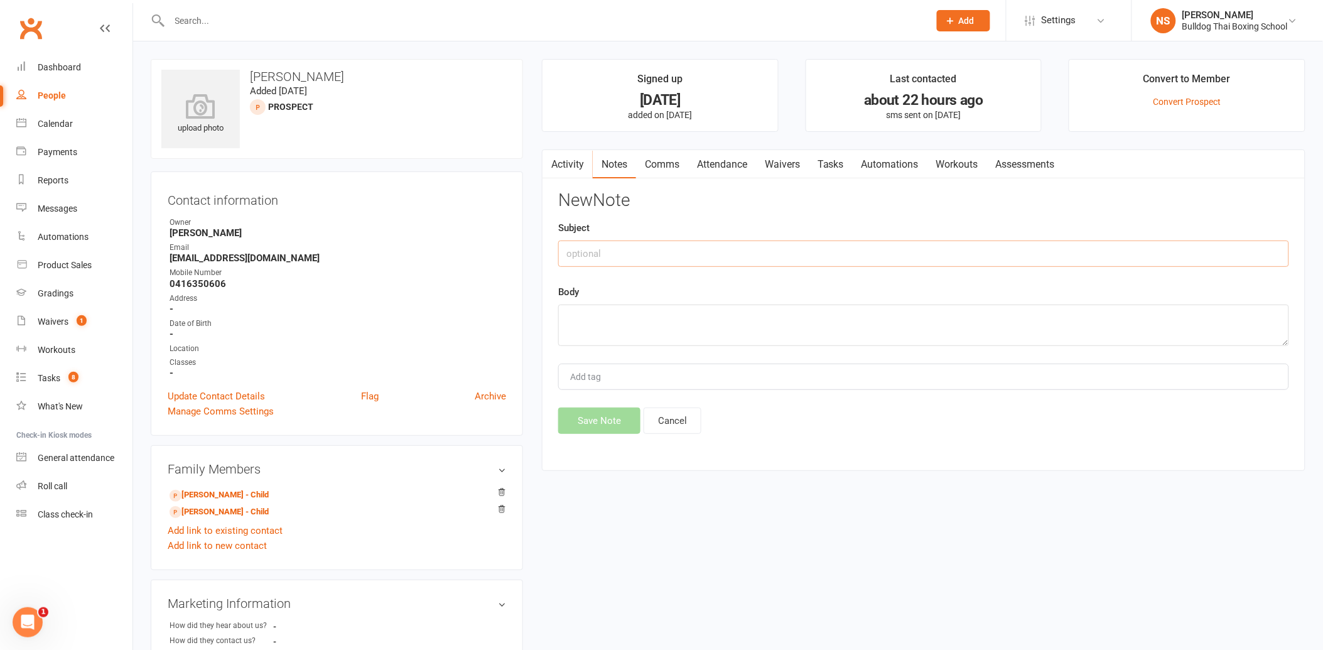
click at [663, 243] on input "text" at bounding box center [923, 254] width 731 height 26
type input "called LVM"
drag, startPoint x: 617, startPoint y: 322, endPoint x: 610, endPoint y: 317, distance: 9.4
click at [614, 321] on textarea at bounding box center [923, 325] width 731 height 41
type textarea "call me"
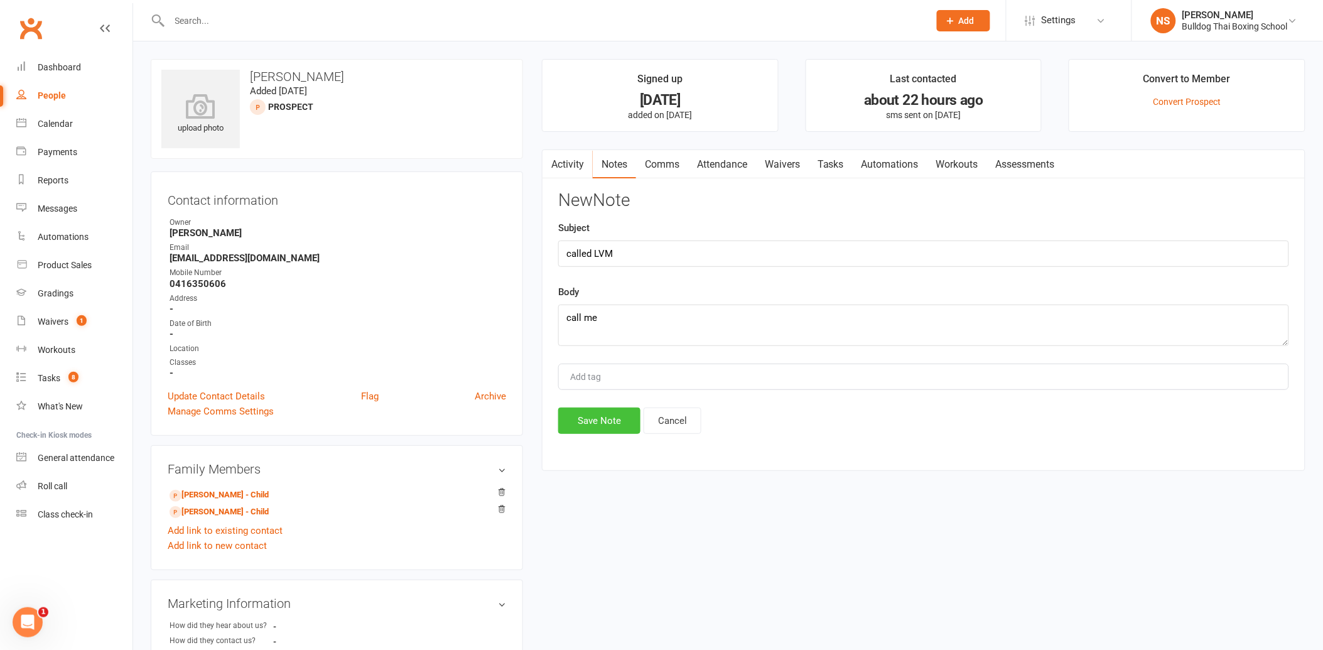
click at [606, 416] on button "Save Note" at bounding box center [599, 421] width 82 height 26
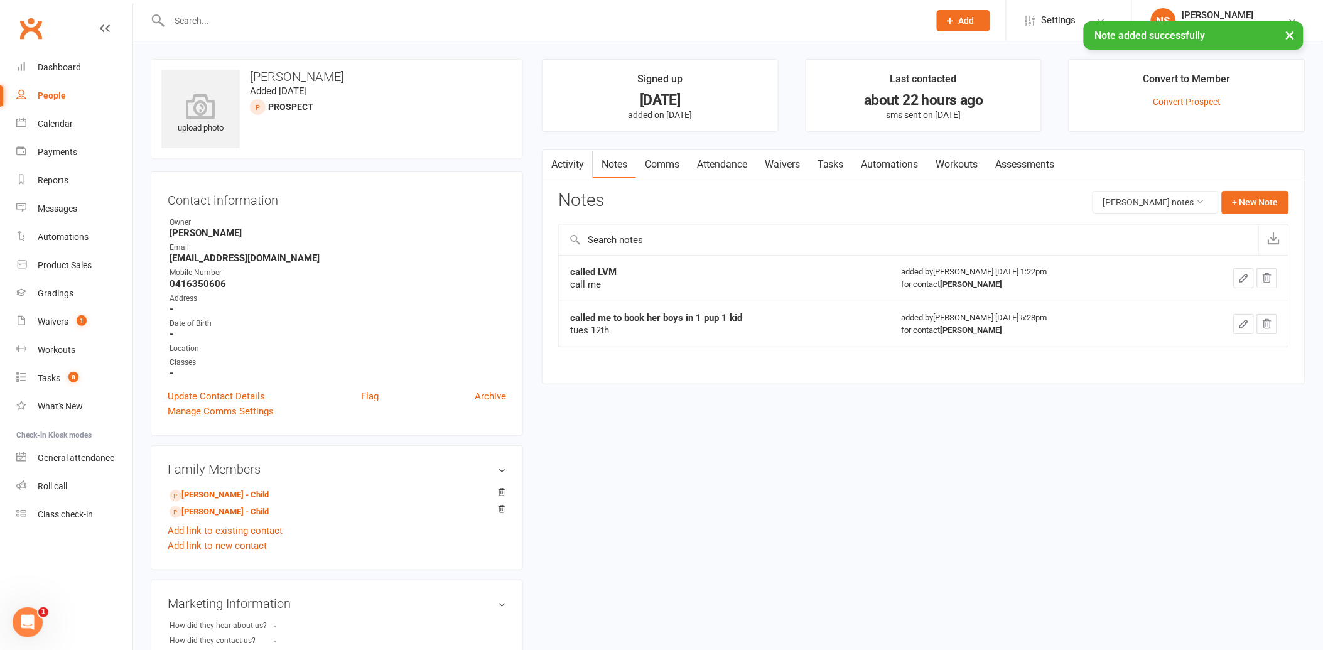
click at [837, 165] on link "Tasks" at bounding box center [831, 164] width 44 height 29
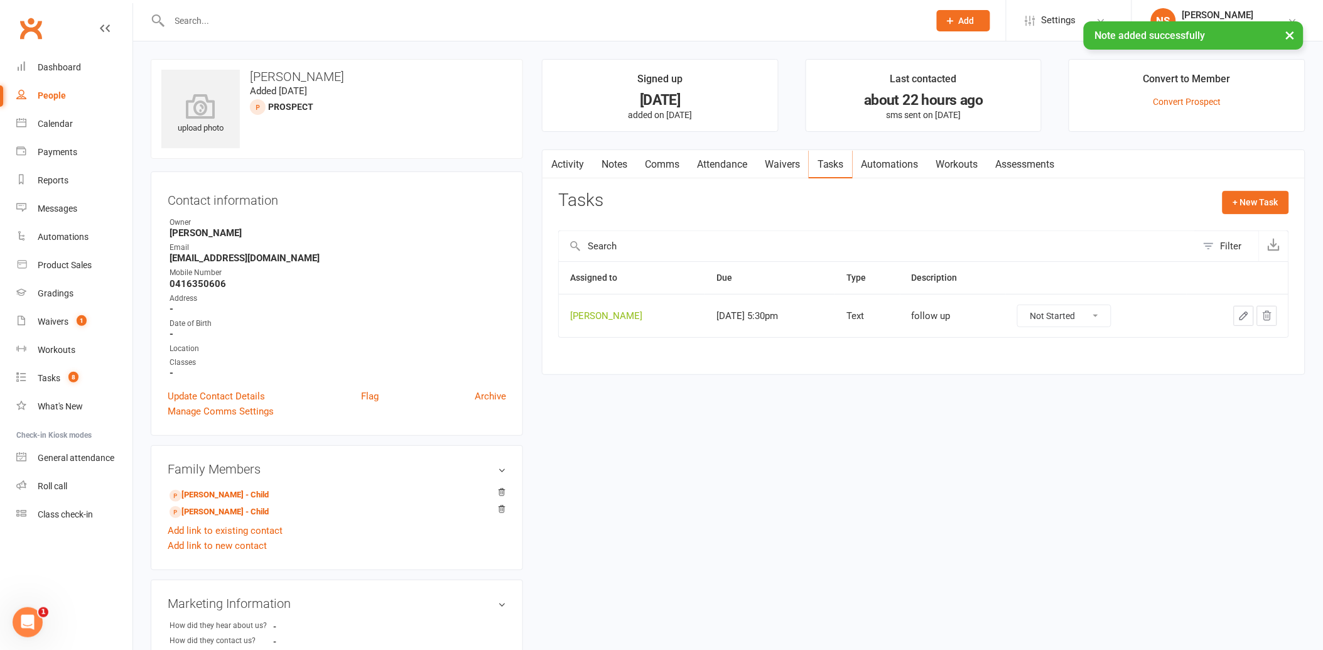
click at [1246, 312] on icon "button" at bounding box center [1244, 315] width 11 height 11
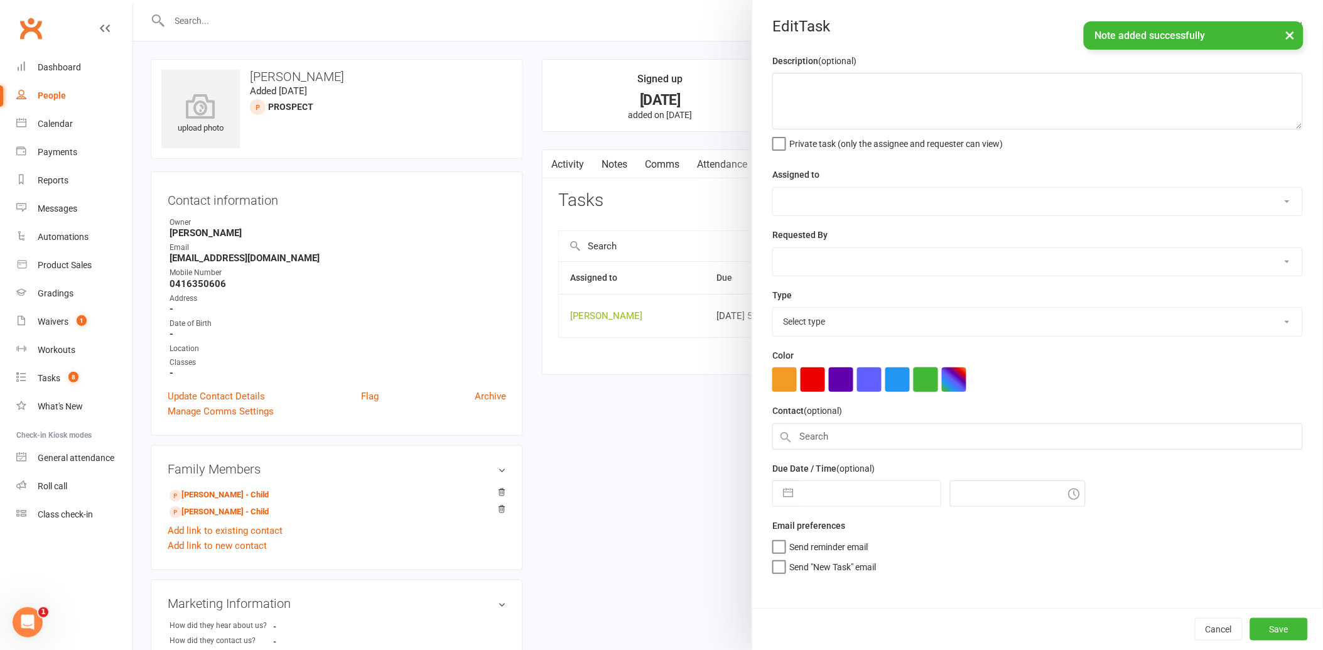
type textarea "follow up"
select select "12940"
type input "[DATE]"
type input "5:30pm"
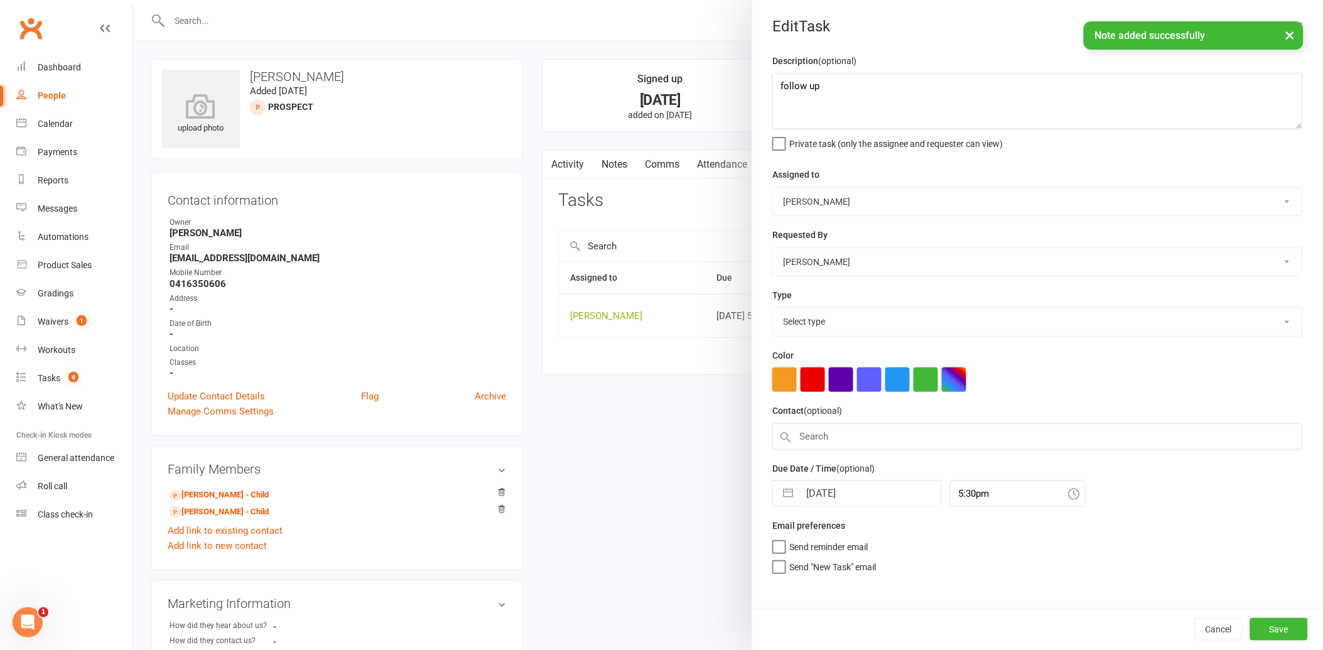
select select "13825"
select select "6"
select select "2025"
select select "7"
select select "2025"
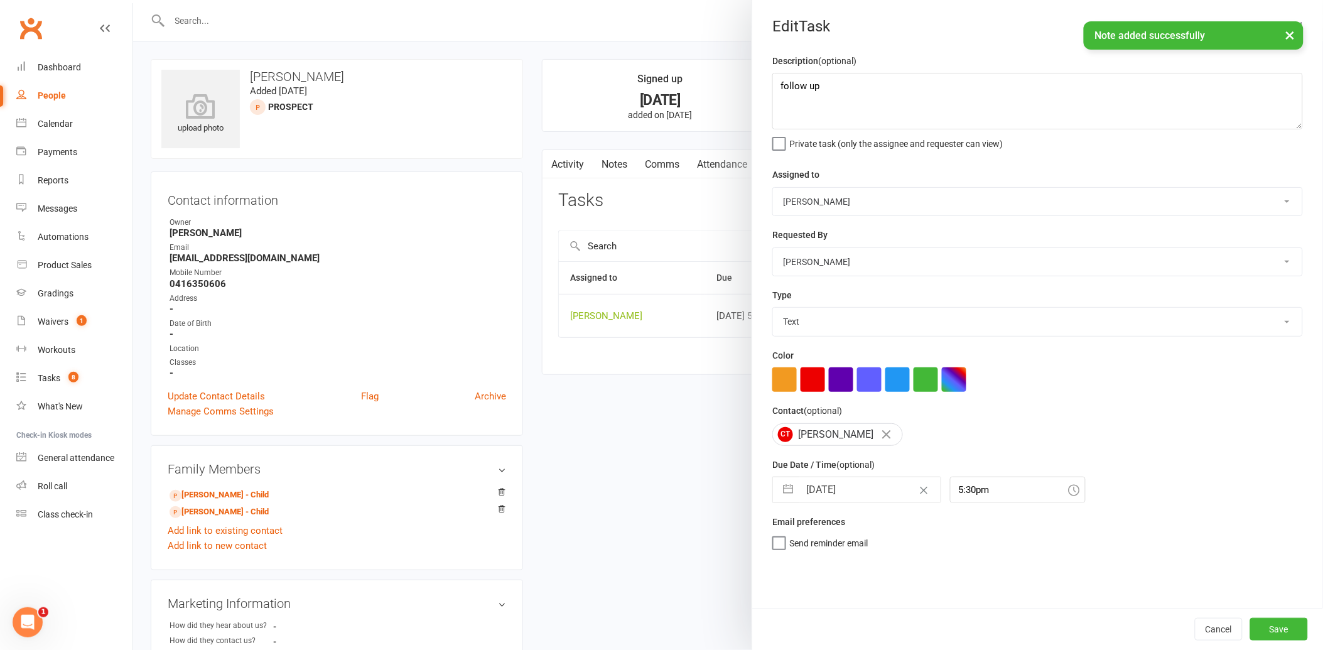
select select "8"
select select "2025"
click at [842, 493] on input "[DATE]" at bounding box center [870, 489] width 141 height 25
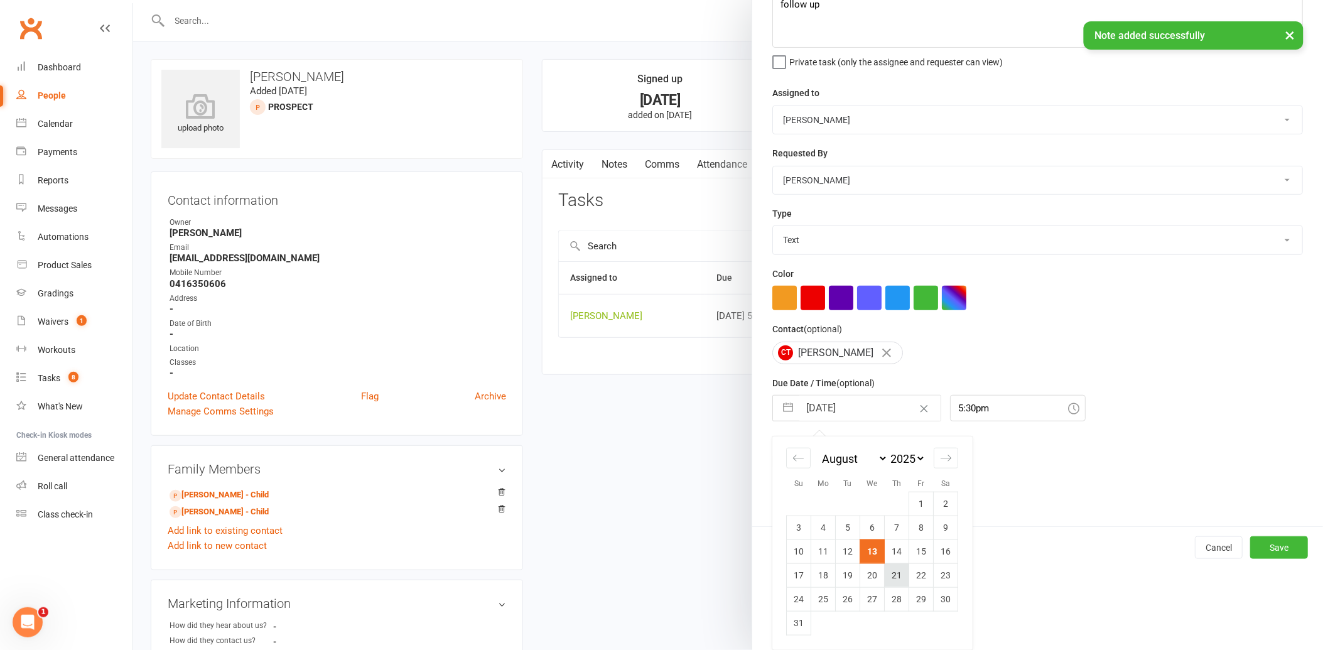
scroll to position [82, 0]
drag, startPoint x: 894, startPoint y: 554, endPoint x: 968, endPoint y: 600, distance: 87.5
click at [894, 555] on td "14" at bounding box center [897, 552] width 24 height 24
type input "[DATE]"
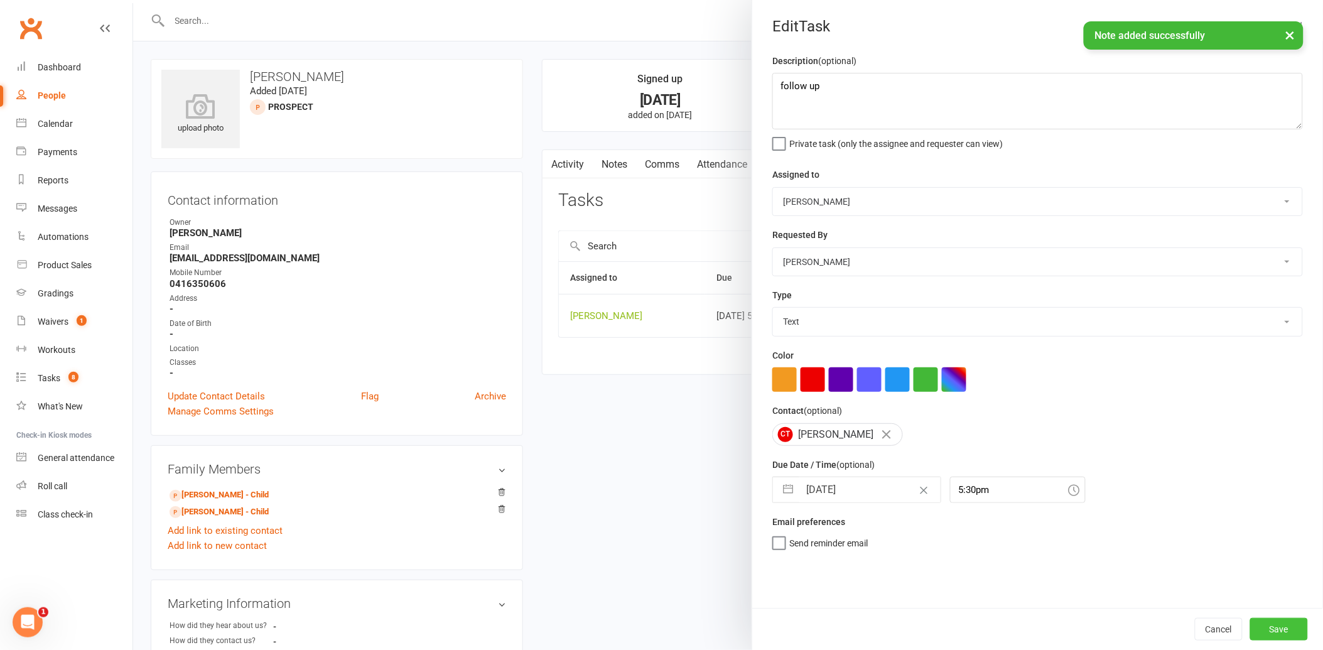
click at [1283, 627] on button "Save" at bounding box center [1280, 629] width 58 height 23
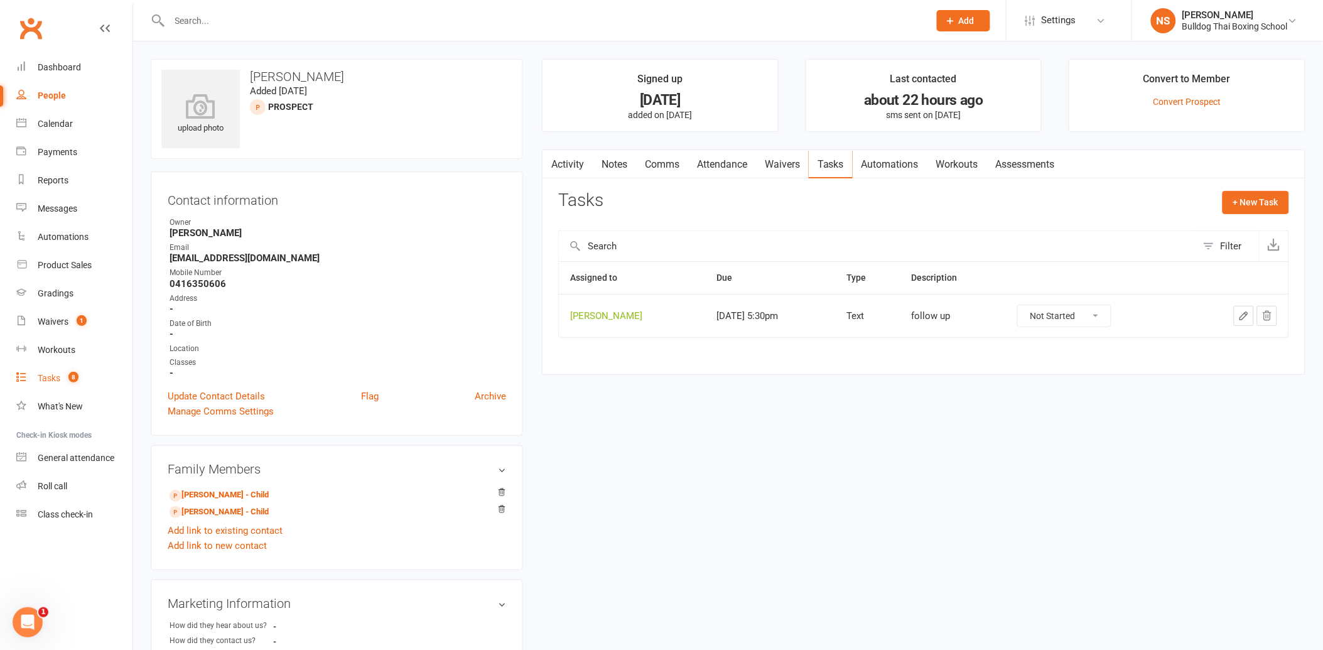
click at [42, 377] on div "Tasks" at bounding box center [49, 378] width 23 height 10
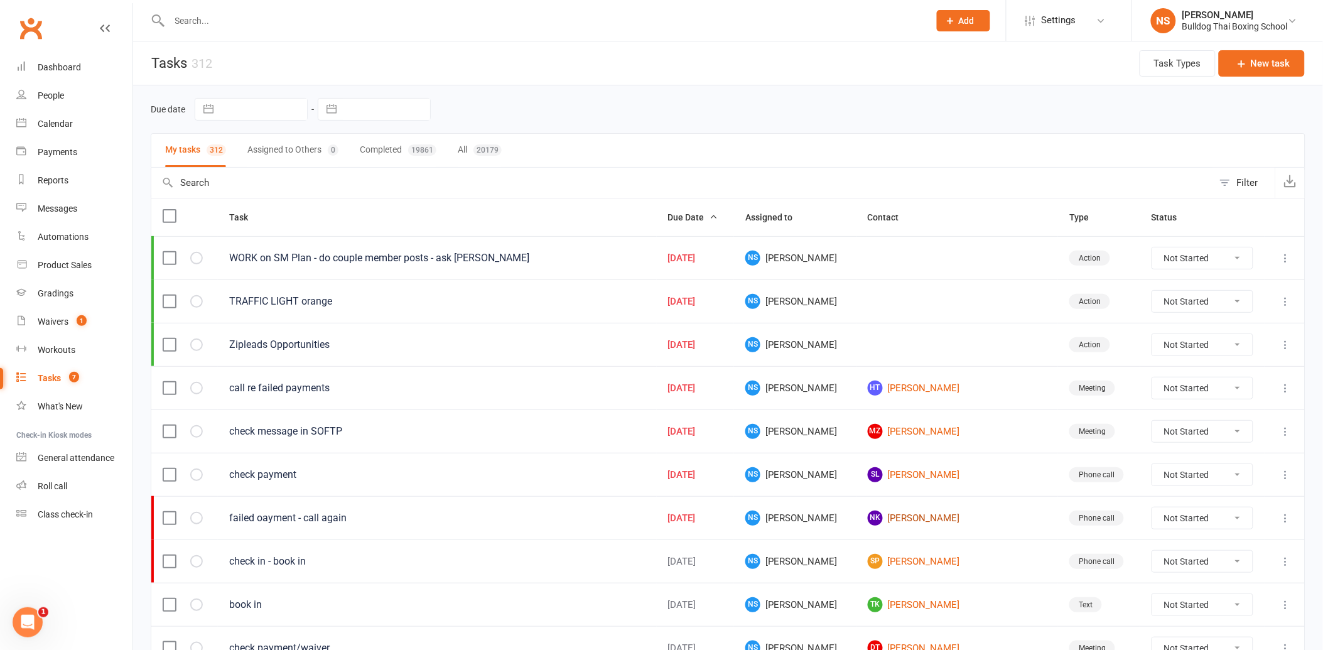
click at [920, 523] on link "NK [PERSON_NAME]" at bounding box center [957, 518] width 179 height 15
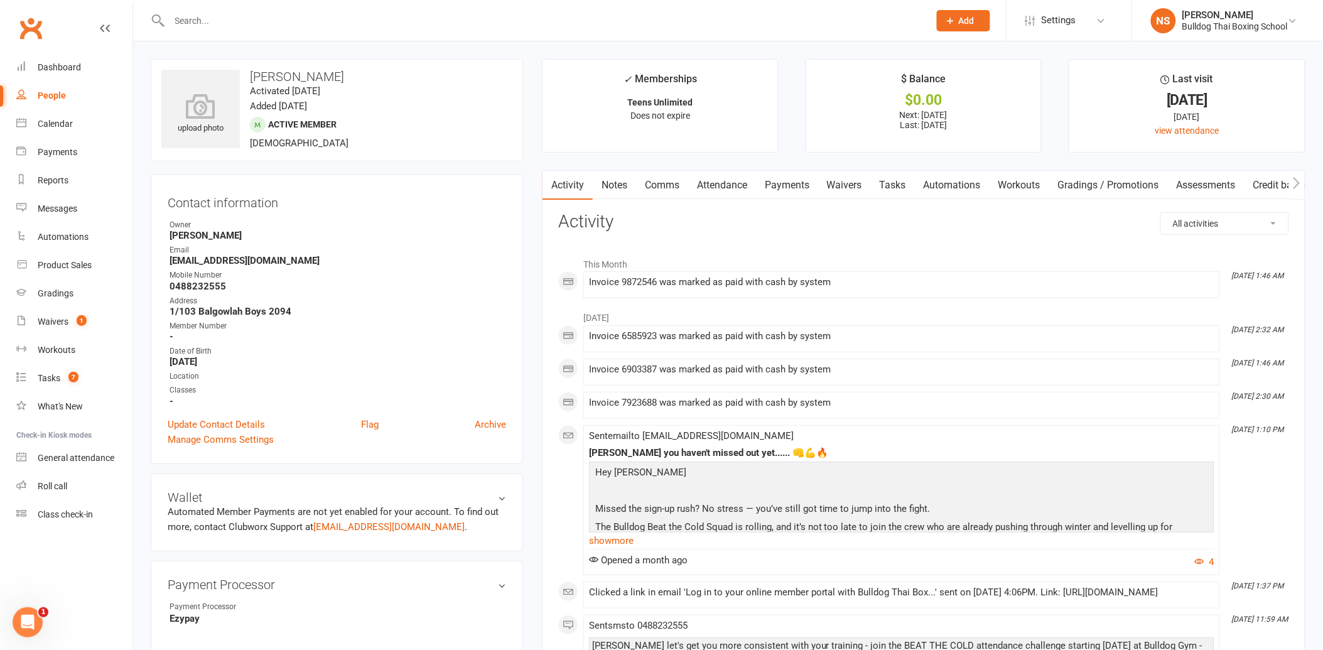
click at [896, 178] on link "Tasks" at bounding box center [893, 185] width 44 height 29
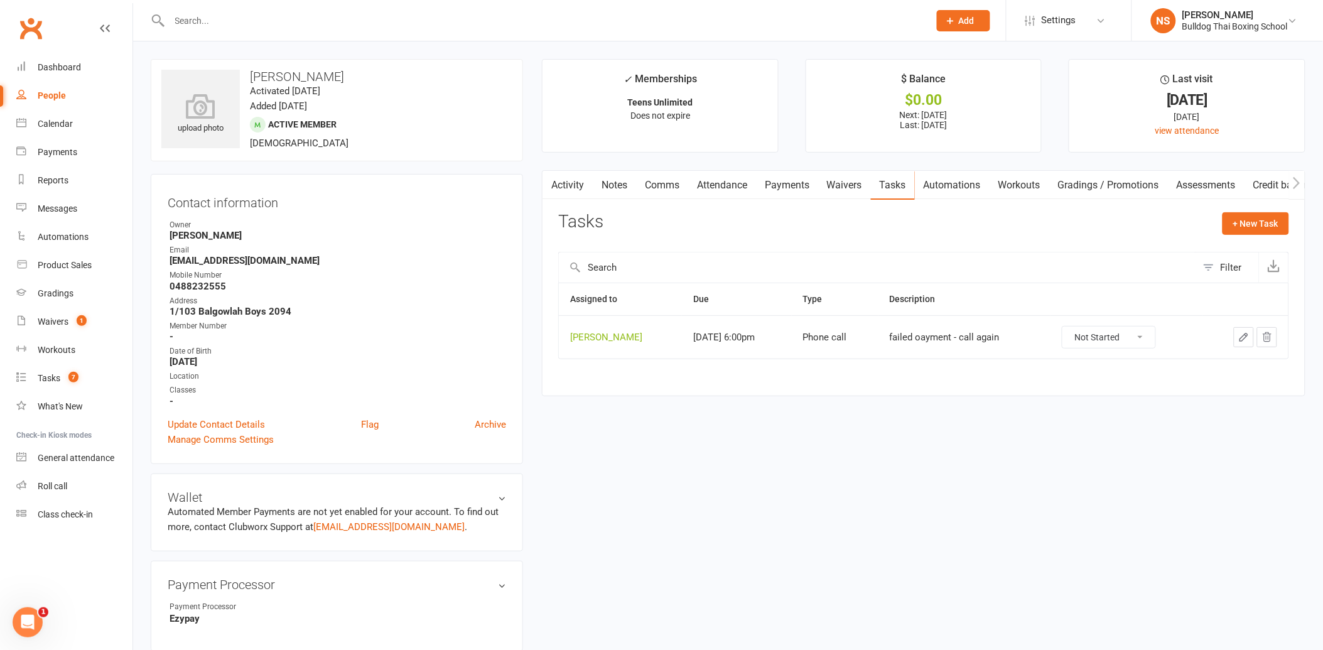
click at [1249, 336] on icon "button" at bounding box center [1244, 337] width 11 height 11
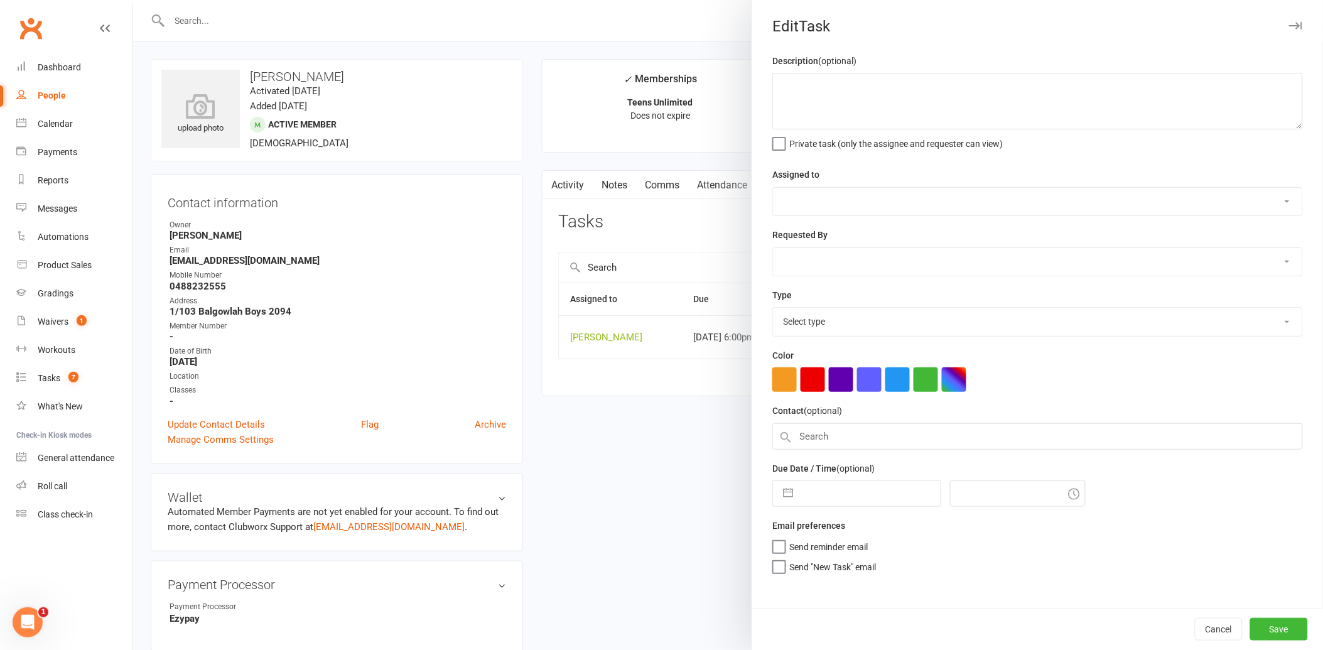
type textarea "failed oayment - call again"
select select "12940"
type input "[DATE]"
type input "6:00pm"
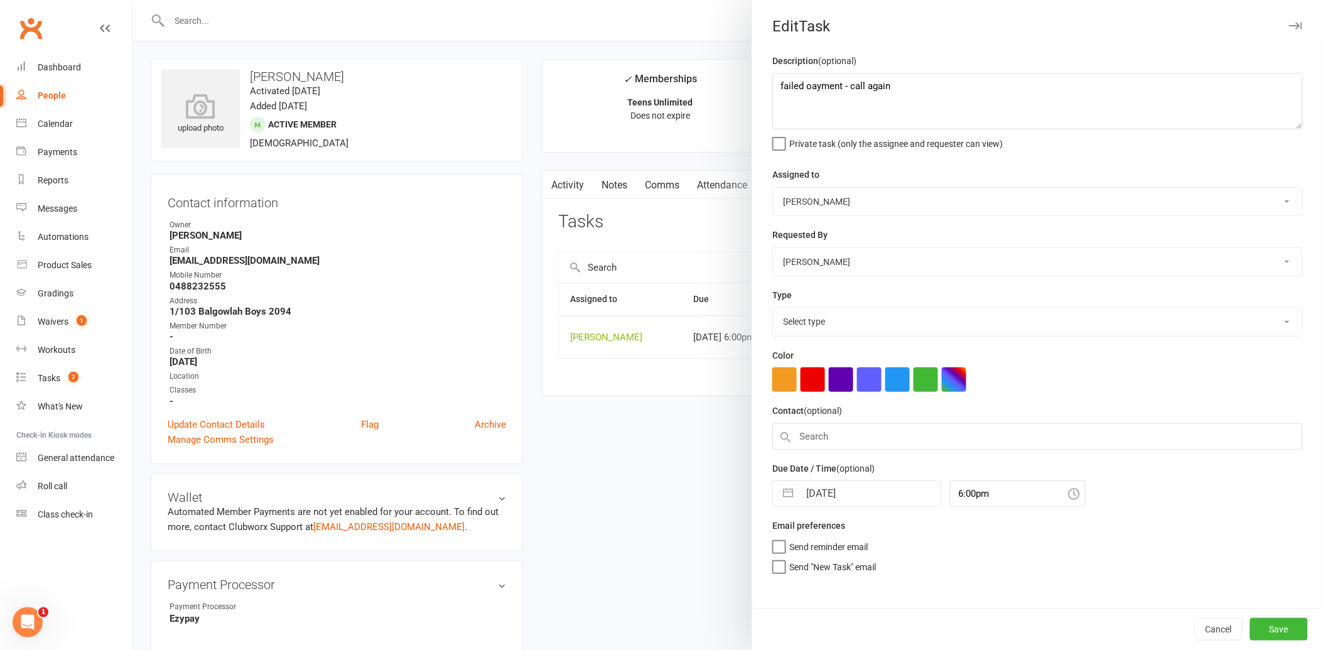
select select "12048"
click at [867, 488] on input "[DATE]" at bounding box center [870, 489] width 141 height 25
select select "6"
select select "2025"
select select "7"
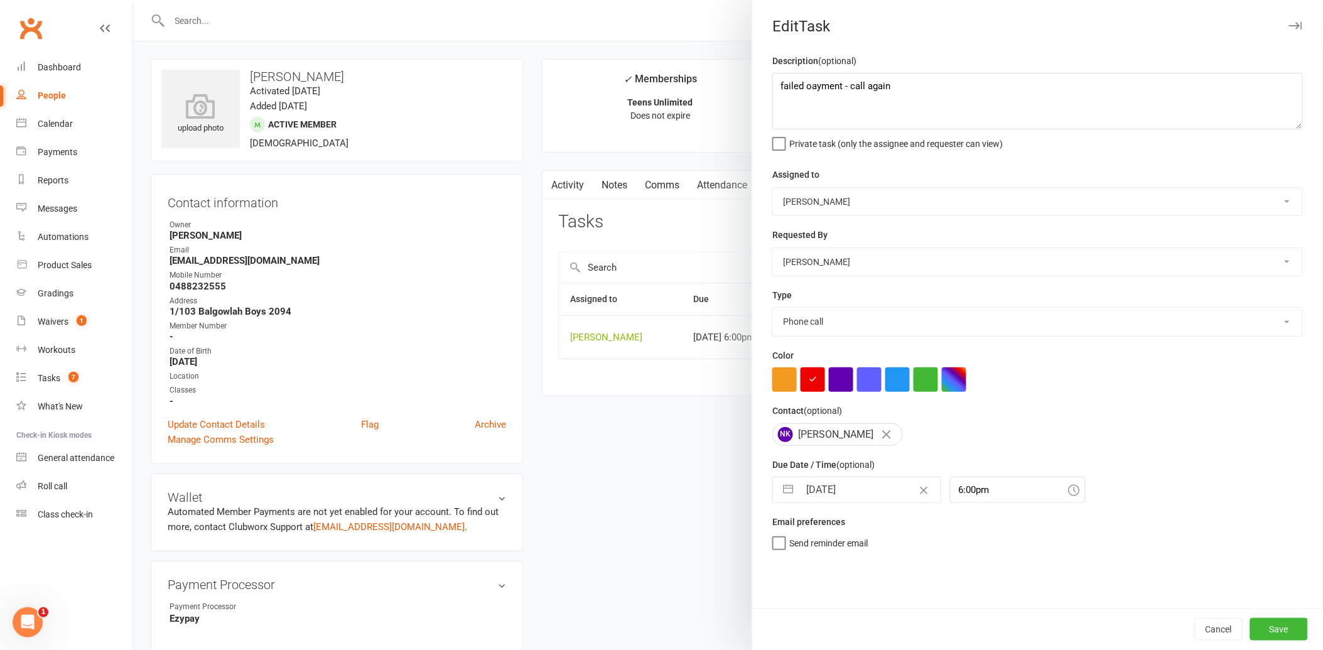
select select "2025"
select select "8"
select select "2025"
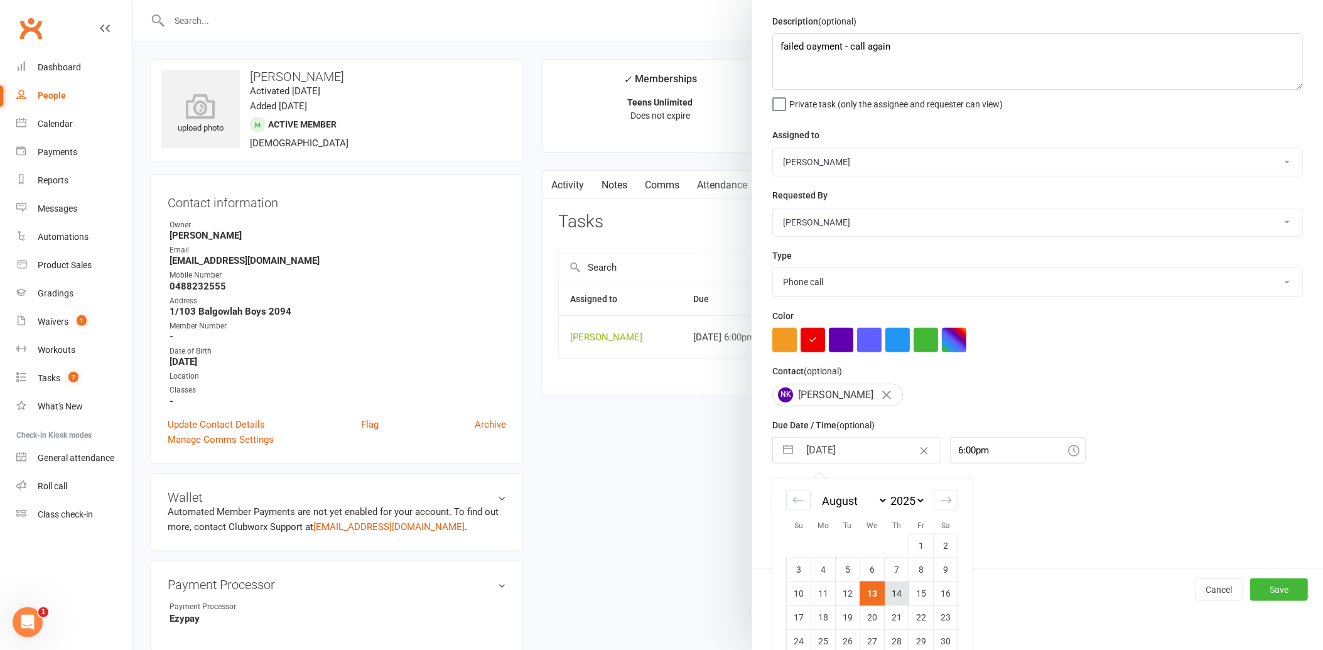
scroll to position [82, 0]
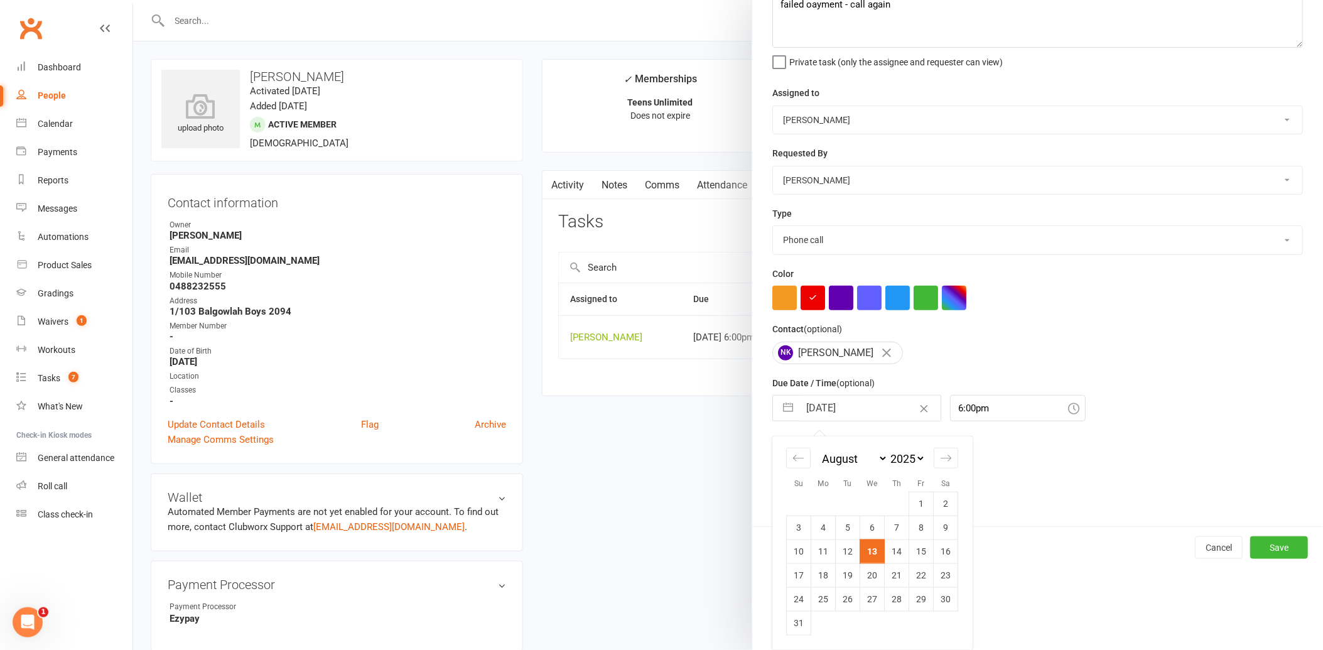
drag, startPoint x: 893, startPoint y: 551, endPoint x: 917, endPoint y: 573, distance: 32.5
click at [893, 553] on td "14" at bounding box center [897, 552] width 24 height 24
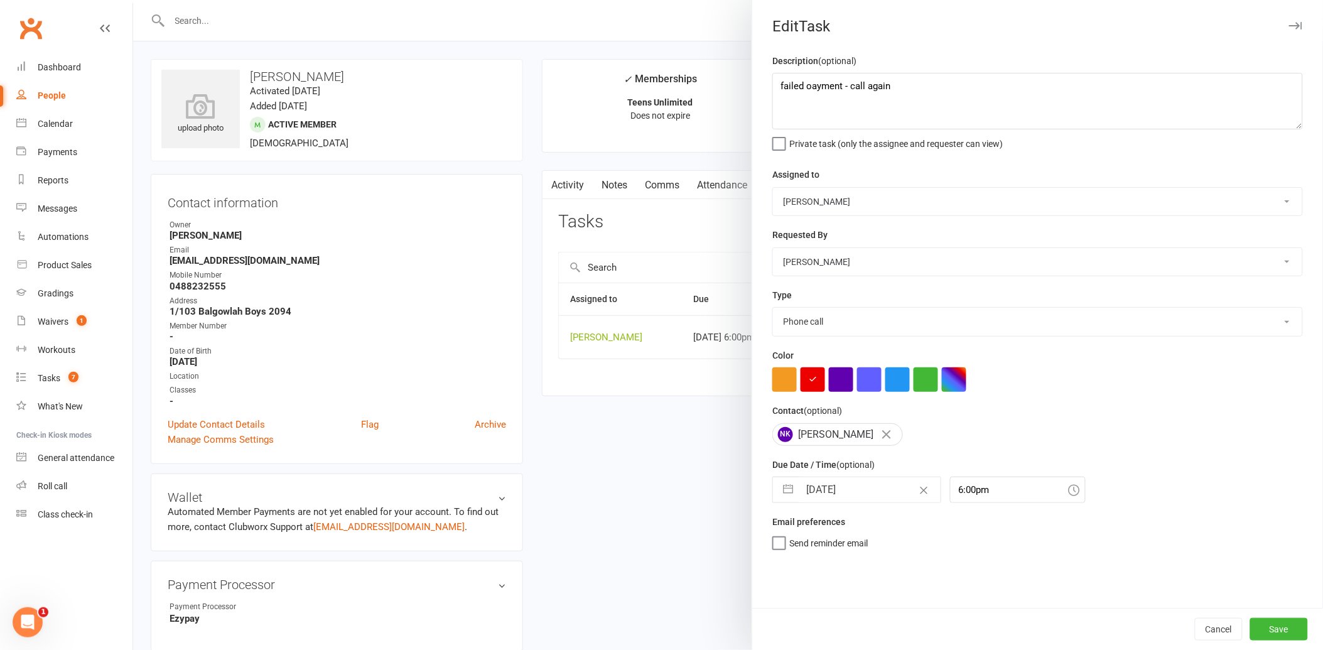
scroll to position [0, 0]
drag, startPoint x: 1282, startPoint y: 628, endPoint x: 1104, endPoint y: 559, distance: 191.3
click at [1281, 628] on button "Save" at bounding box center [1280, 629] width 58 height 23
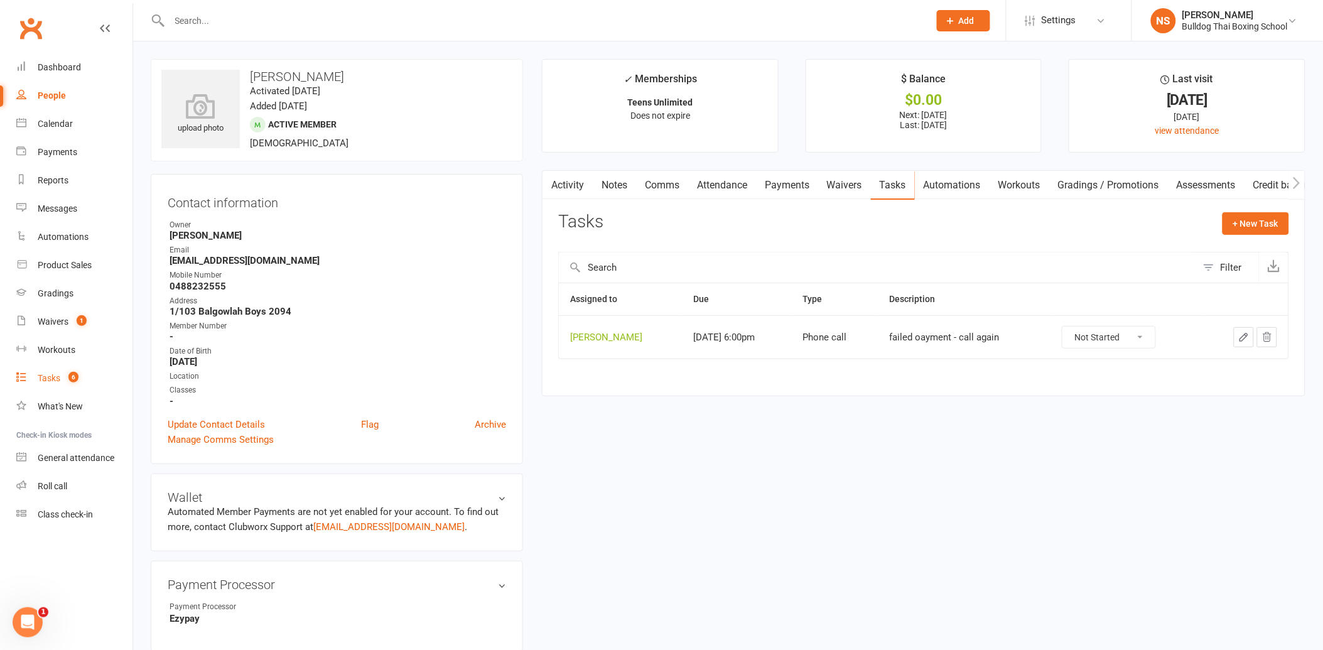
click at [52, 378] on div "Tasks" at bounding box center [49, 378] width 23 height 10
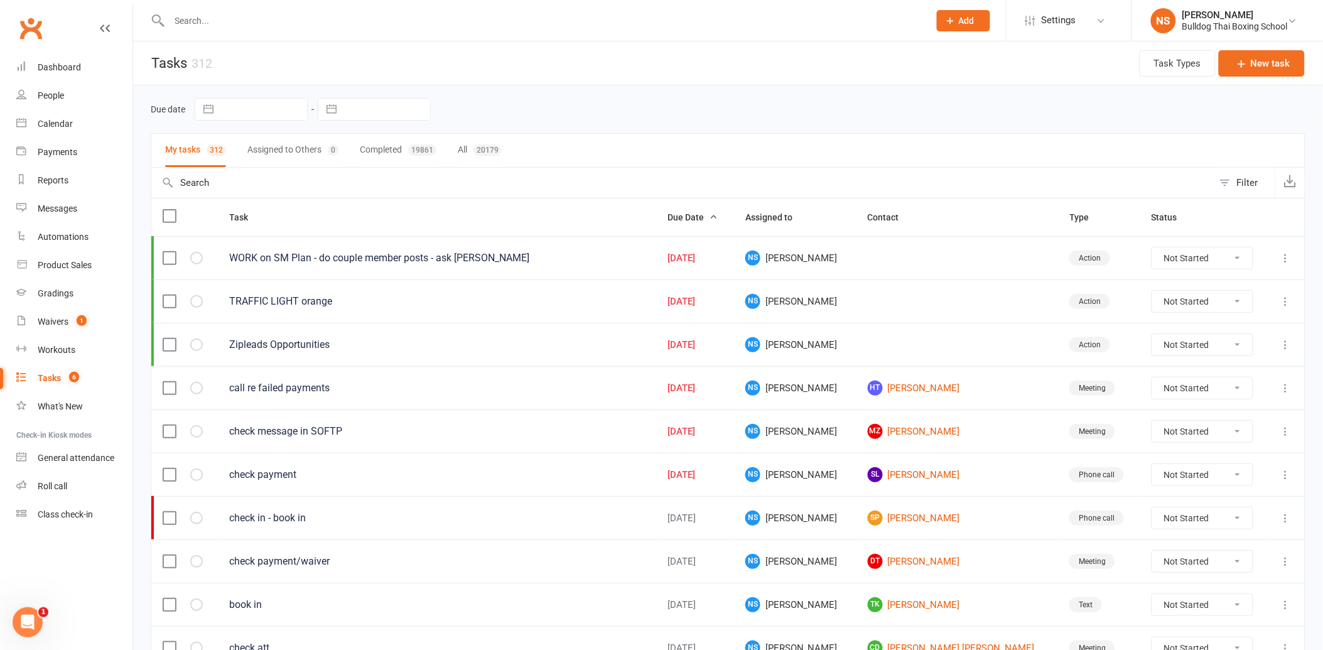
click at [1281, 261] on icon at bounding box center [1286, 258] width 13 height 13
click at [1205, 313] on link "Edit" at bounding box center [1221, 308] width 124 height 25
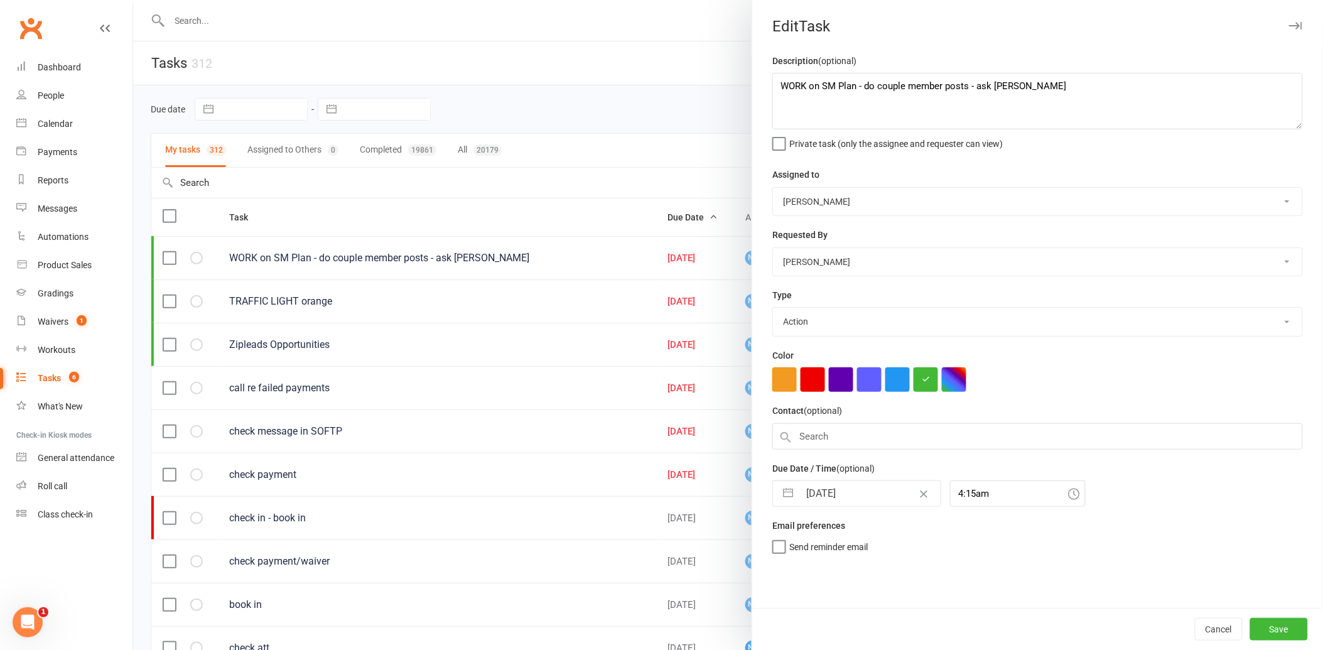
click at [865, 489] on input "[DATE]" at bounding box center [870, 493] width 141 height 25
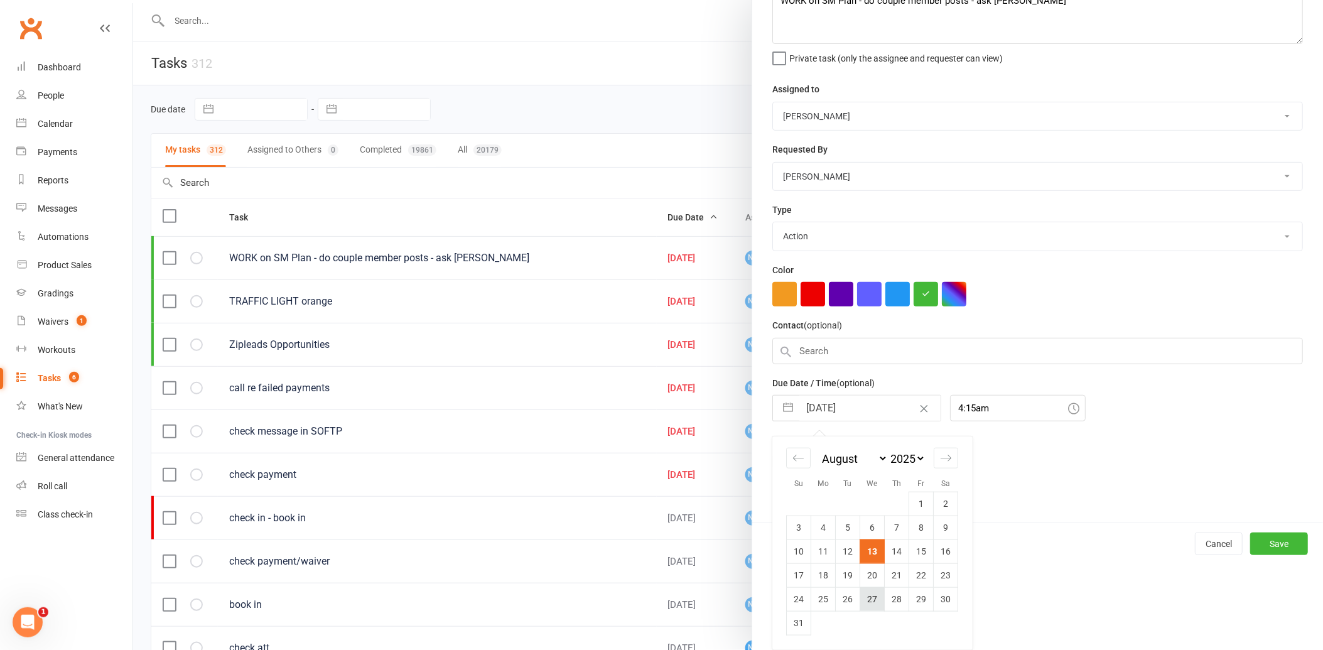
click at [871, 597] on td "27" at bounding box center [872, 599] width 24 height 24
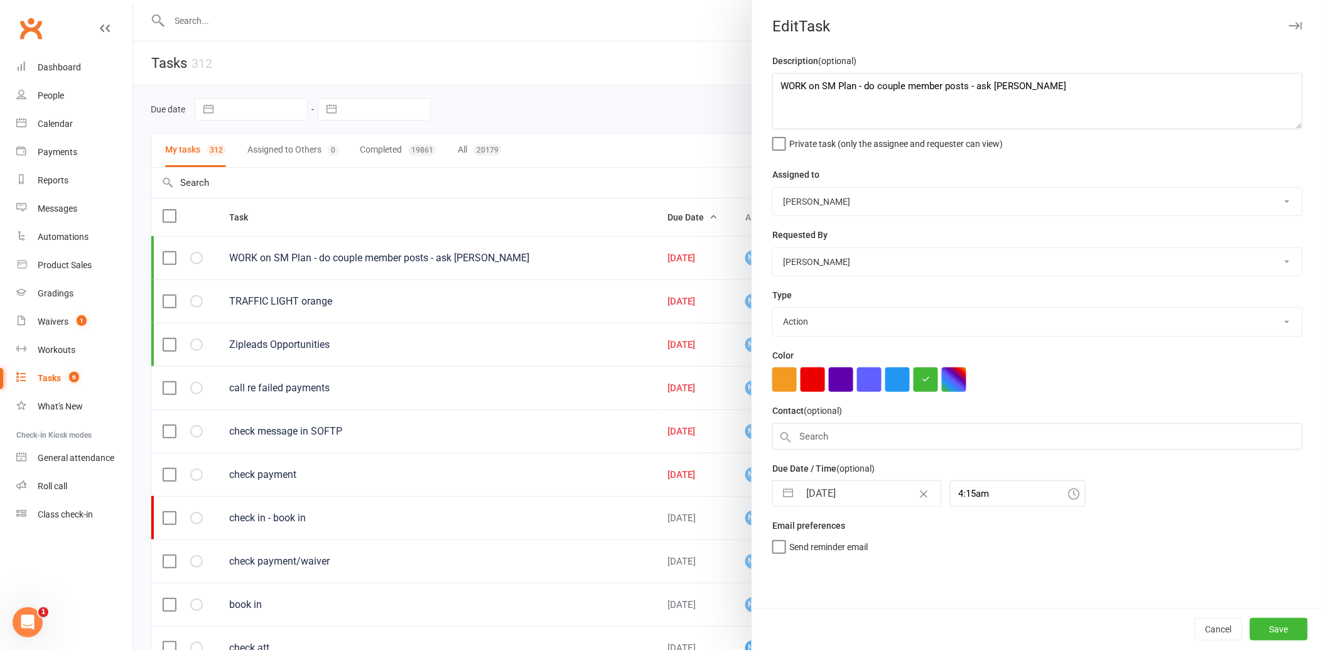
scroll to position [0, 0]
drag, startPoint x: 1266, startPoint y: 621, endPoint x: 1259, endPoint y: 611, distance: 11.3
click at [1264, 620] on button "Save" at bounding box center [1280, 629] width 58 height 23
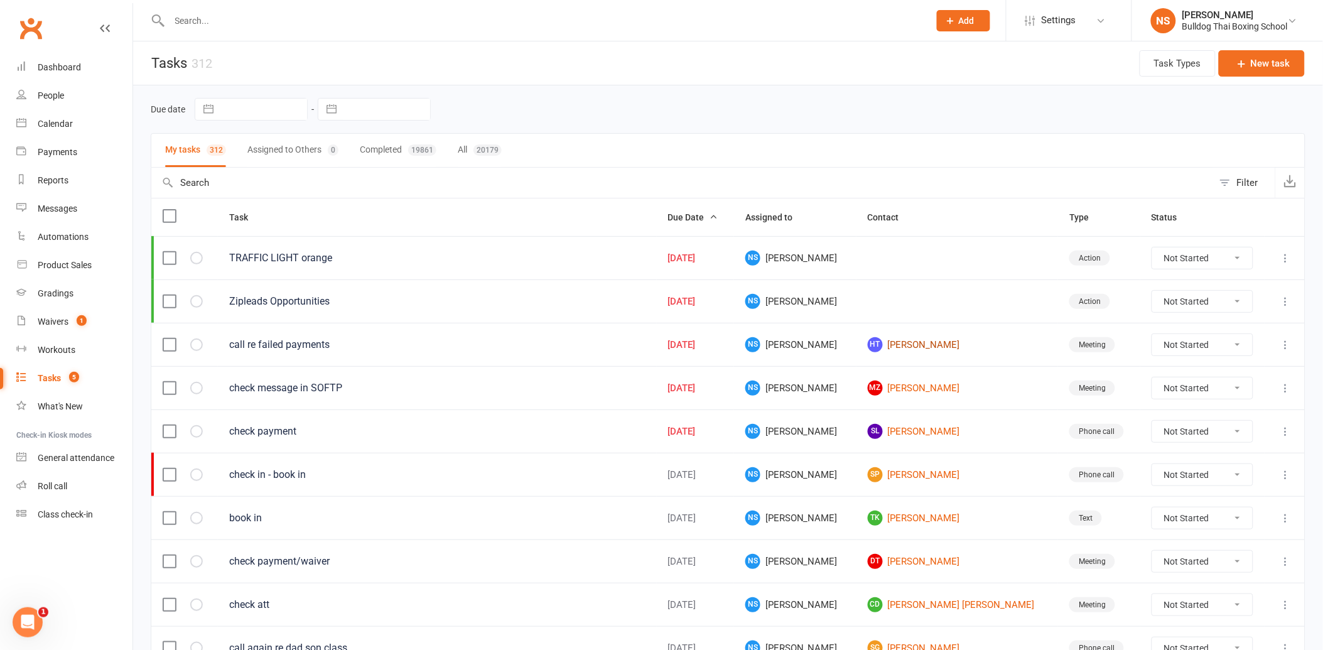
click at [958, 345] on link "[PERSON_NAME]" at bounding box center [957, 344] width 179 height 15
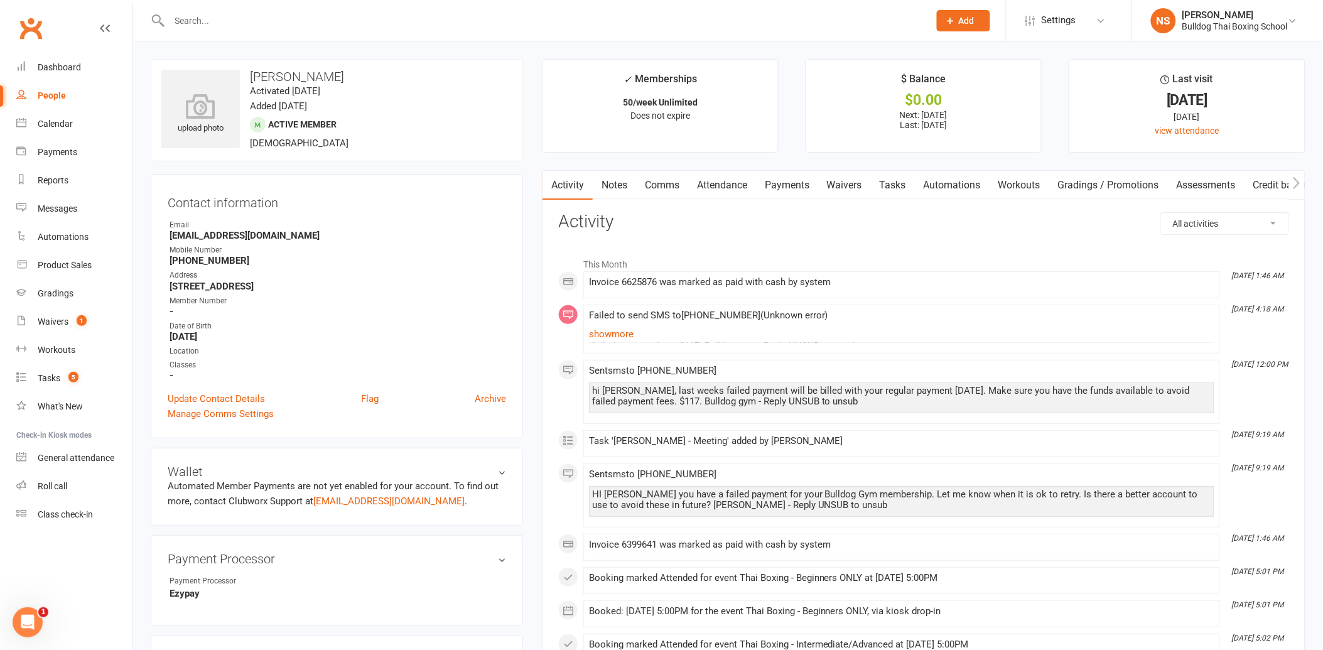
click at [604, 183] on link "Notes" at bounding box center [614, 185] width 43 height 29
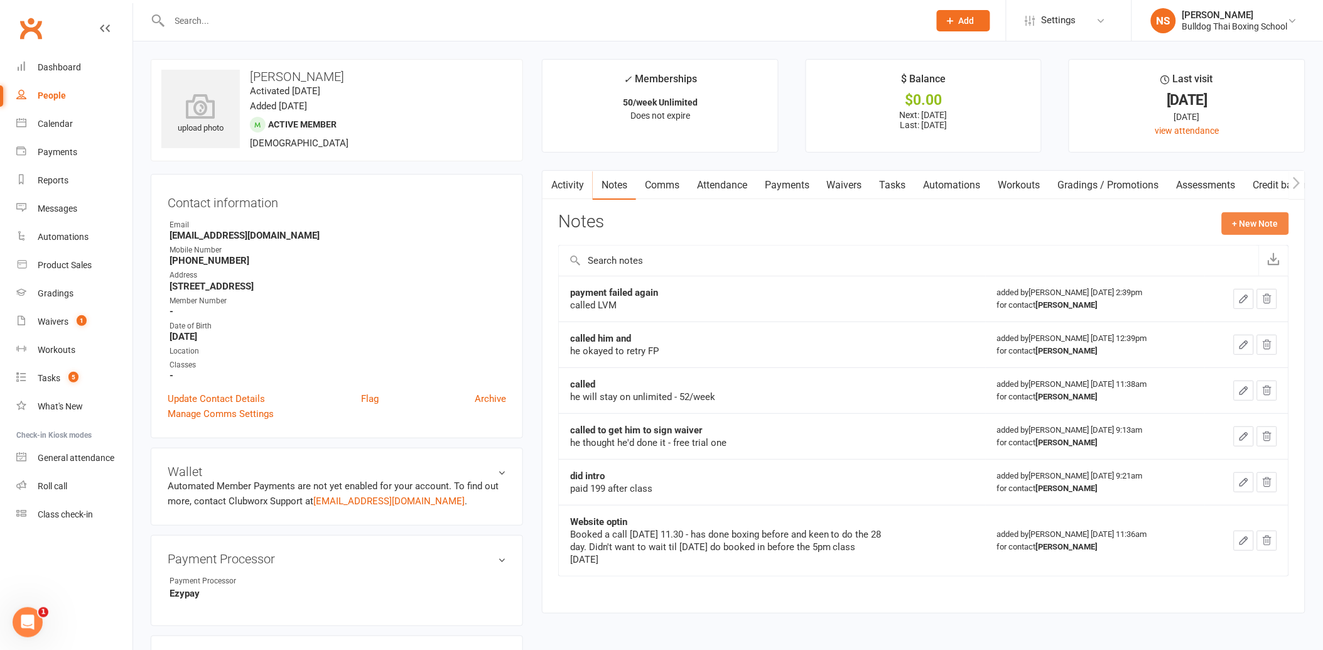
drag, startPoint x: 1257, startPoint y: 222, endPoint x: 1239, endPoint y: 220, distance: 17.6
click at [1239, 220] on button "+ New Note" at bounding box center [1255, 223] width 67 height 23
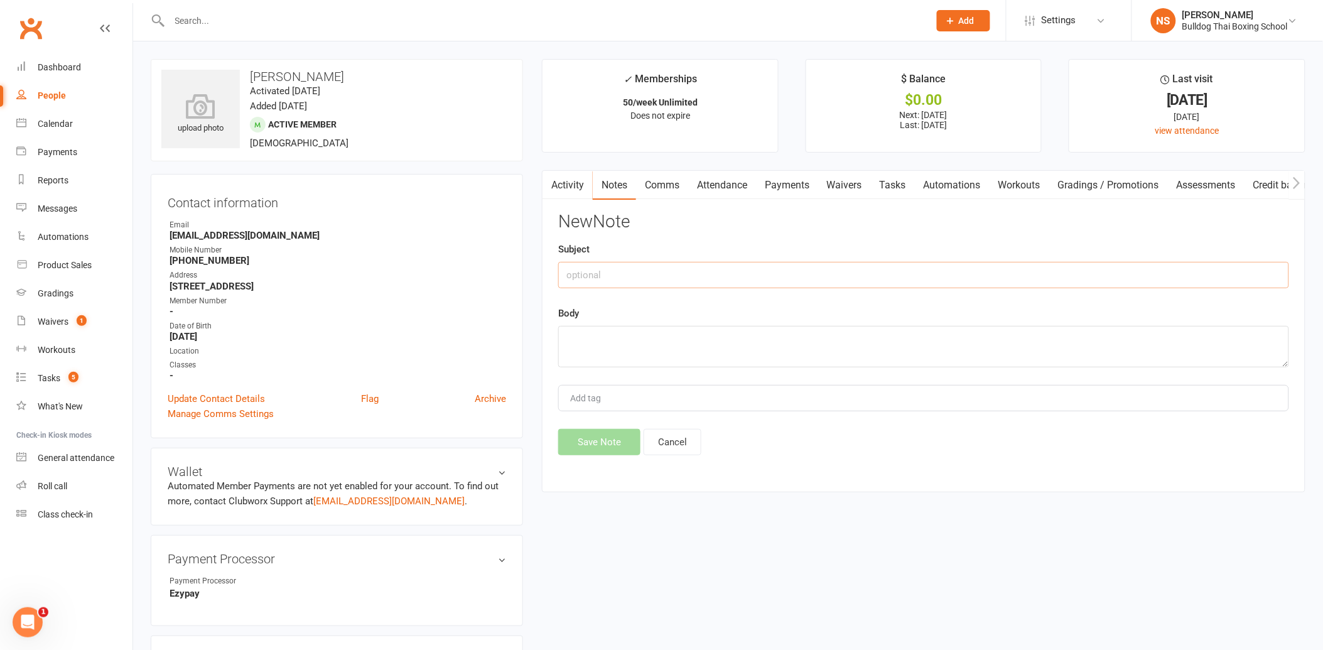
drag, startPoint x: 629, startPoint y: 272, endPoint x: 642, endPoint y: 259, distance: 18.2
click at [631, 265] on input "text" at bounding box center [923, 275] width 731 height 26
click at [631, 348] on textarea at bounding box center [923, 346] width 731 height 41
click at [612, 443] on button "Save Note" at bounding box center [599, 442] width 82 height 26
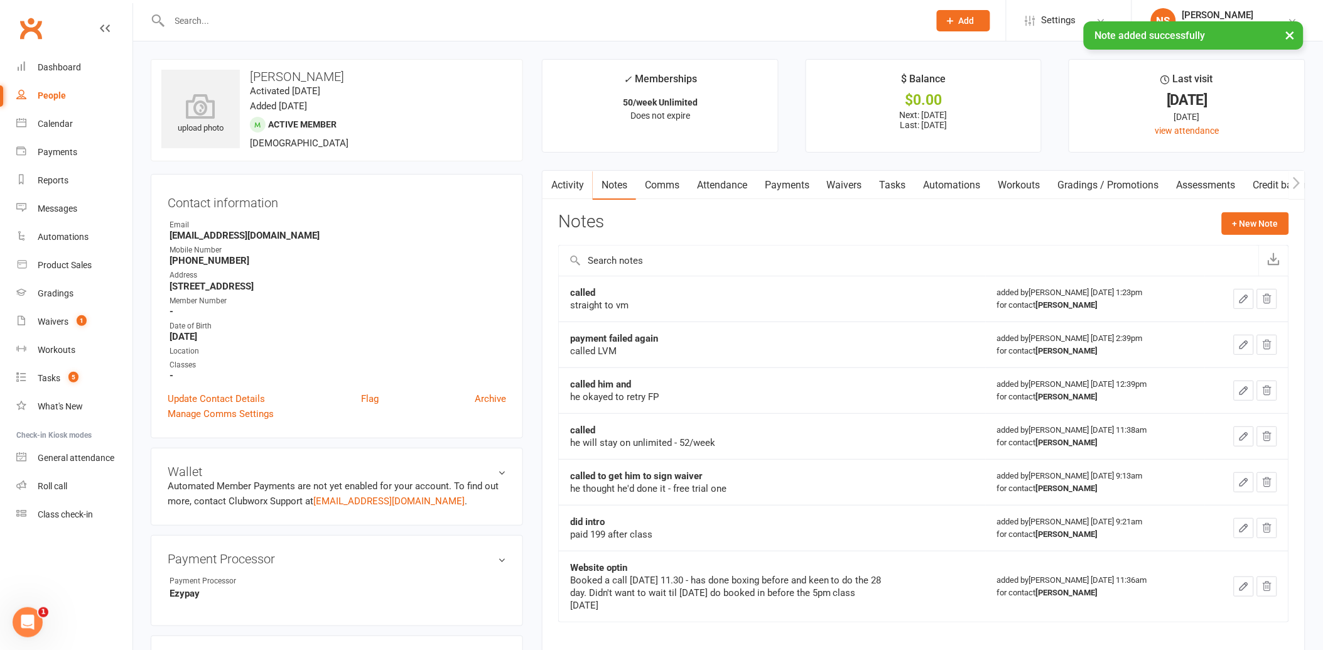
click at [217, 21] on div "× Note added successfully" at bounding box center [653, 21] width 1307 height 0
click at [209, 23] on input "text" at bounding box center [543, 21] width 755 height 18
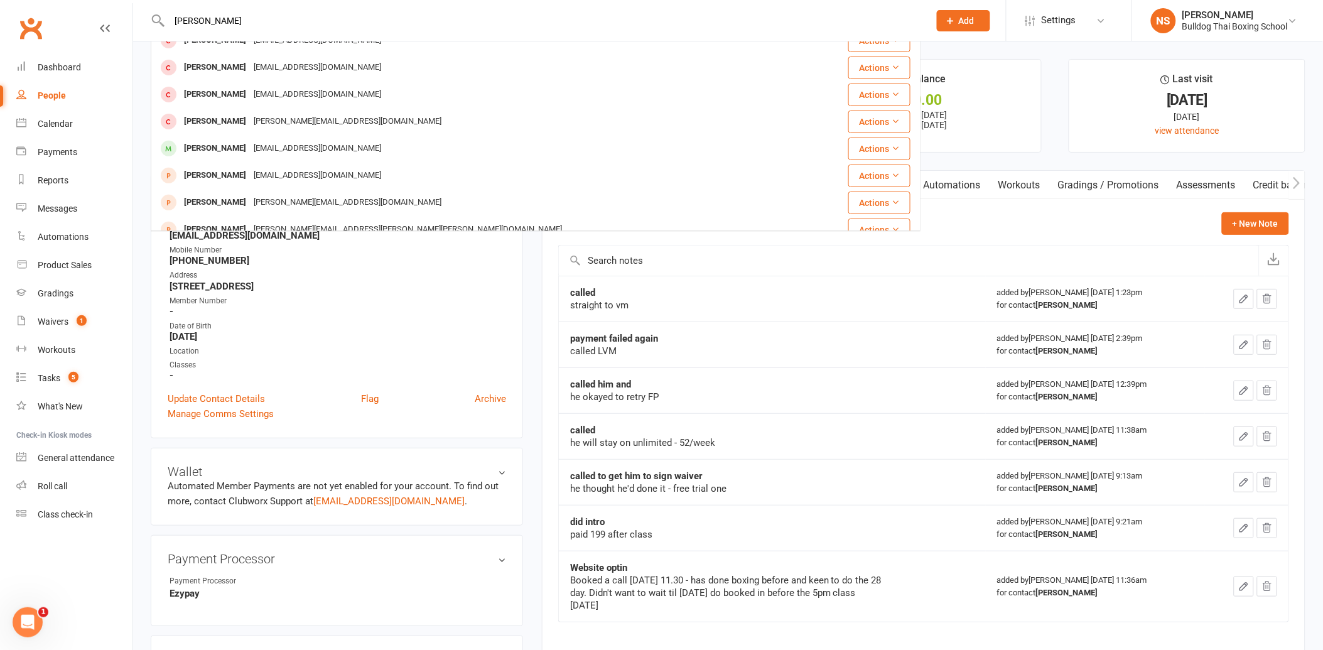
scroll to position [139, 0]
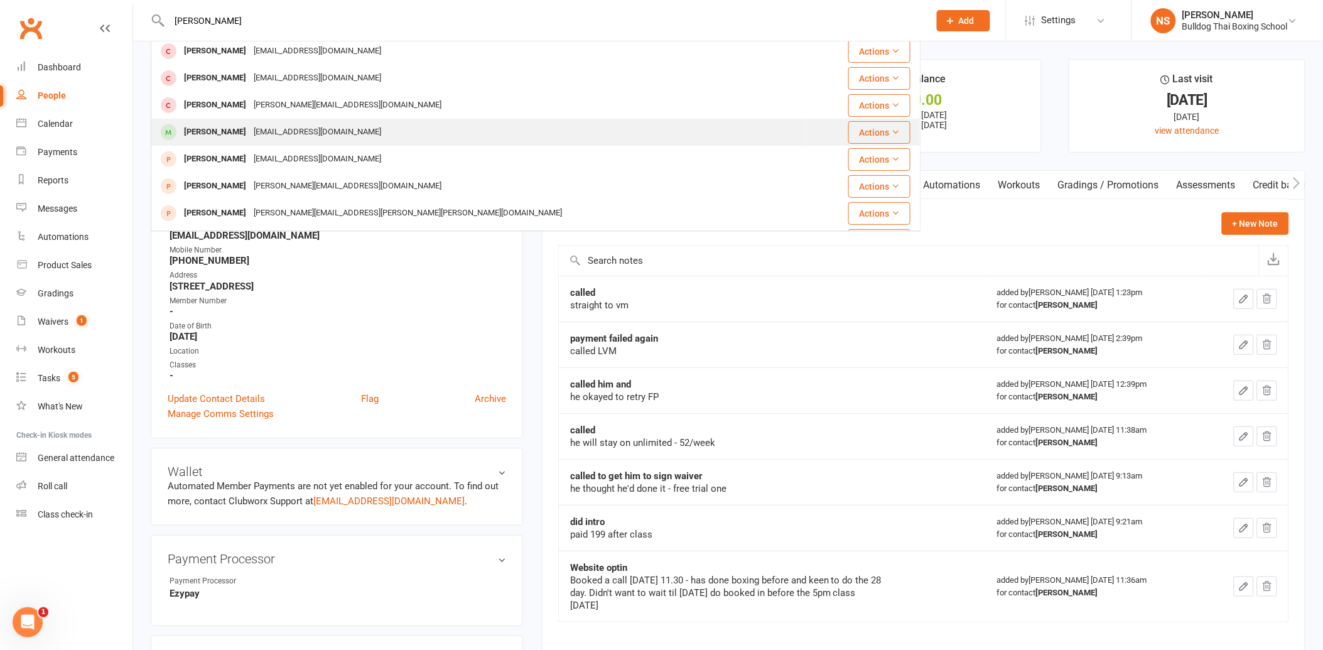
click at [231, 133] on div "[PERSON_NAME]" at bounding box center [215, 132] width 70 height 18
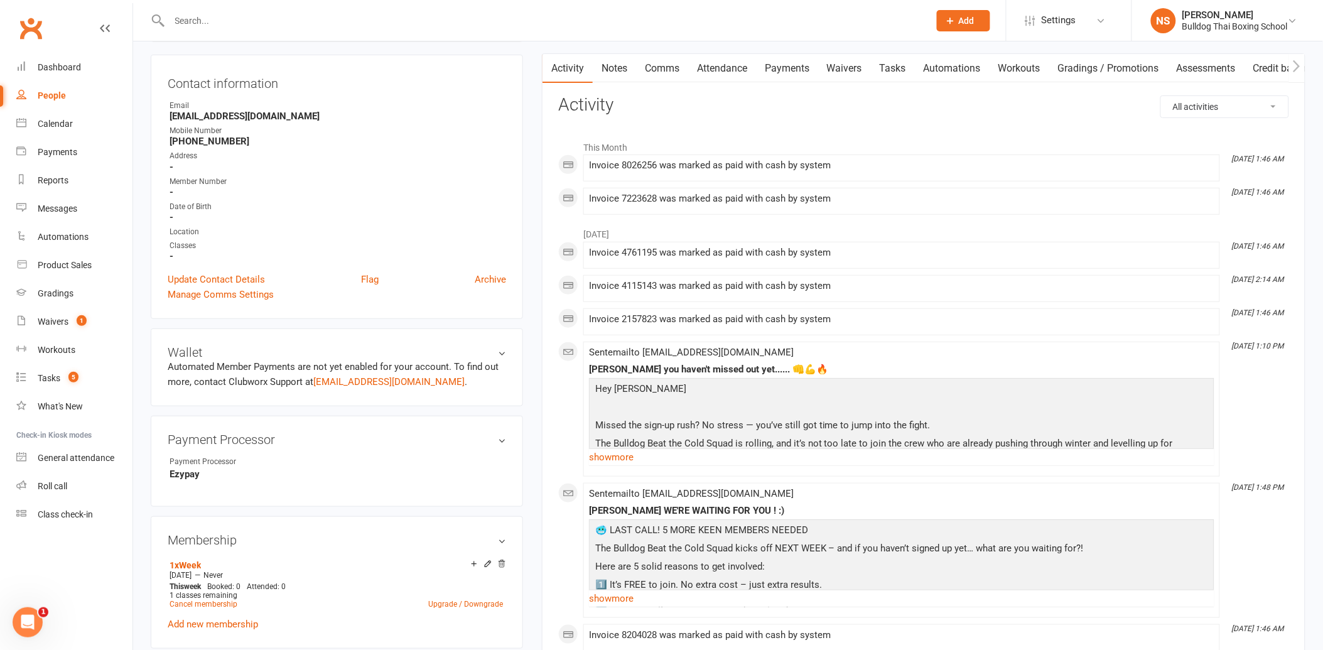
scroll to position [70, 0]
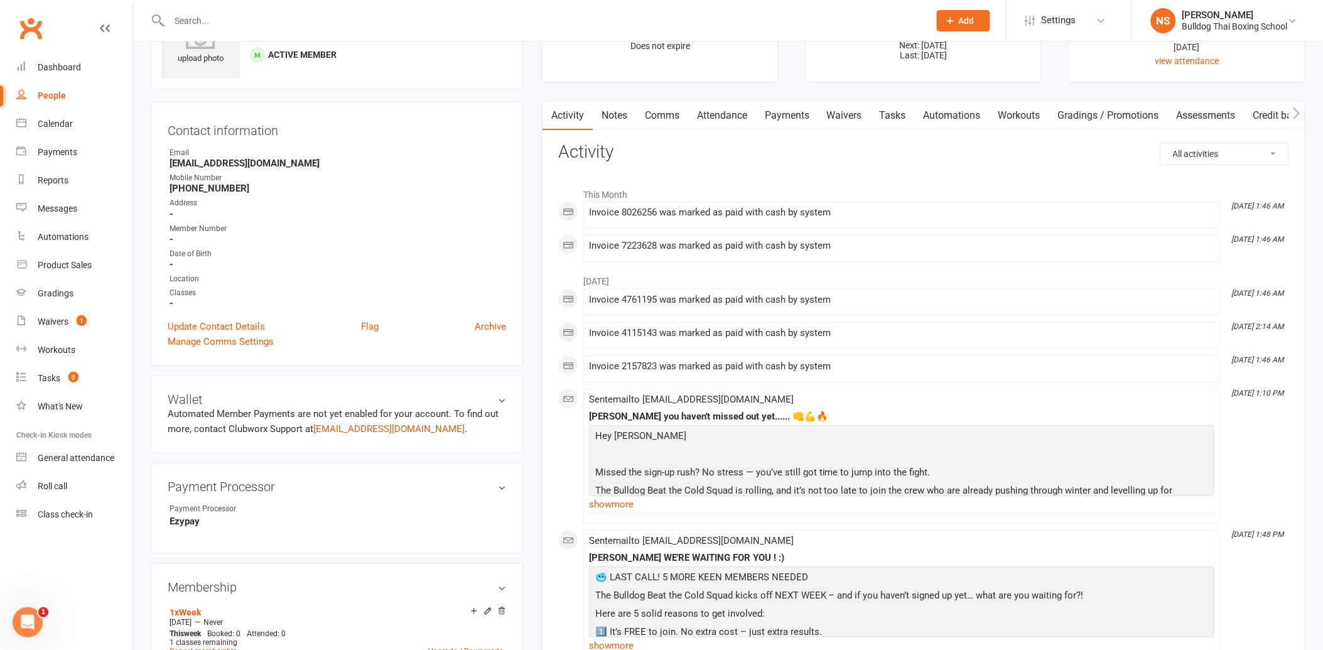
click at [612, 115] on link "Notes" at bounding box center [614, 115] width 43 height 29
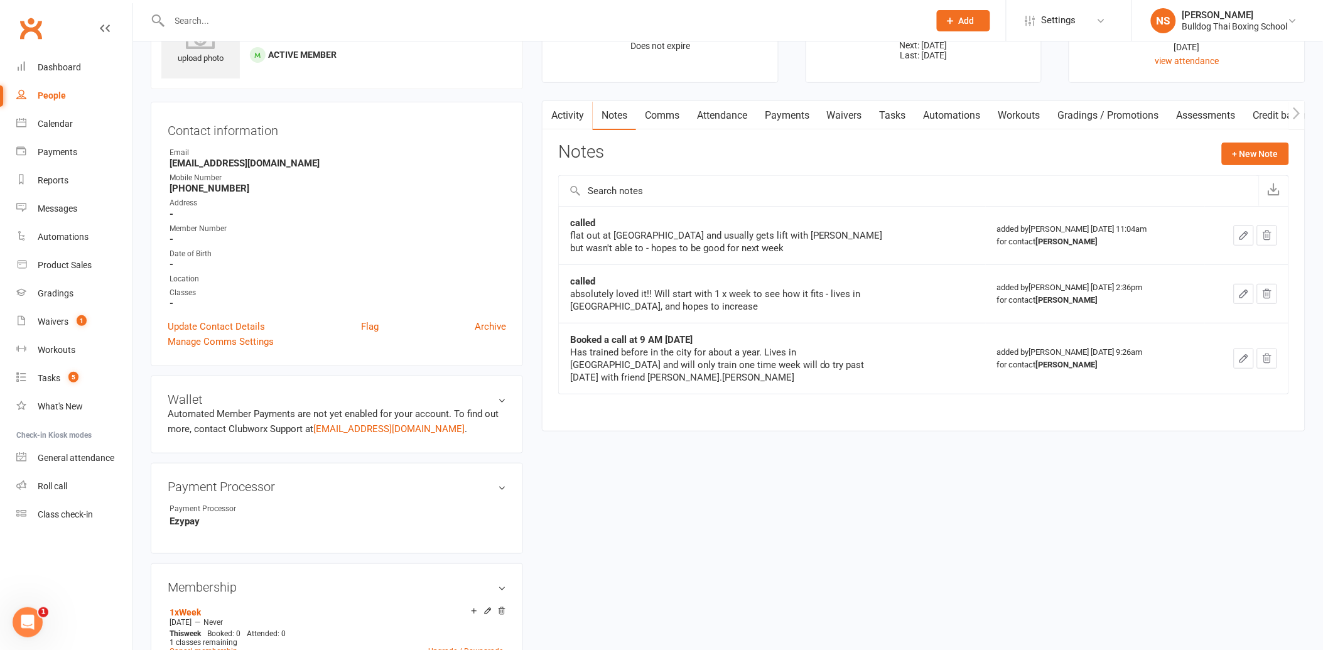
drag, startPoint x: 220, startPoint y: 25, endPoint x: 203, endPoint y: 4, distance: 27.7
click at [218, 18] on input "text" at bounding box center [543, 21] width 755 height 18
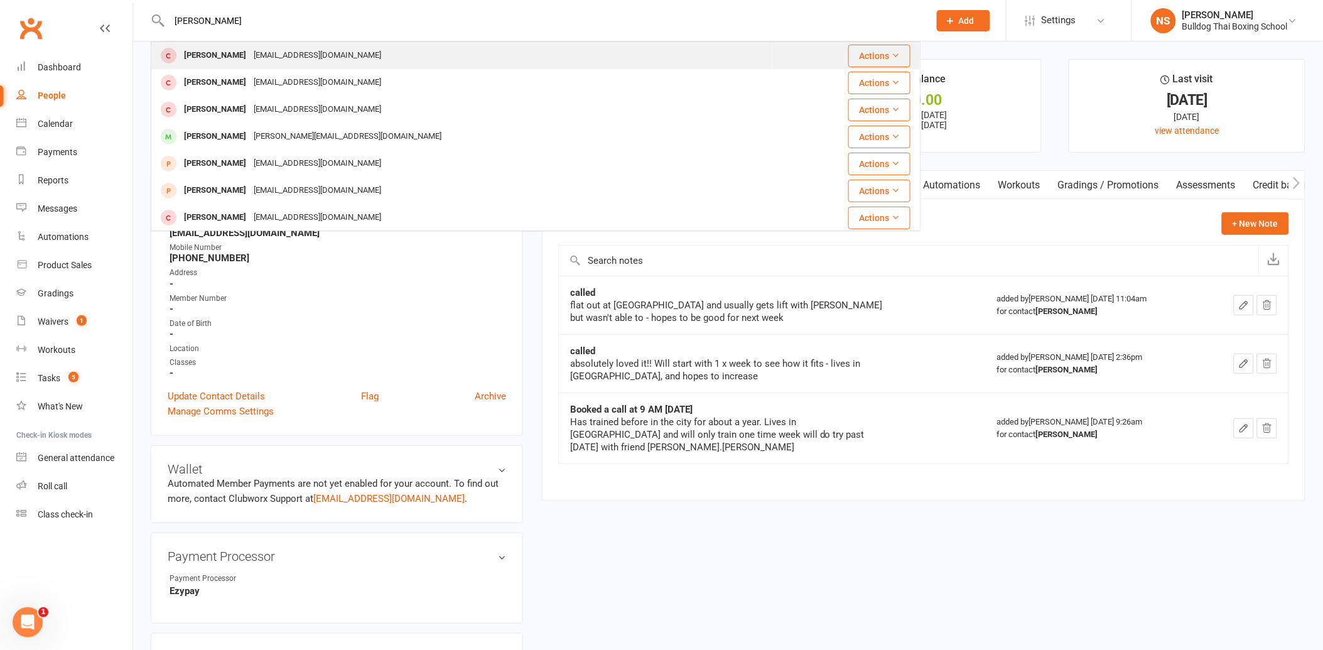
click at [244, 50] on div "[PERSON_NAME]" at bounding box center [215, 55] width 70 height 18
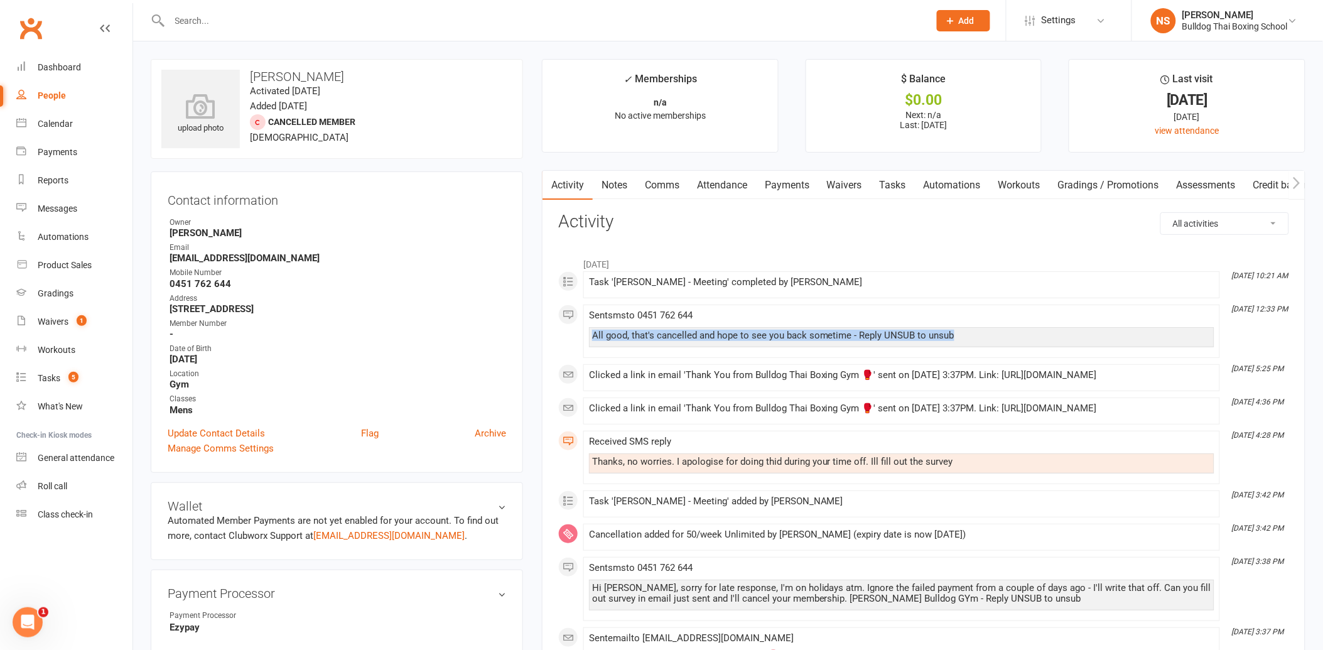
drag, startPoint x: 966, startPoint y: 336, endPoint x: 578, endPoint y: 335, distance: 388.2
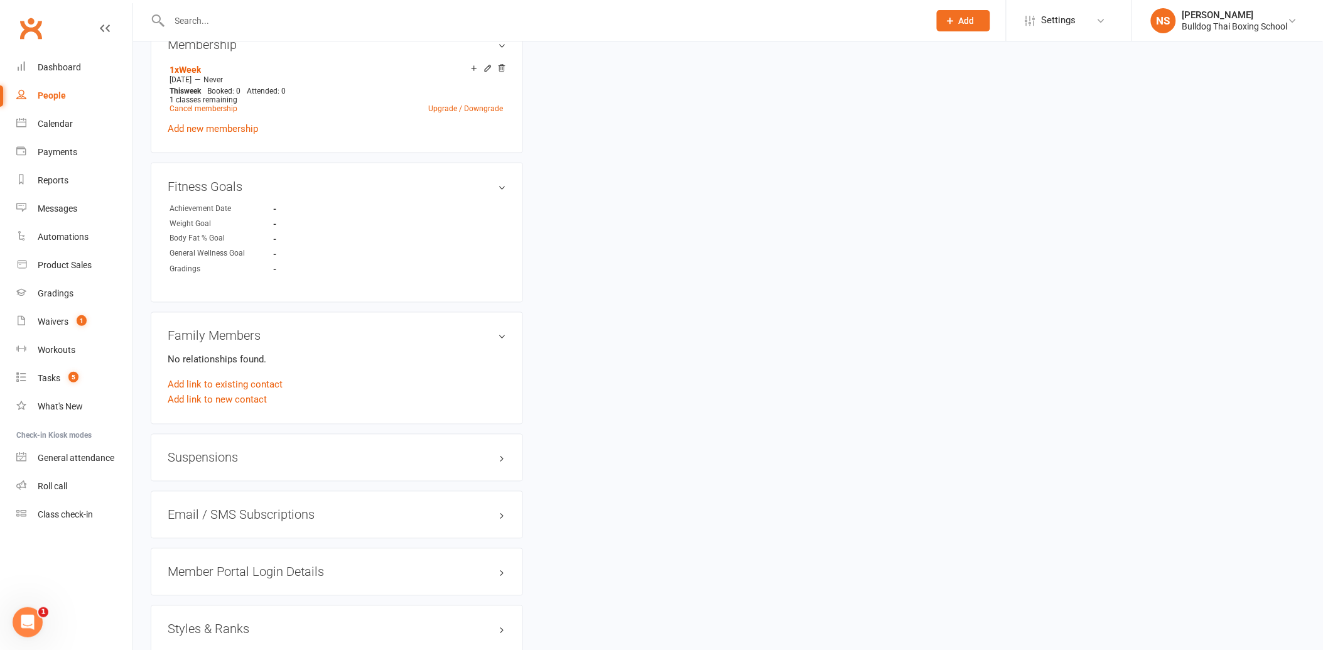
scroll to position [698, 0]
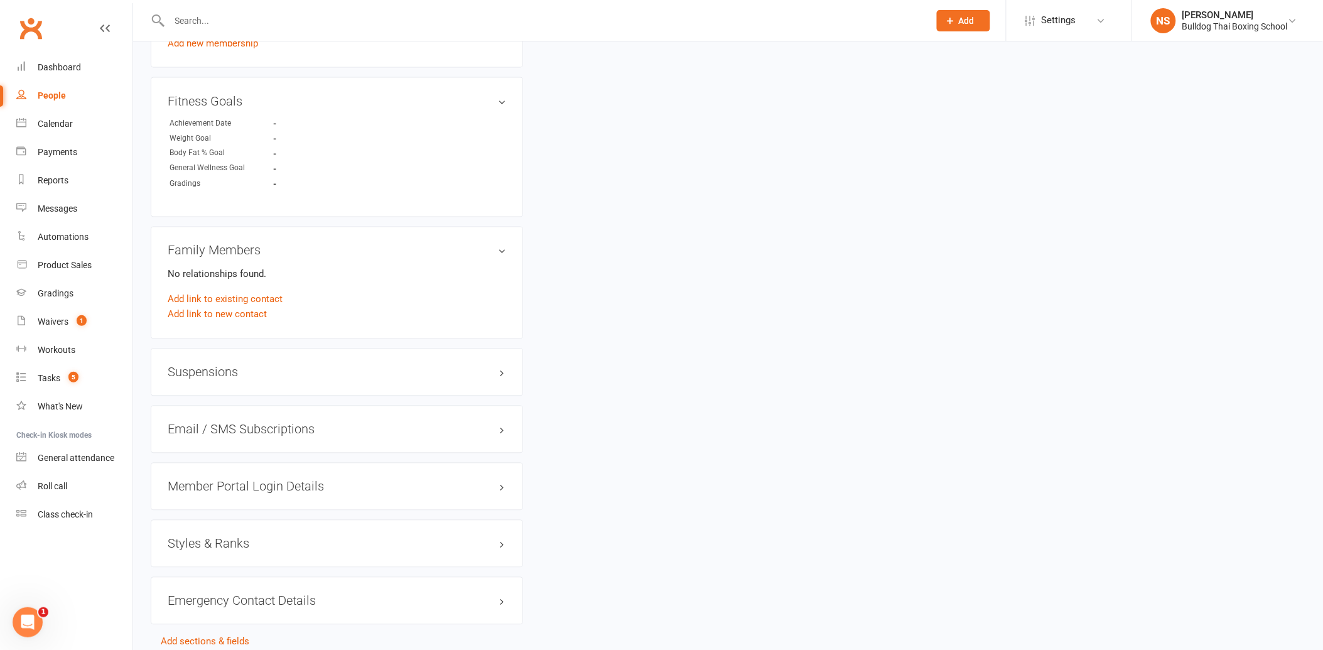
click at [220, 372] on h3 "Suspensions" at bounding box center [337, 373] width 339 height 14
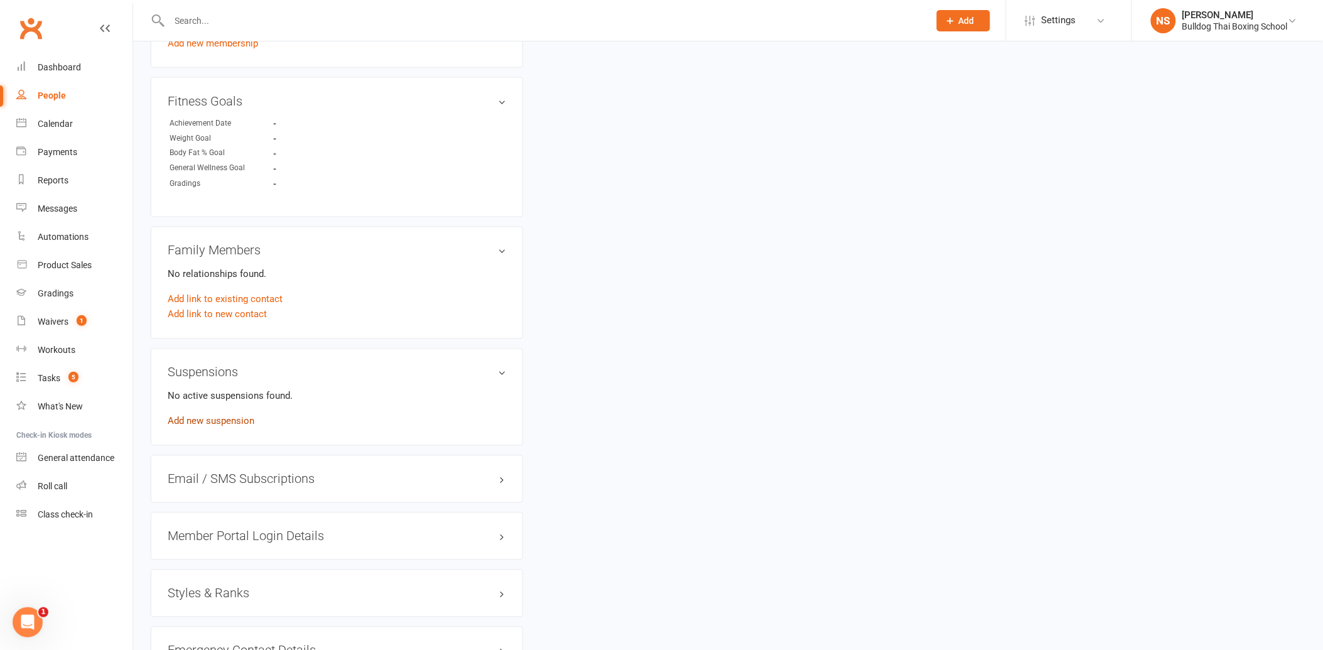
click at [223, 418] on link "Add new suspension" at bounding box center [211, 421] width 87 height 11
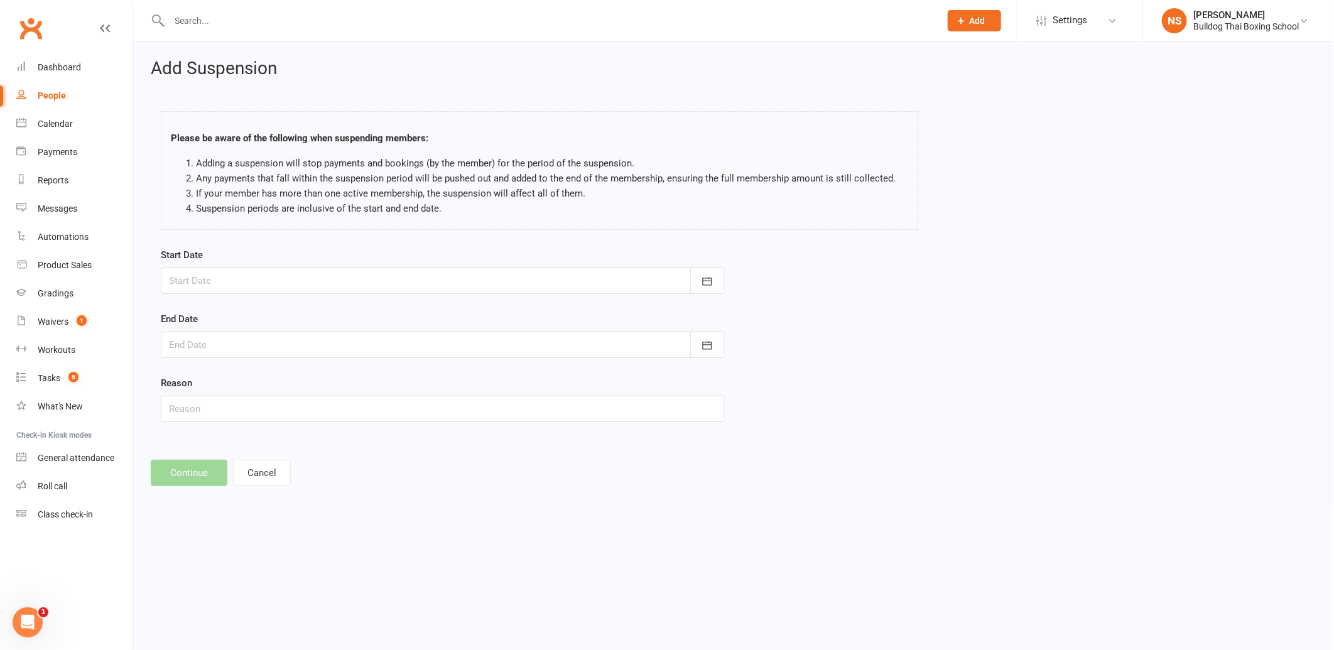
click at [233, 276] on div at bounding box center [442, 281] width 563 height 26
click at [293, 403] on span "13" at bounding box center [295, 408] width 10 height 10
click at [278, 340] on div at bounding box center [442, 345] width 563 height 26
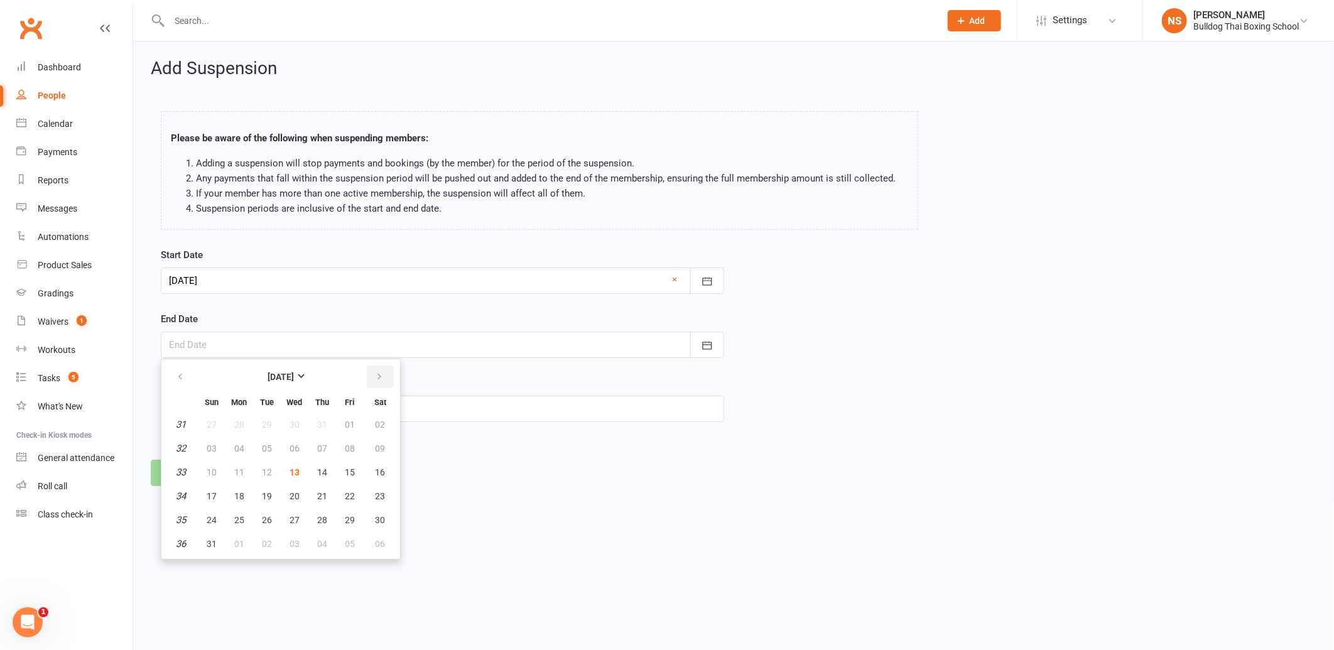
drag, startPoint x: 375, startPoint y: 373, endPoint x: 366, endPoint y: 391, distance: 19.7
click at [375, 374] on icon "button" at bounding box center [379, 377] width 9 height 10
click at [345, 470] on span "19" at bounding box center [350, 472] width 10 height 10
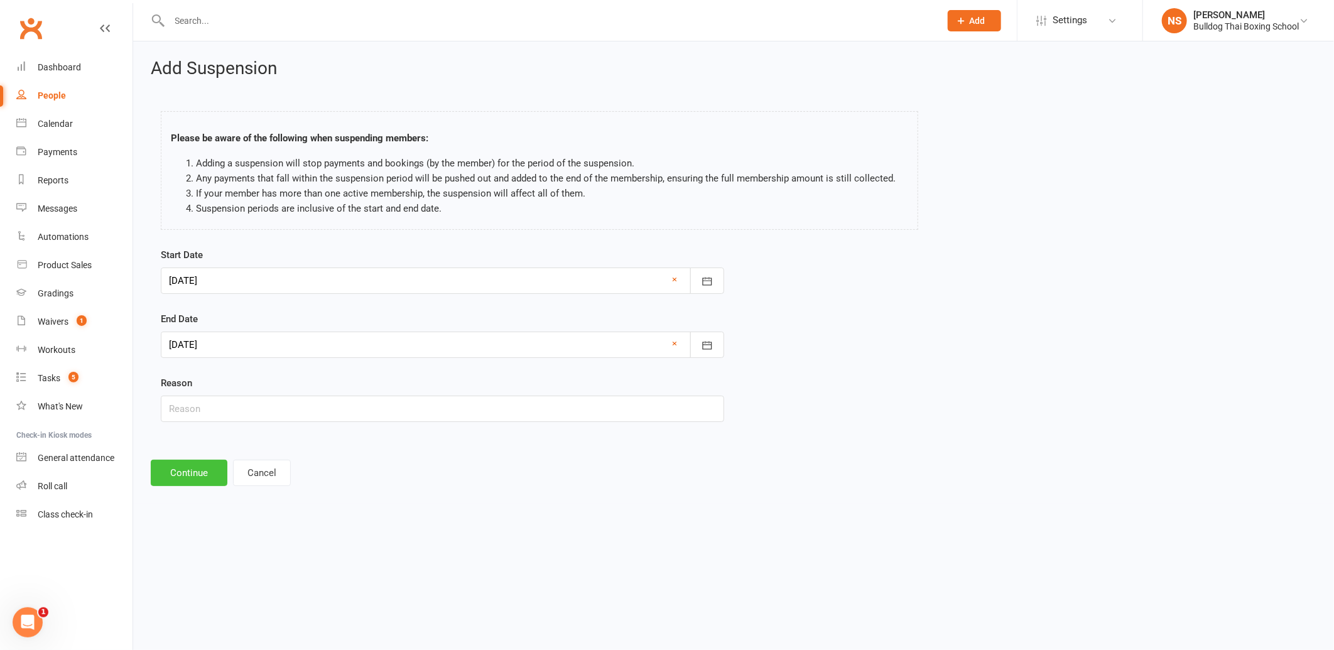
click at [186, 473] on button "Continue" at bounding box center [189, 473] width 77 height 26
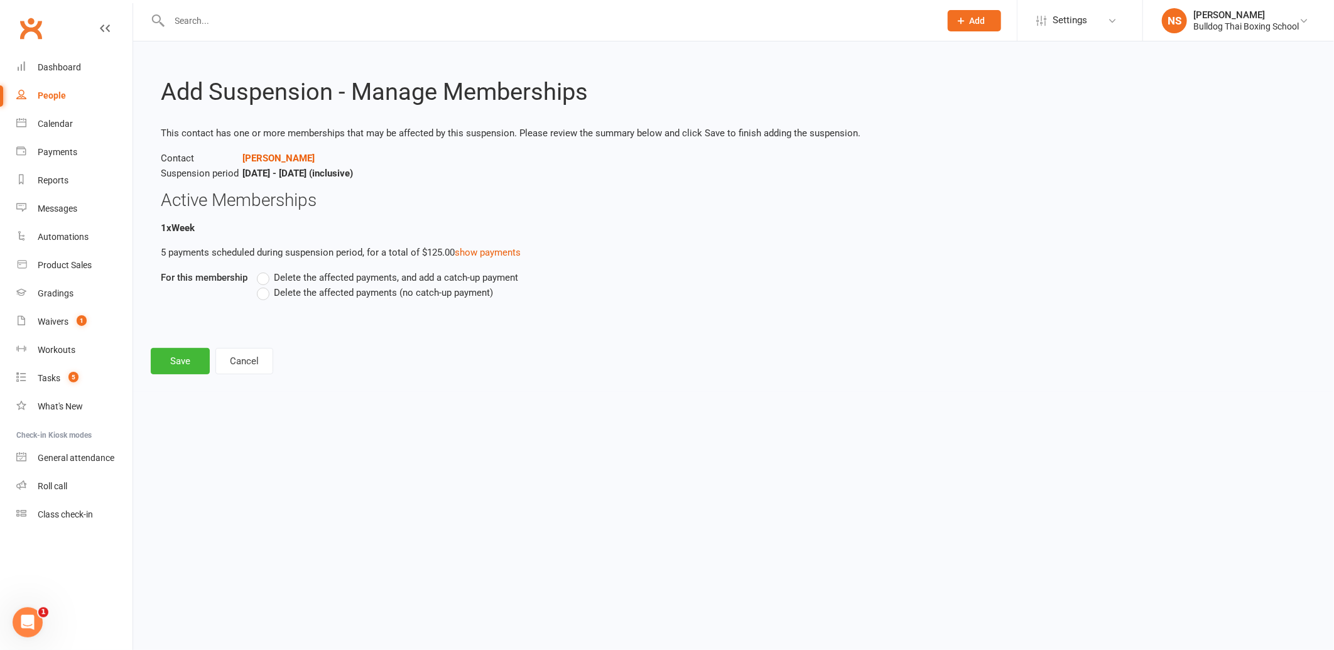
click at [264, 290] on label "Delete the affected payments (no catch-up payment)" at bounding box center [375, 292] width 236 height 15
click at [264, 285] on input "Delete the affected payments (no catch-up payment)" at bounding box center [261, 285] width 8 height 0
click at [178, 352] on button "Save" at bounding box center [180, 361] width 59 height 26
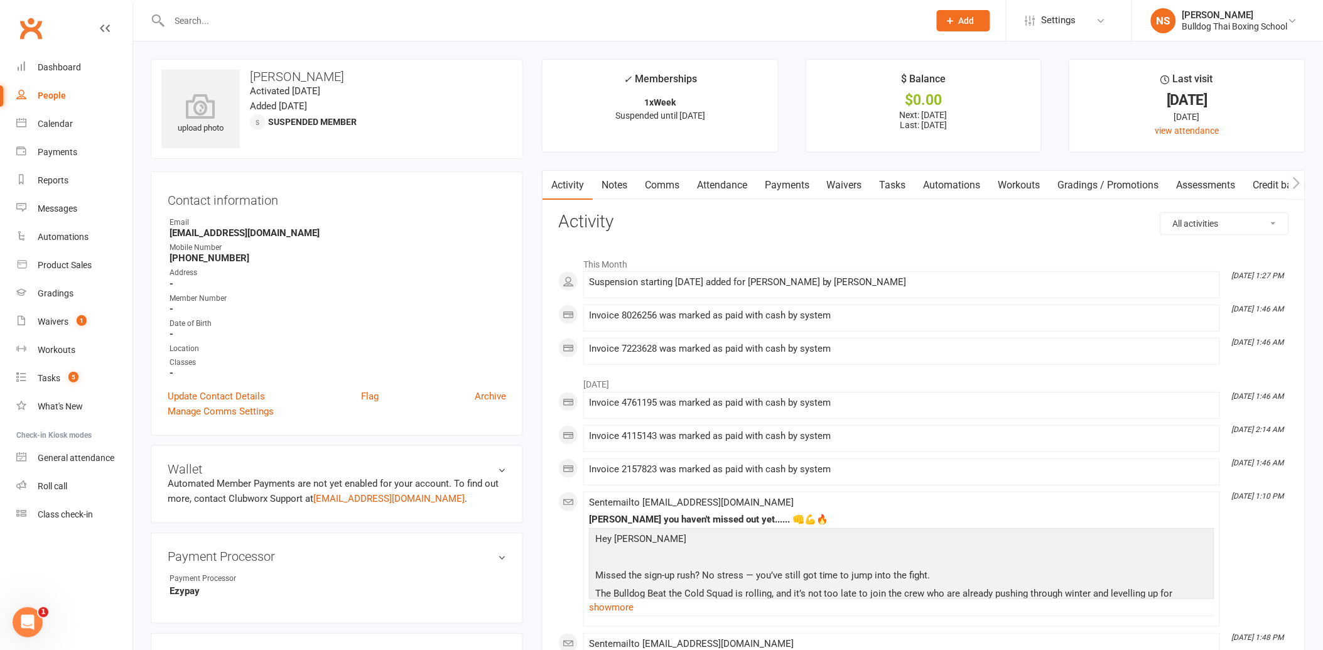
click at [892, 187] on link "Tasks" at bounding box center [893, 185] width 44 height 29
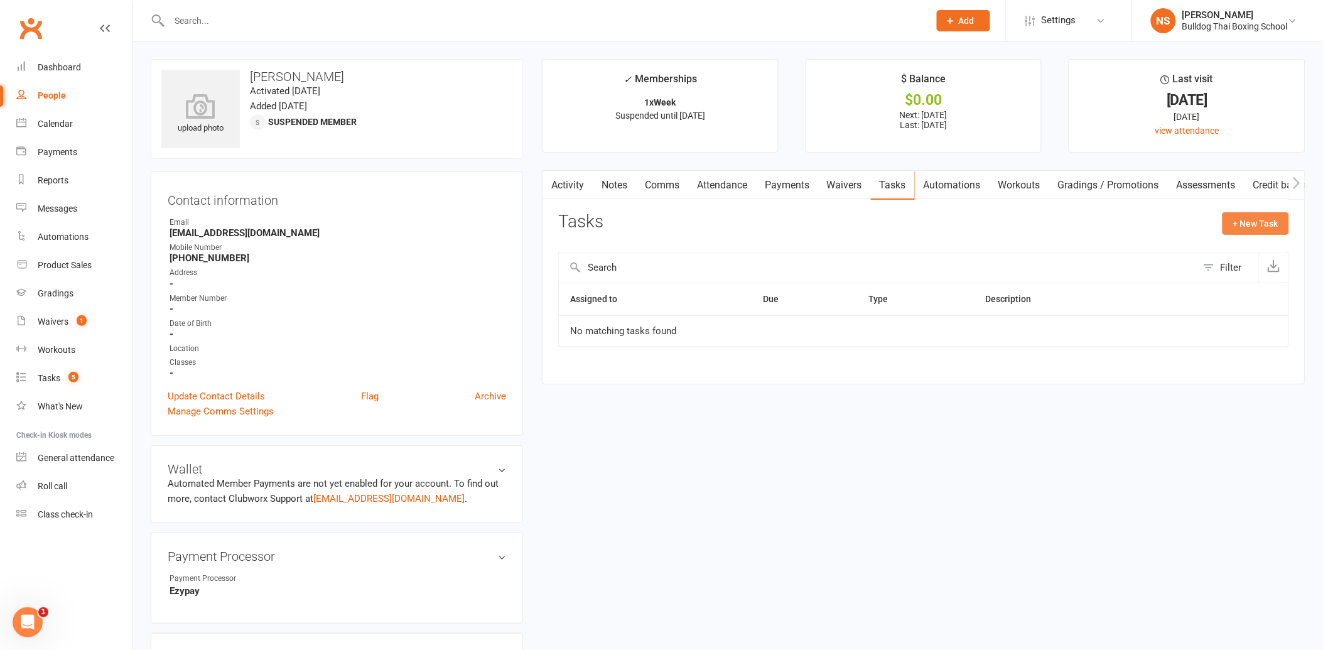
click at [1244, 222] on button "+ New Task" at bounding box center [1256, 223] width 67 height 23
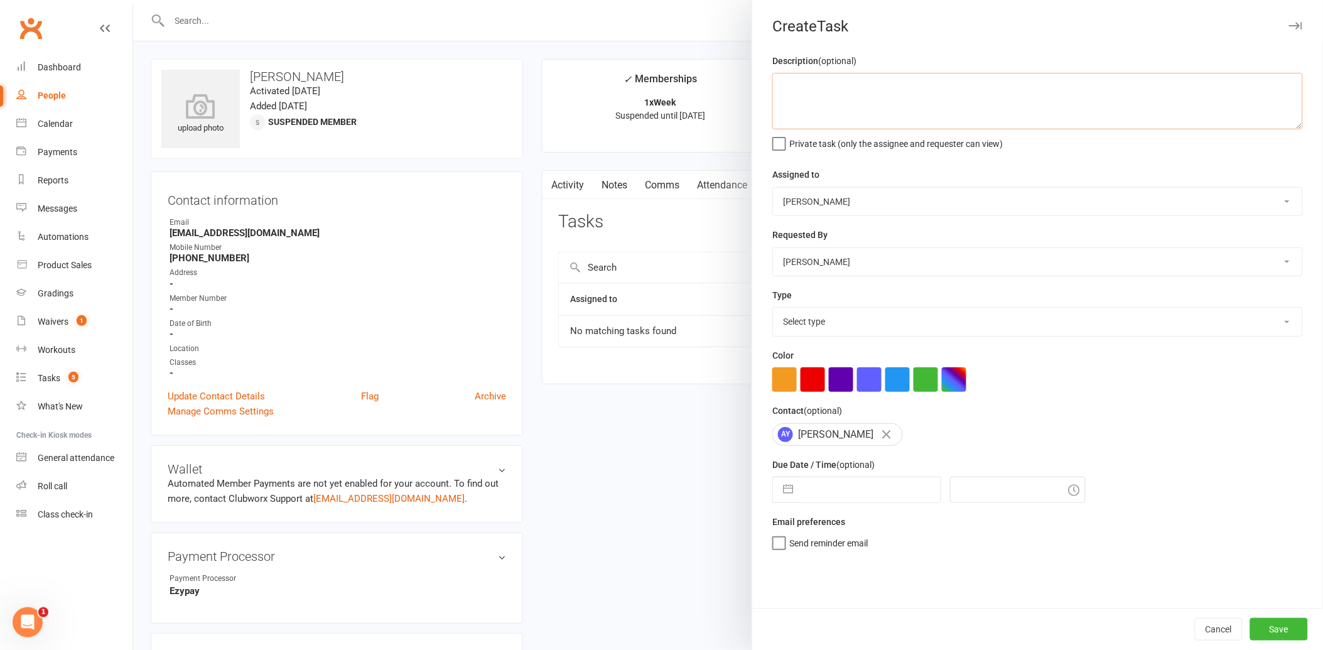
click at [774, 86] on textarea at bounding box center [1038, 101] width 531 height 57
drag, startPoint x: 809, startPoint y: 322, endPoint x: 808, endPoint y: 330, distance: 8.3
click at [809, 322] on select "Select type Action E-mail Meeting Phone call Text Add new task type" at bounding box center [1037, 322] width 529 height 28
click at [773, 308] on select "Select type Action E-mail Meeting Phone call Text Add new task type" at bounding box center [1037, 322] width 529 height 28
click at [823, 489] on input "text" at bounding box center [870, 489] width 141 height 25
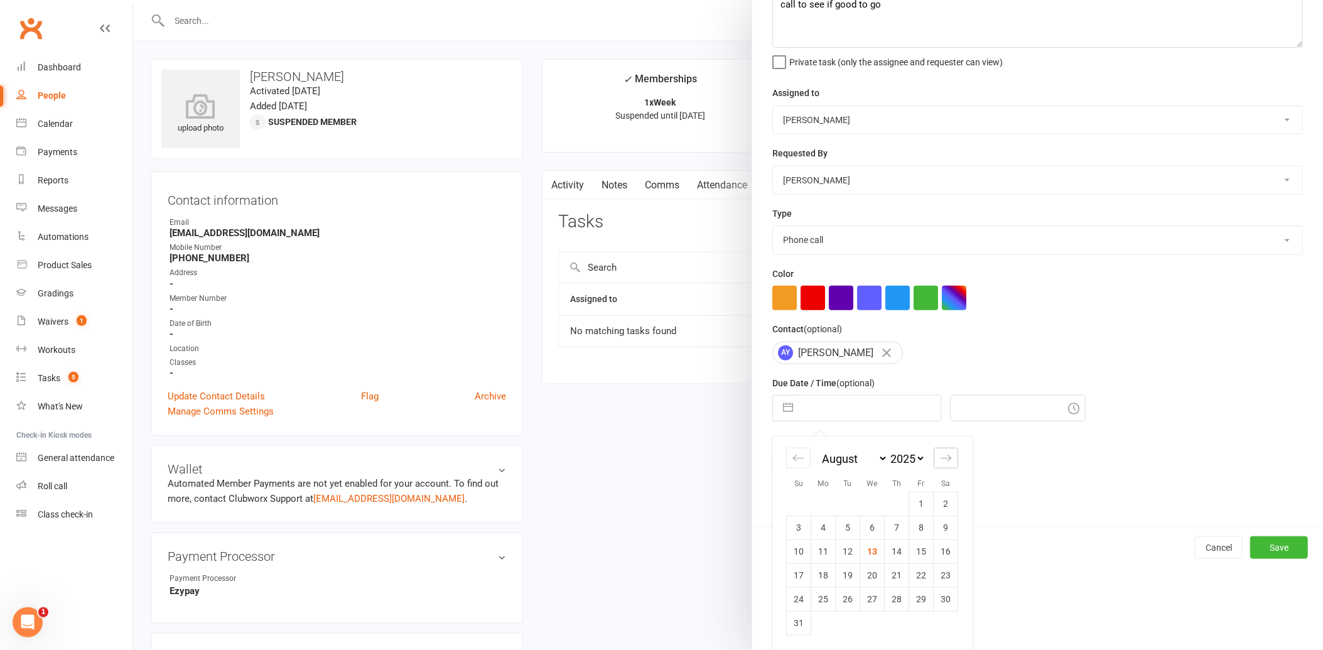
click at [944, 453] on icon "Move forward to switch to the next month." at bounding box center [946, 458] width 12 height 12
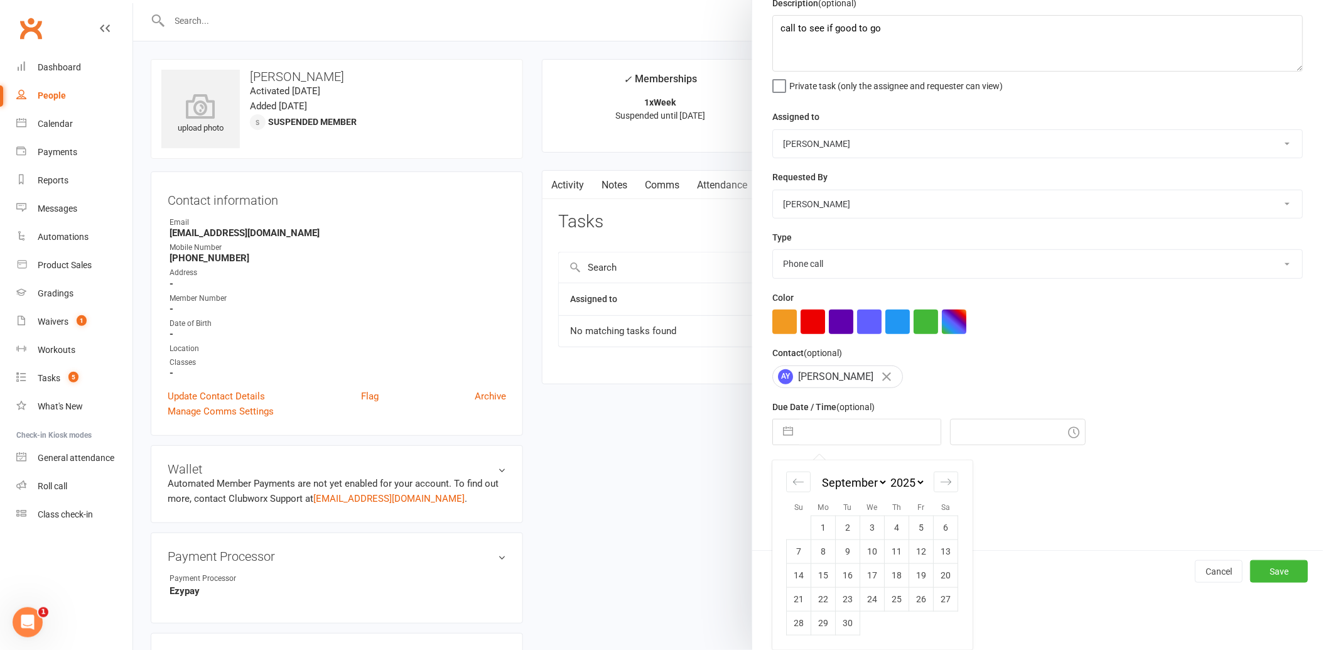
scroll to position [58, 0]
click at [921, 573] on td "19" at bounding box center [921, 575] width 24 height 24
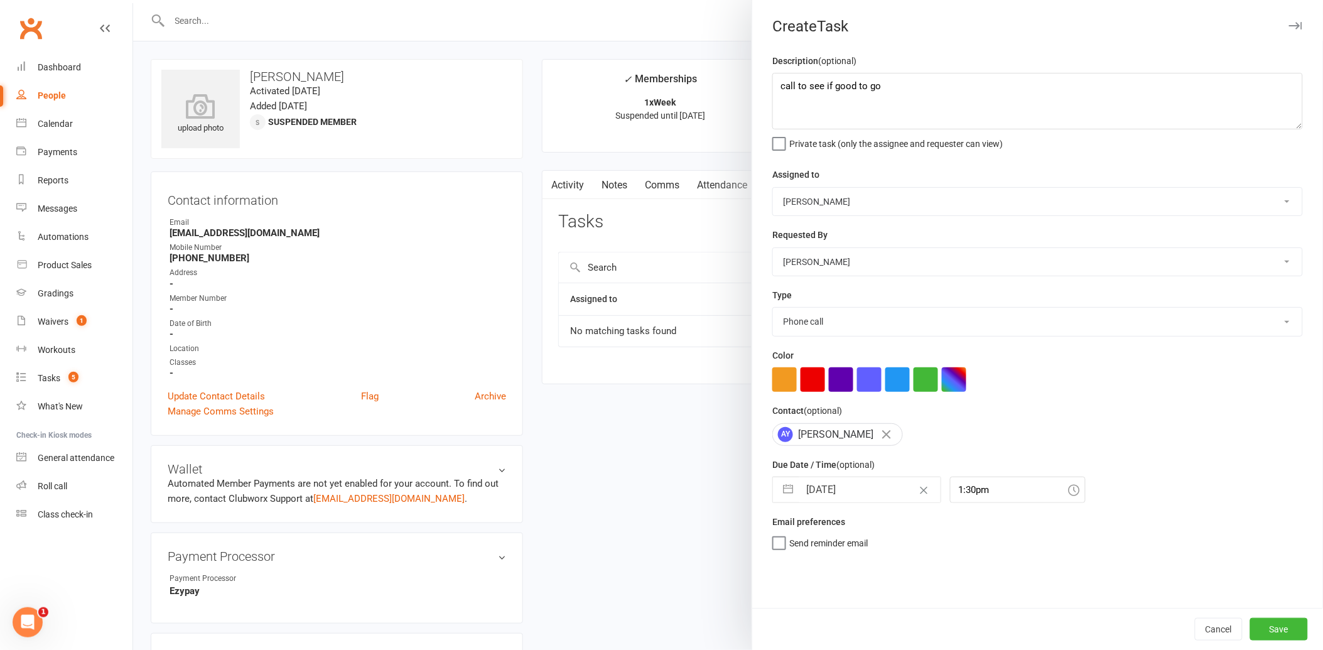
scroll to position [0, 0]
click at [916, 86] on textarea "call to see if good to go" at bounding box center [1038, 101] width 531 height 57
click at [1265, 638] on button "Save" at bounding box center [1280, 629] width 58 height 23
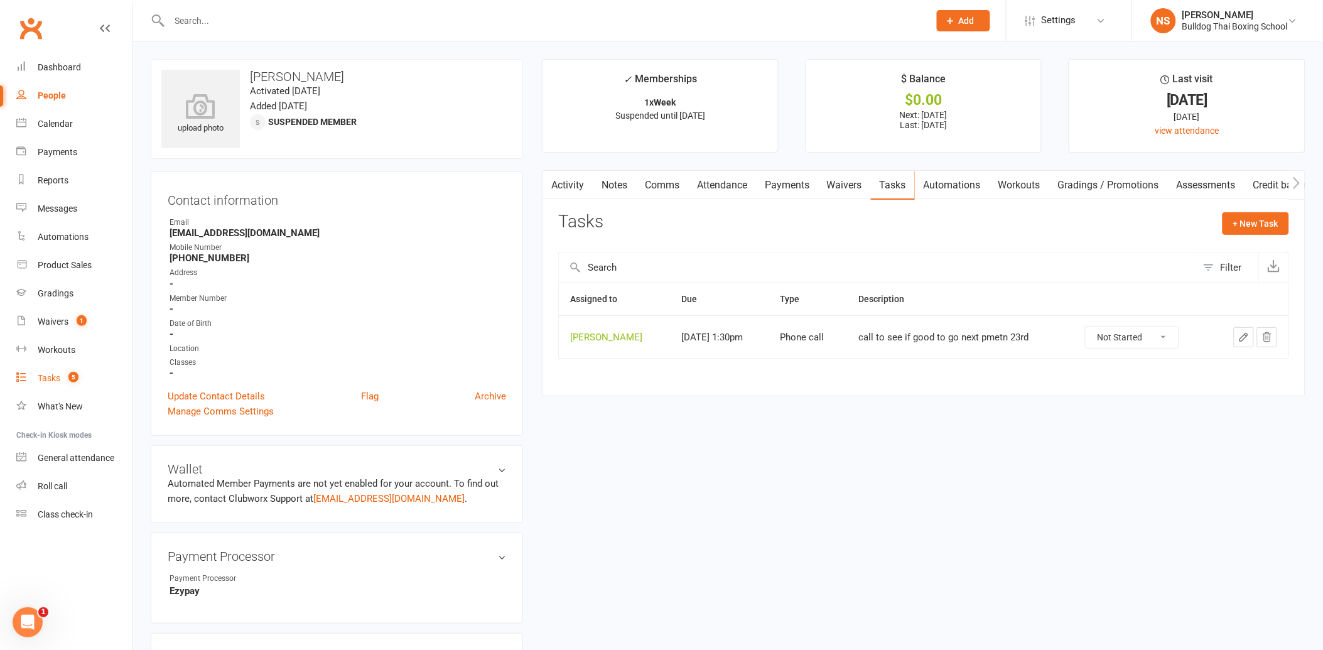
click at [43, 377] on div "Tasks" at bounding box center [49, 378] width 23 height 10
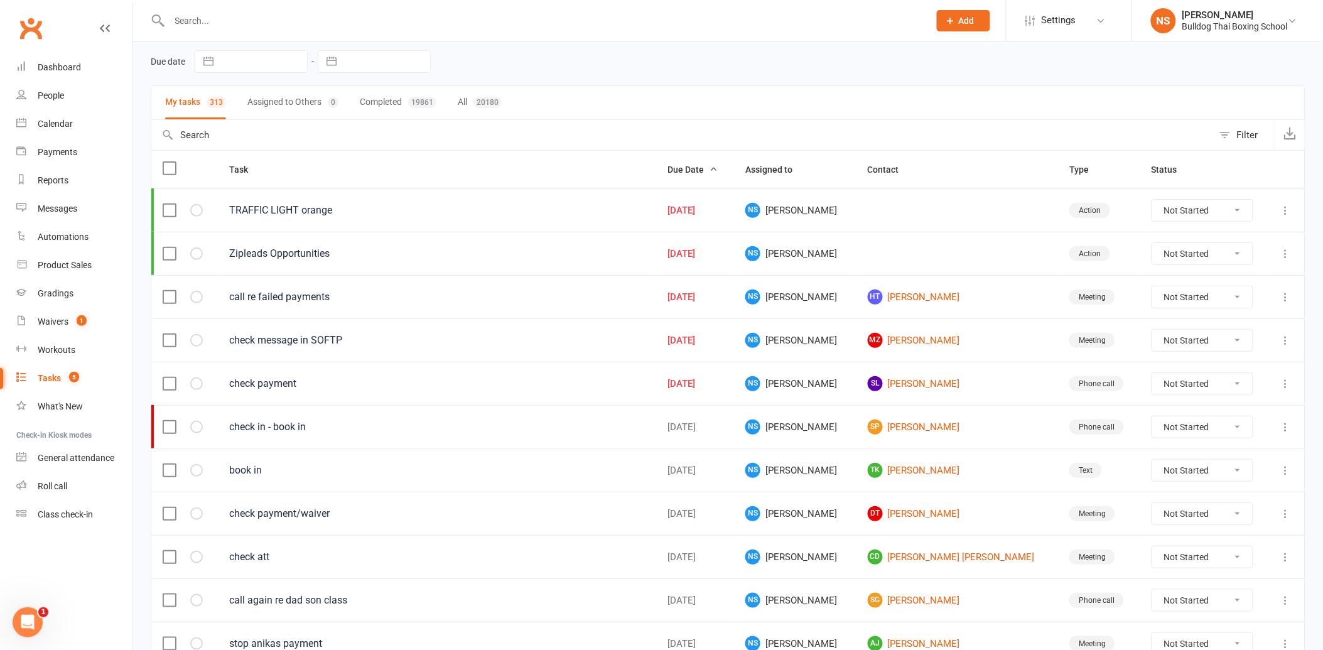
scroll to position [70, 0]
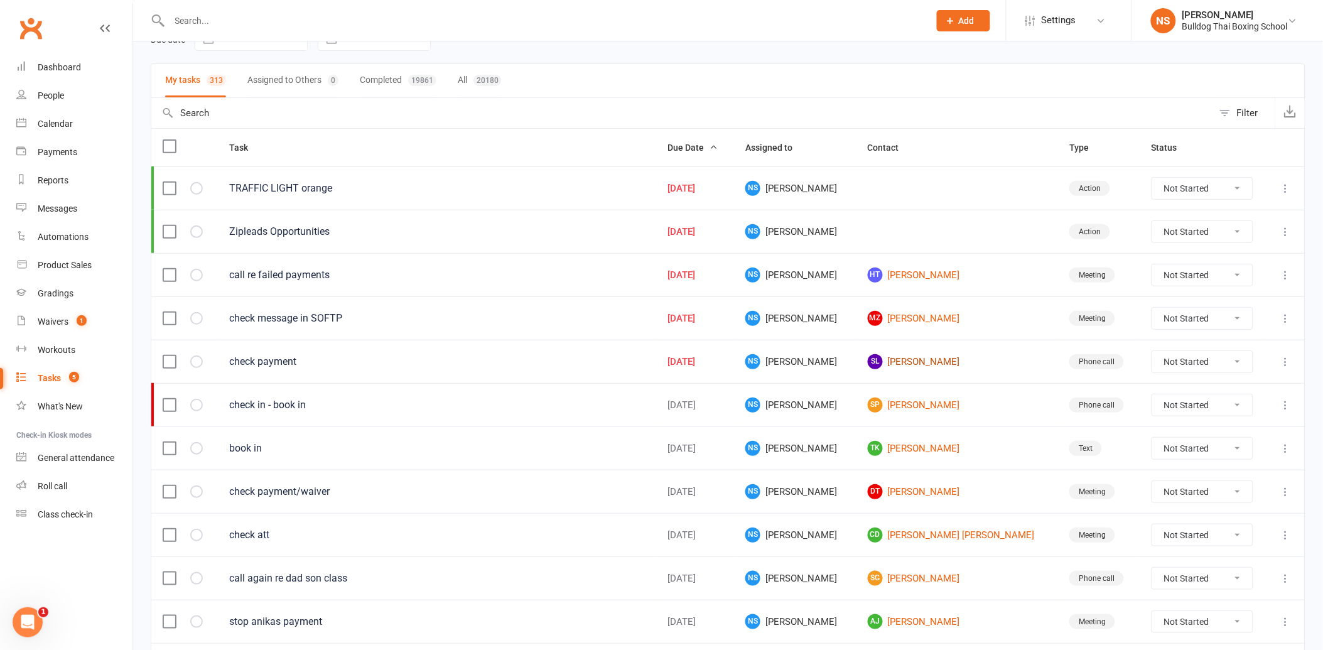
click at [911, 356] on link "SL [PERSON_NAME]" at bounding box center [957, 361] width 179 height 15
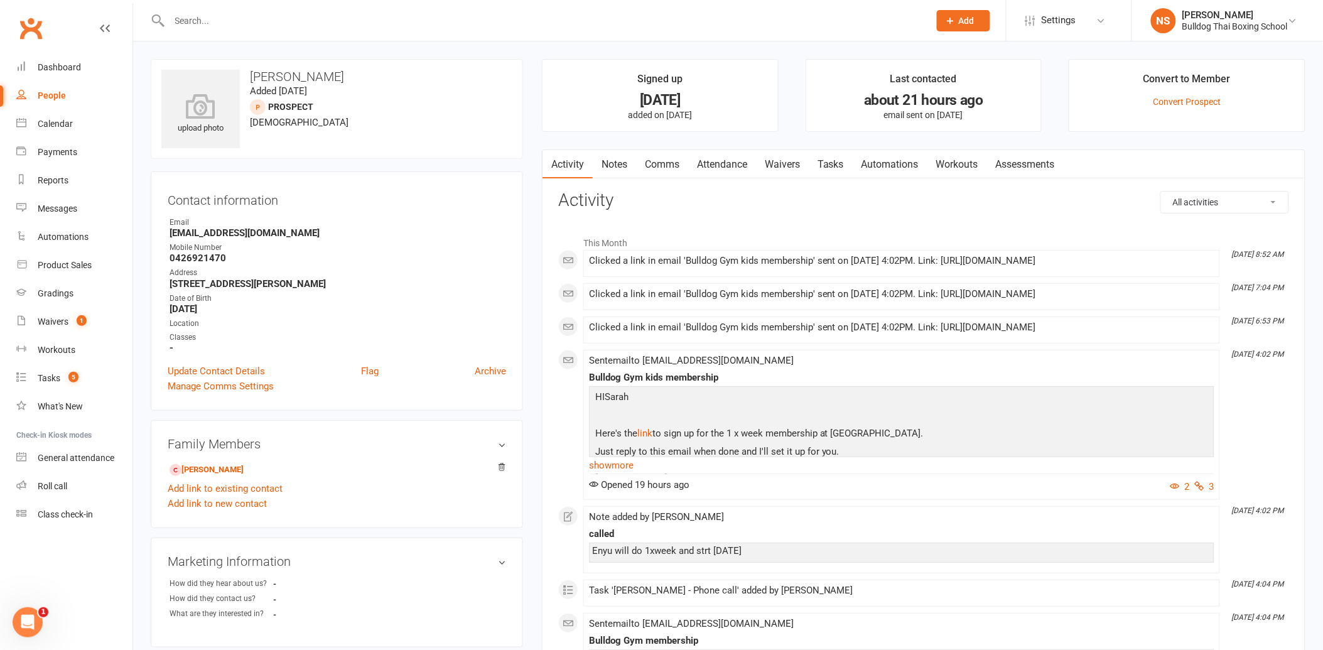
click at [195, 23] on input "text" at bounding box center [543, 21] width 755 height 18
click at [204, 20] on input "text" at bounding box center [543, 21] width 755 height 18
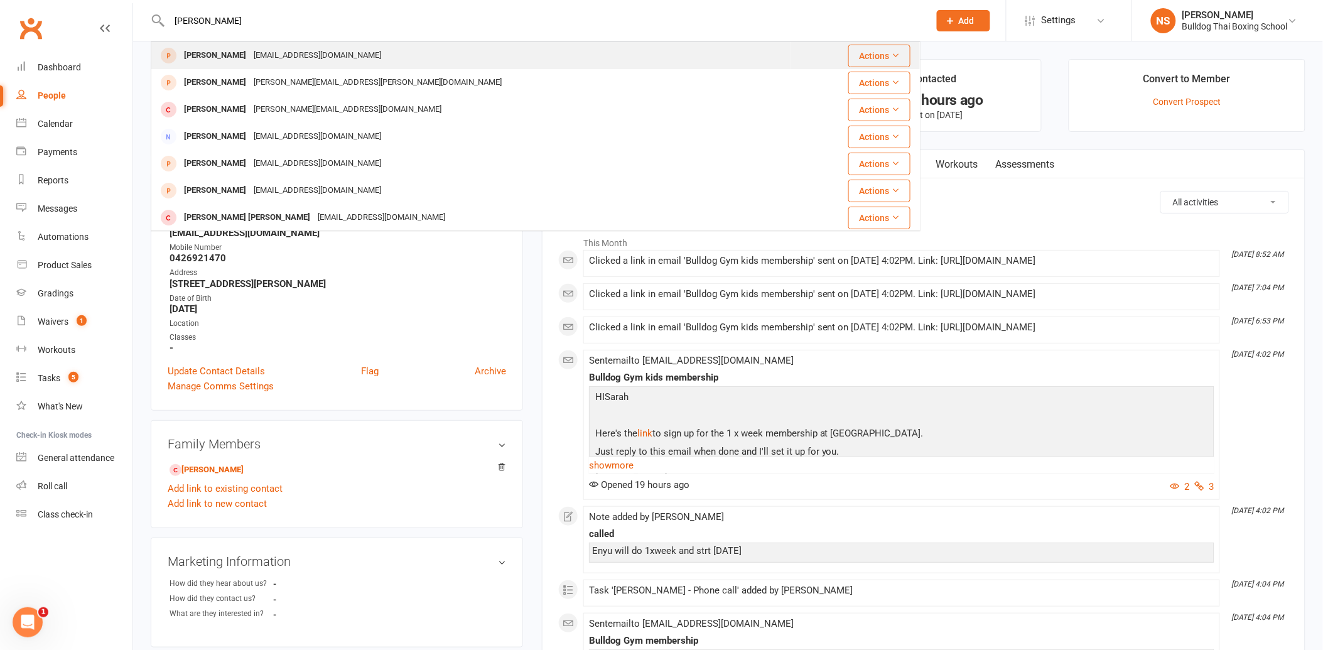
click at [250, 58] on div "[EMAIL_ADDRESS][DOMAIN_NAME]" at bounding box center [317, 55] width 135 height 18
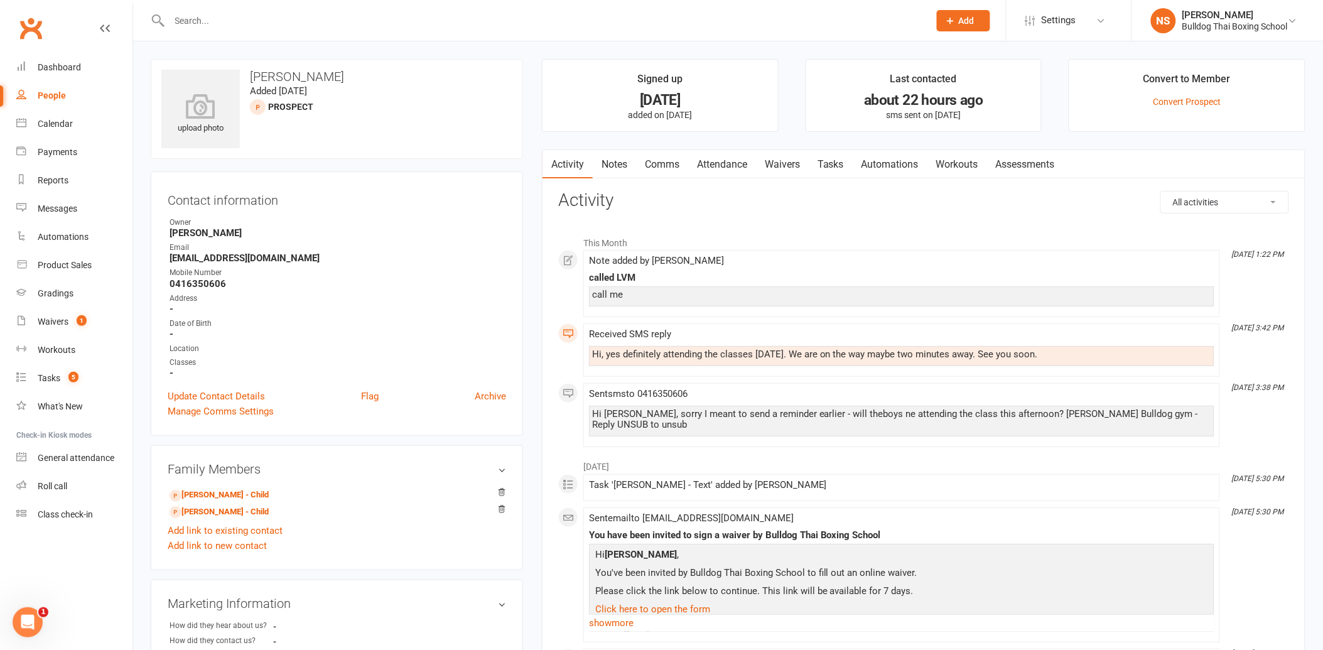
click at [783, 166] on link "Waivers" at bounding box center [782, 164] width 53 height 29
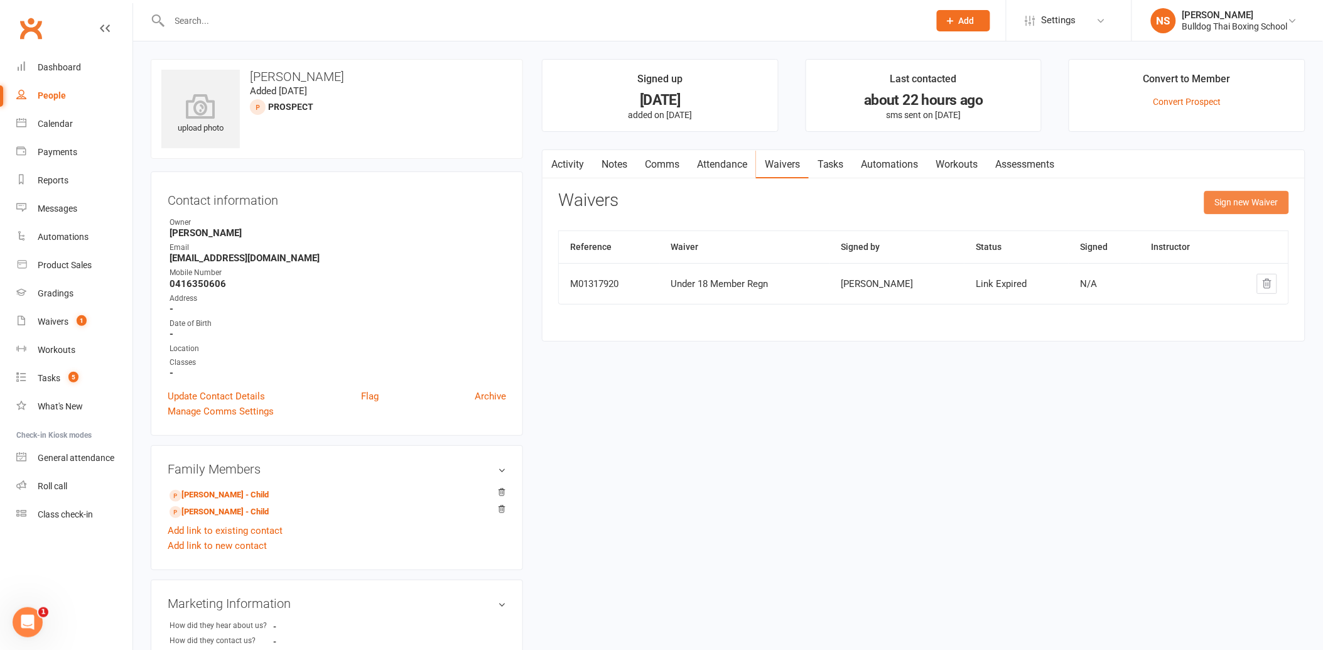
click at [1229, 202] on button "Sign new Waiver" at bounding box center [1247, 202] width 85 height 23
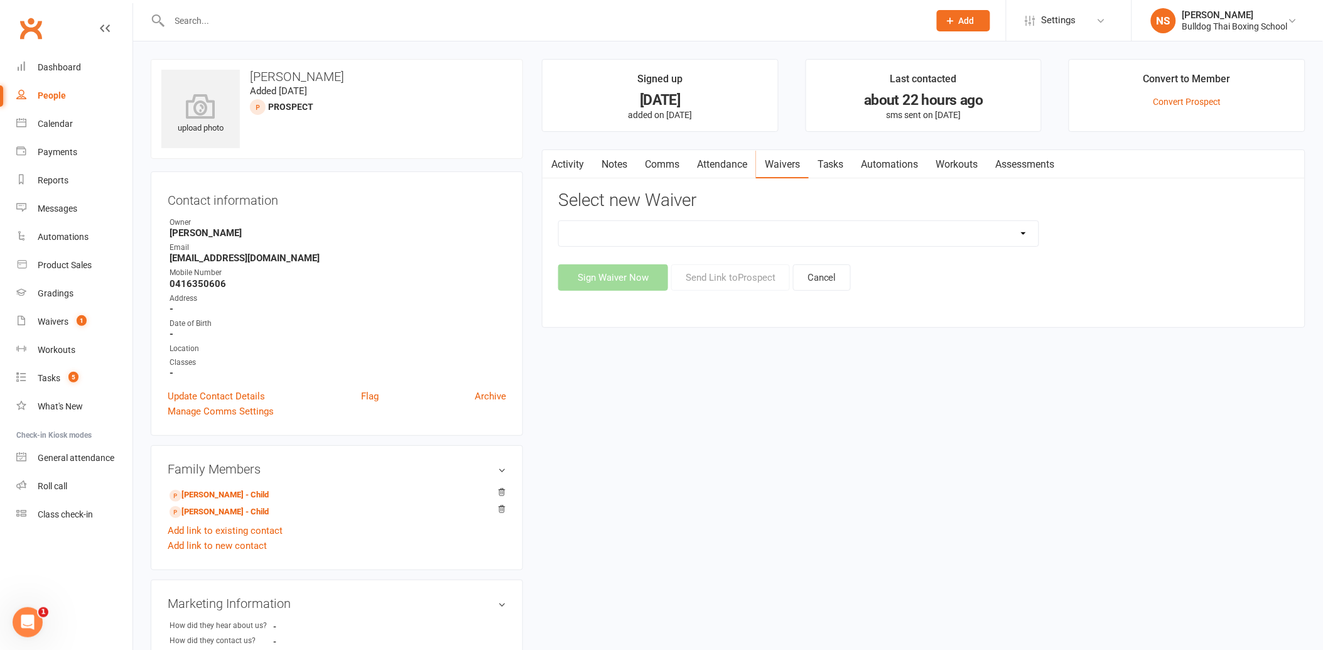
click at [771, 235] on select "12 Month Contract 14 Day Kick Off 28 Day 99 and RO 35 28 Day Kick Starter $149 …" at bounding box center [799, 233] width 480 height 25
click at [559, 221] on select "12 Month Contract 14 Day Kick Off 28 Day 99 and RO 35 28 Day Kick Starter $149 …" at bounding box center [799, 233] width 480 height 25
click at [725, 276] on button "Send Link to [GEOGRAPHIC_DATA]" at bounding box center [730, 277] width 119 height 26
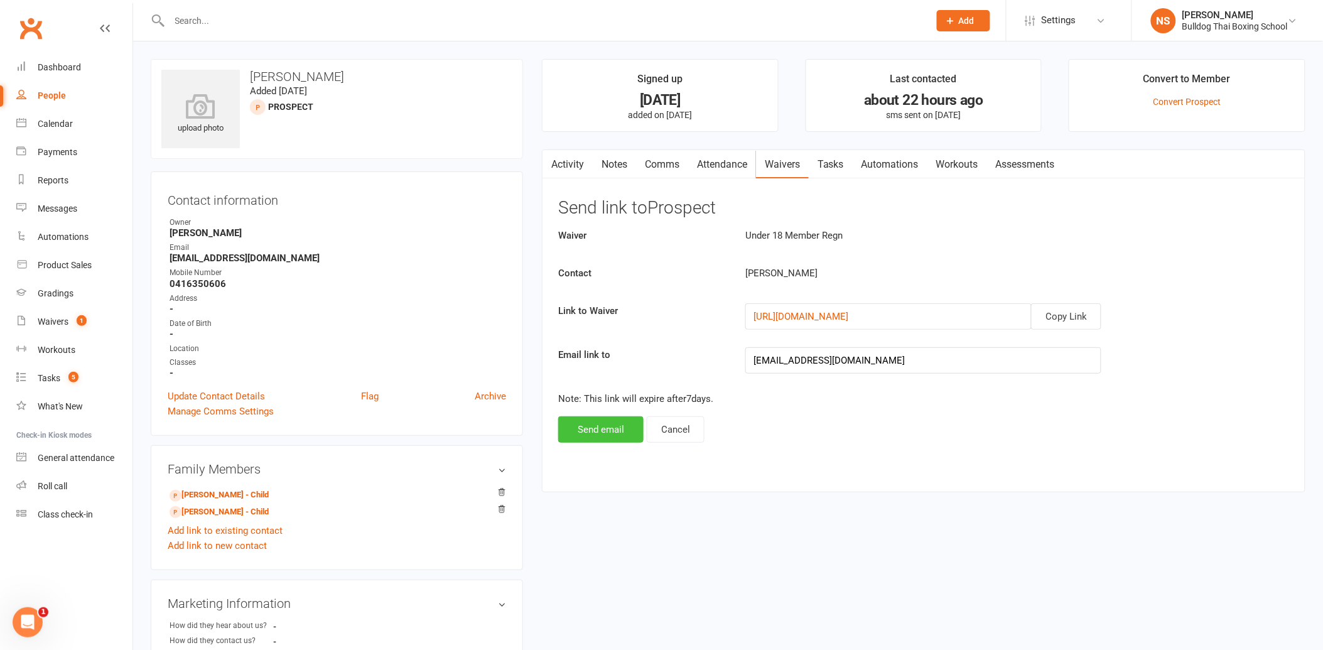
click at [592, 423] on button "Send email" at bounding box center [600, 429] width 85 height 26
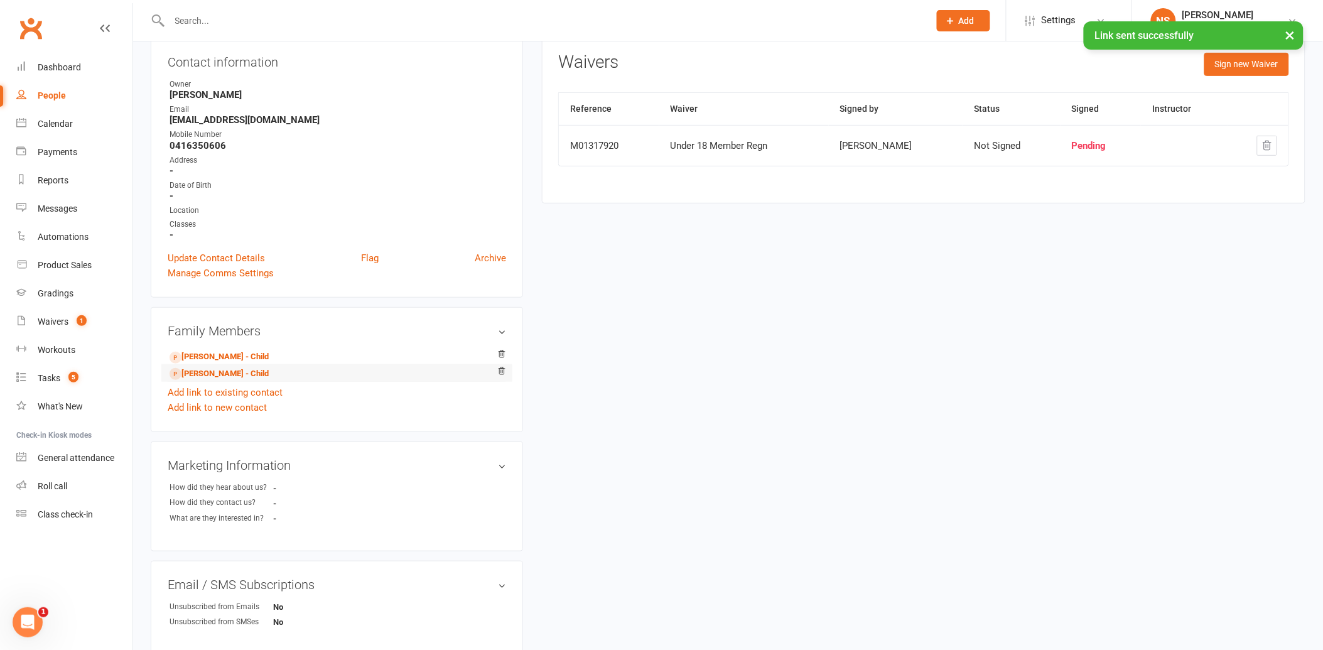
scroll to position [139, 0]
click at [246, 363] on li "[PERSON_NAME] - Child" at bounding box center [337, 372] width 339 height 18
click at [256, 354] on link "[PERSON_NAME] - Child" at bounding box center [219, 355] width 99 height 13
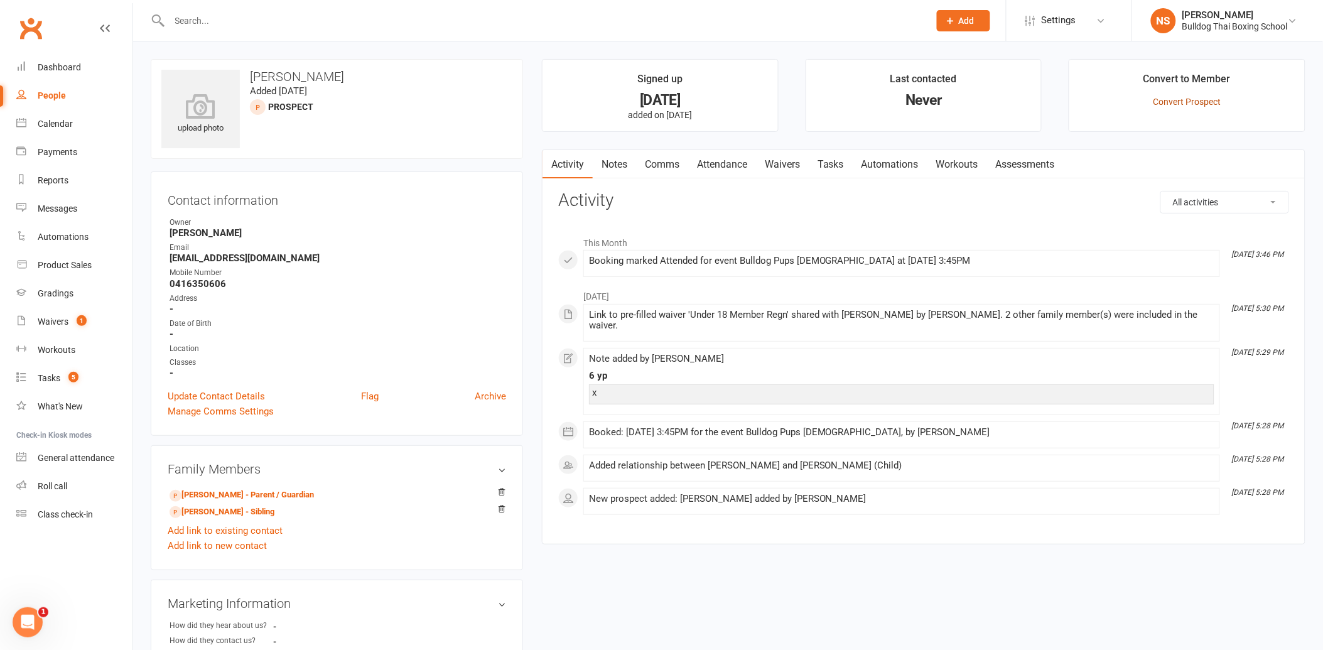
click at [1170, 97] on link "Convert Prospect" at bounding box center [1187, 102] width 68 height 10
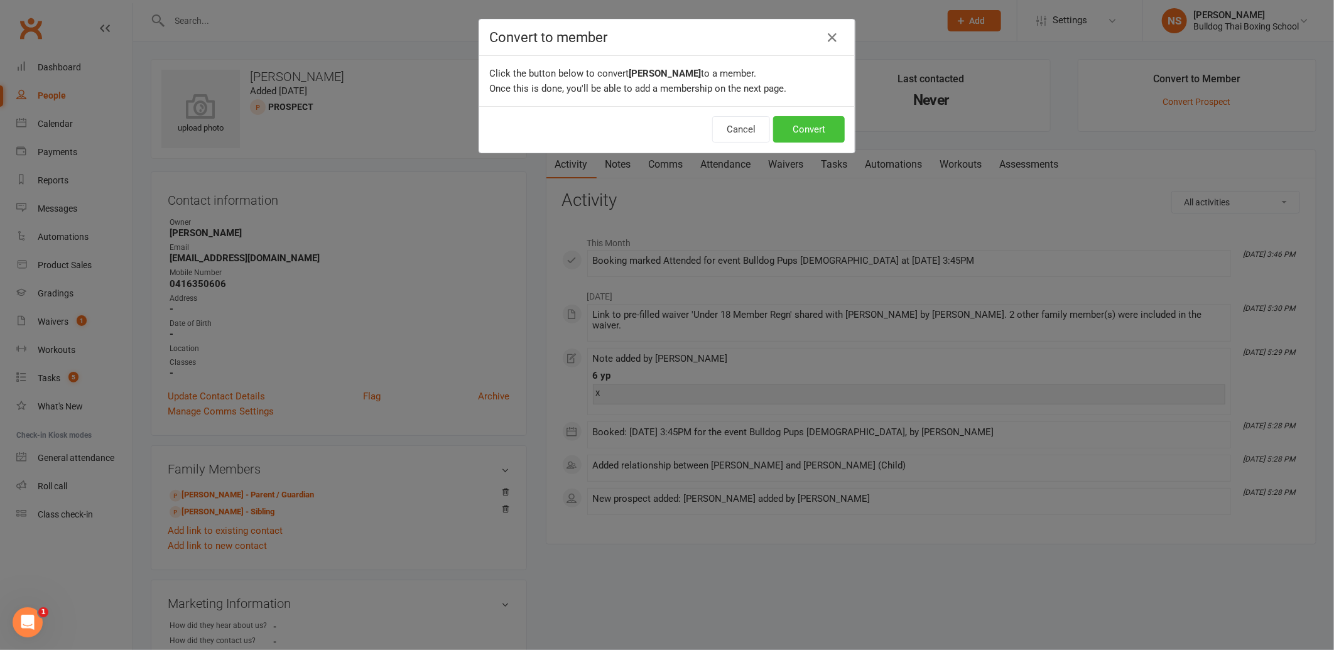
click at [810, 129] on button "Convert" at bounding box center [809, 129] width 72 height 26
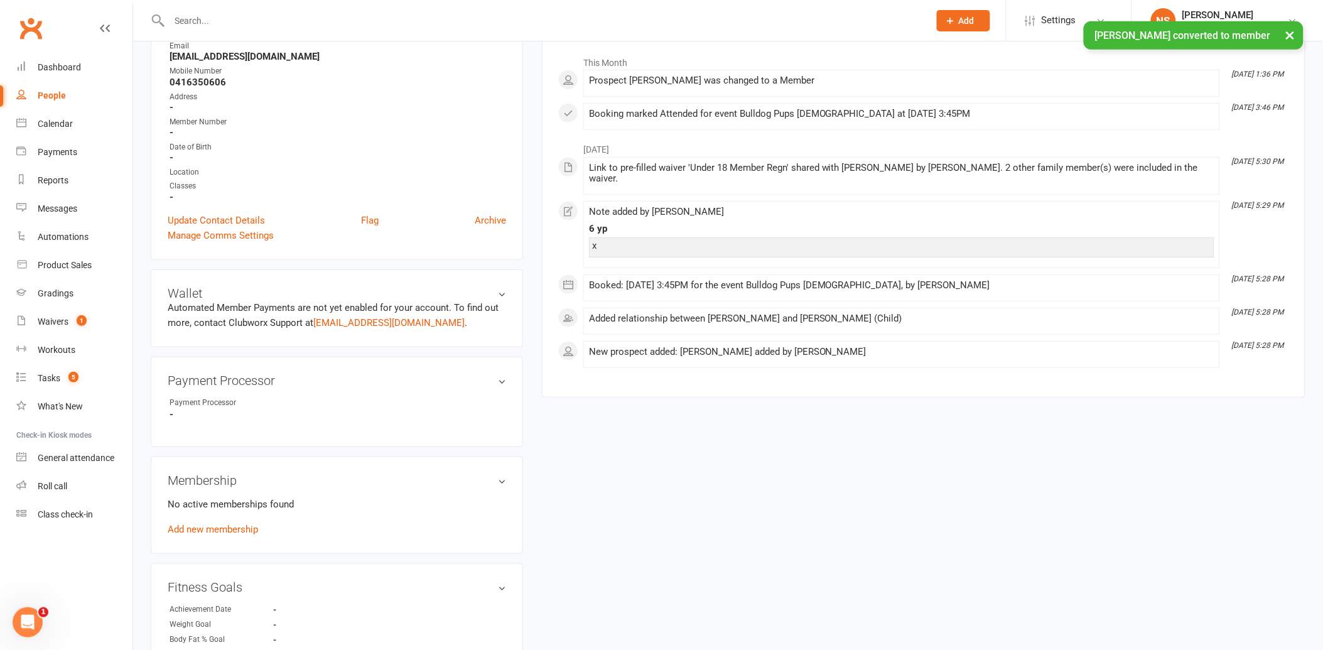
scroll to position [279, 0]
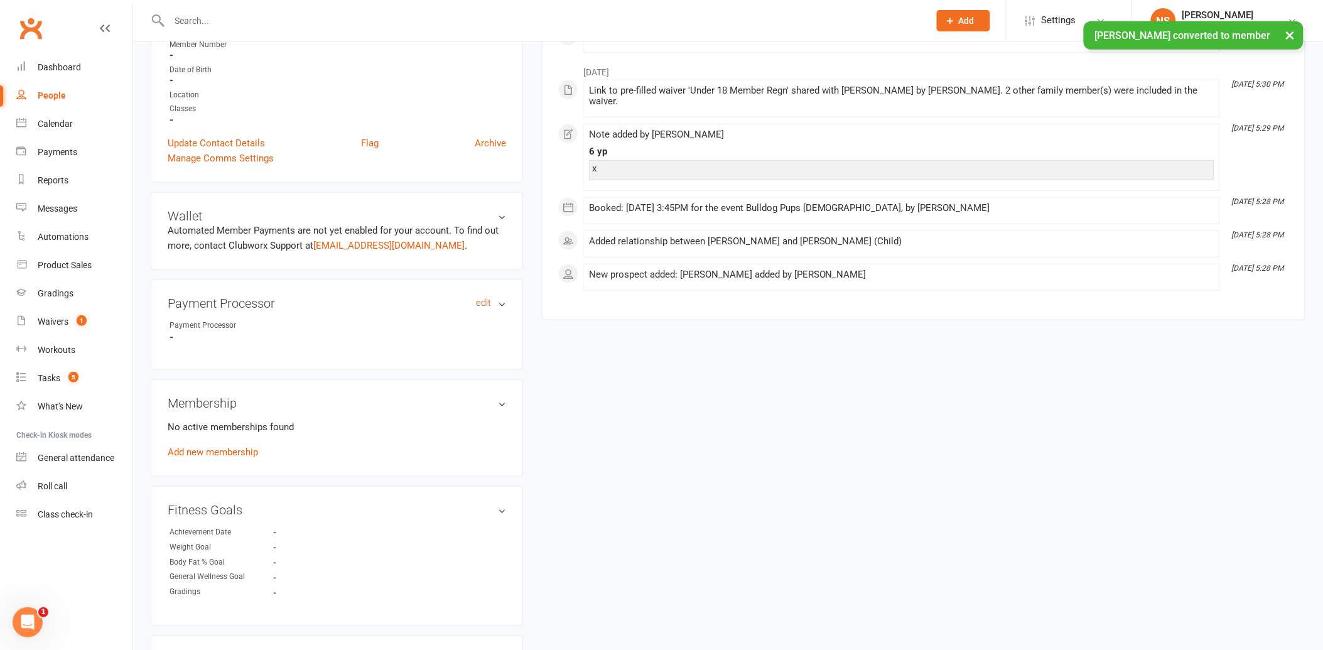
click at [487, 299] on link "edit" at bounding box center [483, 303] width 15 height 11
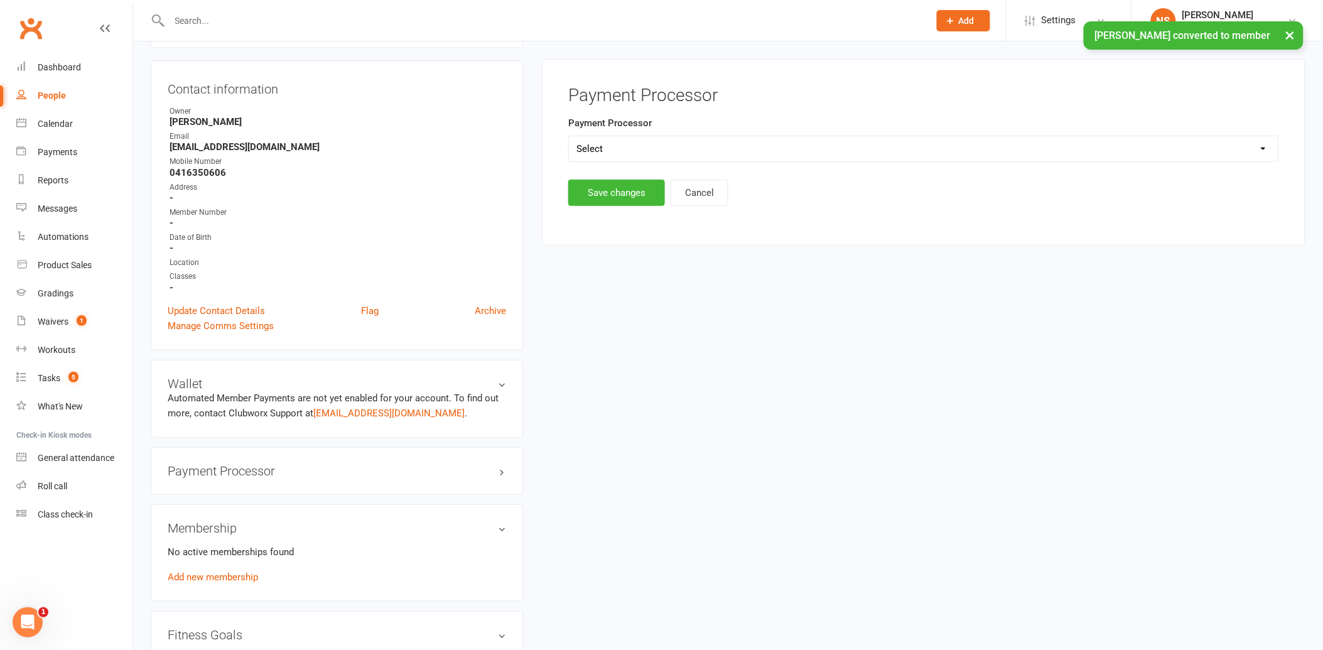
scroll to position [107, 0]
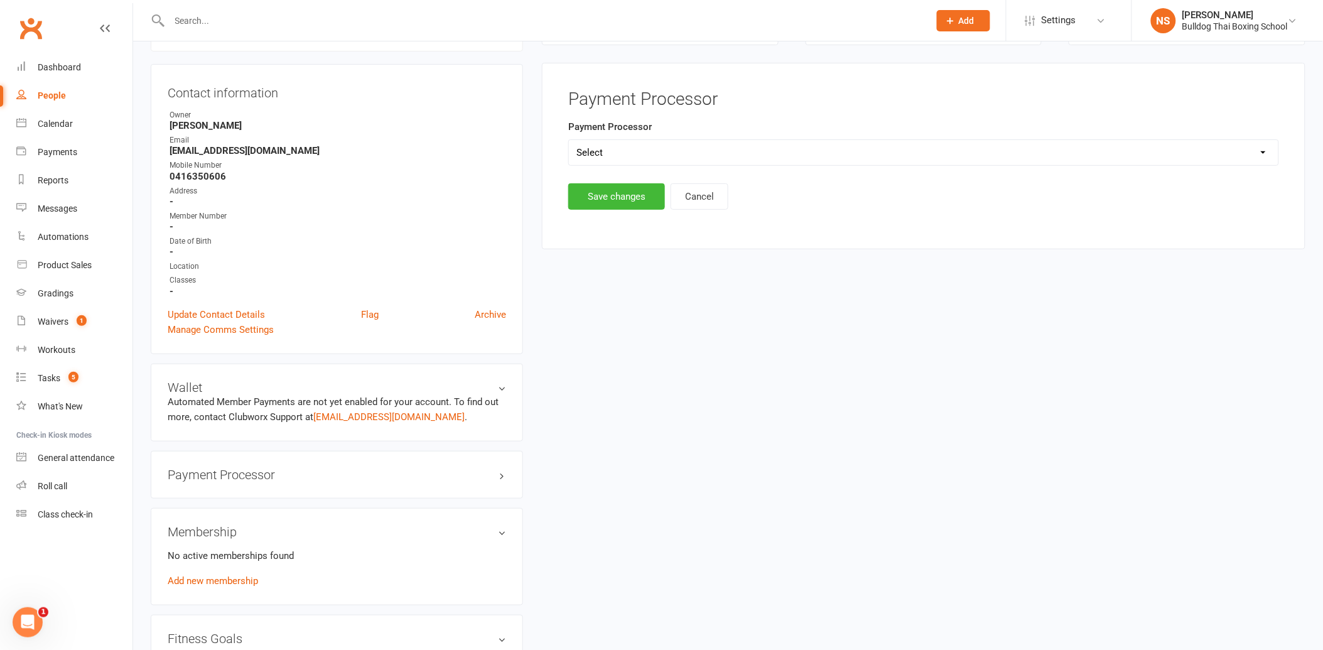
click at [604, 147] on select "Select Ezypay Ezidebit Cash Credit Card Ezypay Kids" at bounding box center [924, 152] width 710 height 25
click at [569, 140] on select "Select Ezypay Ezidebit Cash Credit Card Ezypay Kids" at bounding box center [924, 152] width 710 height 25
click at [609, 195] on button "Save changes" at bounding box center [616, 196] width 97 height 26
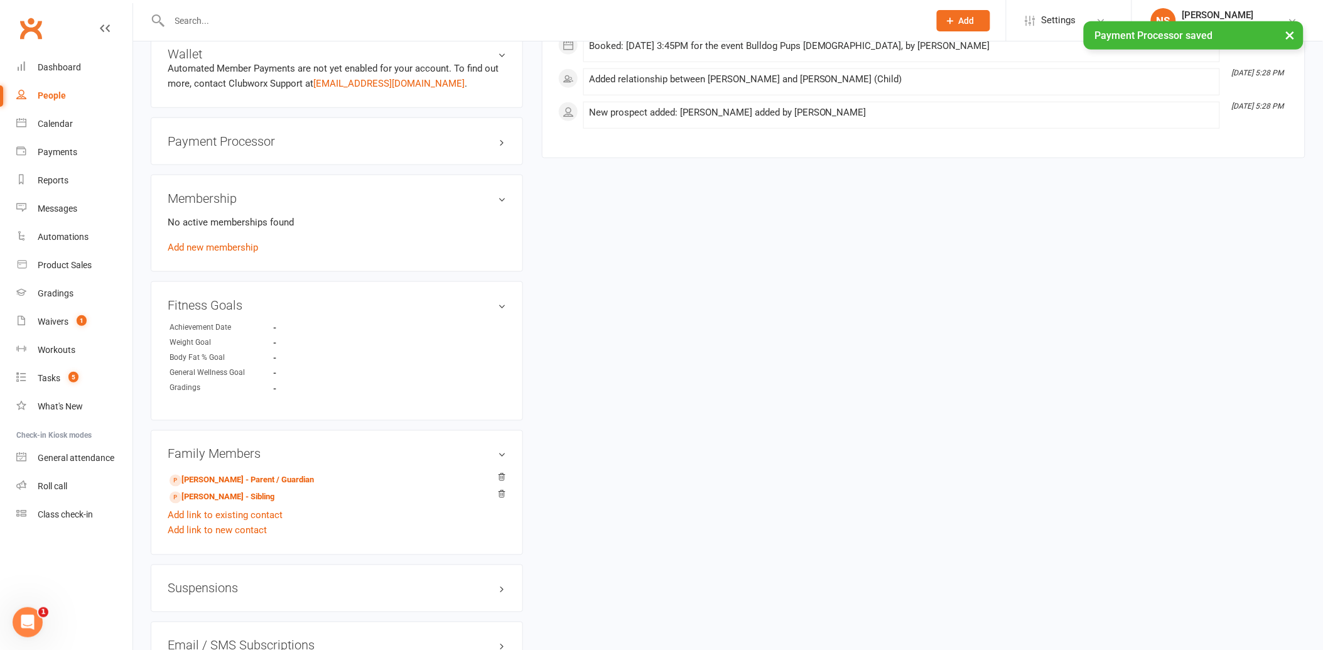
scroll to position [456, 0]
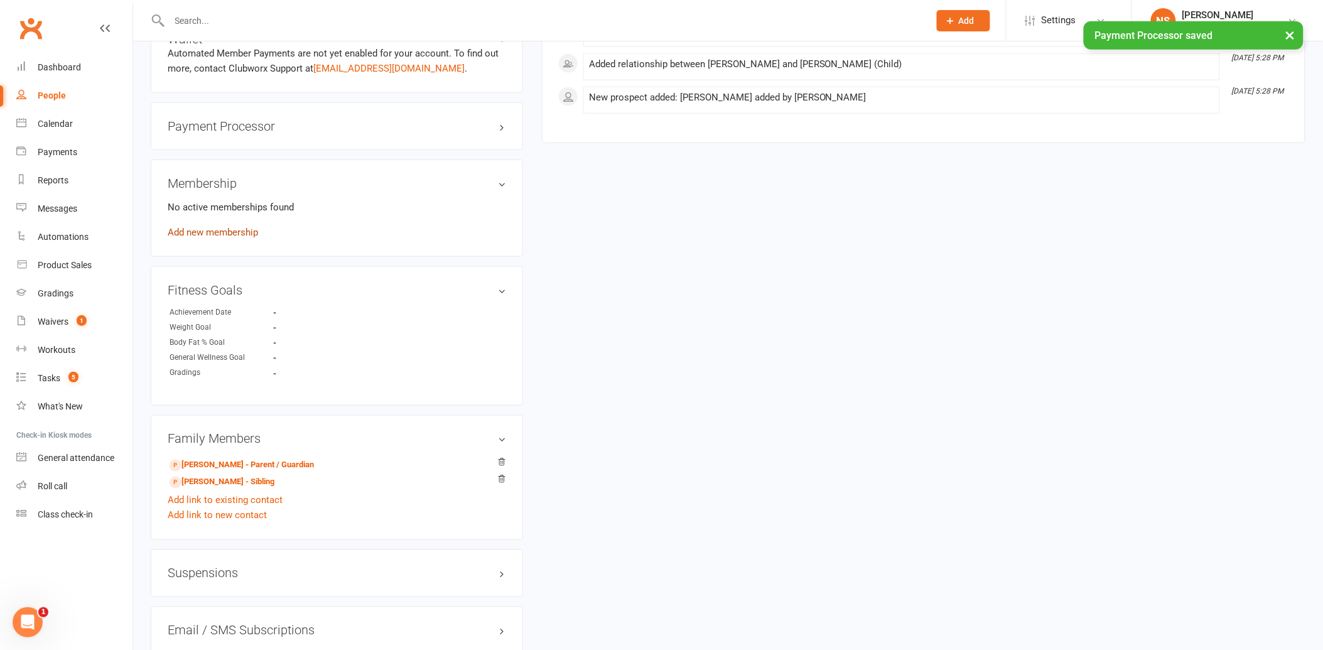
click at [207, 227] on link "Add new membership" at bounding box center [213, 232] width 90 height 11
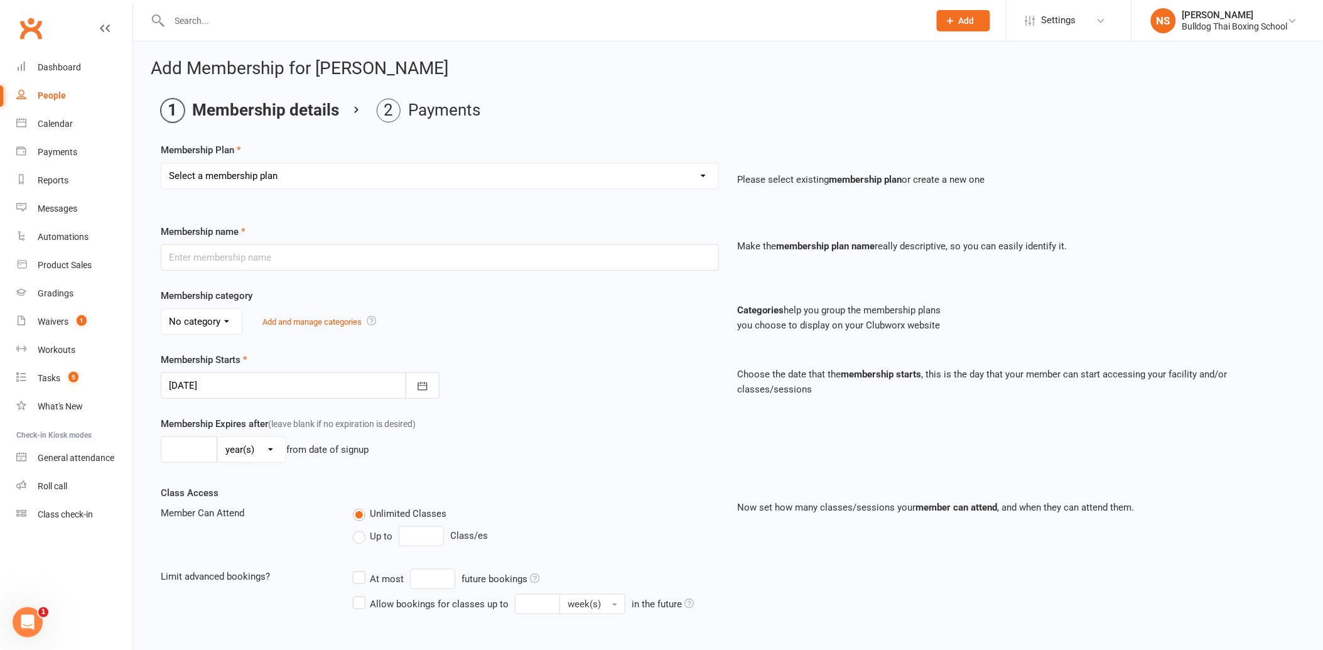
click at [290, 172] on select "Select a membership plan Create new Membership Plan 2 X WEEK MSHIP 1xWeek 25/we…" at bounding box center [439, 175] width 557 height 25
click at [161, 163] on select "Select a membership plan Create new Membership Plan 2 X WEEK MSHIP 1xWeek 25/we…" at bounding box center [439, 175] width 557 height 25
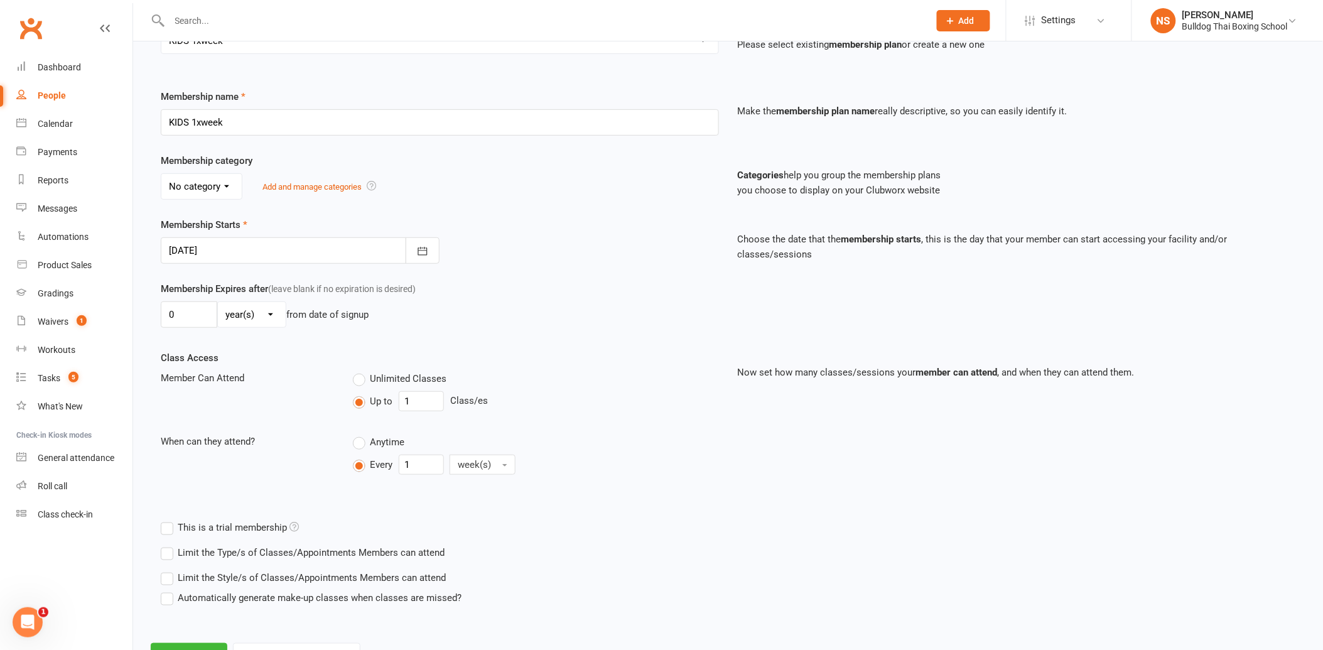
scroll to position [190, 0]
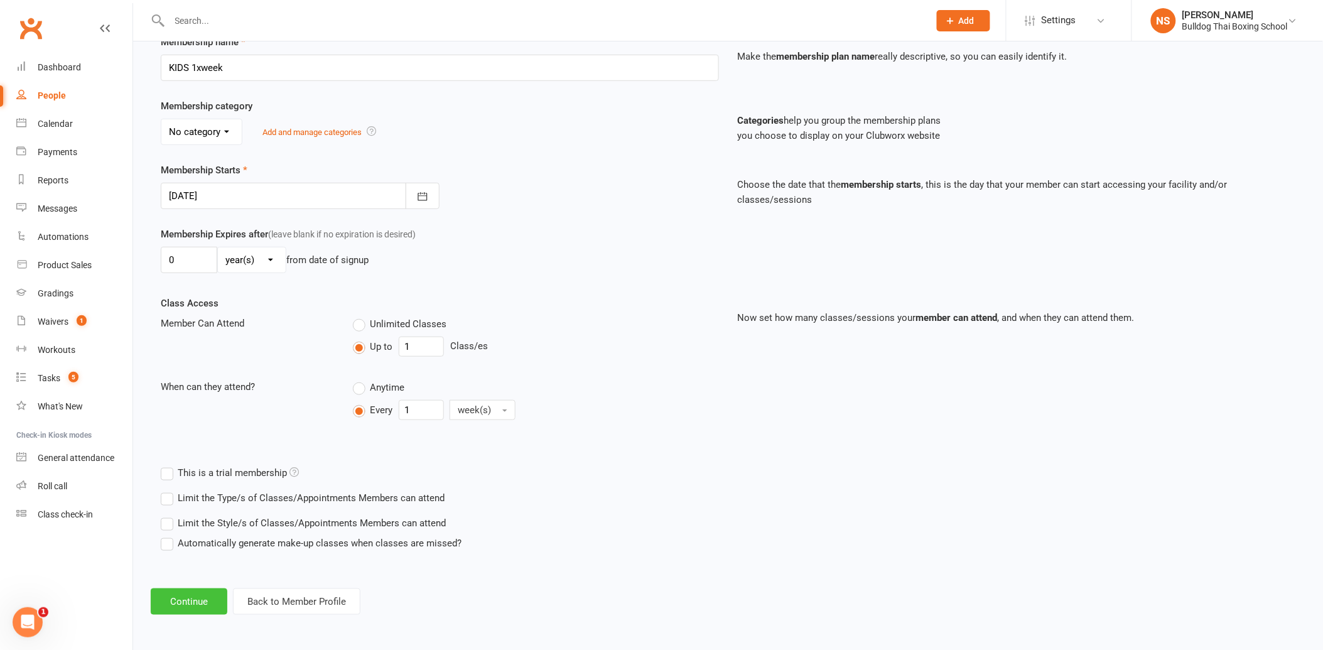
click at [199, 607] on button "Continue" at bounding box center [189, 602] width 77 height 26
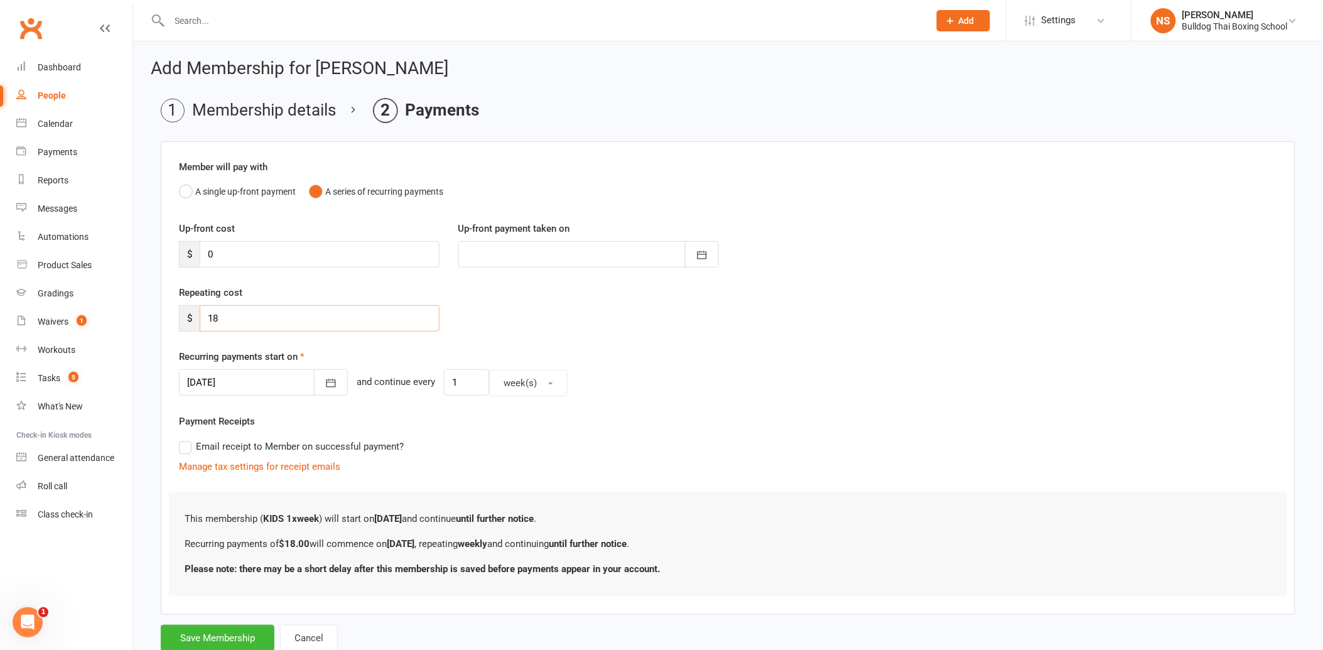
drag, startPoint x: 215, startPoint y: 318, endPoint x: 185, endPoint y: 317, distance: 29.5
click at [190, 317] on div "$ 18" at bounding box center [309, 318] width 261 height 26
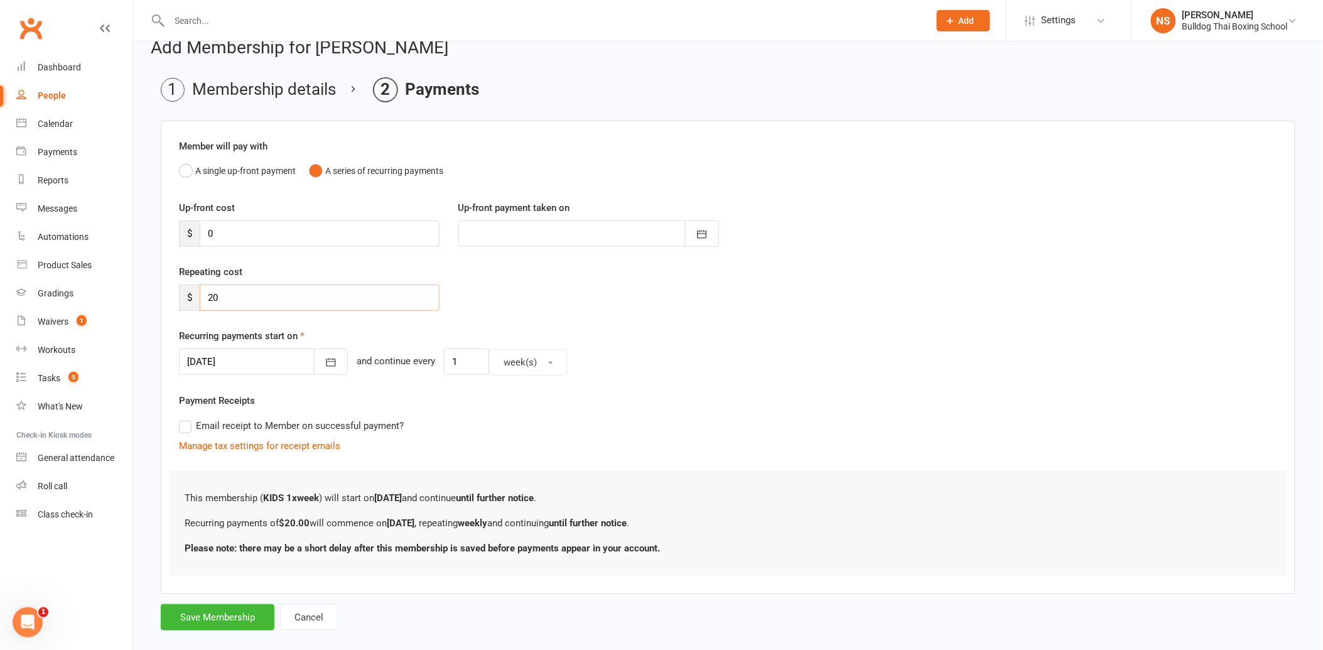
scroll to position [40, 0]
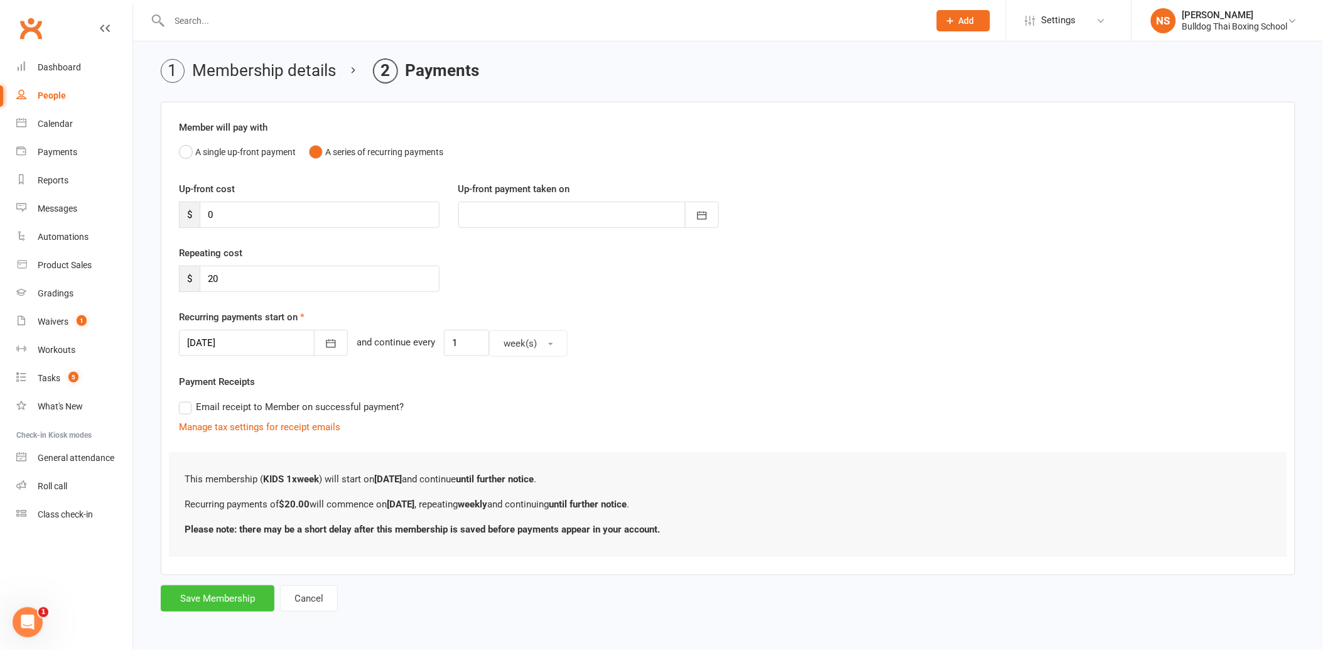
click at [233, 599] on button "Save Membership" at bounding box center [218, 598] width 114 height 26
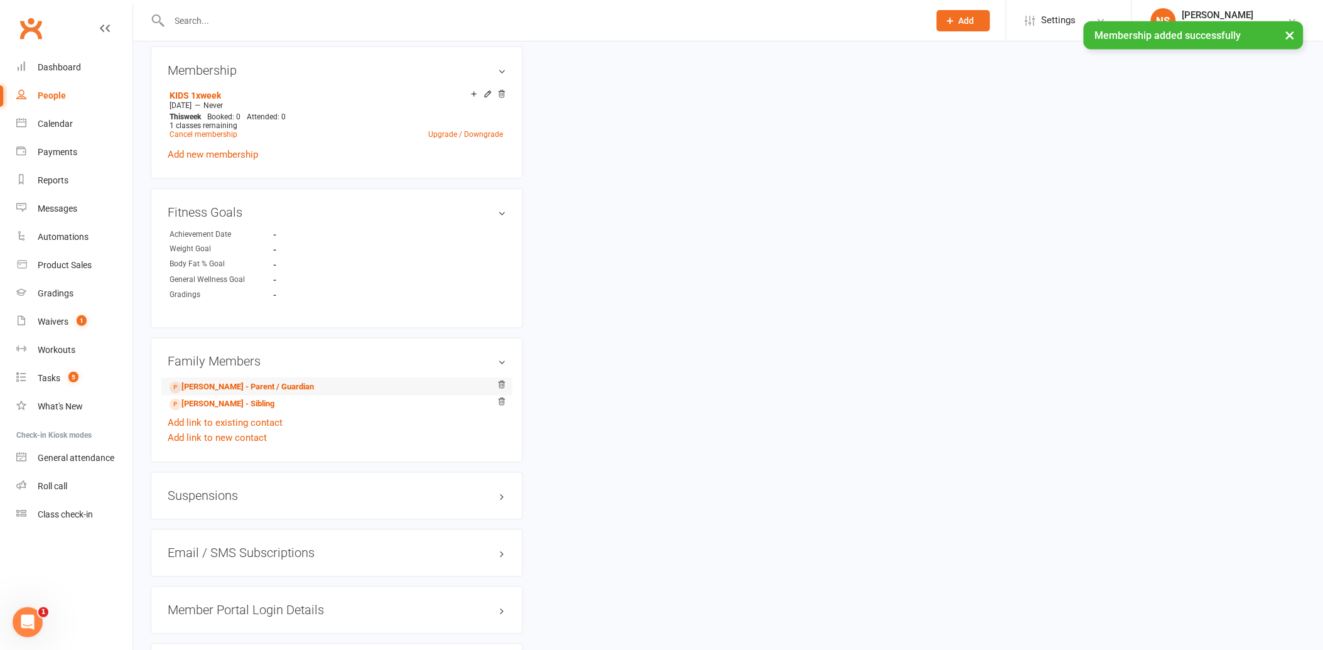
scroll to position [628, 0]
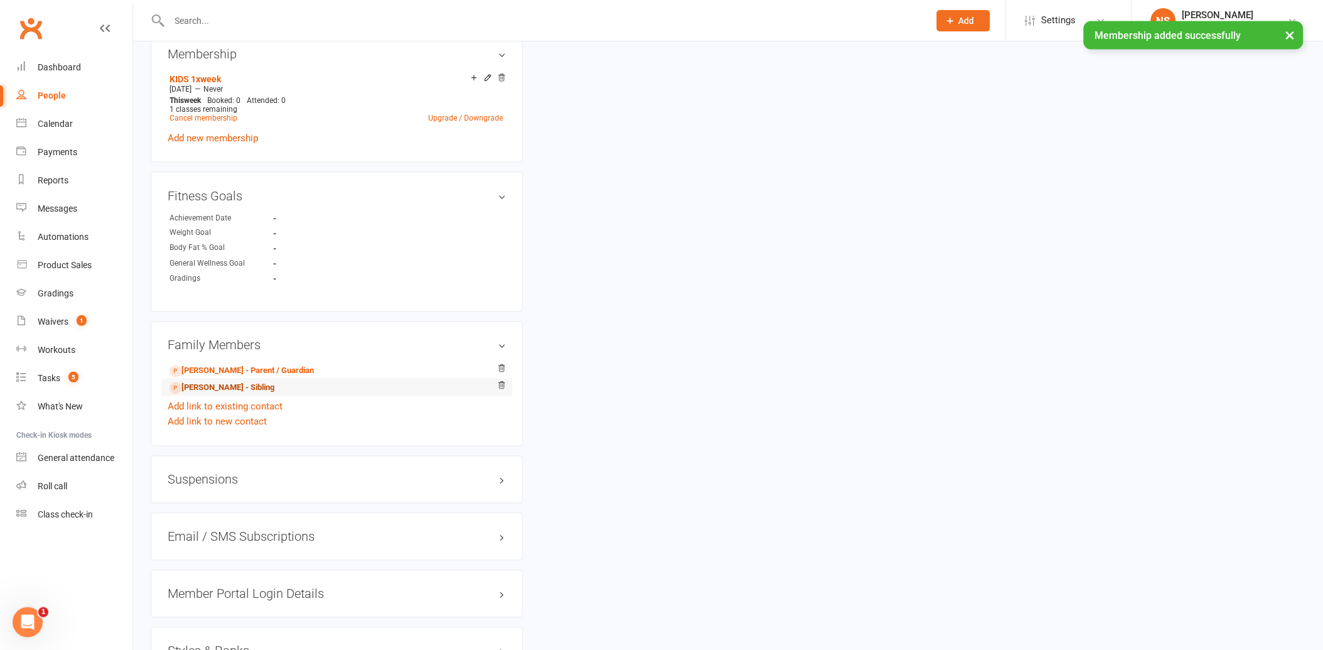
click at [214, 386] on link "[PERSON_NAME] - Sibling" at bounding box center [222, 388] width 105 height 13
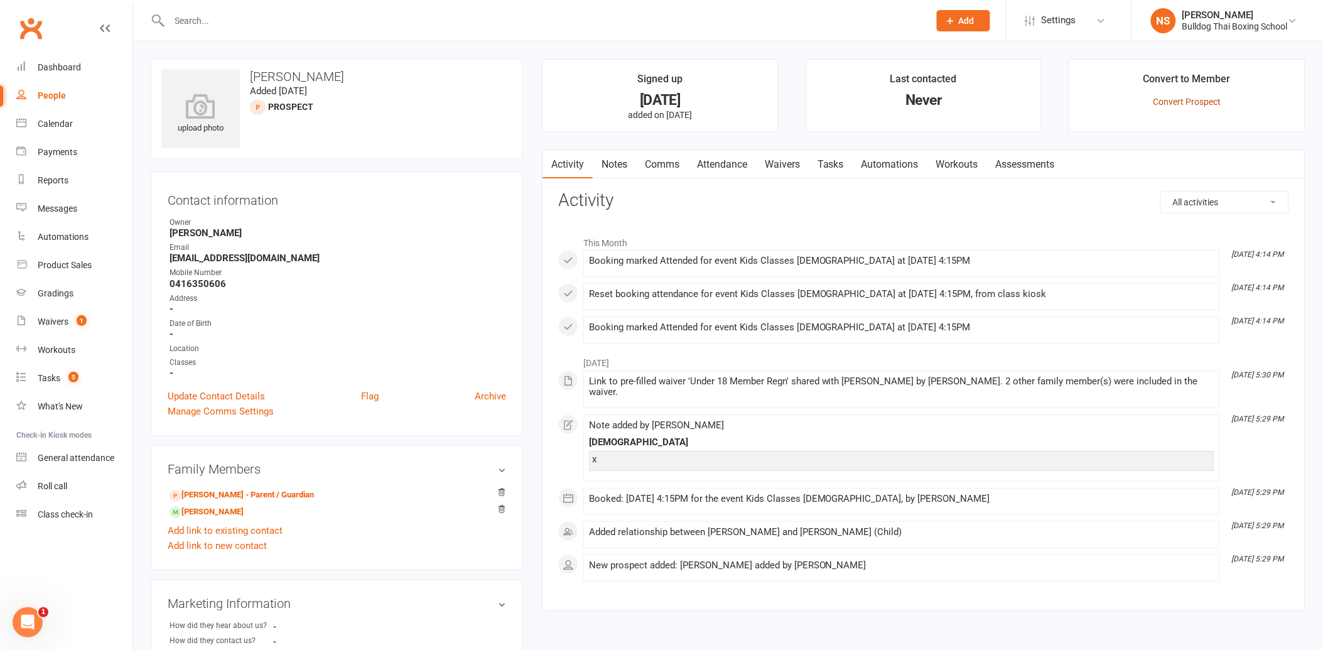
click at [1185, 105] on link "Convert Prospect" at bounding box center [1187, 102] width 68 height 10
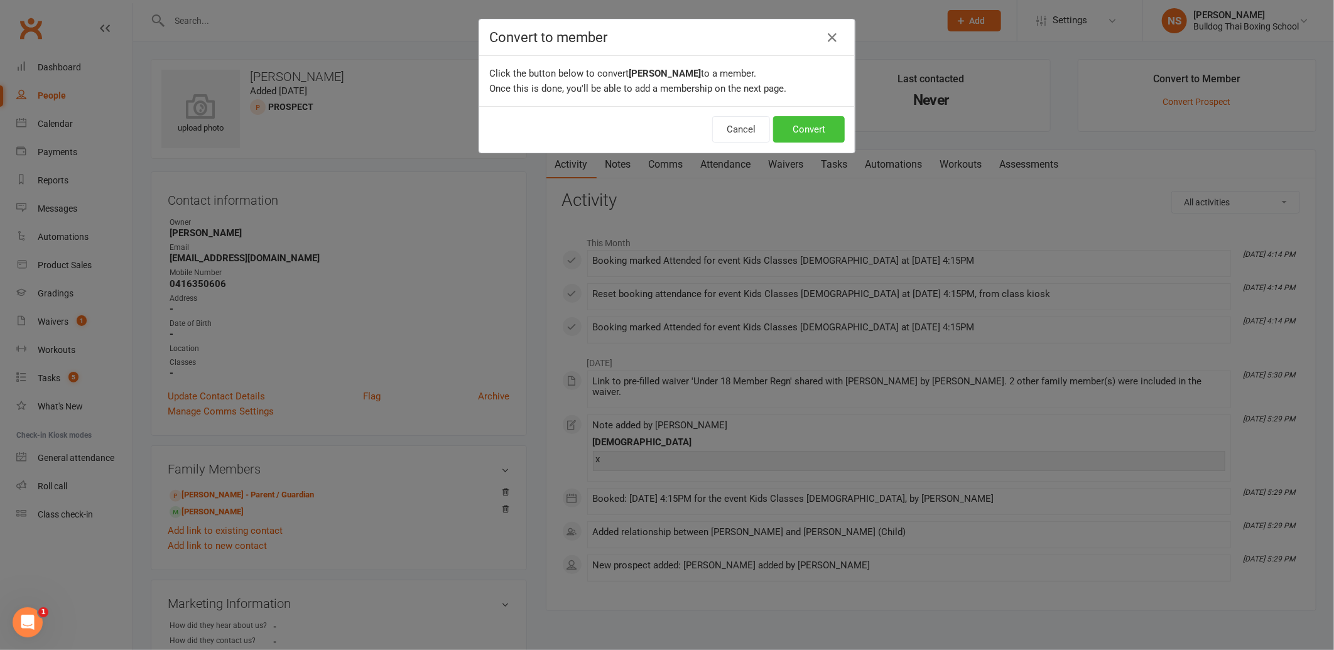
click at [812, 133] on button "Convert" at bounding box center [809, 129] width 72 height 26
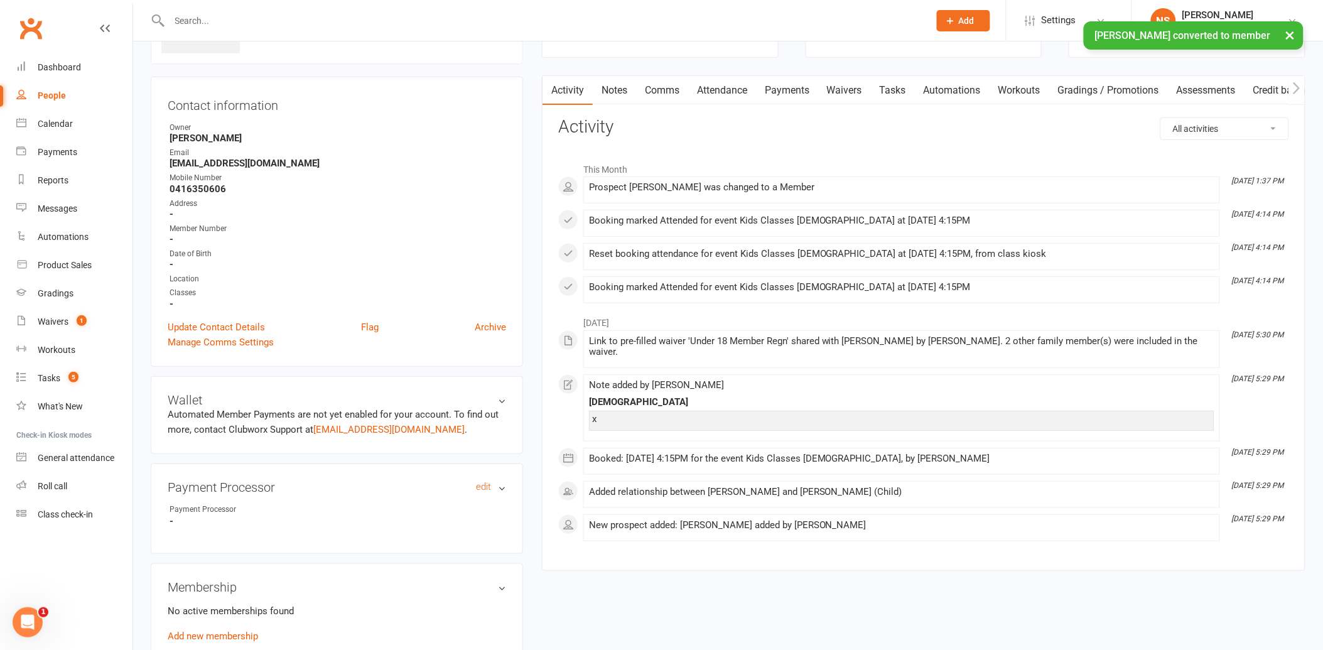
scroll to position [209, 0]
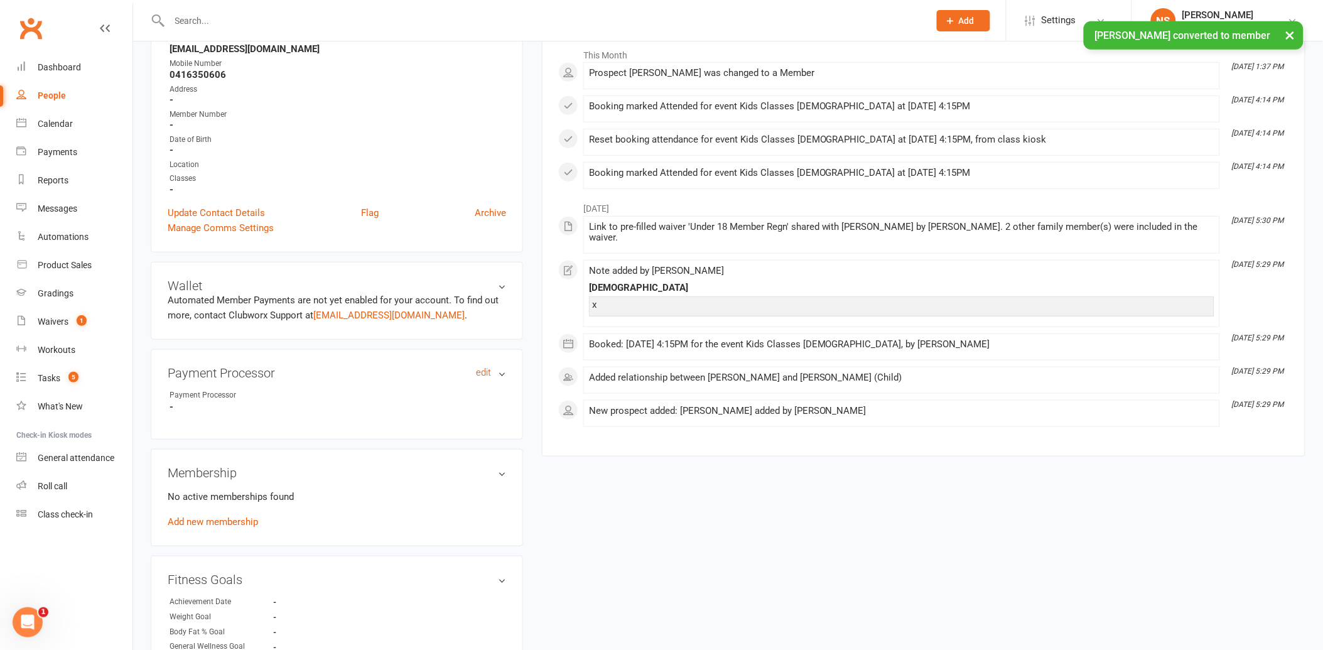
click at [484, 369] on link "edit" at bounding box center [483, 372] width 15 height 11
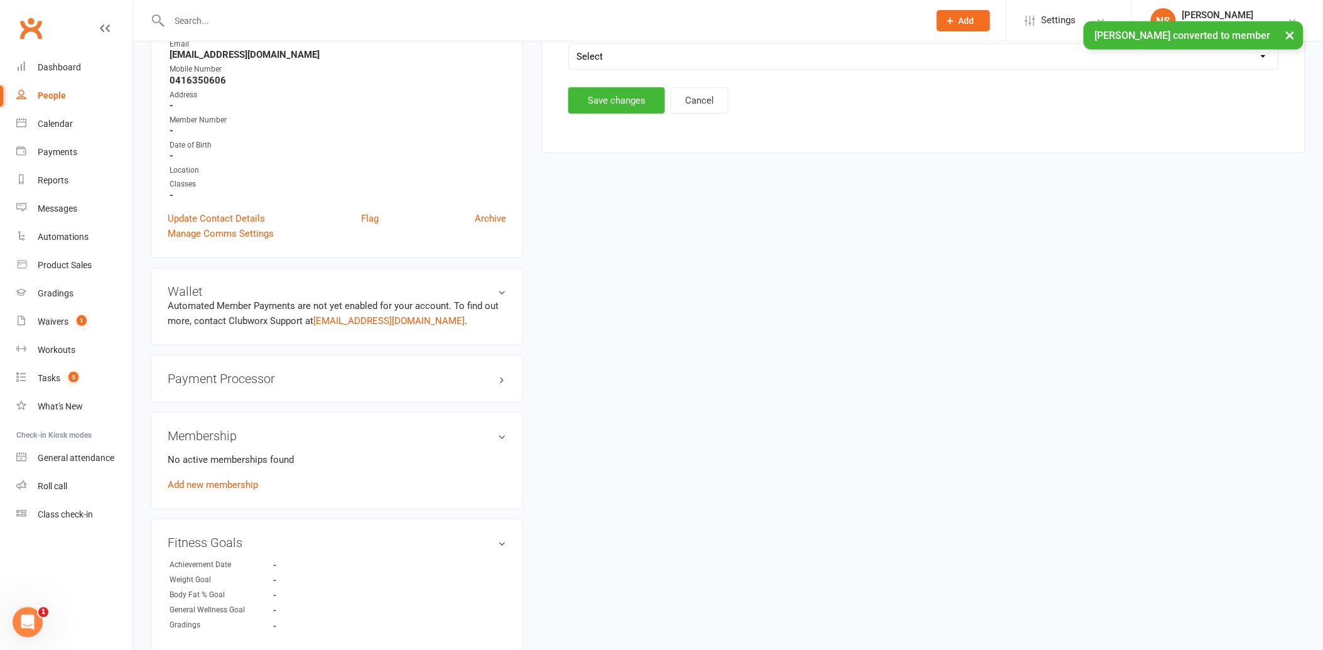
scroll to position [107, 0]
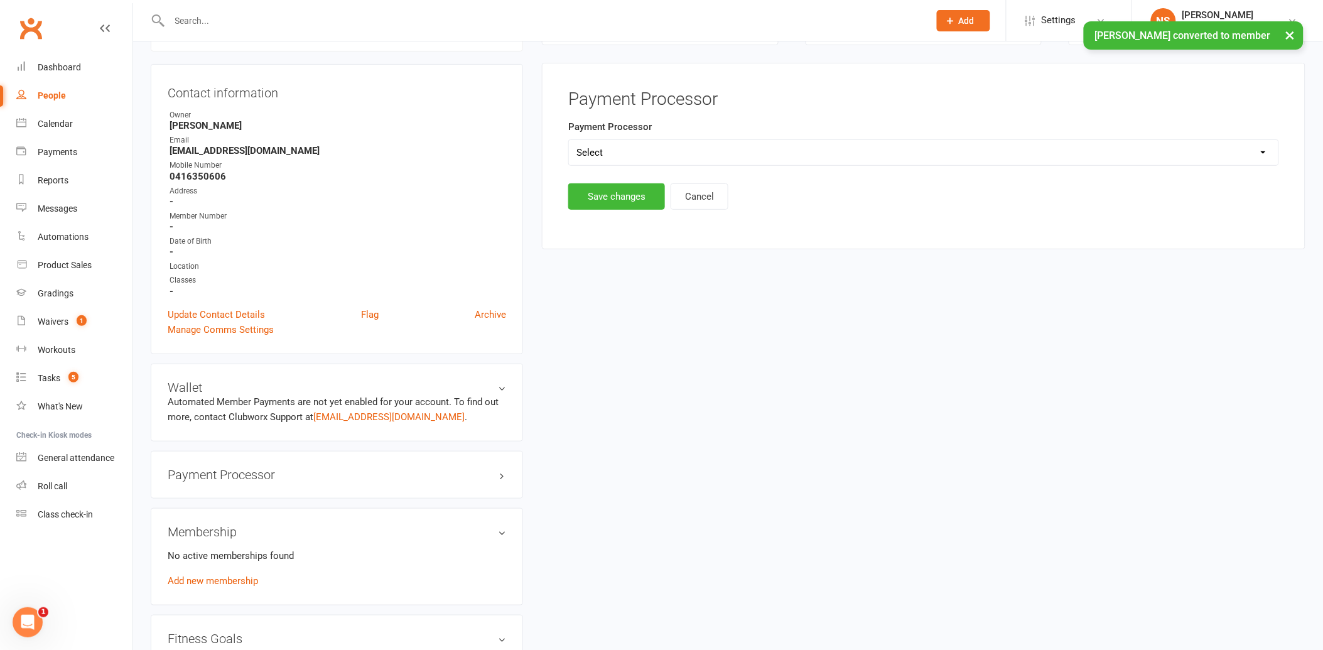
click at [614, 151] on select "Select Ezypay Ezidebit Cash Credit Card Ezypay Kids" at bounding box center [924, 152] width 710 height 25
click at [569, 140] on select "Select Ezypay Ezidebit Cash Credit Card Ezypay Kids" at bounding box center [924, 152] width 710 height 25
click at [610, 197] on button "Save changes" at bounding box center [616, 196] width 97 height 26
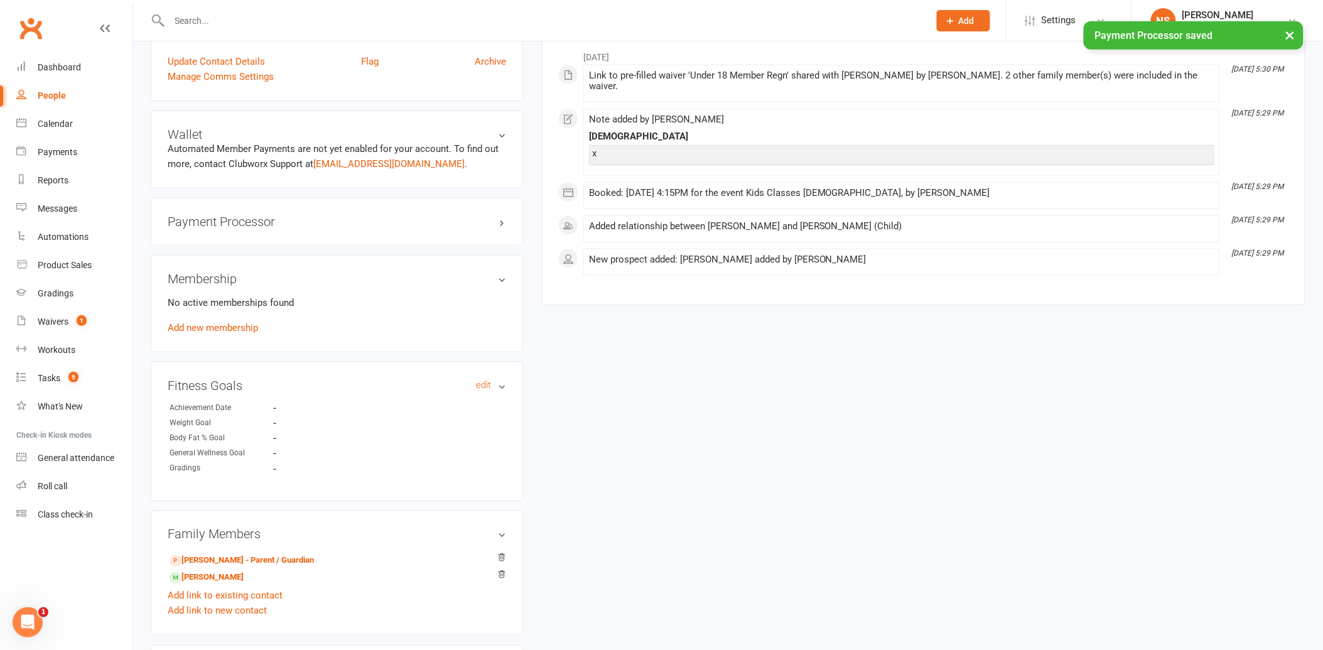
scroll to position [386, 0]
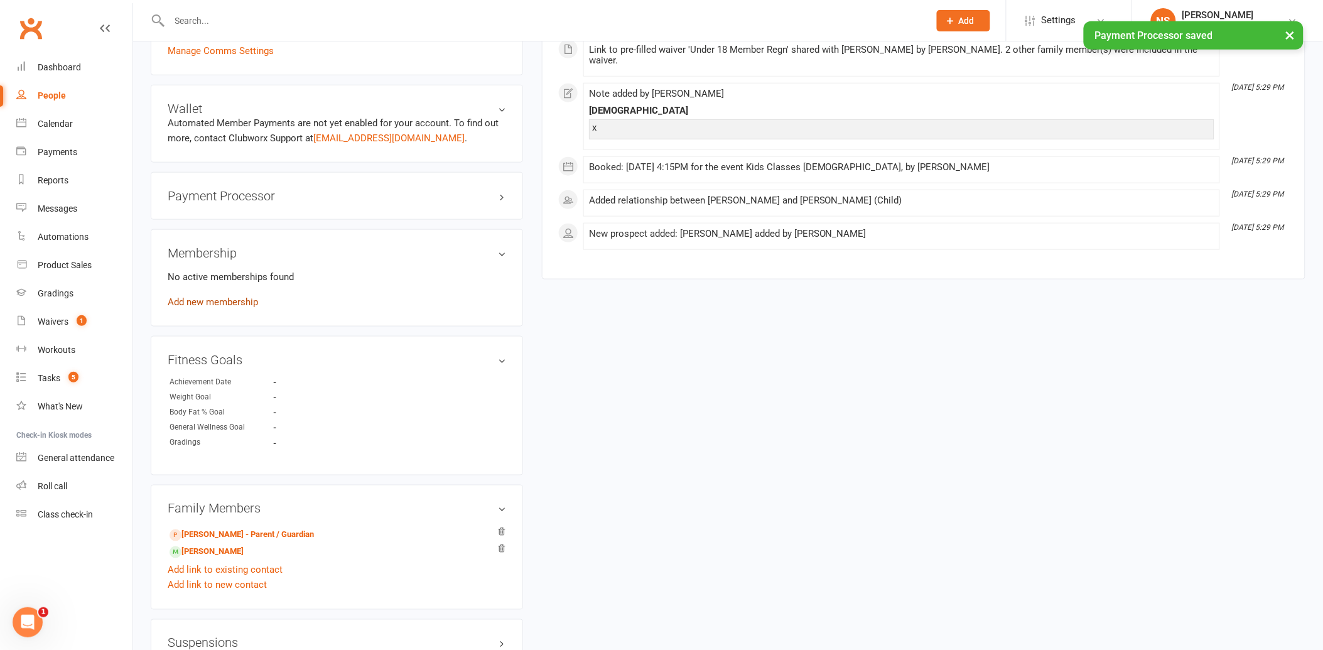
click at [236, 300] on link "Add new membership" at bounding box center [213, 301] width 90 height 11
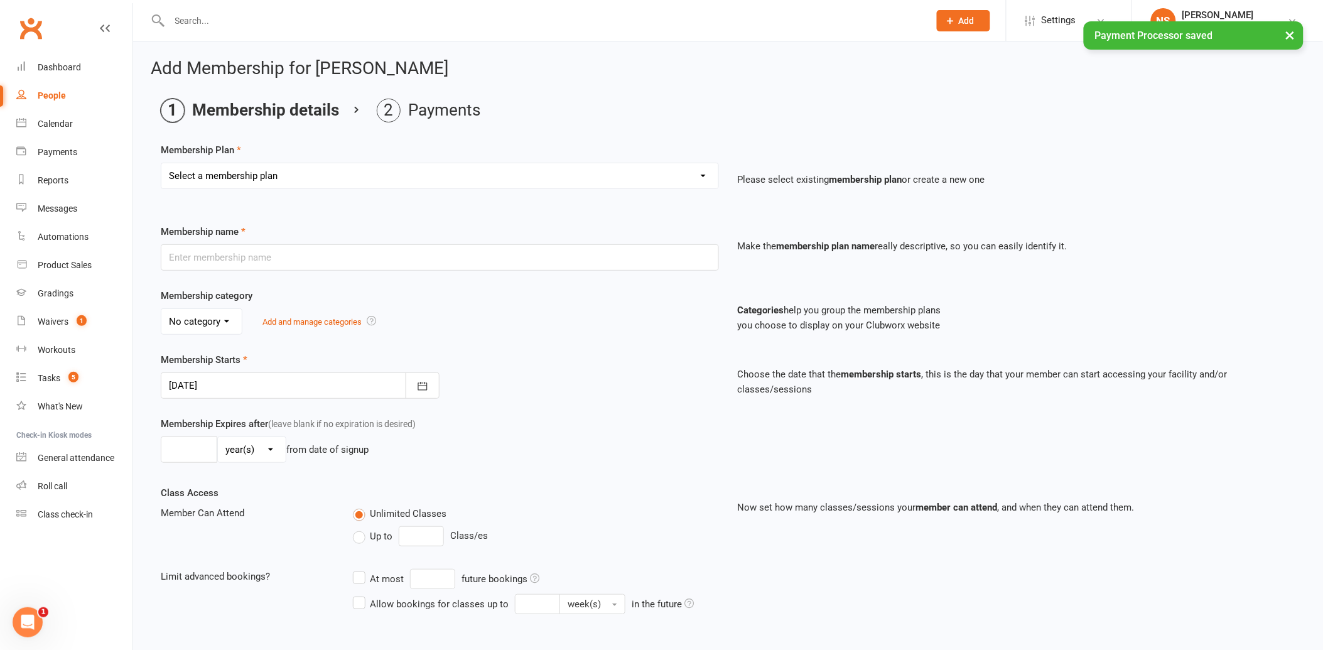
click at [261, 170] on select "Select a membership plan Create new Membership Plan 2 X WEEK MSHIP 1xWeek 25/we…" at bounding box center [439, 175] width 557 height 25
click at [161, 163] on select "Select a membership plan Create new Membership Plan 2 X WEEK MSHIP 1xWeek 25/we…" at bounding box center [439, 175] width 557 height 25
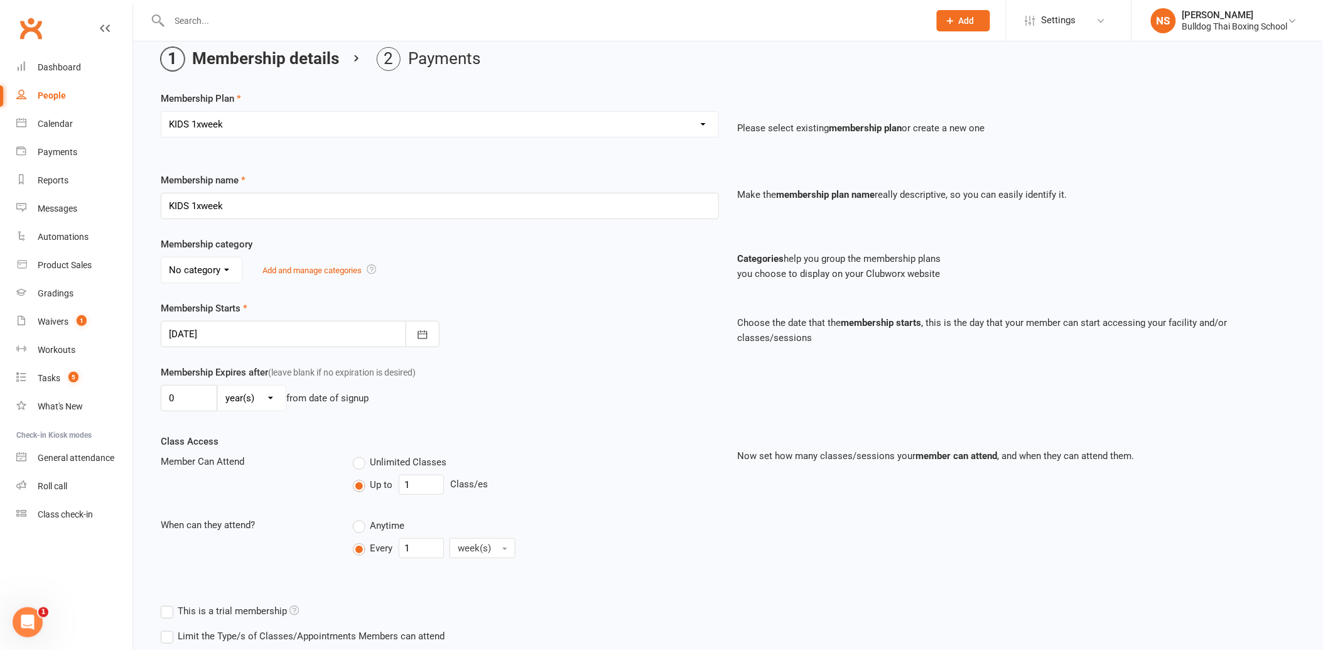
scroll to position [190, 0]
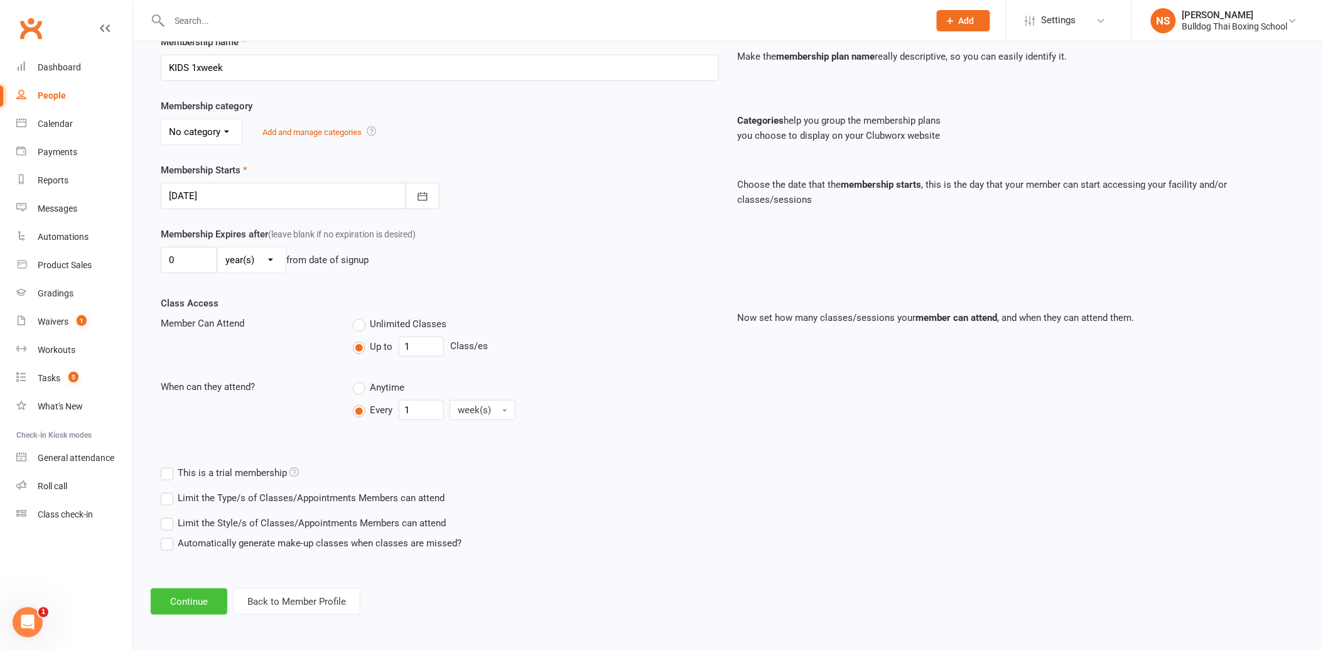
click at [191, 606] on button "Continue" at bounding box center [189, 602] width 77 height 26
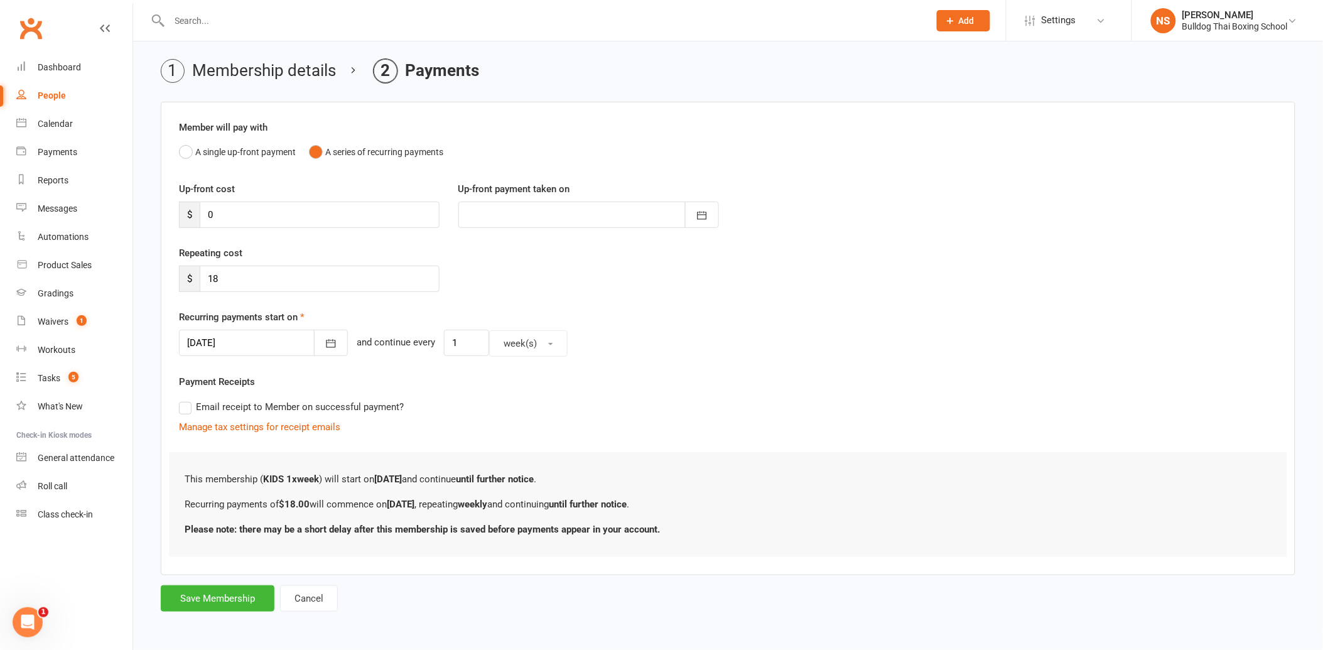
scroll to position [0, 0]
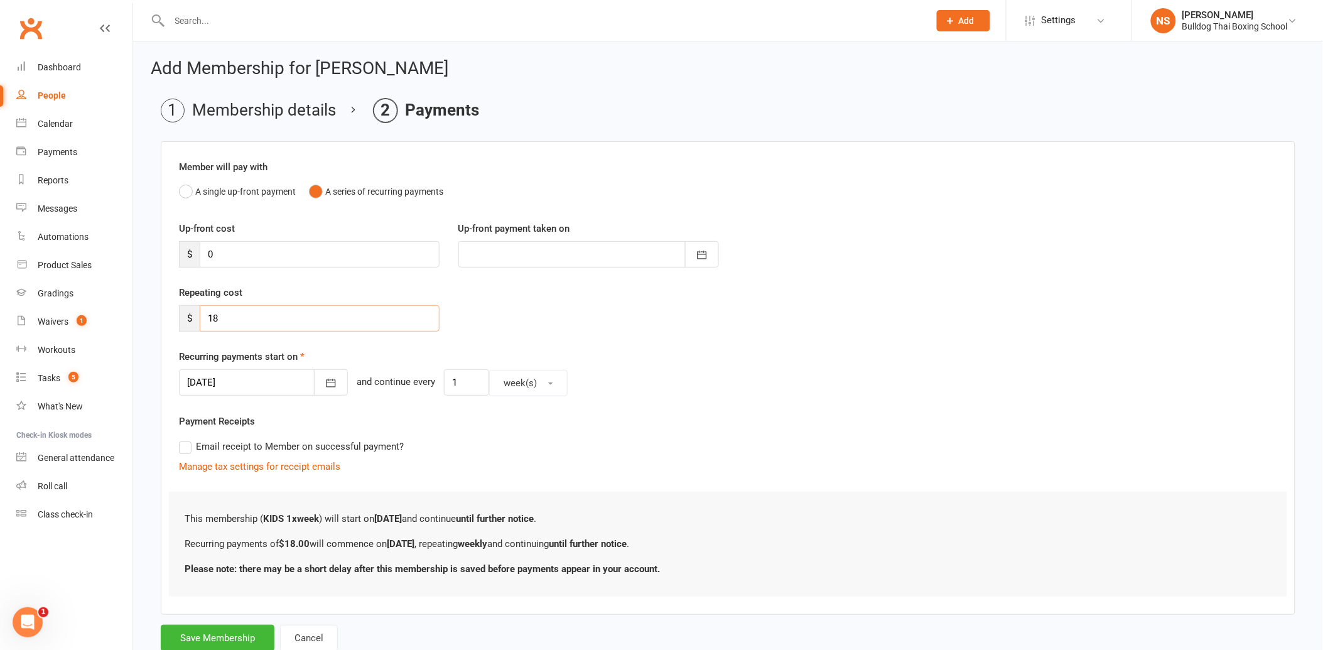
drag, startPoint x: 217, startPoint y: 315, endPoint x: 186, endPoint y: 312, distance: 31.5
click at [188, 315] on div "$ 18" at bounding box center [309, 318] width 261 height 26
click at [226, 641] on button "Save Membership" at bounding box center [218, 638] width 114 height 26
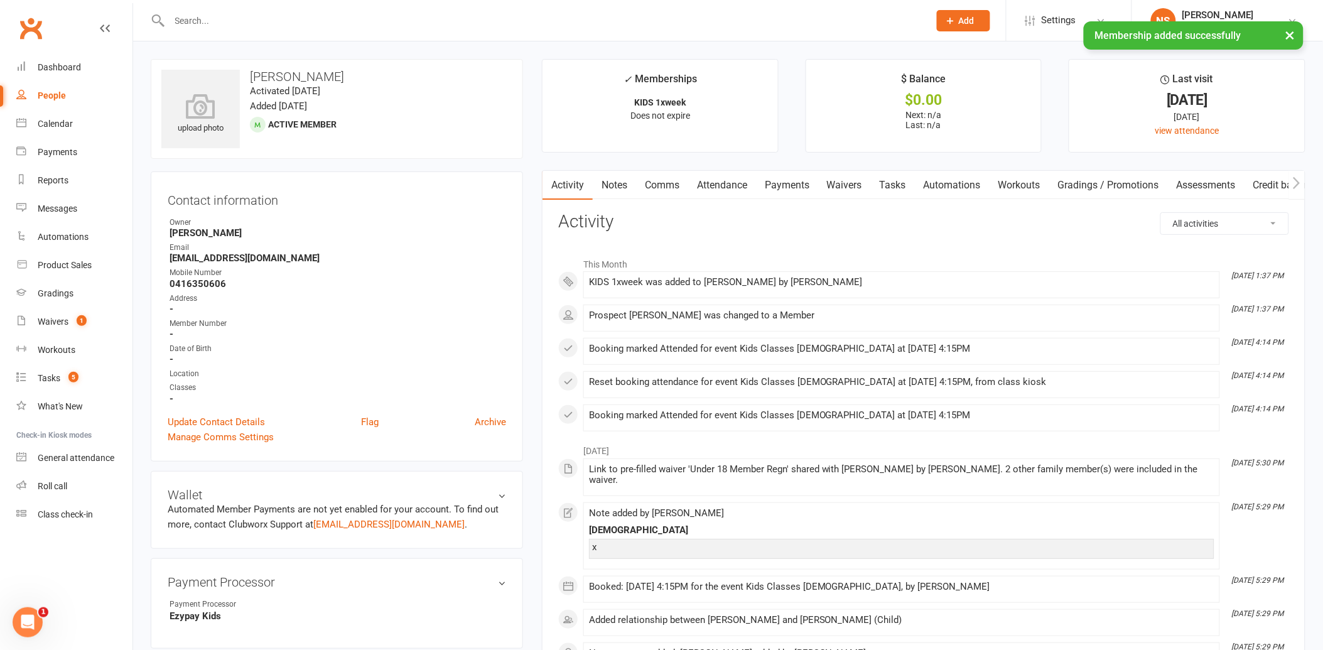
click at [899, 188] on link "Tasks" at bounding box center [893, 185] width 44 height 29
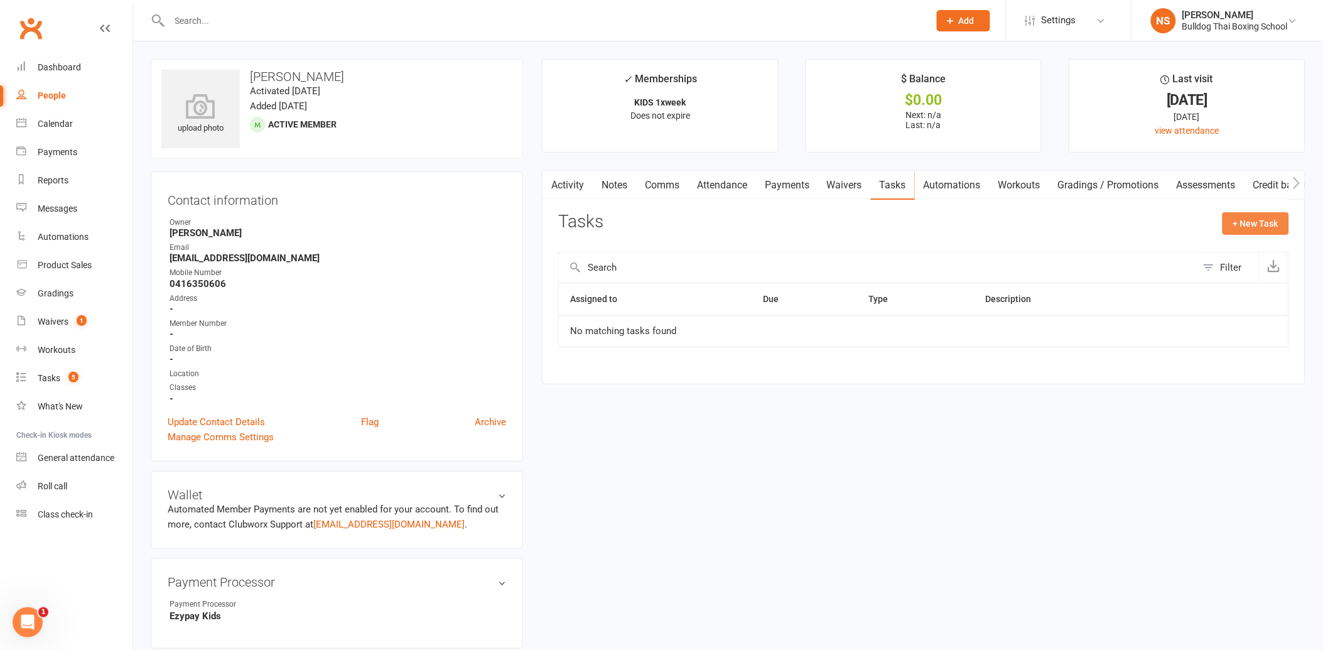
click at [1238, 224] on button "+ New Task" at bounding box center [1256, 223] width 67 height 23
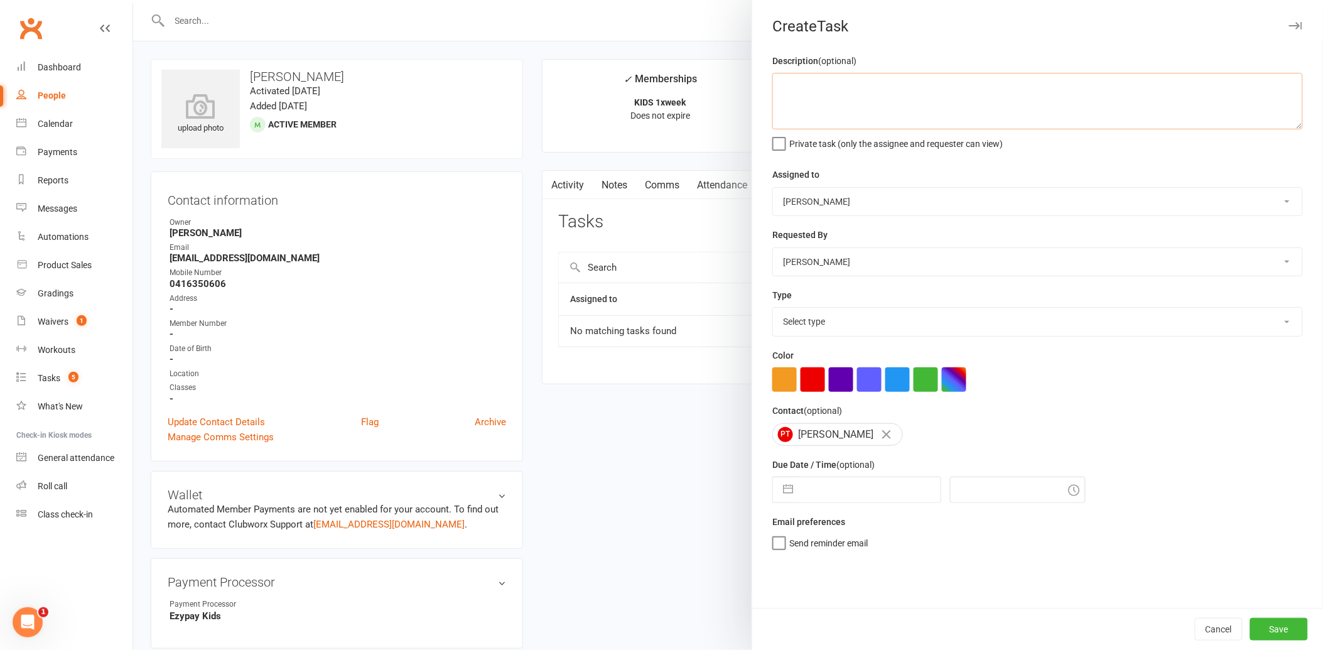
drag, startPoint x: 921, startPoint y: 107, endPoint x: 909, endPoint y: 95, distance: 16.0
click at [915, 99] on textarea at bounding box center [1038, 101] width 531 height 57
drag, startPoint x: 687, startPoint y: 445, endPoint x: 685, endPoint y: 437, distance: 7.8
click at [687, 441] on div at bounding box center [728, 325] width 1190 height 650
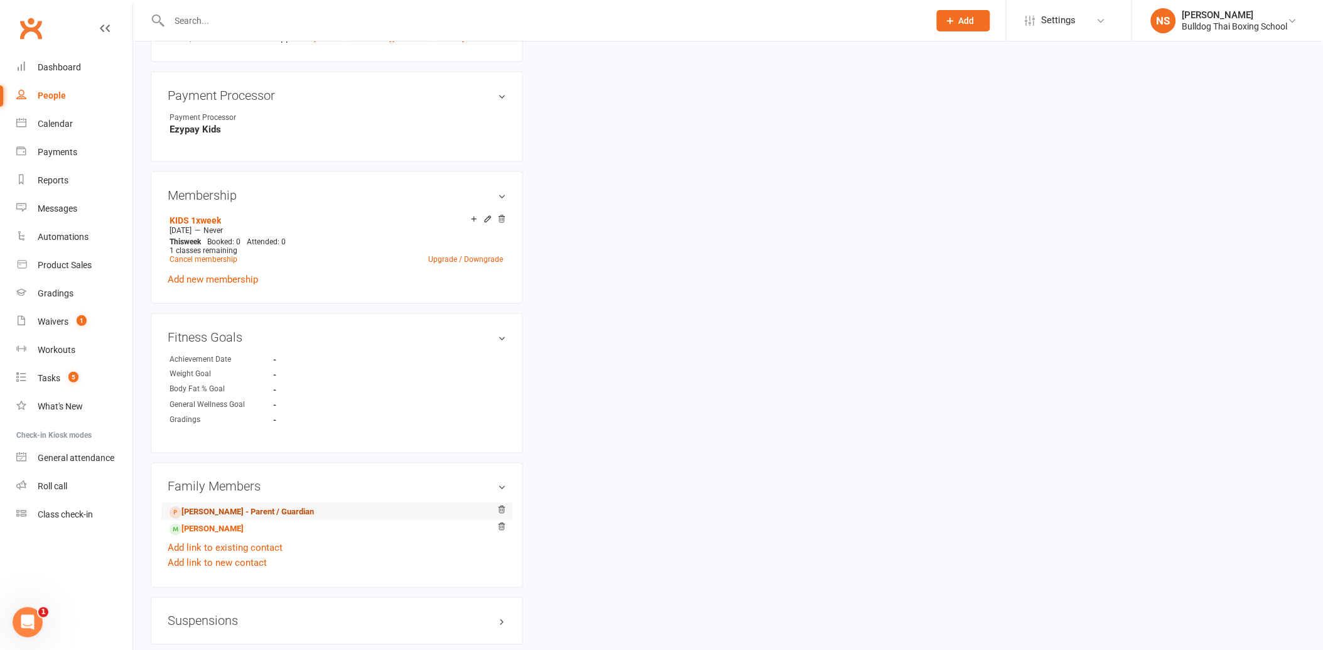
scroll to position [488, 0]
click at [231, 515] on link "[PERSON_NAME] - Parent / Guardian" at bounding box center [242, 511] width 144 height 13
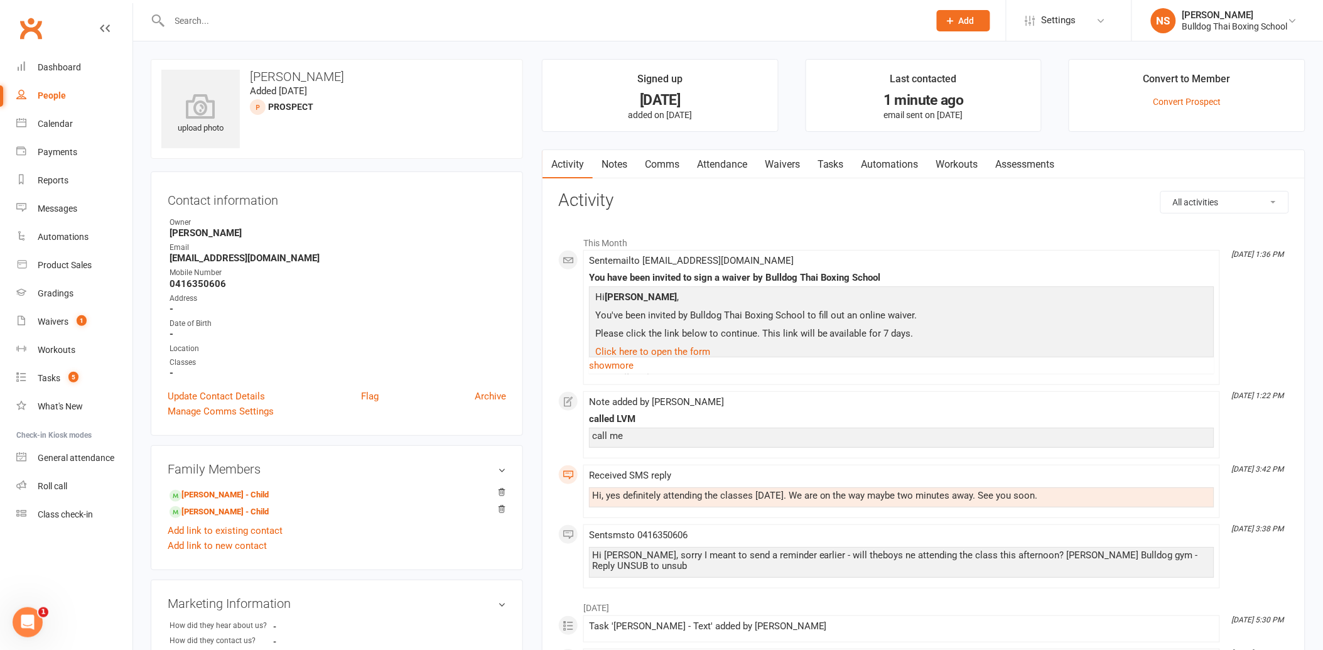
click at [833, 161] on link "Tasks" at bounding box center [831, 164] width 44 height 29
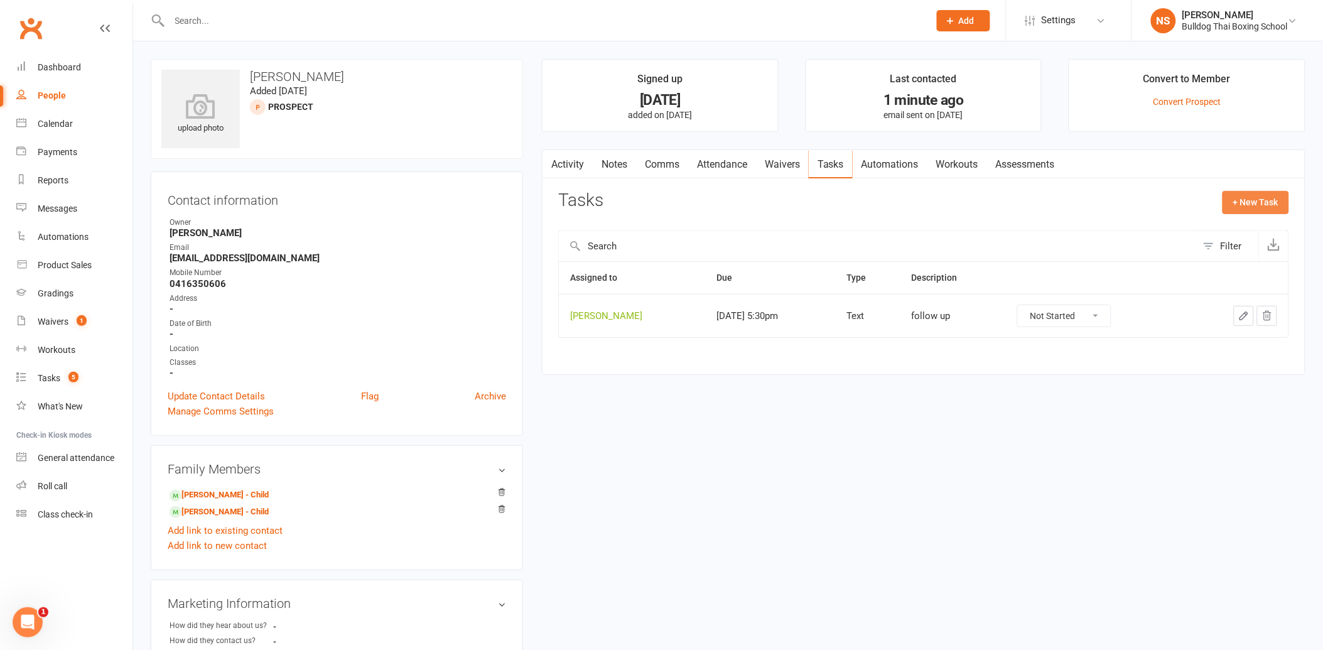
click at [1255, 197] on button "+ New Task" at bounding box center [1256, 202] width 67 height 23
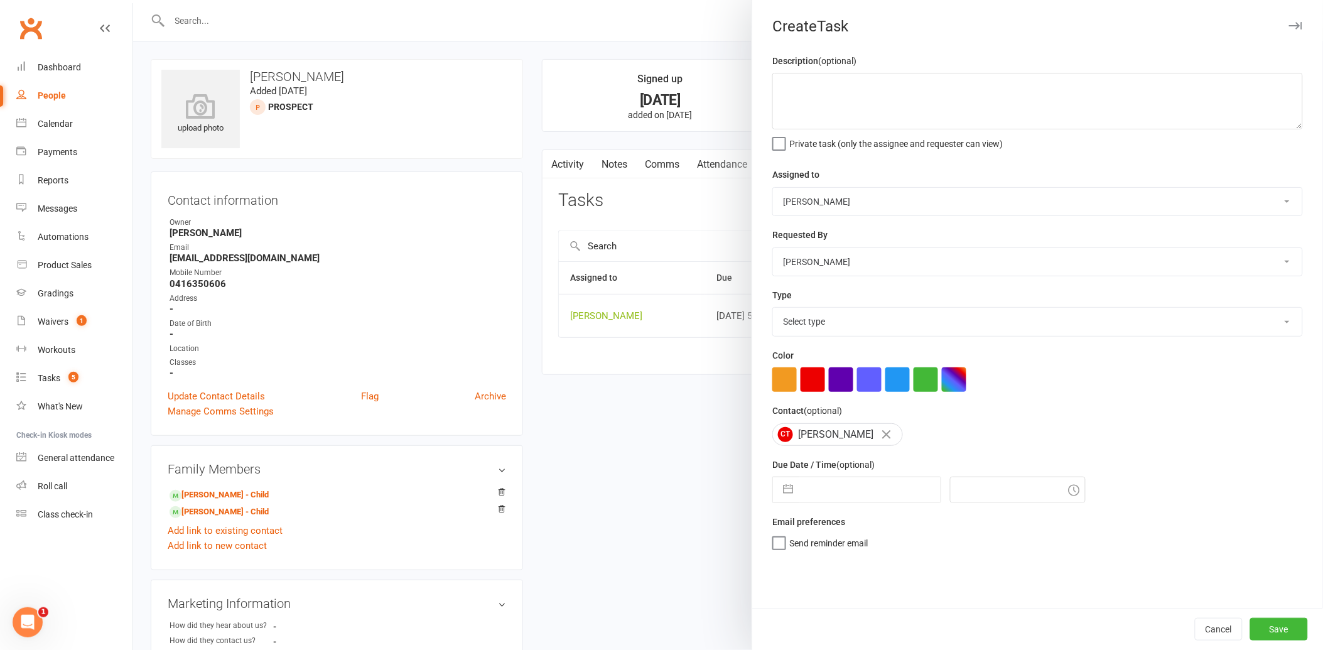
click at [737, 100] on div at bounding box center [728, 325] width 1190 height 650
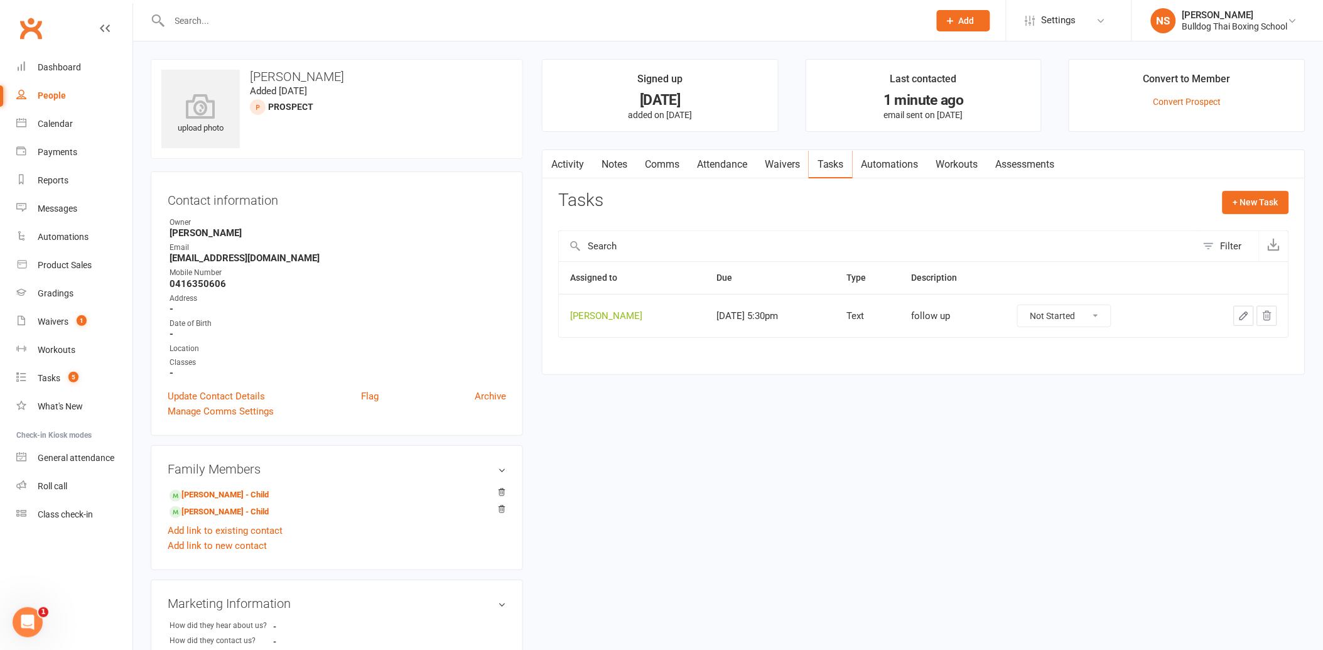
click at [1247, 312] on icon "button" at bounding box center [1244, 315] width 11 height 11
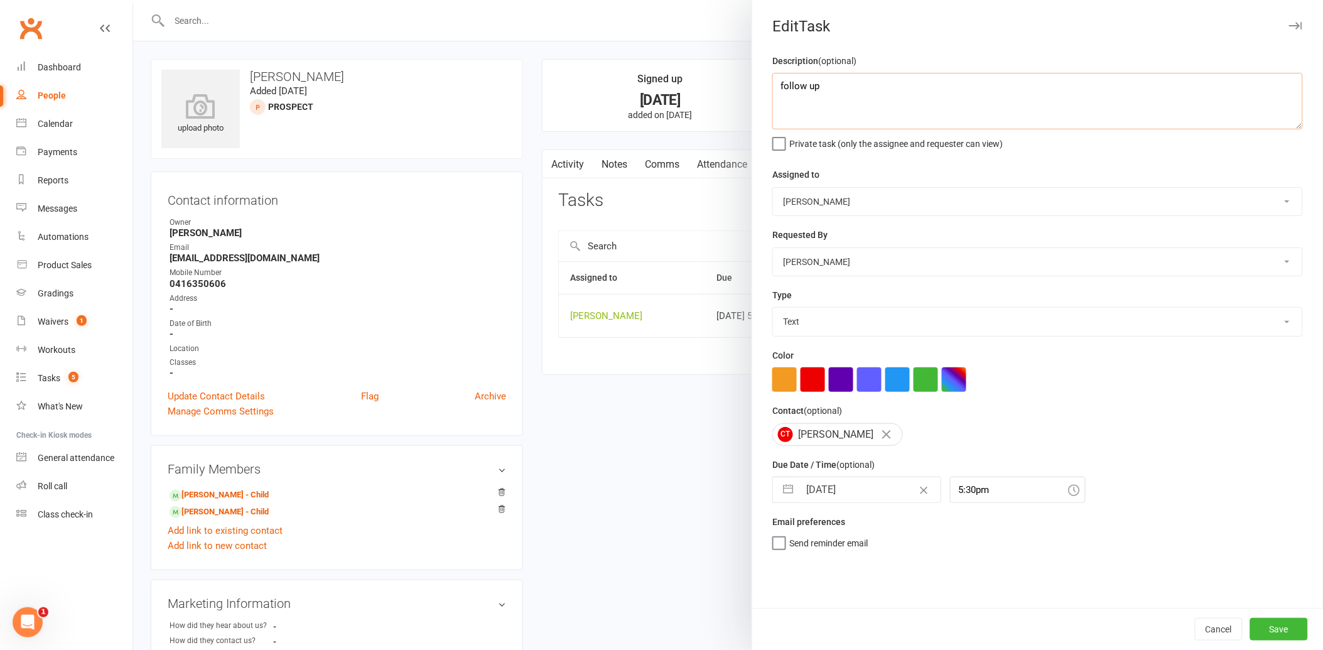
drag, startPoint x: 851, startPoint y: 95, endPoint x: 737, endPoint y: 82, distance: 115.1
click at [133, 0] on react-component "Edit Task Description (optional) follow up Private task (only the assignee and …" at bounding box center [133, 0] width 0 height 0
click at [840, 484] on input "[DATE]" at bounding box center [870, 489] width 141 height 25
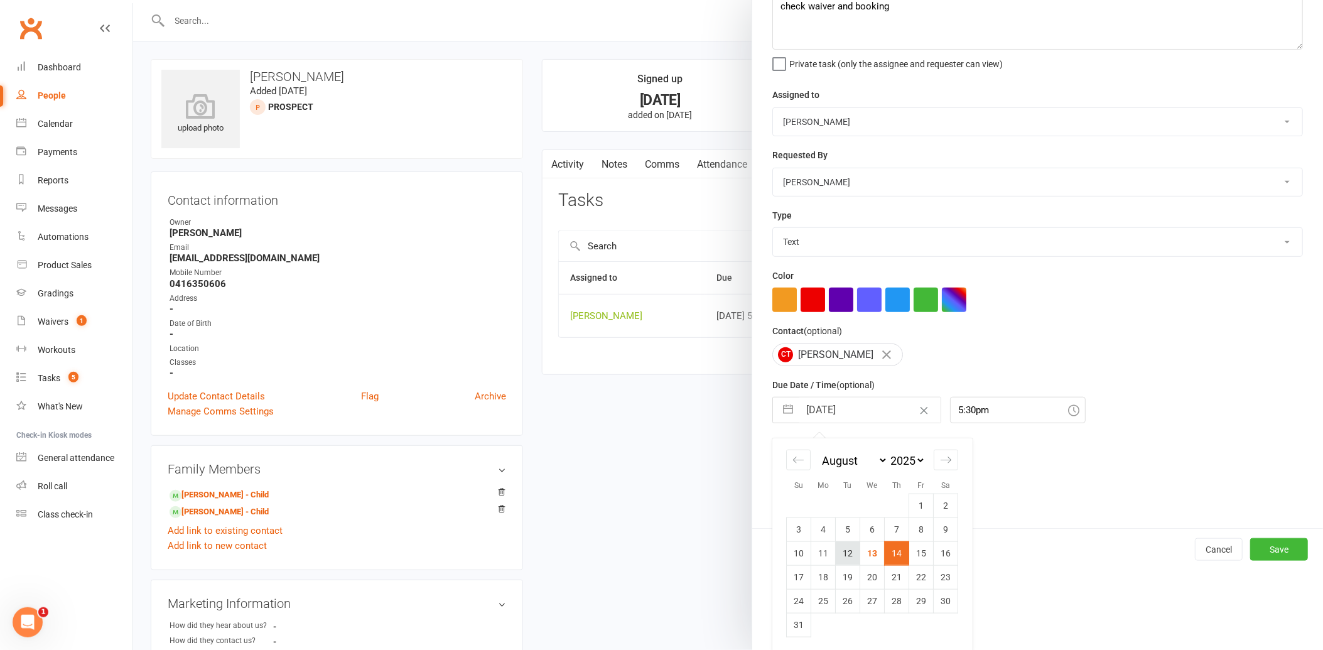
scroll to position [82, 0]
click at [821, 573] on td "18" at bounding box center [823, 575] width 24 height 24
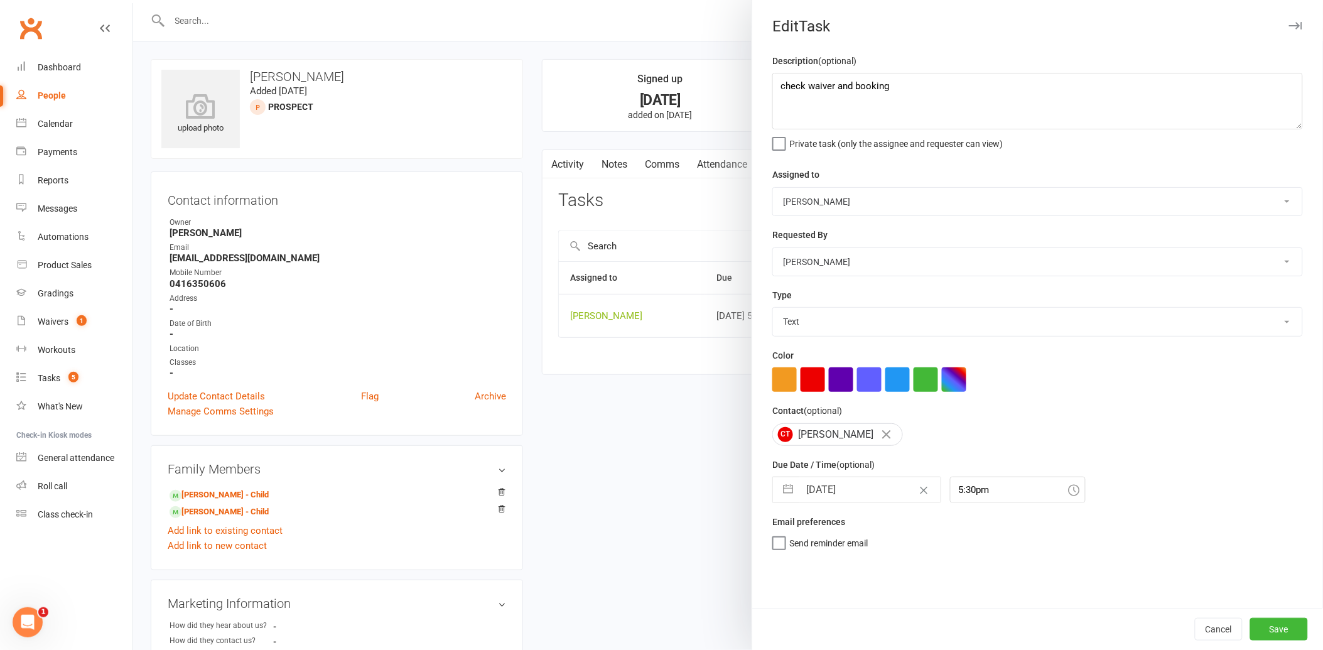
scroll to position [0, 0]
click at [1251, 627] on button "Save" at bounding box center [1280, 629] width 58 height 23
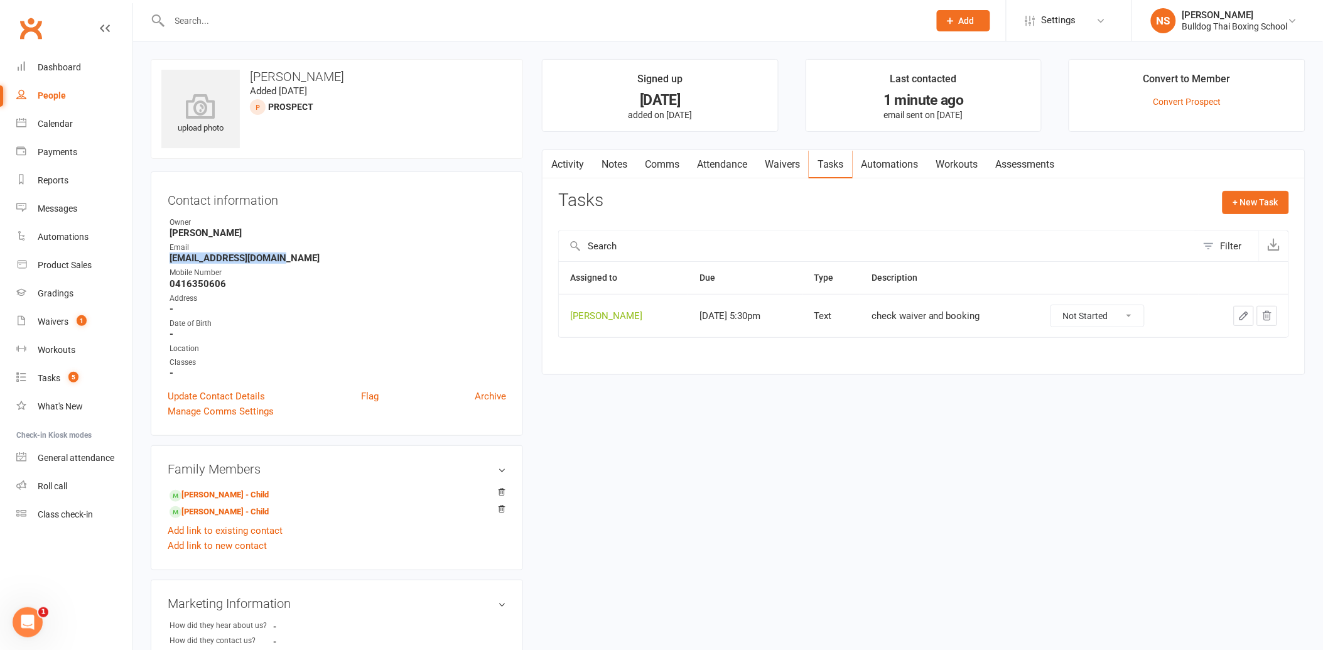
drag, startPoint x: 280, startPoint y: 262, endPoint x: 168, endPoint y: 259, distance: 111.8
click at [168, 259] on li "Email [EMAIL_ADDRESS][DOMAIN_NAME]" at bounding box center [337, 253] width 339 height 22
drag, startPoint x: 168, startPoint y: 259, endPoint x: 187, endPoint y: 260, distance: 19.5
copy strong "[EMAIL_ADDRESS][DOMAIN_NAME]"
drag, startPoint x: 227, startPoint y: 283, endPoint x: 170, endPoint y: 278, distance: 58.1
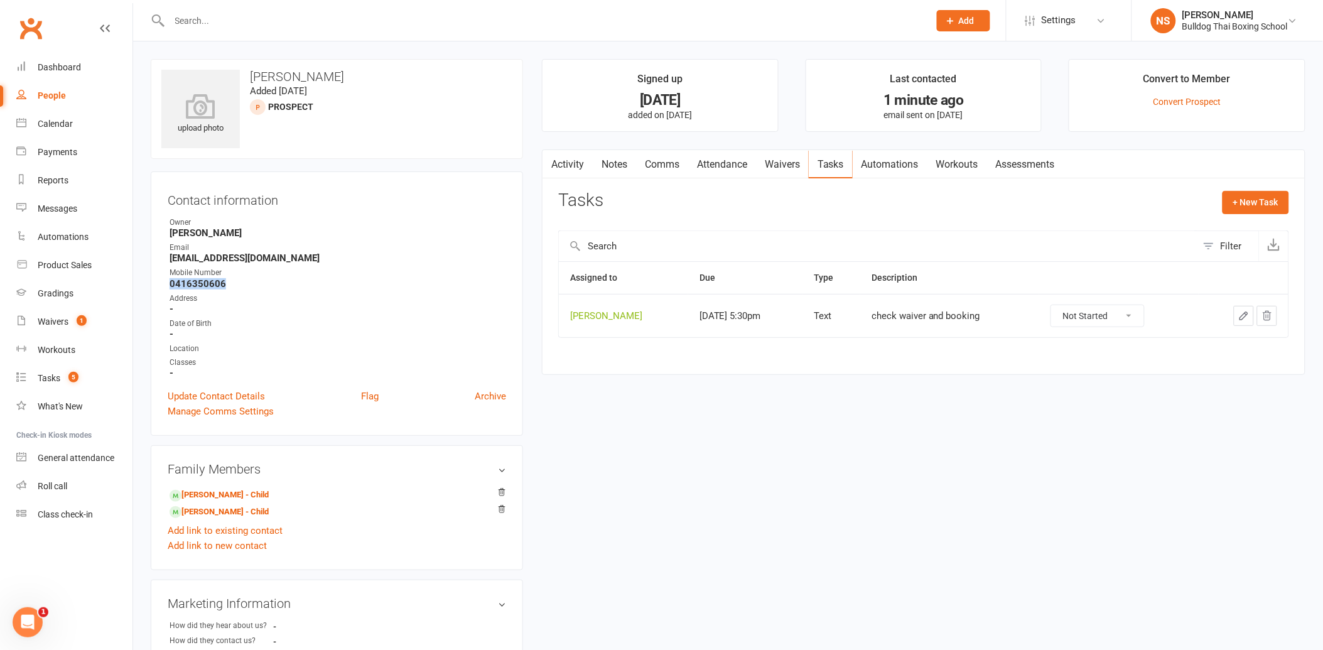
click at [170, 278] on strong "0416350606" at bounding box center [338, 283] width 337 height 11
drag, startPoint x: 170, startPoint y: 278, endPoint x: 181, endPoint y: 277, distance: 11.3
drag, startPoint x: 181, startPoint y: 277, endPoint x: 237, endPoint y: 271, distance: 56.9
click at [239, 270] on div "Mobile Number" at bounding box center [338, 273] width 337 height 12
drag, startPoint x: 218, startPoint y: 285, endPoint x: 203, endPoint y: 285, distance: 15.1
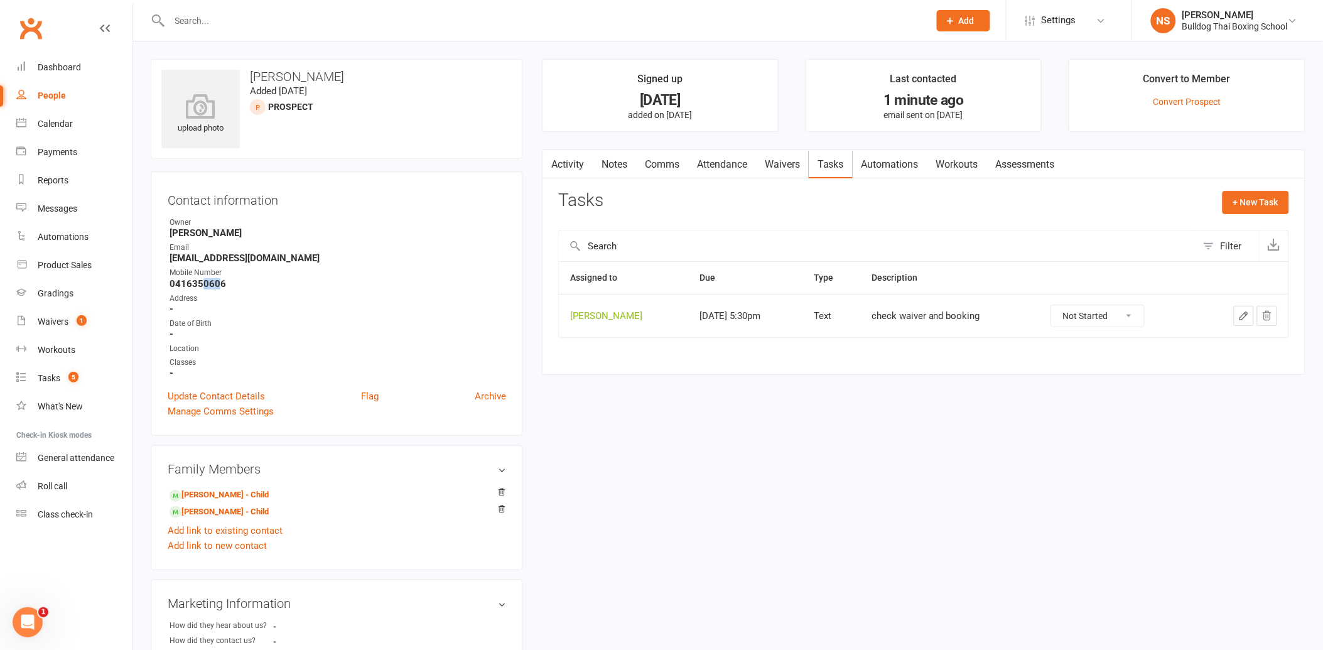
click at [203, 285] on strong "0416350606" at bounding box center [338, 283] width 337 height 11
drag, startPoint x: 203, startPoint y: 285, endPoint x: 163, endPoint y: 281, distance: 39.7
click at [163, 281] on div "Contact information Owner [PERSON_NAME] Email [EMAIL_ADDRESS][DOMAIN_NAME] Mobi…" at bounding box center [337, 303] width 372 height 264
drag, startPoint x: 163, startPoint y: 281, endPoint x: 186, endPoint y: 280, distance: 22.6
copy strong "0416350606"
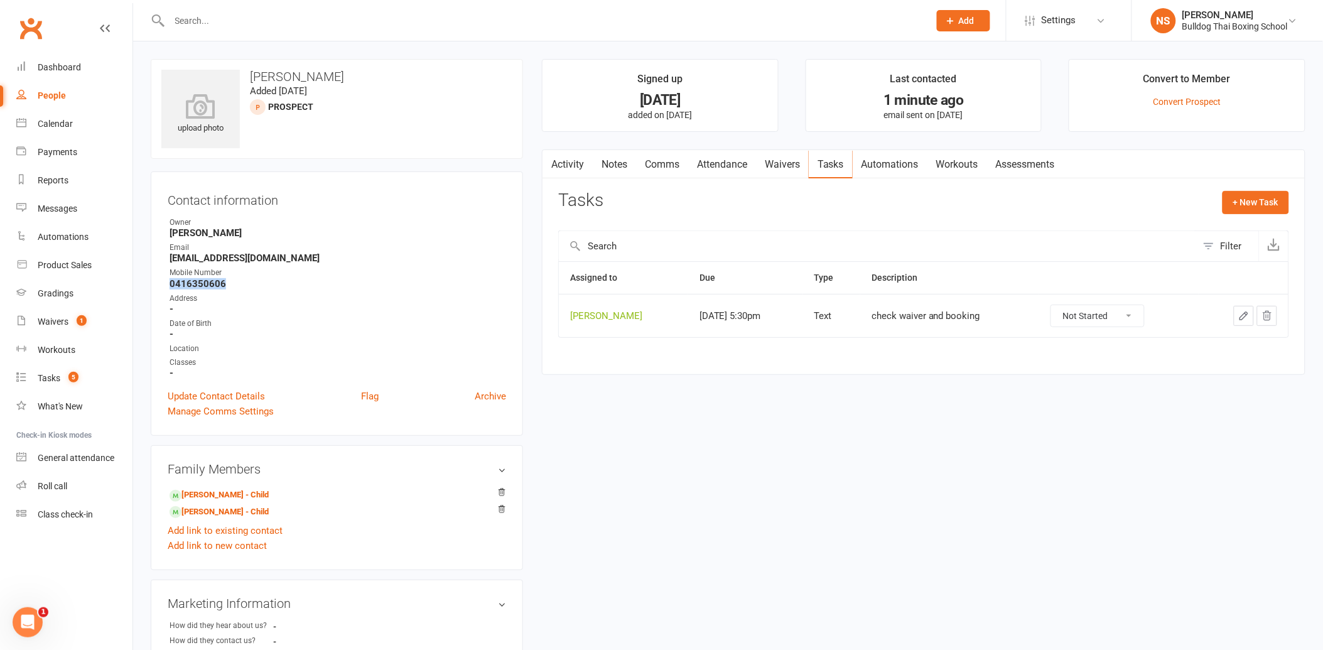
drag, startPoint x: 1245, startPoint y: 312, endPoint x: 1239, endPoint y: 308, distance: 6.8
click at [1244, 311] on icon "button" at bounding box center [1244, 315] width 11 height 11
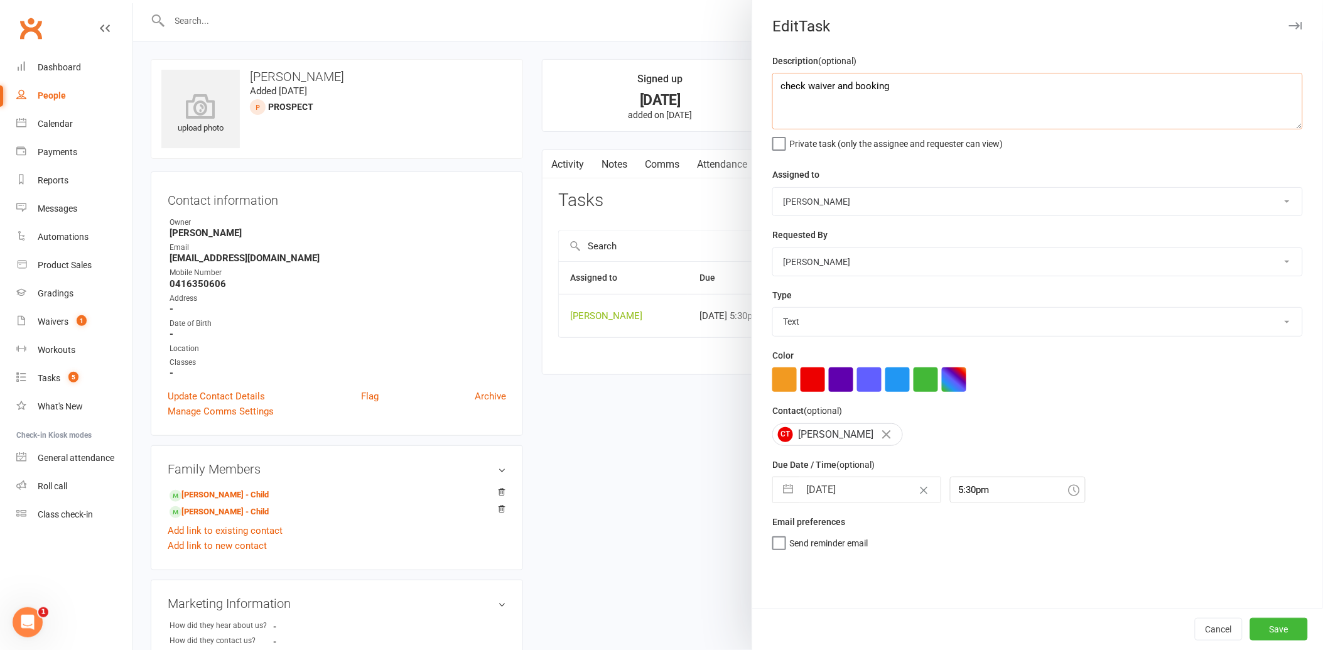
click at [931, 92] on textarea "check waiver and booking" at bounding box center [1038, 101] width 531 height 57
click at [1275, 627] on button "Save" at bounding box center [1280, 629] width 58 height 23
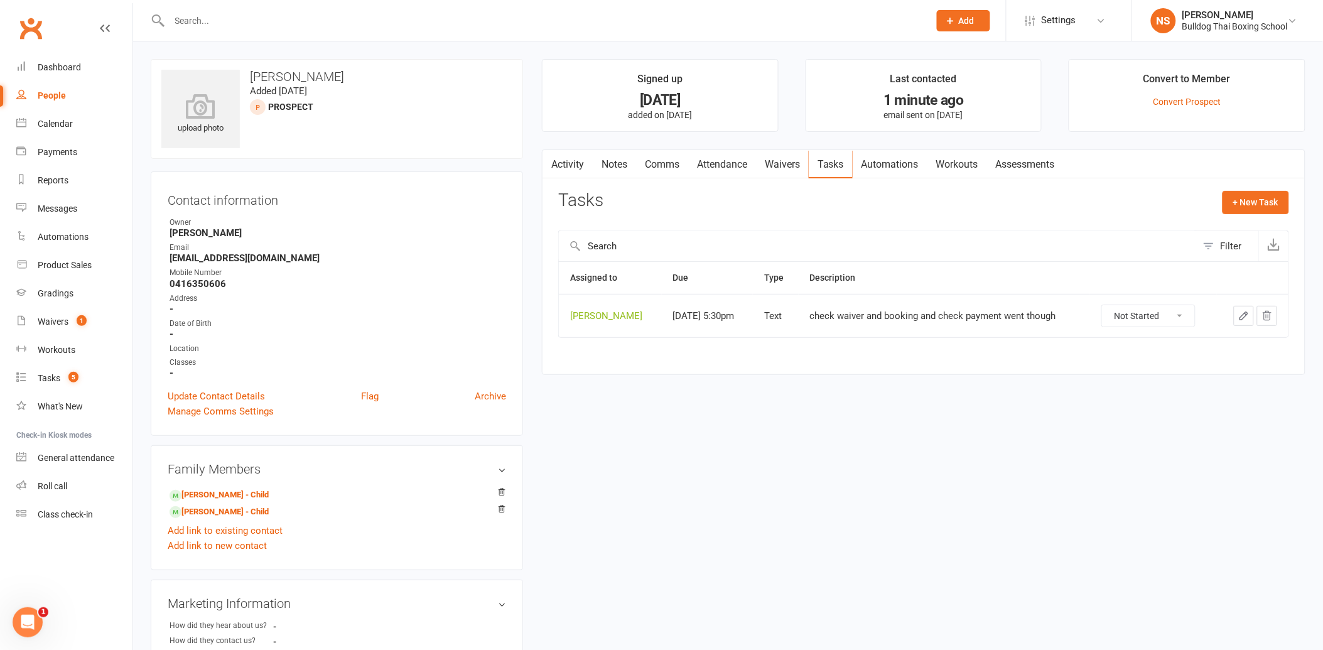
click at [280, 26] on input "text" at bounding box center [543, 21] width 755 height 18
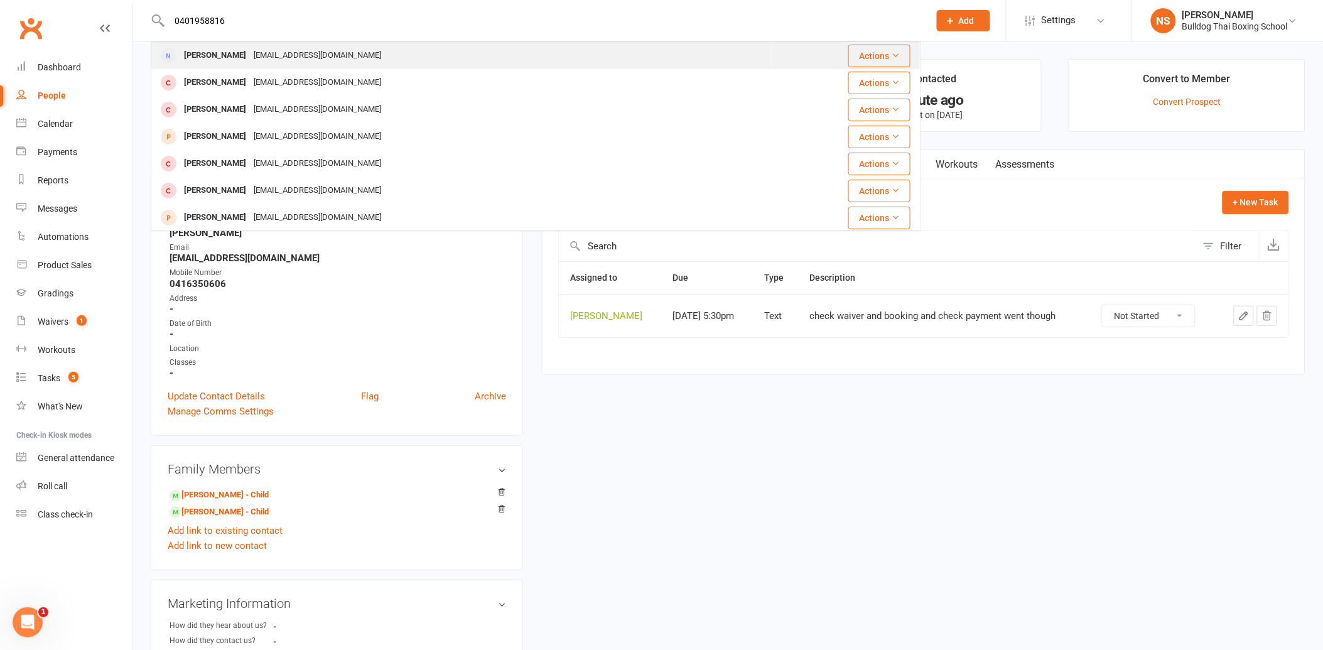
click at [206, 57] on div "[PERSON_NAME]" at bounding box center [215, 55] width 70 height 18
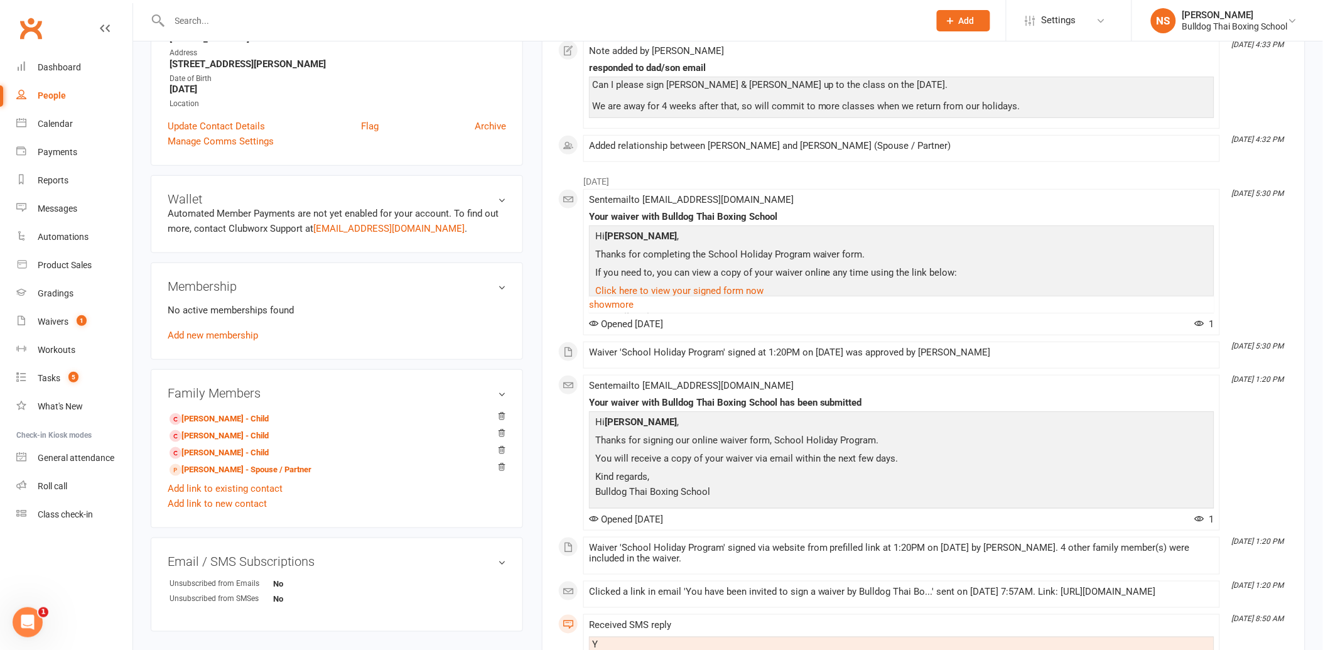
scroll to position [279, 0]
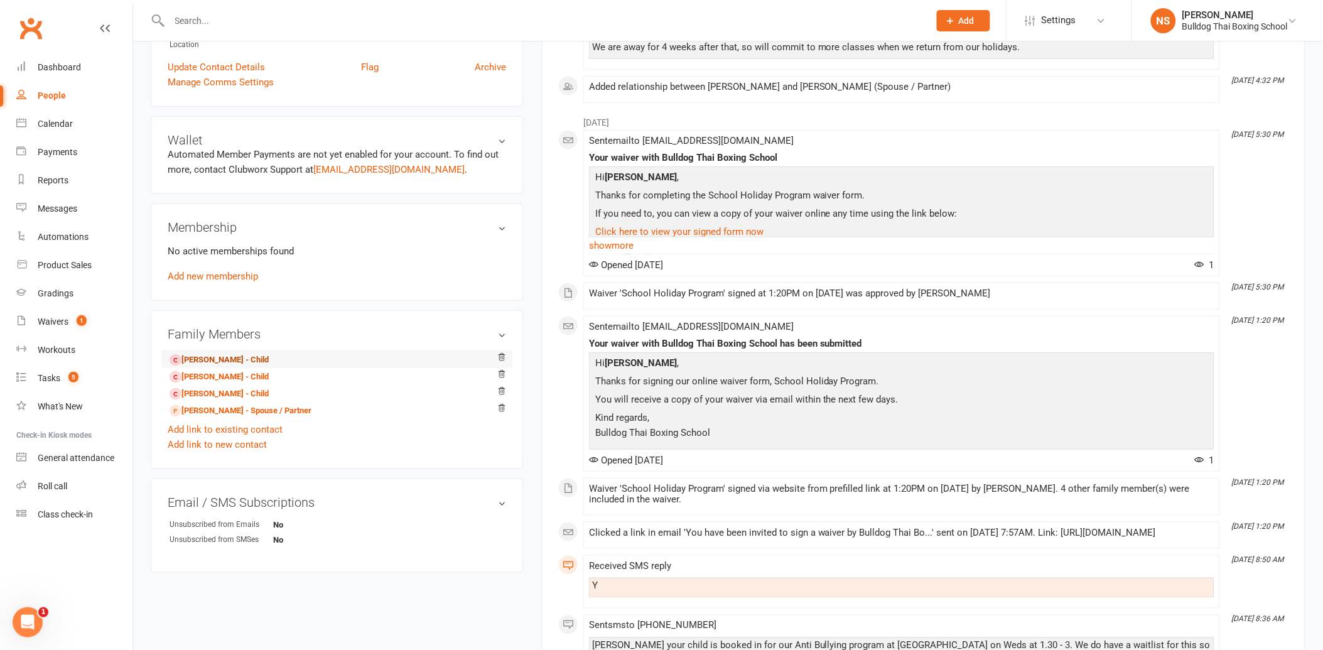
click at [231, 361] on link "[PERSON_NAME] - Child" at bounding box center [219, 360] width 99 height 13
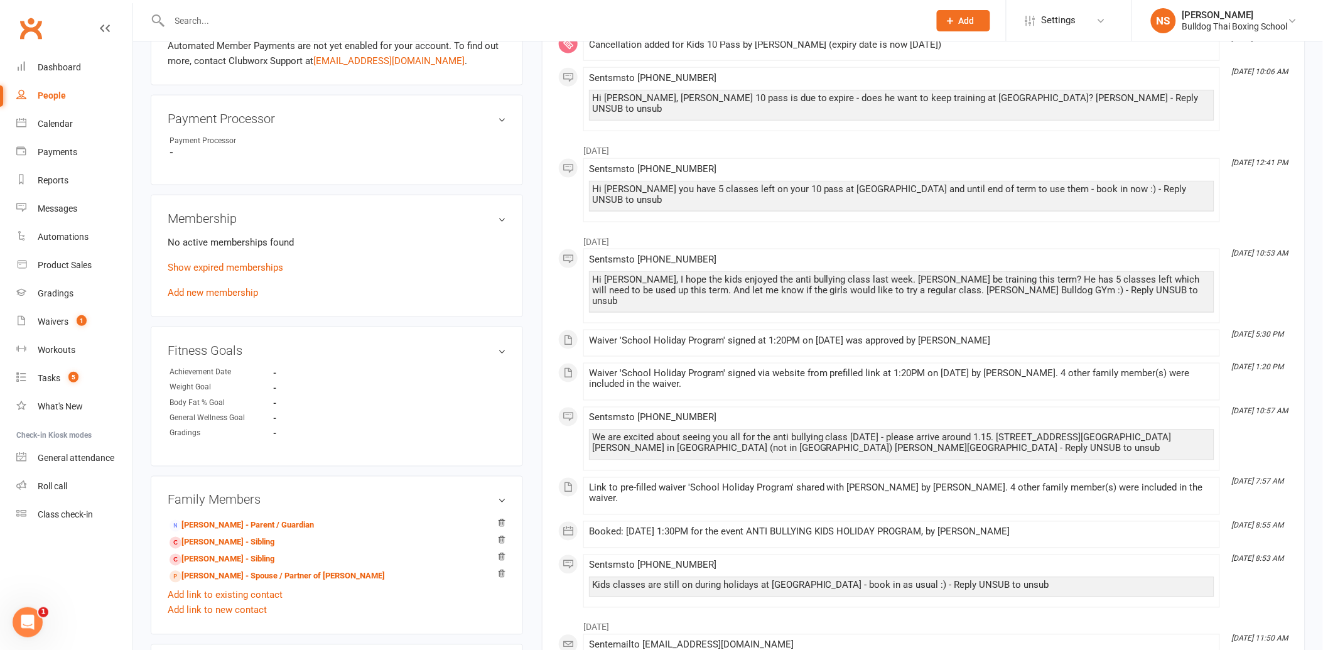
scroll to position [558, 0]
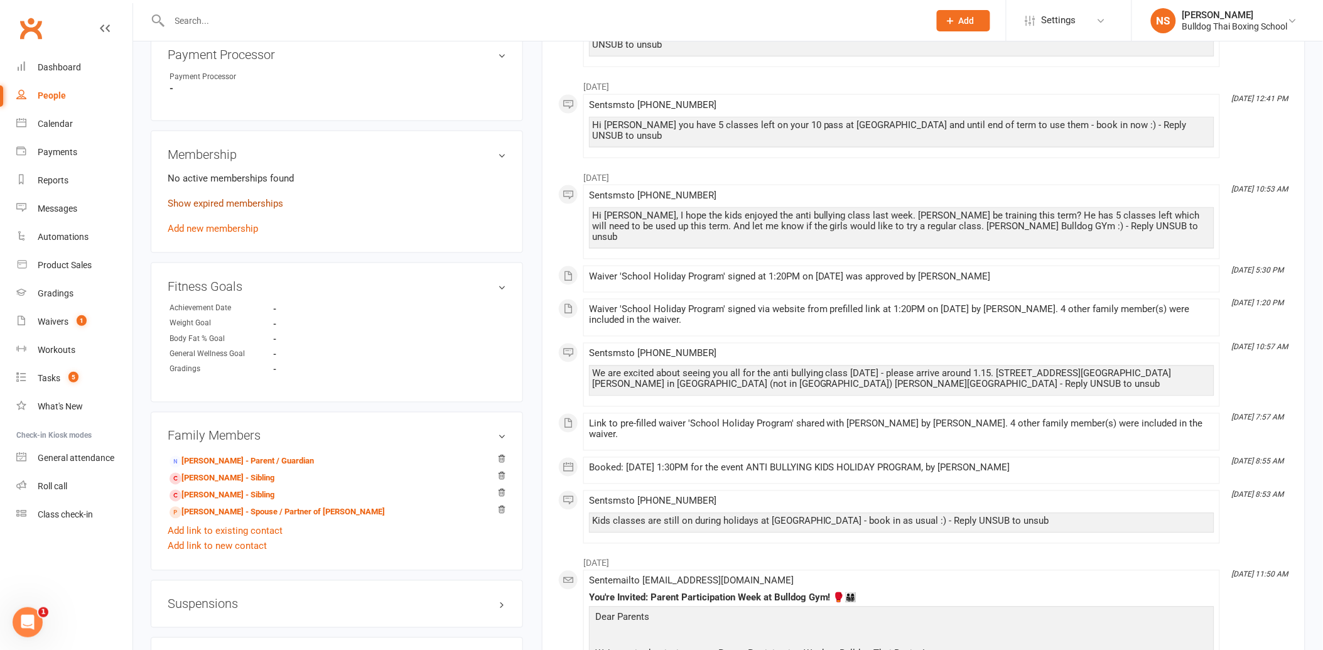
click at [234, 198] on link "Show expired memberships" at bounding box center [226, 203] width 116 height 11
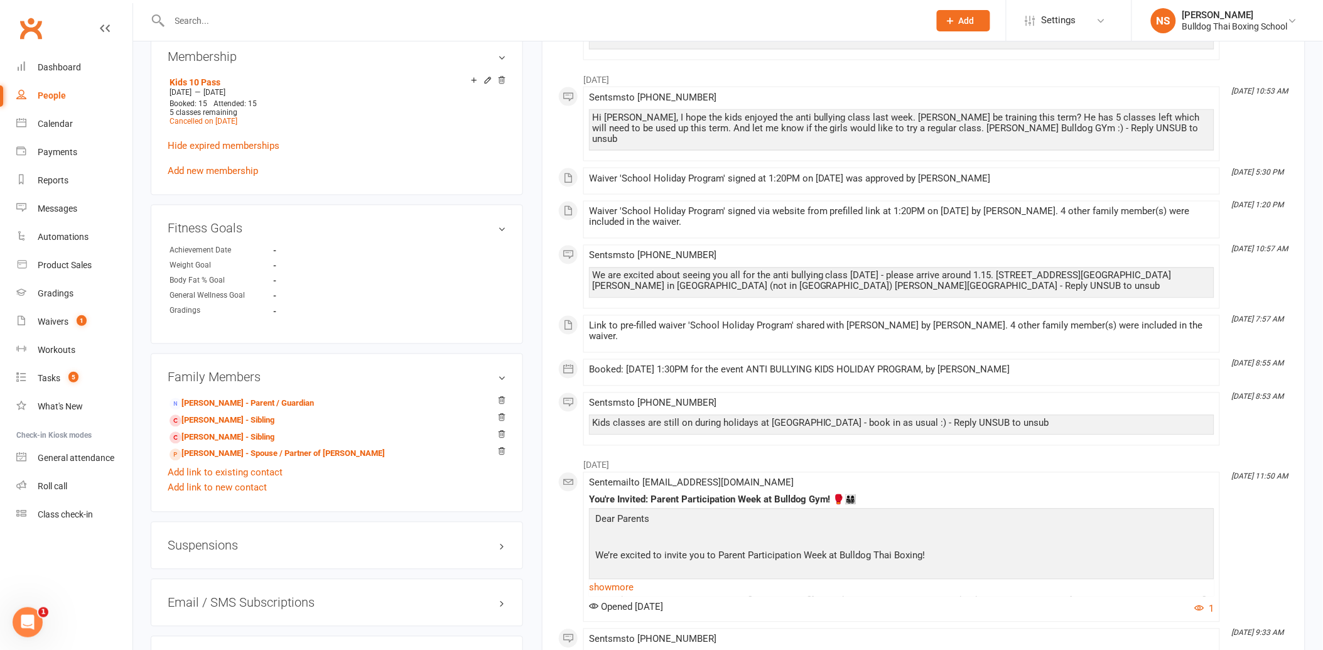
scroll to position [698, 0]
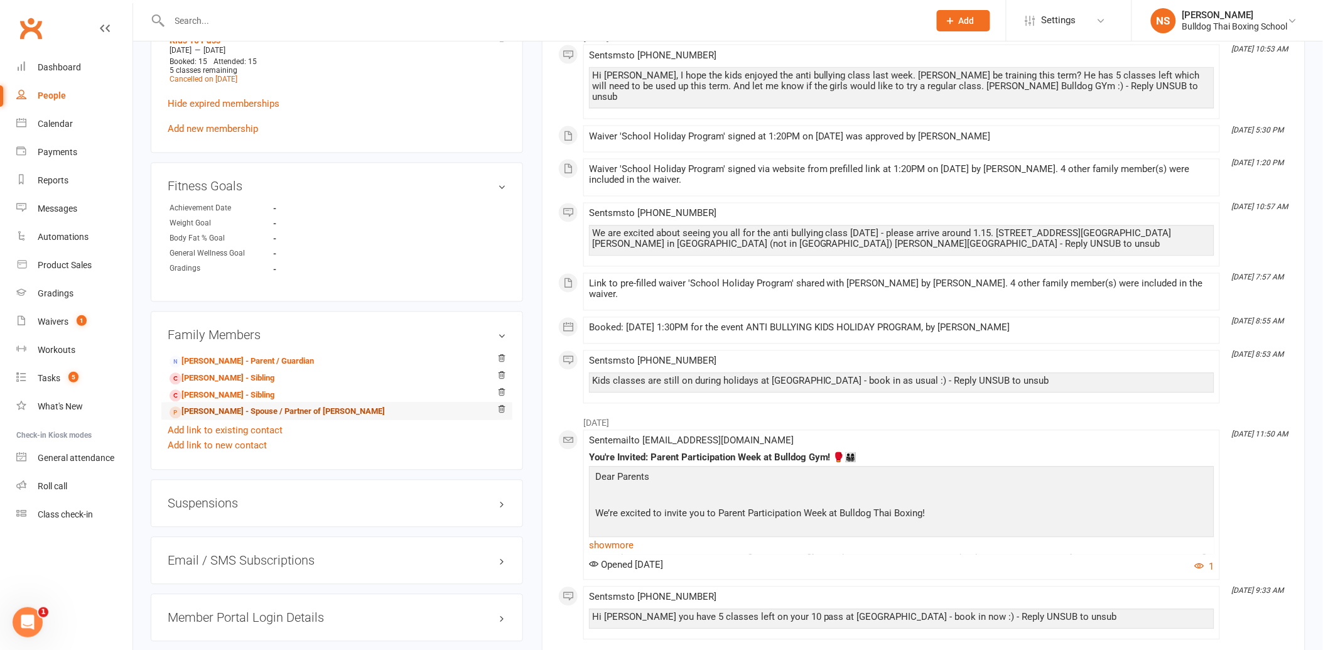
click at [252, 410] on link "[PERSON_NAME] - Spouse / Partner of [PERSON_NAME]" at bounding box center [277, 412] width 215 height 13
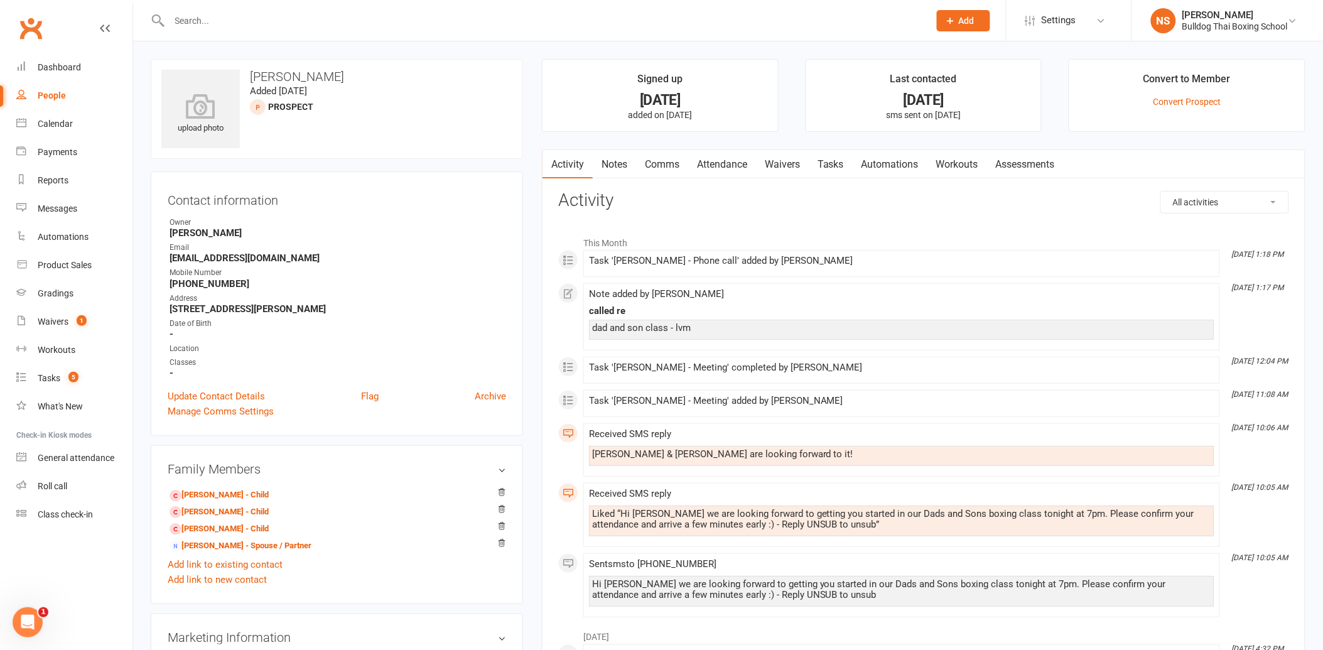
click at [616, 165] on link "Notes" at bounding box center [614, 164] width 43 height 29
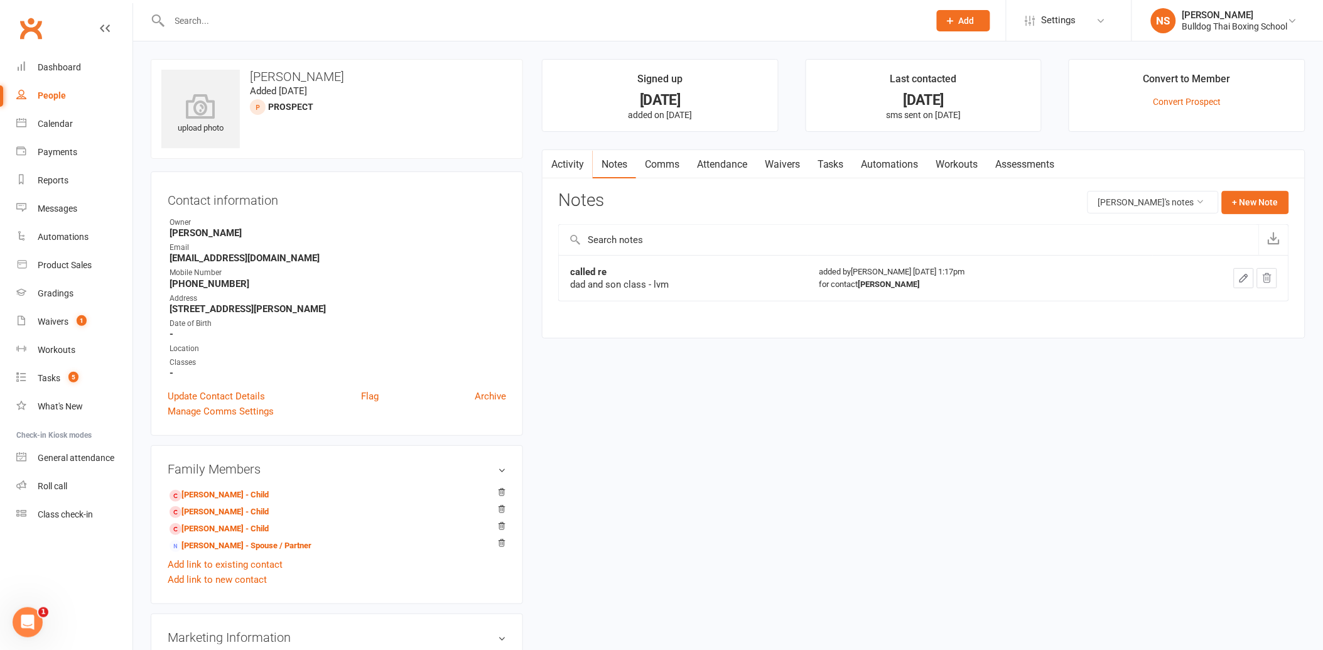
click at [1241, 276] on icon "button" at bounding box center [1244, 278] width 11 height 11
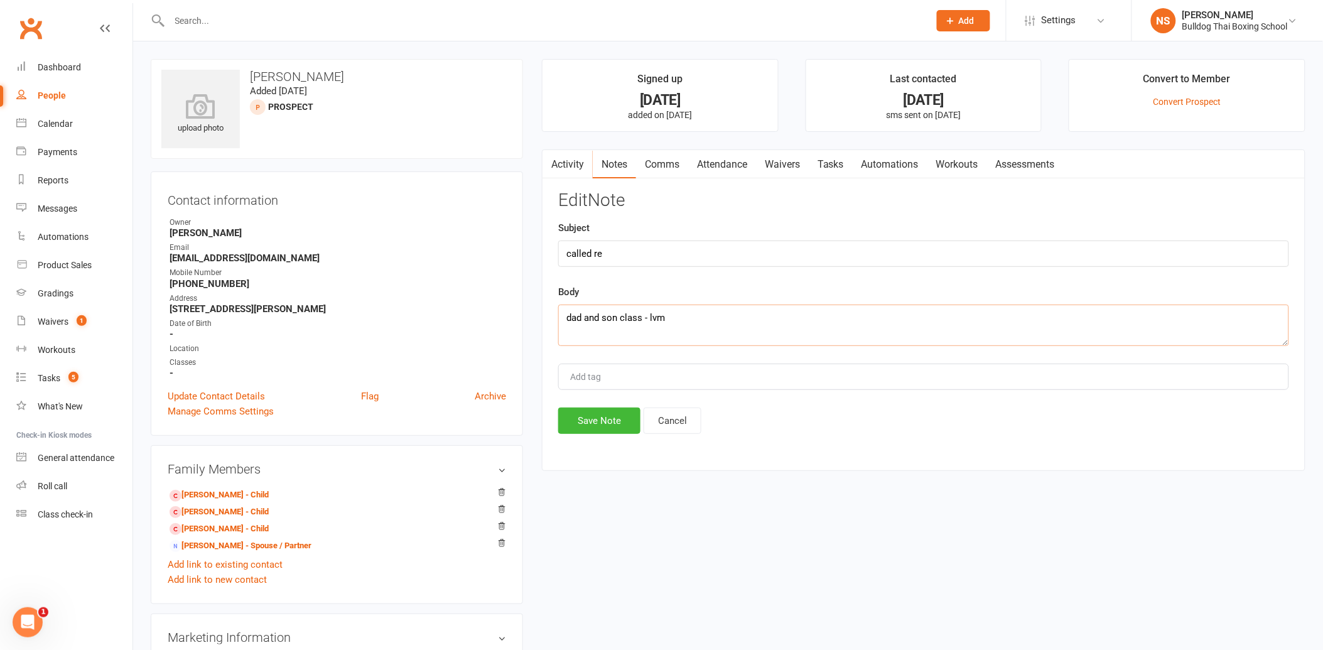
drag, startPoint x: 694, startPoint y: 322, endPoint x: 649, endPoint y: 311, distance: 46.5
click at [649, 311] on textarea "dad and son class - lvm" at bounding box center [923, 325] width 731 height 41
click at [953, 318] on textarea "dad and son class - loved it - going to [GEOGRAPHIC_DATA] for 4 weeks and will …" at bounding box center [923, 325] width 731 height 41
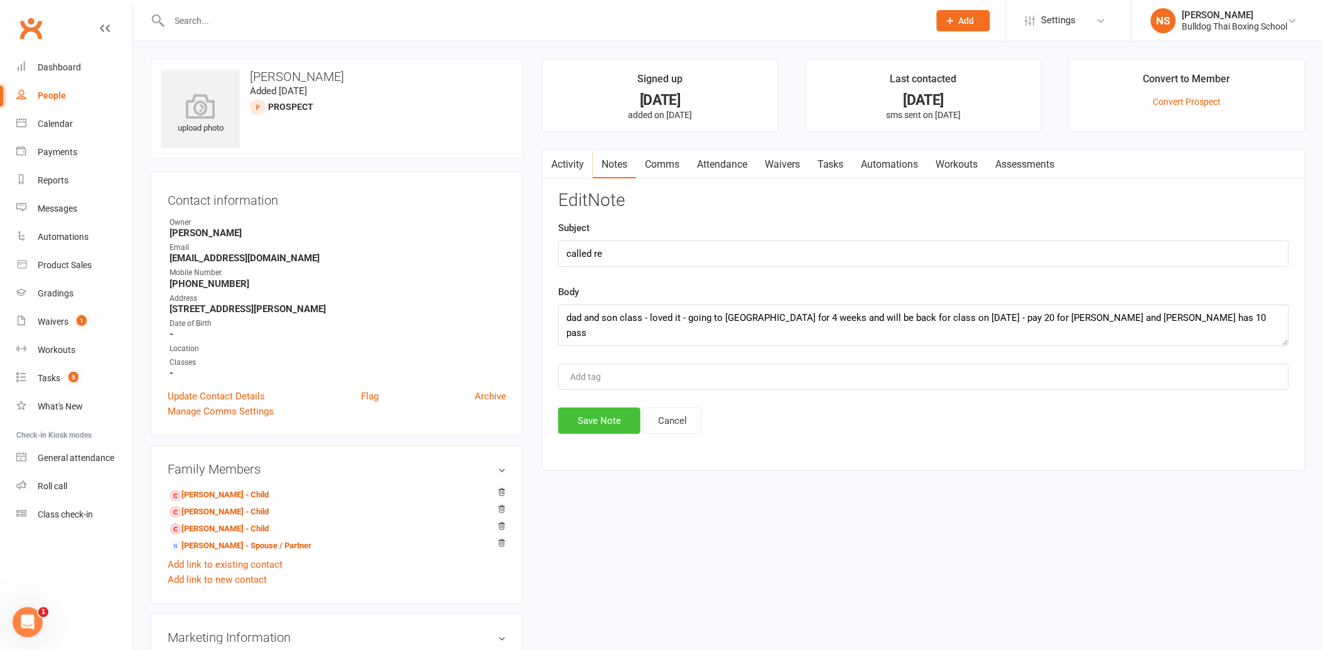
click at [618, 419] on button "Save Note" at bounding box center [599, 421] width 82 height 26
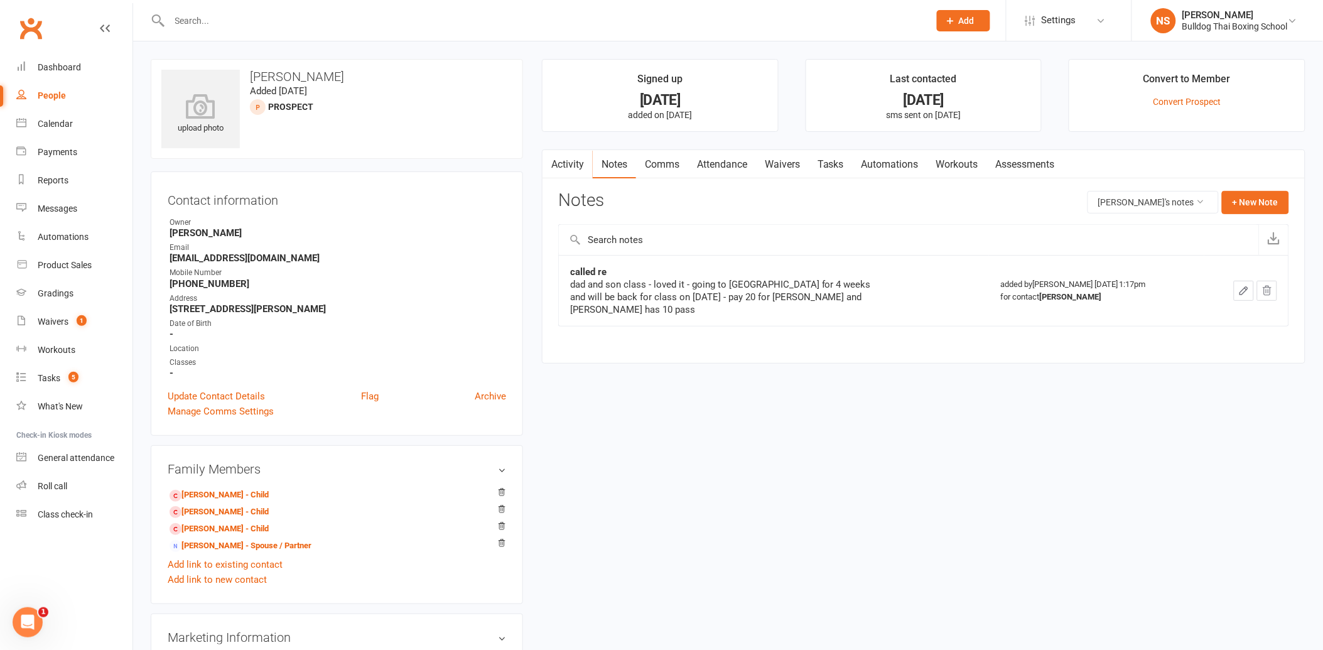
click at [844, 165] on link "Tasks" at bounding box center [831, 164] width 44 height 29
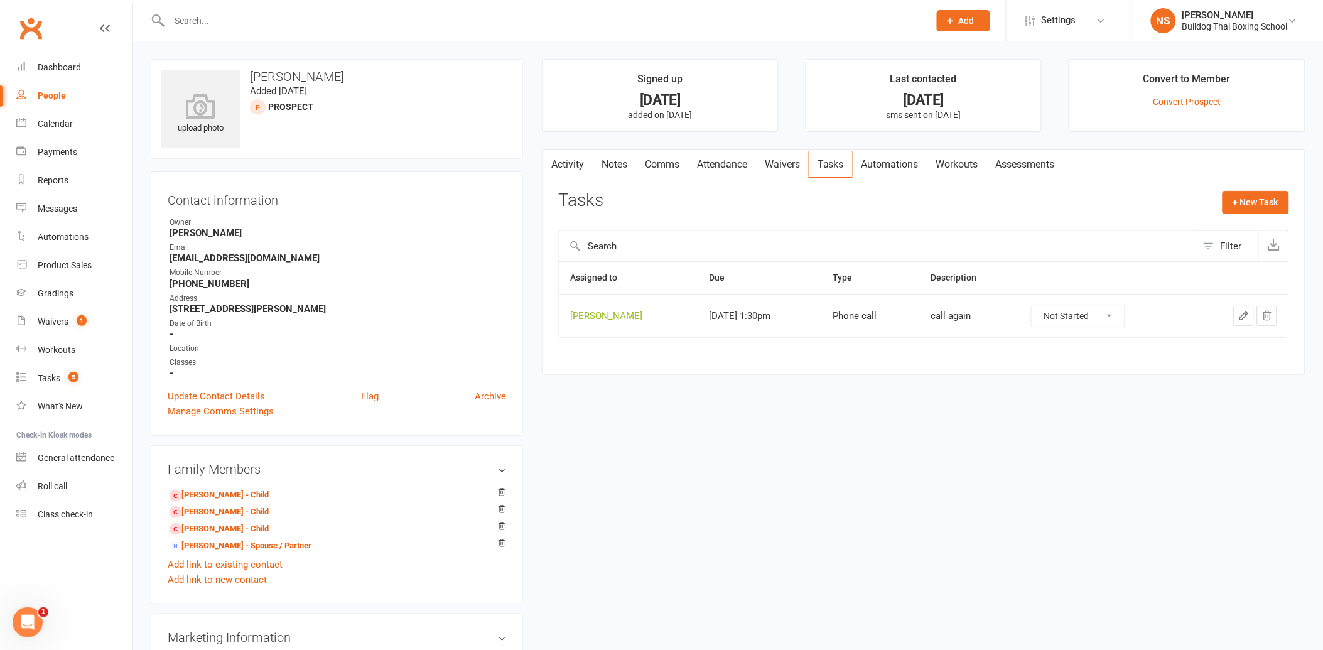
drag, startPoint x: 1244, startPoint y: 312, endPoint x: 1235, endPoint y: 308, distance: 10.4
click at [1239, 309] on button "button" at bounding box center [1244, 316] width 20 height 20
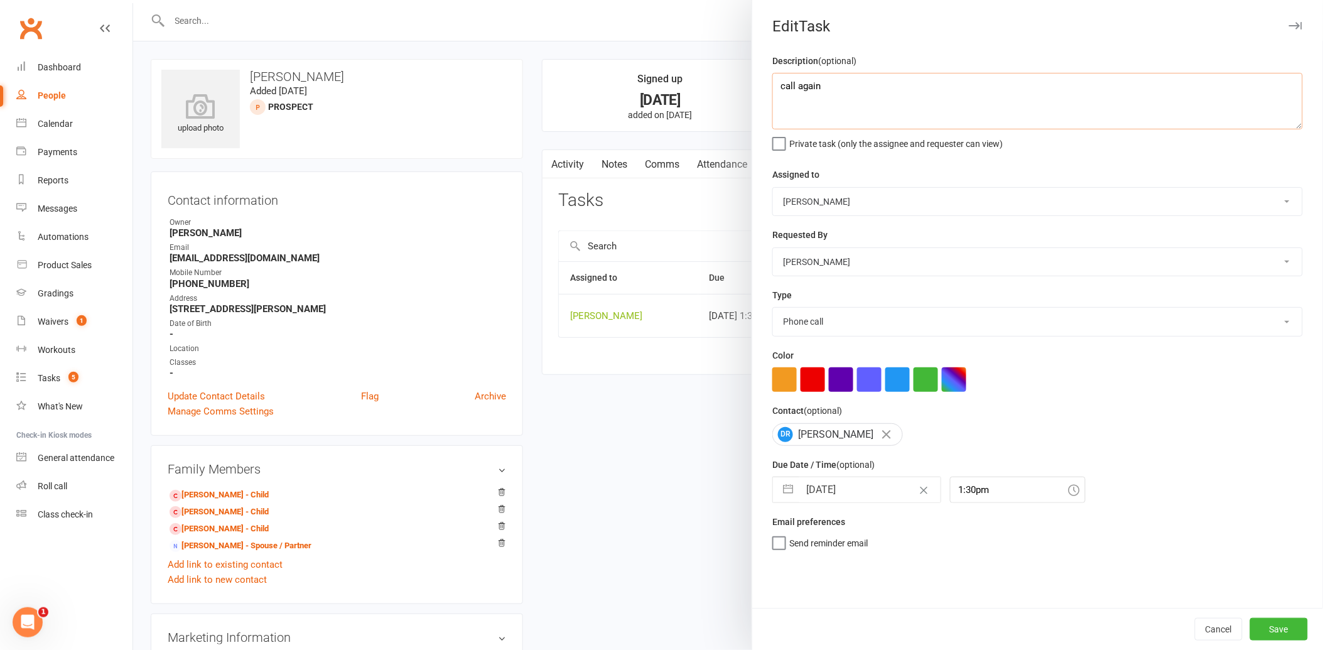
drag, startPoint x: 865, startPoint y: 86, endPoint x: 743, endPoint y: 86, distance: 121.8
click at [756, 82] on div "Description (optional) call again Private task (only the assignee and requester…" at bounding box center [1037, 330] width 571 height 555
click at [857, 495] on input "[DATE]" at bounding box center [870, 489] width 141 height 25
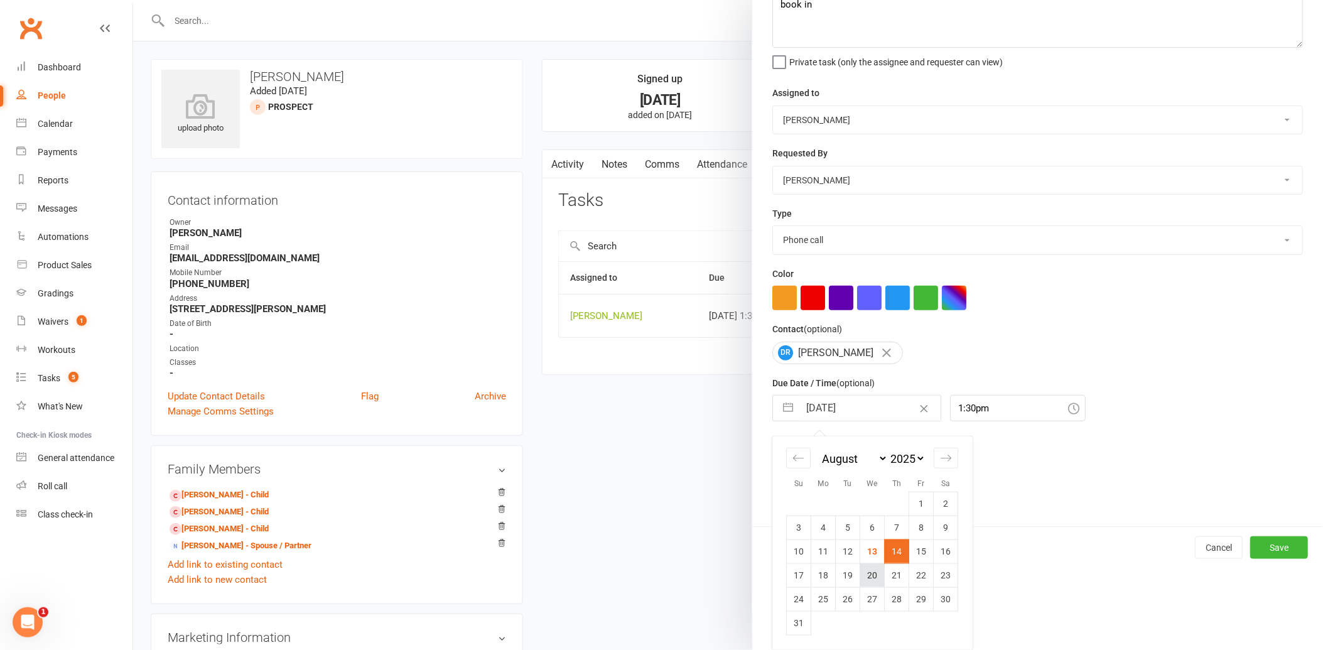
scroll to position [82, 0]
click at [941, 453] on icon "Move forward to switch to the next month." at bounding box center [946, 458] width 12 height 12
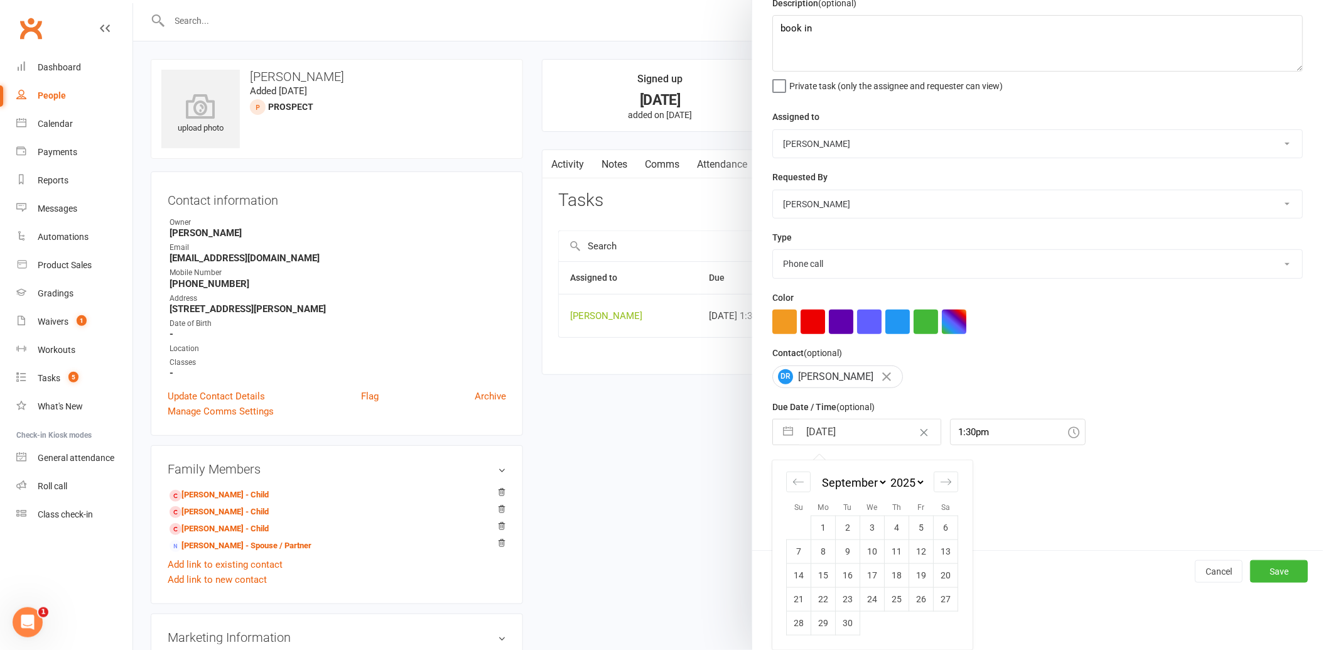
scroll to position [58, 0]
click at [818, 576] on td "15" at bounding box center [823, 575] width 24 height 24
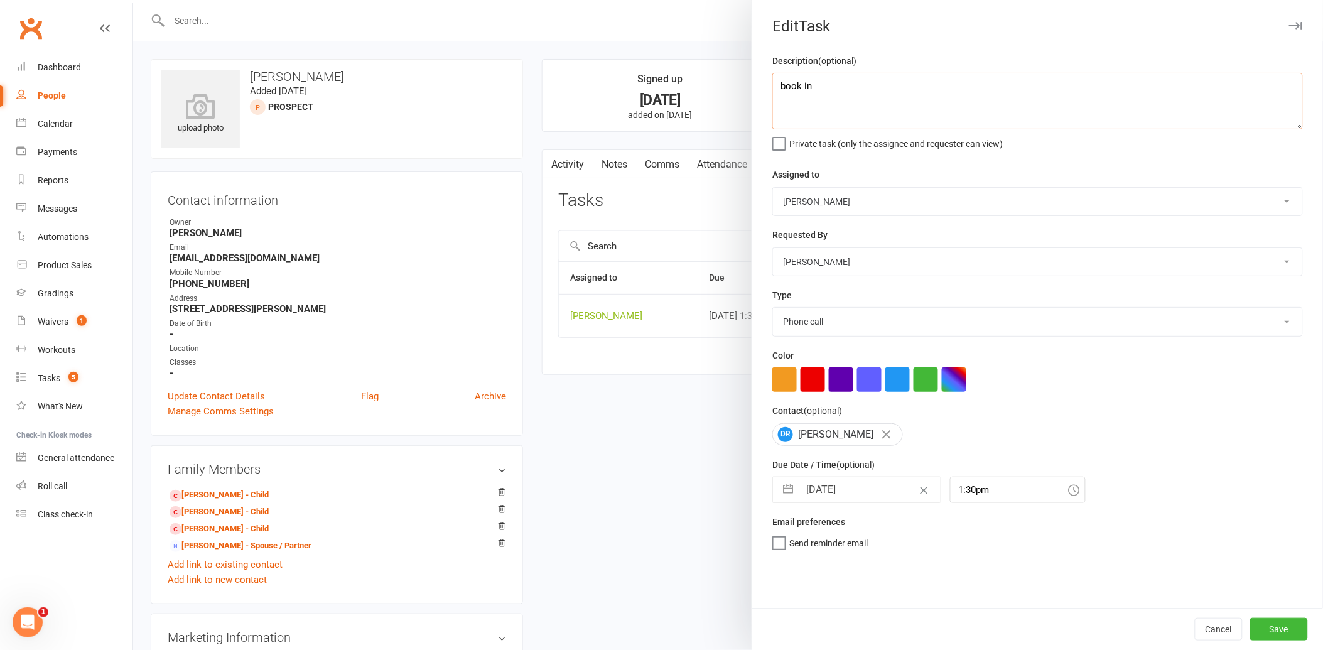
drag, startPoint x: 846, startPoint y: 93, endPoint x: 857, endPoint y: 63, distance: 32.2
click at [848, 80] on textarea "book in" at bounding box center [1038, 101] width 531 height 57
click at [862, 490] on input "[DATE]" at bounding box center [870, 489] width 141 height 25
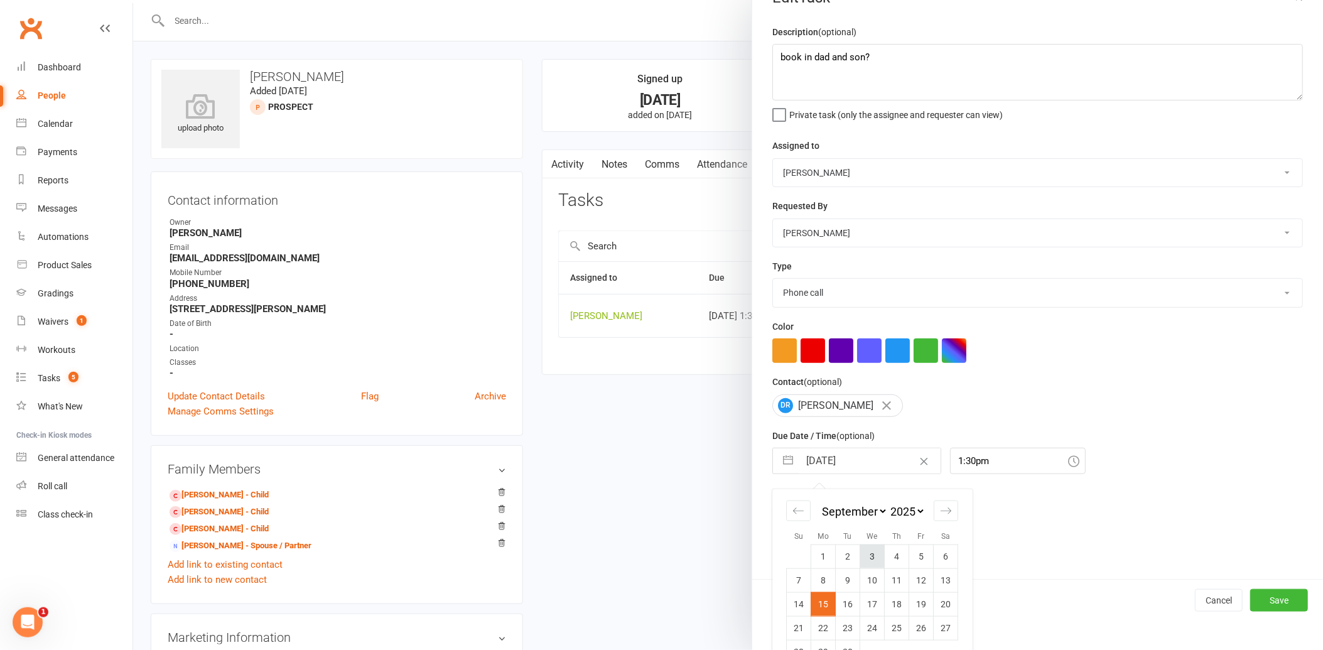
scroll to position [58, 0]
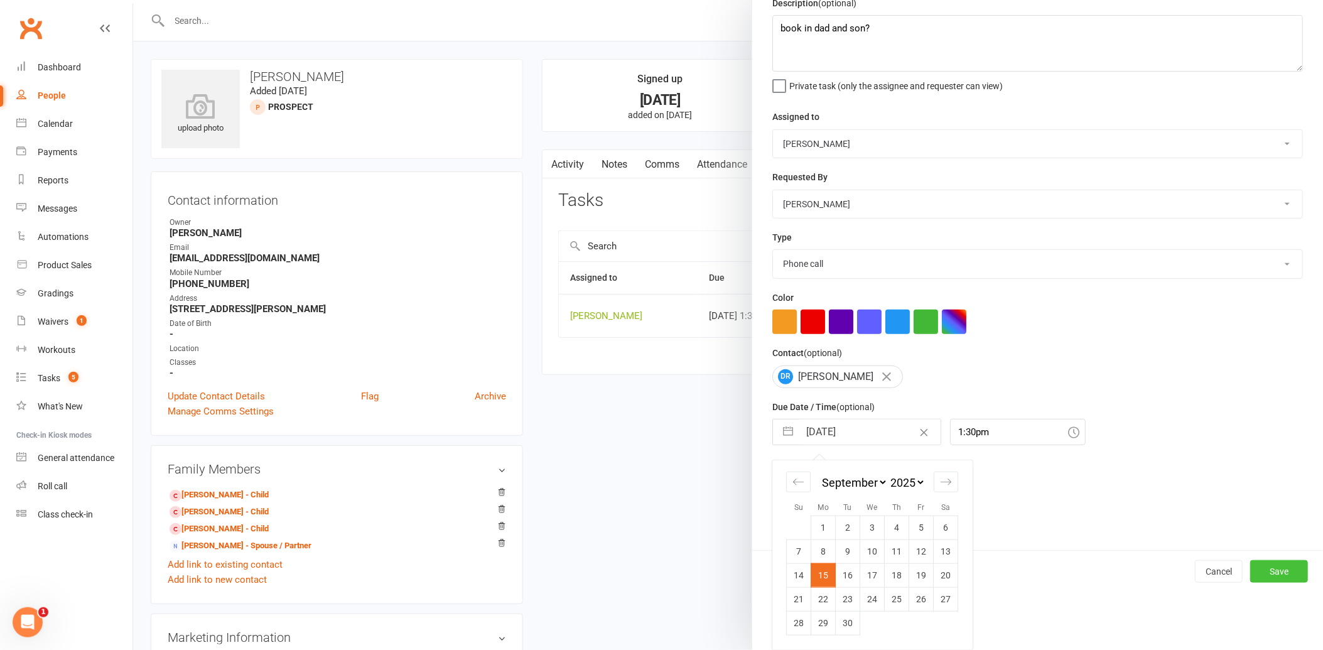
click at [1252, 569] on button "Save" at bounding box center [1280, 571] width 58 height 23
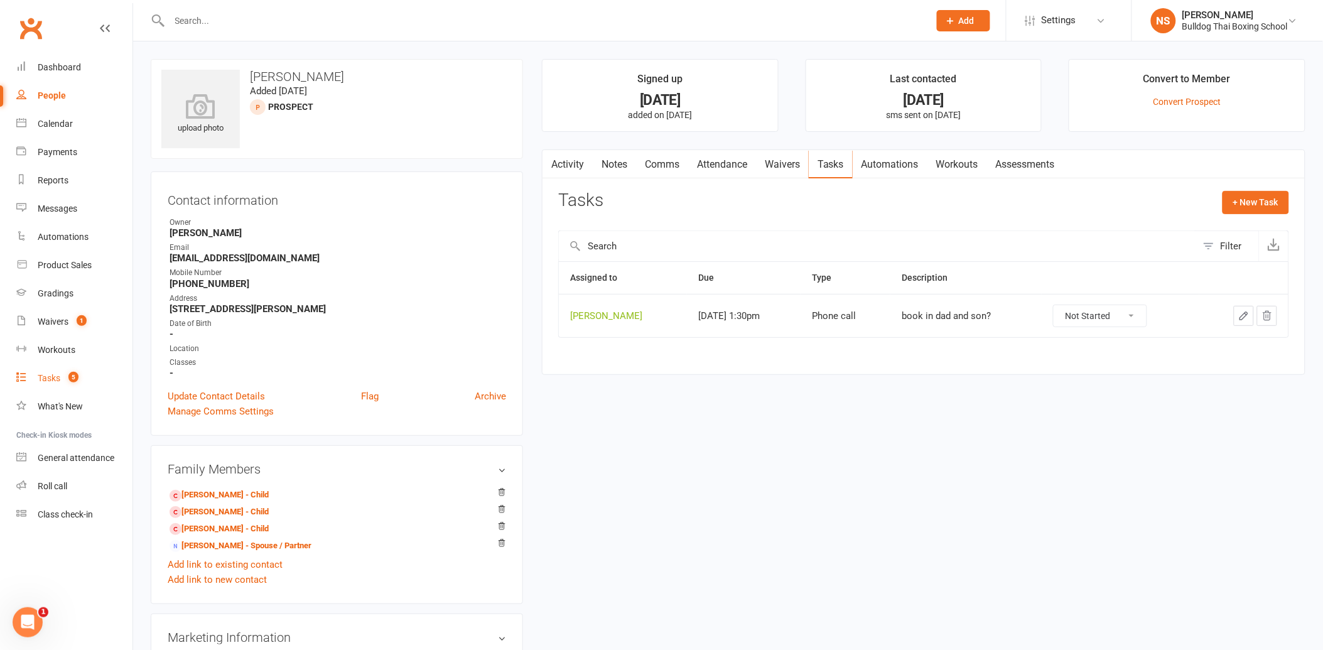
click at [48, 381] on div "Tasks" at bounding box center [49, 378] width 23 height 10
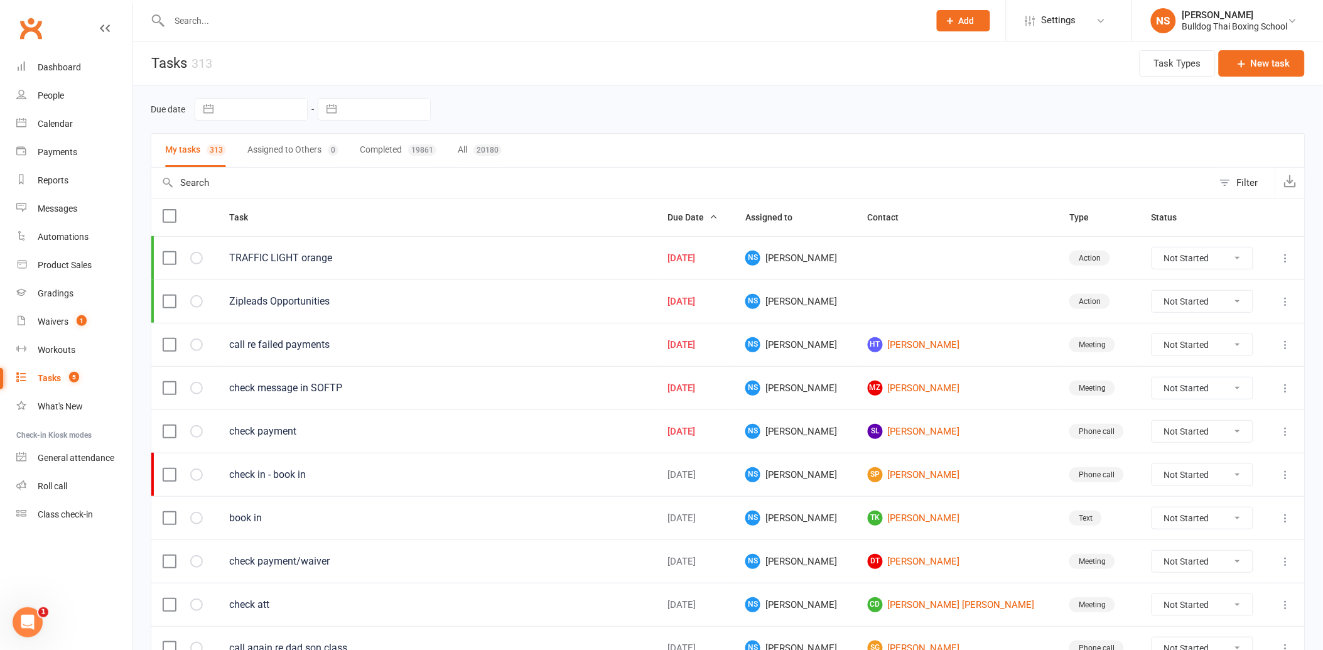
drag, startPoint x: 180, startPoint y: 21, endPoint x: 188, endPoint y: 19, distance: 8.4
click at [184, 19] on input "text" at bounding box center [543, 21] width 755 height 18
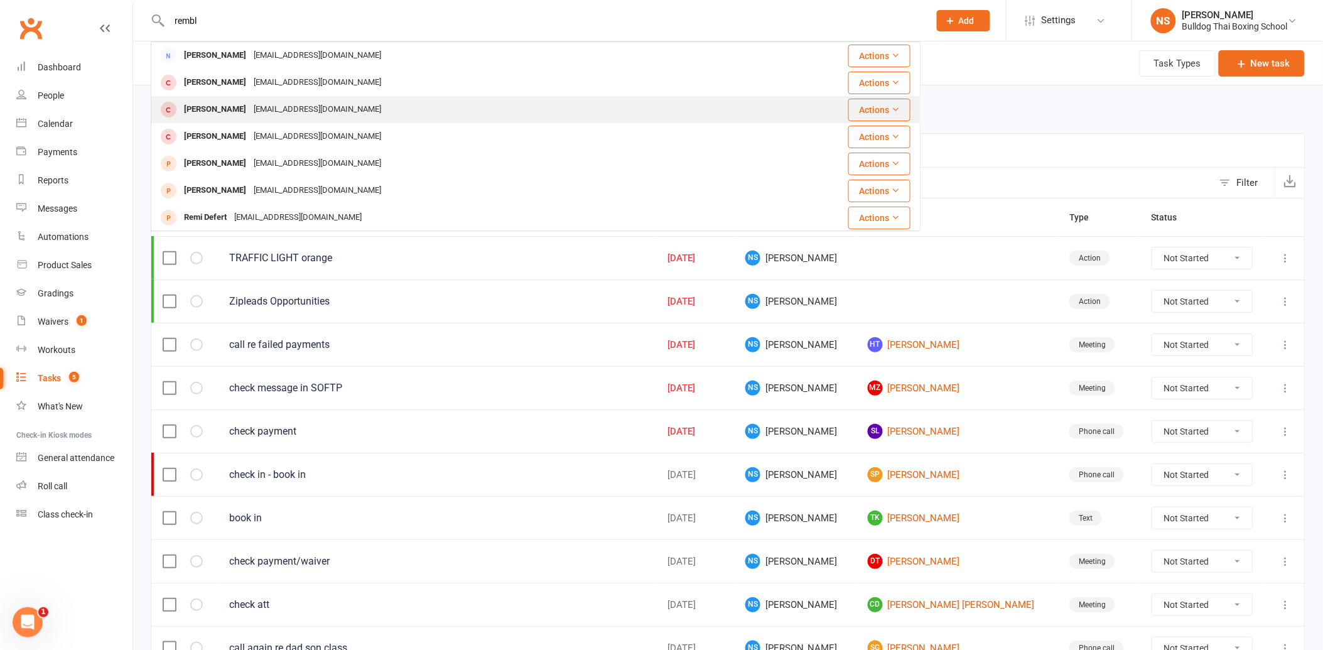
click at [256, 104] on div "[EMAIL_ADDRESS][DOMAIN_NAME]" at bounding box center [317, 109] width 135 height 18
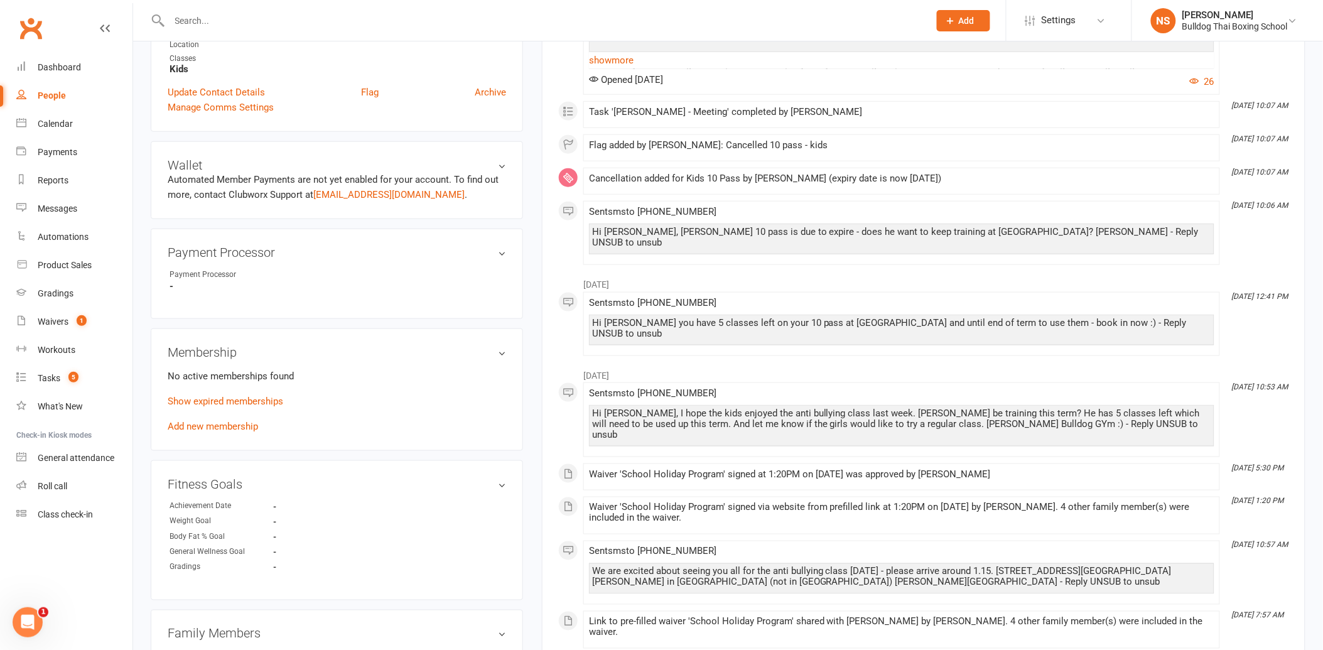
scroll to position [488, 0]
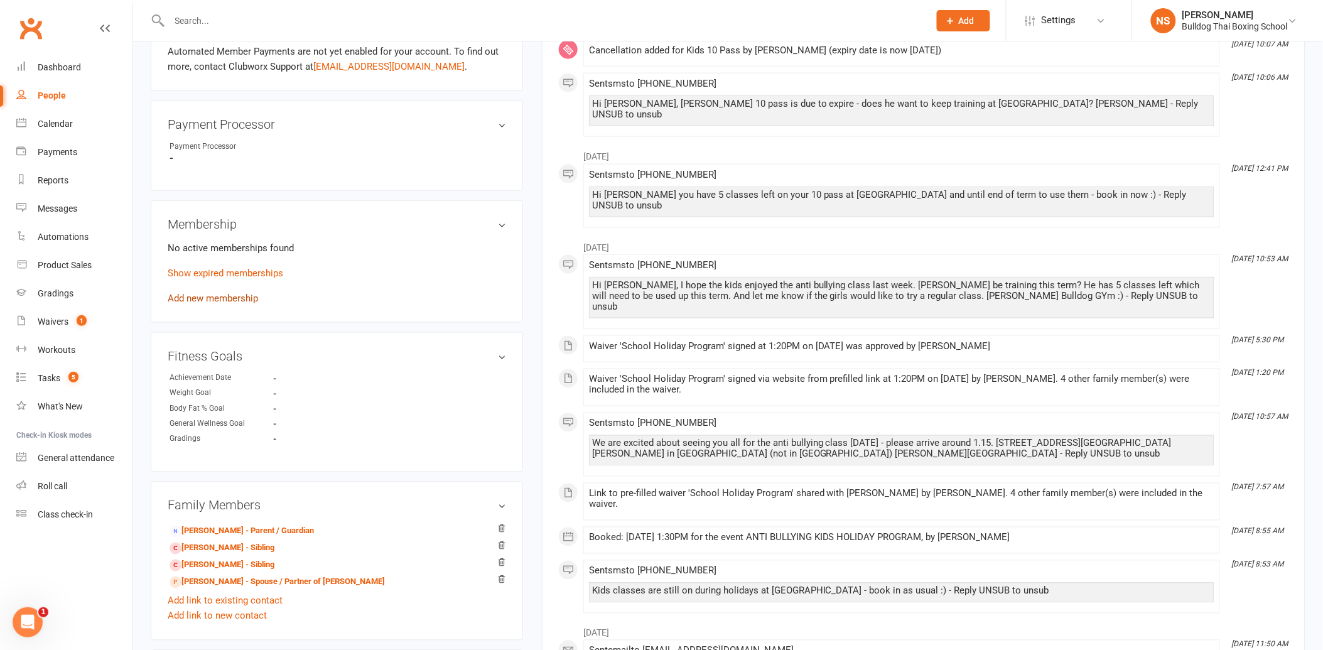
click at [212, 294] on link "Add new membership" at bounding box center [213, 298] width 90 height 11
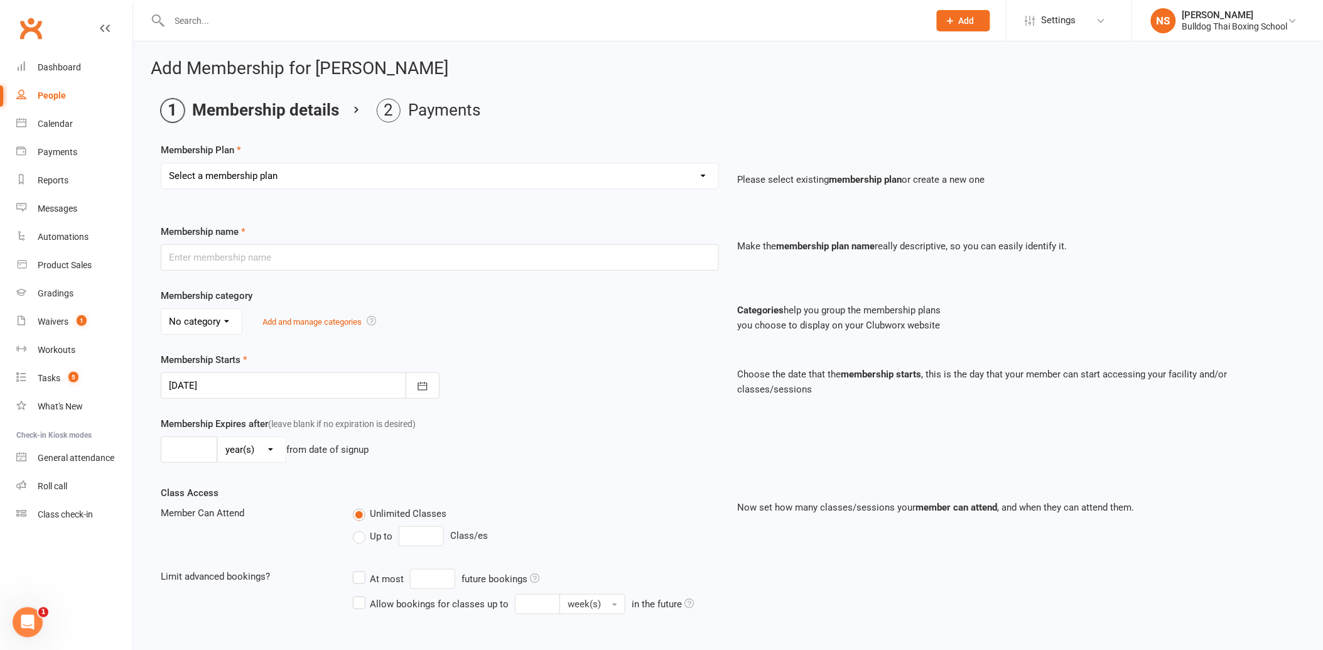
click at [247, 183] on select "Select a membership plan Create new Membership Plan 2 X WEEK MSHIP 1xWeek 25/we…" at bounding box center [439, 175] width 557 height 25
click at [161, 163] on select "Select a membership plan Create new Membership Plan 2 X WEEK MSHIP 1xWeek 25/we…" at bounding box center [439, 175] width 557 height 25
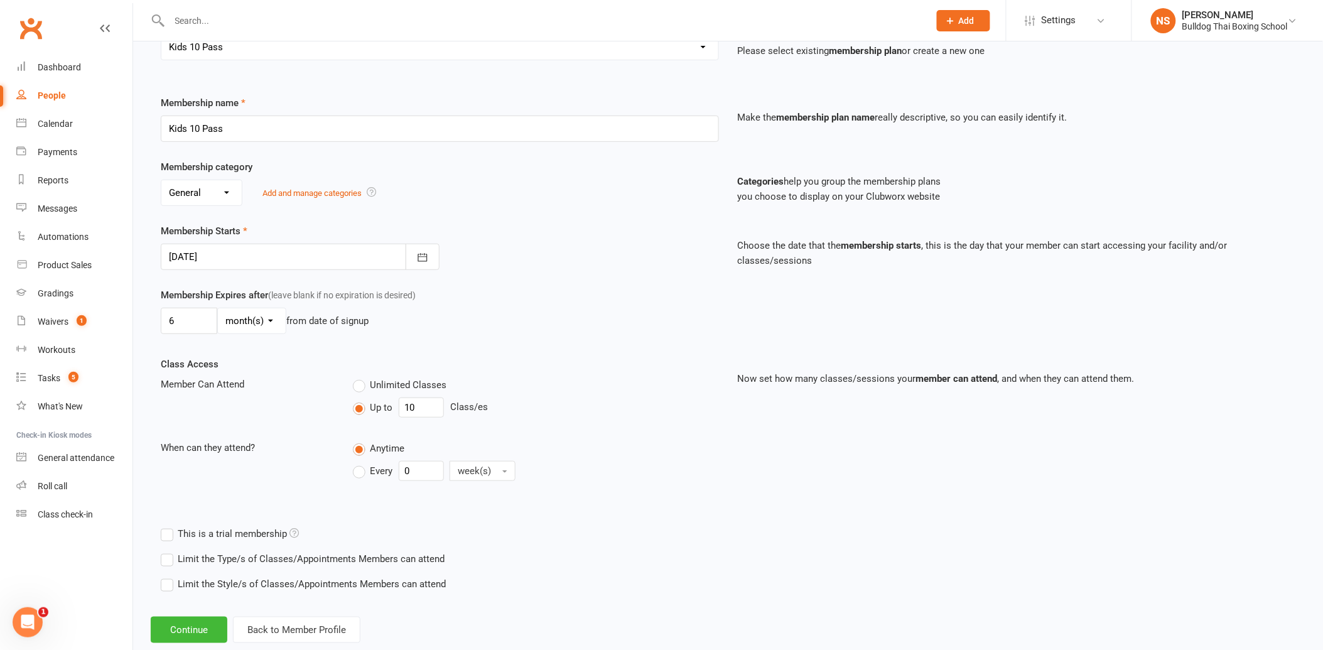
scroll to position [158, 0]
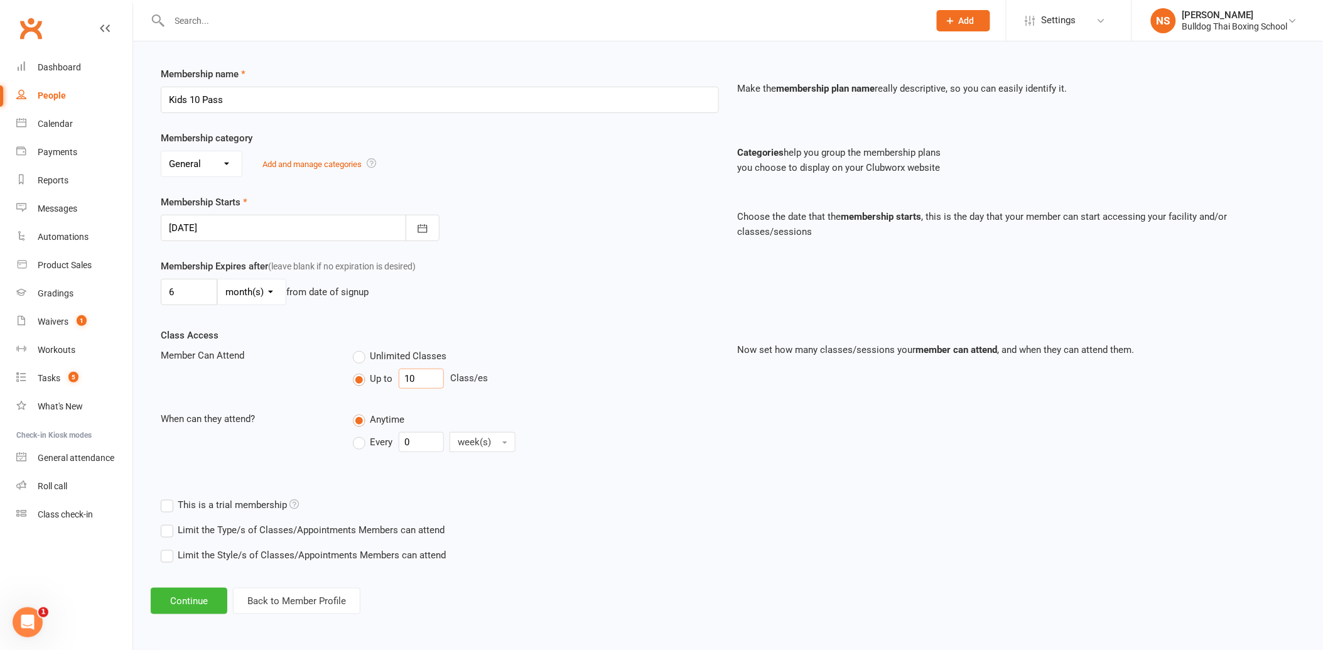
drag, startPoint x: 419, startPoint y: 380, endPoint x: 381, endPoint y: 375, distance: 38.0
click at [383, 375] on div "Up to 10 Class/es" at bounding box center [536, 379] width 366 height 20
click at [202, 595] on button "Continue" at bounding box center [189, 601] width 77 height 26
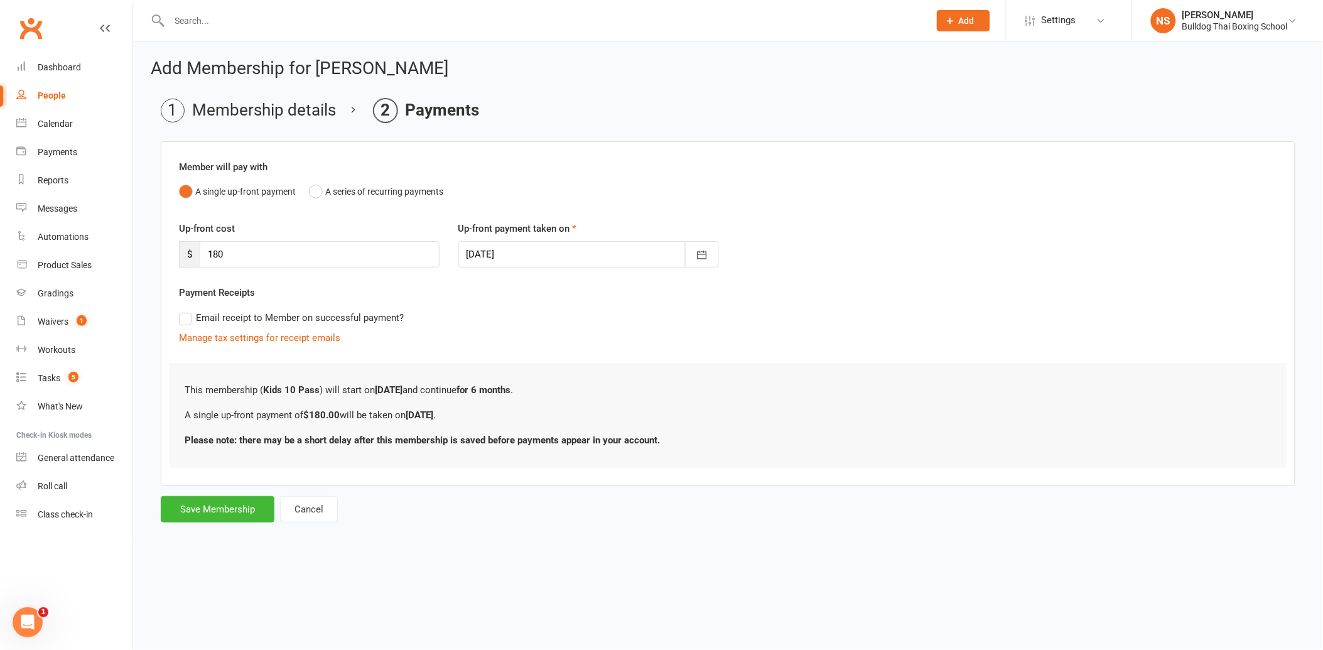
scroll to position [0, 0]
drag, startPoint x: 225, startPoint y: 256, endPoint x: 158, endPoint y: 241, distance: 68.3
click at [172, 242] on div "Up-front cost $ 180" at bounding box center [311, 244] width 282 height 46
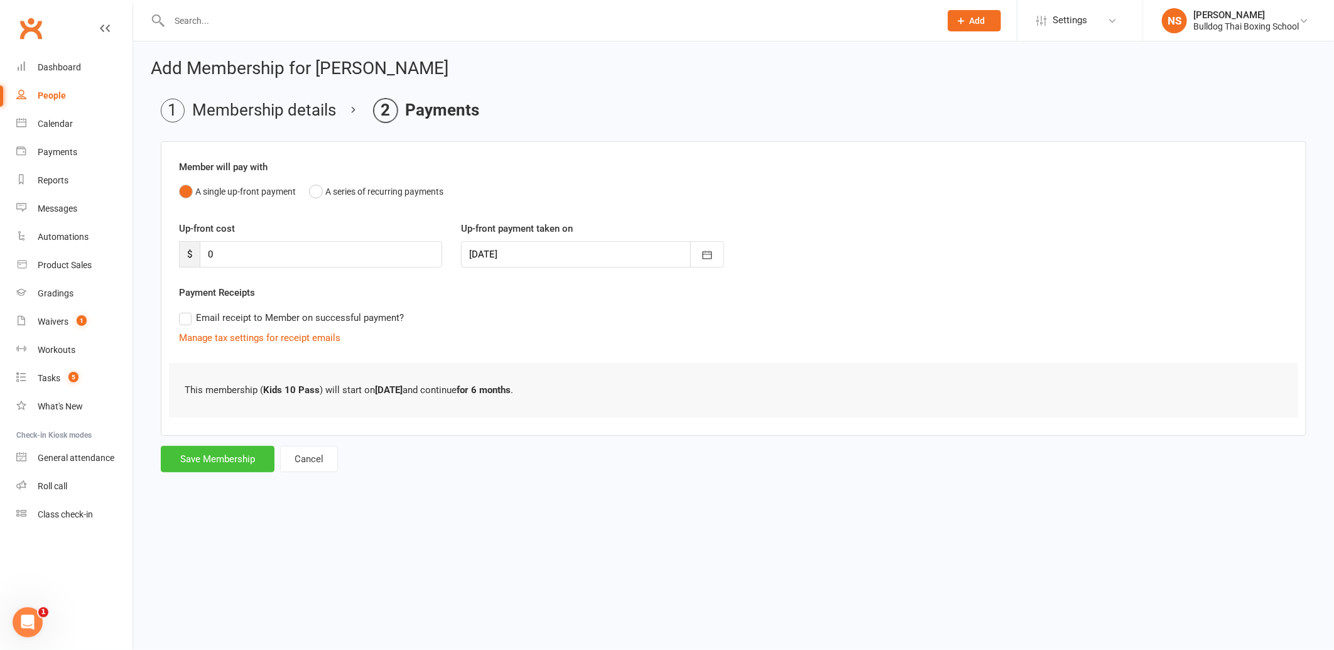
click at [202, 460] on button "Save Membership" at bounding box center [218, 459] width 114 height 26
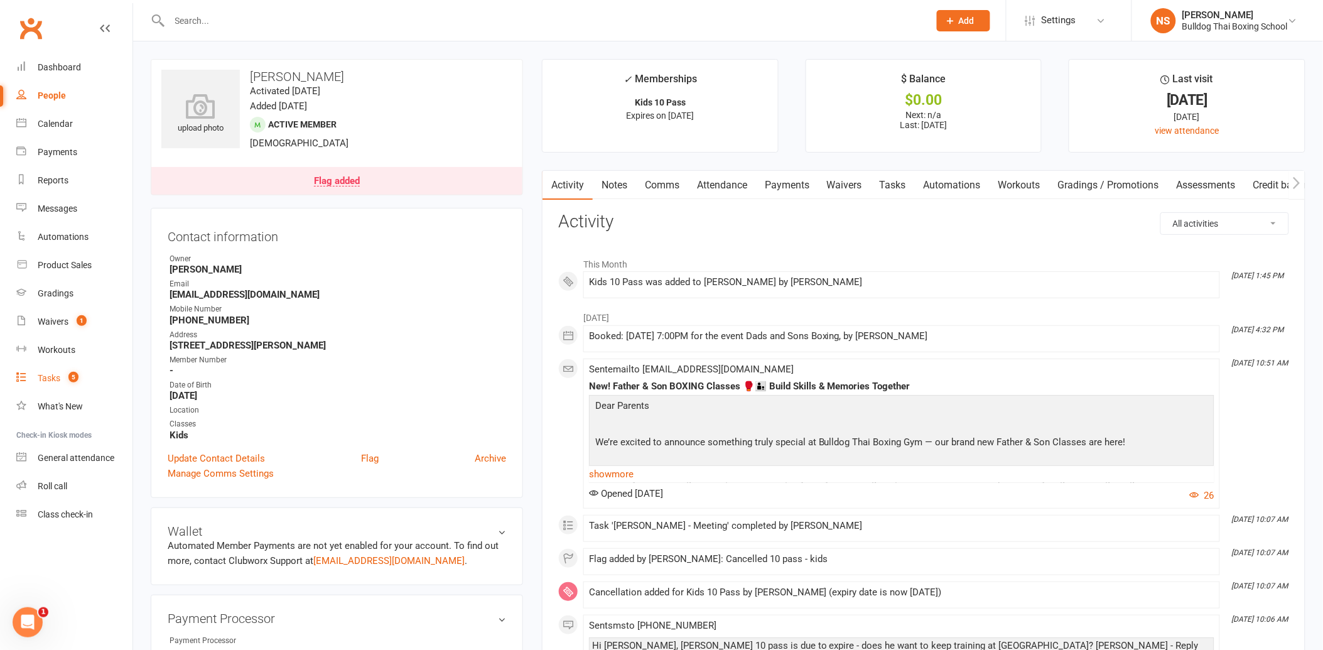
click at [38, 373] on link "Tasks 5" at bounding box center [74, 378] width 116 height 28
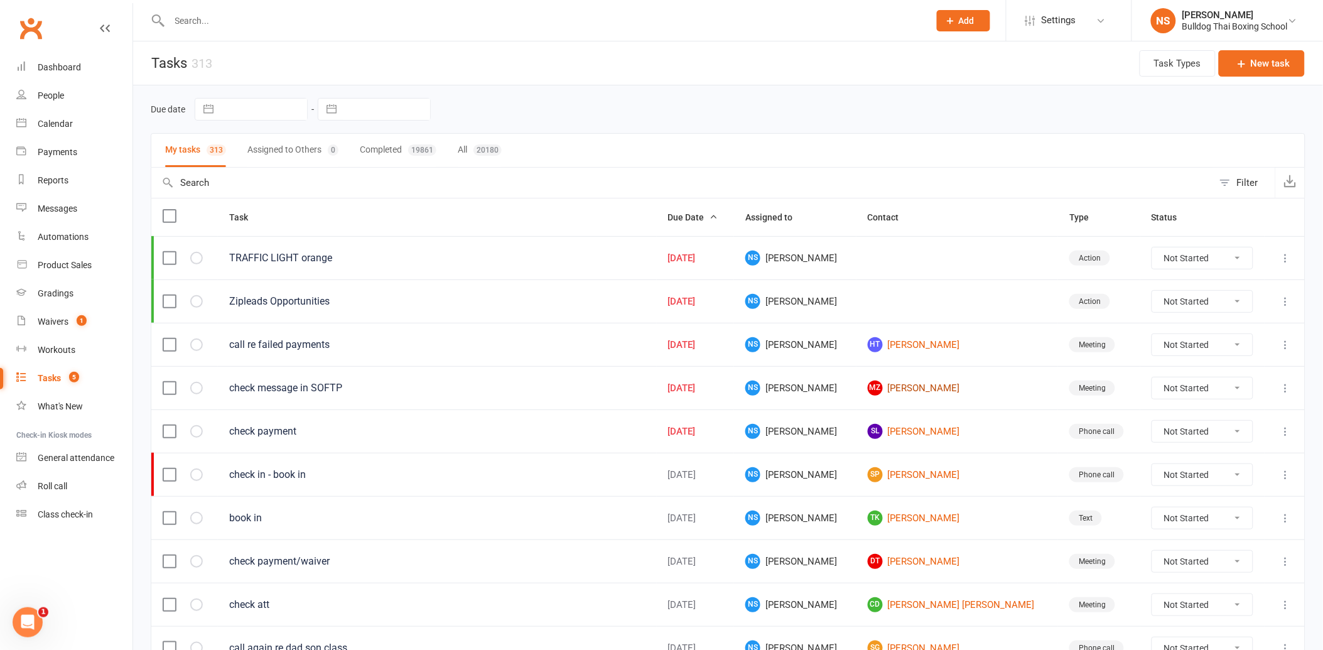
click at [930, 392] on link "MZ [PERSON_NAME]" at bounding box center [957, 388] width 179 height 15
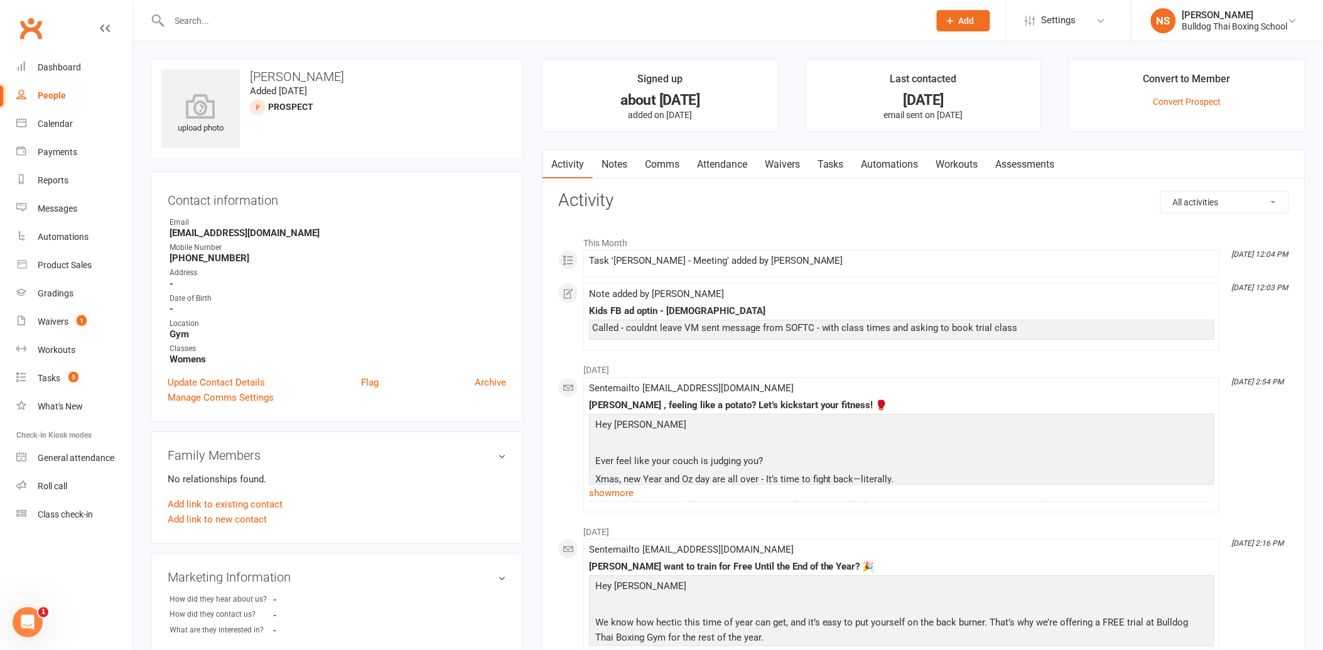
click at [619, 157] on link "Notes" at bounding box center [614, 164] width 43 height 29
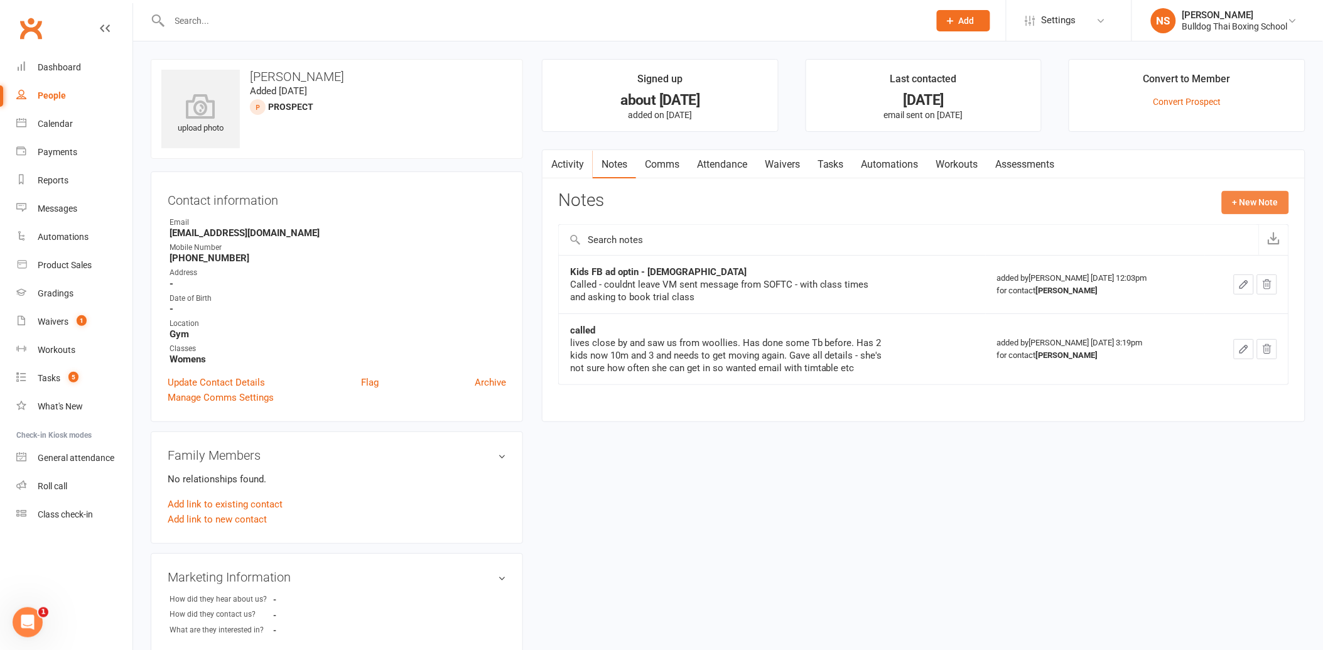
click at [1255, 204] on button "+ New Note" at bounding box center [1255, 202] width 67 height 23
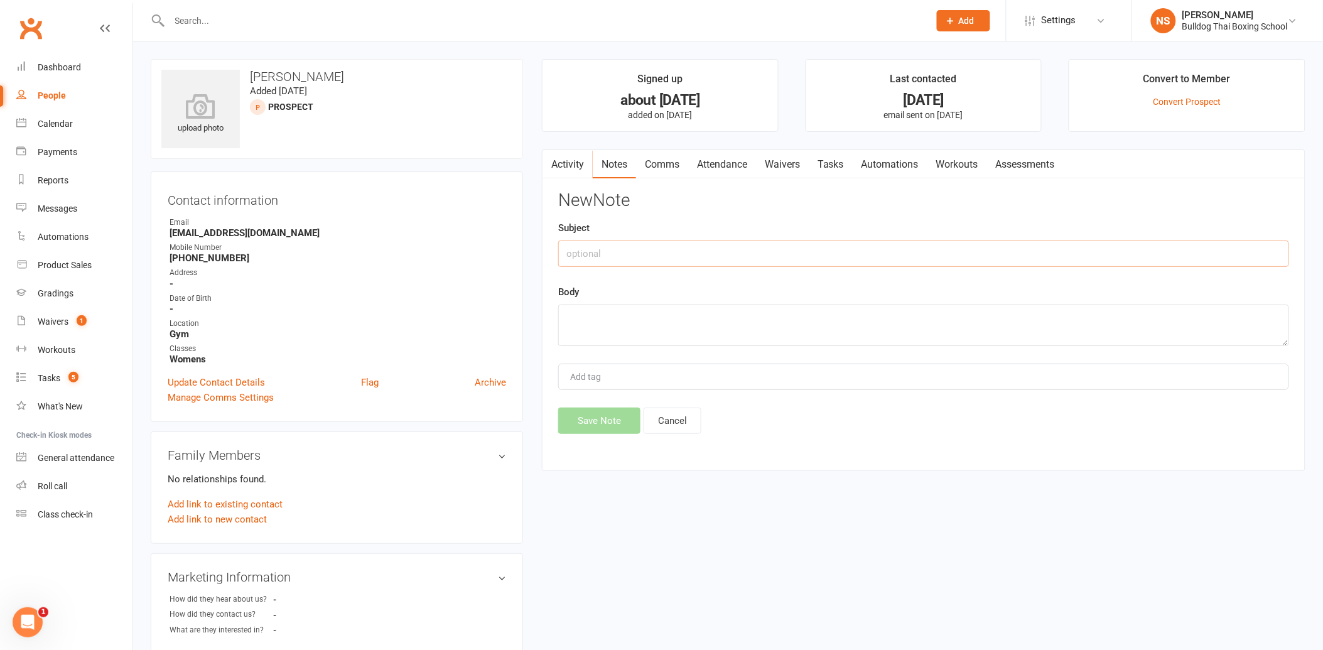
click at [601, 249] on input "text" at bounding box center [923, 254] width 731 height 26
drag, startPoint x: 592, startPoint y: 318, endPoint x: 592, endPoint y: 308, distance: 10.0
click at [591, 310] on textarea at bounding box center [923, 325] width 731 height 41
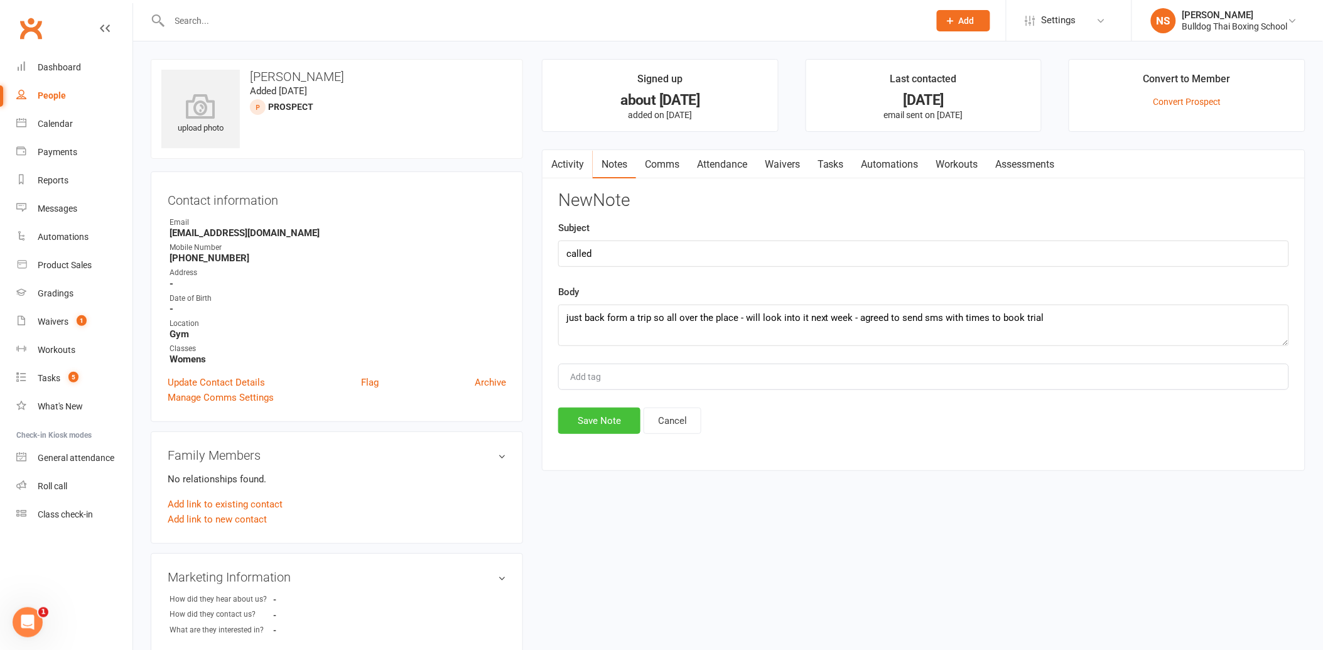
click at [604, 416] on button "Save Note" at bounding box center [599, 421] width 82 height 26
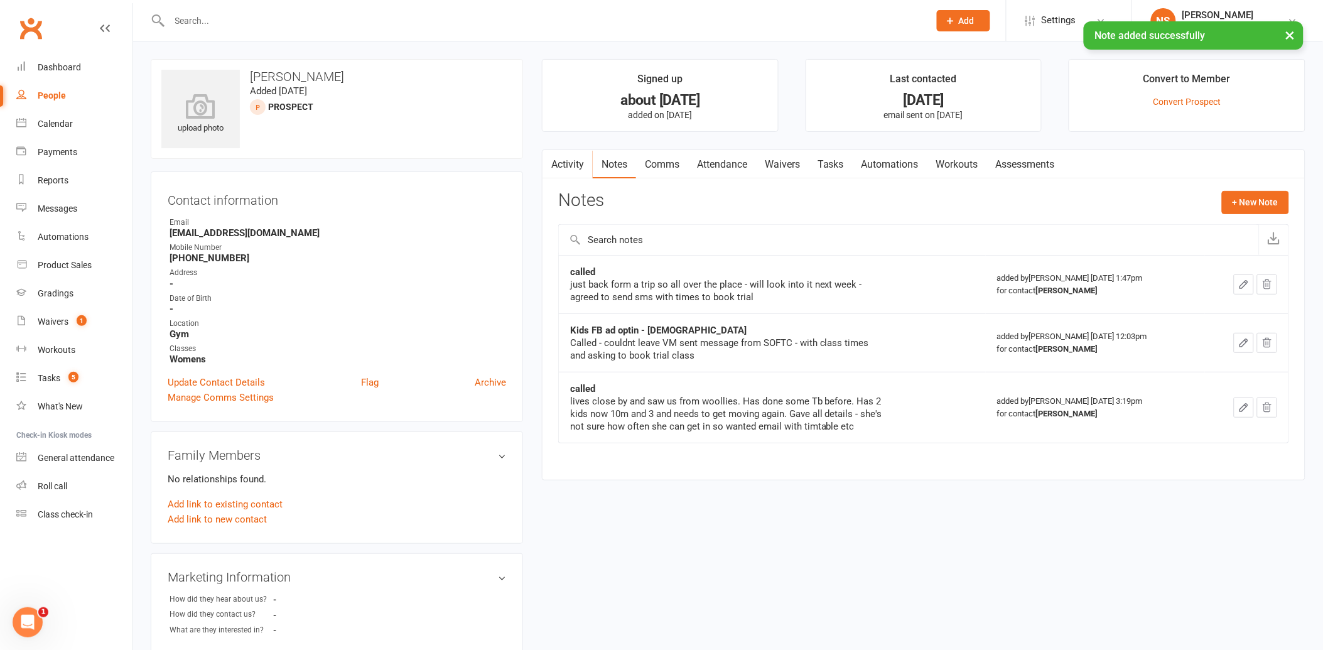
click at [839, 162] on link "Tasks" at bounding box center [831, 164] width 44 height 29
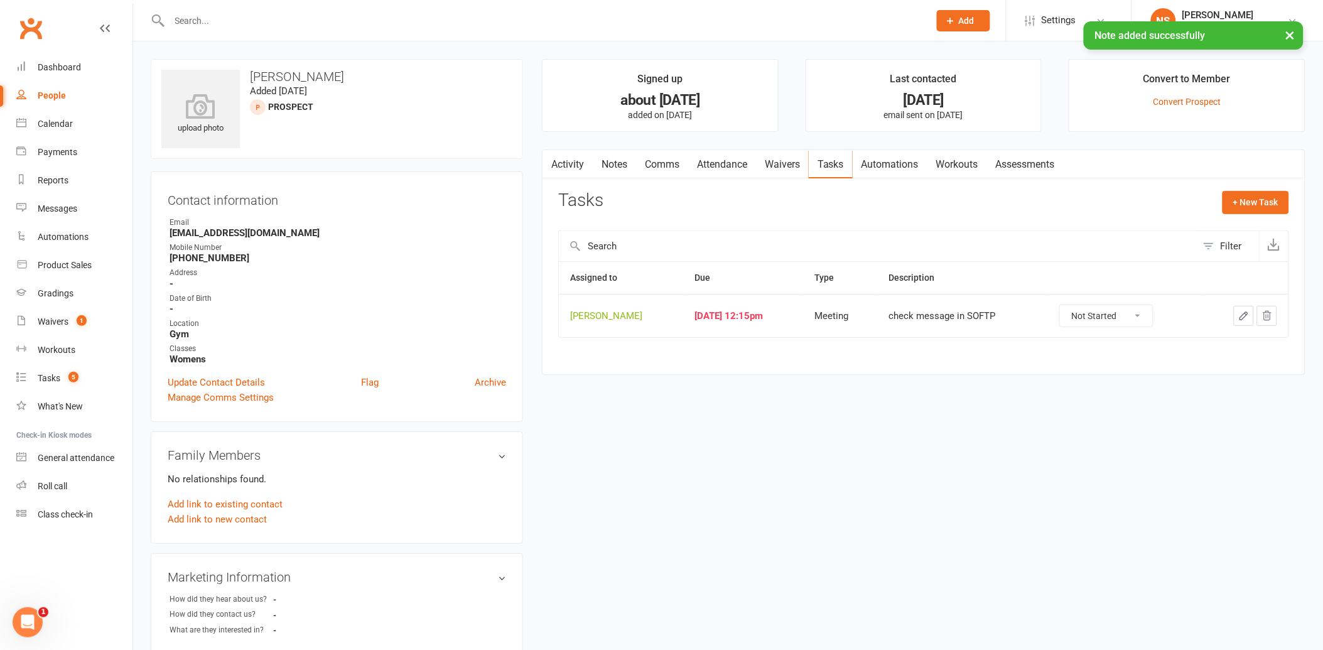
drag, startPoint x: 1250, startPoint y: 315, endPoint x: 1244, endPoint y: 307, distance: 10.3
click at [1246, 310] on icon "button" at bounding box center [1244, 315] width 11 height 11
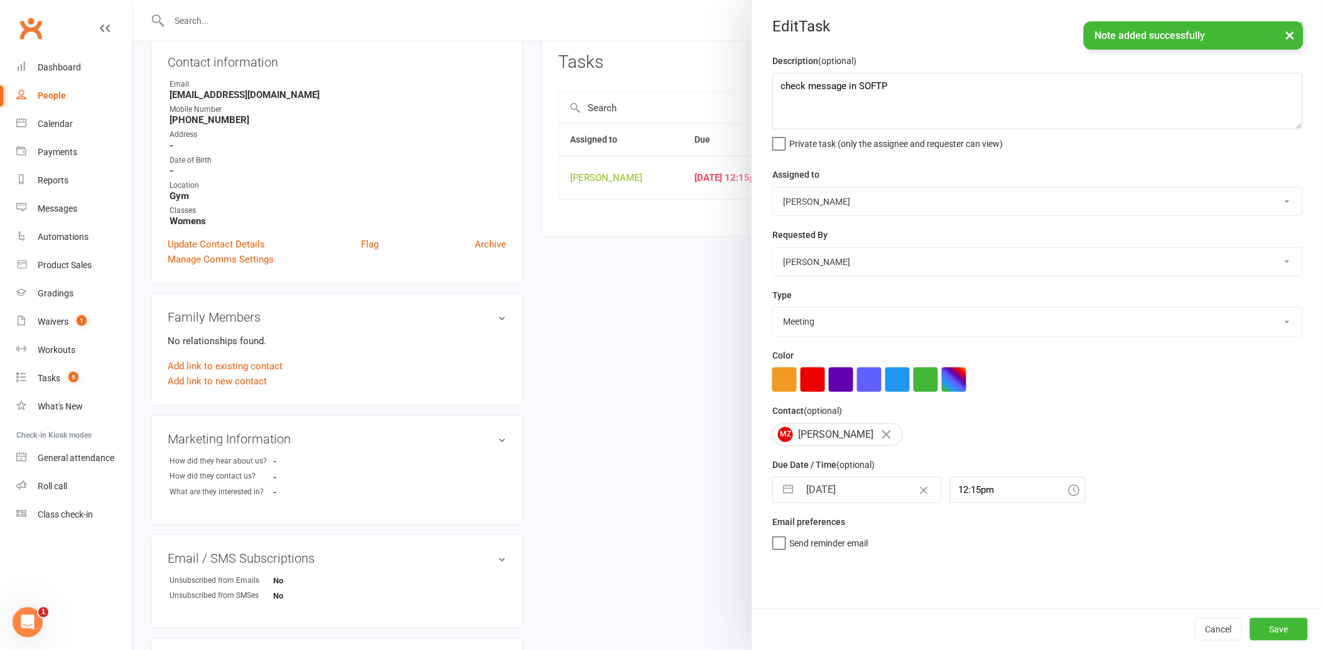
scroll to position [139, 0]
click at [867, 486] on input "[DATE]" at bounding box center [870, 489] width 141 height 25
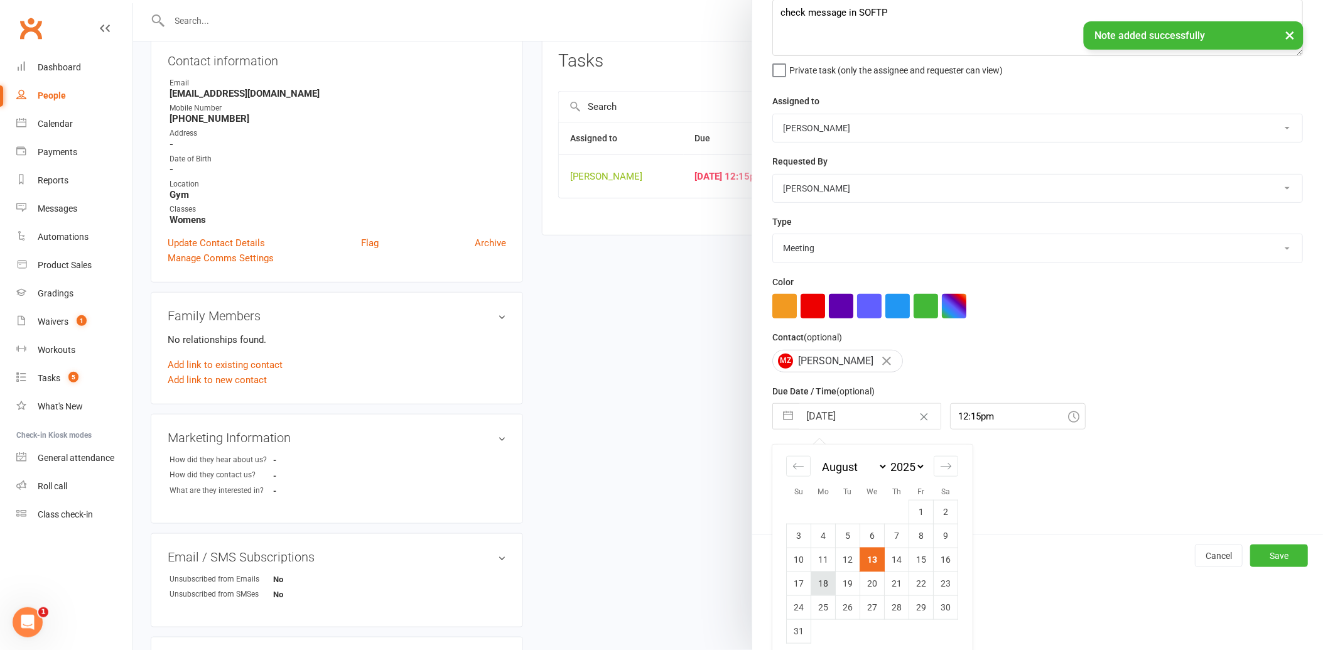
scroll to position [82, 0]
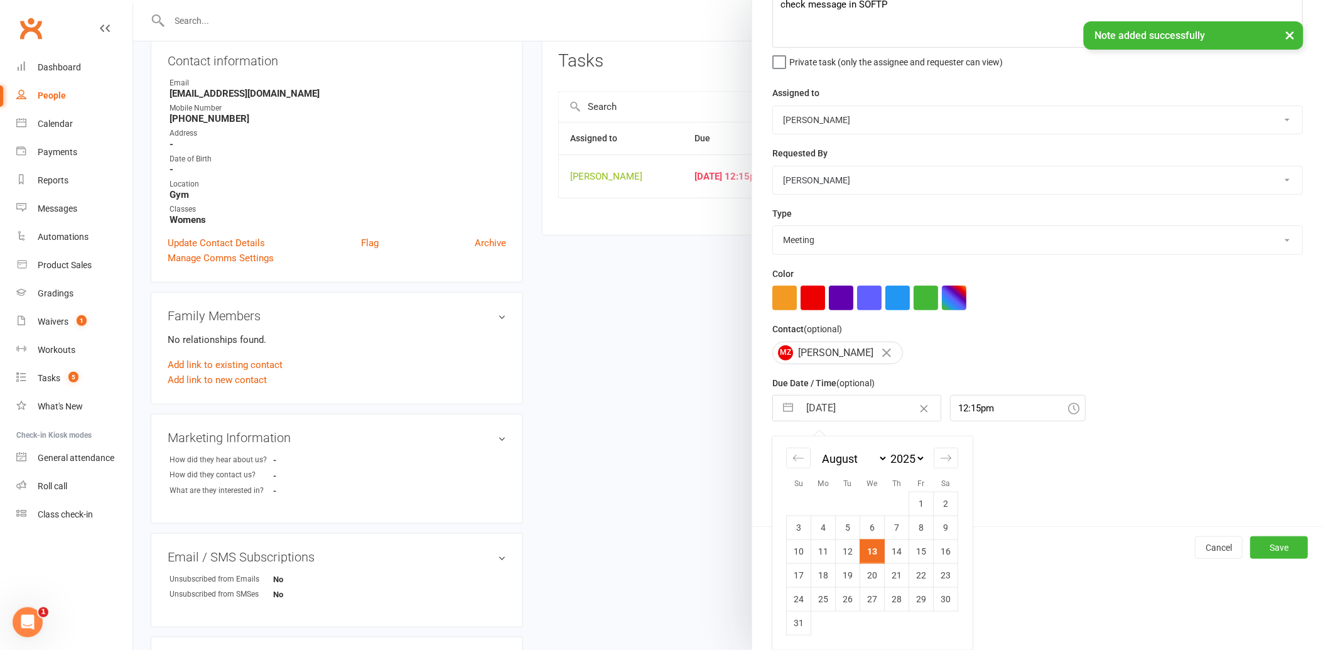
drag, startPoint x: 818, startPoint y: 577, endPoint x: 840, endPoint y: 582, distance: 21.9
click at [820, 577] on td "18" at bounding box center [823, 575] width 24 height 24
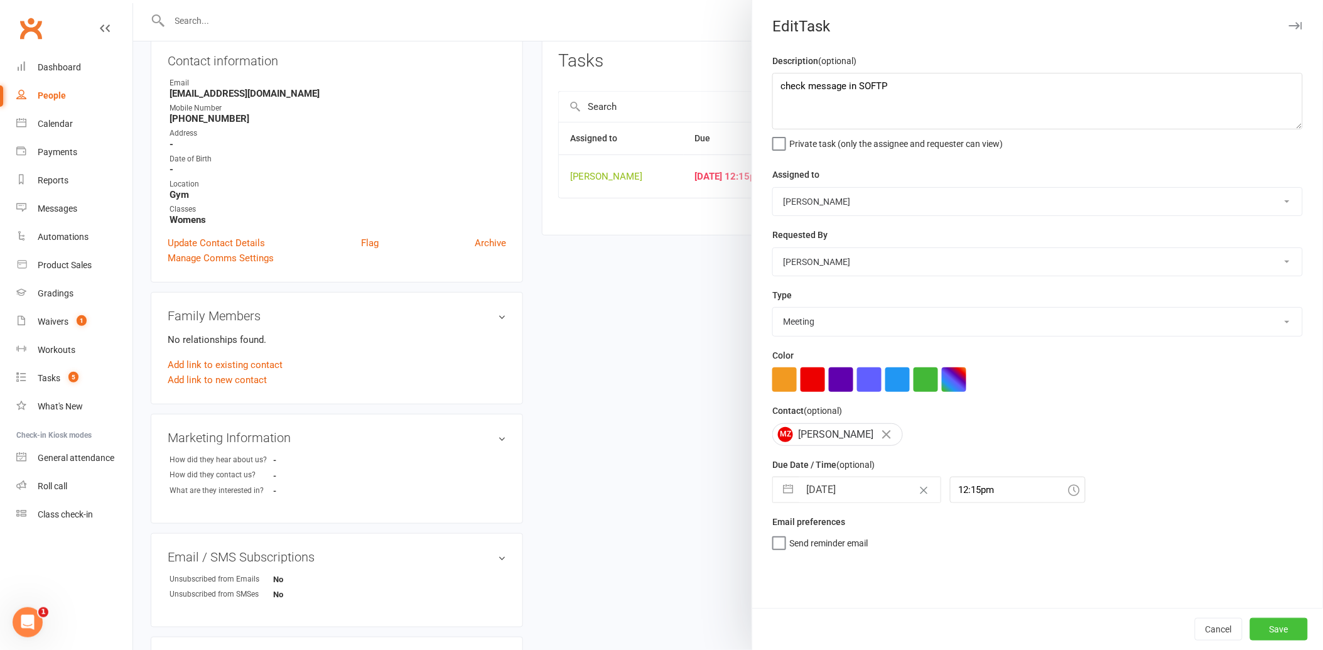
click at [1259, 622] on button "Save" at bounding box center [1280, 629] width 58 height 23
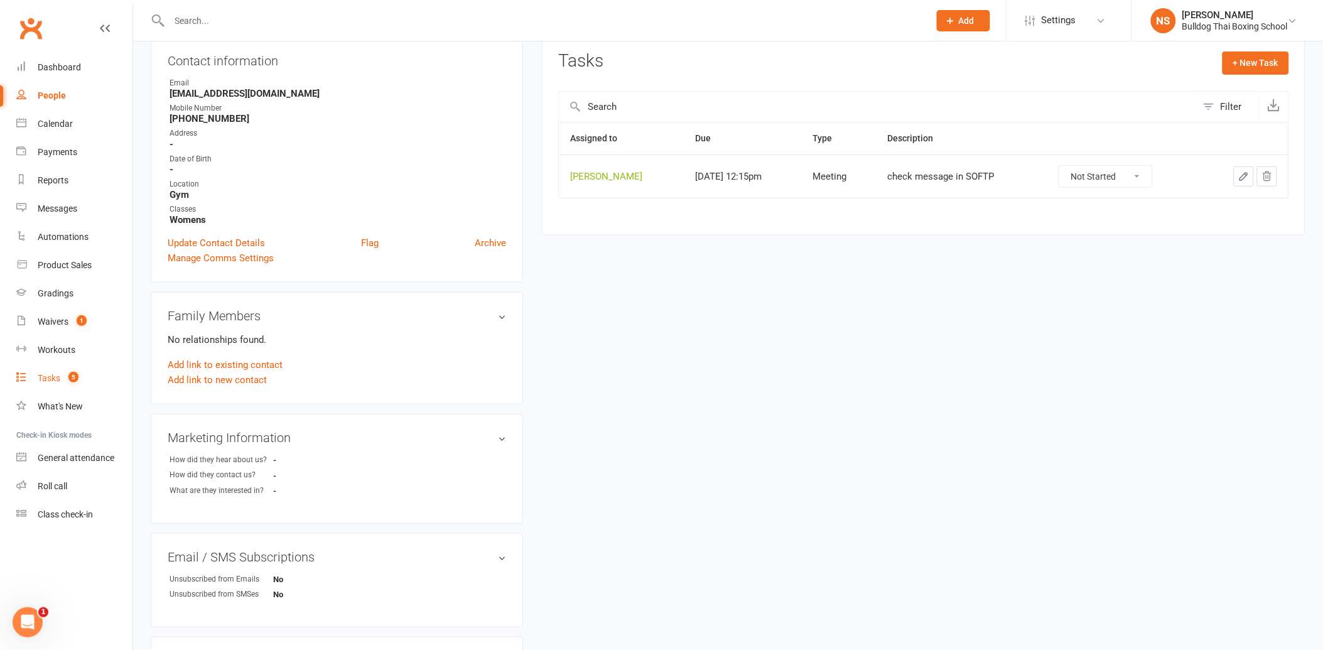
click at [53, 381] on div "Tasks" at bounding box center [49, 378] width 23 height 10
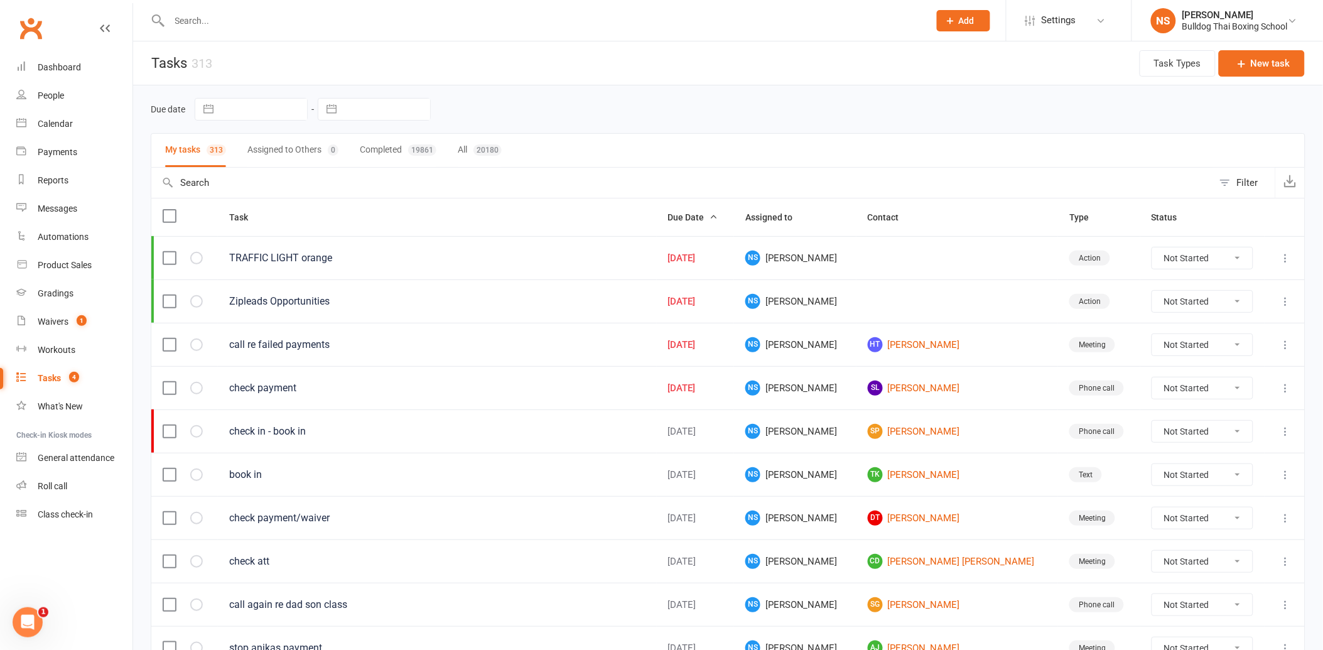
click at [190, 18] on input "text" at bounding box center [543, 21] width 755 height 18
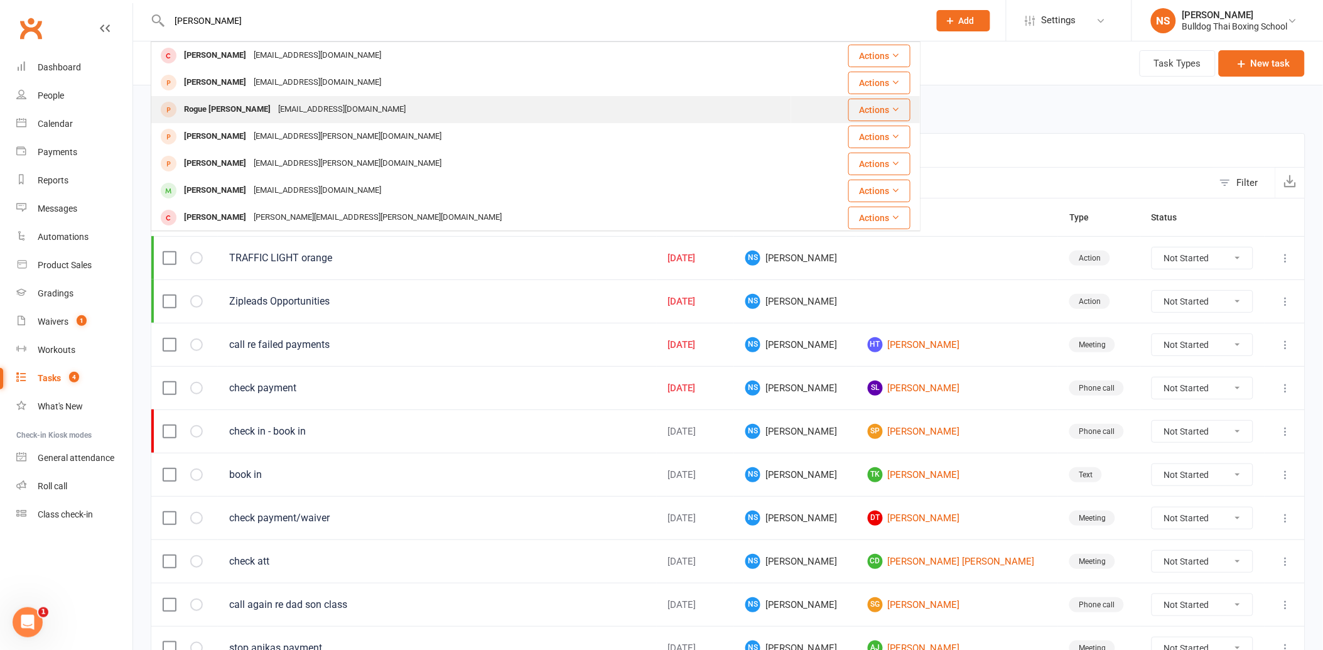
click at [280, 111] on div "[EMAIL_ADDRESS][DOMAIN_NAME]" at bounding box center [341, 109] width 135 height 18
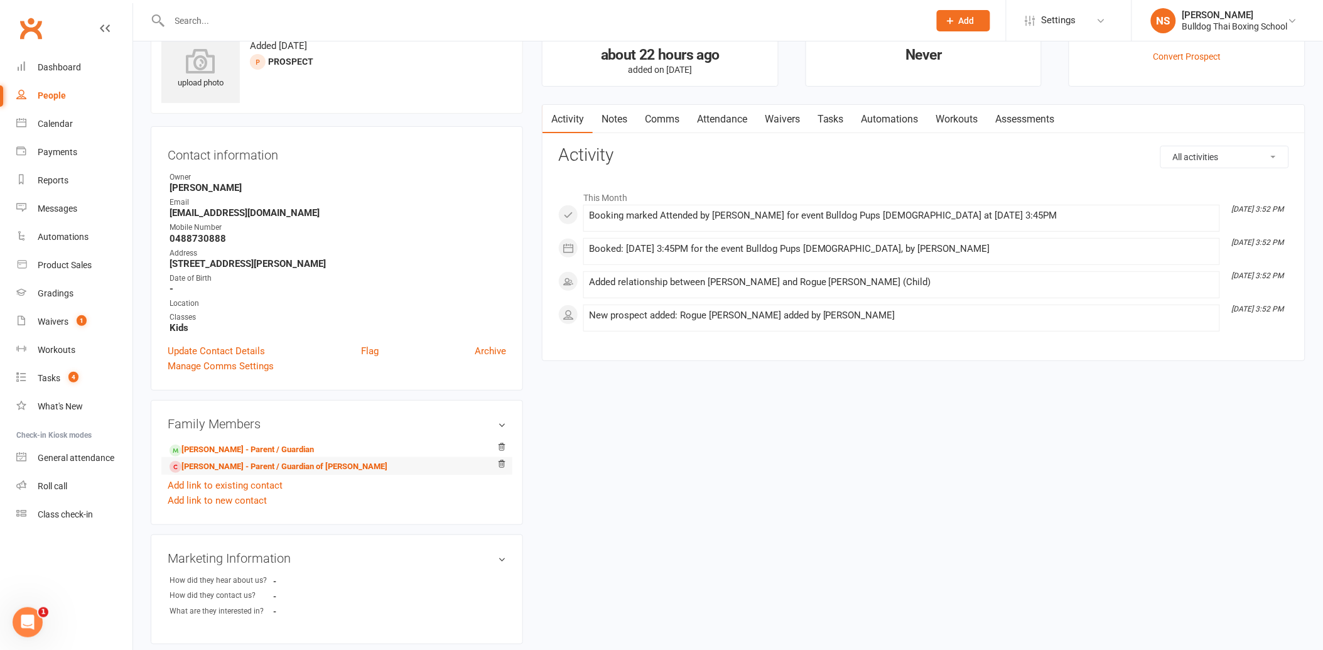
scroll to position [70, 0]
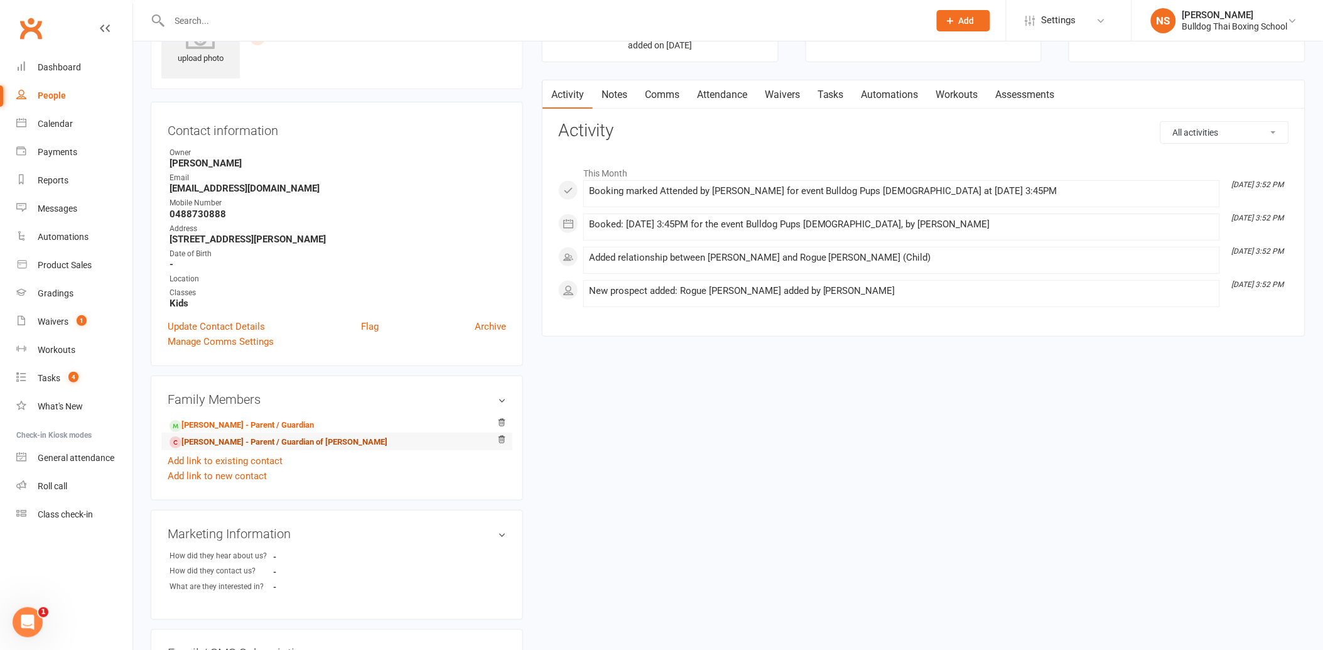
click at [219, 443] on link "[PERSON_NAME] - Parent / Guardian of [PERSON_NAME]" at bounding box center [279, 442] width 218 height 13
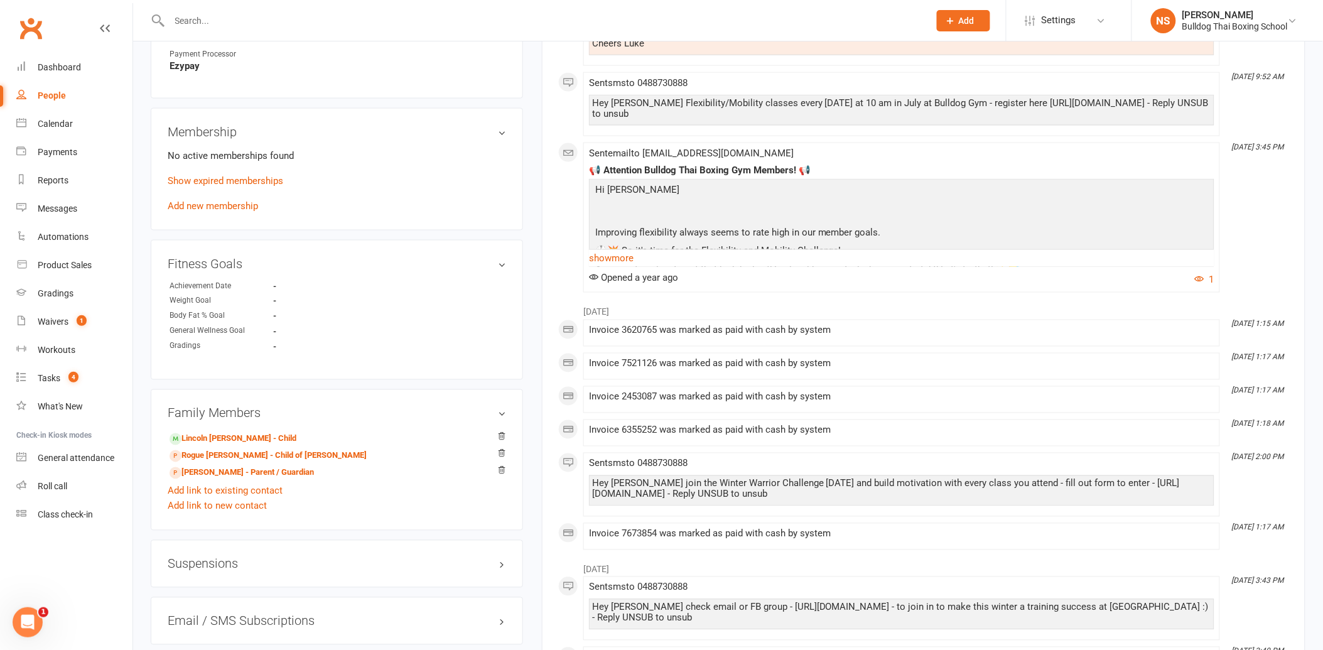
scroll to position [558, 0]
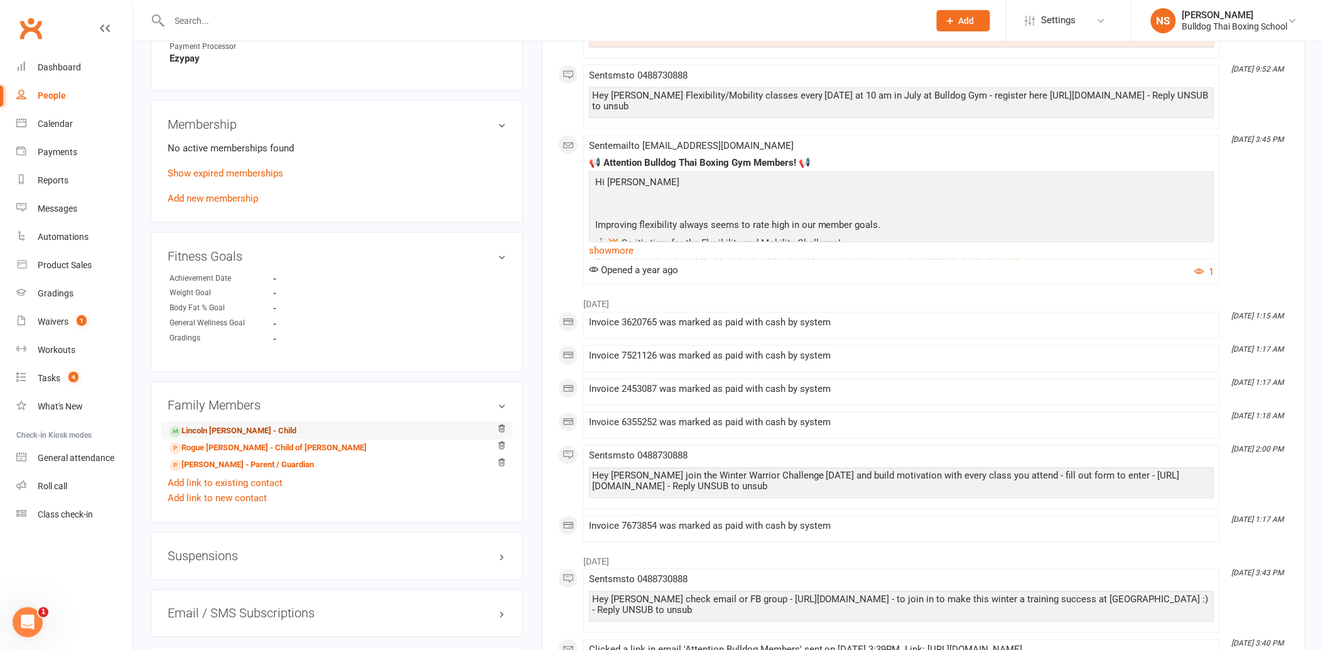
click at [227, 430] on link "Lincoln [PERSON_NAME] - Child" at bounding box center [233, 431] width 127 height 13
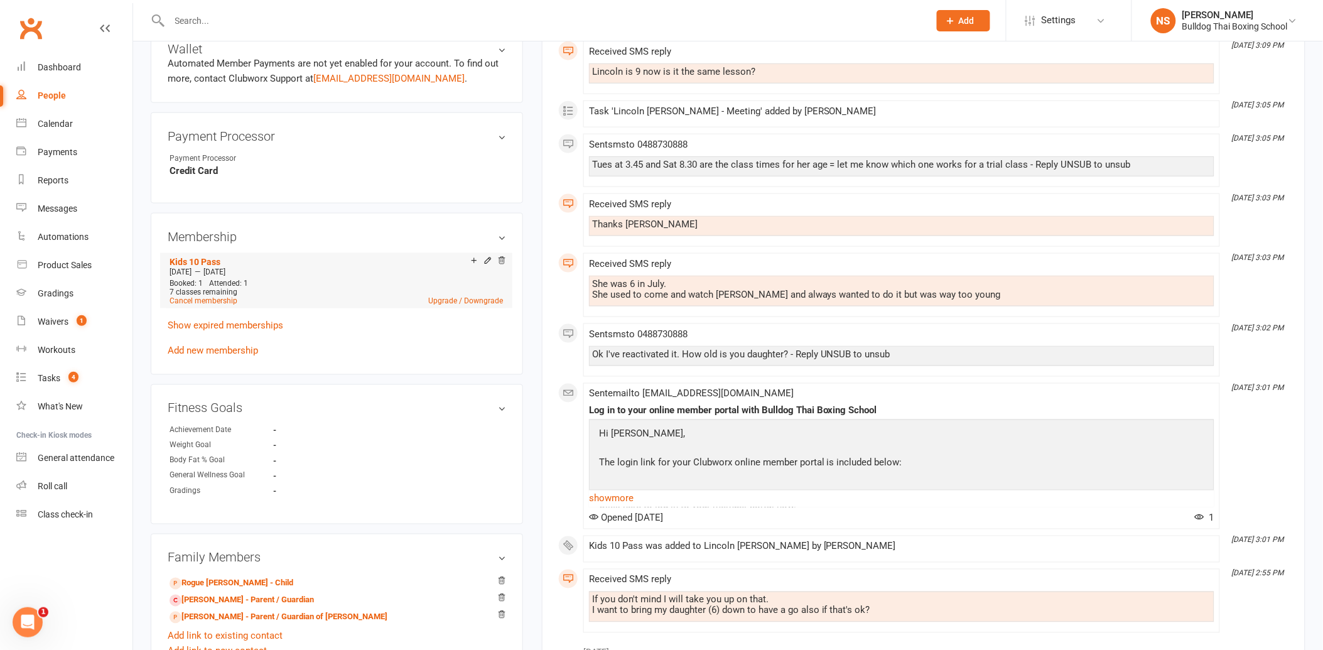
scroll to position [558, 0]
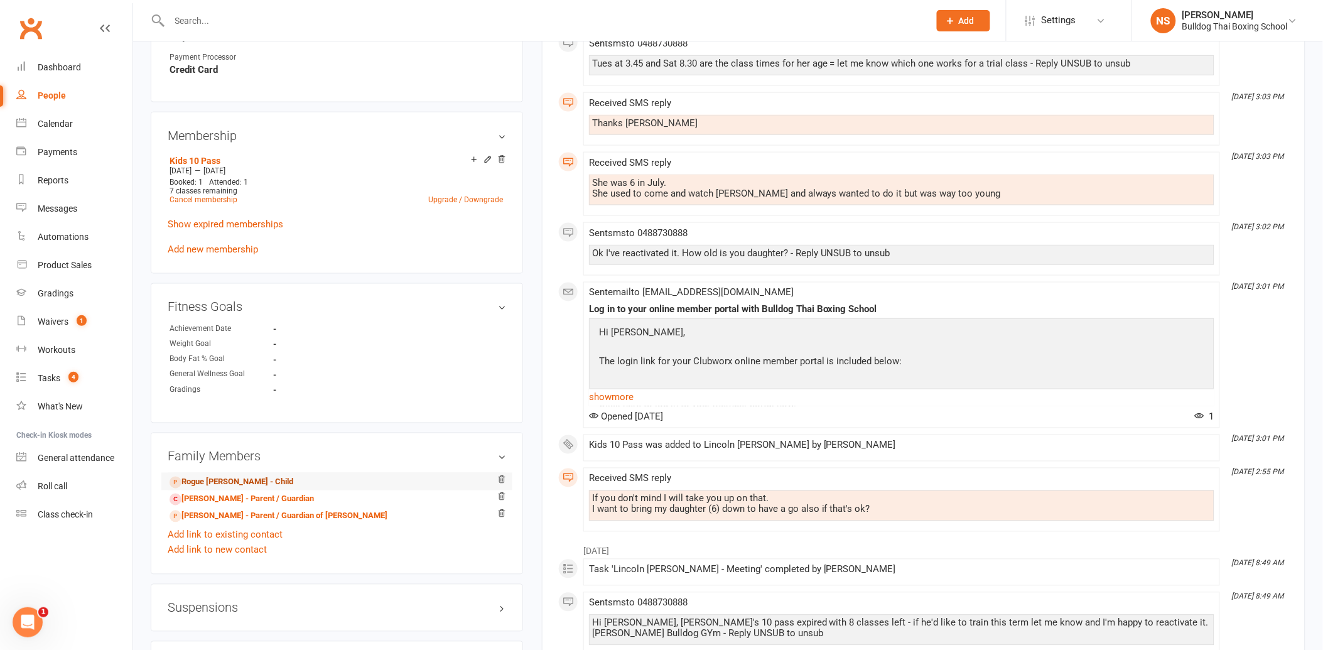
click at [223, 479] on link "Rogue [PERSON_NAME] - Child" at bounding box center [232, 482] width 124 height 13
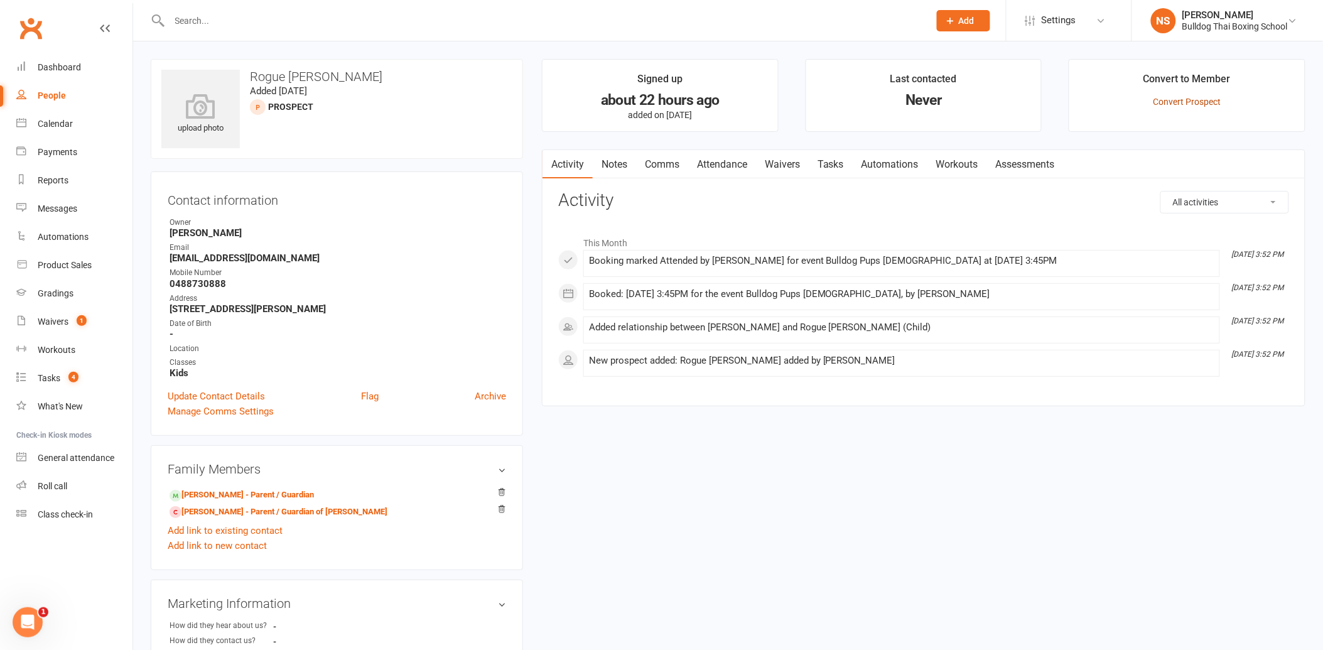
click at [1170, 100] on link "Convert Prospect" at bounding box center [1187, 102] width 68 height 10
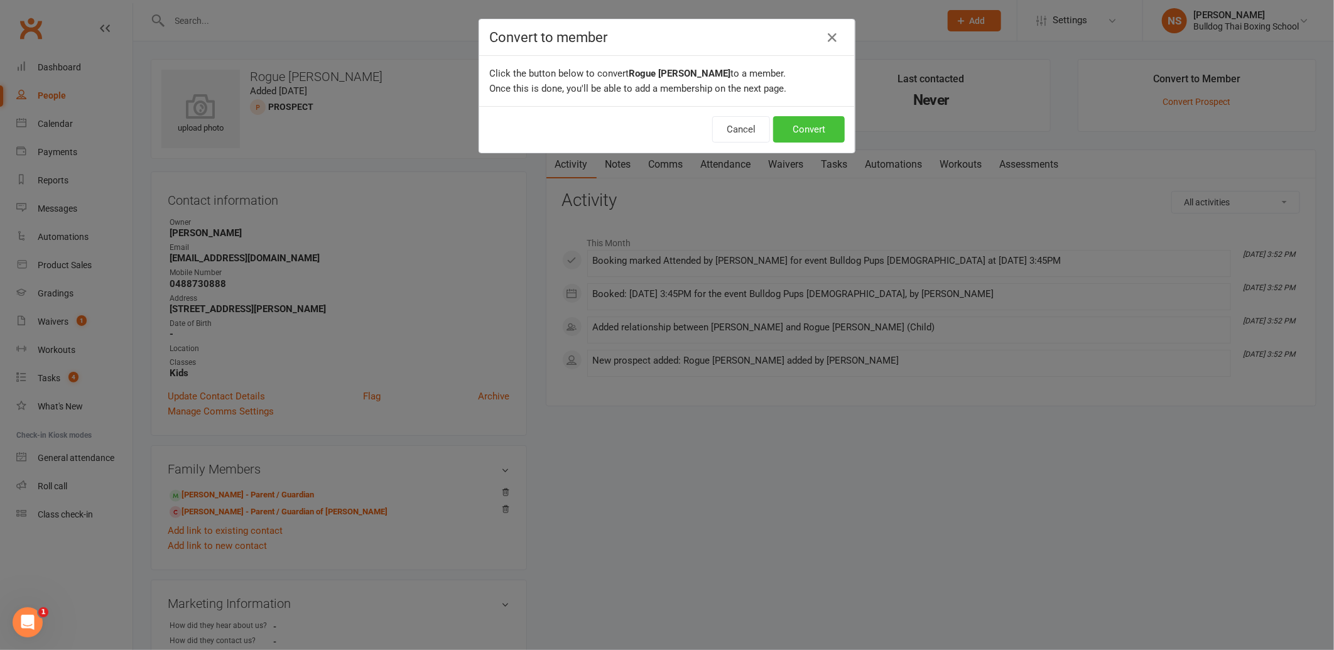
click at [805, 130] on button "Convert" at bounding box center [809, 129] width 72 height 26
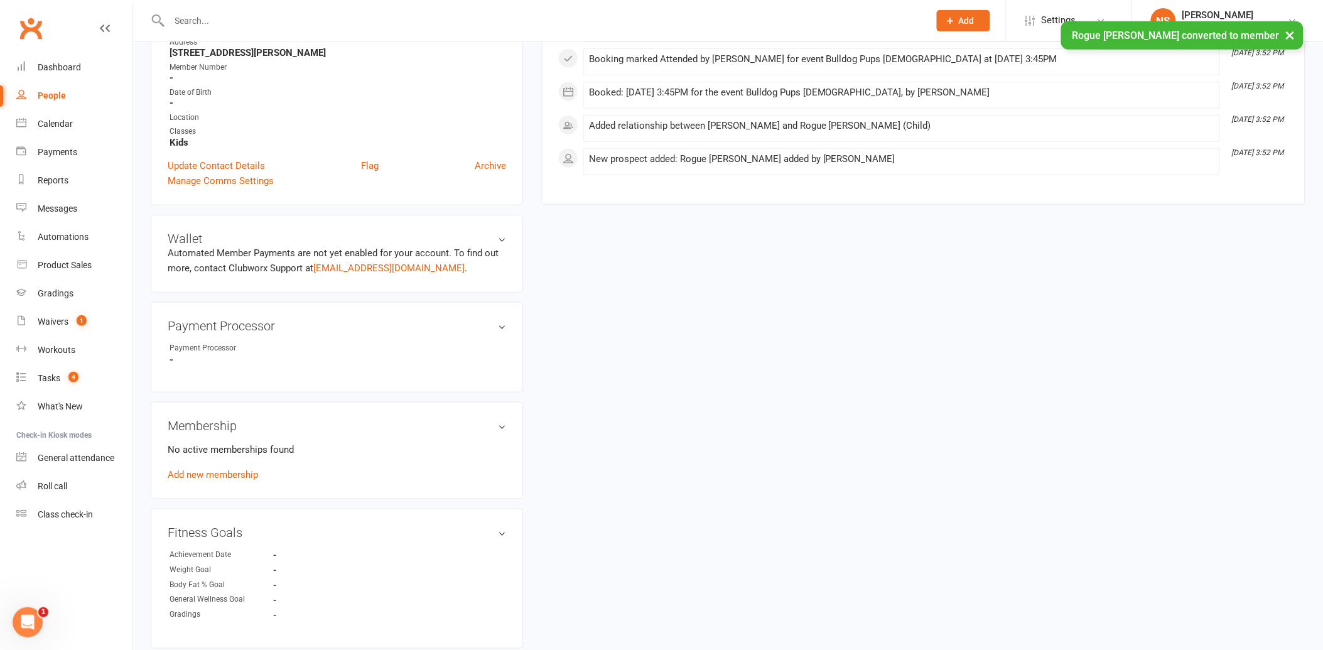
scroll to position [279, 0]
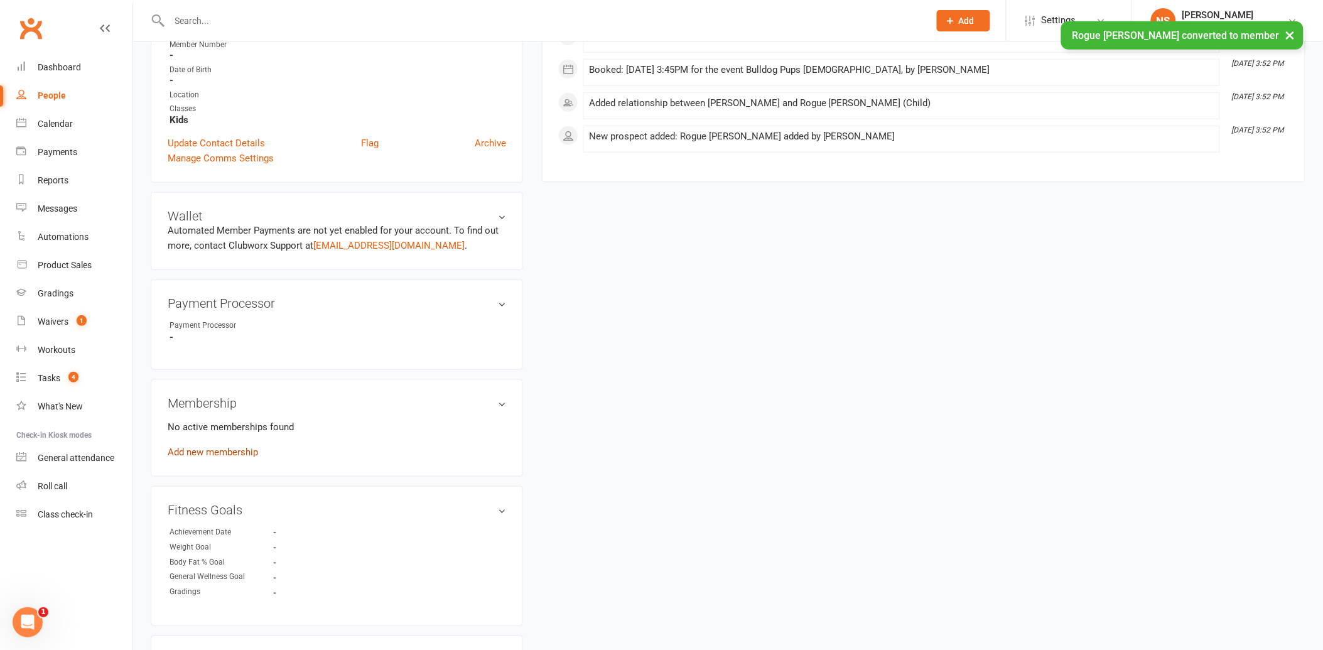
click at [241, 447] on link "Add new membership" at bounding box center [213, 452] width 90 height 11
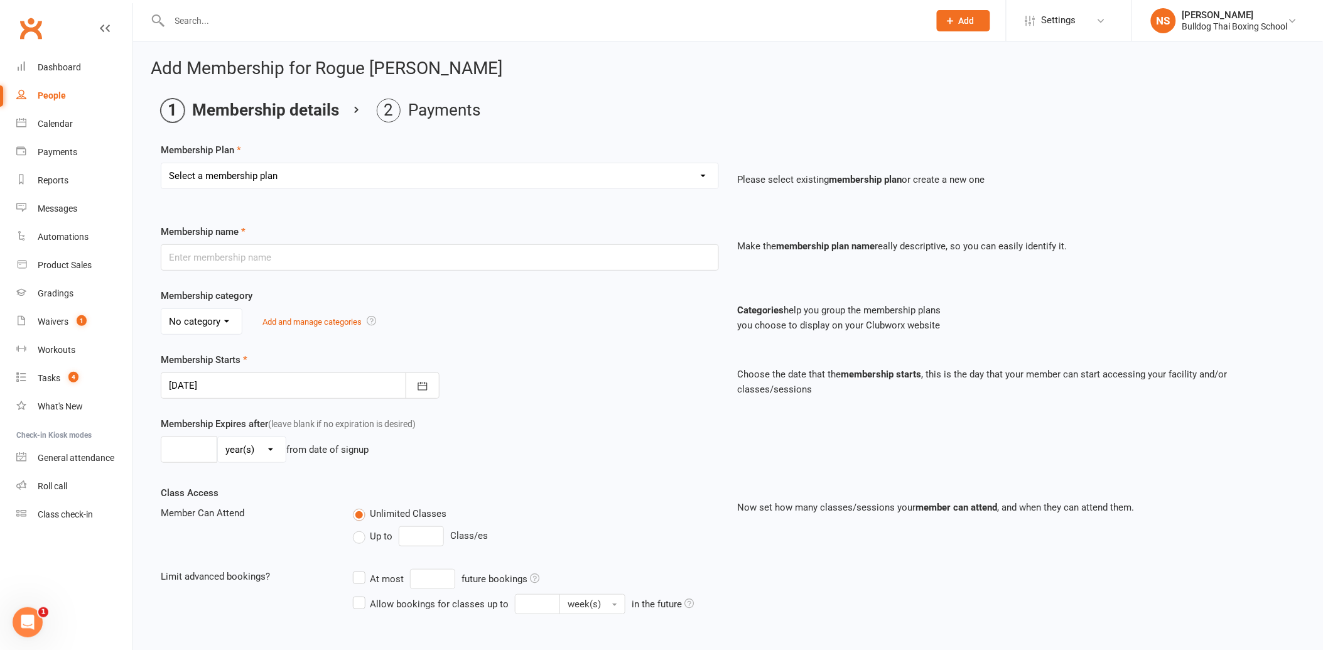
click at [290, 170] on select "Select a membership plan Create new Membership Plan 2 X WEEK MSHIP 1xWeek 25/we…" at bounding box center [439, 175] width 557 height 25
click at [161, 163] on select "Select a membership plan Create new Membership Plan 2 X WEEK MSHIP 1xWeek 25/we…" at bounding box center [439, 175] width 557 height 25
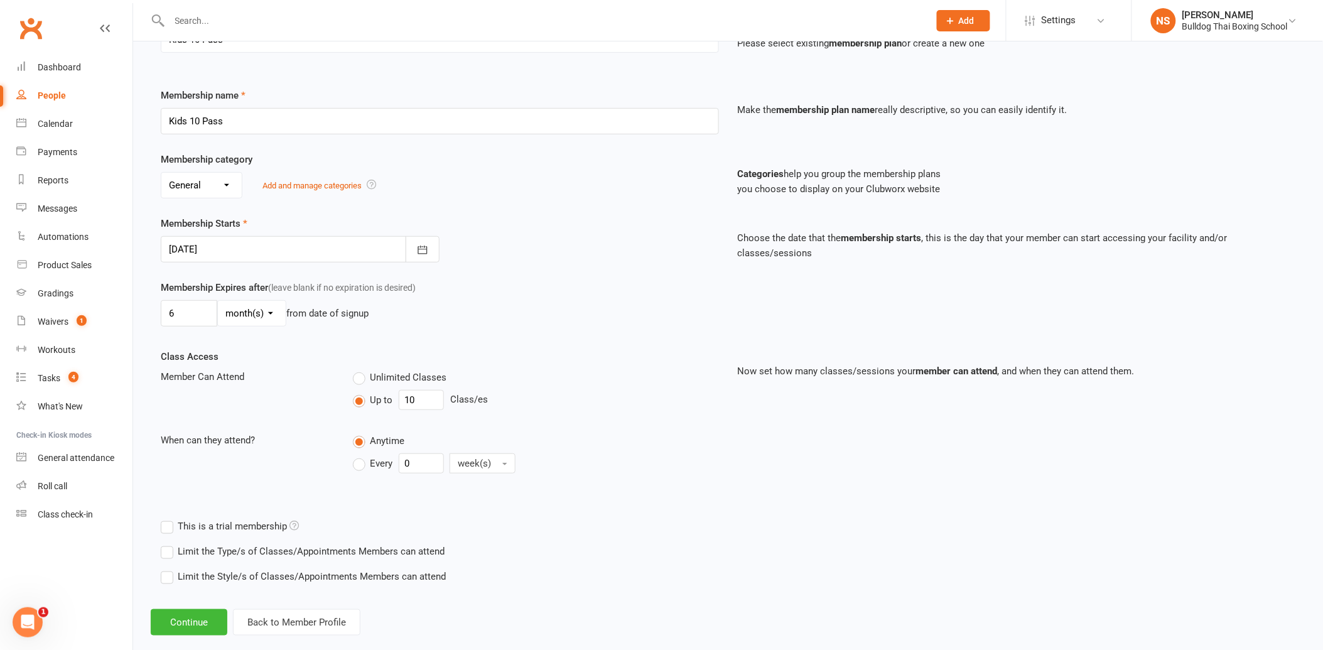
scroll to position [139, 0]
drag, startPoint x: 419, startPoint y: 394, endPoint x: 377, endPoint y: 390, distance: 42.3
click at [379, 391] on div "Up to 10 Class/es" at bounding box center [536, 397] width 366 height 20
click at [202, 614] on button "Continue" at bounding box center [189, 619] width 77 height 26
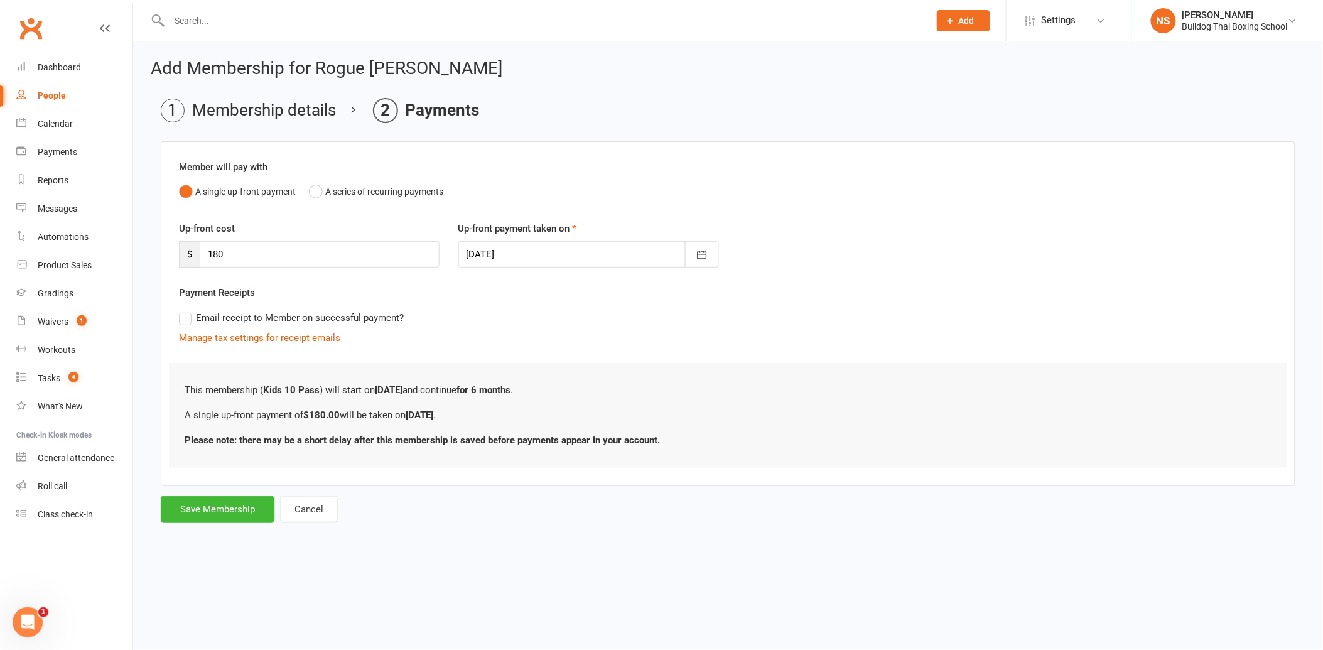
scroll to position [0, 0]
drag, startPoint x: 228, startPoint y: 262, endPoint x: 188, endPoint y: 258, distance: 39.8
click at [190, 258] on div "$ 180" at bounding box center [310, 254] width 263 height 26
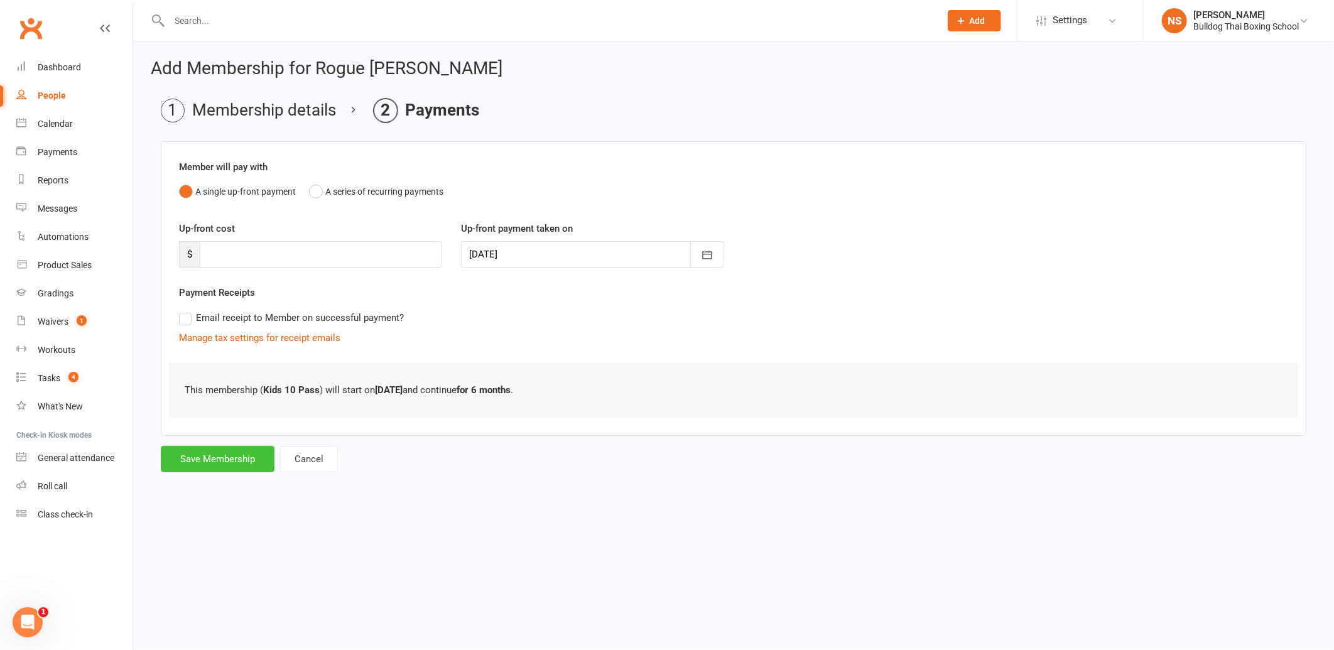
click at [215, 464] on button "Save Membership" at bounding box center [218, 459] width 114 height 26
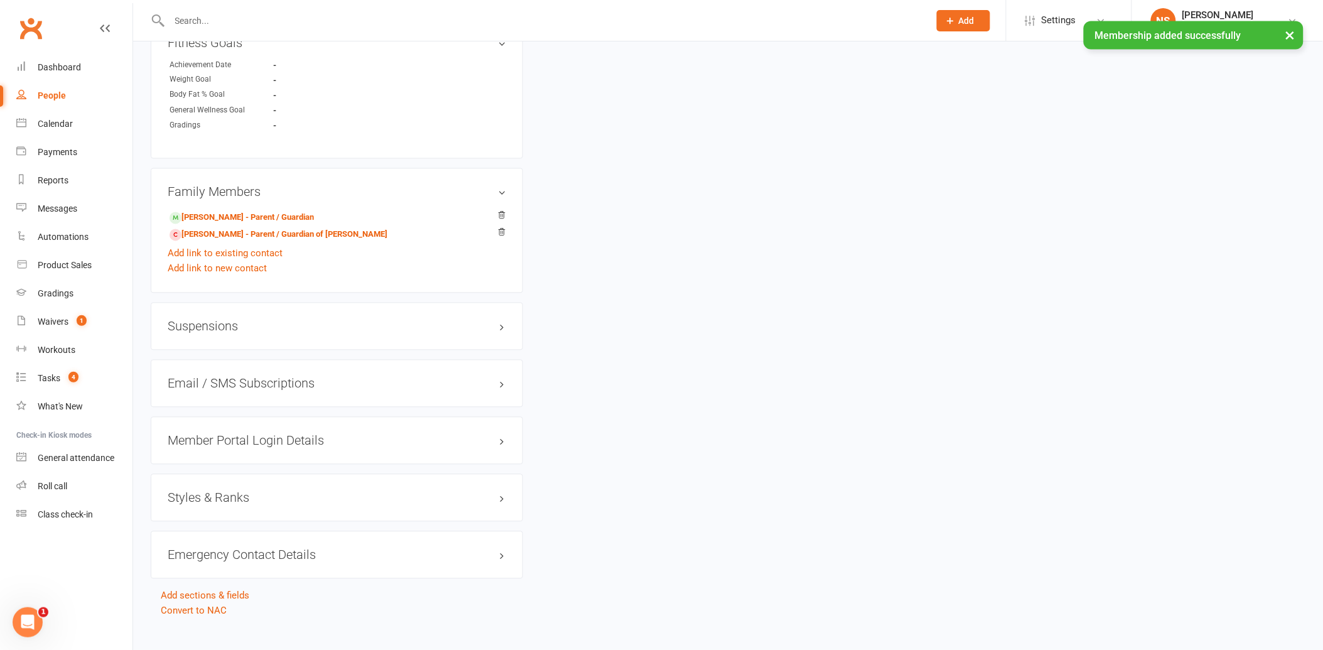
scroll to position [800, 0]
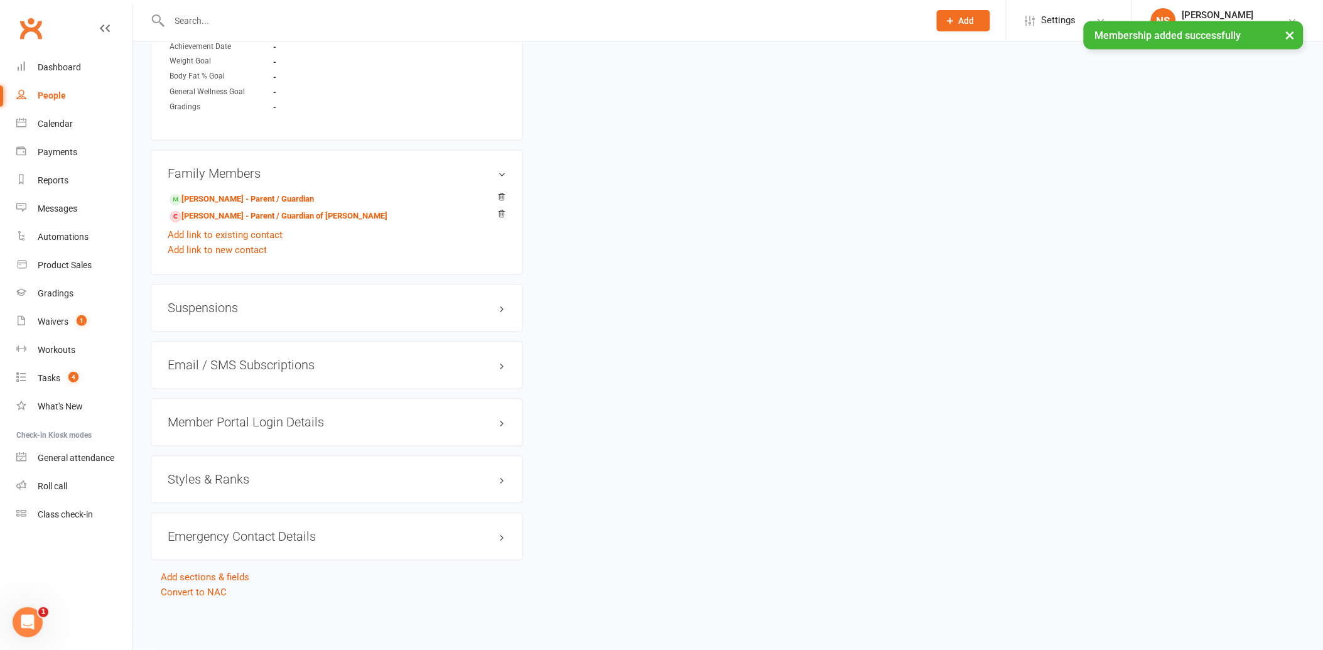
click at [242, 421] on h3 "Member Portal Login Details" at bounding box center [337, 423] width 339 height 14
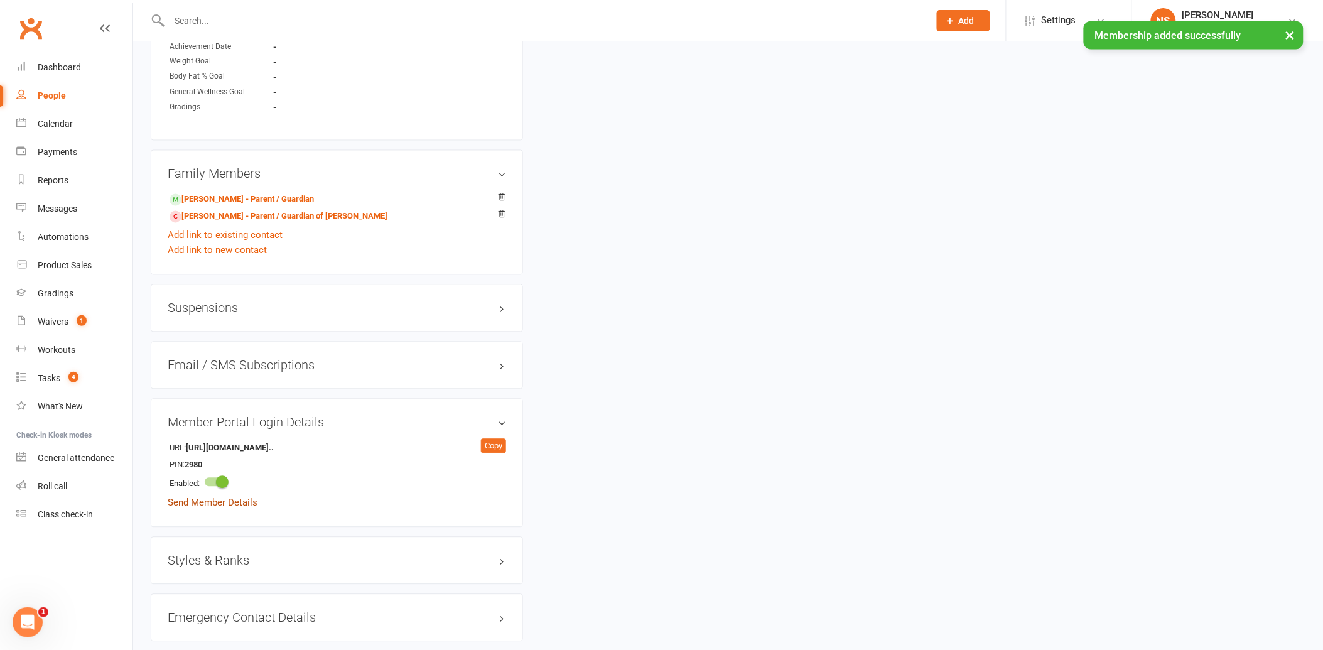
click at [246, 501] on link "Send Member Details" at bounding box center [213, 502] width 90 height 11
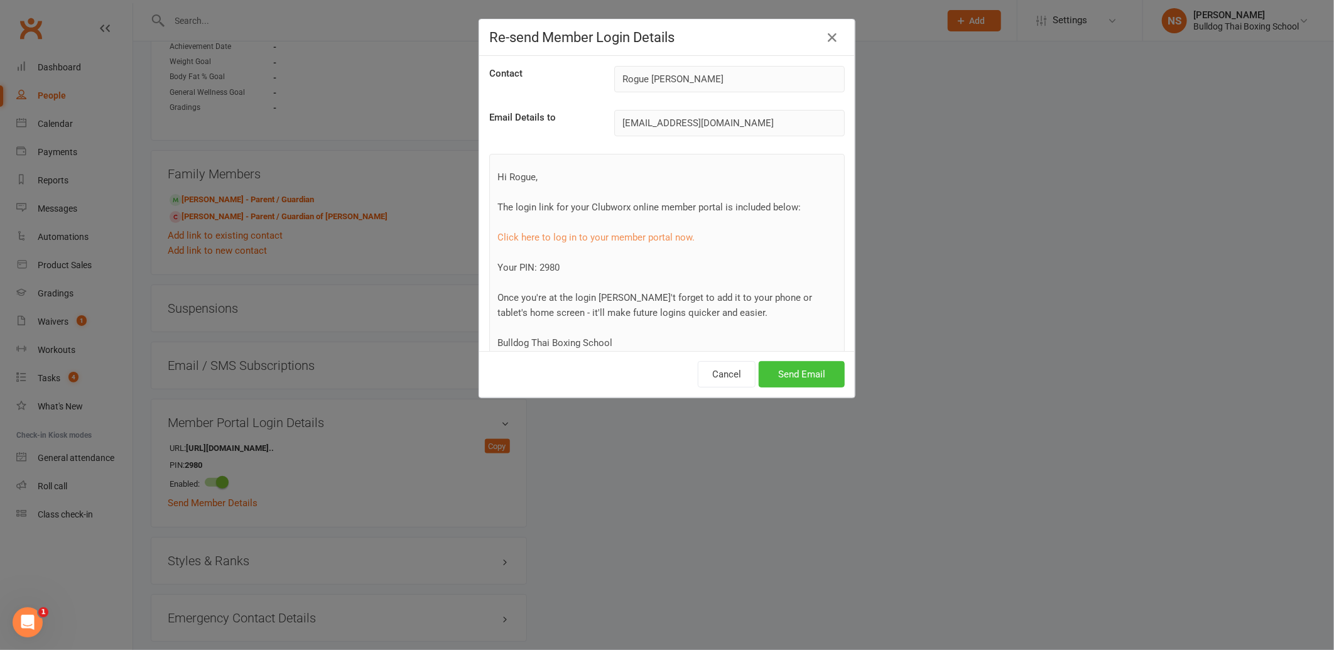
click at [798, 380] on button "Send Email" at bounding box center [802, 374] width 86 height 26
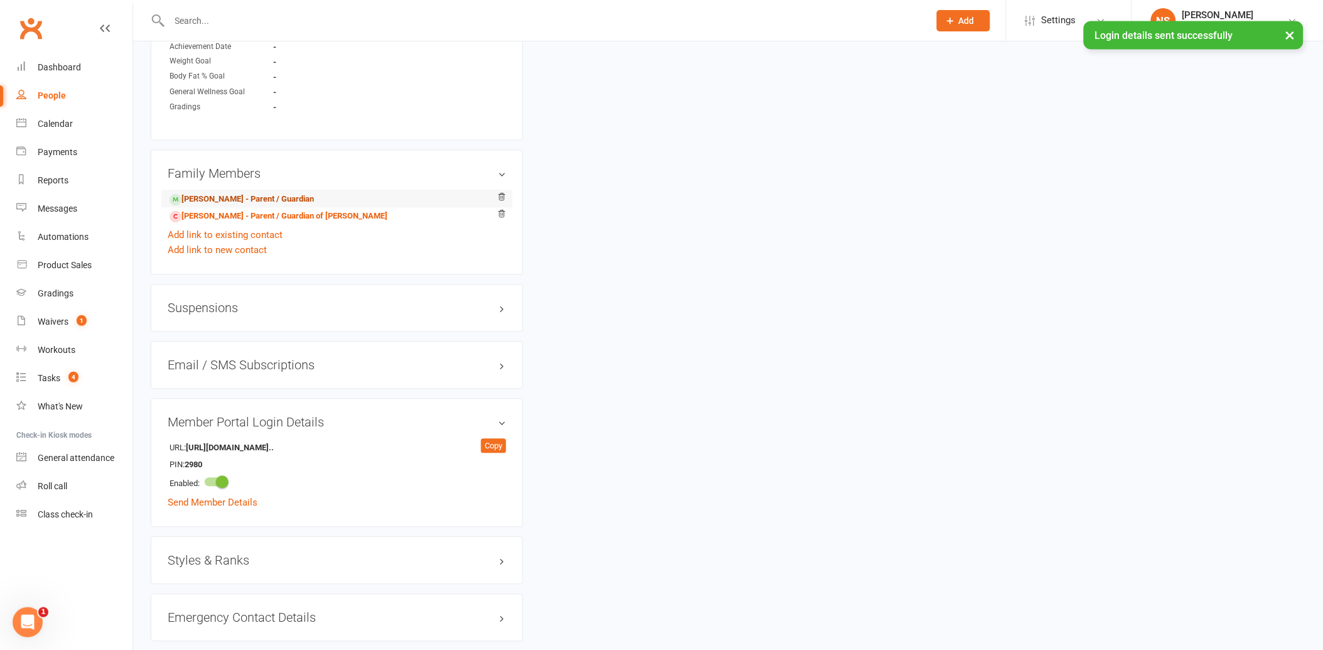
click at [230, 198] on link "[PERSON_NAME] - Parent / Guardian" at bounding box center [242, 199] width 144 height 13
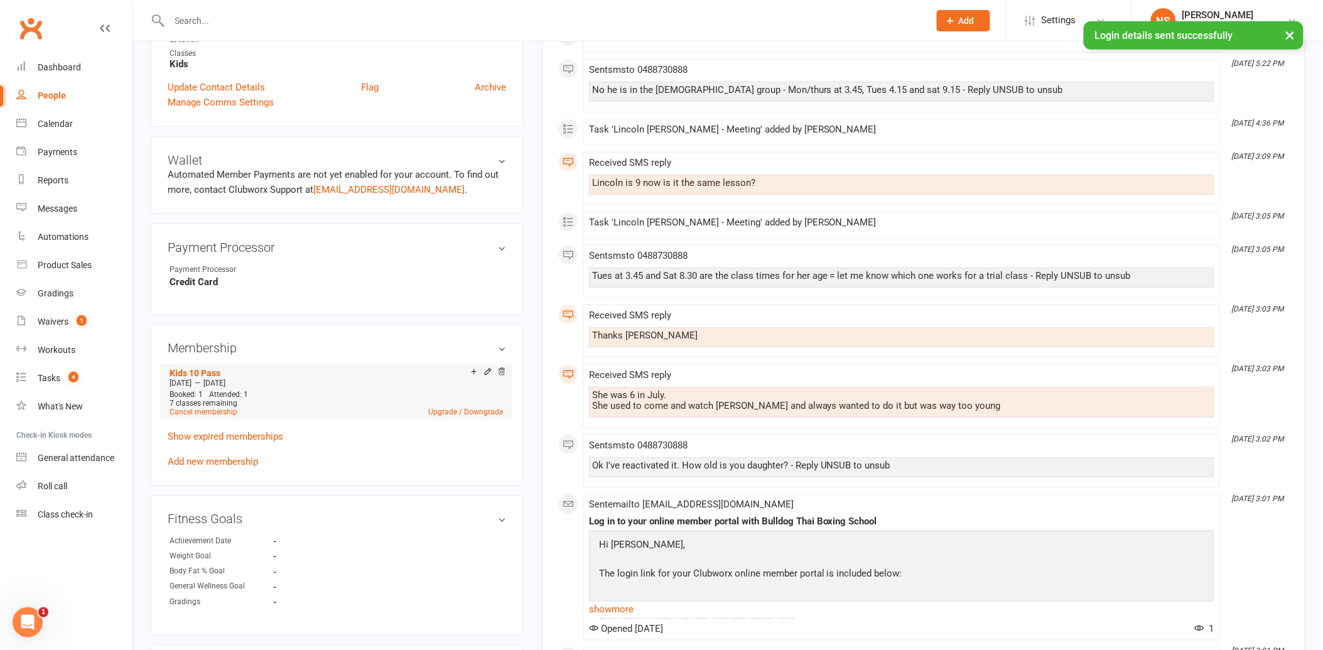
scroll to position [349, 0]
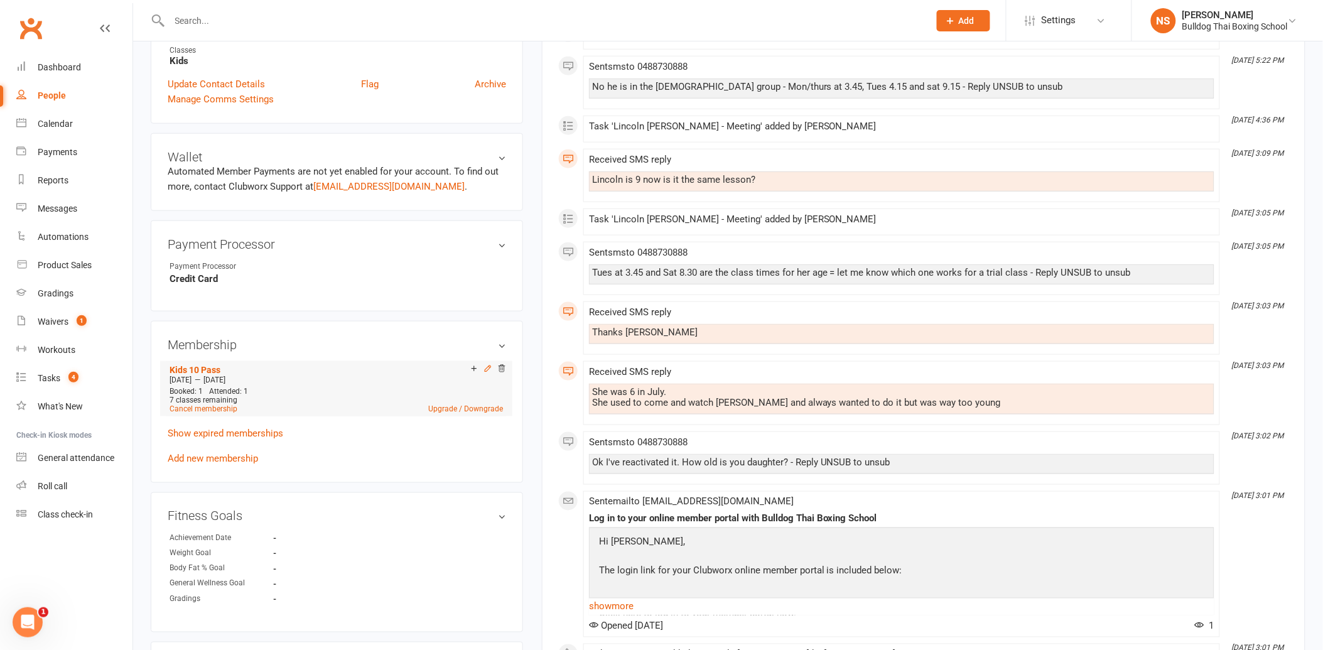
click at [487, 366] on icon at bounding box center [488, 368] width 9 height 9
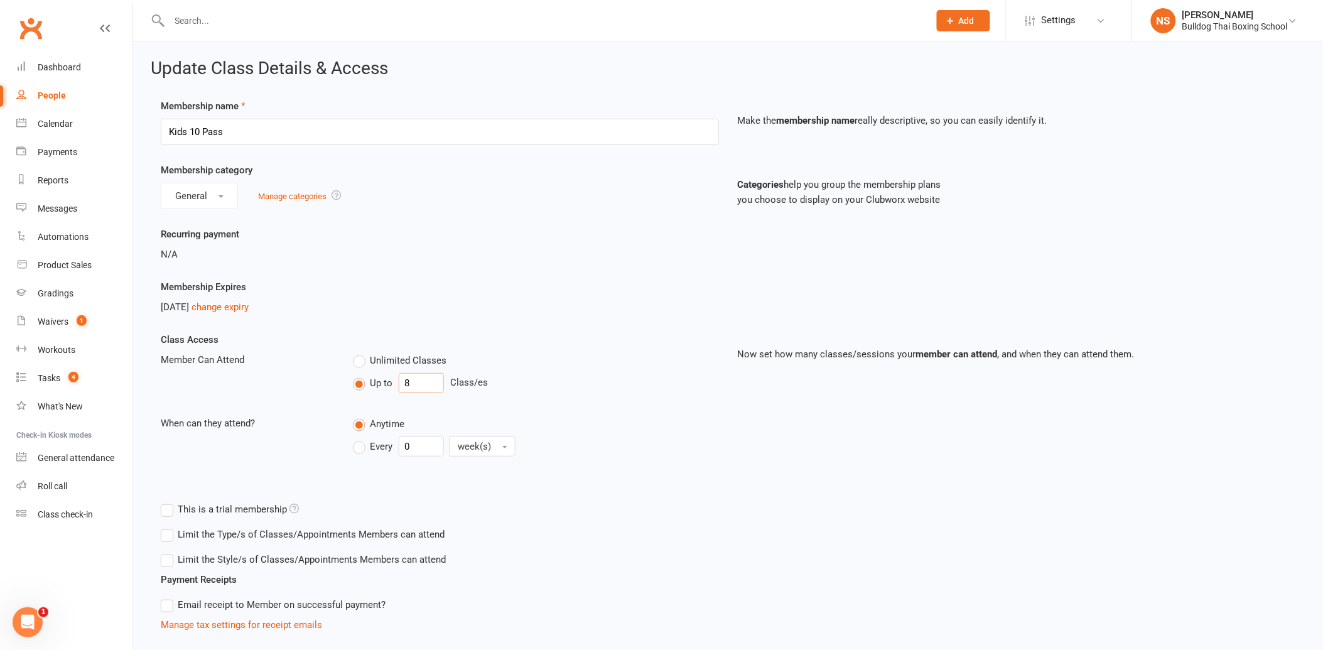
drag, startPoint x: 418, startPoint y: 385, endPoint x: 372, endPoint y: 377, distance: 46.6
click at [393, 384] on div "Up to 8 Class/es" at bounding box center [536, 383] width 366 height 20
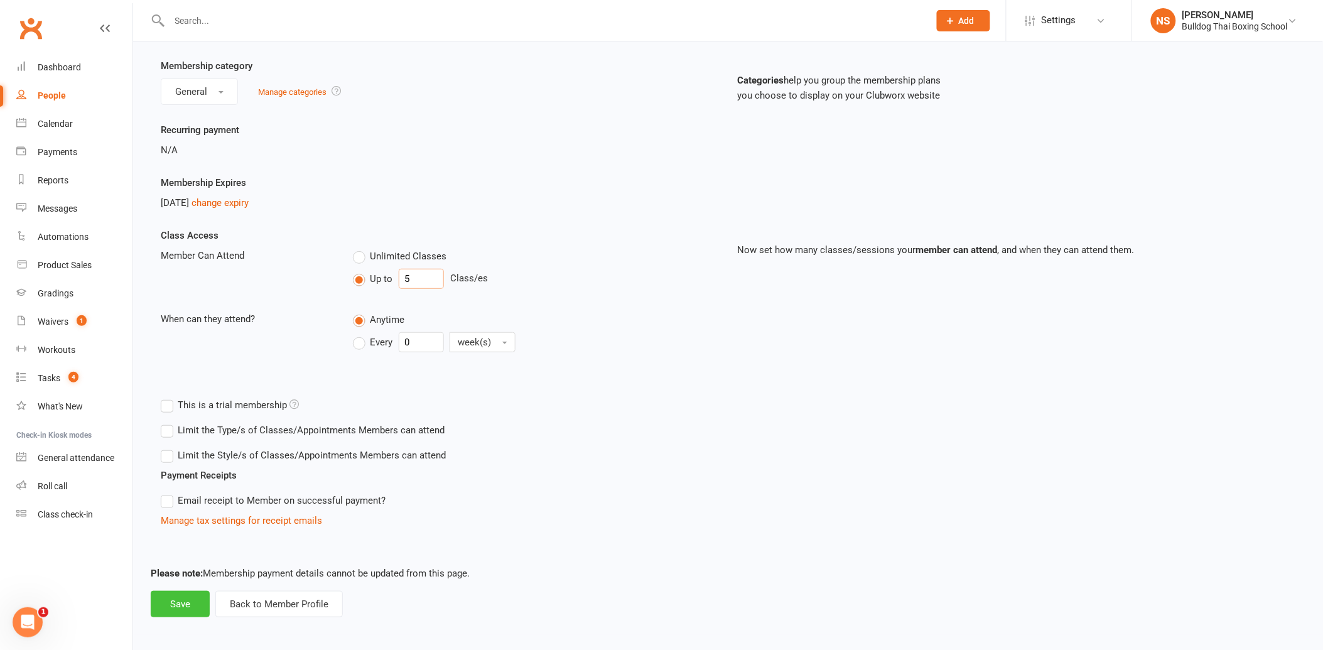
scroll to position [107, 0]
click at [175, 597] on button "Save" at bounding box center [180, 602] width 59 height 26
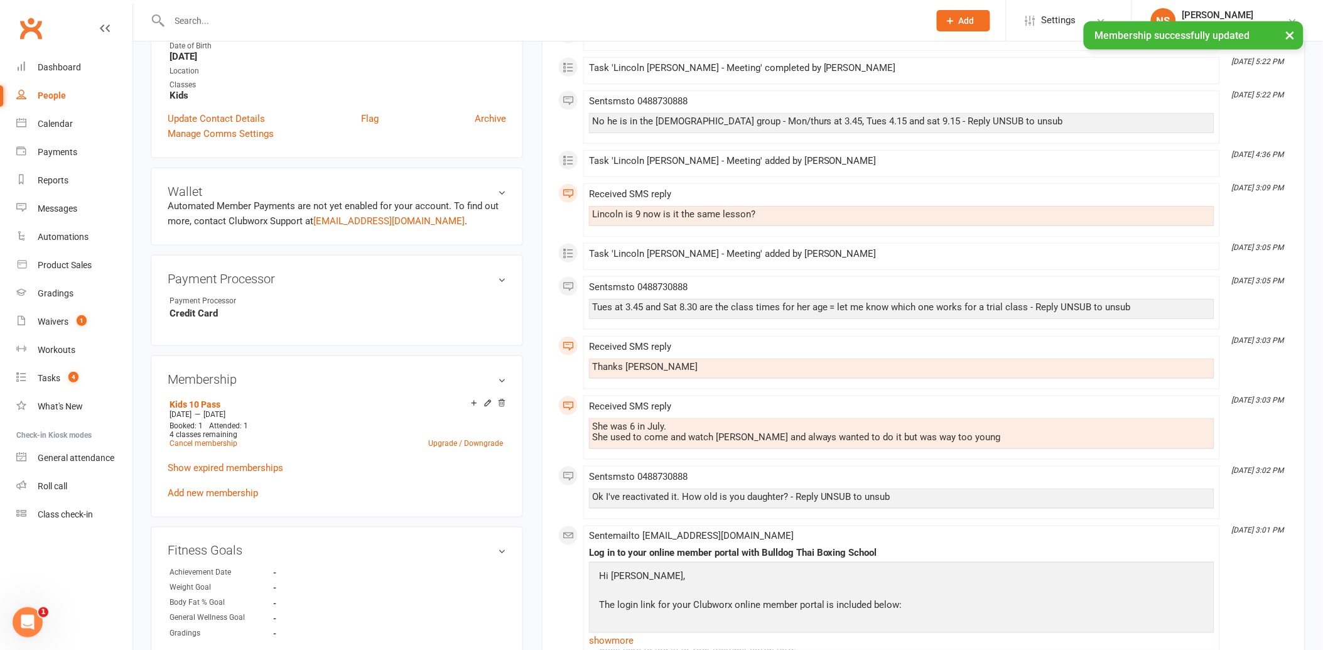
scroll to position [349, 0]
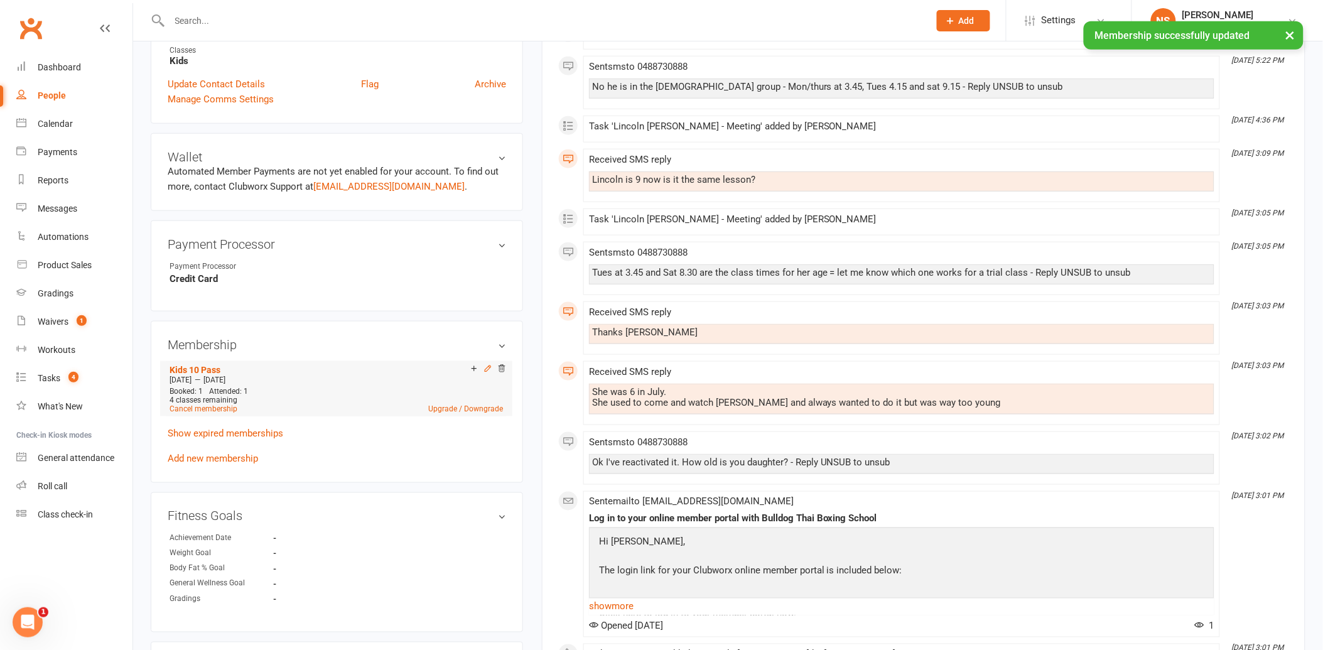
click at [490, 364] on icon at bounding box center [488, 368] width 9 height 9
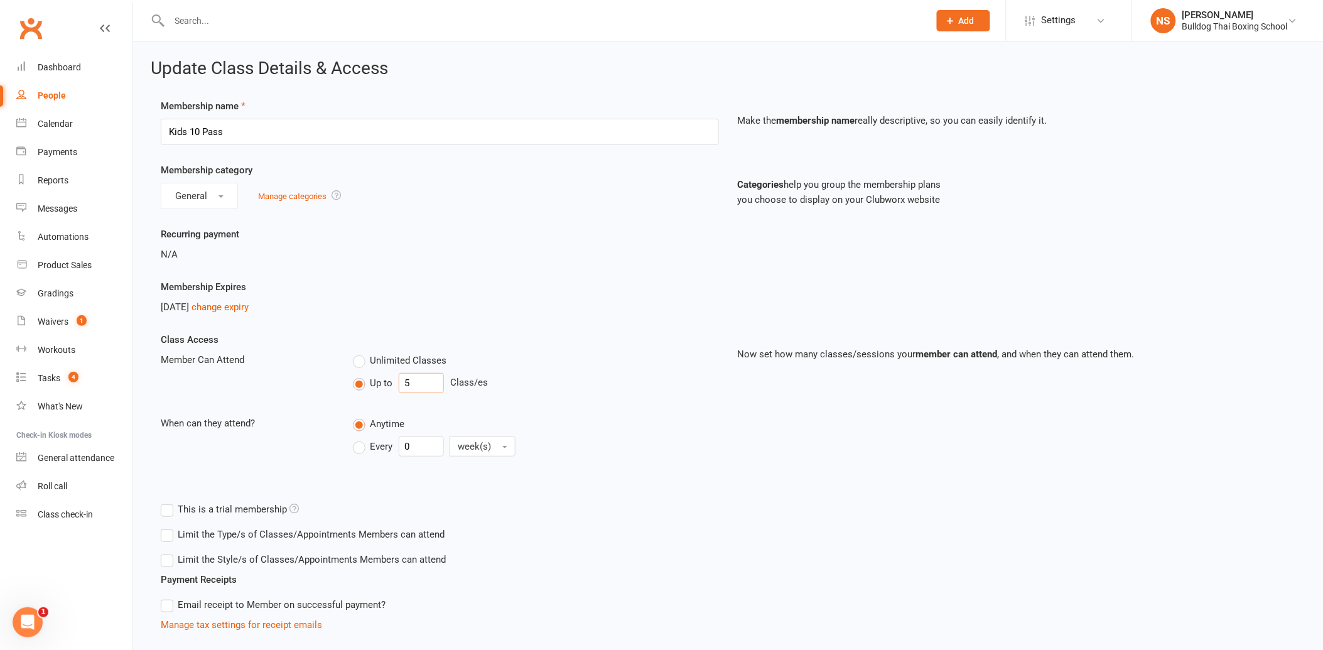
drag, startPoint x: 416, startPoint y: 382, endPoint x: 386, endPoint y: 375, distance: 31.5
click at [388, 377] on div "Up to 5 Class/es" at bounding box center [536, 383] width 366 height 20
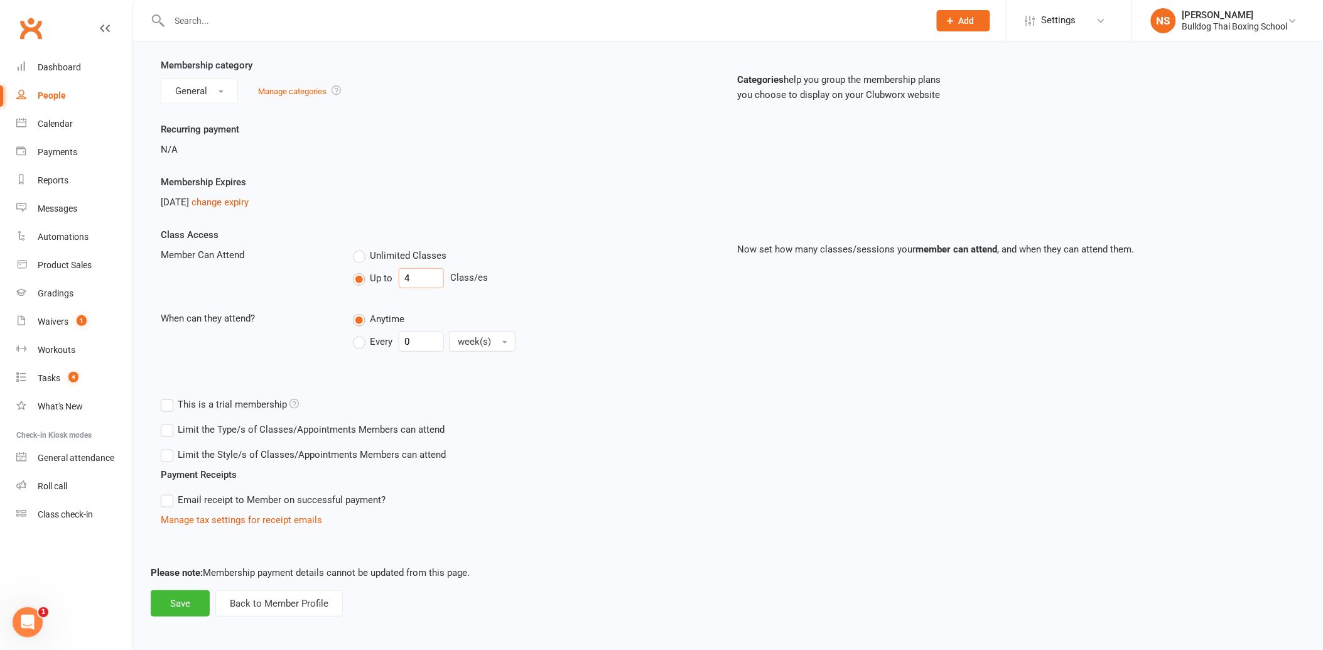
scroll to position [107, 0]
click at [183, 600] on button "Save" at bounding box center [180, 602] width 59 height 26
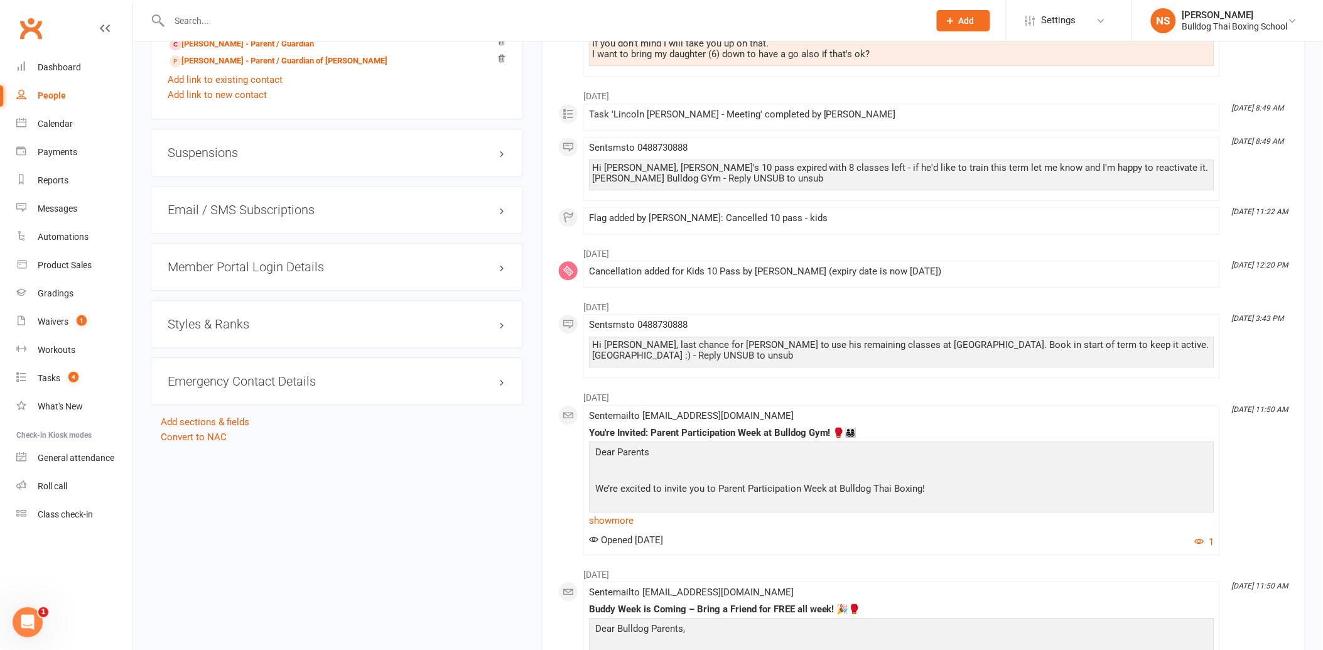
scroll to position [1046, 0]
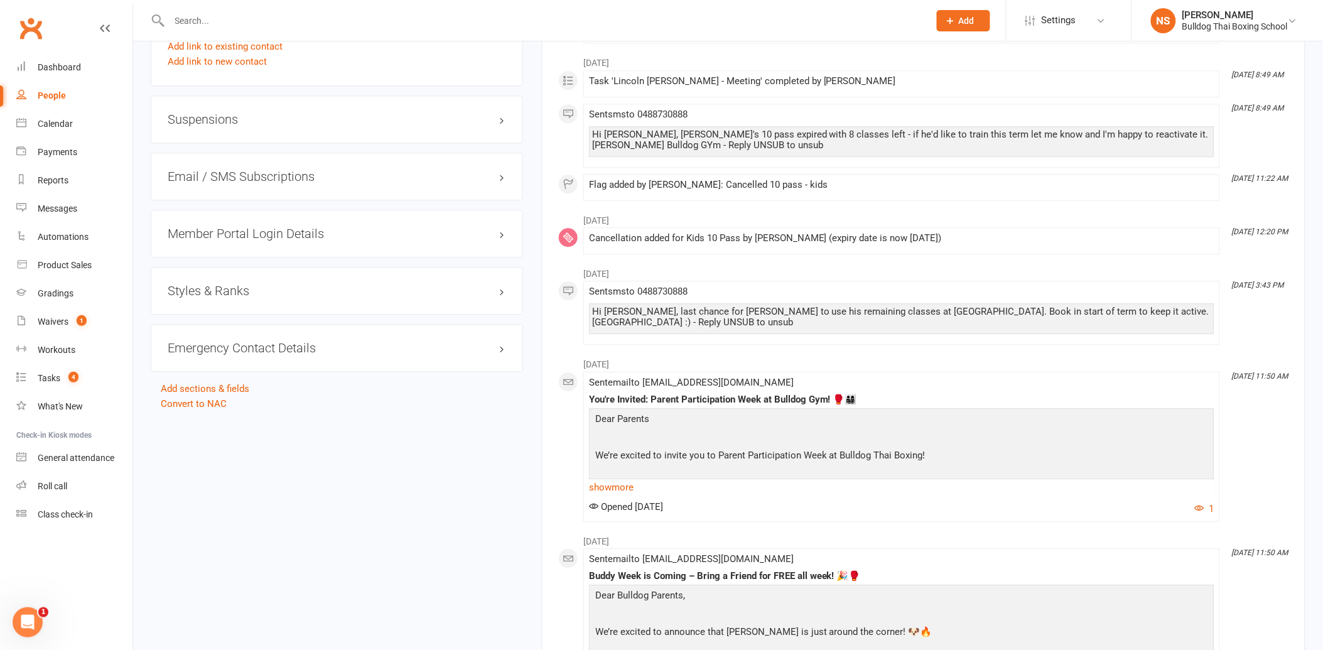
click at [241, 231] on h3 "Member Portal Login Details" at bounding box center [337, 234] width 339 height 14
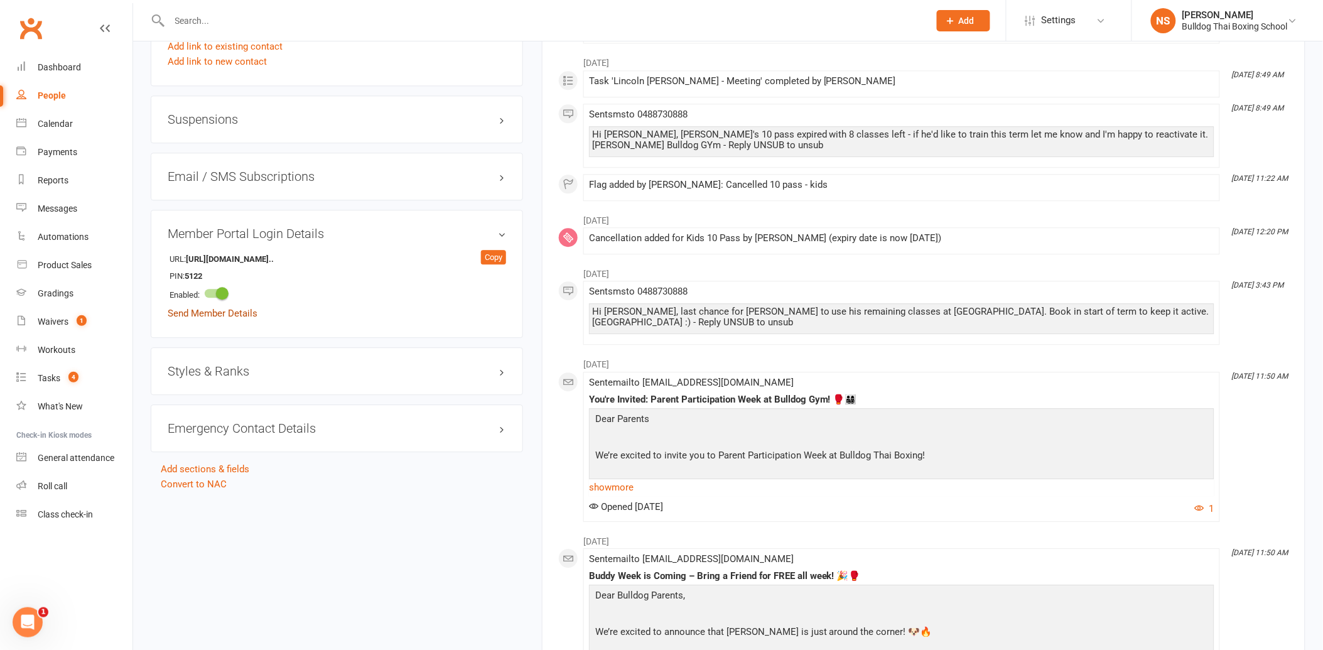
click at [249, 313] on link "Send Member Details" at bounding box center [213, 313] width 90 height 11
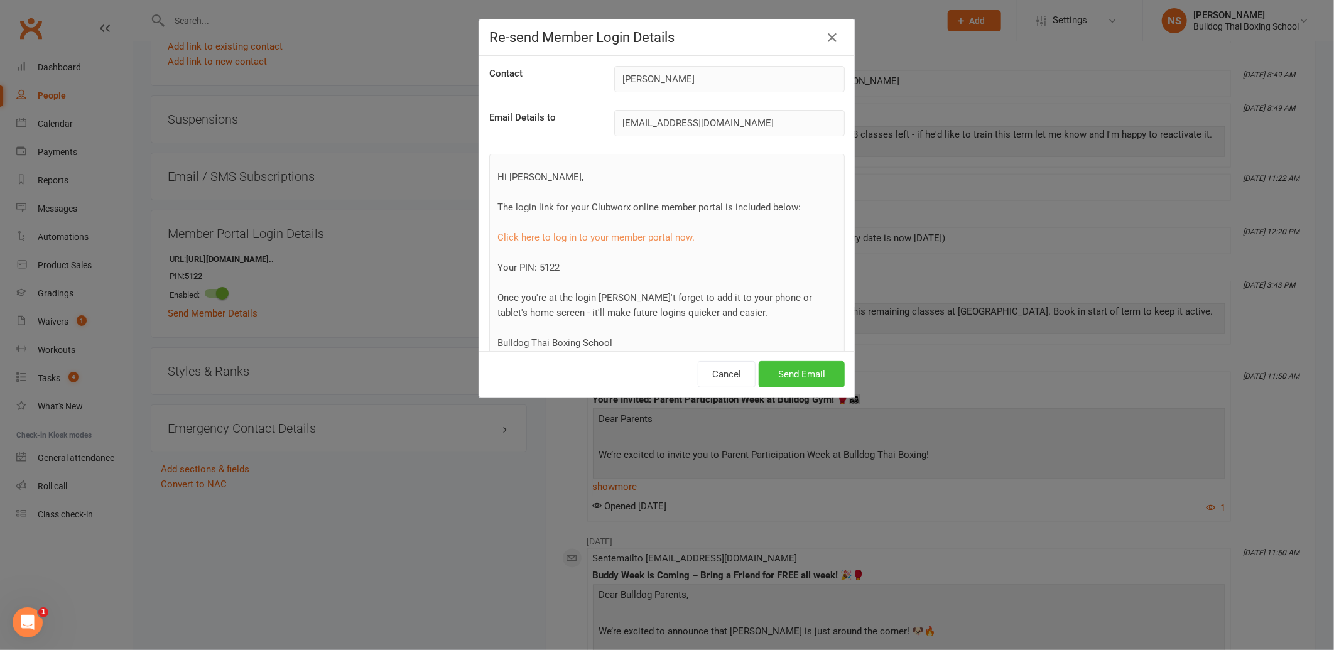
click at [796, 374] on button "Send Email" at bounding box center [802, 374] width 86 height 26
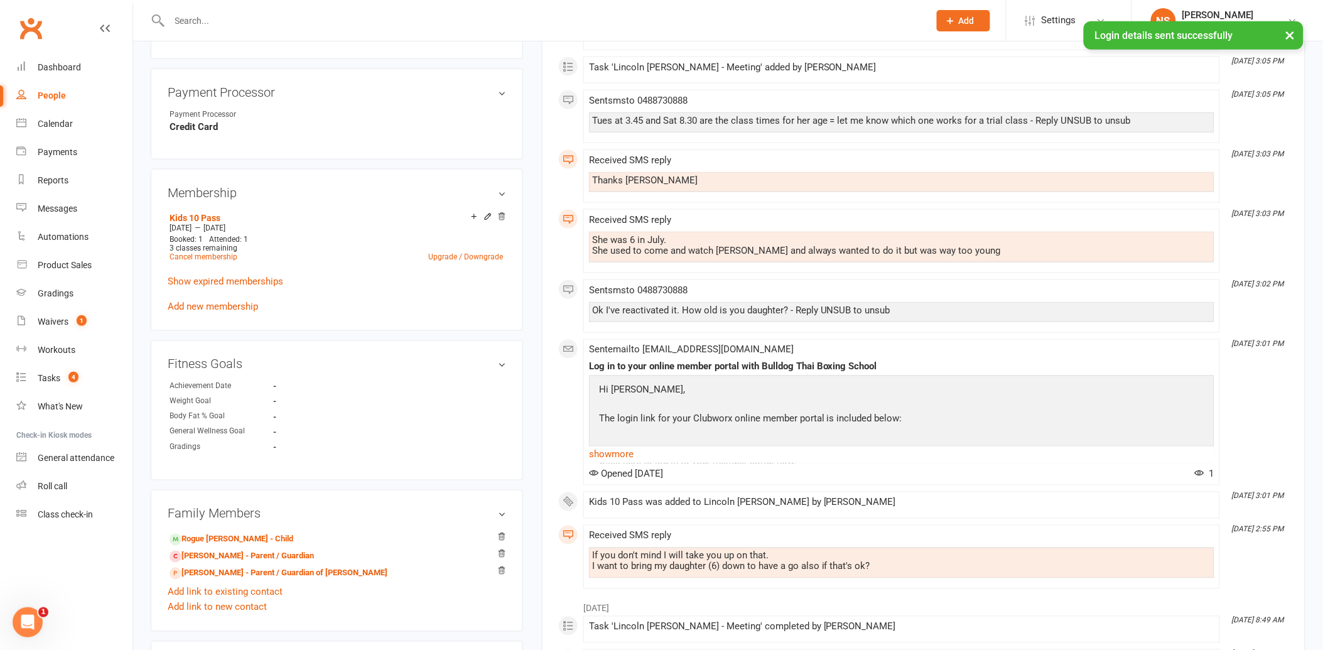
scroll to position [558, 0]
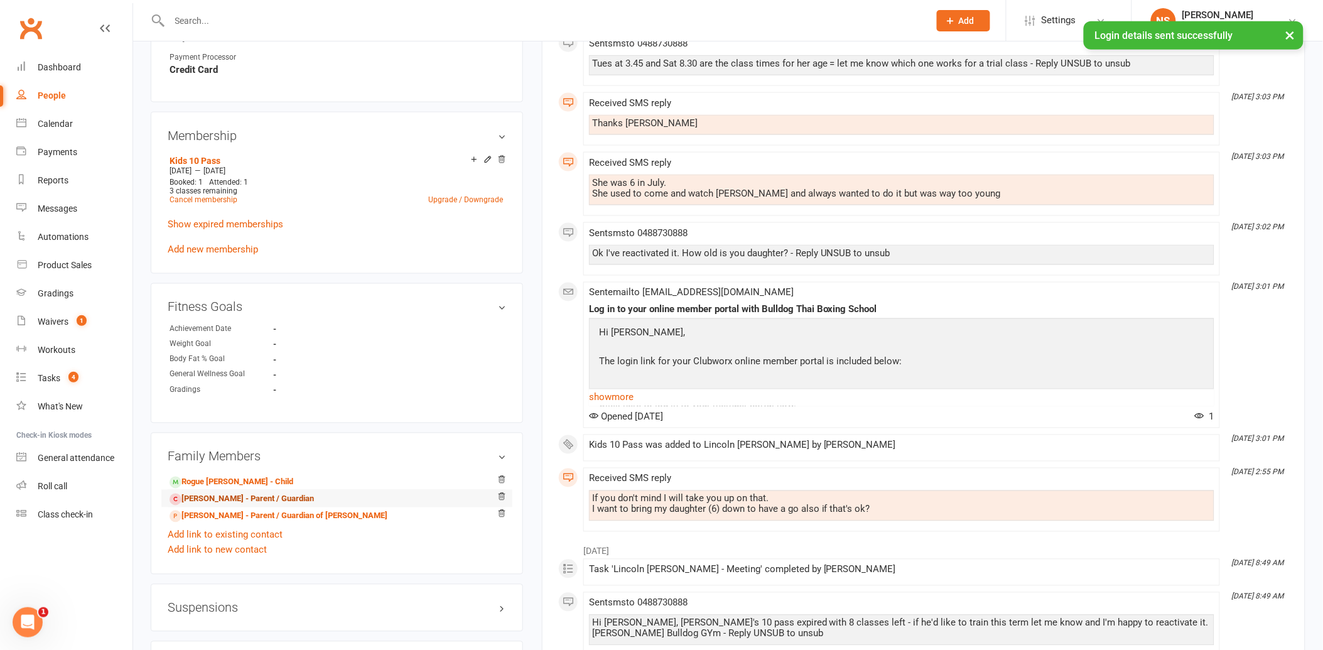
click at [241, 502] on link "[PERSON_NAME] - Parent / Guardian" at bounding box center [242, 499] width 144 height 13
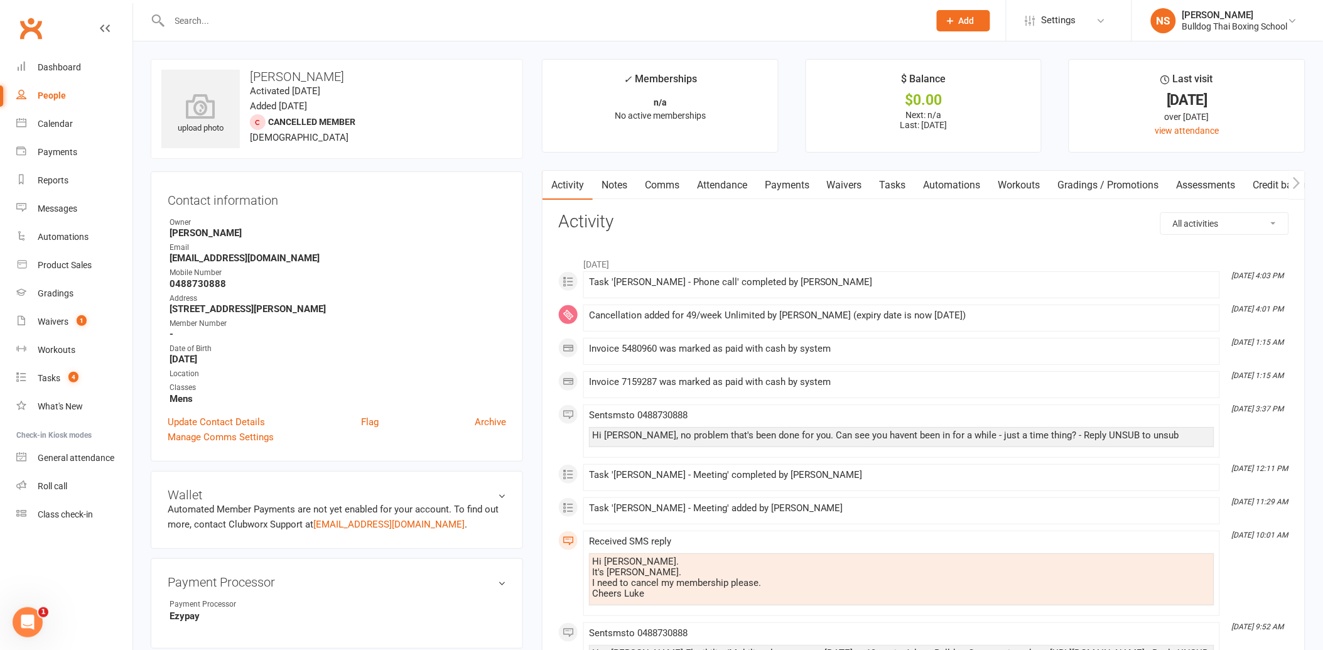
click at [668, 183] on link "Comms" at bounding box center [662, 185] width 52 height 29
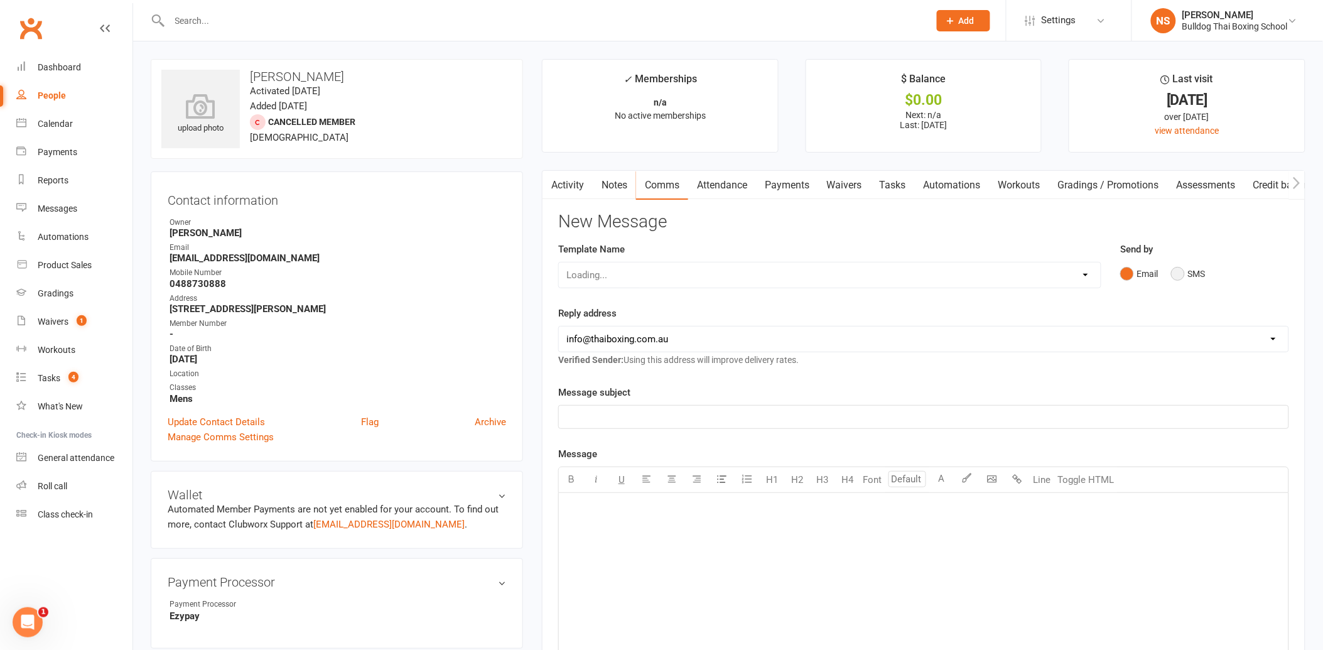
click at [1181, 272] on button "SMS" at bounding box center [1188, 274] width 34 height 24
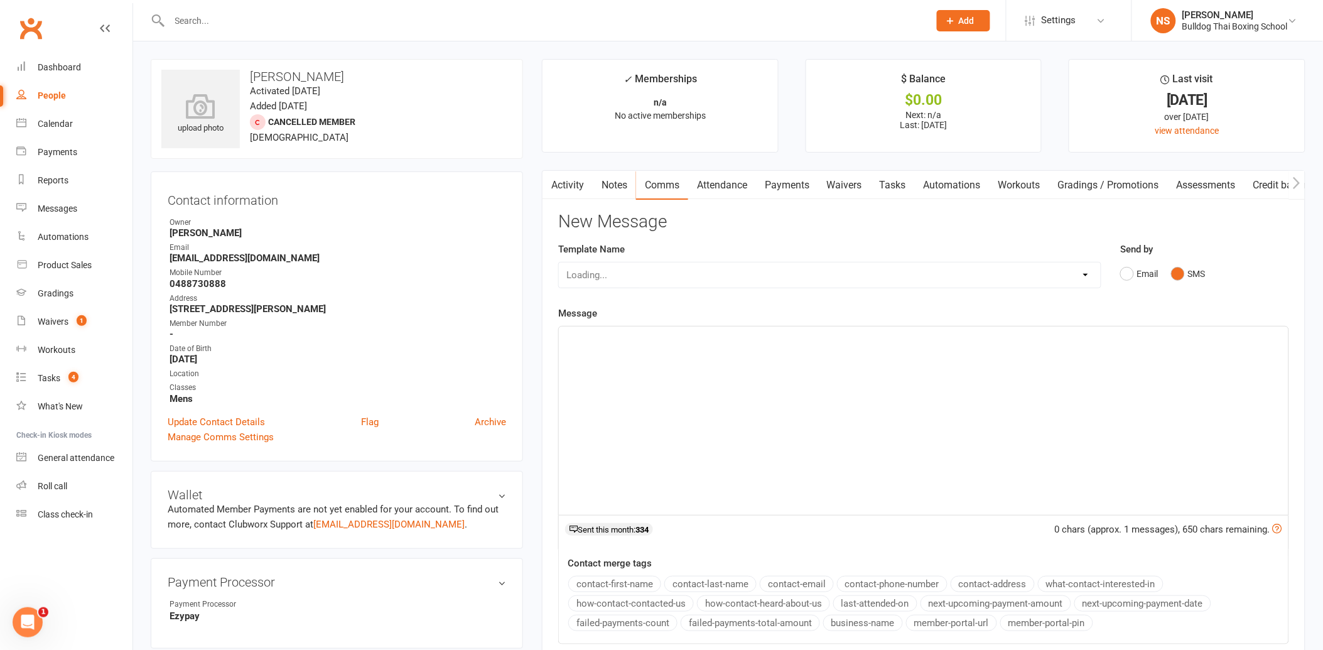
click at [605, 343] on p "﻿" at bounding box center [924, 337] width 715 height 15
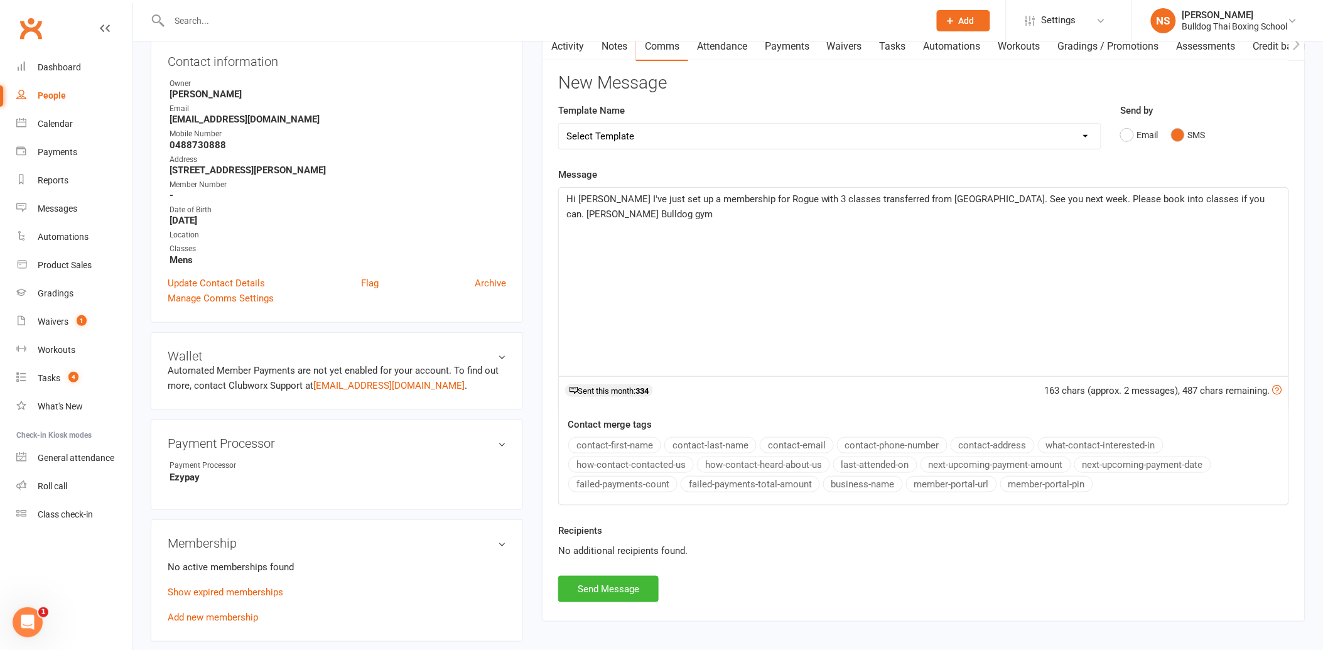
scroll to position [139, 0]
click at [604, 592] on button "Send Message" at bounding box center [608, 588] width 100 height 26
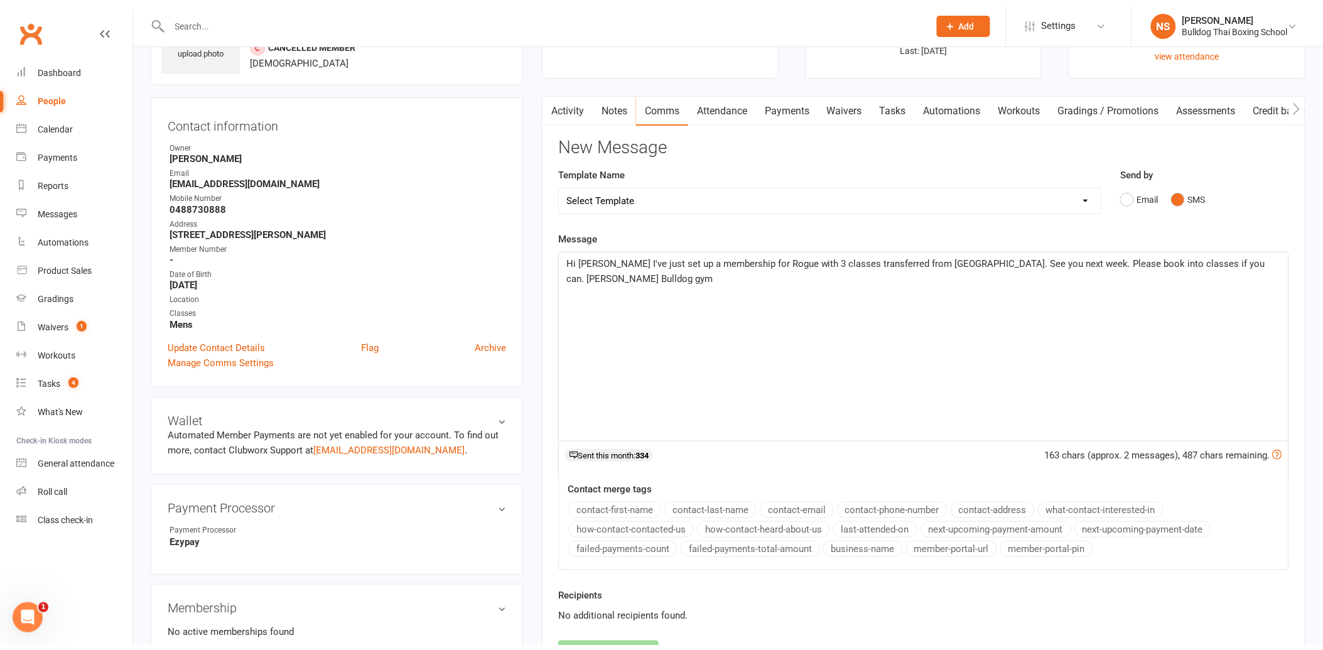
scroll to position [0, 0]
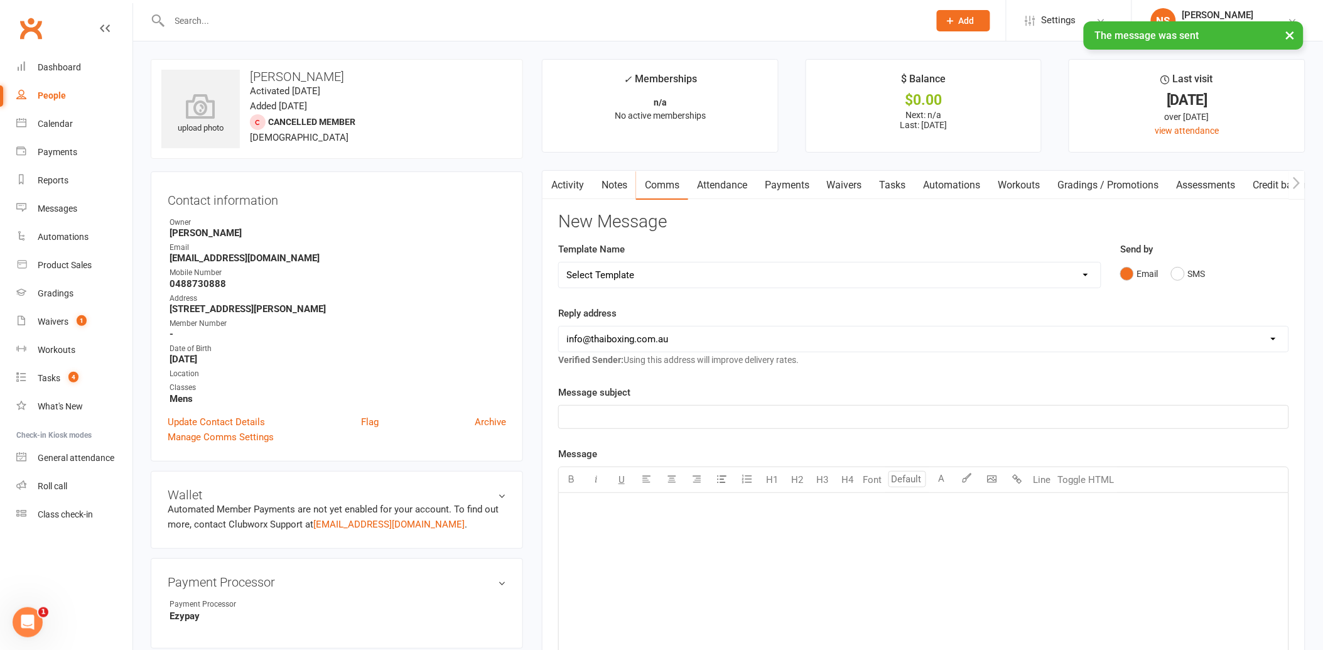
click at [906, 180] on link "Tasks" at bounding box center [893, 185] width 44 height 29
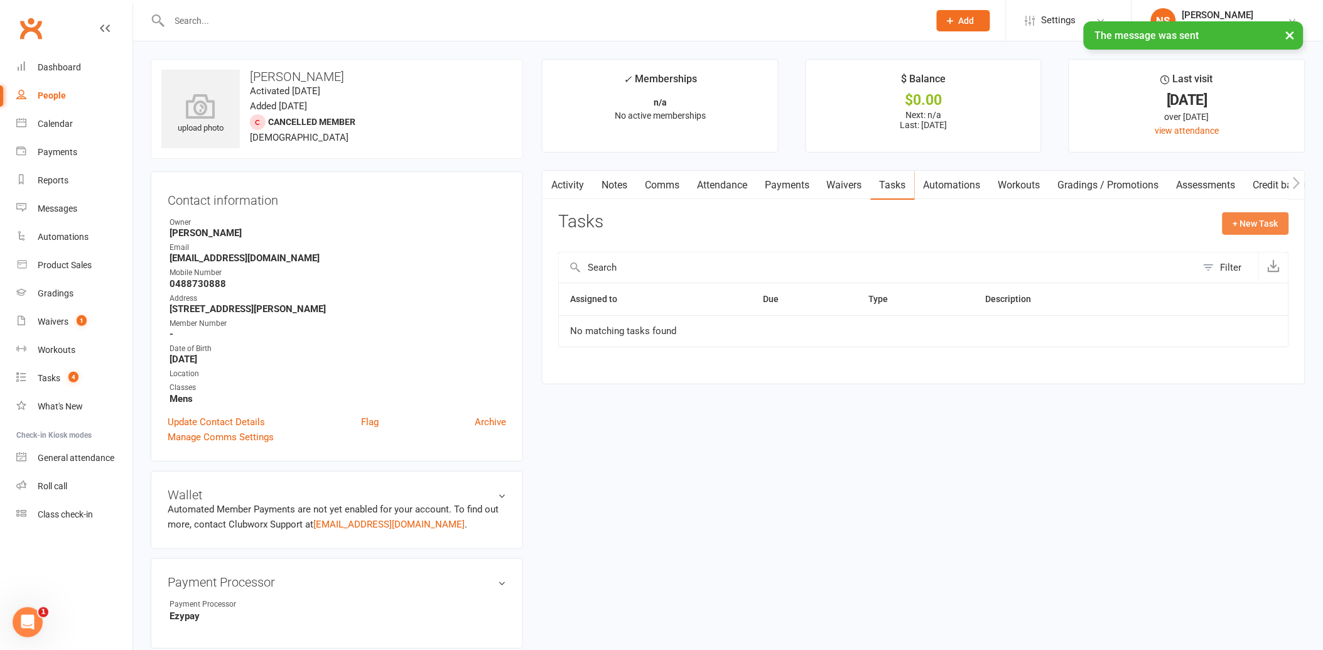
click at [1247, 220] on button "+ New Task" at bounding box center [1256, 223] width 67 height 23
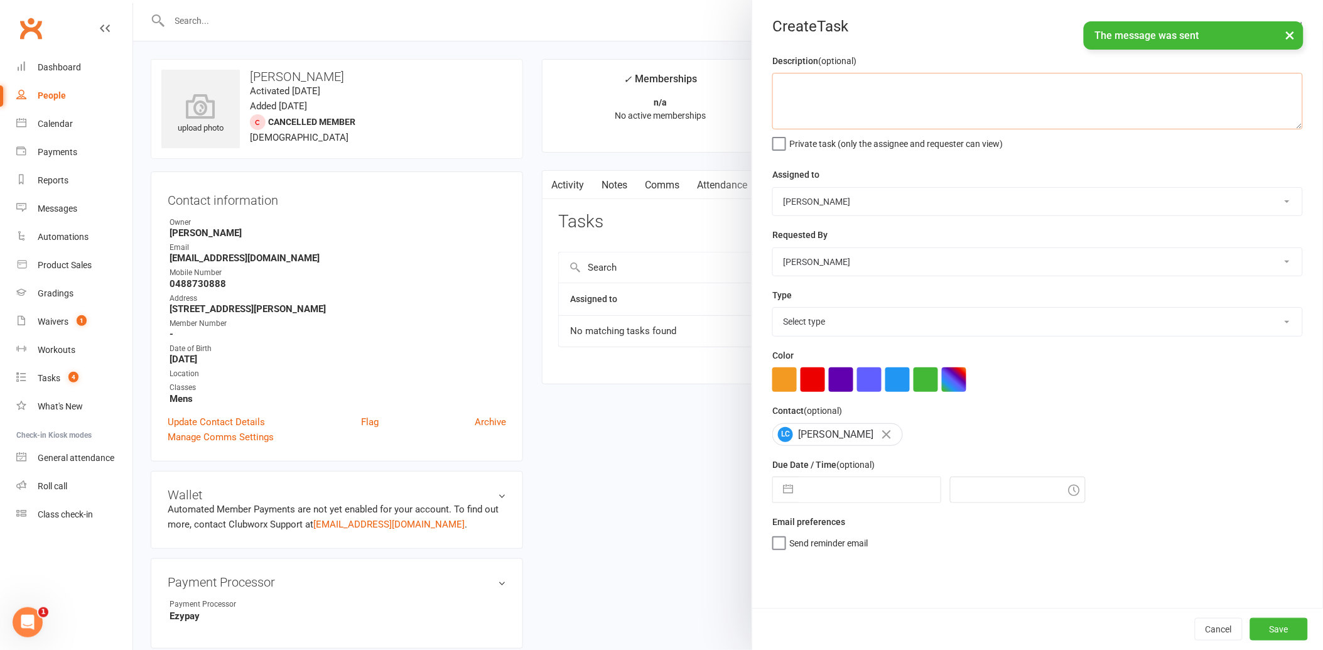
drag, startPoint x: 810, startPoint y: 97, endPoint x: 849, endPoint y: 90, distance: 38.9
click at [846, 90] on textarea at bounding box center [1038, 101] width 531 height 57
click at [820, 325] on select "Select type Action E-mail Meeting Phone call Text Add new task type" at bounding box center [1037, 322] width 529 height 28
click at [773, 308] on select "Select type Action E-mail Meeting Phone call Text Add new task type" at bounding box center [1037, 322] width 529 height 28
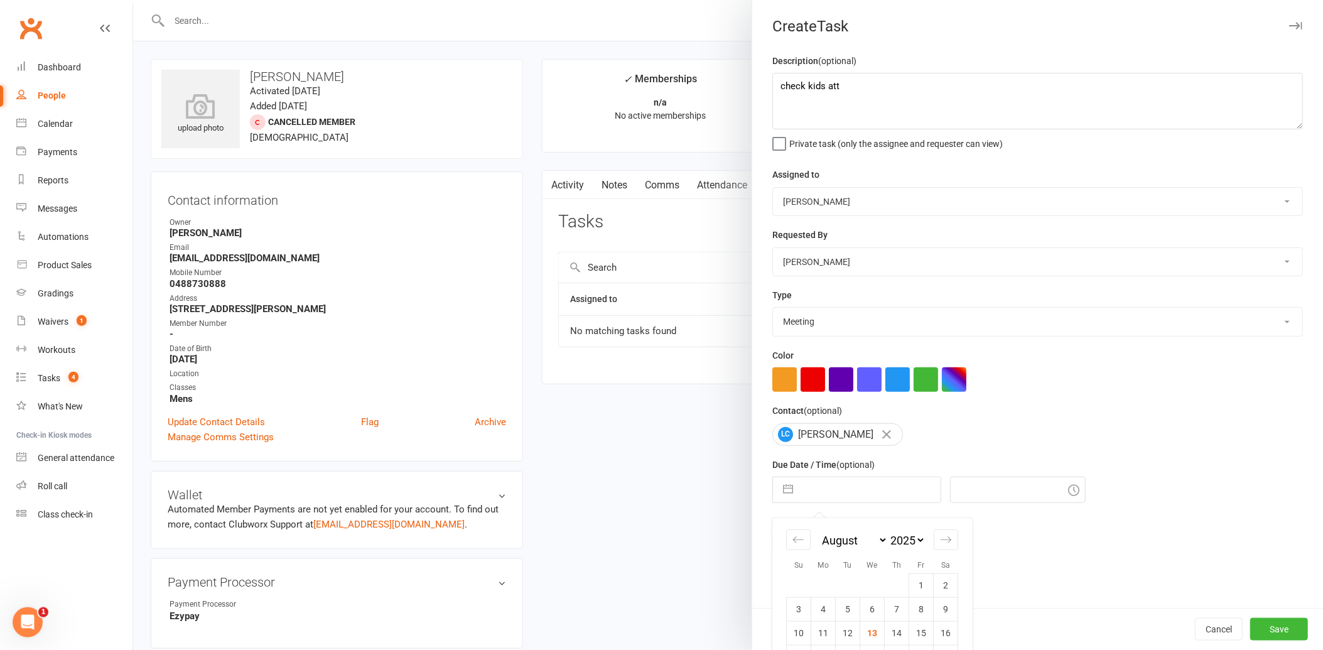
click at [832, 485] on input "text" at bounding box center [870, 489] width 141 height 25
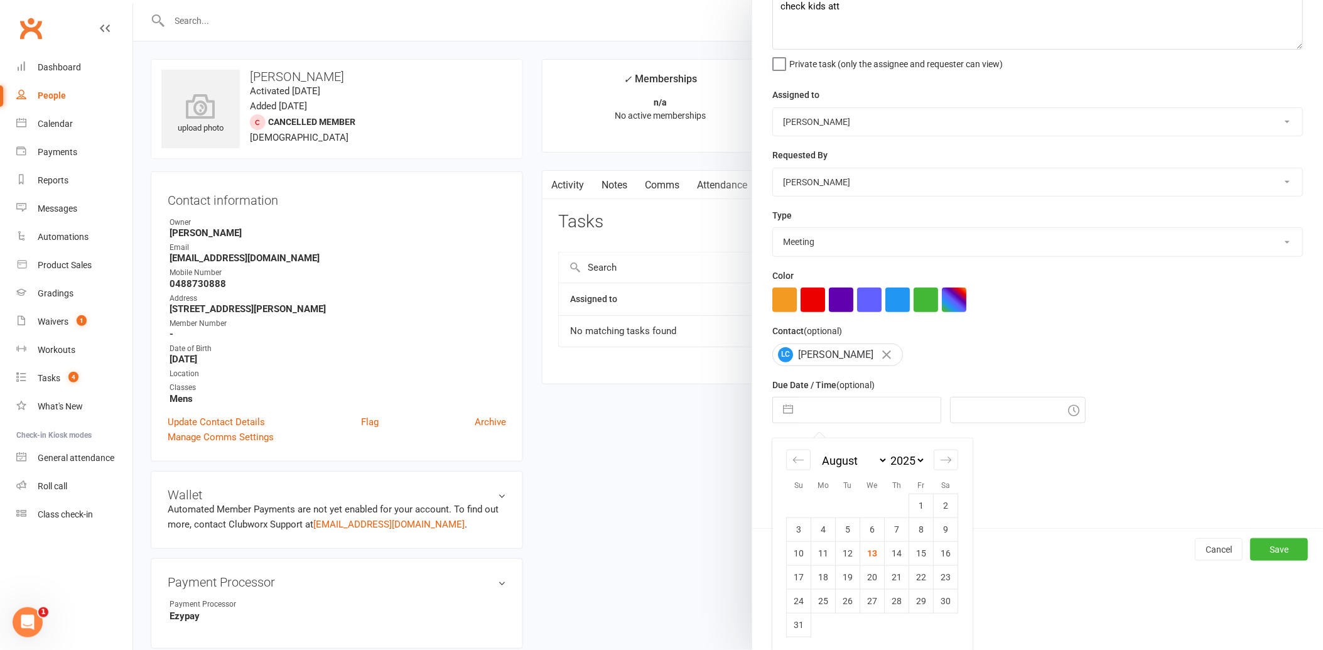
scroll to position [82, 0]
click at [870, 575] on td "20" at bounding box center [872, 575] width 24 height 24
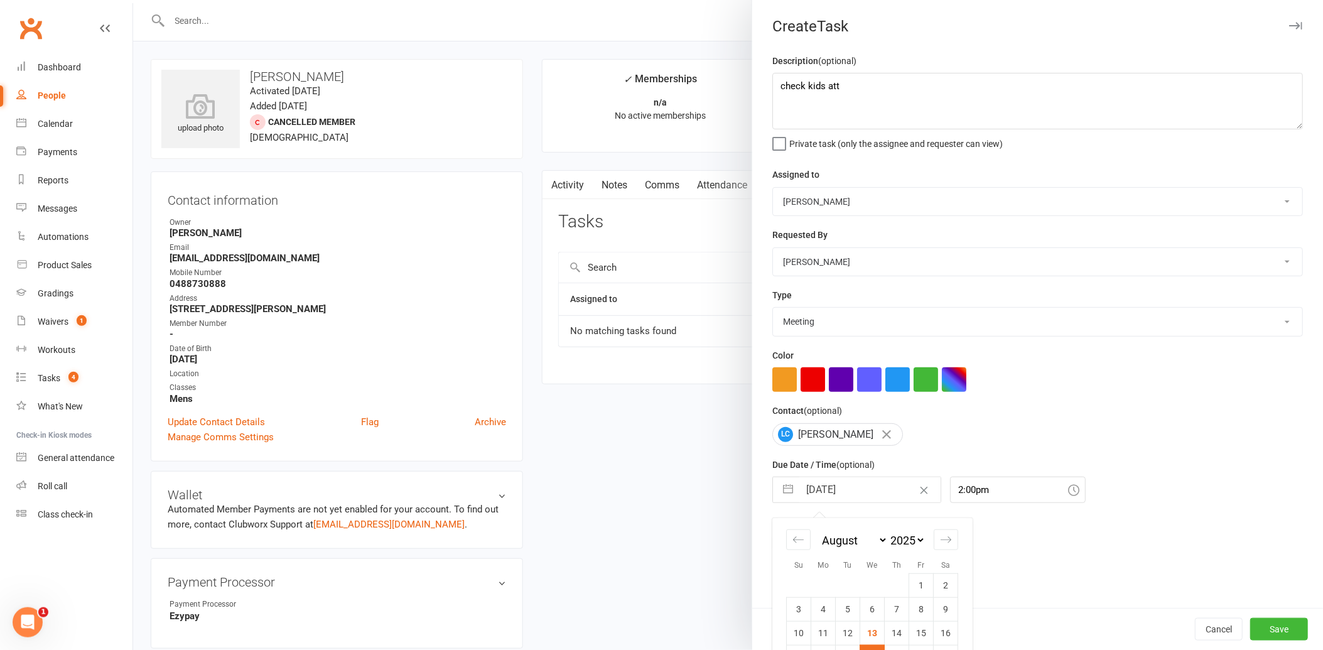
drag, startPoint x: 853, startPoint y: 484, endPoint x: 852, endPoint y: 491, distance: 7.6
click at [853, 484] on input "[DATE]" at bounding box center [870, 489] width 141 height 25
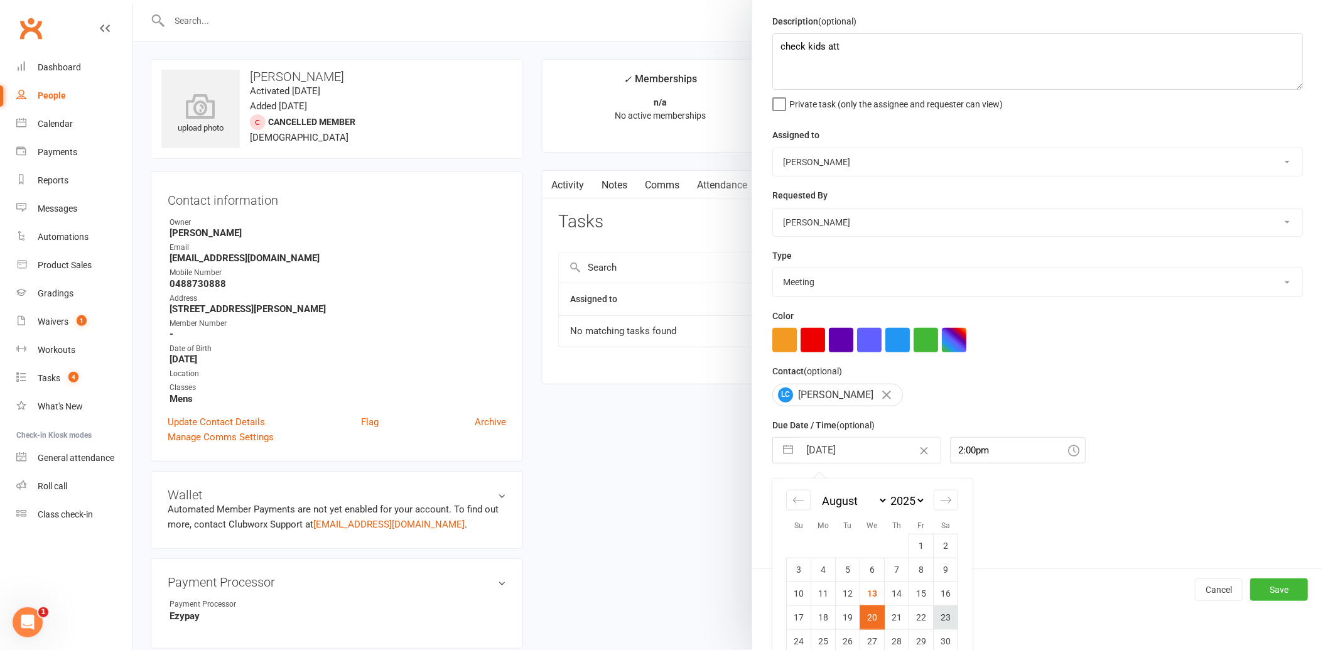
scroll to position [82, 0]
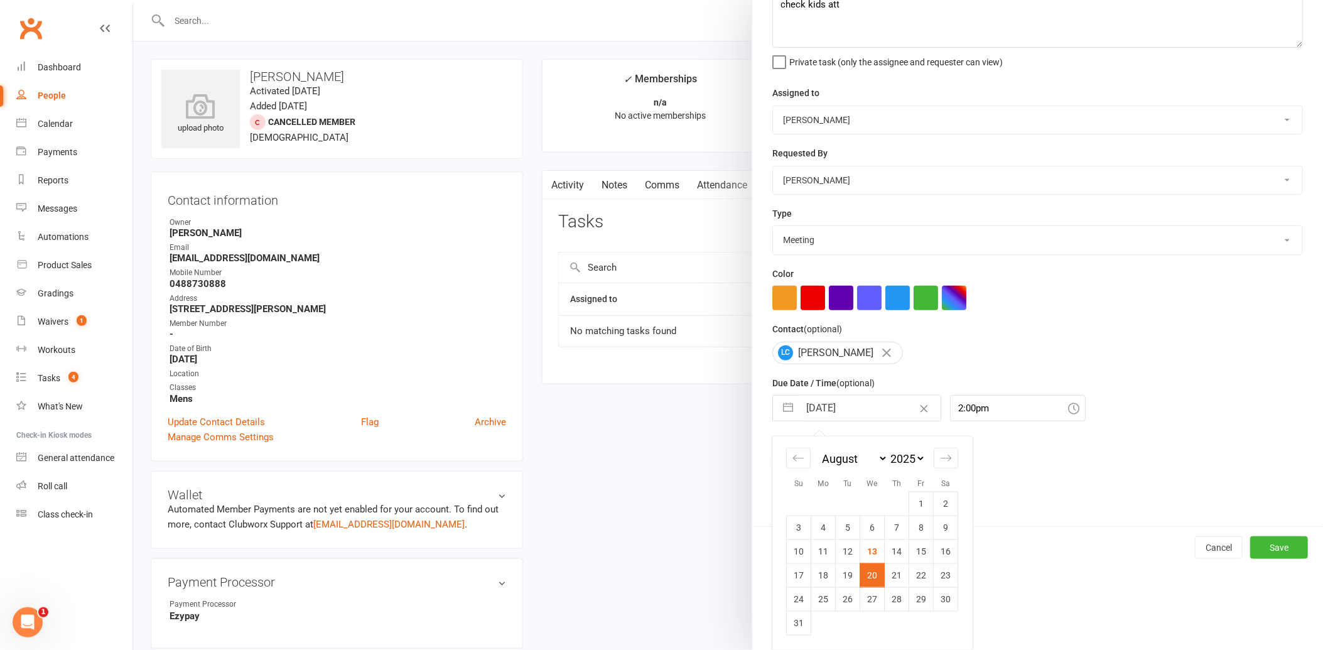
drag, startPoint x: 893, startPoint y: 572, endPoint x: 1024, endPoint y: 603, distance: 134.2
click at [896, 572] on td "21" at bounding box center [897, 575] width 24 height 24
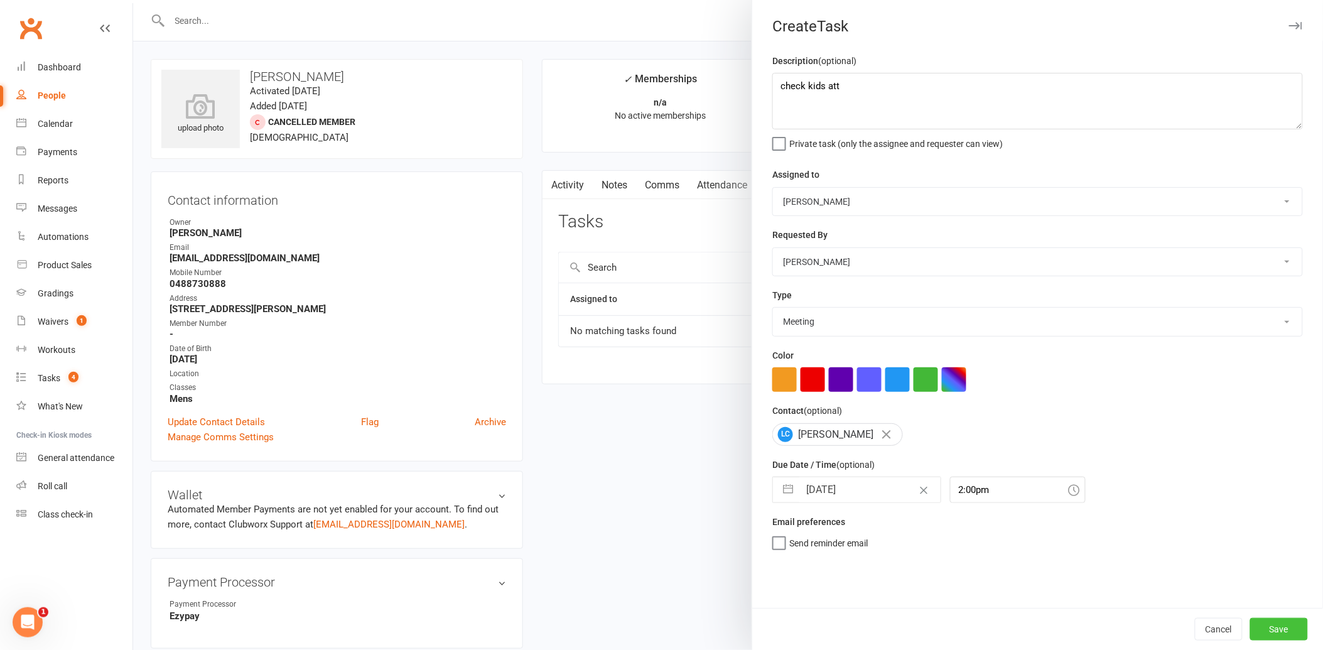
drag, startPoint x: 1261, startPoint y: 627, endPoint x: 1246, endPoint y: 617, distance: 17.2
click at [1259, 625] on button "Save" at bounding box center [1280, 629] width 58 height 23
